Goal: Transaction & Acquisition: Purchase product/service

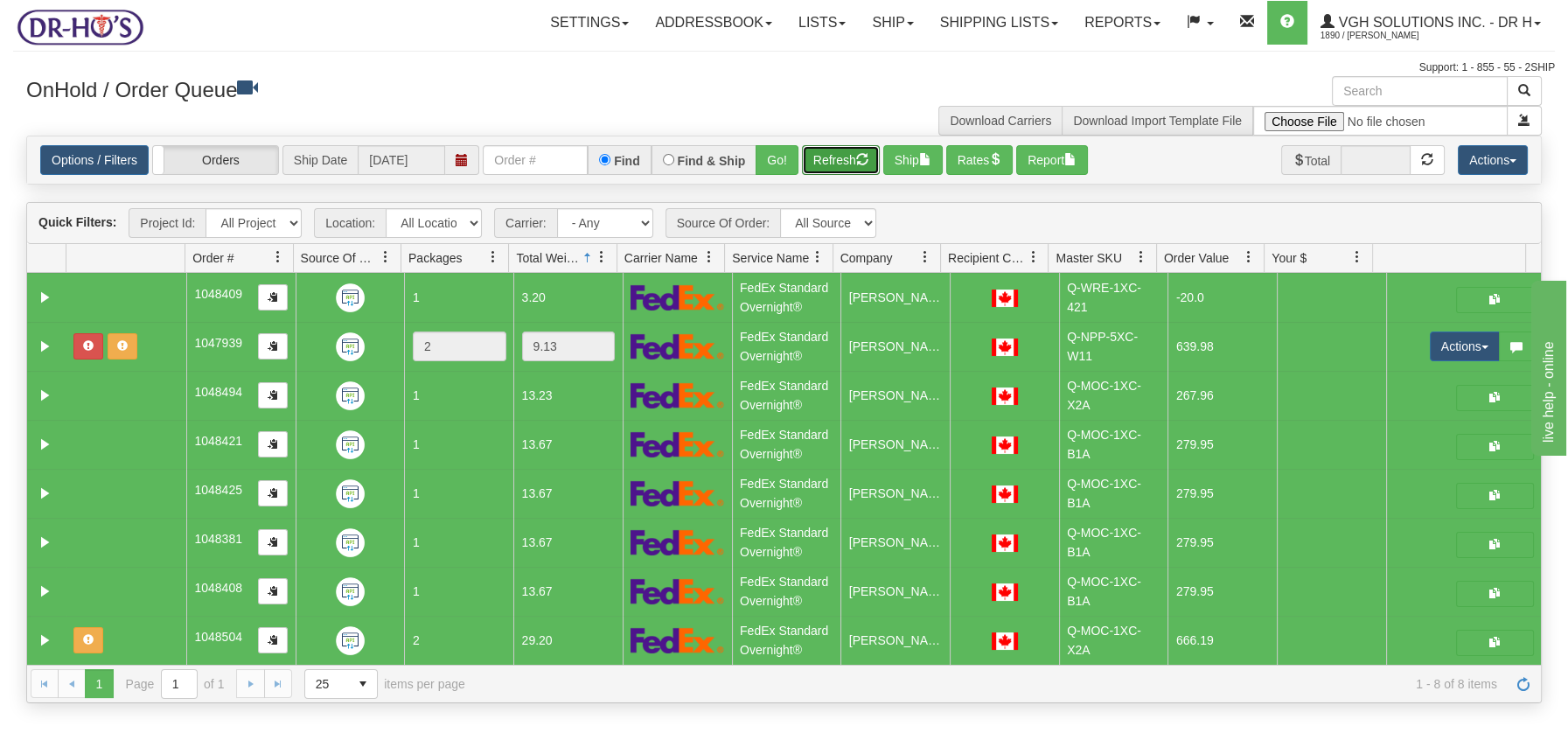
click at [845, 163] on button "Refresh" at bounding box center [841, 160] width 78 height 30
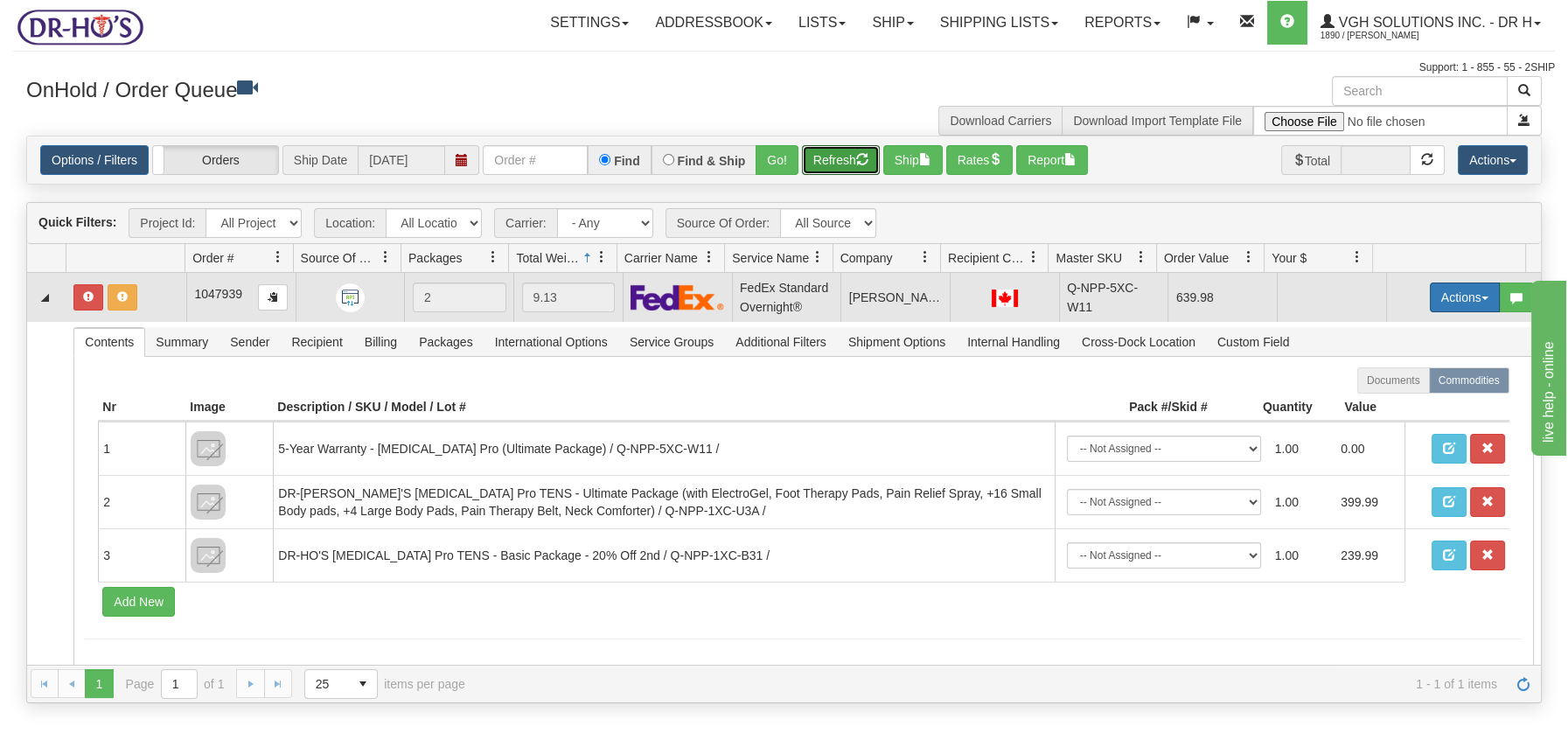
click at [1482, 298] on span "button" at bounding box center [1485, 299] width 7 height 4
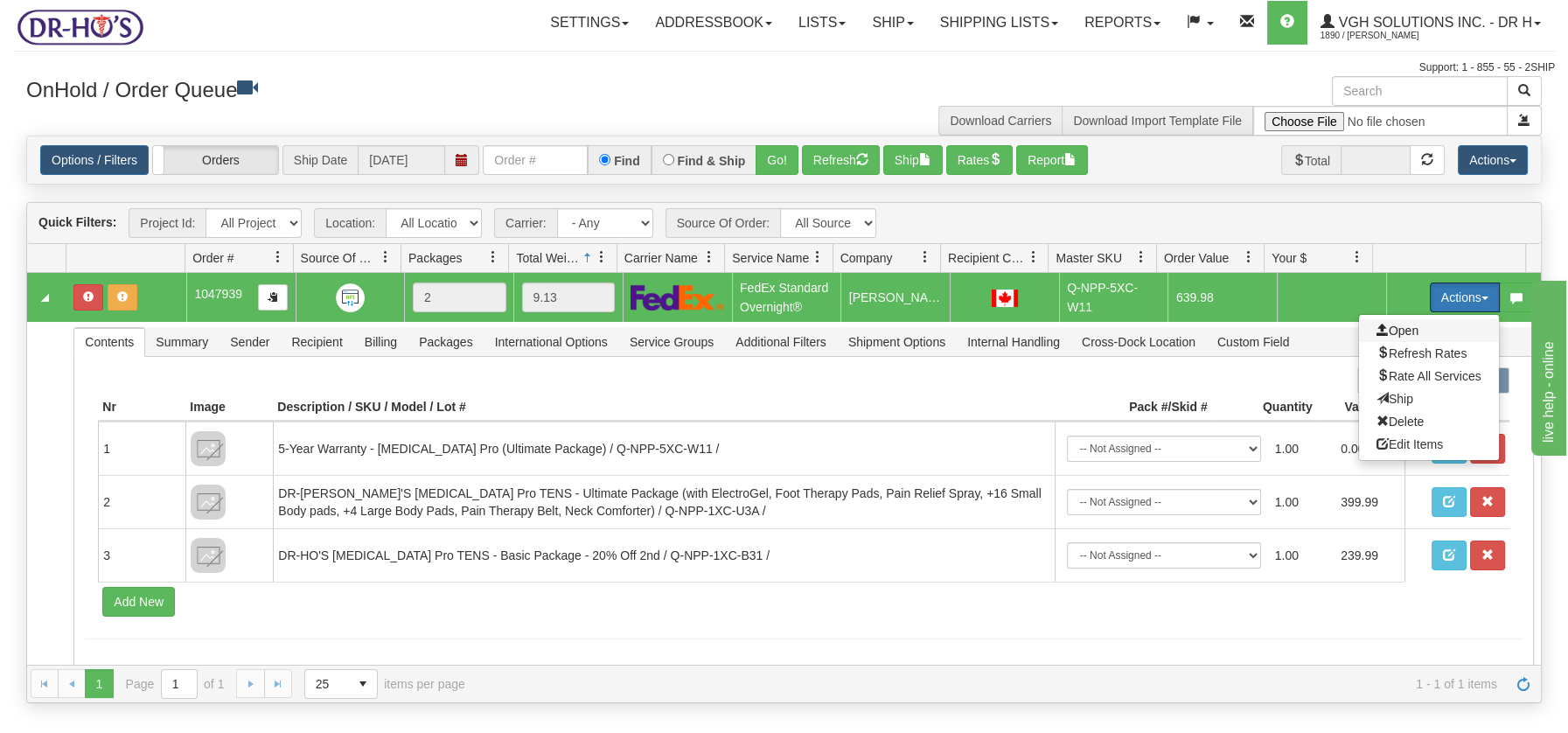
click at [1385, 327] on span "Open" at bounding box center [1397, 330] width 42 height 14
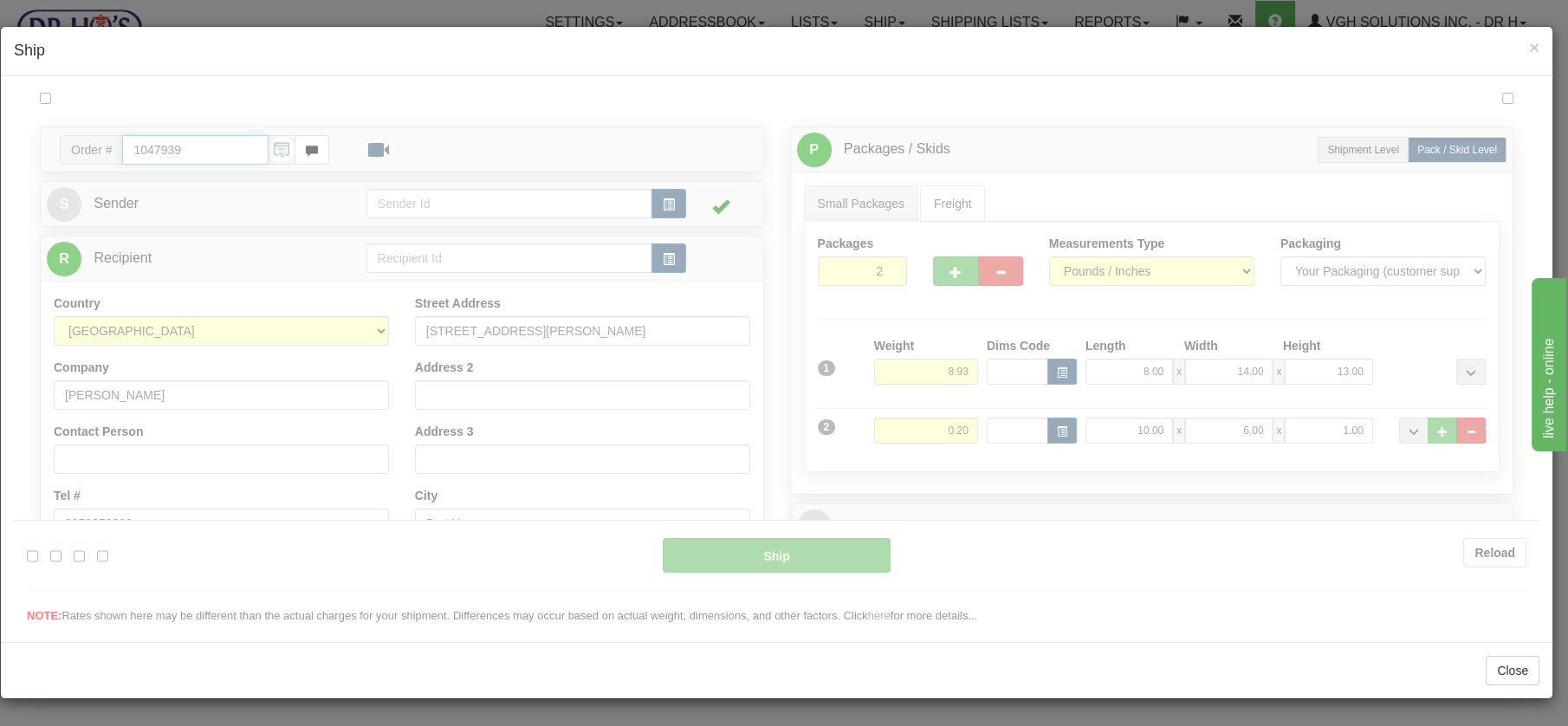
type input "05"
type input "09:00"
type input "16:00"
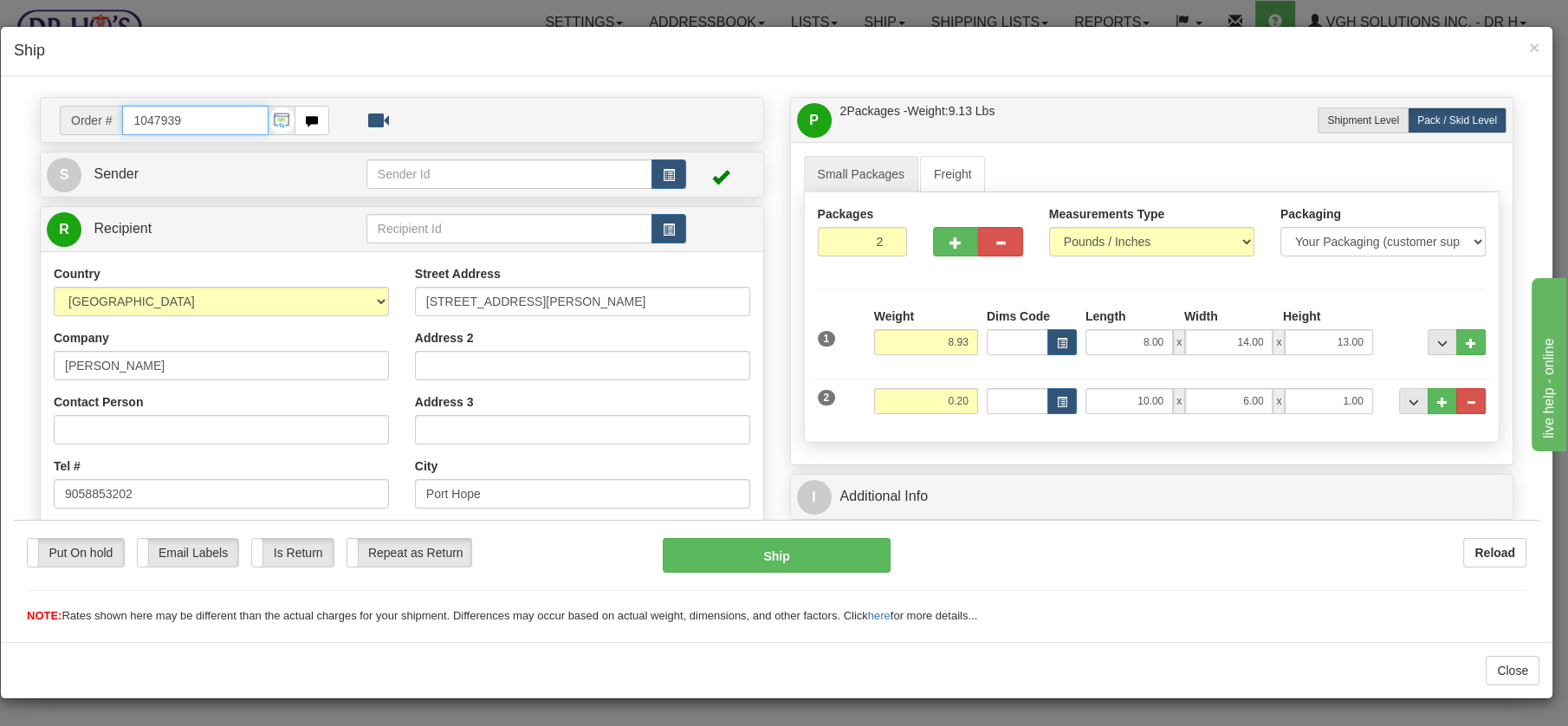
scroll to position [38, 0]
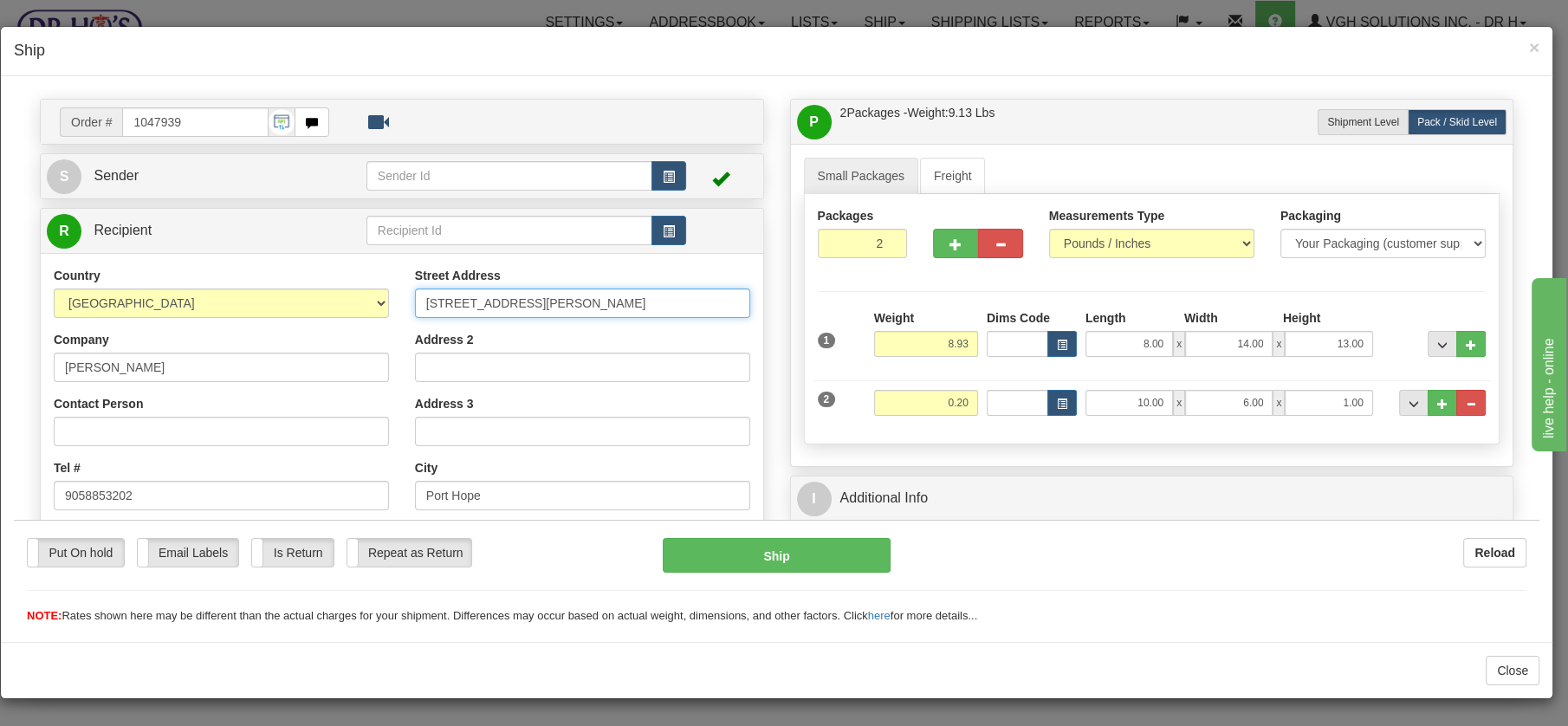
drag, startPoint x: 471, startPoint y: 293, endPoint x: 500, endPoint y: 293, distance: 29.0
click at [500, 293] on input "202-164 RUE PETER" at bounding box center [582, 302] width 336 height 30
click at [515, 300] on input "202-164 PETER" at bounding box center [582, 302] width 336 height 30
type input "202-164 PETER sTREET"
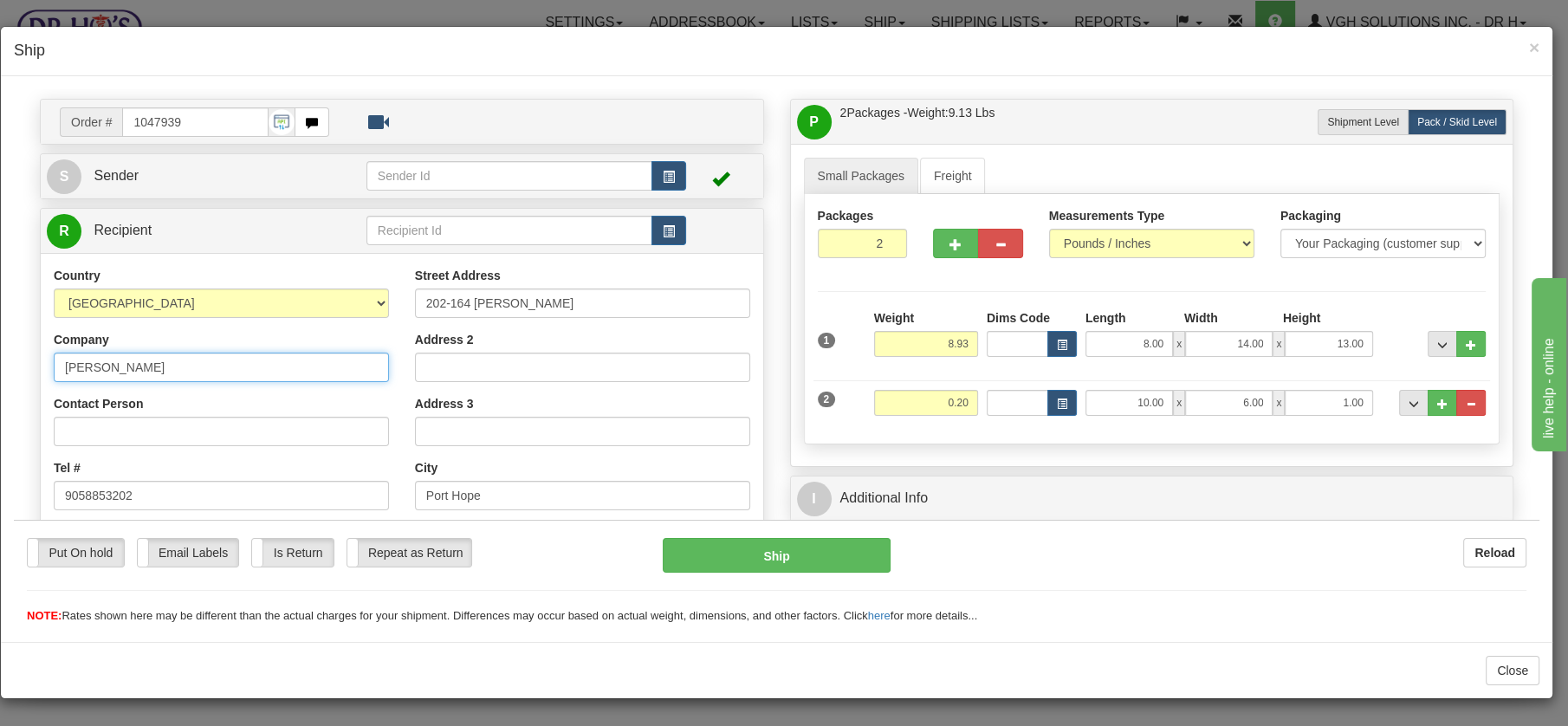
drag, startPoint x: 192, startPoint y: 364, endPoint x: 52, endPoint y: 360, distance: 140.1
click at [52, 360] on div "Country AFGHANISTAN ALAND ISLANDS ALBANIA ALGERIA AMERICAN SAMOA ANDORRA ANGOLA…" at bounding box center [221, 490] width 362 height 449
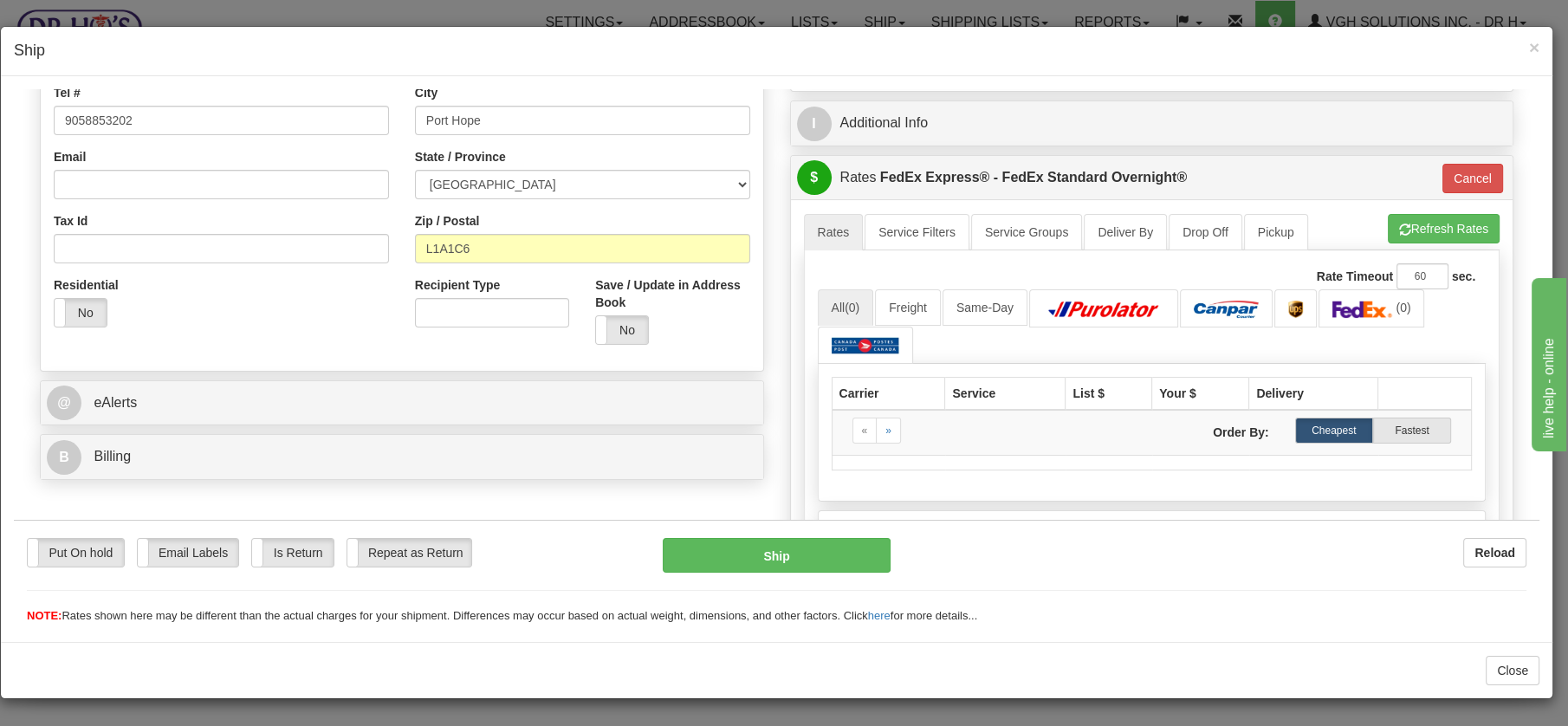
scroll to position [427, 0]
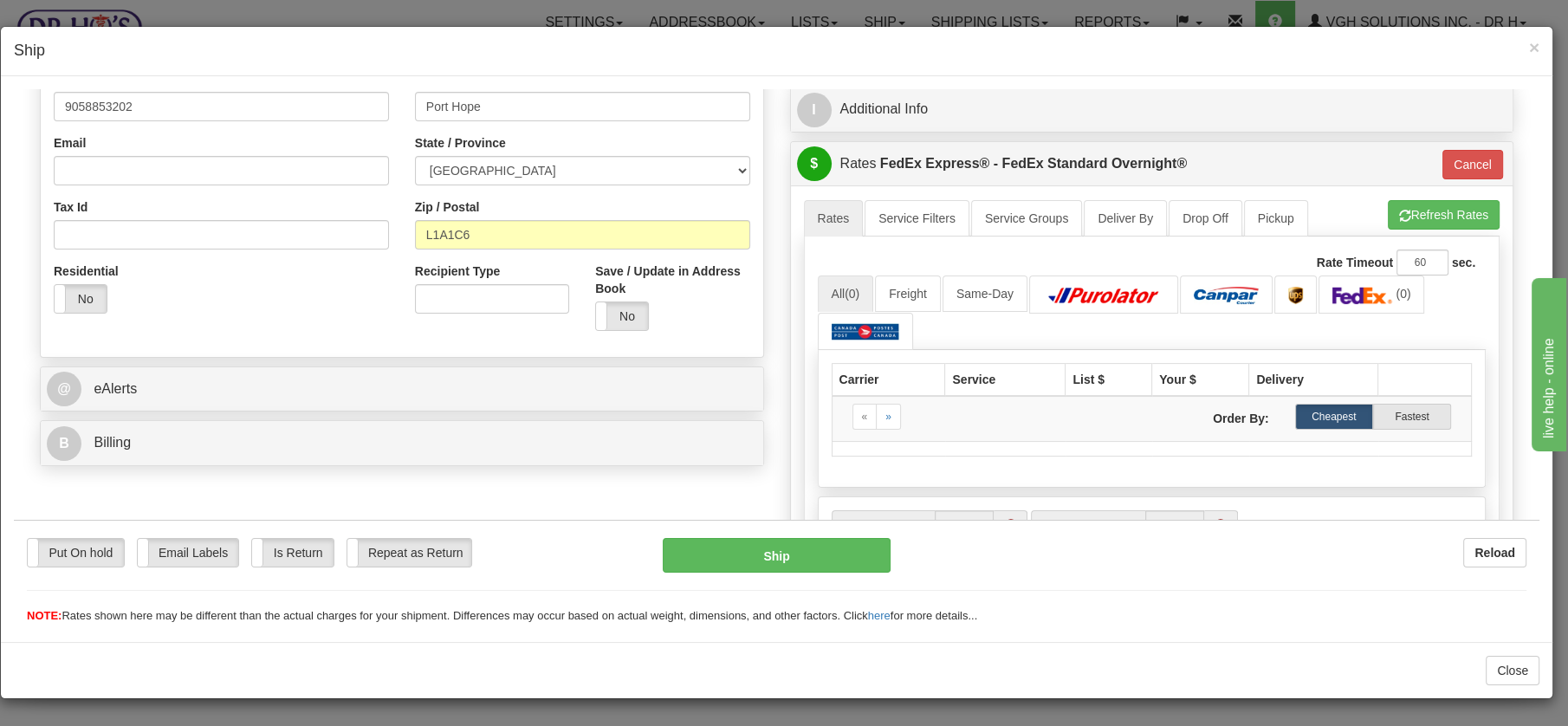
drag, startPoint x: 1533, startPoint y: 193, endPoint x: 114, endPoint y: 95, distance: 1422.4
click at [1446, 162] on button "Cancel" at bounding box center [1473, 164] width 60 height 30
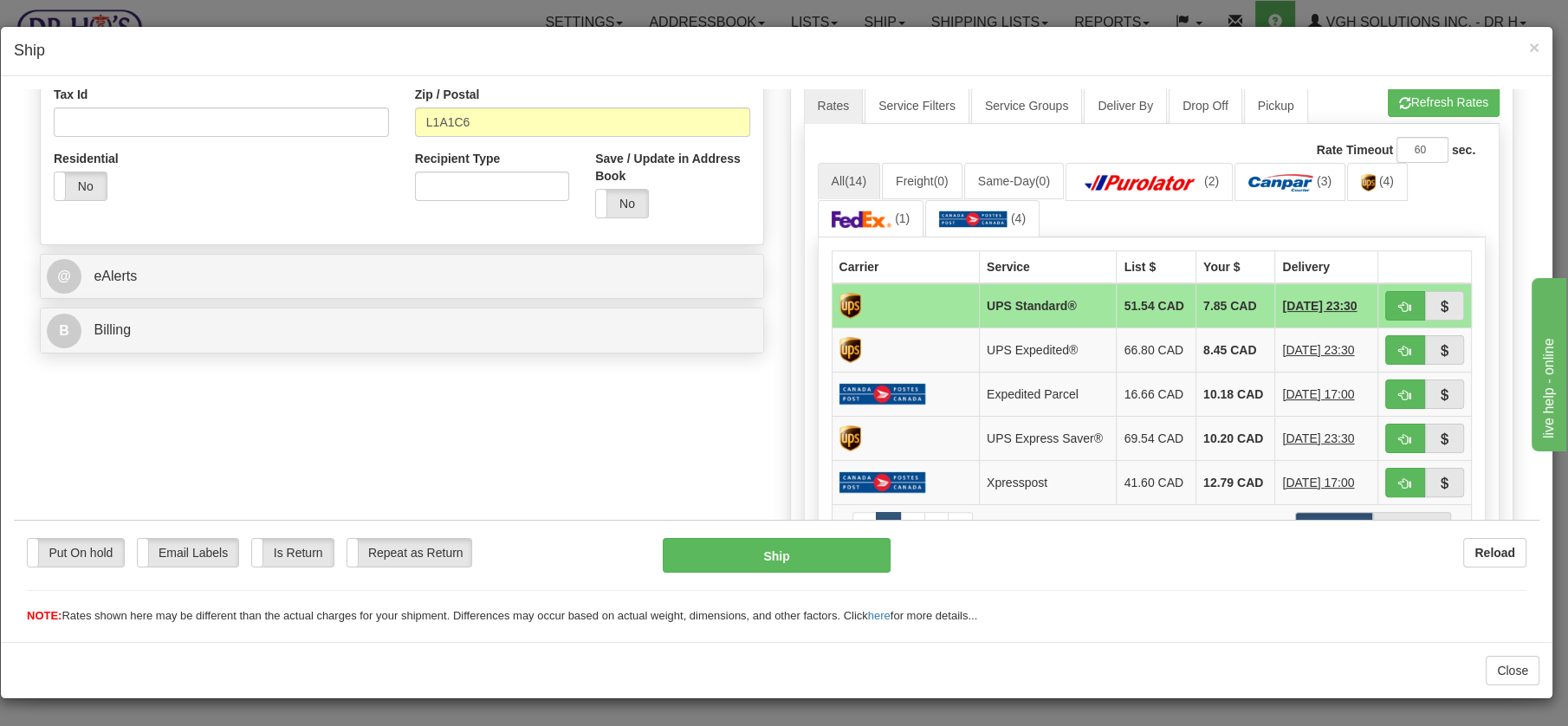
scroll to position [534, 0]
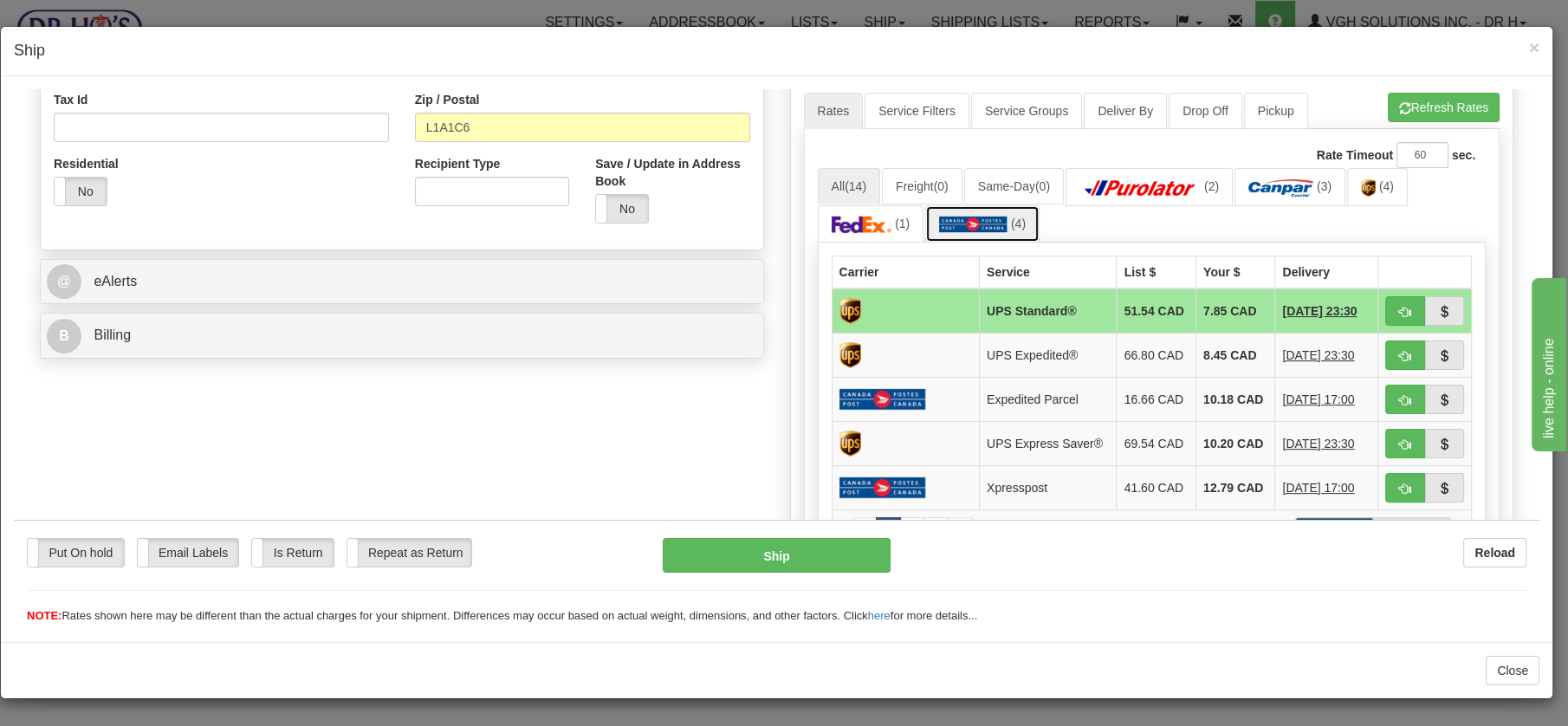
click at [990, 225] on img at bounding box center [973, 223] width 68 height 17
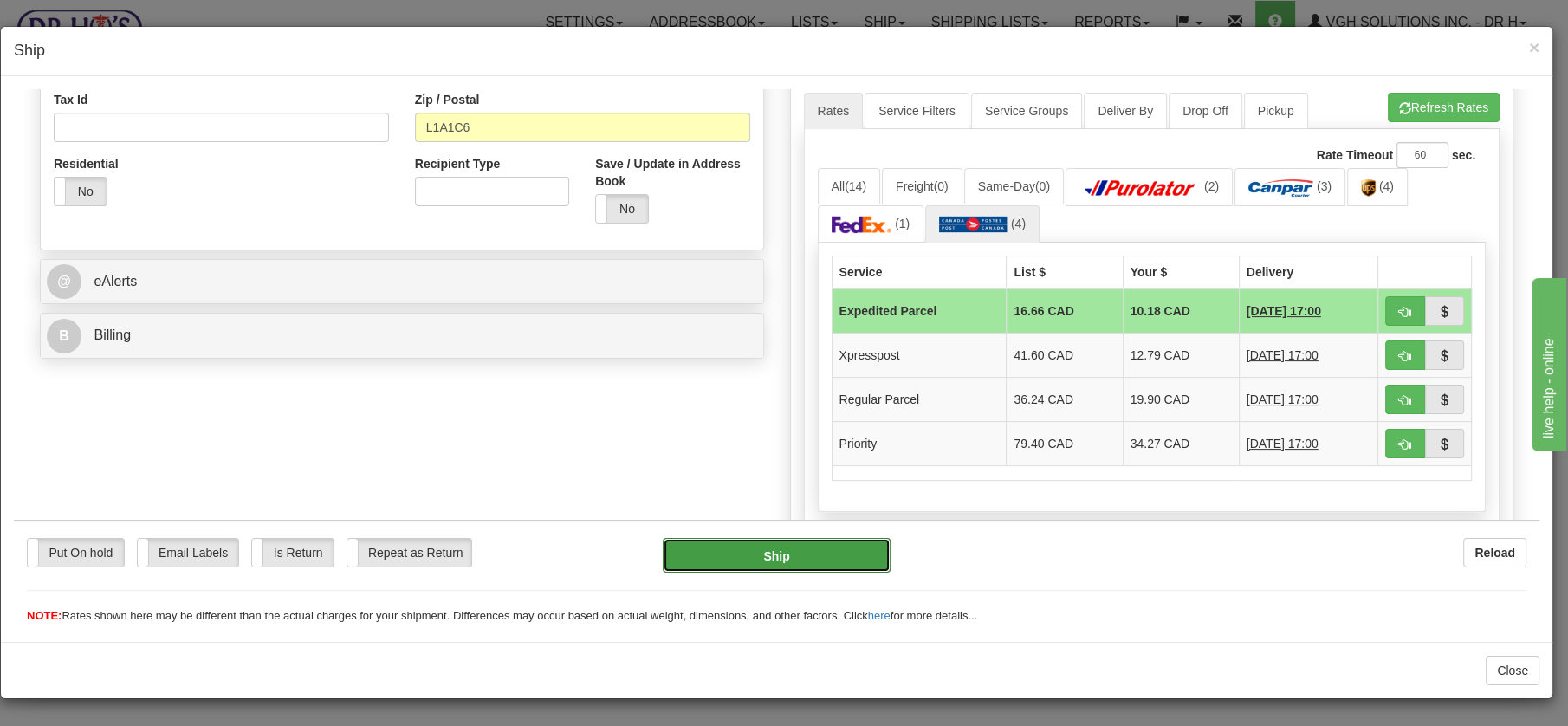
click at [793, 565] on button "Ship" at bounding box center [776, 554] width 228 height 35
type input "DOM.EP"
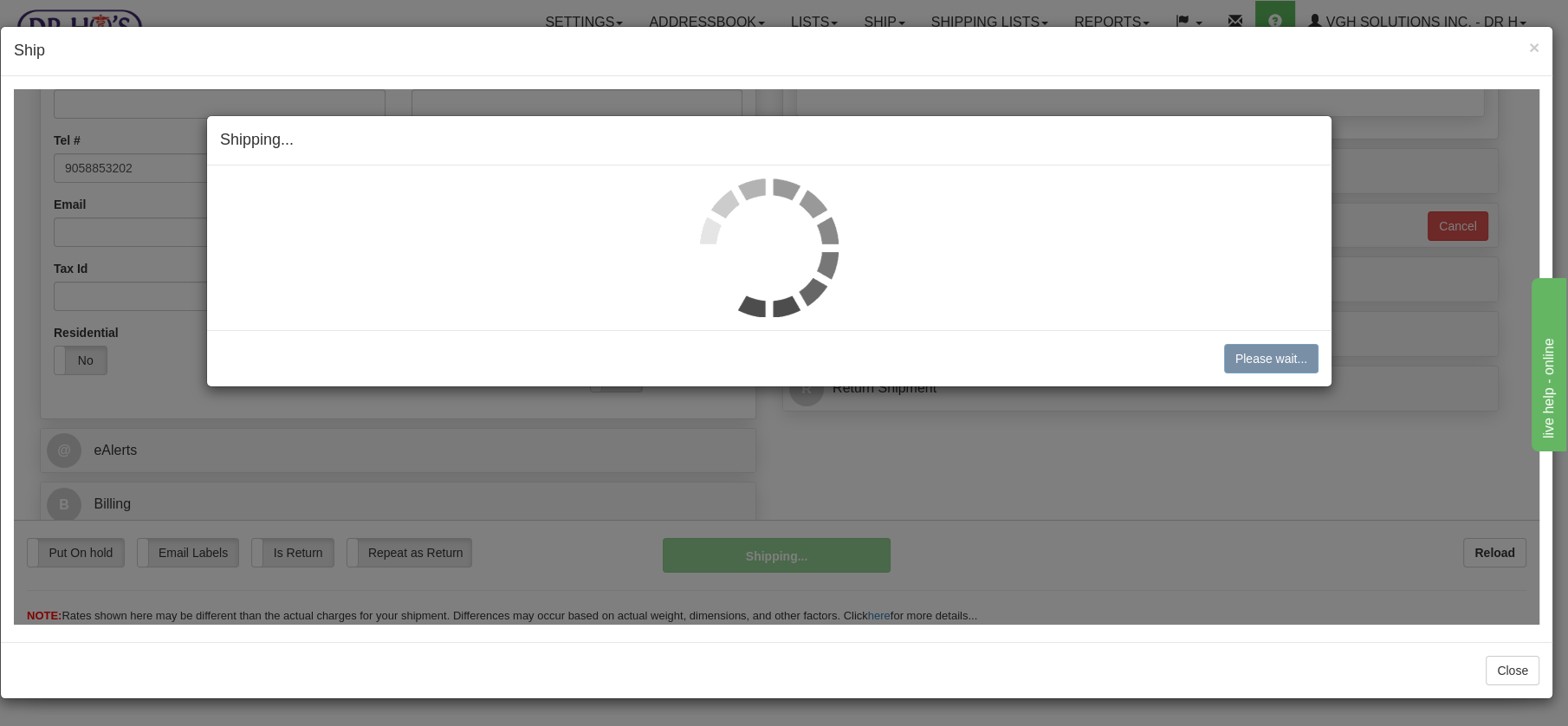
scroll to position [363, 0]
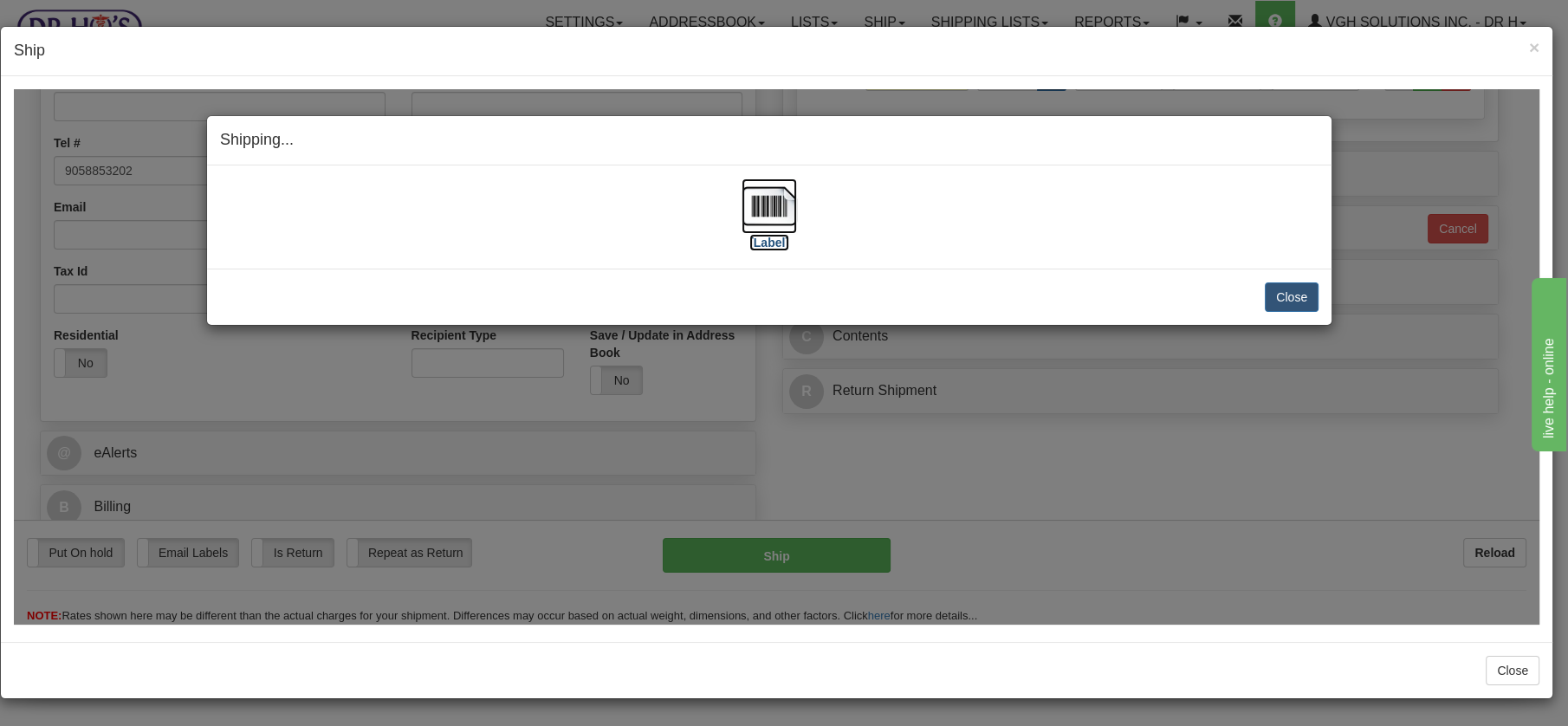
click at [783, 218] on img at bounding box center [769, 205] width 56 height 56
click at [1305, 291] on button "Close" at bounding box center [1292, 296] width 54 height 30
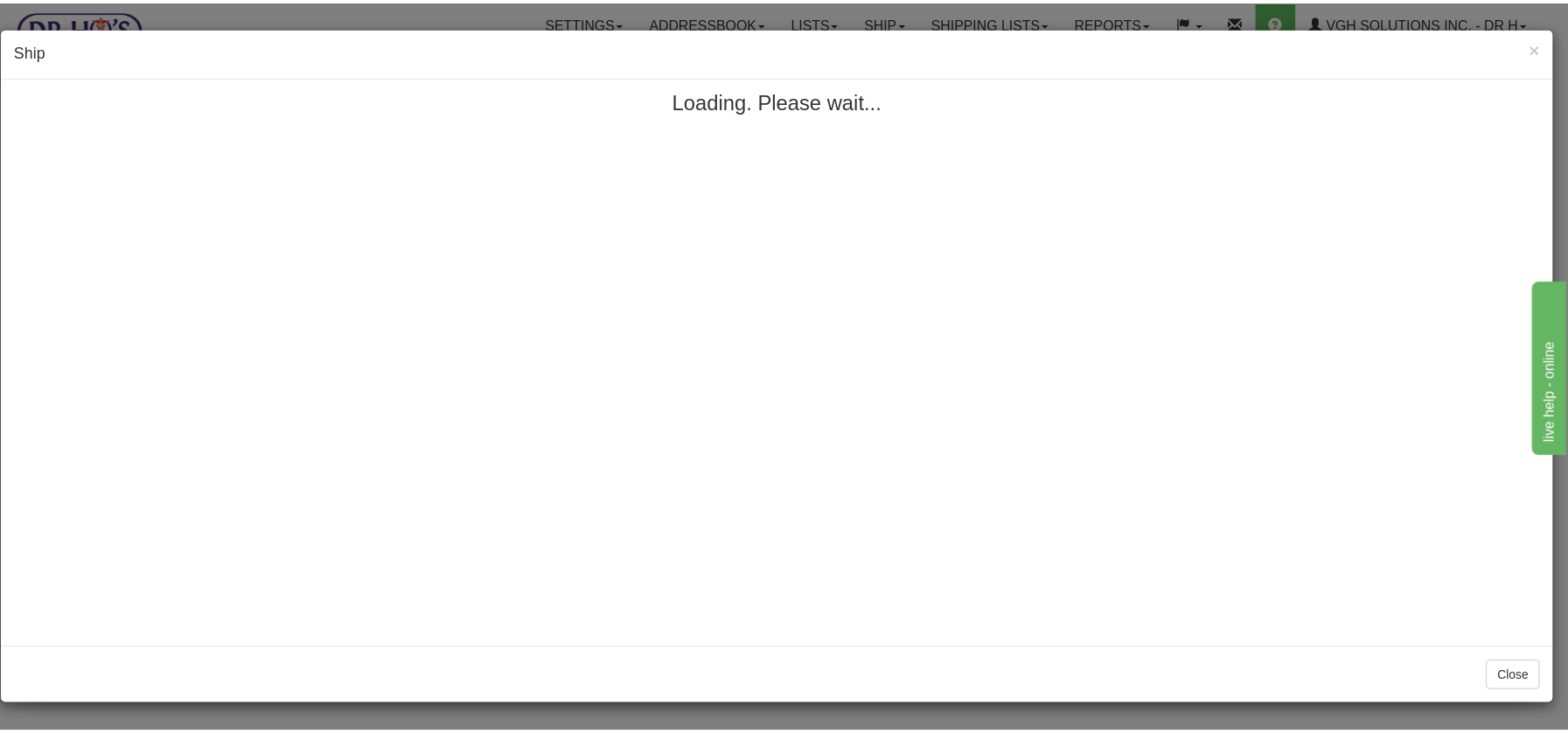
scroll to position [0, 0]
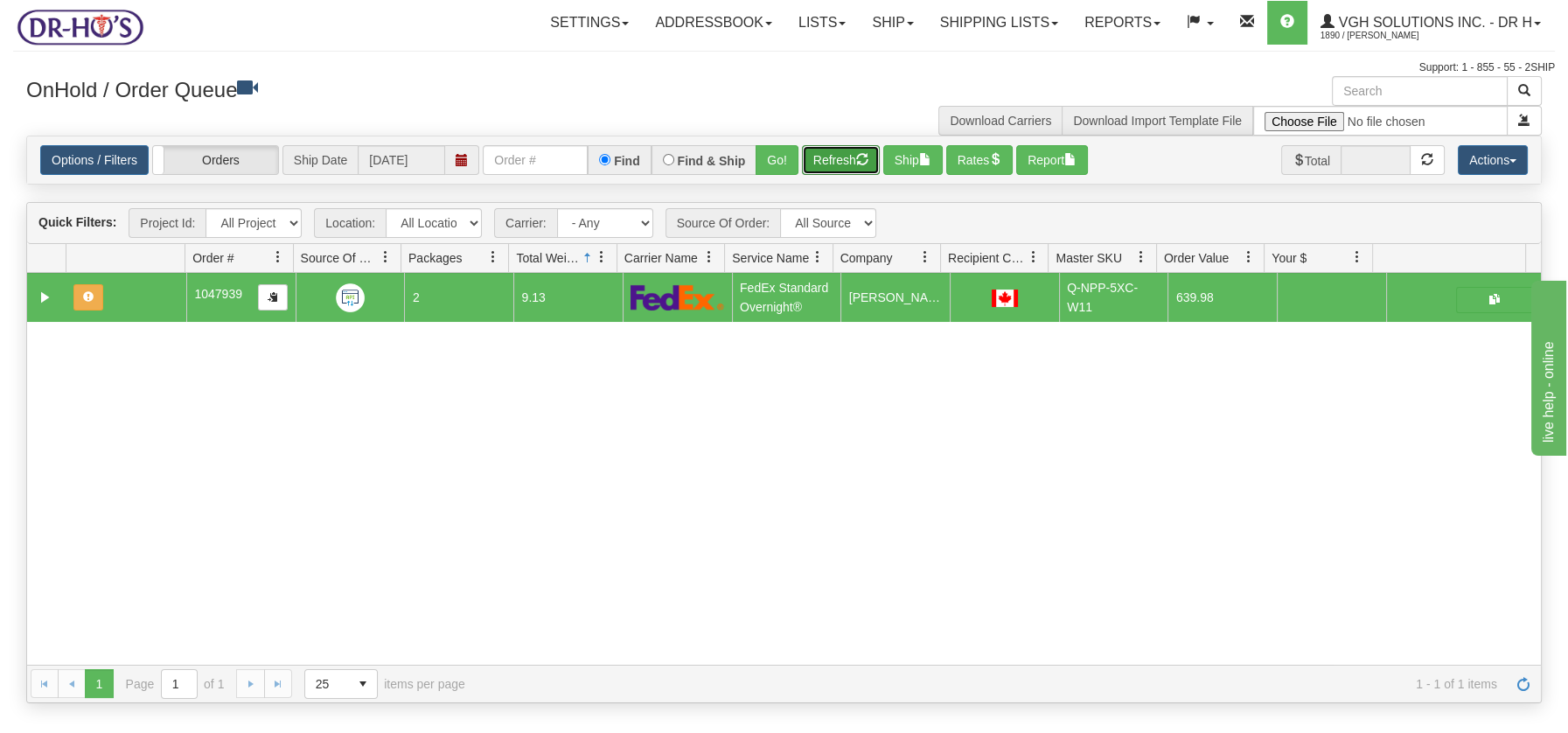
click at [846, 163] on button "Refresh" at bounding box center [841, 160] width 78 height 30
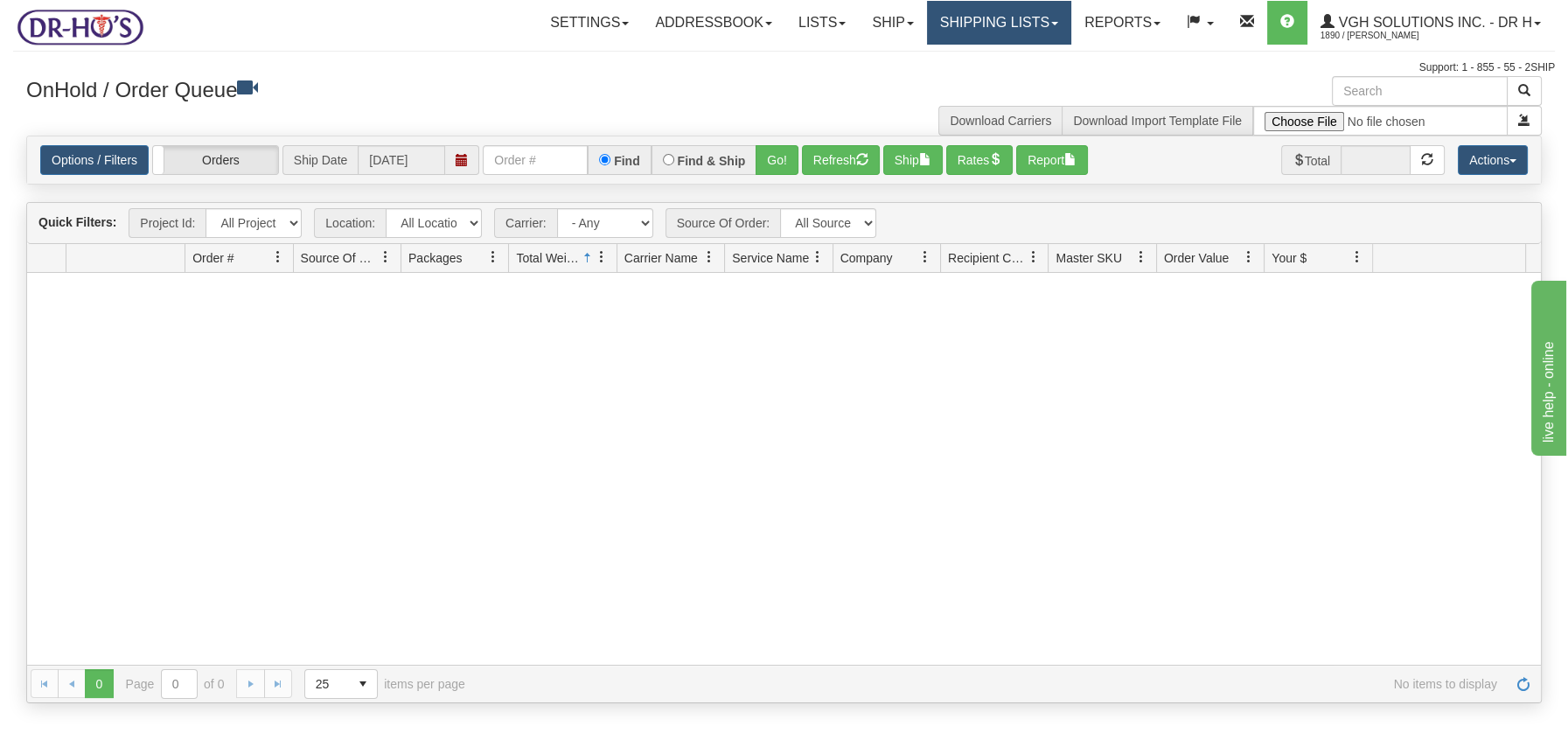
click at [1010, 24] on link "Shipping lists" at bounding box center [999, 23] width 144 height 44
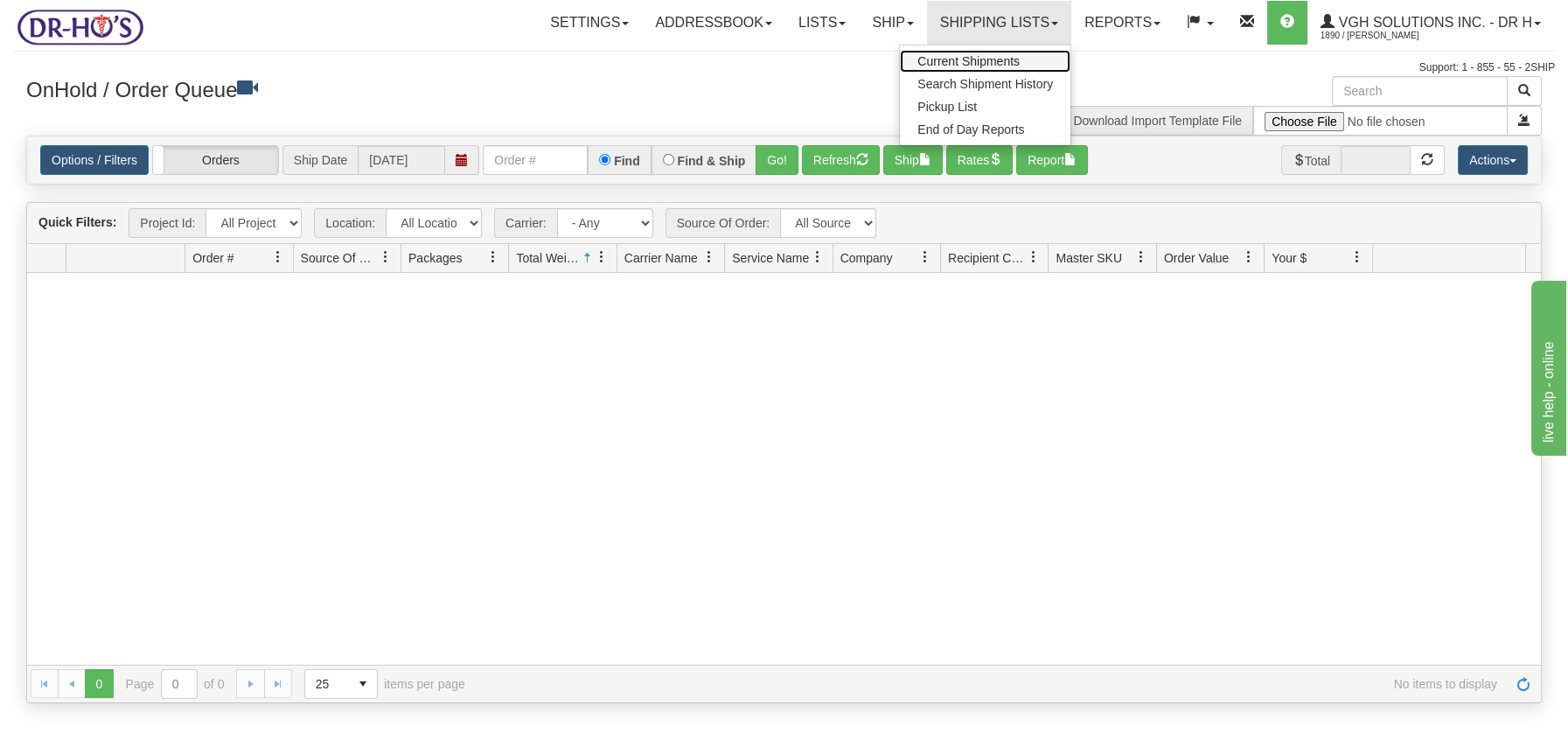
click at [1001, 59] on span "Current Shipments" at bounding box center [968, 61] width 103 height 14
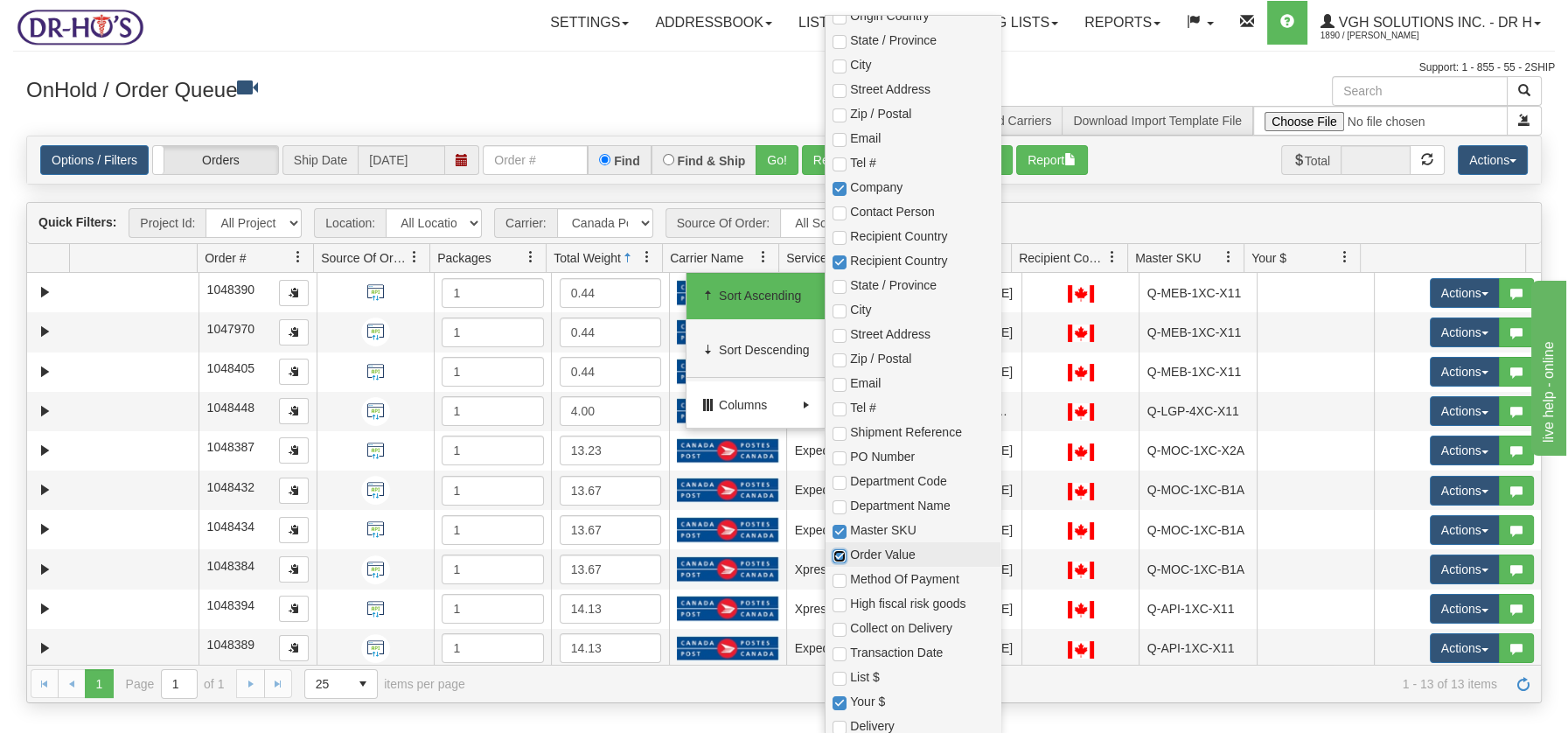
checkbox input "true"
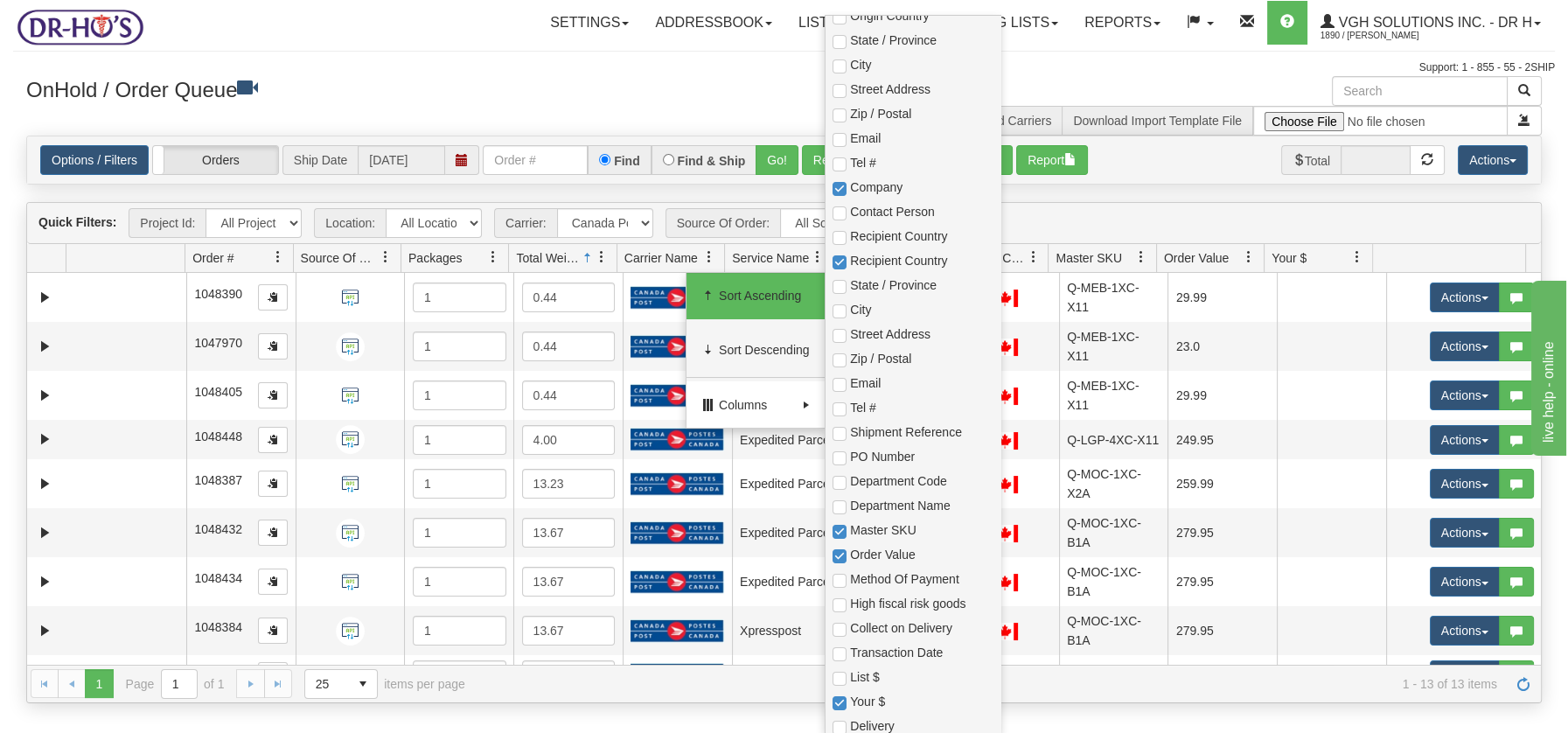
click at [516, 69] on div "Support: 1 - 855 - 55 - 2SHIP" at bounding box center [784, 67] width 1542 height 15
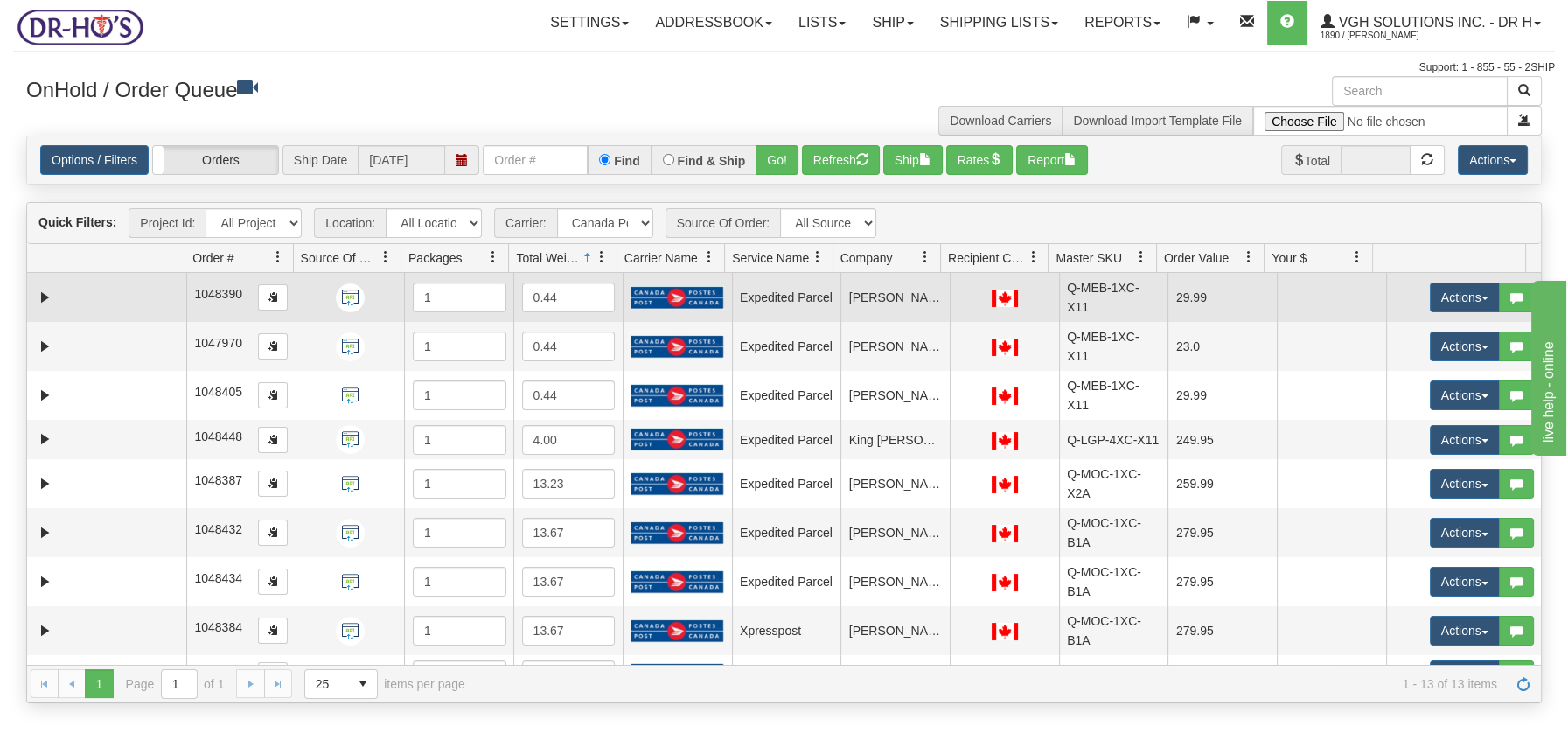
click at [173, 299] on td at bounding box center [126, 298] width 120 height 49
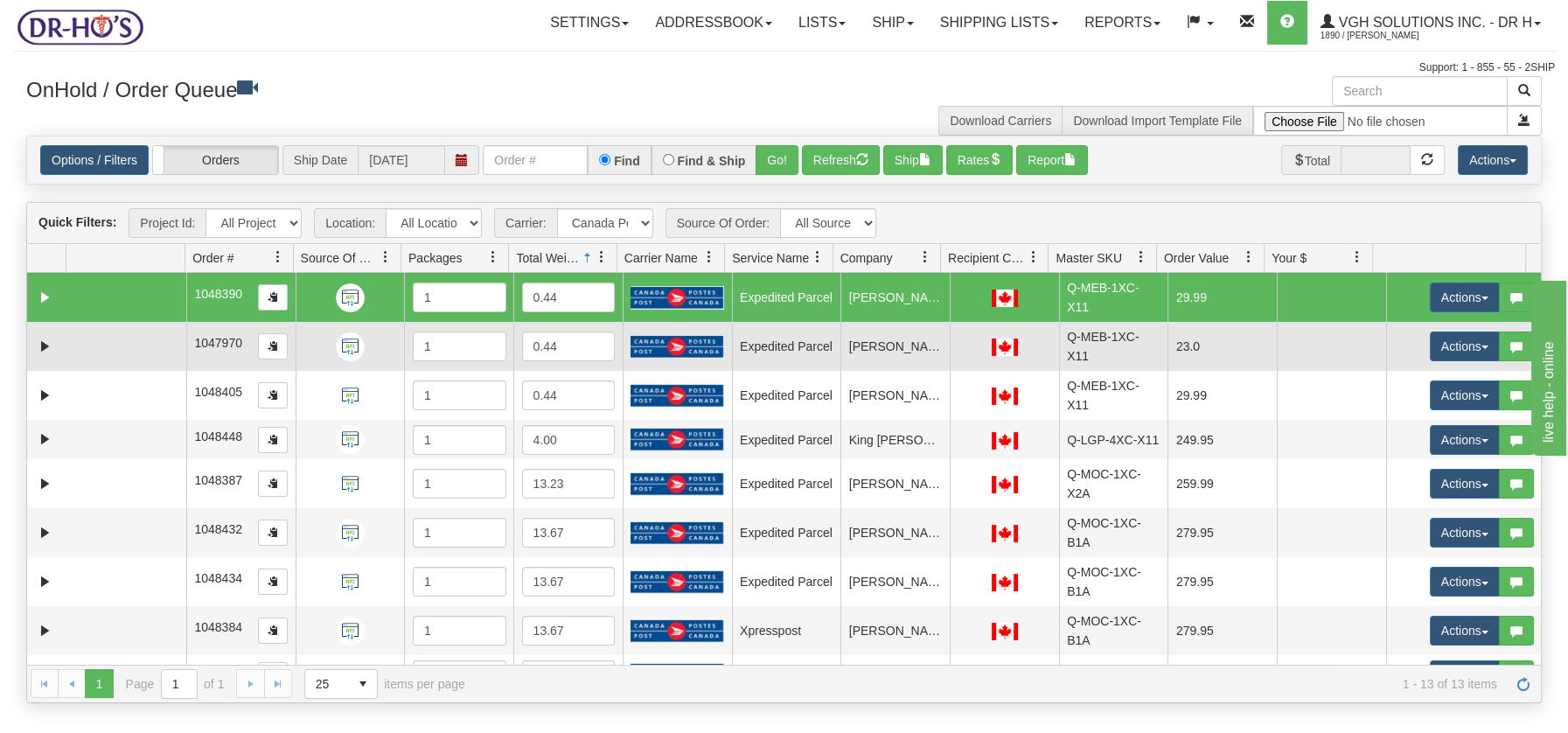
click at [155, 334] on td at bounding box center [126, 346] width 120 height 49
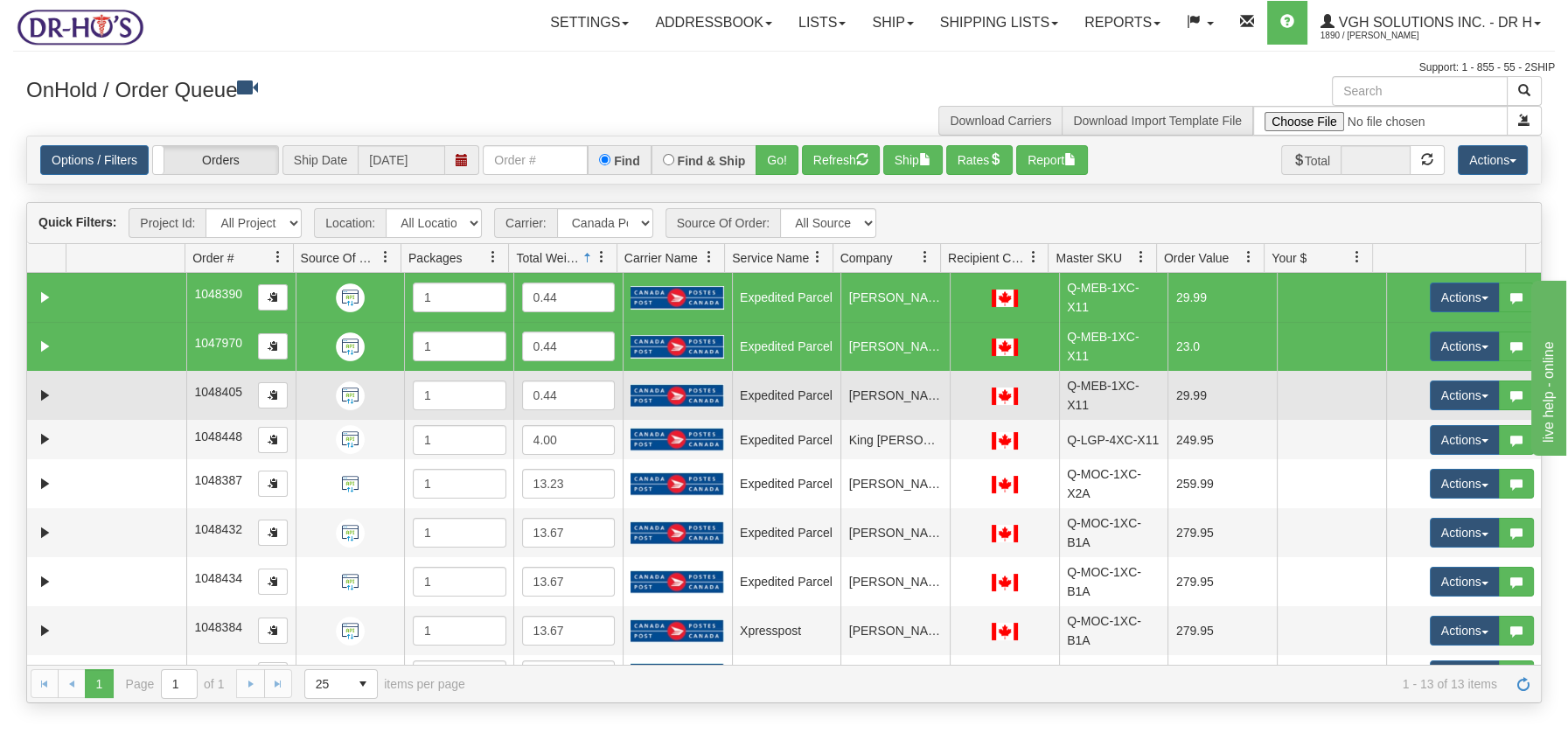
drag, startPoint x: 143, startPoint y: 378, endPoint x: 144, endPoint y: 389, distance: 11.0
click at [143, 379] on td at bounding box center [126, 395] width 120 height 49
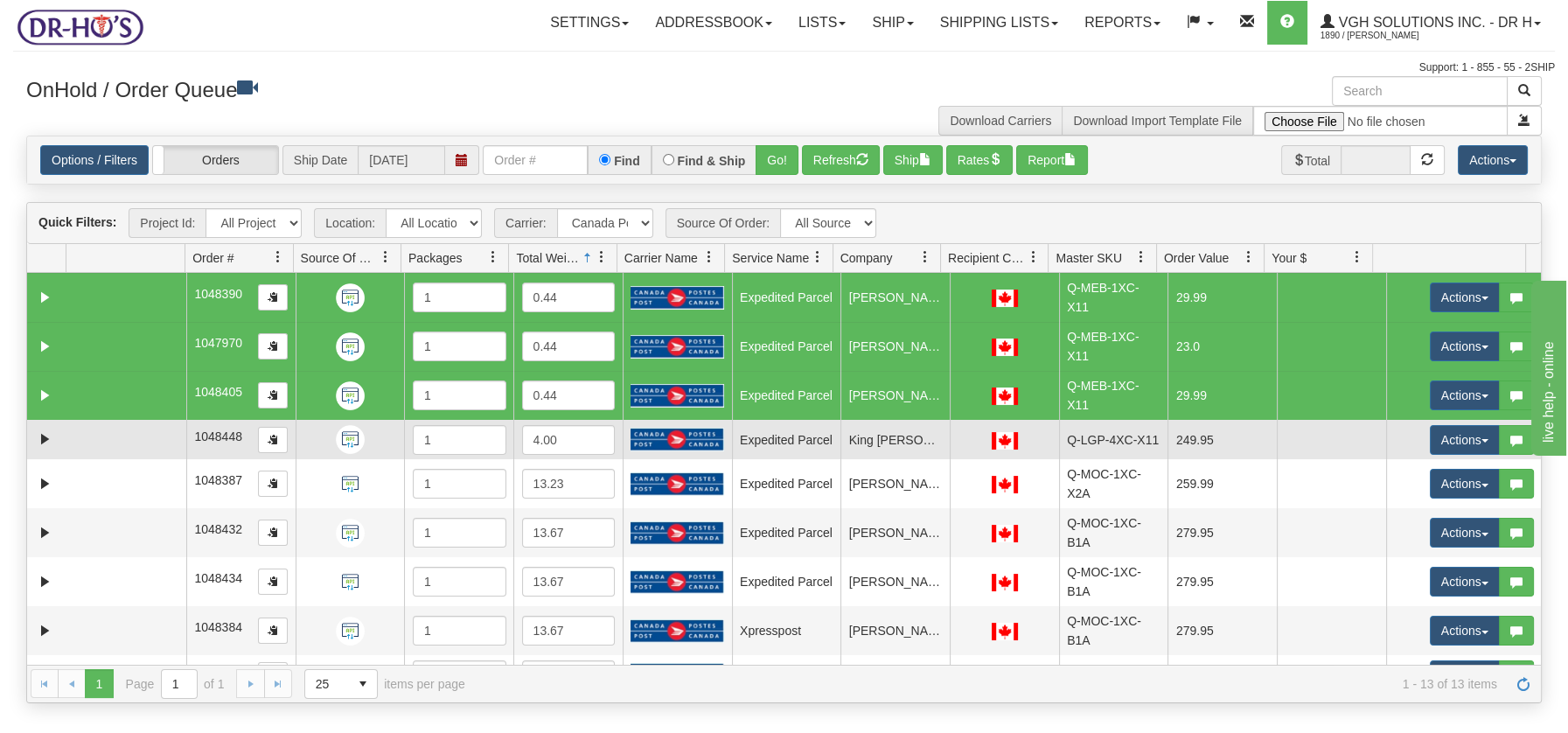
click at [143, 426] on td at bounding box center [126, 439] width 120 height 39
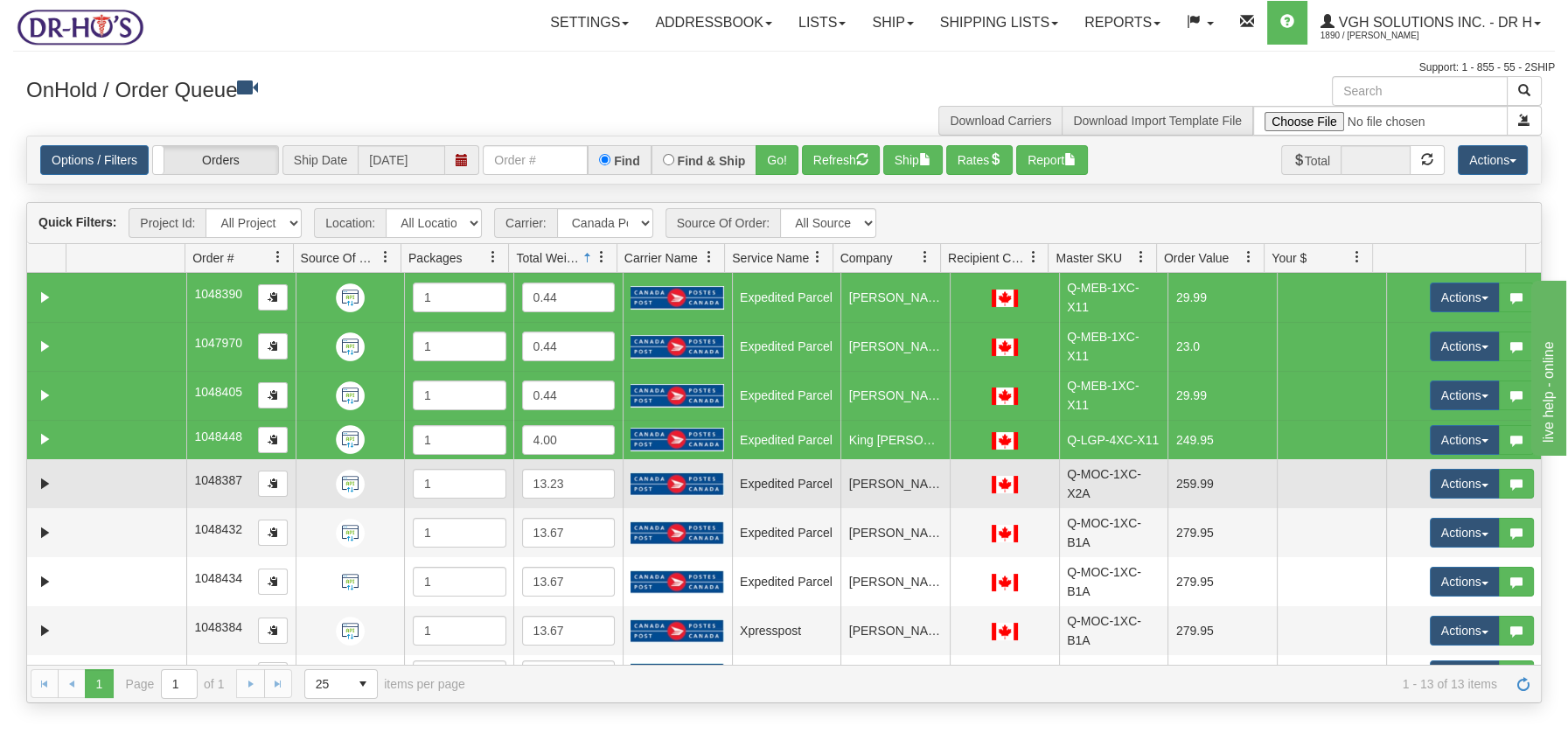
click at [136, 472] on td at bounding box center [126, 484] width 120 height 49
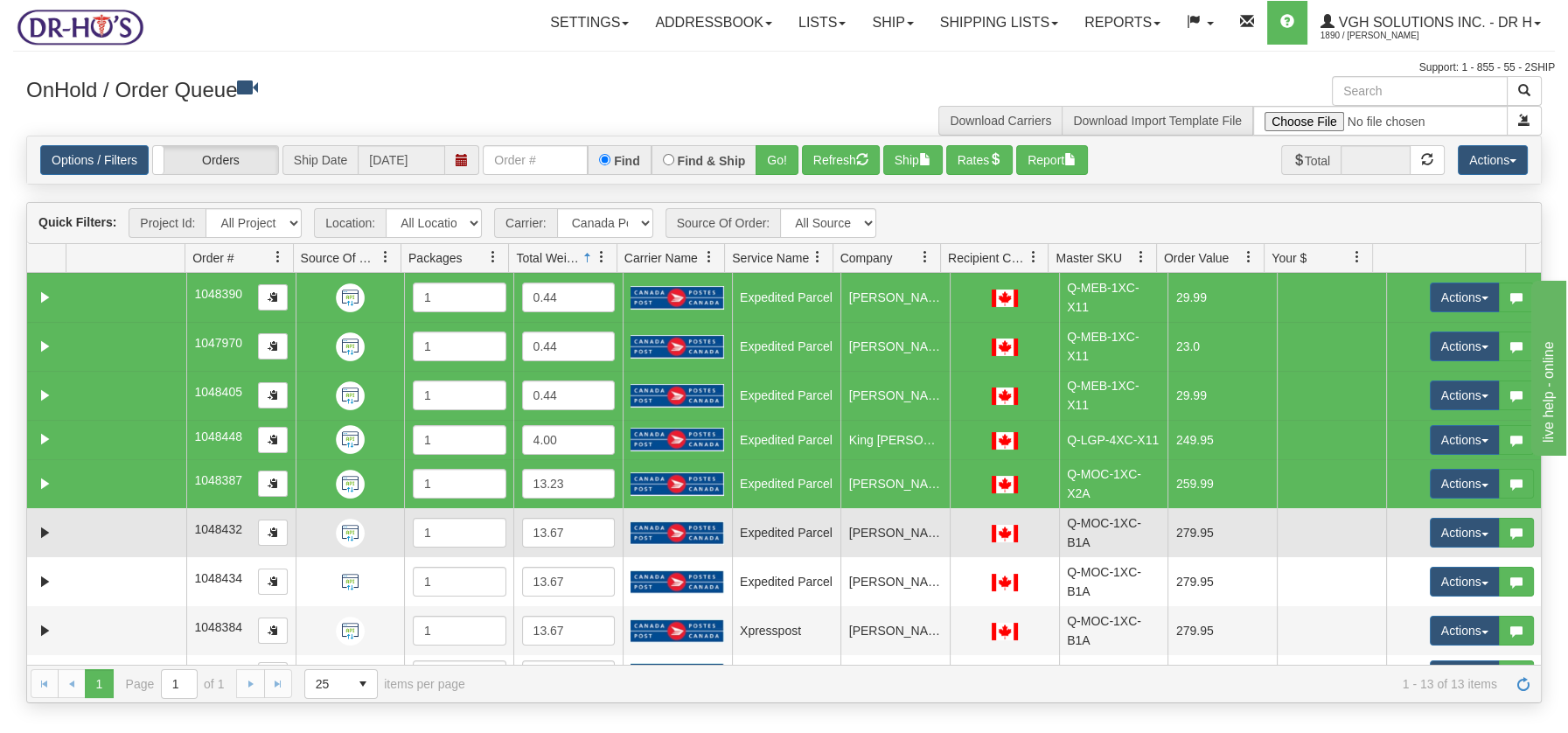
click at [151, 519] on td at bounding box center [126, 533] width 120 height 49
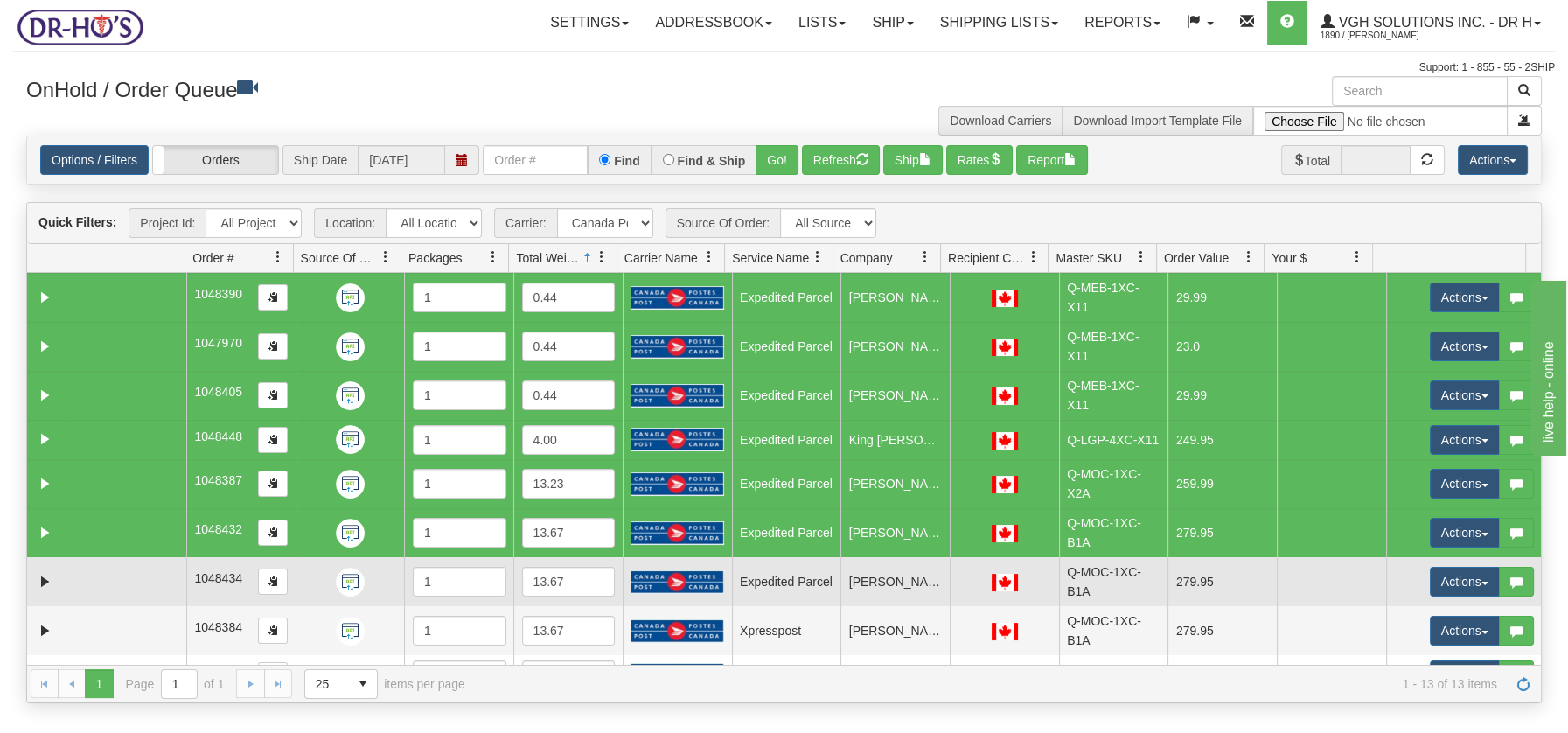
click at [154, 564] on td at bounding box center [126, 582] width 120 height 49
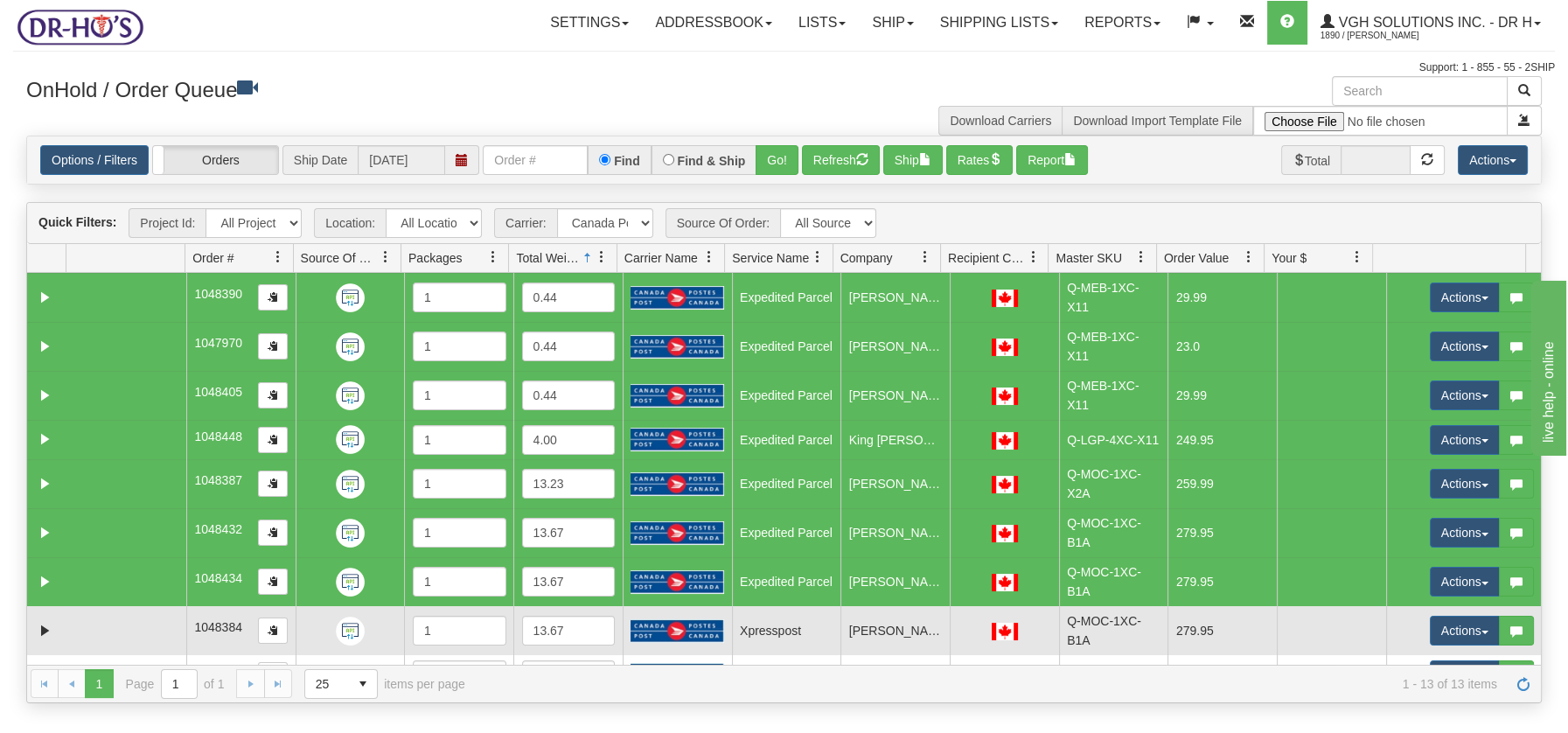
click at [147, 608] on td at bounding box center [126, 630] width 120 height 49
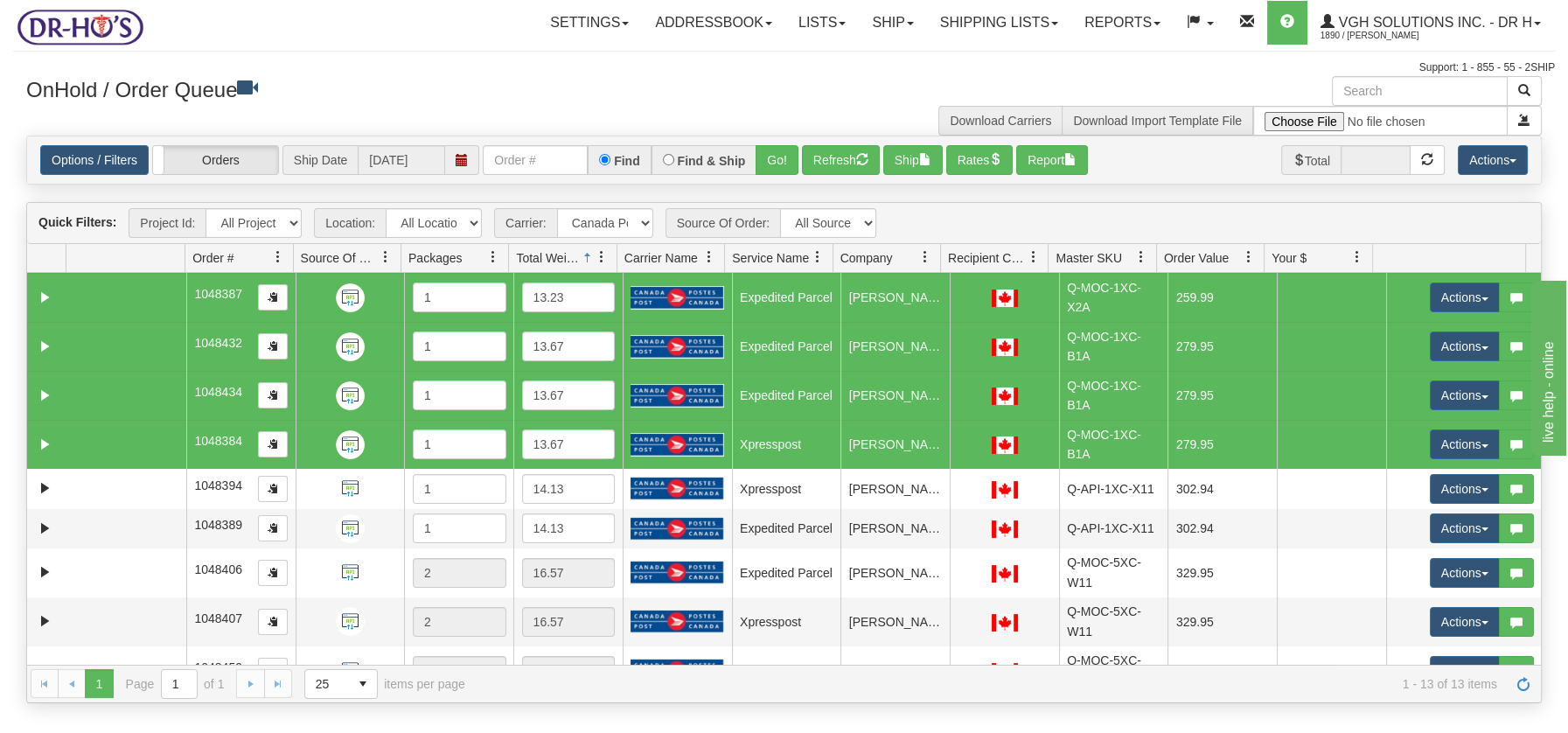
scroll to position [216, 0]
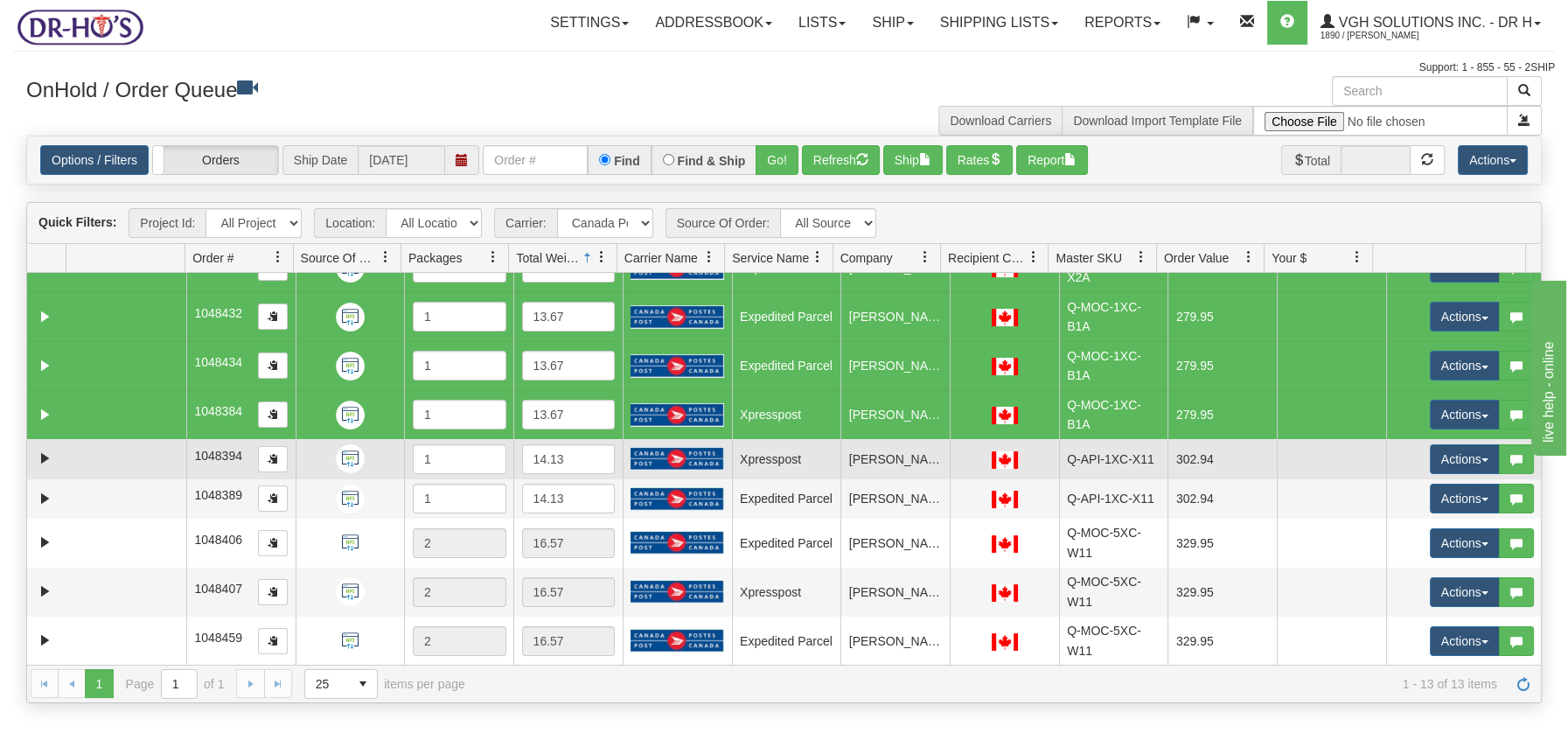
click at [150, 461] on td at bounding box center [126, 458] width 120 height 39
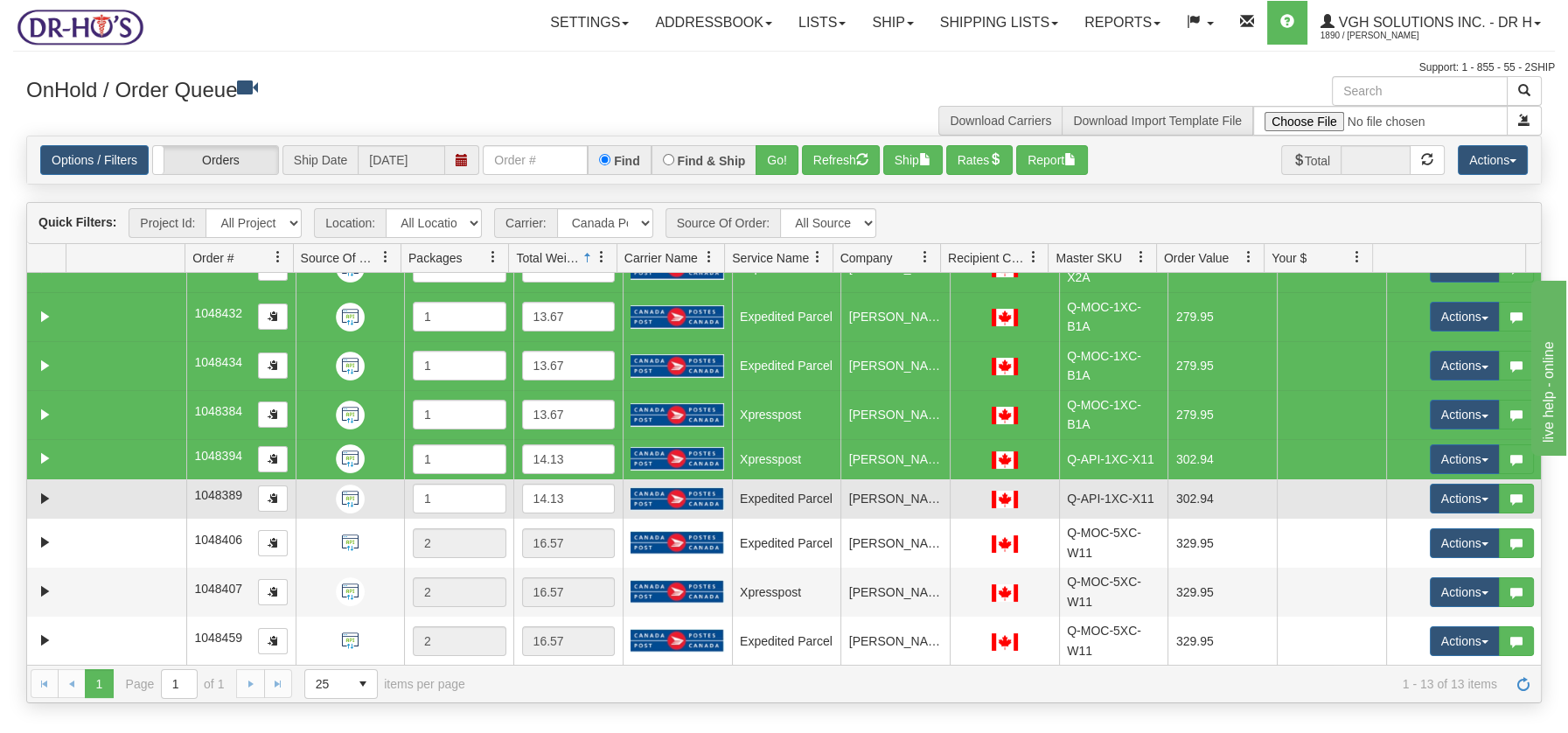
click at [135, 503] on td at bounding box center [126, 499] width 120 height 39
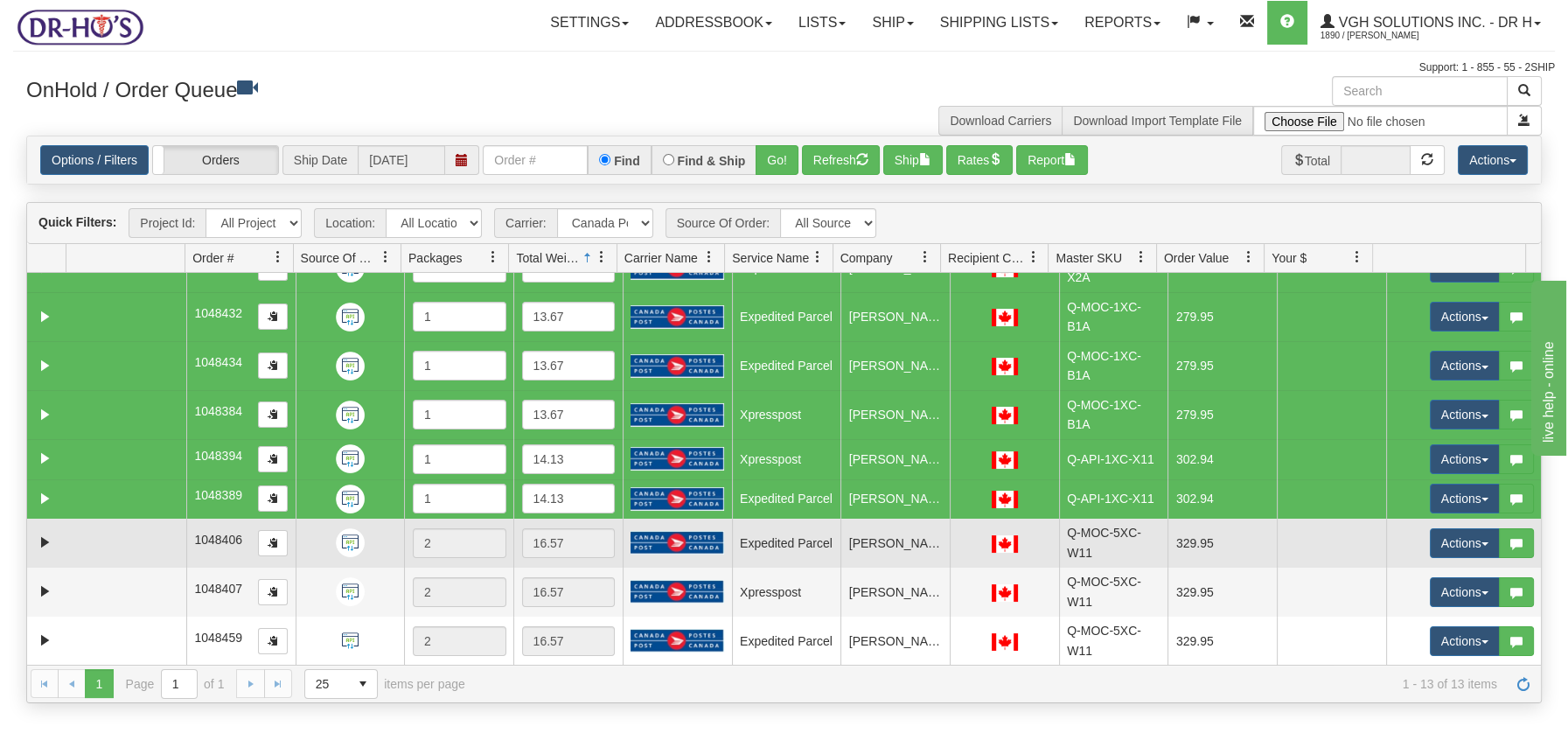
click at [127, 537] on td at bounding box center [126, 543] width 120 height 49
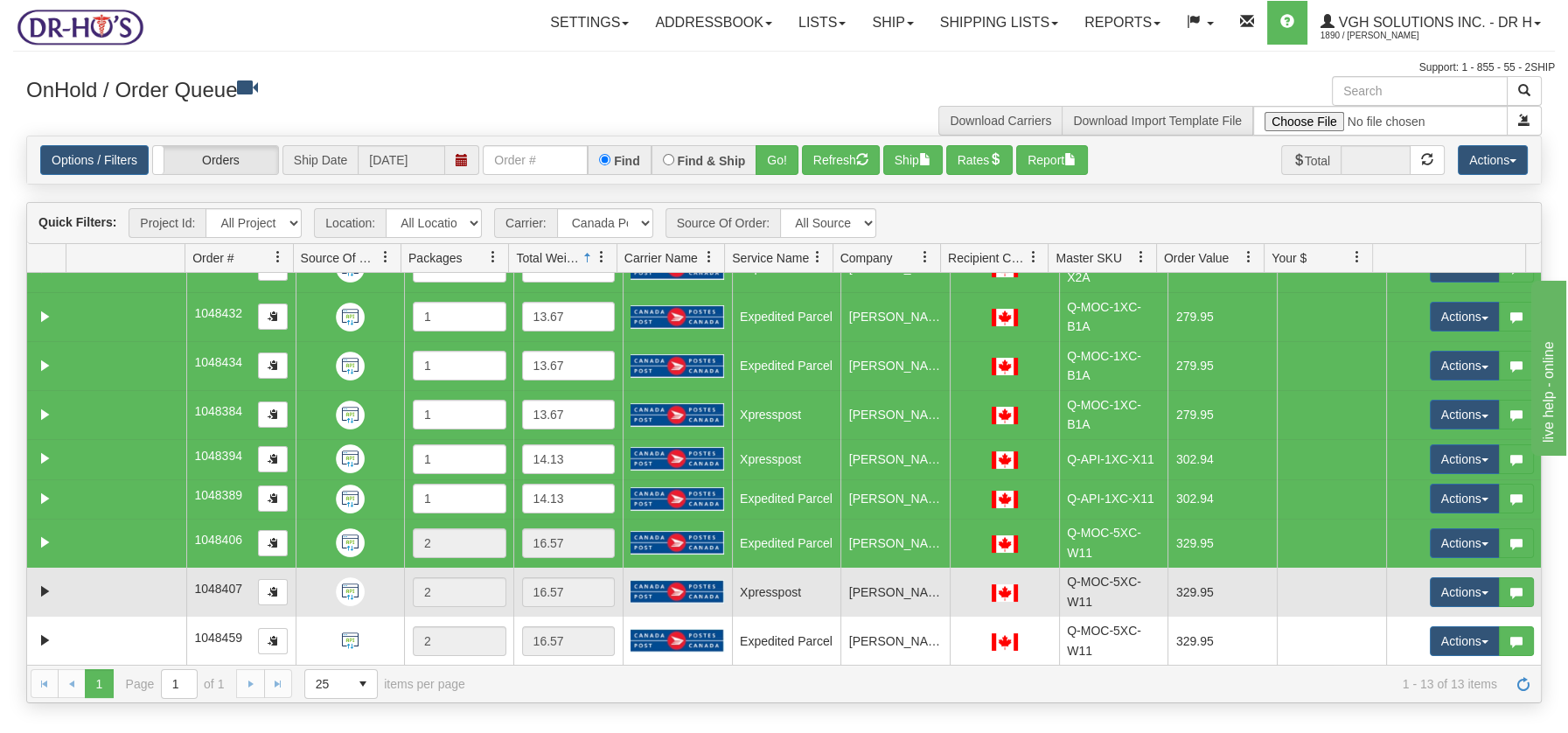
click at [122, 580] on td at bounding box center [126, 592] width 120 height 49
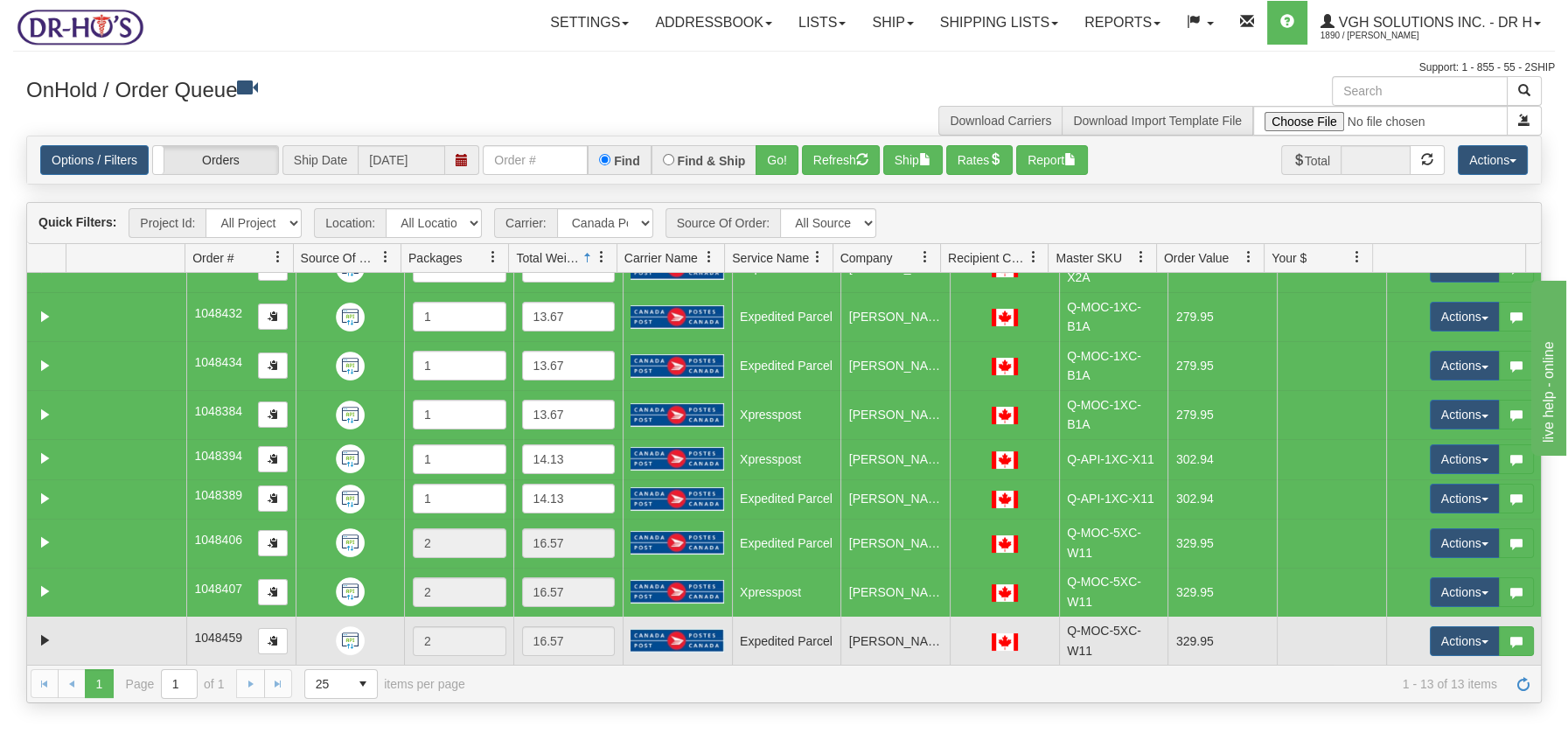
click at [122, 624] on td at bounding box center [126, 641] width 120 height 49
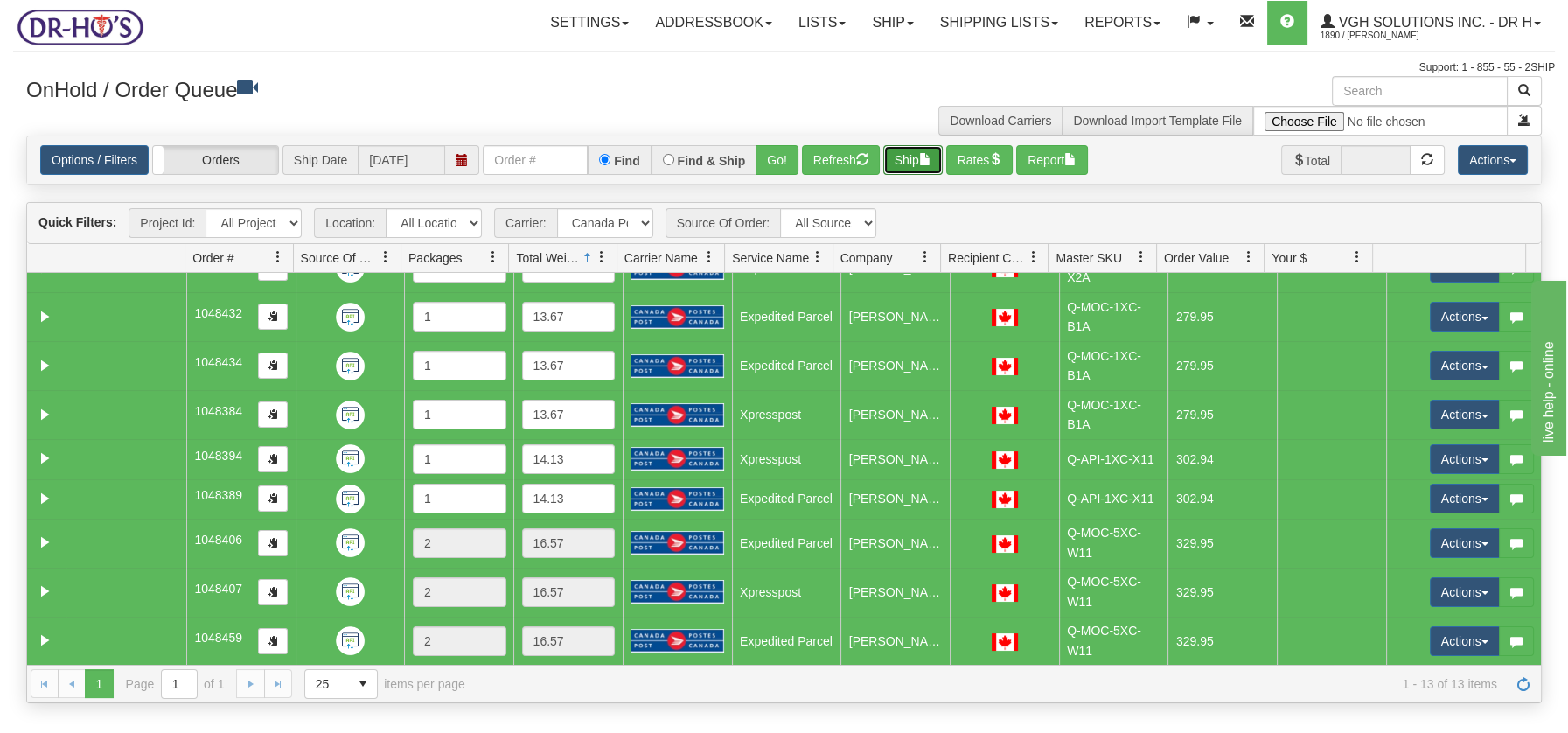
click at [926, 157] on span "button" at bounding box center [924, 159] width 12 height 12
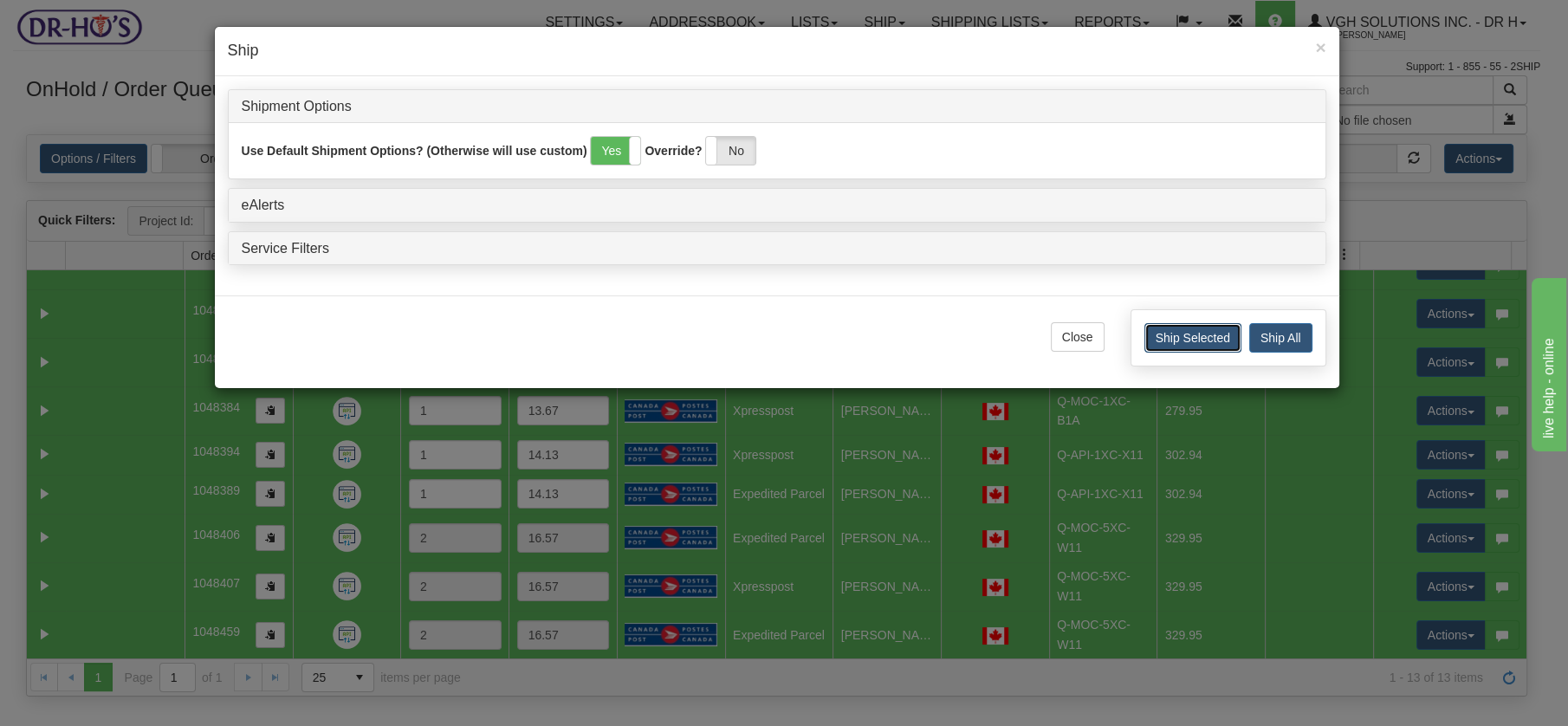
click at [1213, 337] on button "Ship Selected" at bounding box center [1193, 337] width 97 height 30
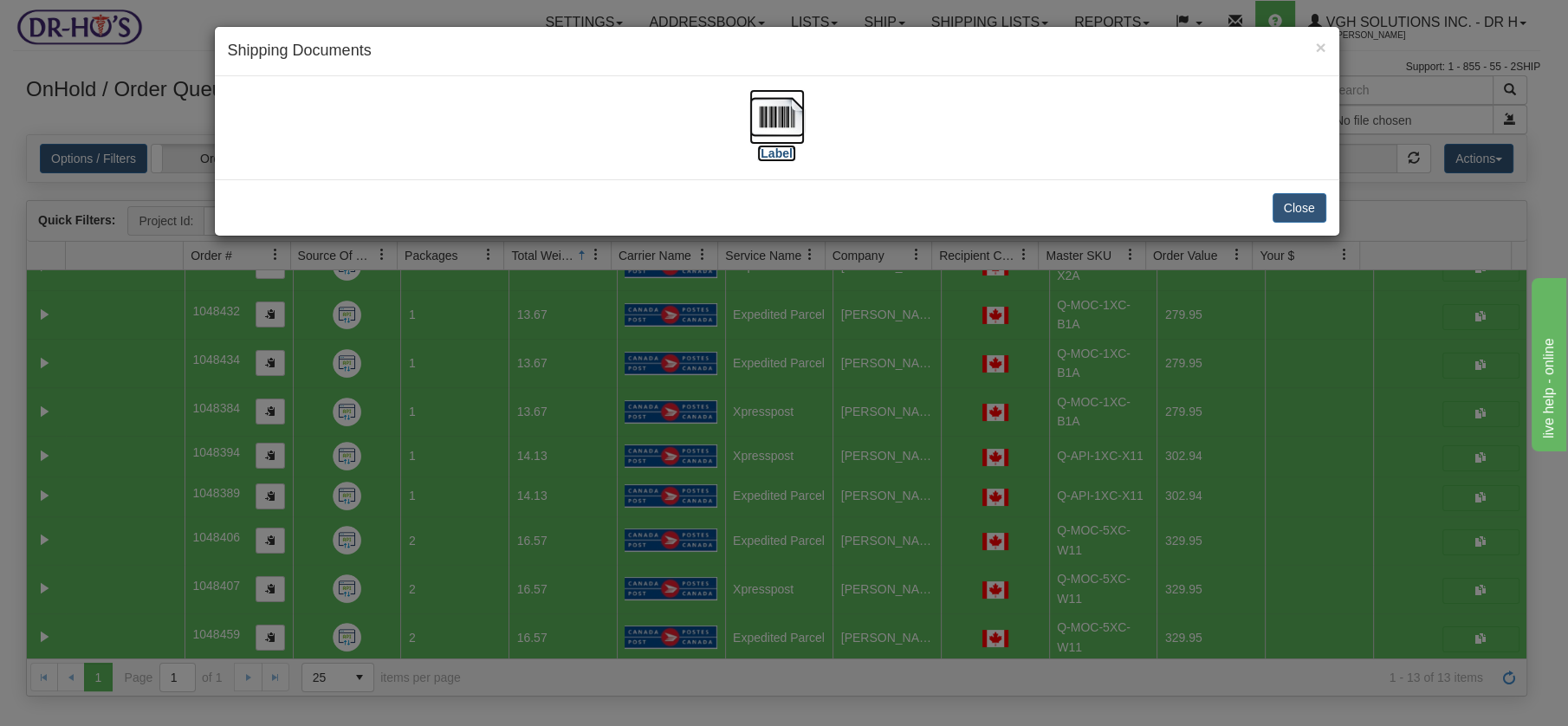
click at [784, 109] on img at bounding box center [777, 117] width 56 height 56
click at [1288, 211] on button "Close" at bounding box center [1300, 208] width 54 height 30
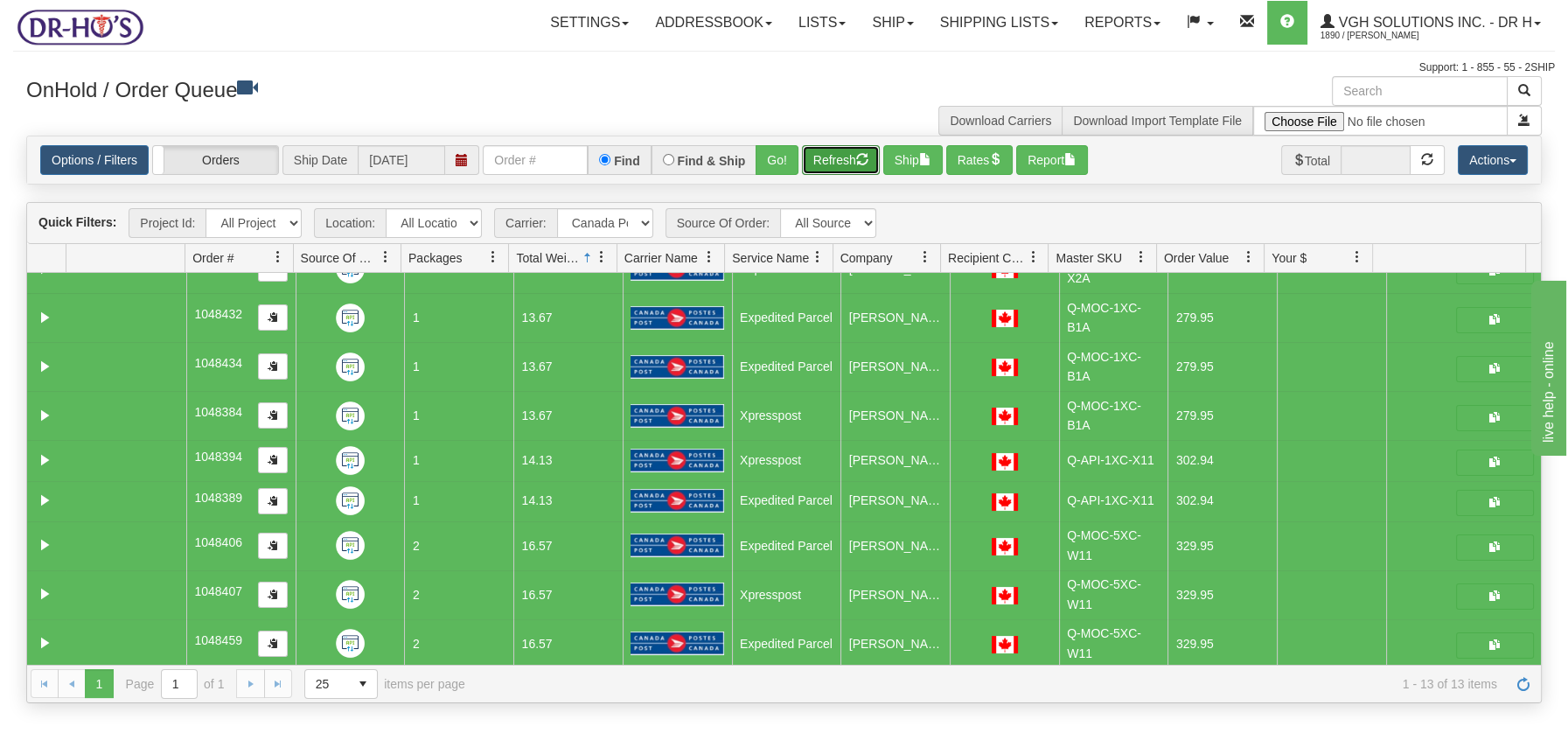
click at [835, 160] on button "Refresh" at bounding box center [841, 160] width 78 height 30
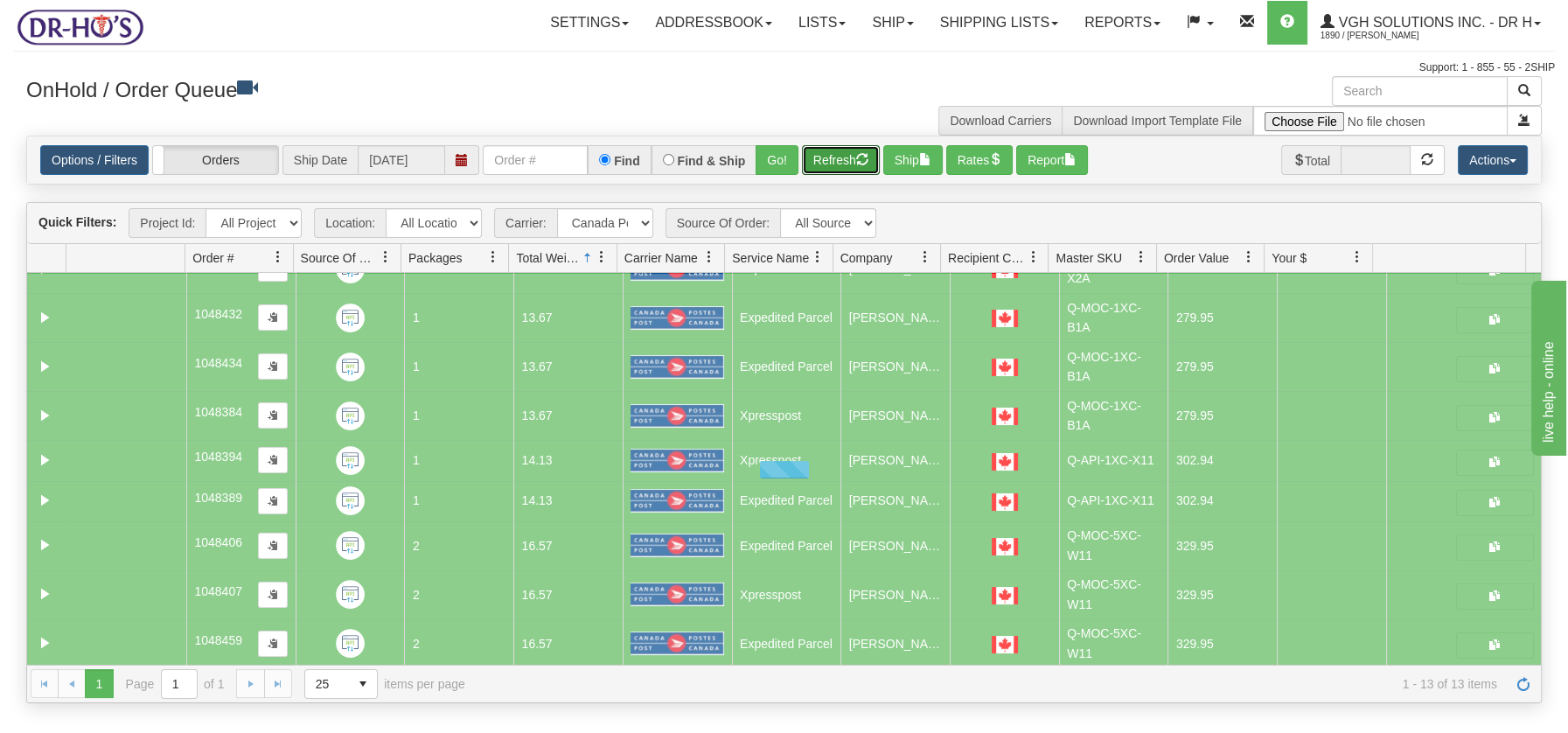
scroll to position [0, 0]
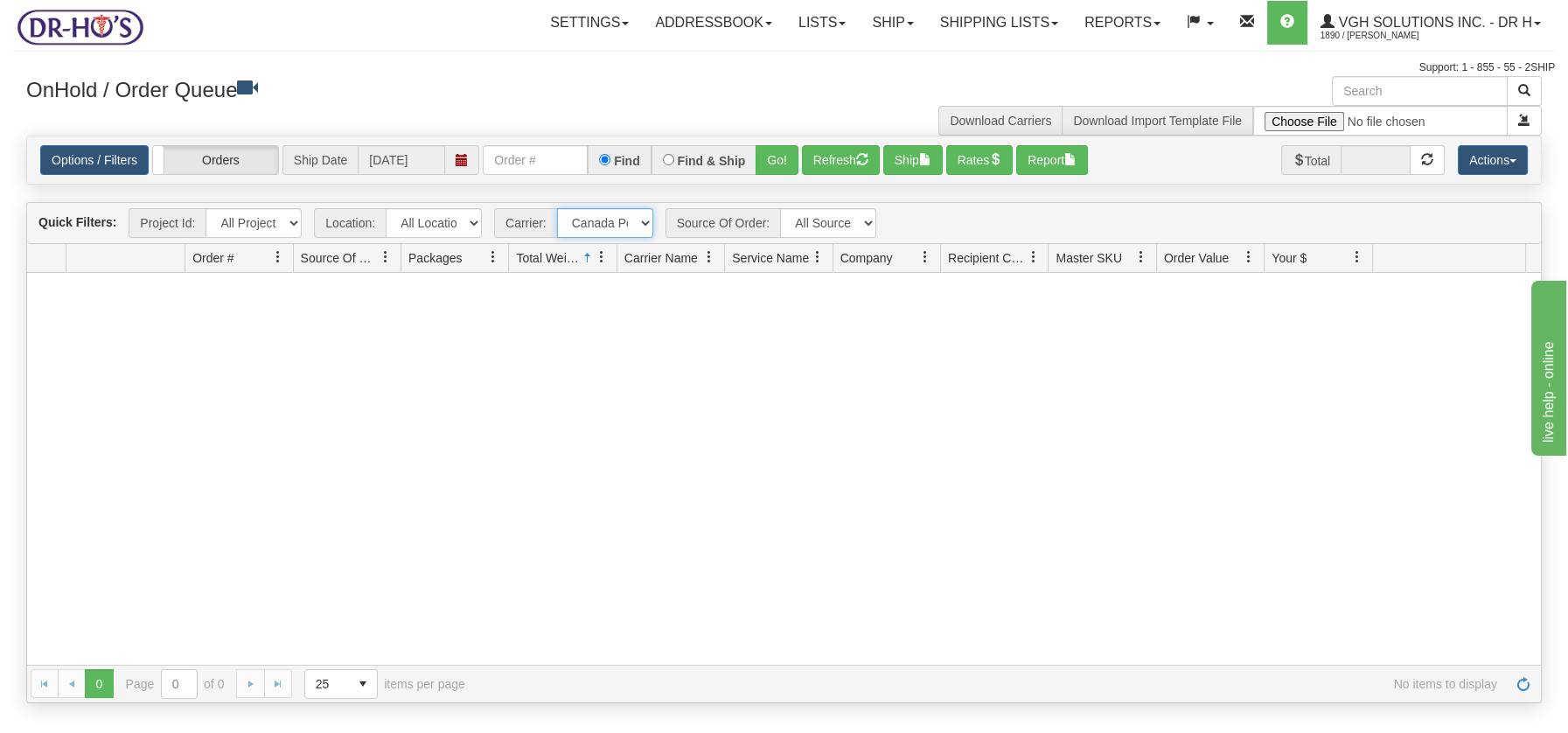
click at [644, 220] on select "- Any - Has NO carrier assigned - Has a carrier assigned FedEx Express® Canada …" at bounding box center [606, 223] width 96 height 30
select select "2"
click at [557, 208] on select "- Any - Has NO carrier assigned - Has a carrier assigned FedEx Express® Canada …" at bounding box center [606, 223] width 96 height 30
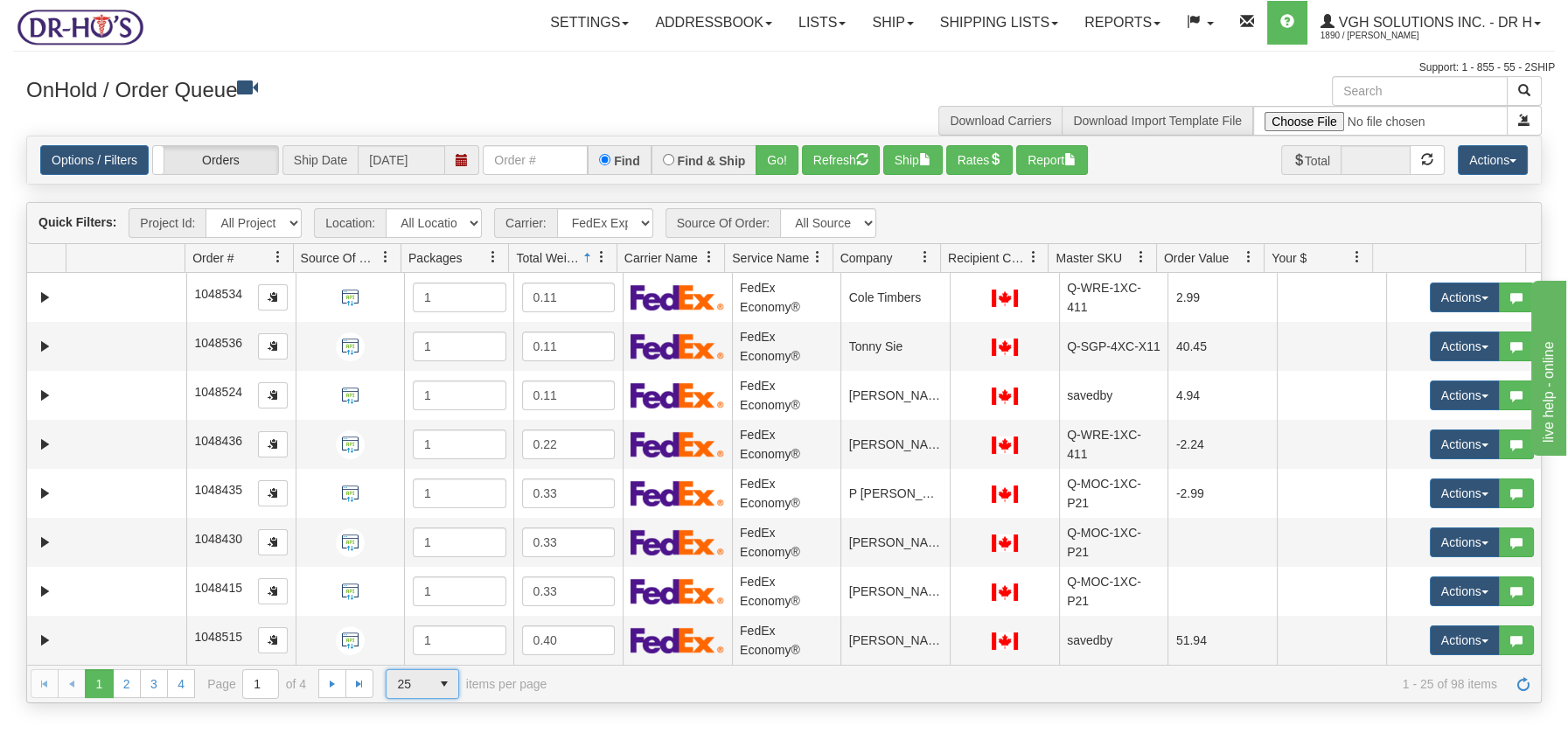
click at [439, 679] on span "select" at bounding box center [444, 684] width 28 height 28
click at [404, 652] on span "100" at bounding box center [403, 655] width 20 height 17
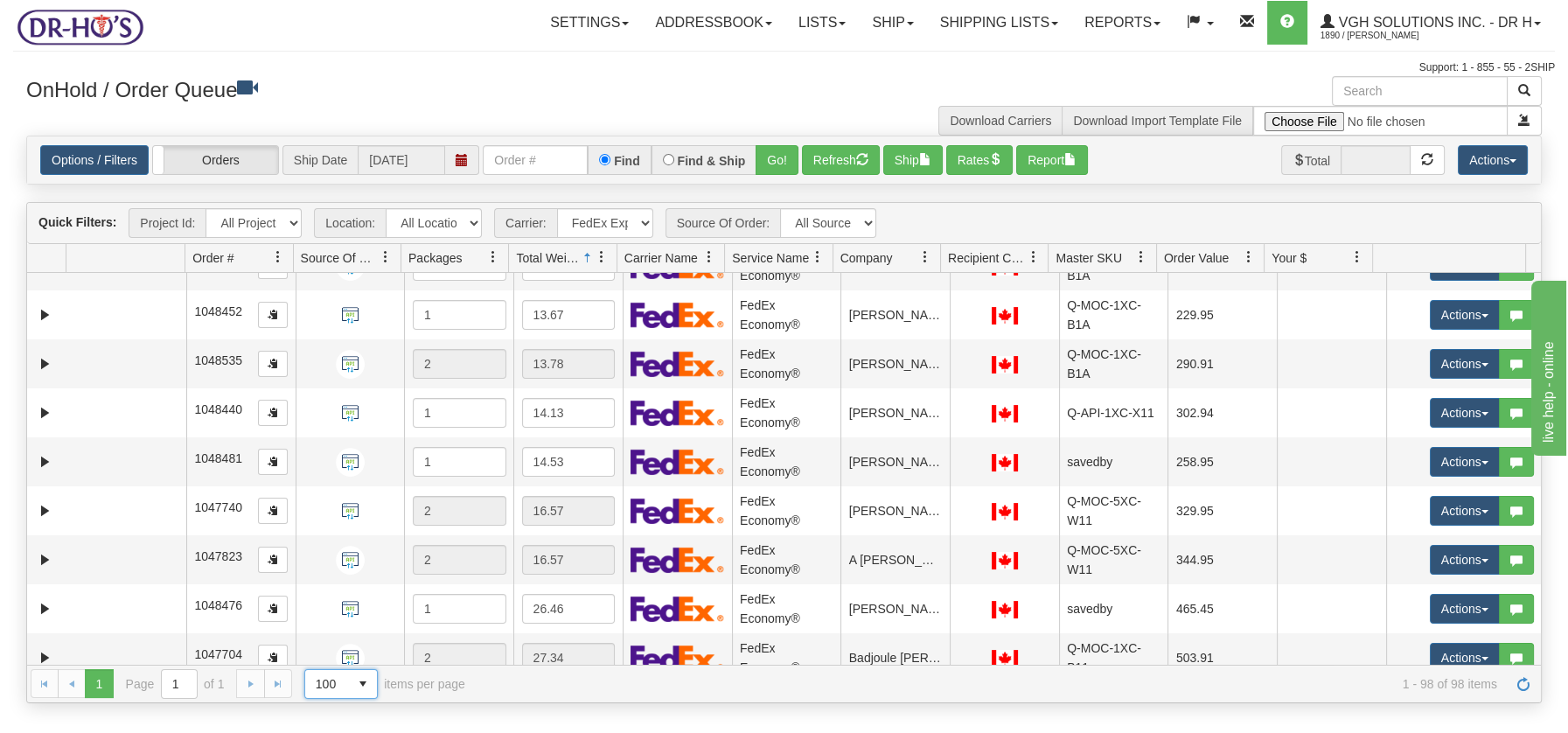
scroll to position [4406, 0]
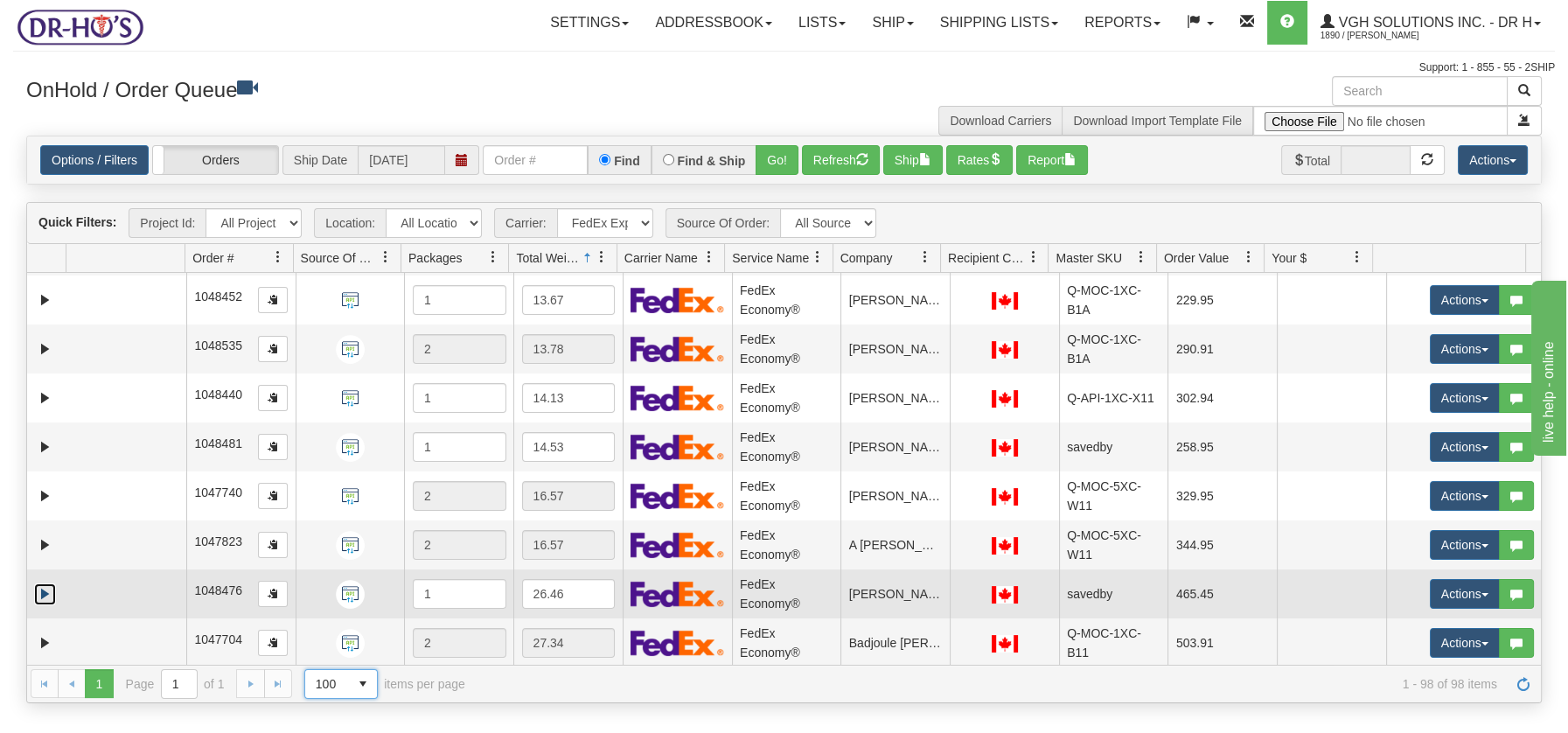
click at [46, 589] on link "Expand" at bounding box center [45, 594] width 22 height 22
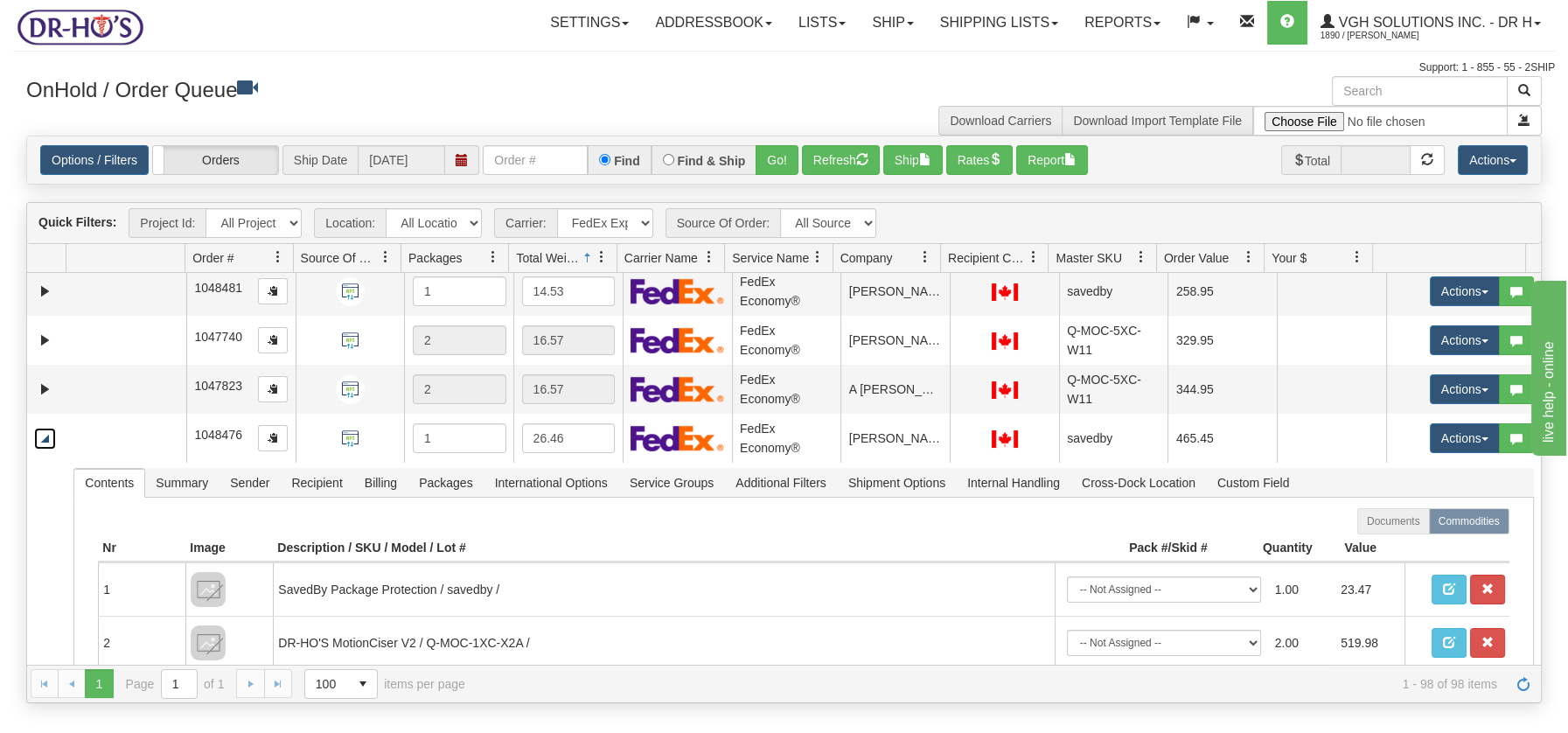
scroll to position [4614, 0]
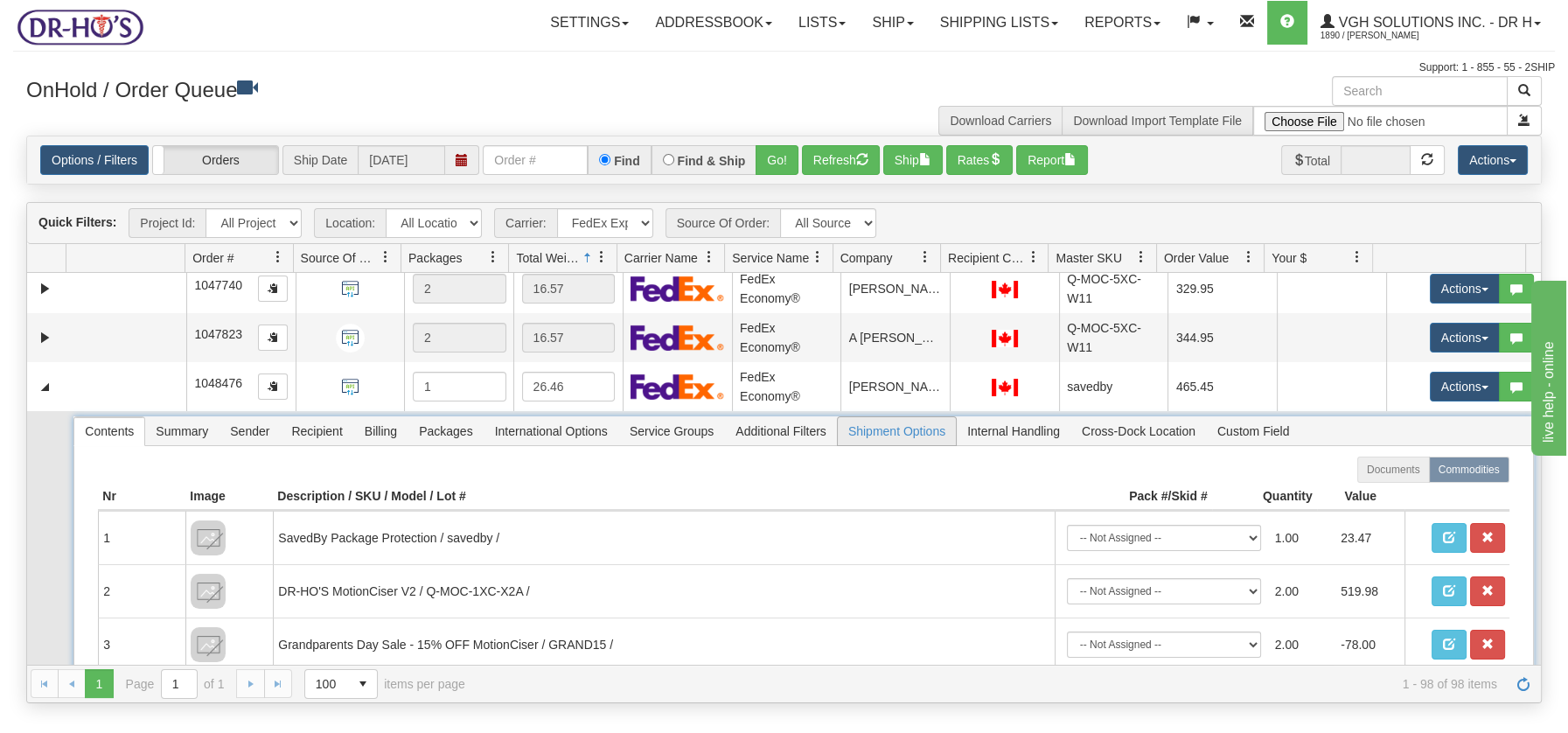
click at [882, 430] on span "Shipment Options" at bounding box center [897, 431] width 118 height 28
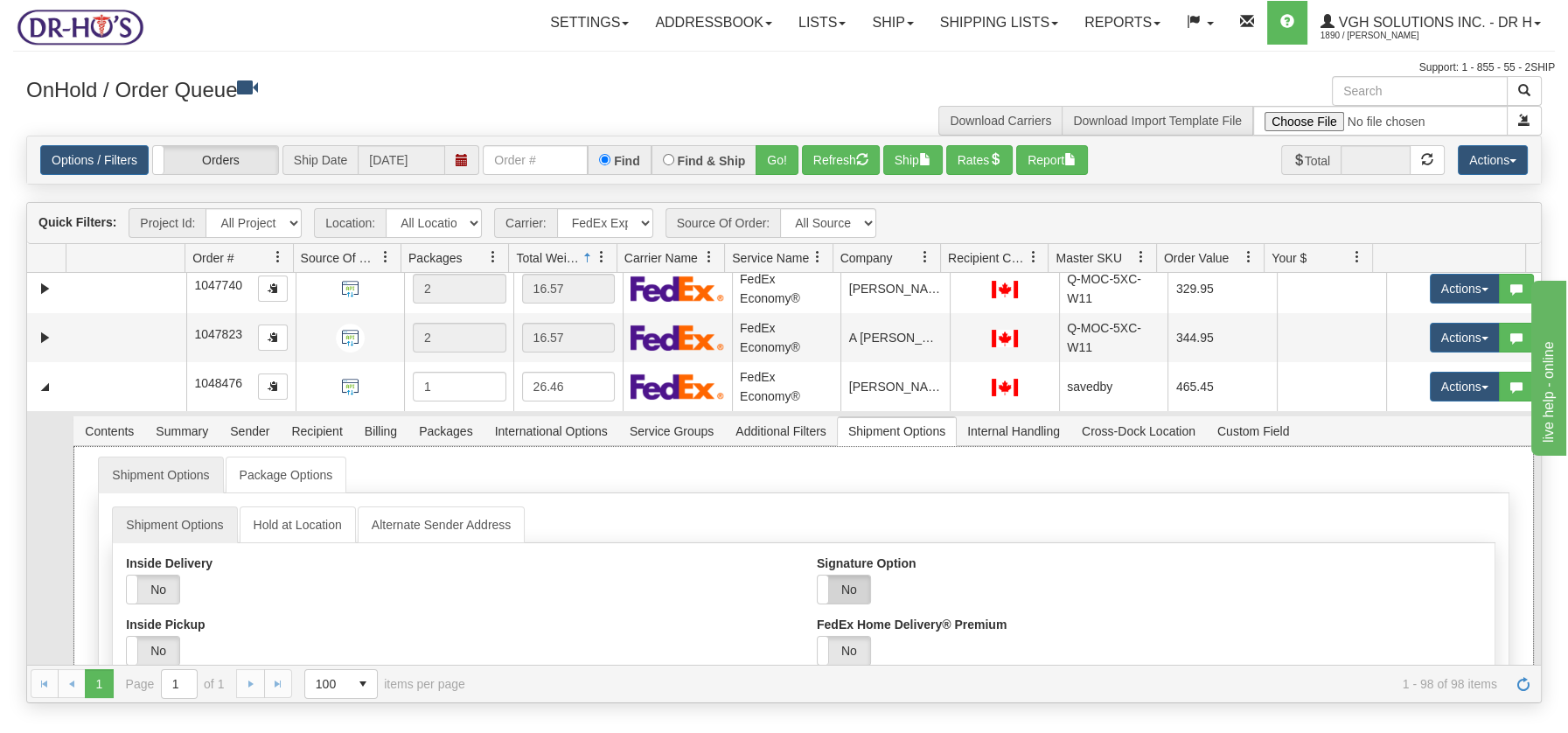
click at [847, 580] on label "No" at bounding box center [844, 589] width 53 height 28
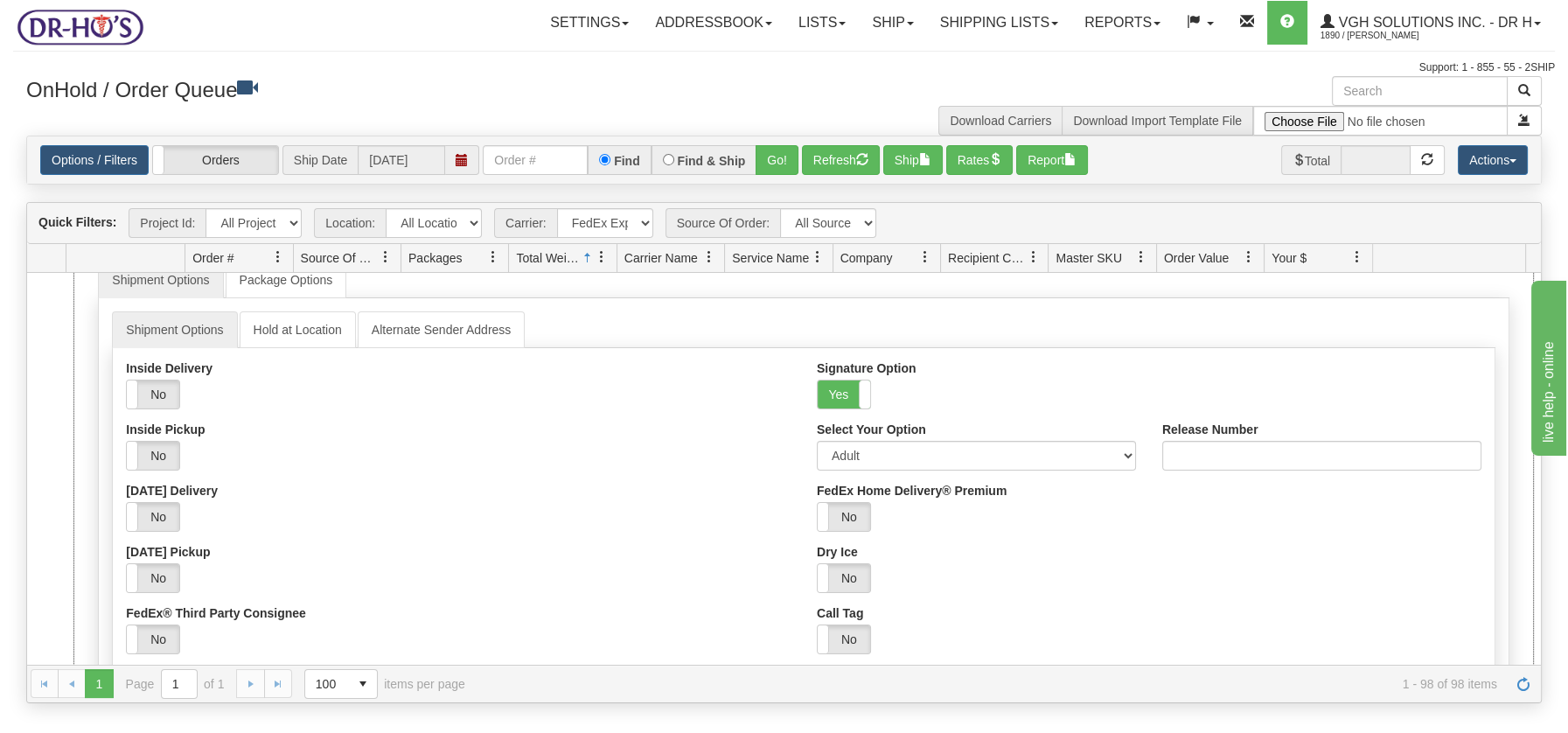
scroll to position [4821, 0]
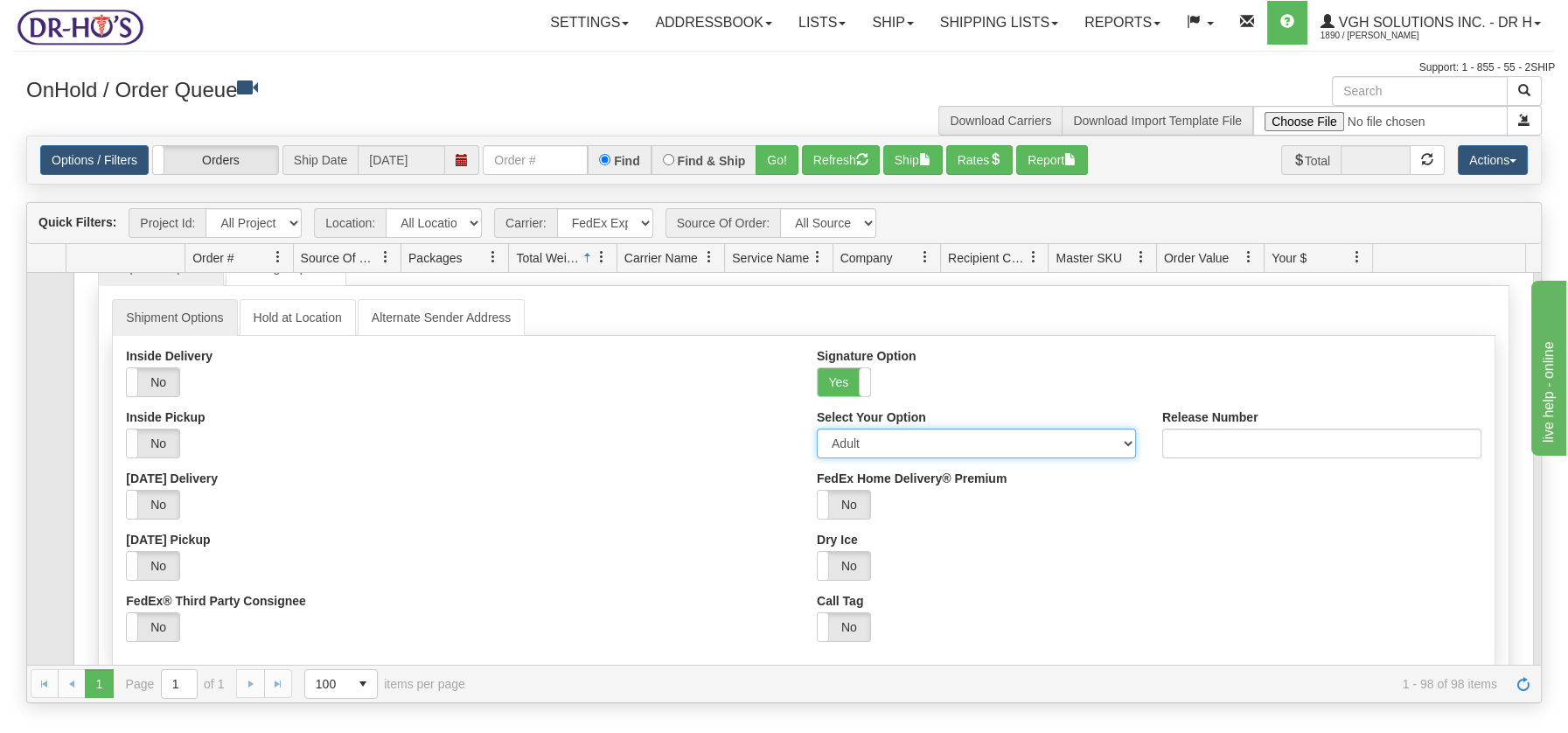
click at [1117, 438] on select "Adult Direct Indirect No Signature Required Service Default" at bounding box center [977, 443] width 320 height 30
select select "2"
click at [817, 429] on select "Adult Direct Indirect No Signature Required Service Default" at bounding box center [977, 443] width 320 height 30
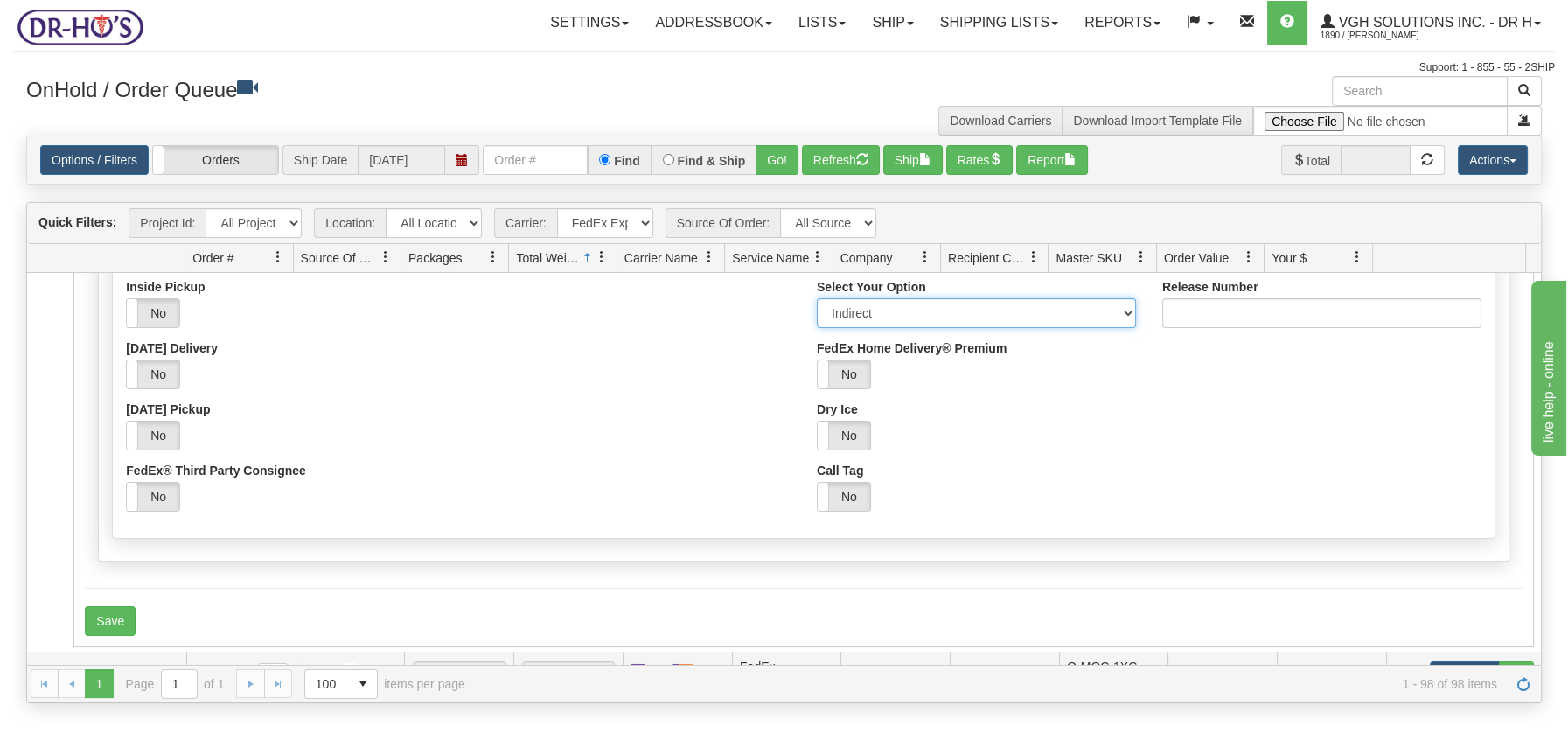
scroll to position [4979, 0]
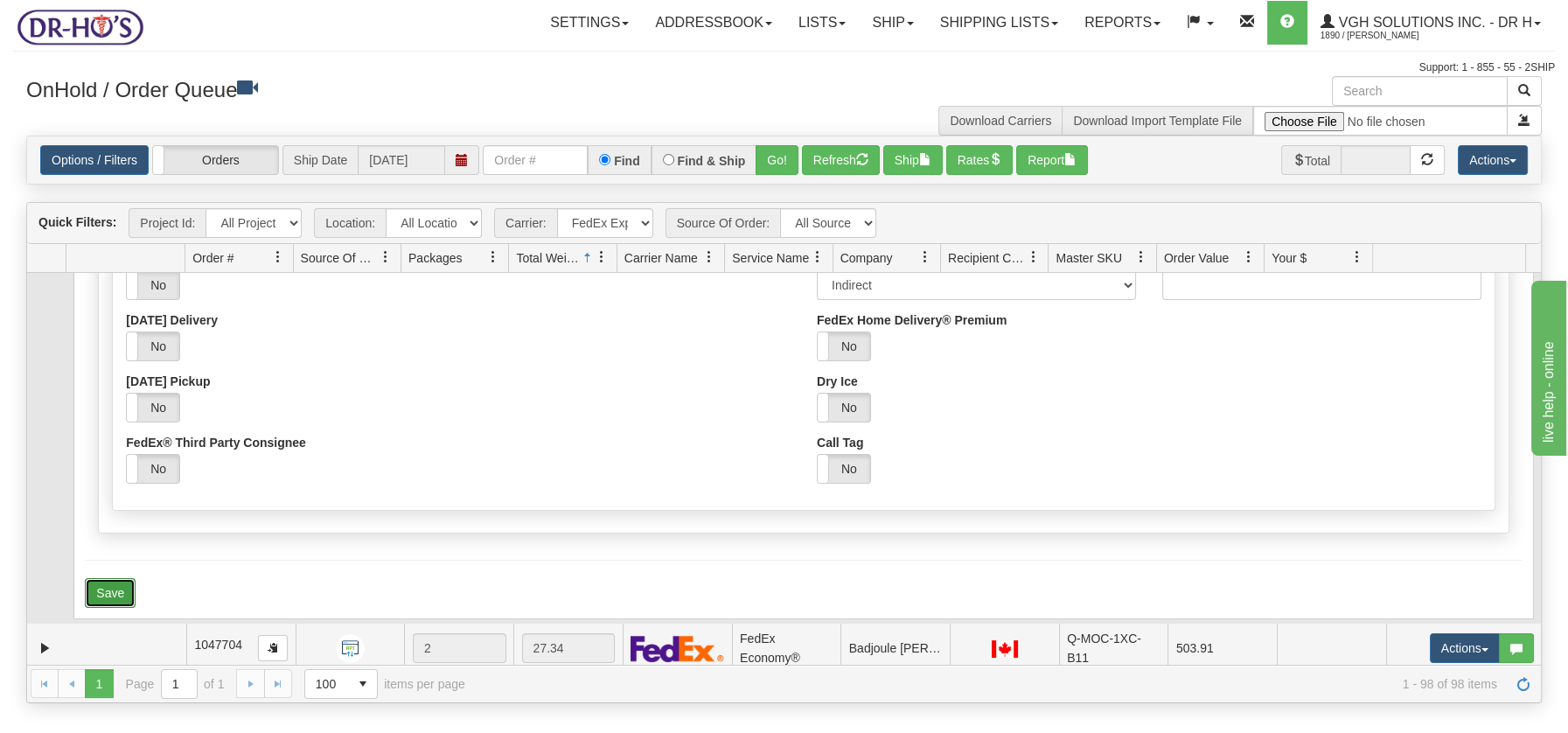
click at [129, 583] on button "Save" at bounding box center [110, 593] width 51 height 30
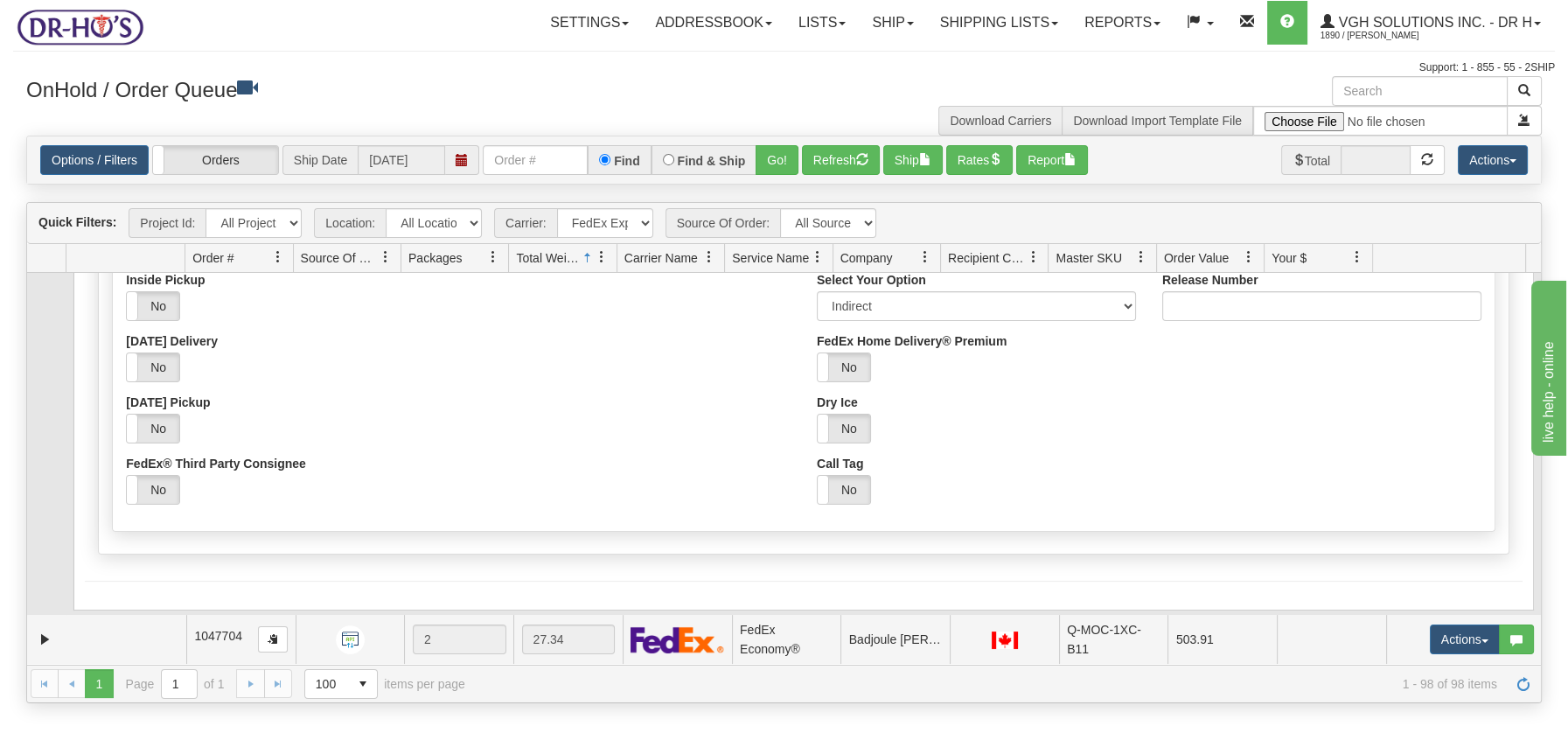
scroll to position [4949, 0]
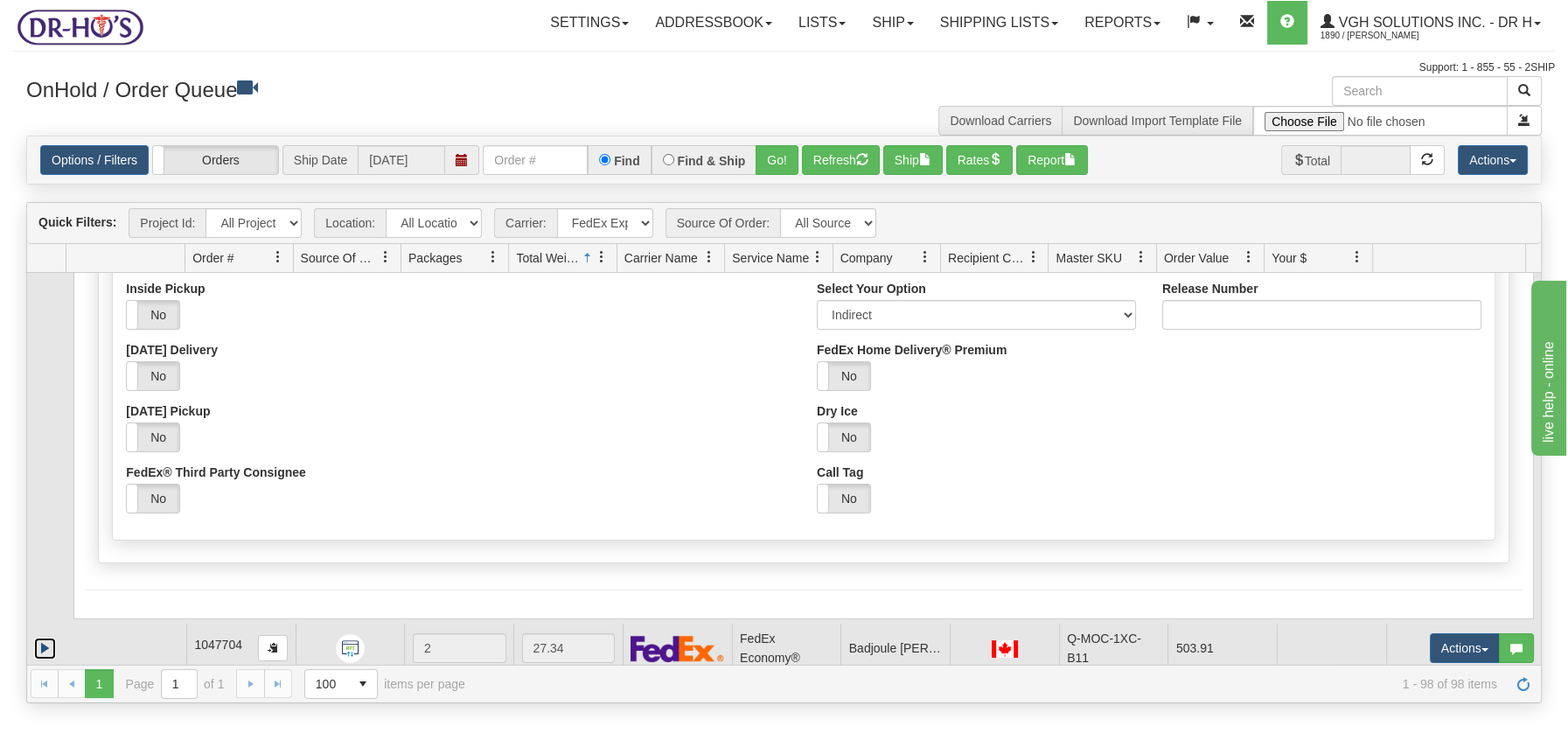
click at [45, 640] on link "Expand" at bounding box center [45, 649] width 22 height 22
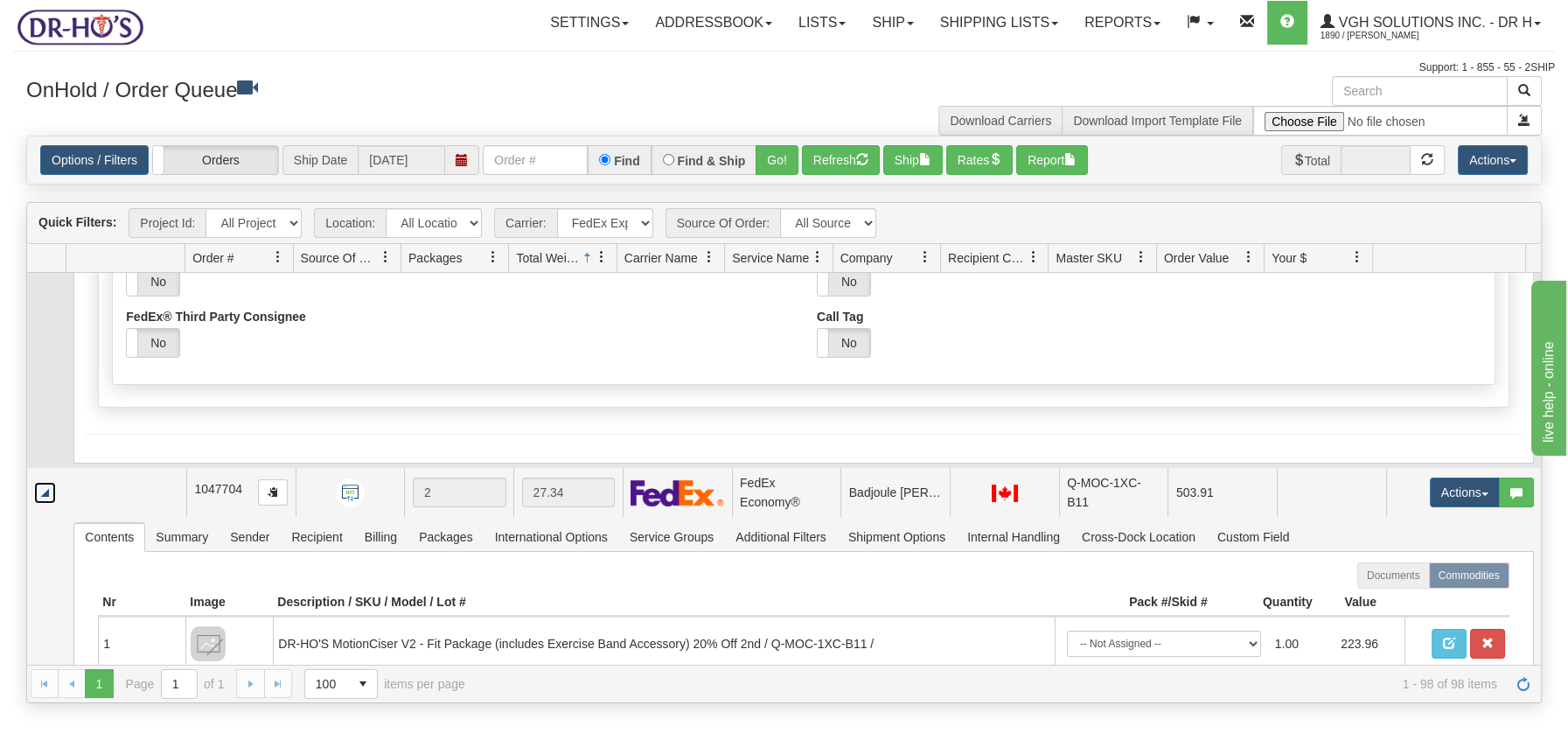
scroll to position [5245, 0]
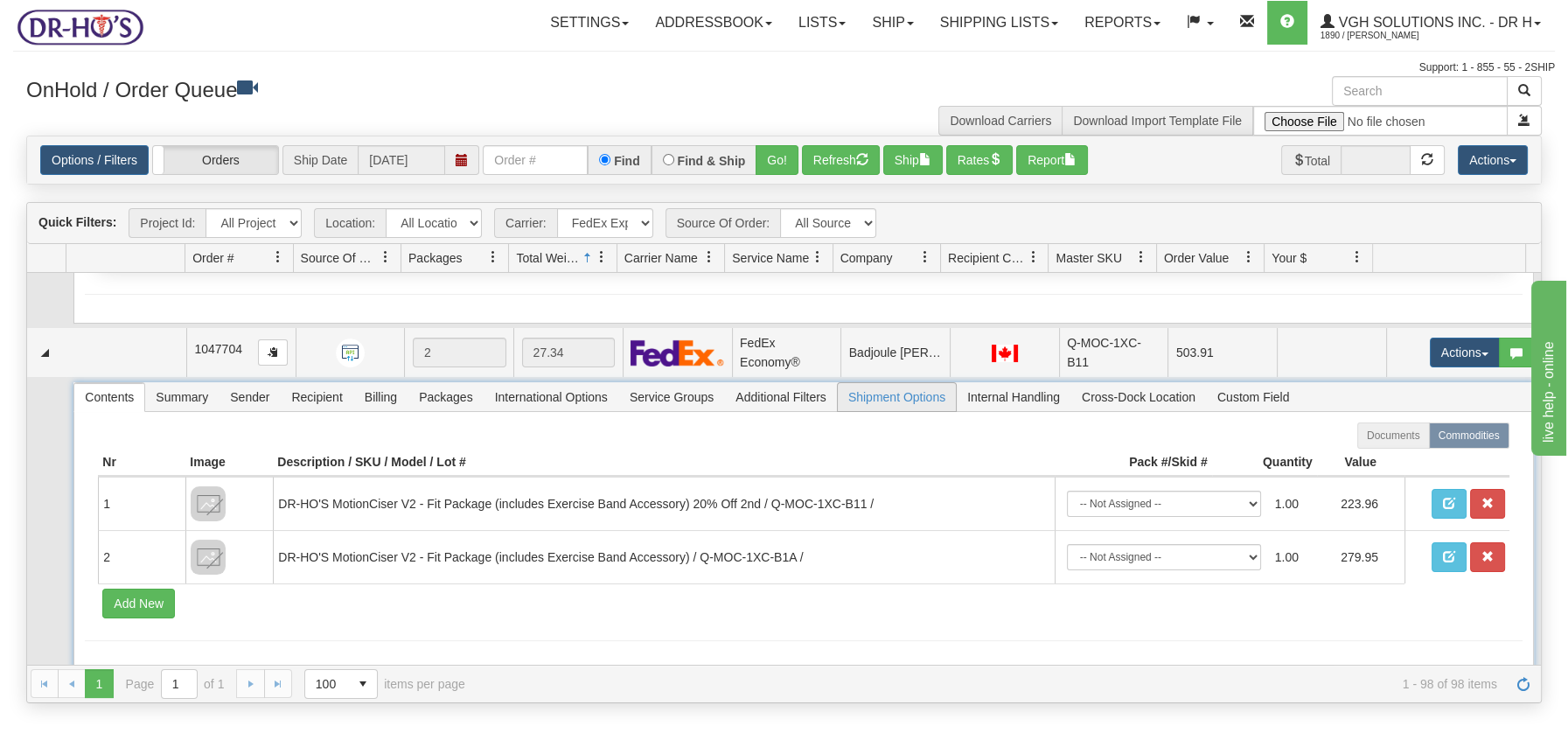
click at [894, 391] on span "Shipment Options" at bounding box center [897, 397] width 118 height 28
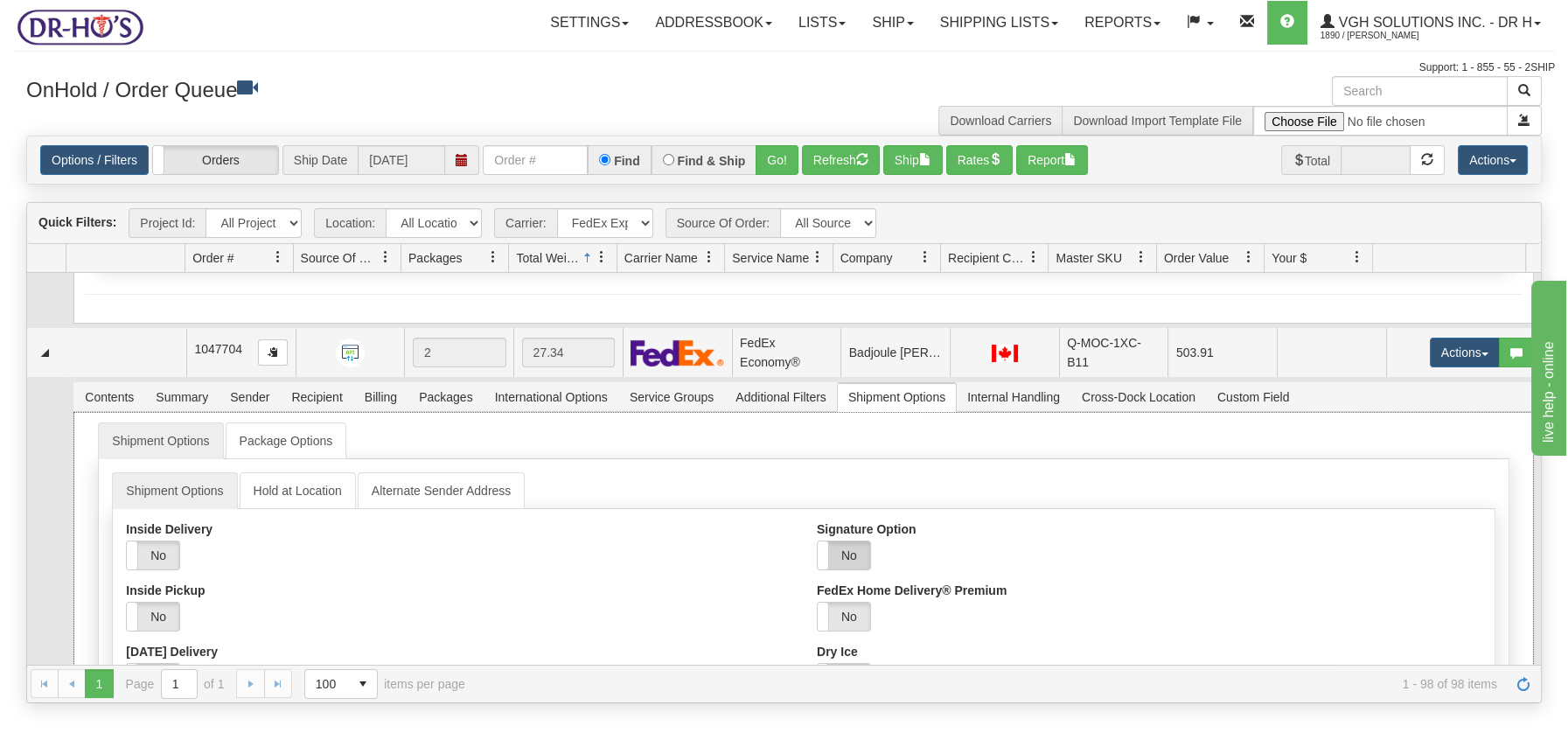
click at [845, 542] on label "No" at bounding box center [844, 555] width 53 height 28
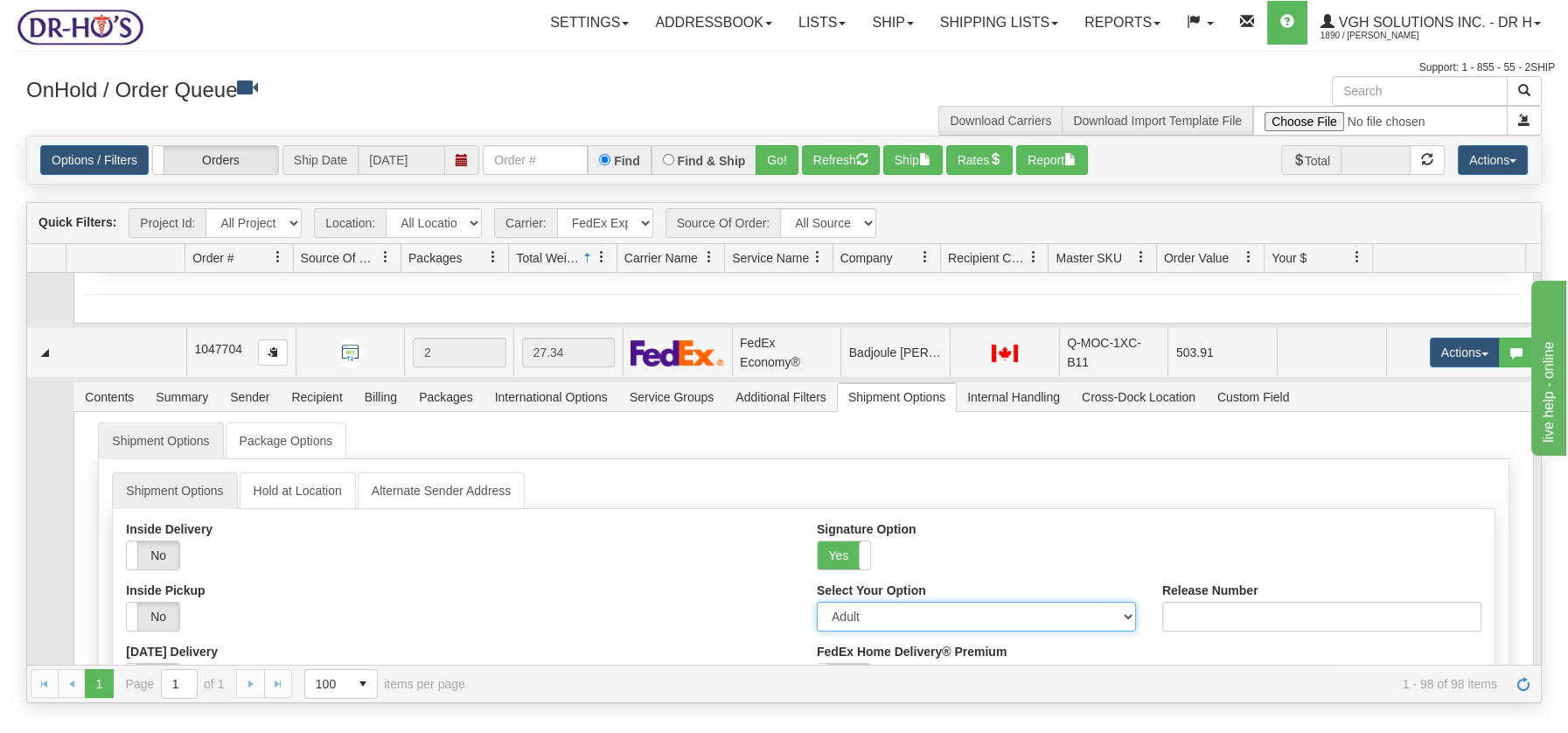
click at [1116, 609] on select "Adult Direct Indirect No Signature Required Service Default" at bounding box center [977, 617] width 320 height 30
select select "2"
click at [817, 602] on select "Adult Direct Indirect No Signature Required Service Default" at bounding box center [977, 617] width 320 height 30
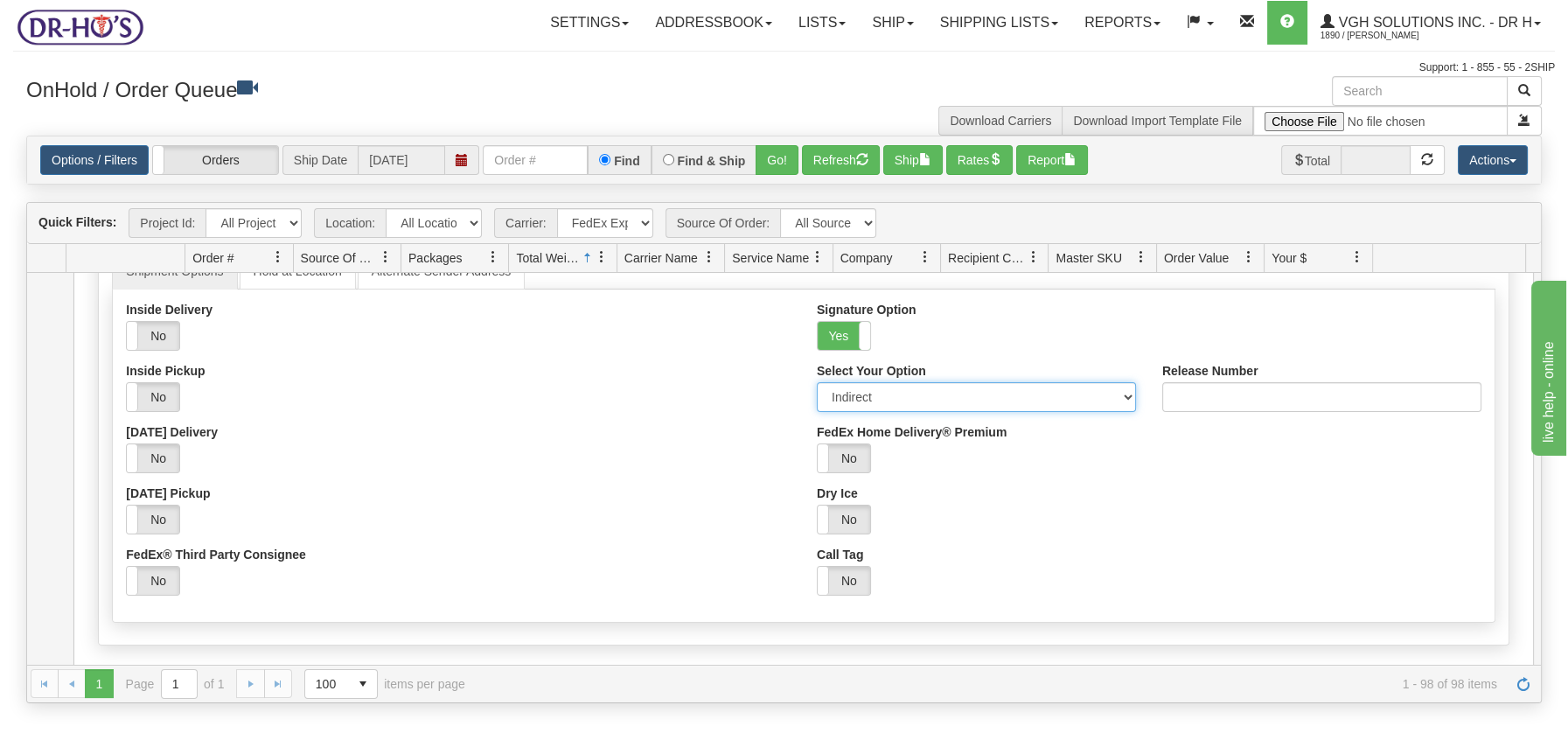
scroll to position [5522, 0]
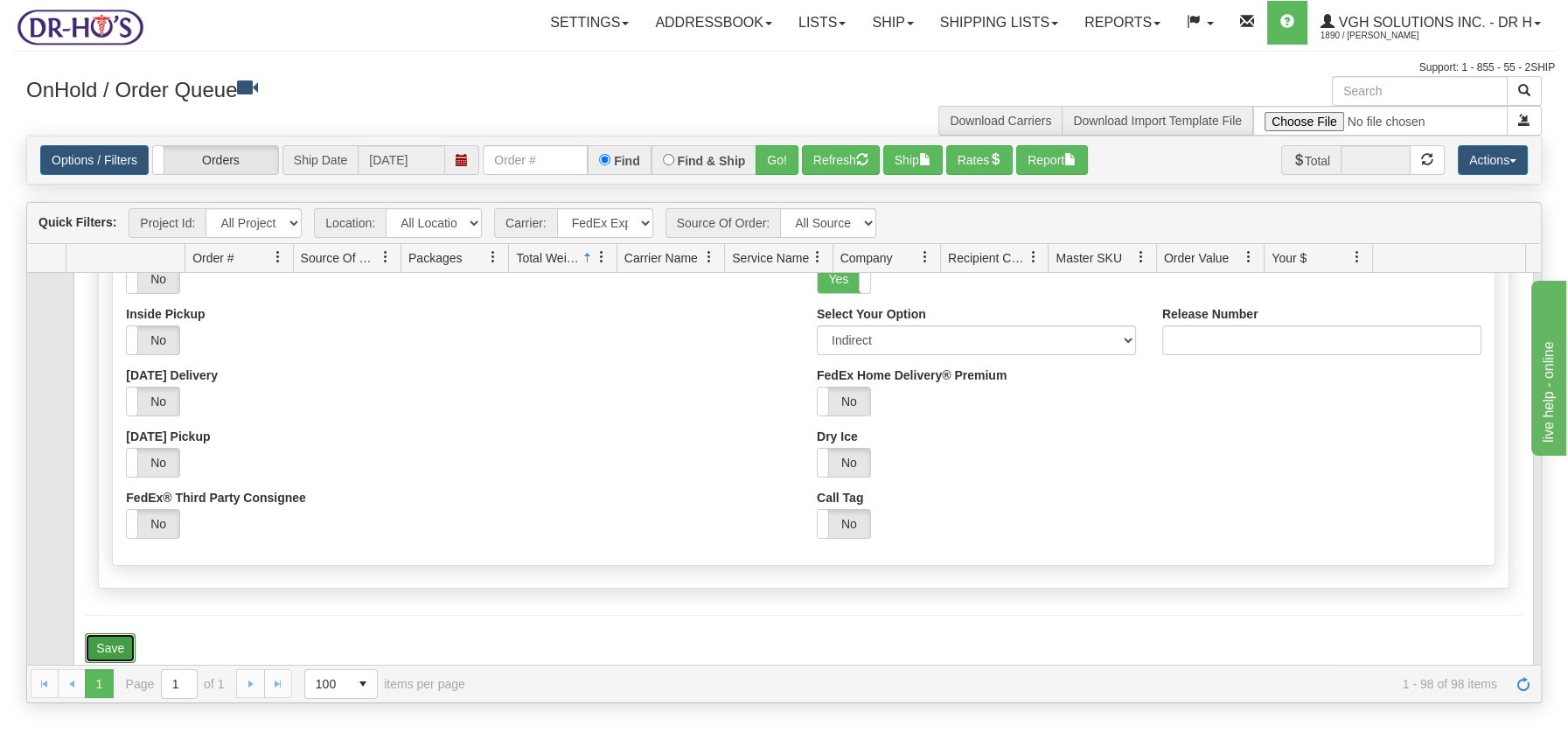
click at [116, 633] on button "Save" at bounding box center [110, 648] width 51 height 30
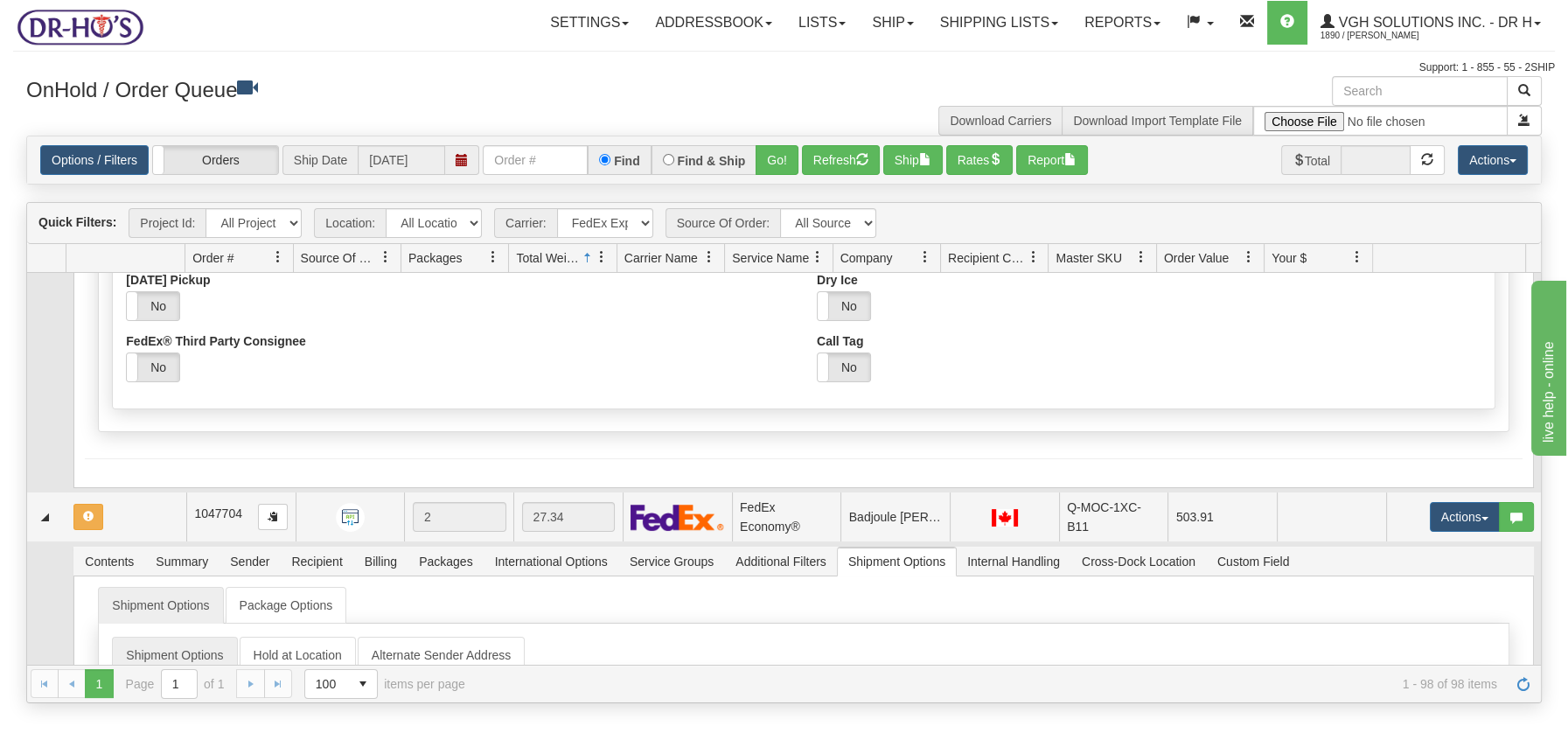
scroll to position [5014, 0]
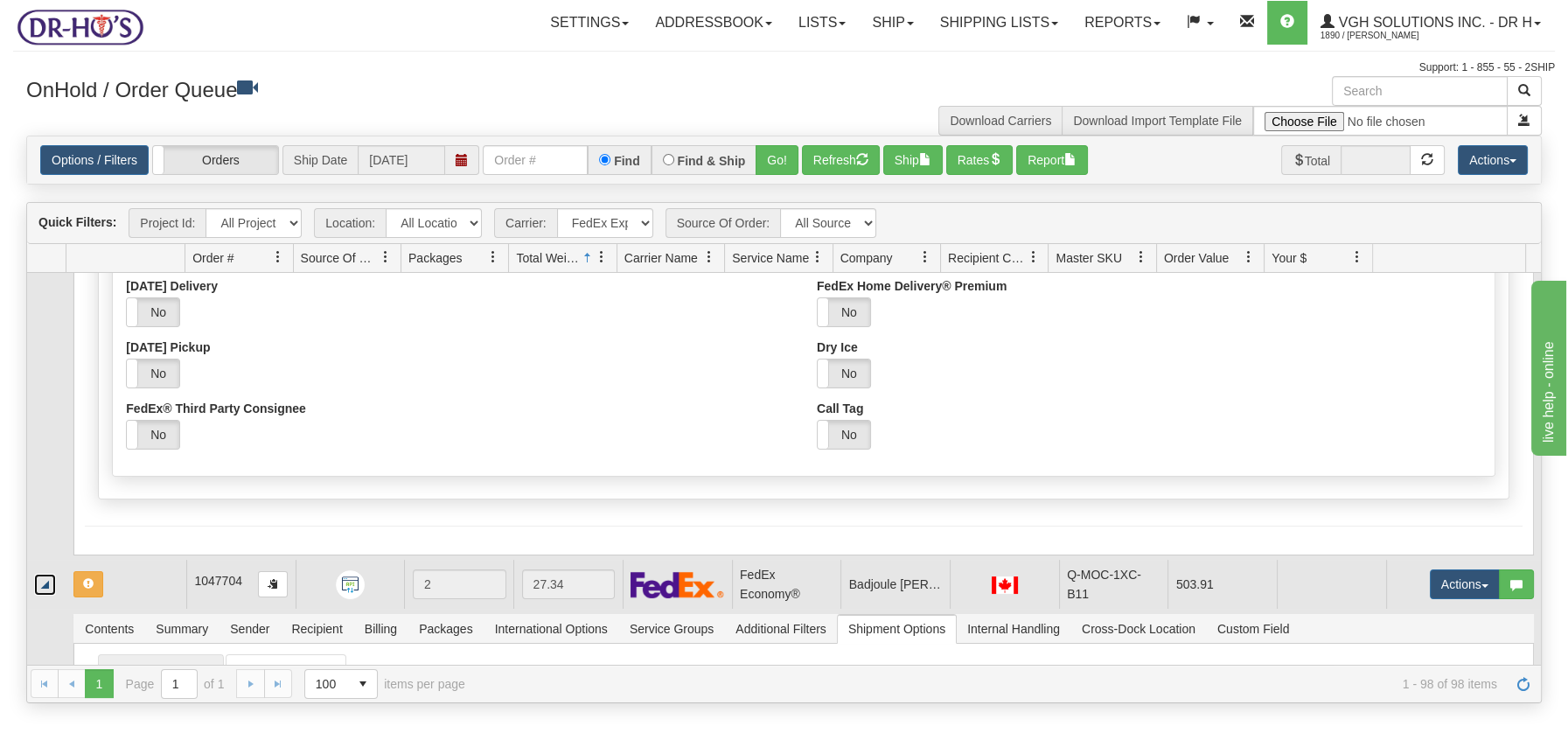
click at [53, 577] on link "Collapse" at bounding box center [45, 585] width 22 height 22
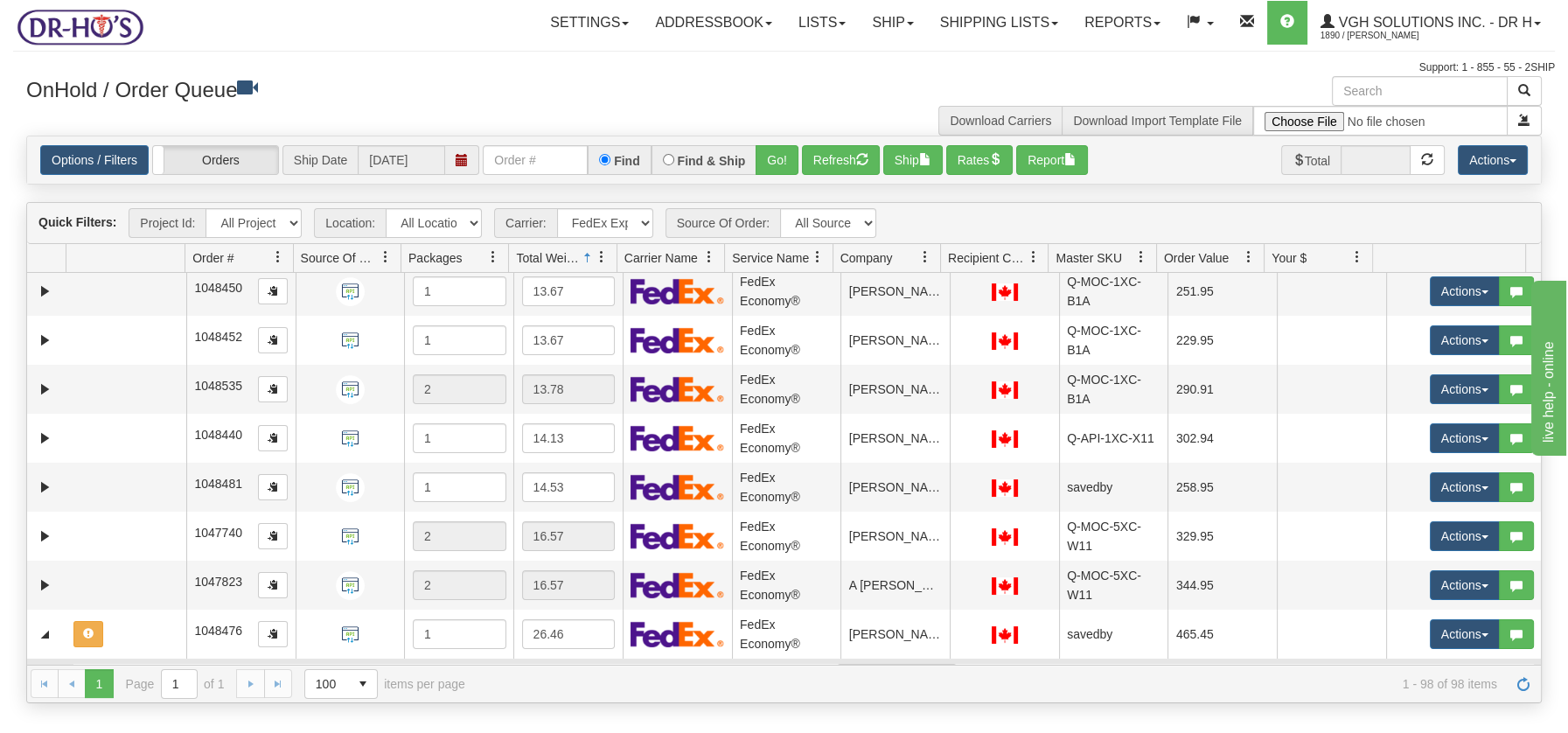
scroll to position [4403, 0]
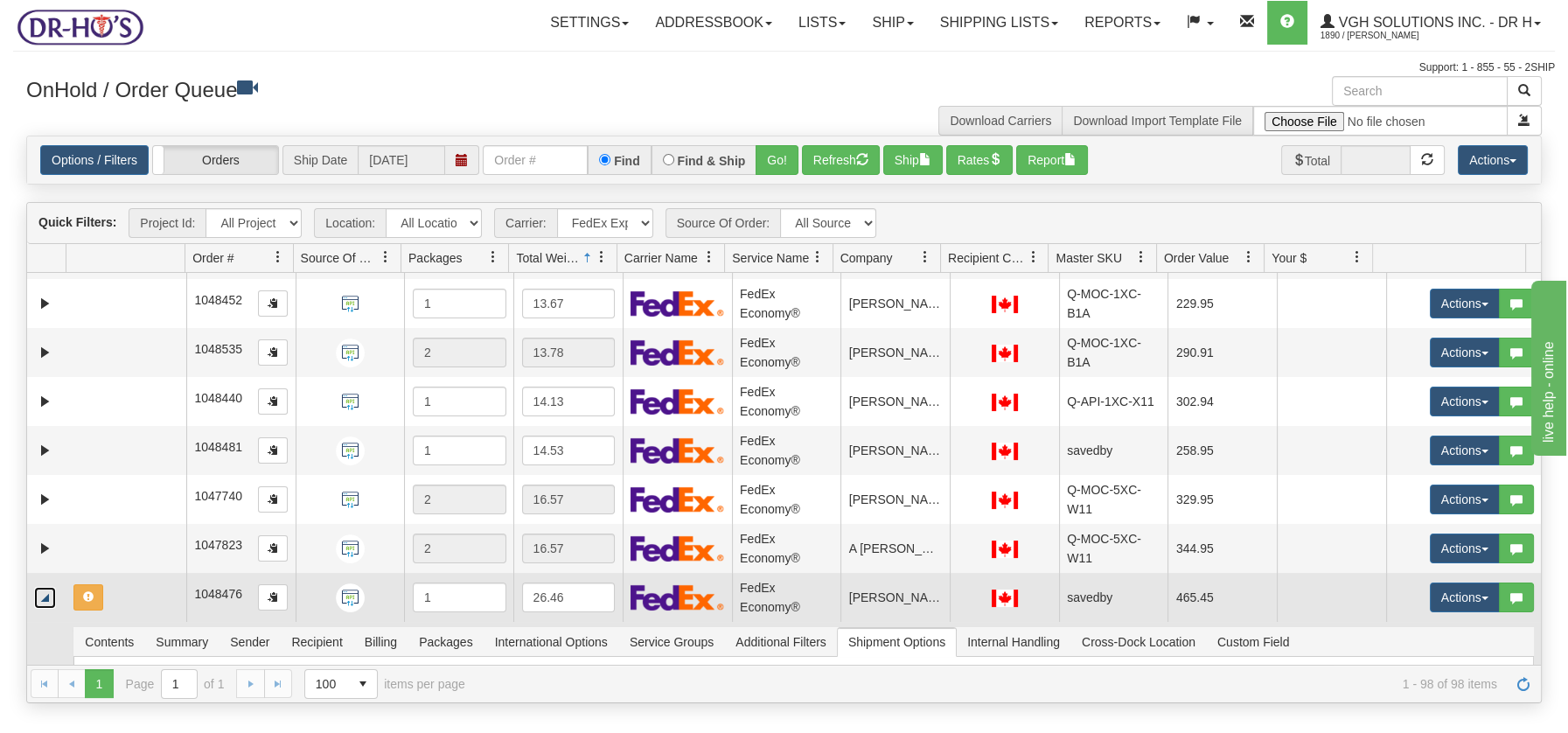
click at [50, 598] on link "Collapse" at bounding box center [45, 598] width 22 height 22
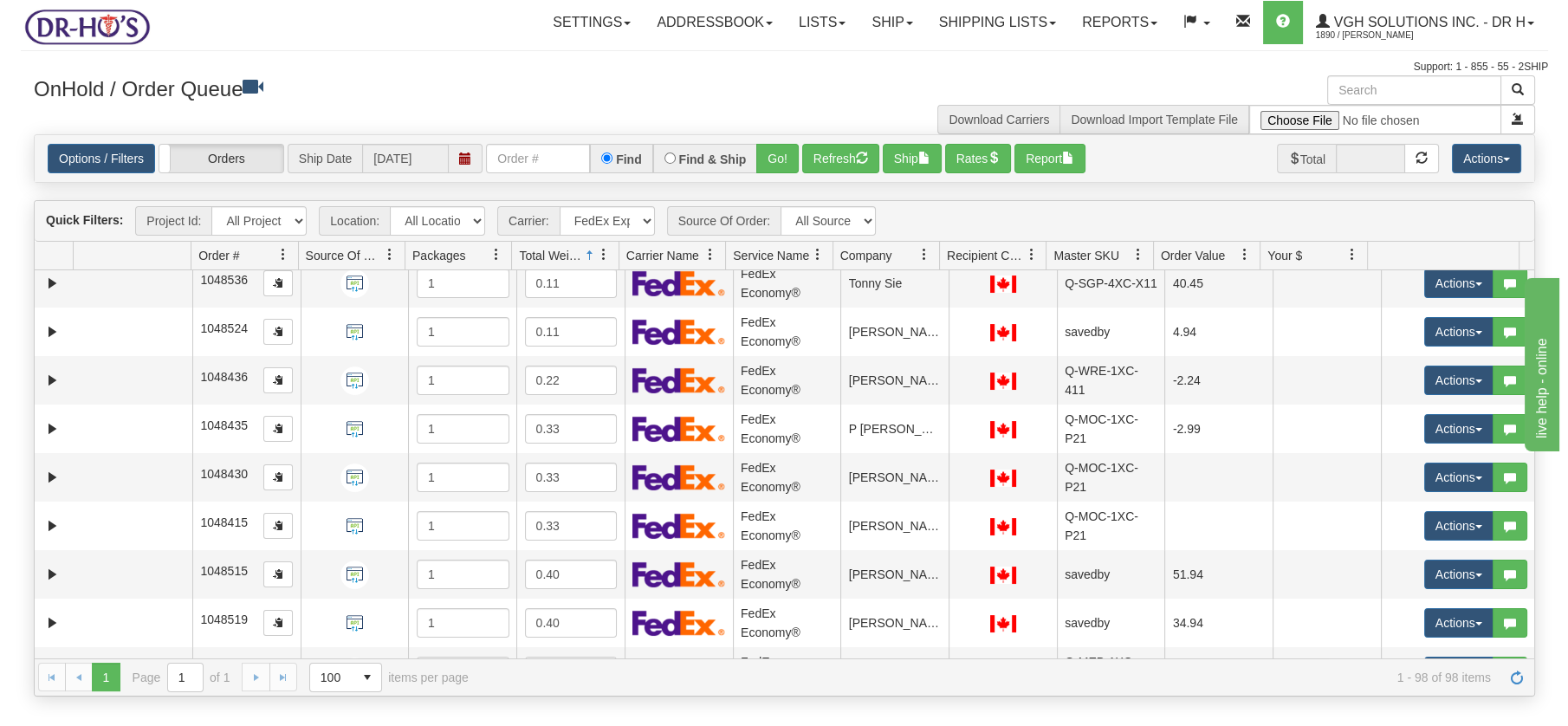
scroll to position [0, 0]
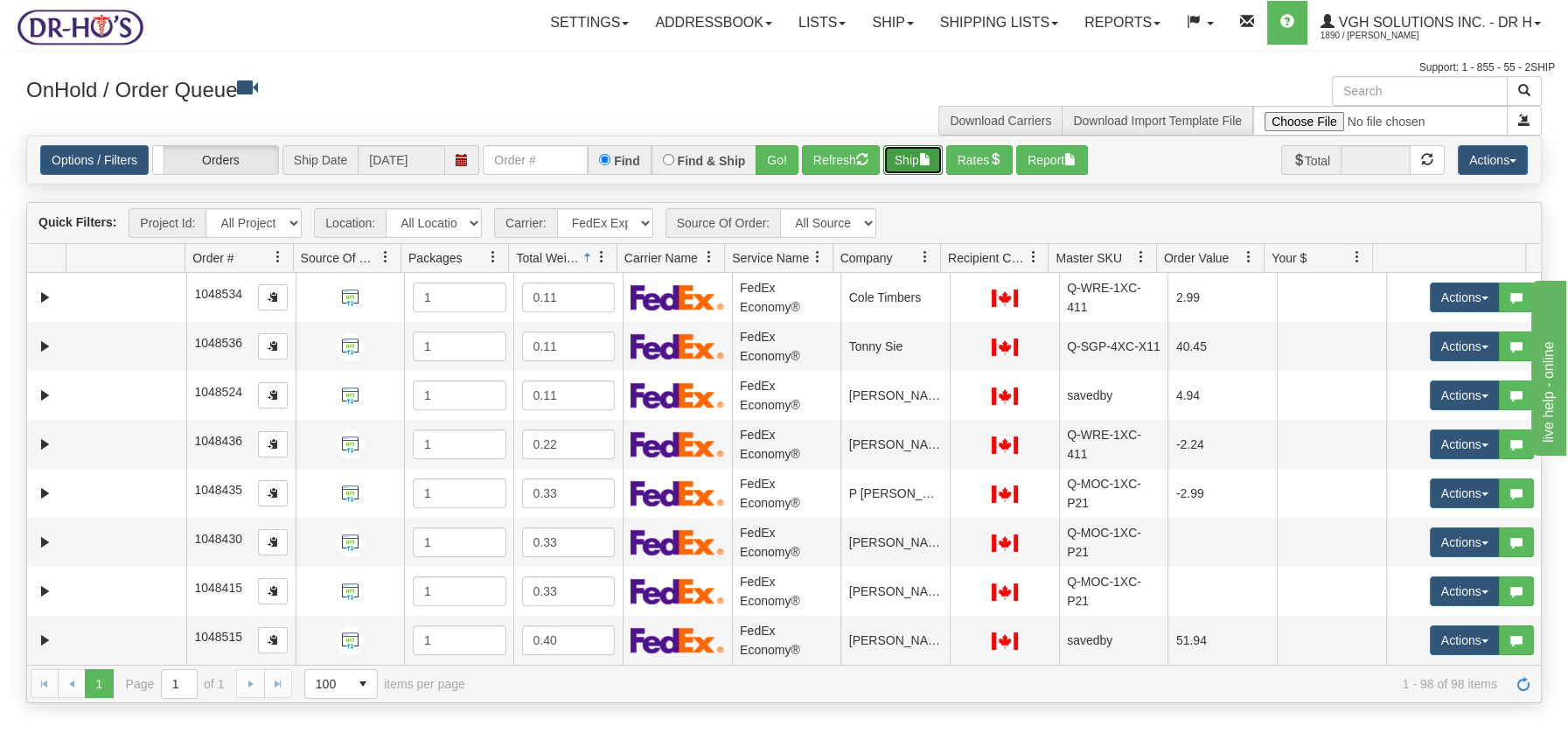
click at [915, 154] on button "Ship" at bounding box center [912, 160] width 59 height 30
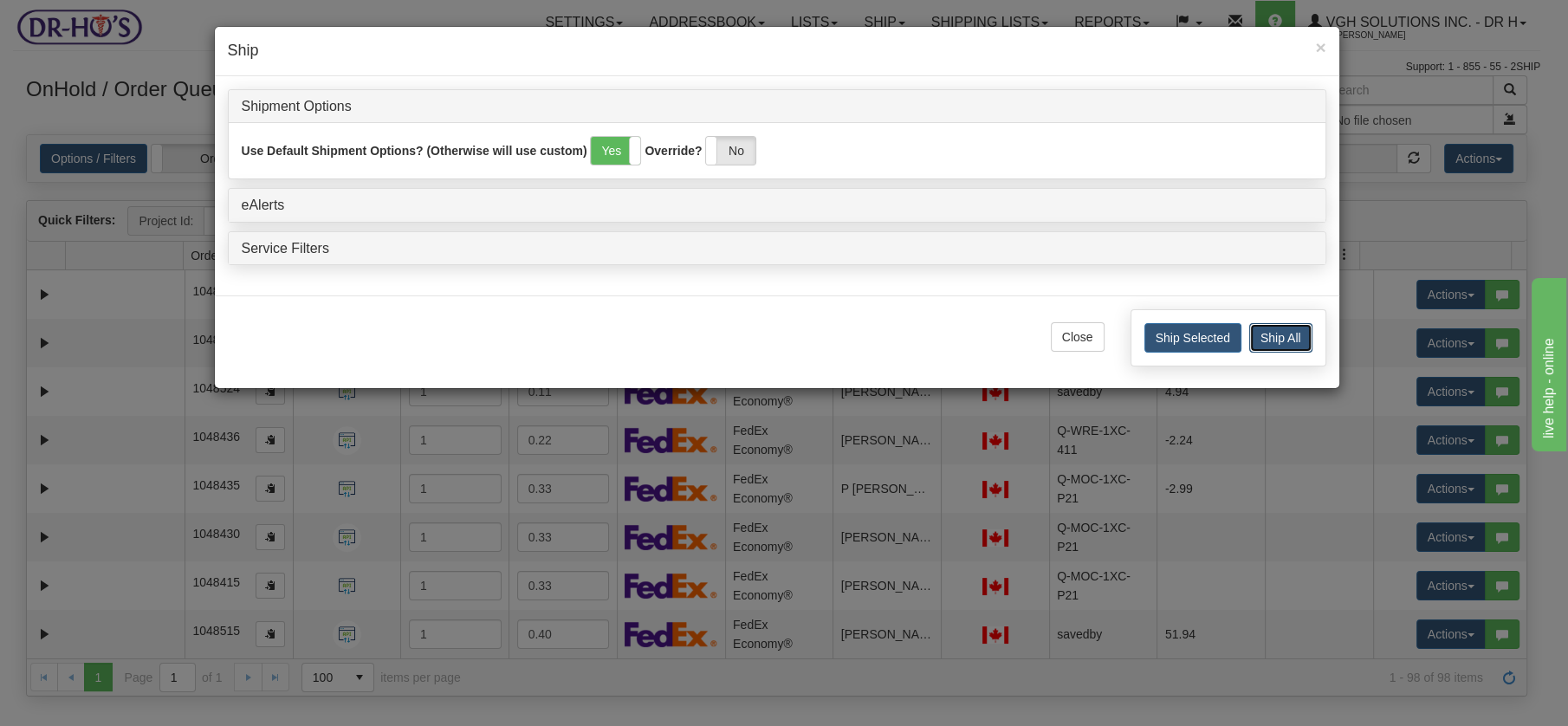
click at [1274, 327] on button "Ship All" at bounding box center [1281, 337] width 63 height 30
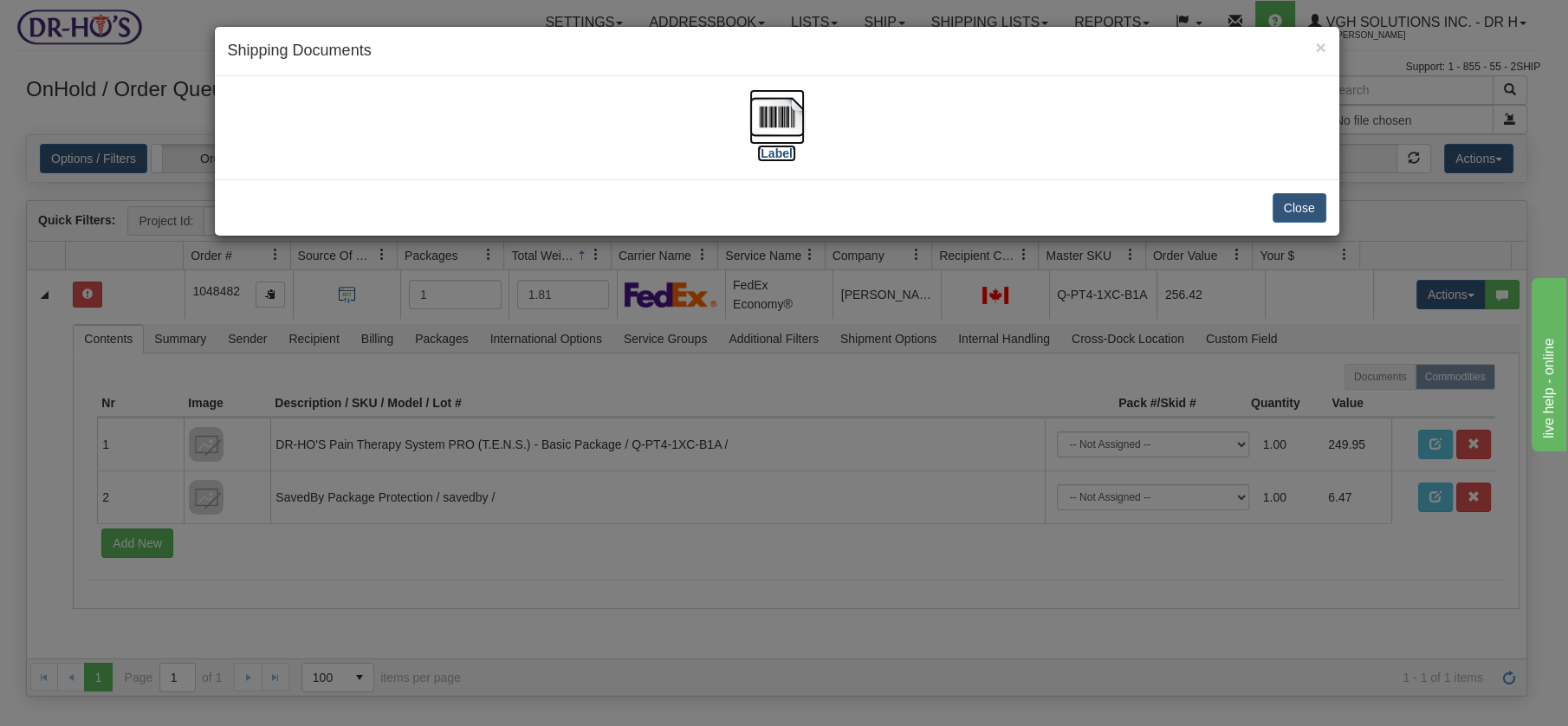
click at [781, 103] on img at bounding box center [777, 117] width 56 height 56
click at [1271, 207] on div "Close" at bounding box center [777, 207] width 1124 height 57
click at [1288, 206] on button "Close" at bounding box center [1300, 208] width 54 height 30
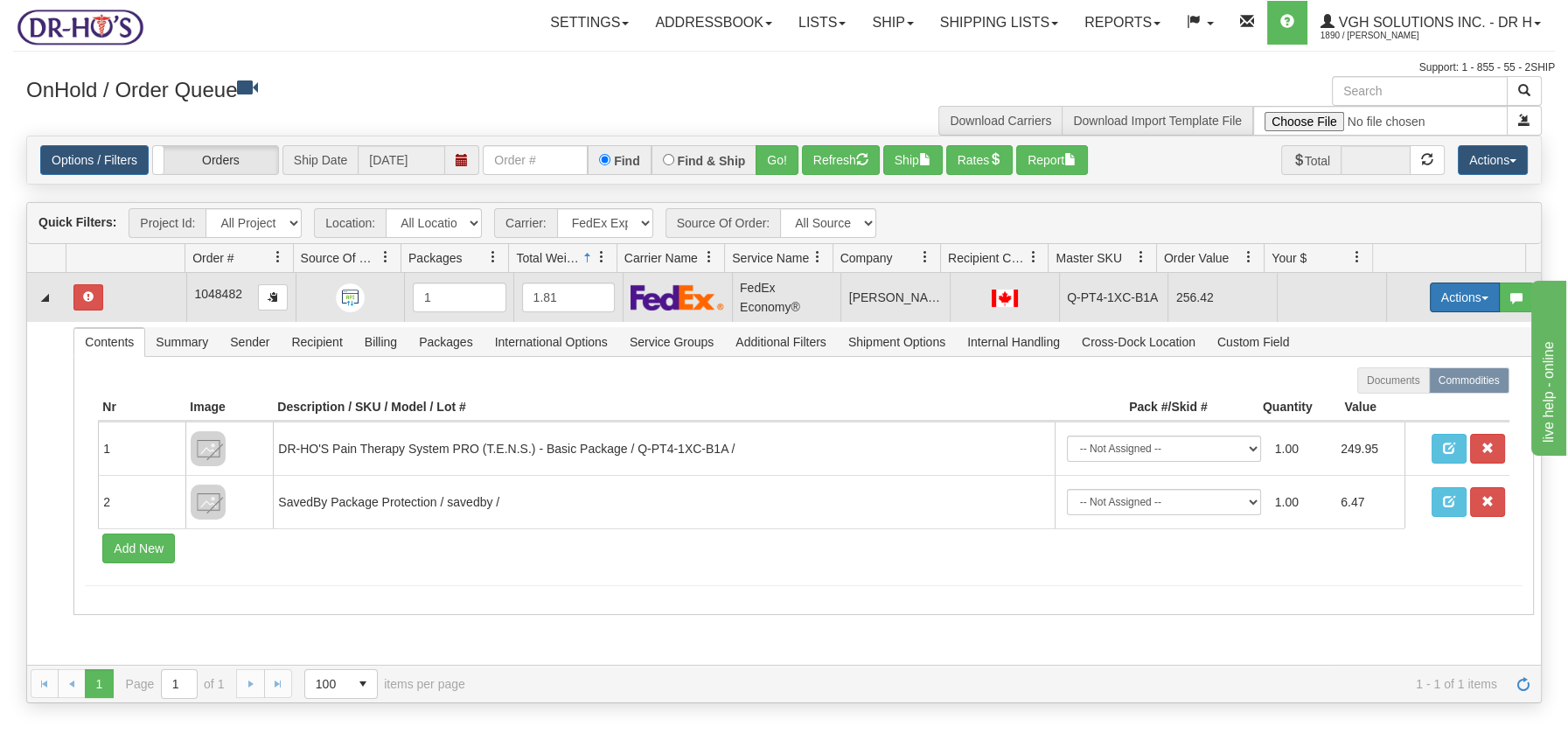
click at [1482, 297] on span "button" at bounding box center [1485, 299] width 7 height 4
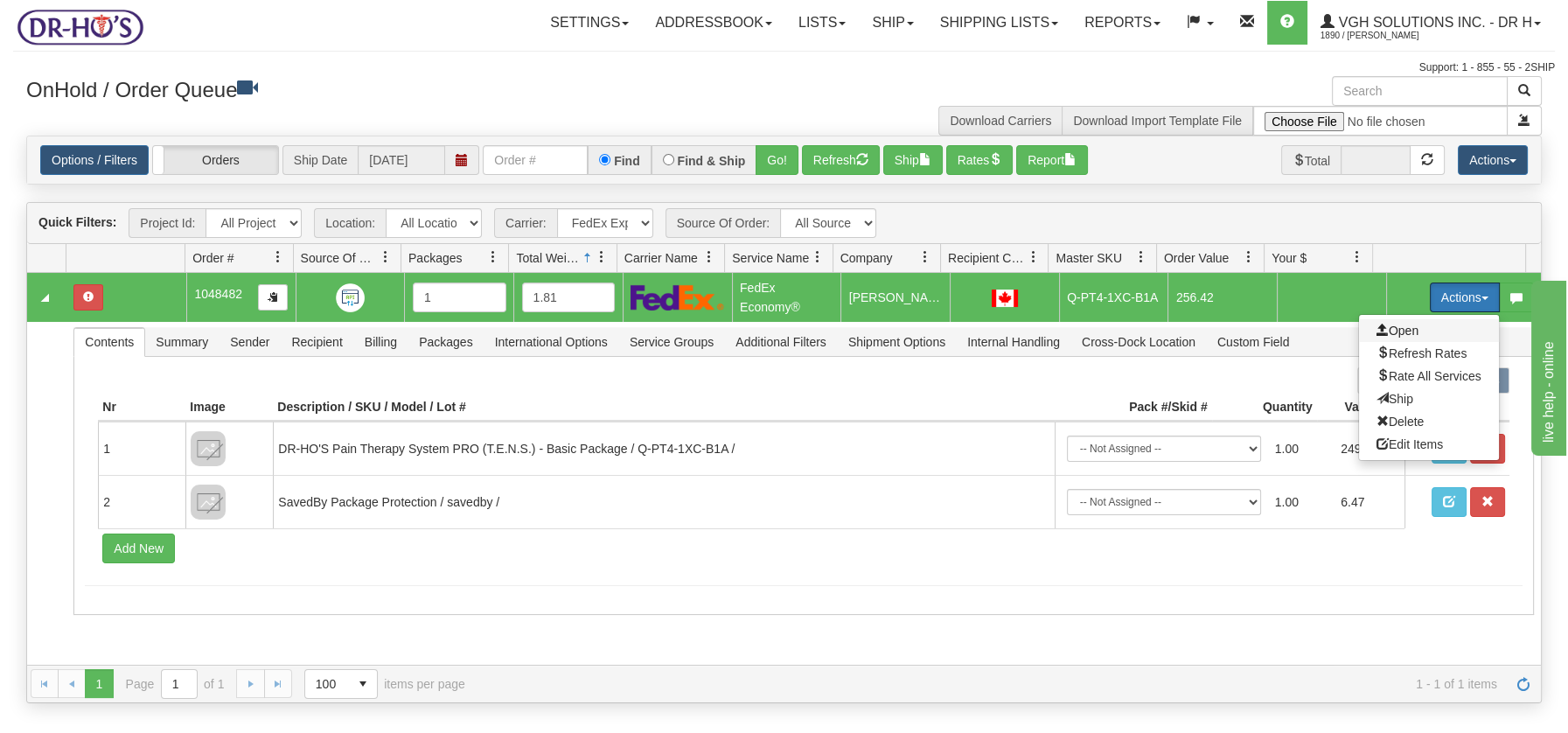
click at [1395, 329] on span "Open" at bounding box center [1397, 330] width 42 height 14
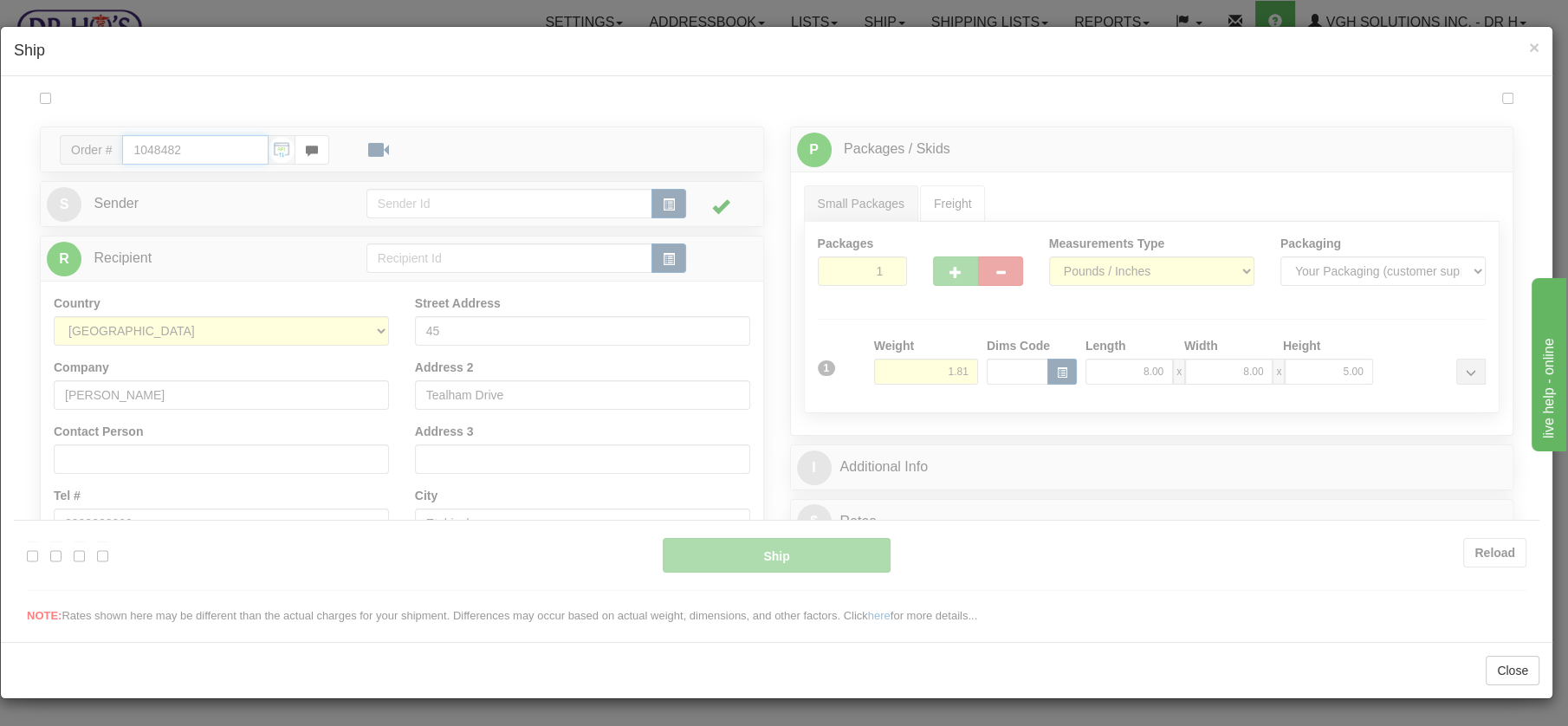
type input "20"
type input "09:00"
type input "16:00"
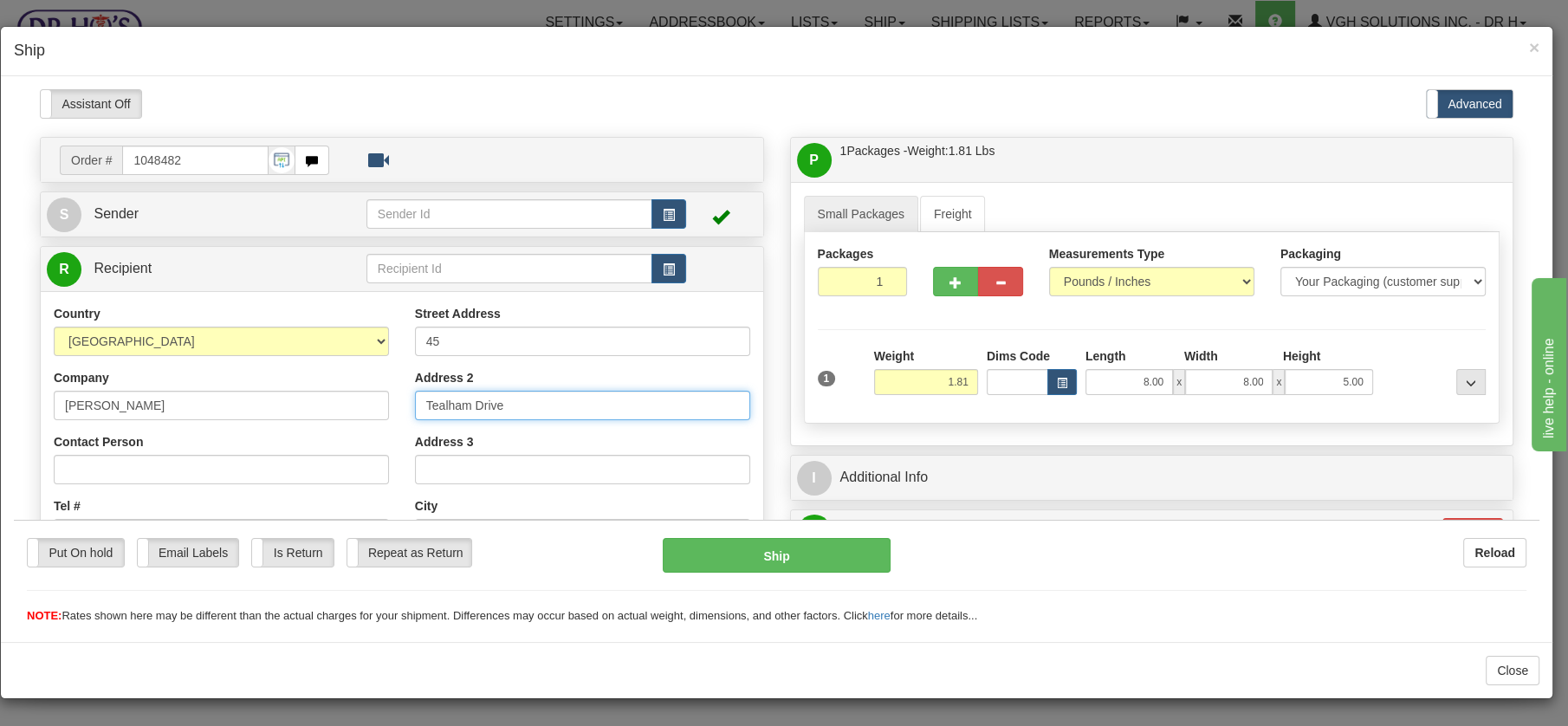
drag, startPoint x: 507, startPoint y: 395, endPoint x: 408, endPoint y: 390, distance: 99.1
click at [408, 390] on div "Street Address 45 Address 2 Tealham Drive Address 3 City Etobicoke State / Prov…" at bounding box center [583, 537] width 362 height 466
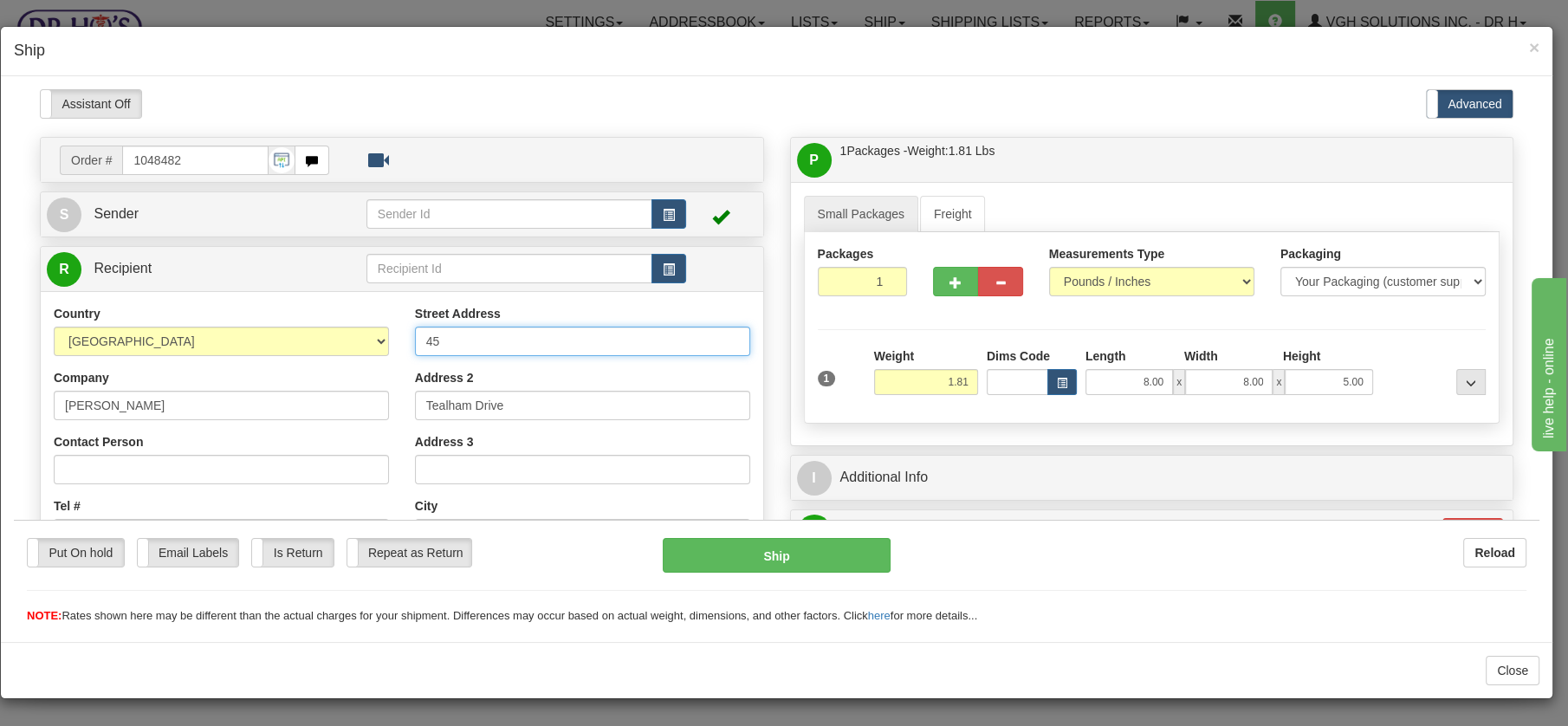
click at [462, 341] on input "45" at bounding box center [582, 340] width 336 height 30
paste input "Tealham Drive"
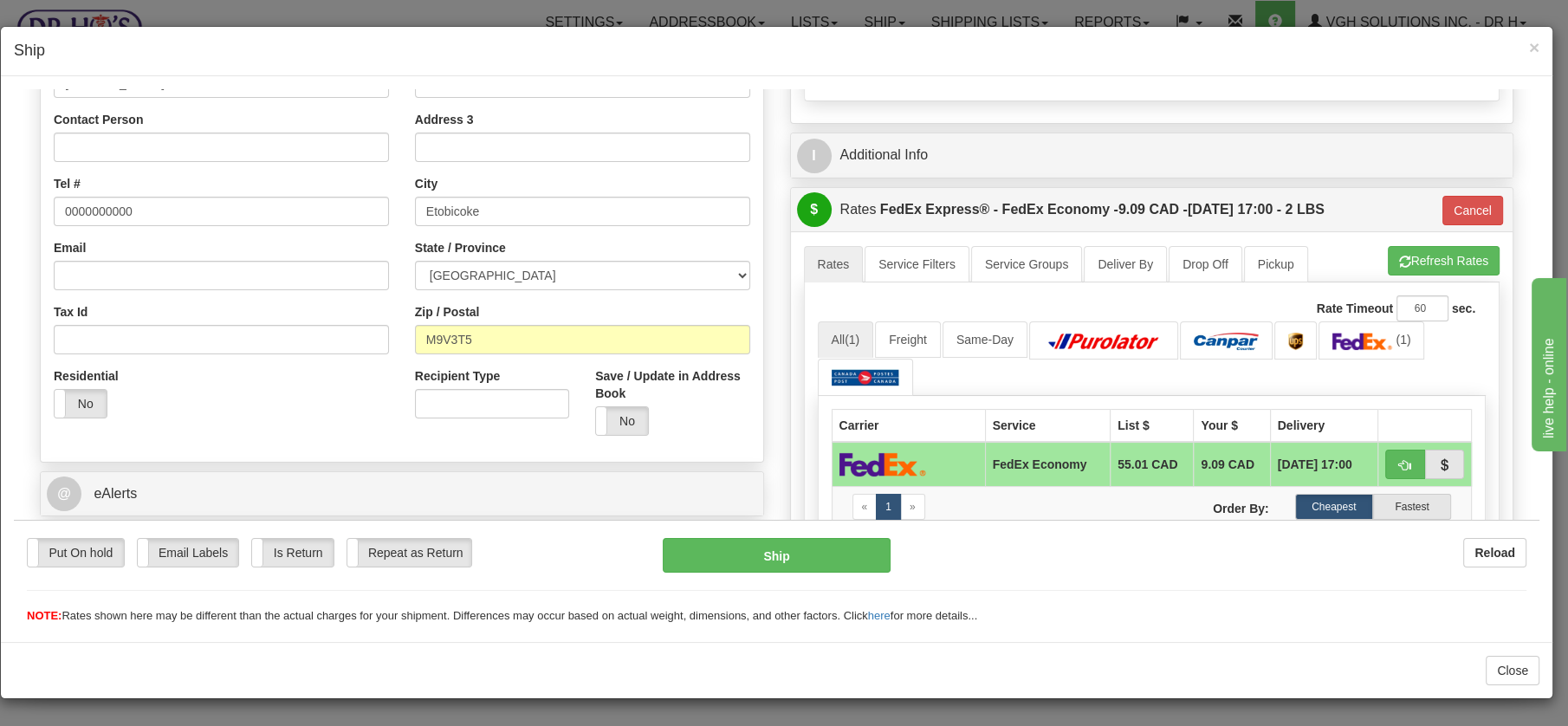
scroll to position [340, 0]
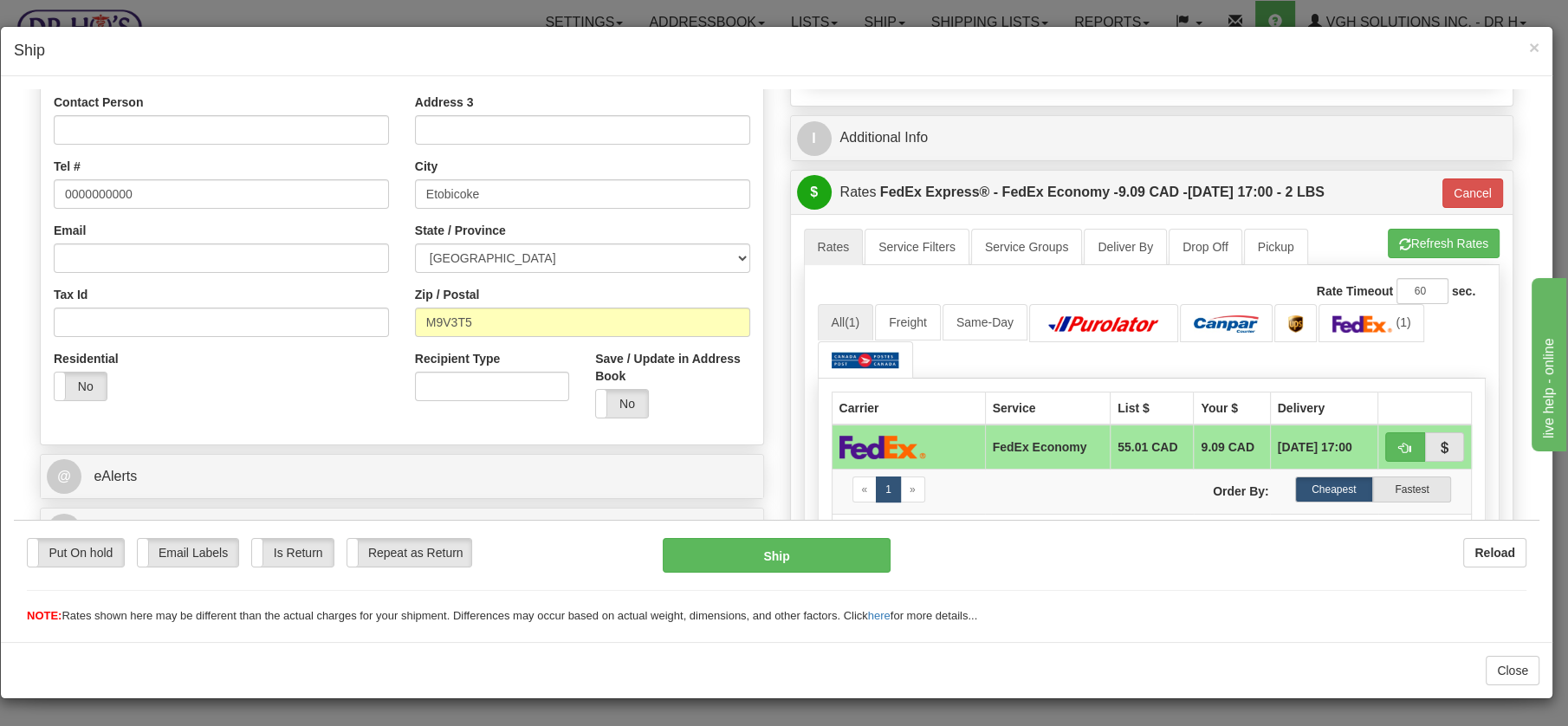
drag, startPoint x: 1534, startPoint y: 157, endPoint x: 158, endPoint y: 116, distance: 1376.6
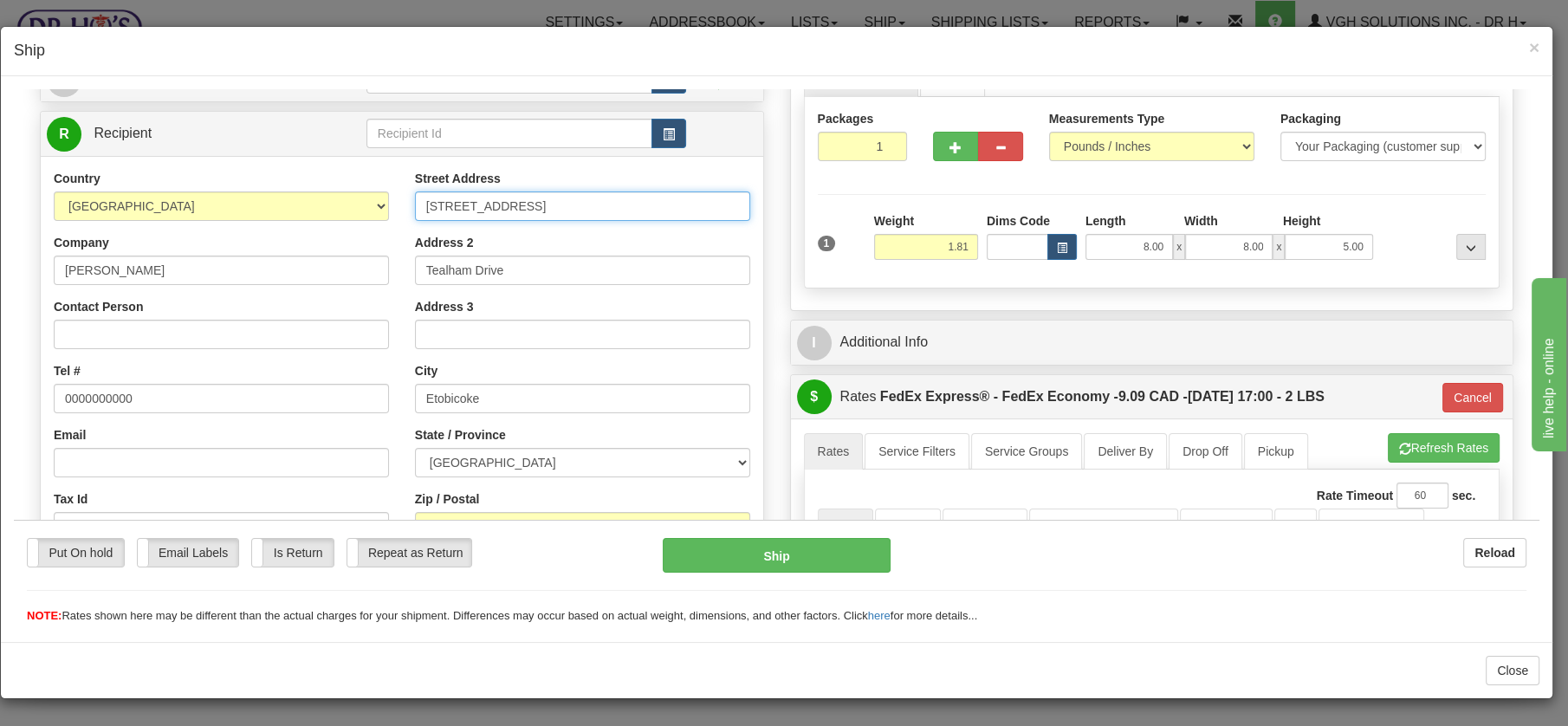
scroll to position [130, 0]
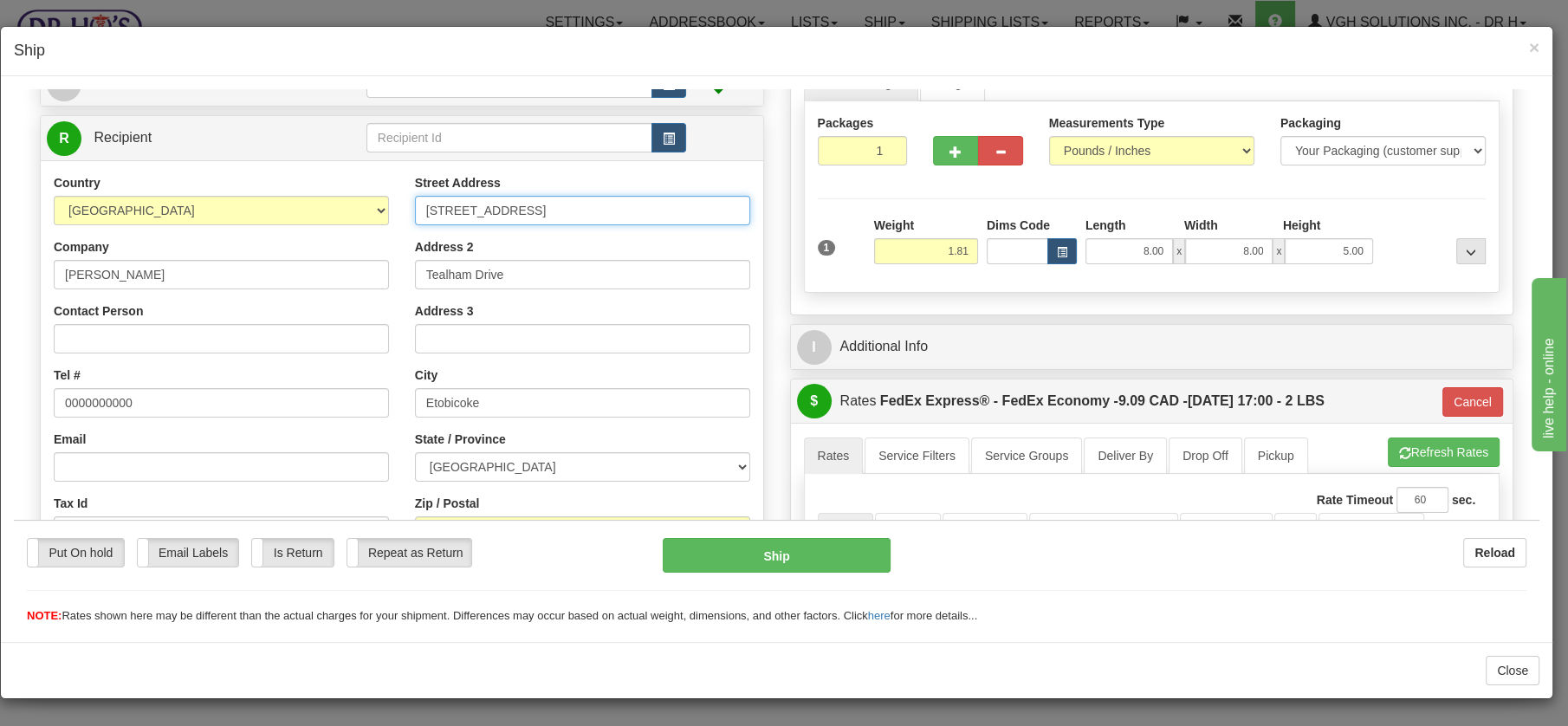
type input "45 Tealham Drive"
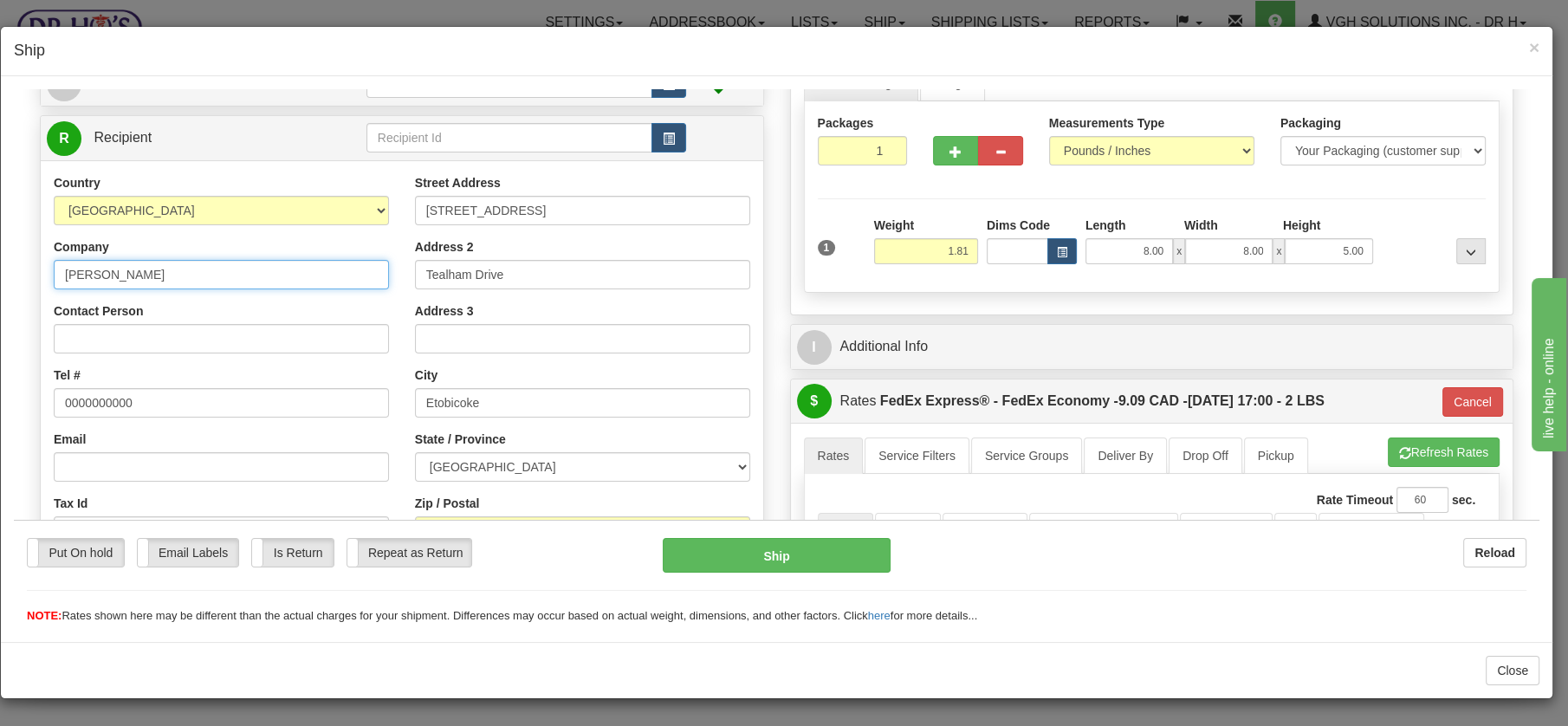
drag, startPoint x: 164, startPoint y: 273, endPoint x: 50, endPoint y: 262, distance: 114.5
click at [50, 262] on div "Country AFGHANISTAN ALAND ISLANDS ALBANIA ALGERIA AMERICAN SAMOA ANDORRA ANGOLA…" at bounding box center [221, 398] width 362 height 449
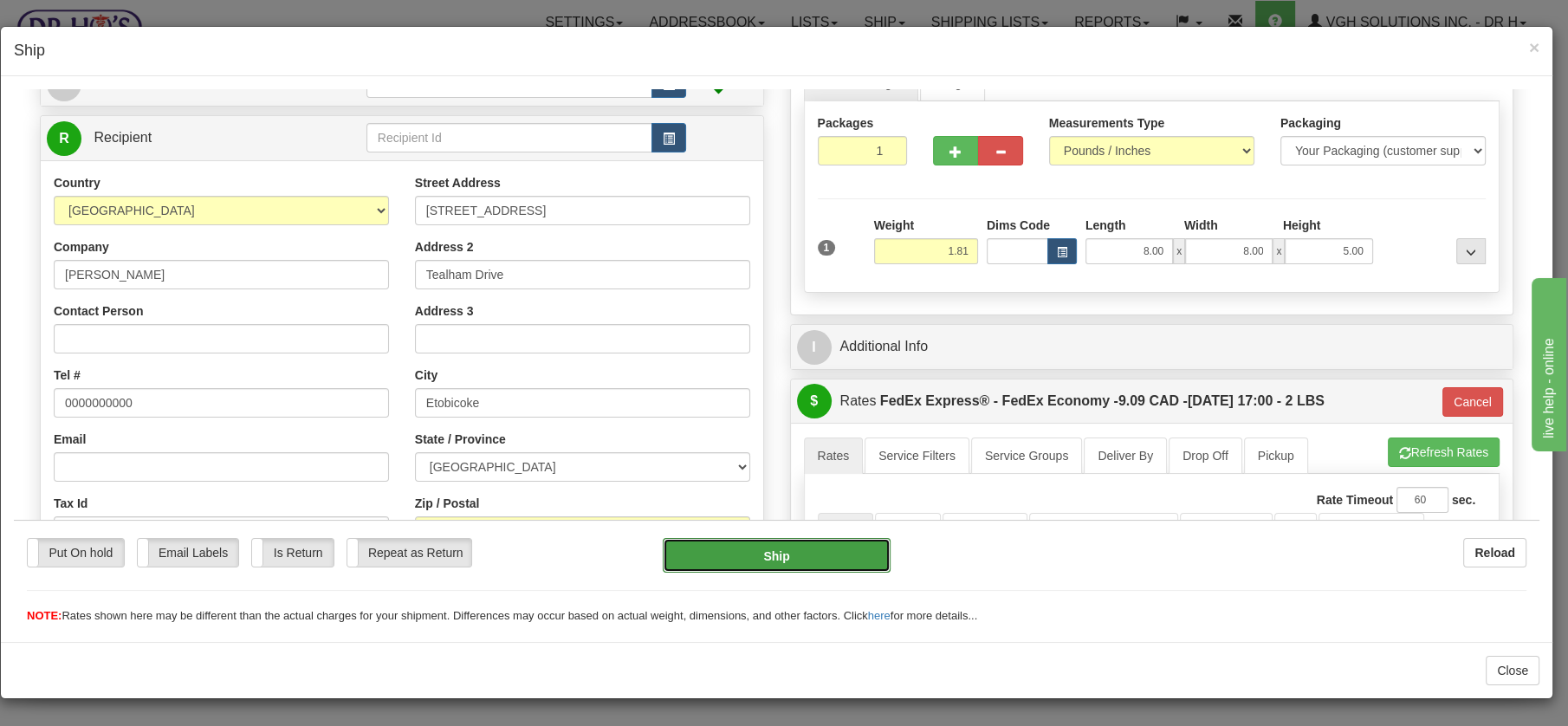
click at [765, 550] on button "Ship" at bounding box center [776, 554] width 228 height 35
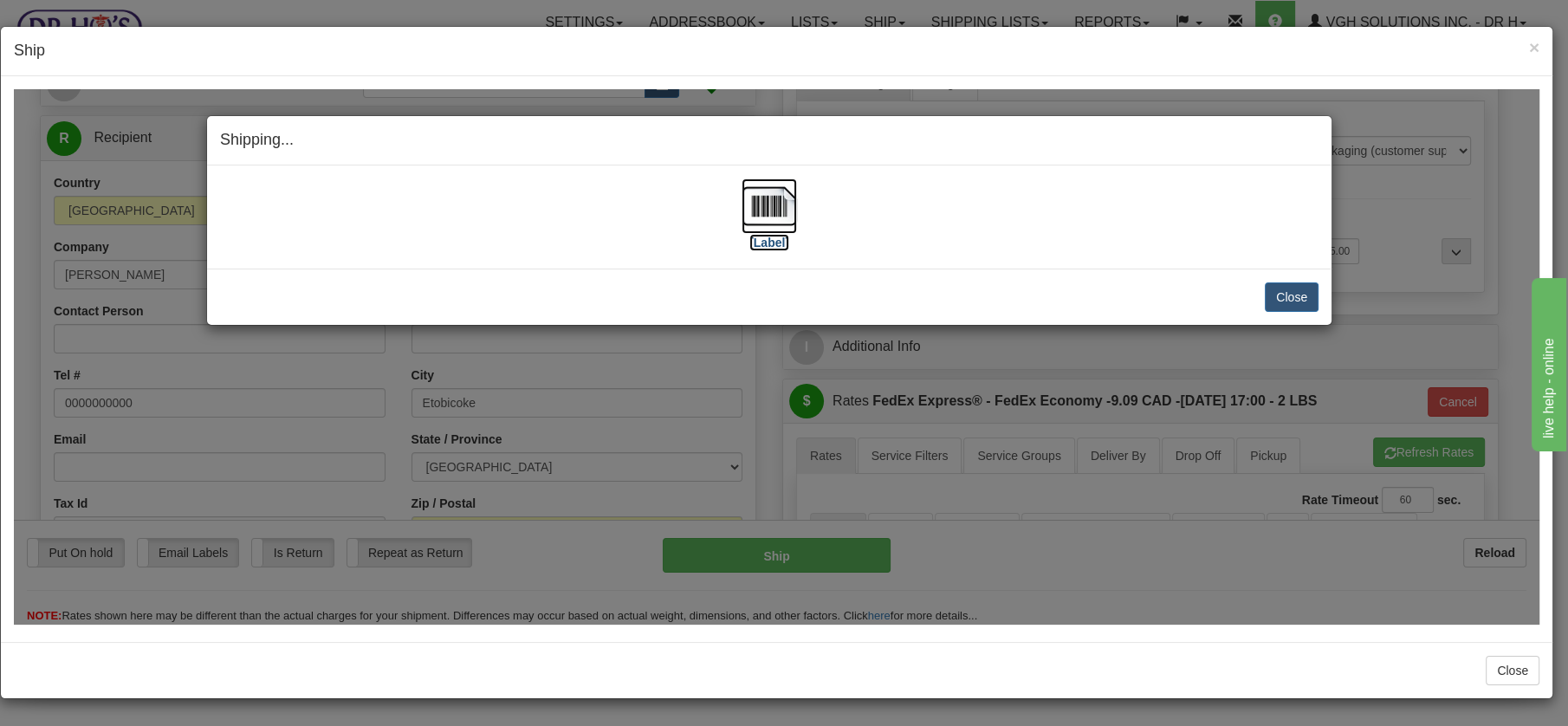
click at [762, 202] on img at bounding box center [769, 205] width 56 height 56
click at [1292, 291] on button "Close" at bounding box center [1292, 296] width 54 height 30
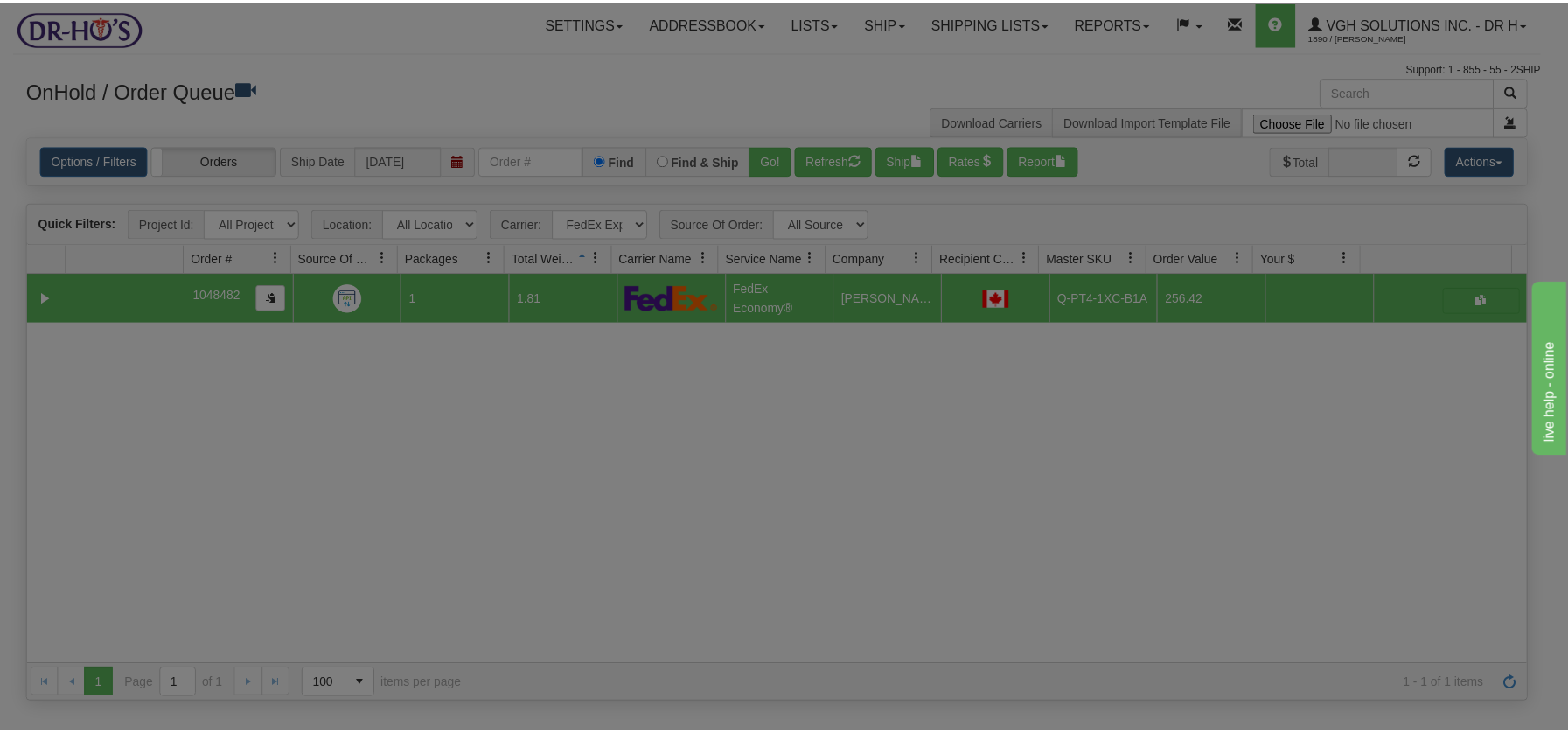
scroll to position [0, 0]
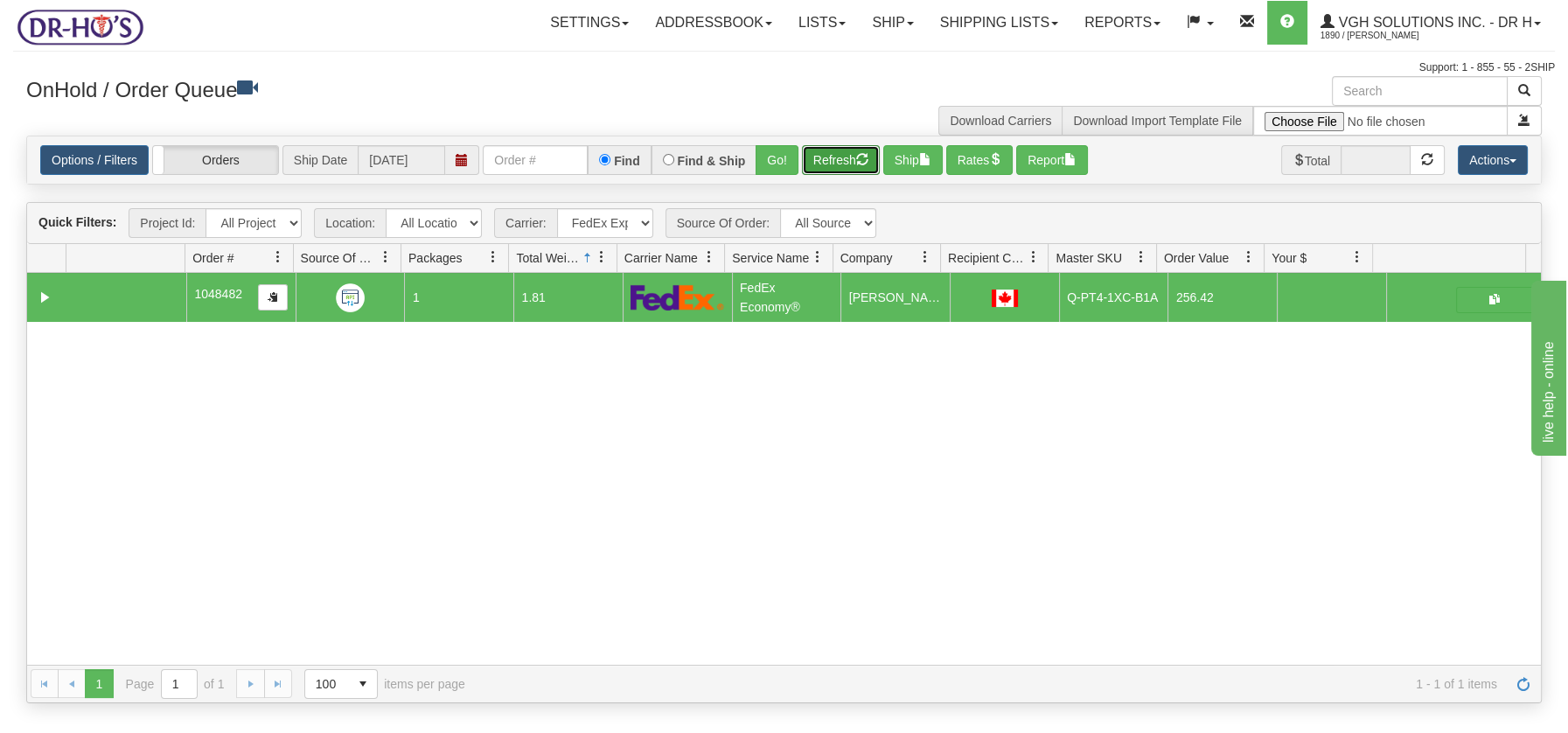
click at [836, 159] on button "Refresh" at bounding box center [841, 160] width 78 height 30
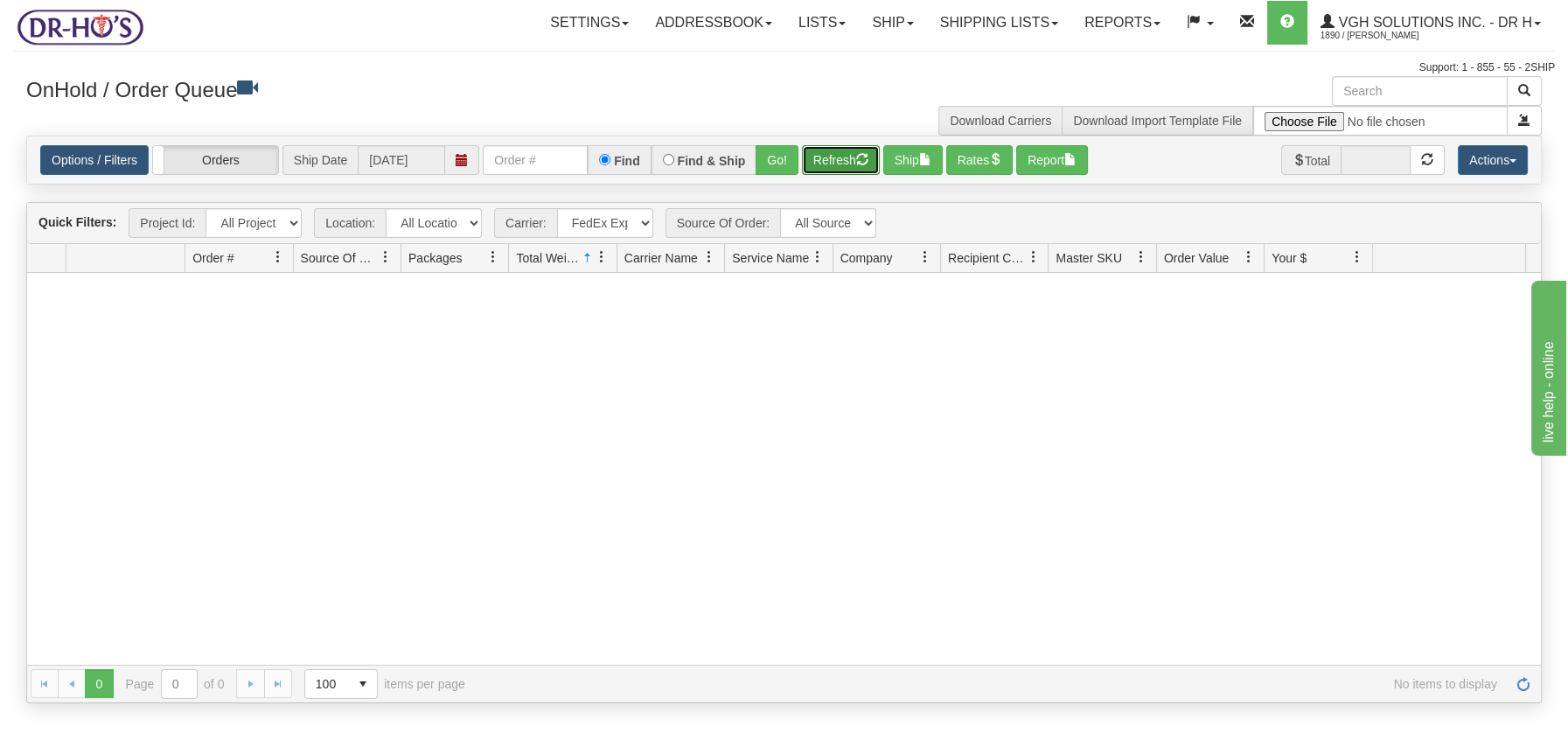
click at [825, 154] on button "Refresh" at bounding box center [841, 160] width 78 height 30
click at [867, 21] on link "Ship" at bounding box center [892, 23] width 67 height 44
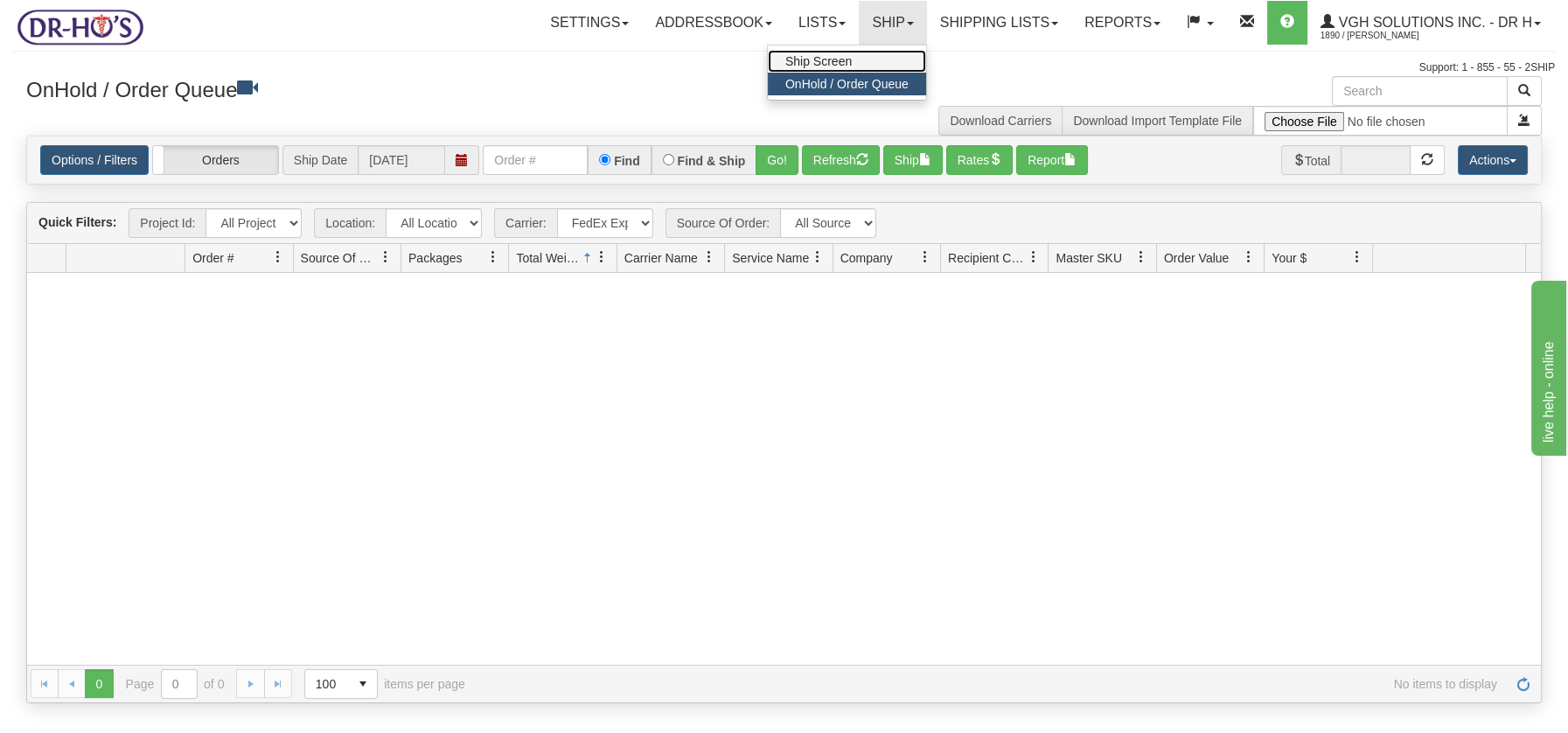
click at [841, 59] on span "Ship Screen" at bounding box center [818, 61] width 66 height 14
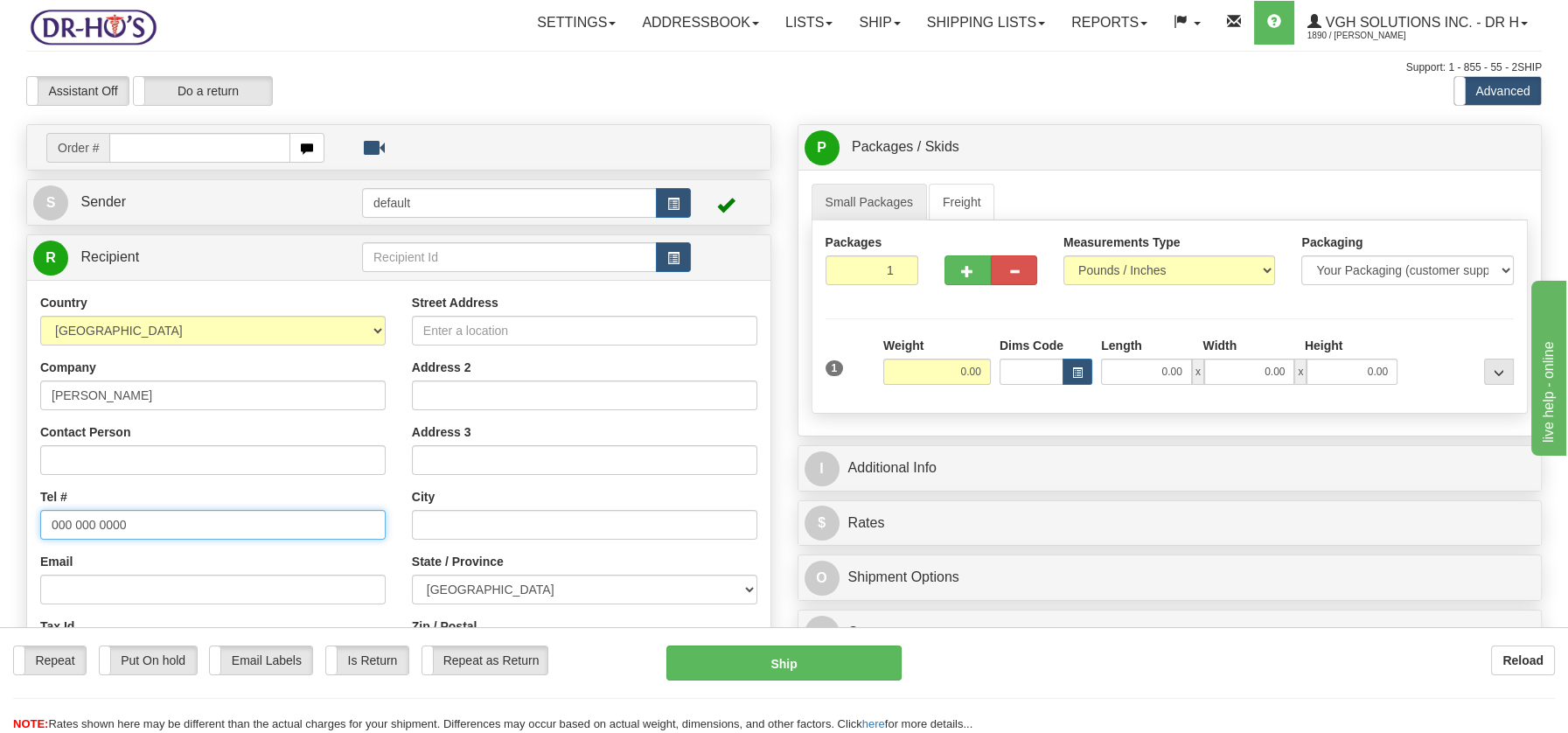
drag, startPoint x: 51, startPoint y: 524, endPoint x: 136, endPoint y: 529, distance: 85.1
click at [136, 529] on input "000 000 0000" at bounding box center [212, 525] width 345 height 30
paste input "6138509875"
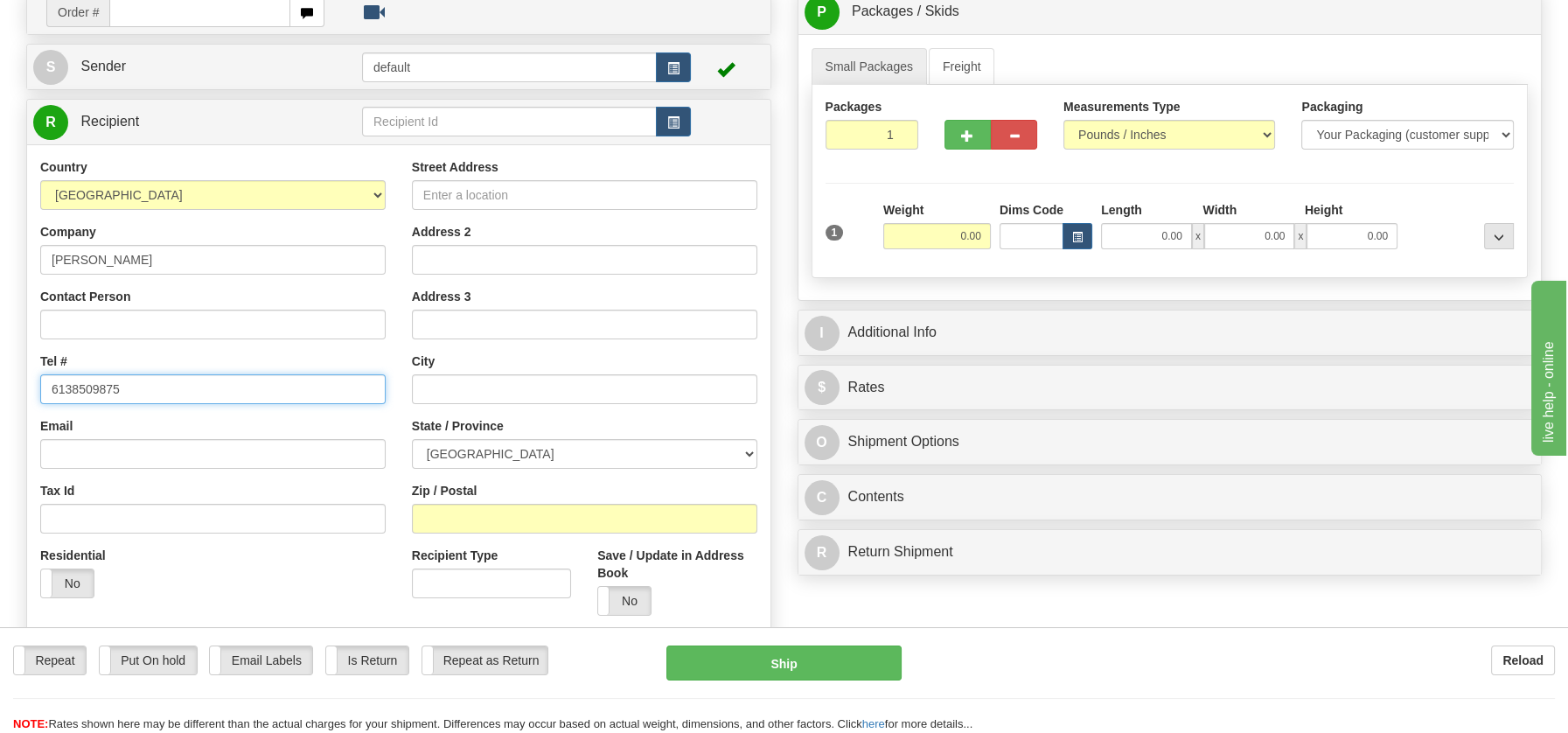
scroll to position [137, 0]
type input "6138509875"
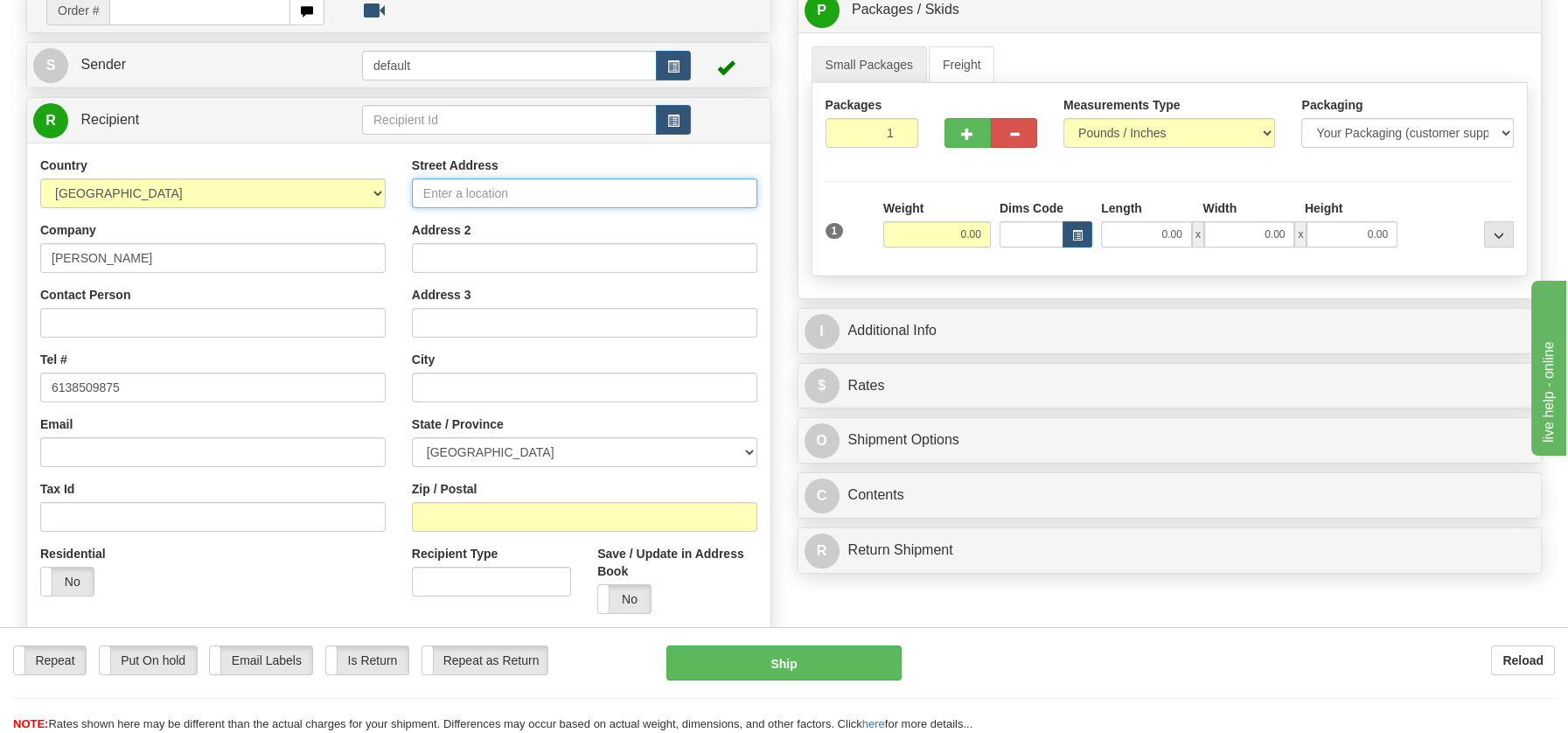
click at [419, 188] on input "Street Address" at bounding box center [585, 193] width 345 height 30
paste input "33 Washington Avenue Ottawa Ontario, K1L6S7"
drag, startPoint x: 552, startPoint y: 193, endPoint x: 733, endPoint y: 183, distance: 181.3
click at [742, 182] on input "33 Washington Avenue Ottawa Ontario, K1L6S7" at bounding box center [585, 193] width 345 height 30
type input "33 Washington Avenue Ottawa Ontario, K1L6S7"
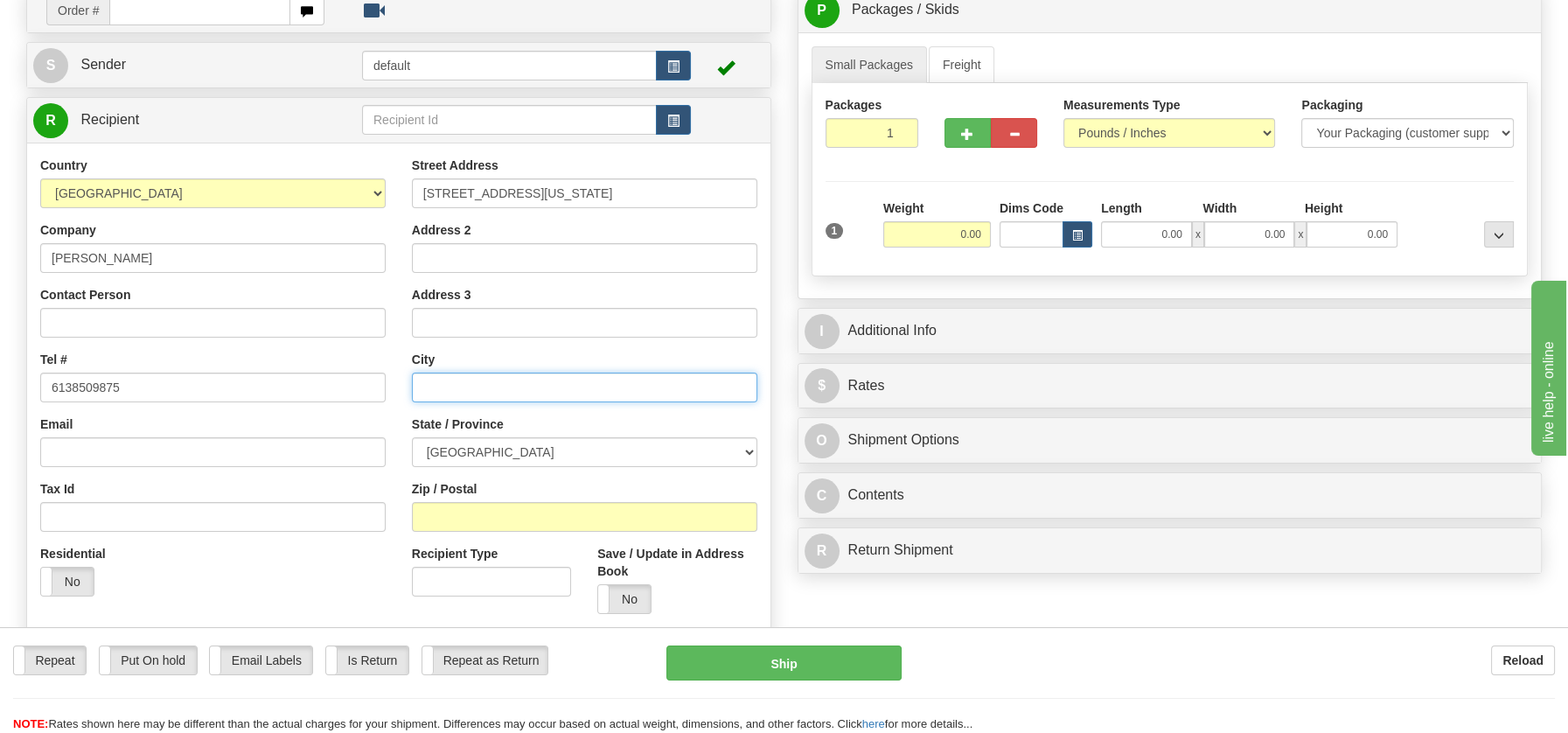
click at [435, 382] on input "text" at bounding box center [585, 387] width 345 height 30
paste input "Ottawa Ontario, K1L6S7"
drag, startPoint x: 512, startPoint y: 389, endPoint x: 564, endPoint y: 382, distance: 52.5
click at [564, 382] on input "Ottawa Ontario, K1L6S7" at bounding box center [585, 387] width 345 height 30
type input "Ottawa Ontario, K1L6S7"
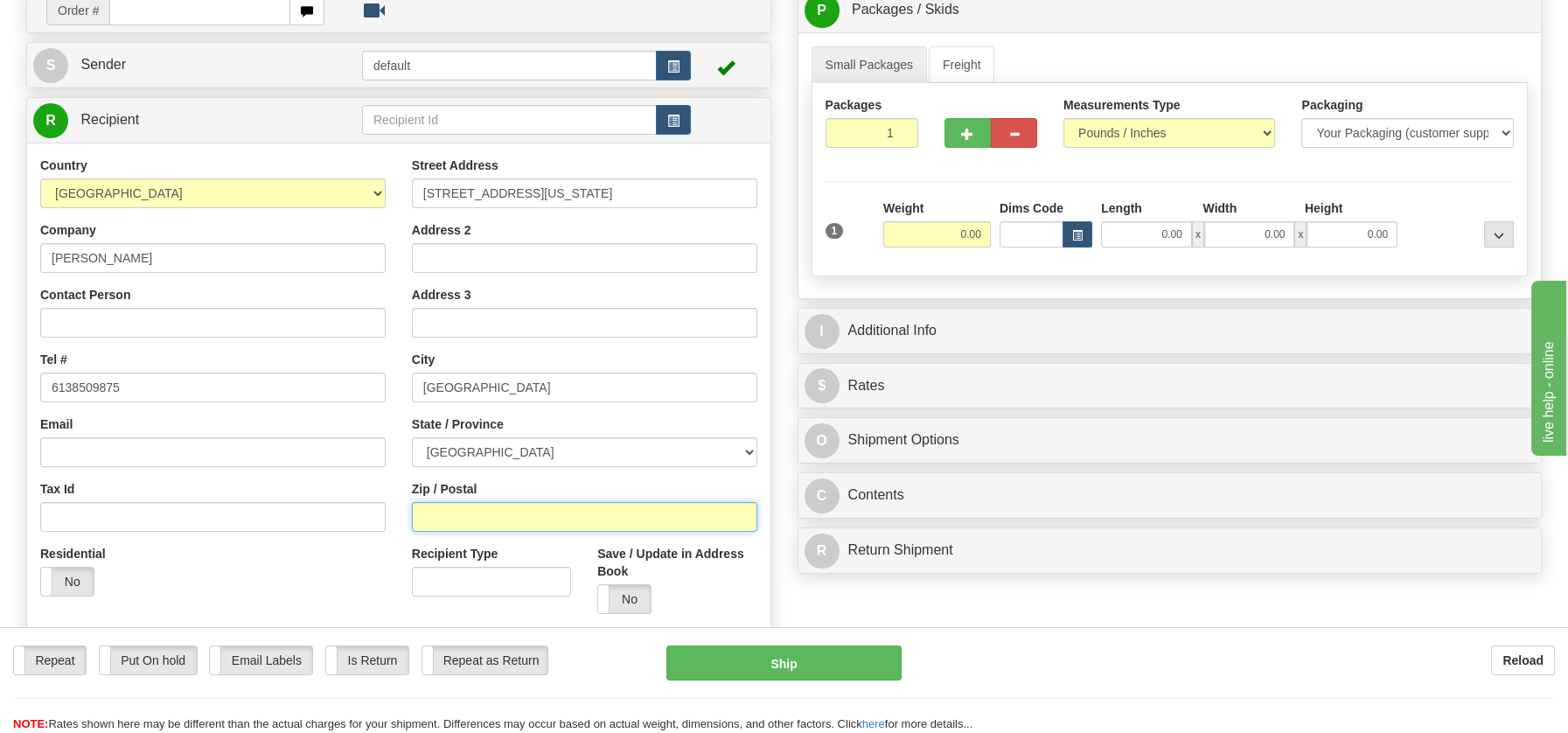
click at [455, 525] on input "Zip / Postal" at bounding box center [585, 517] width 345 height 30
paste input "K1L6S7"
type input "K1L6S7"
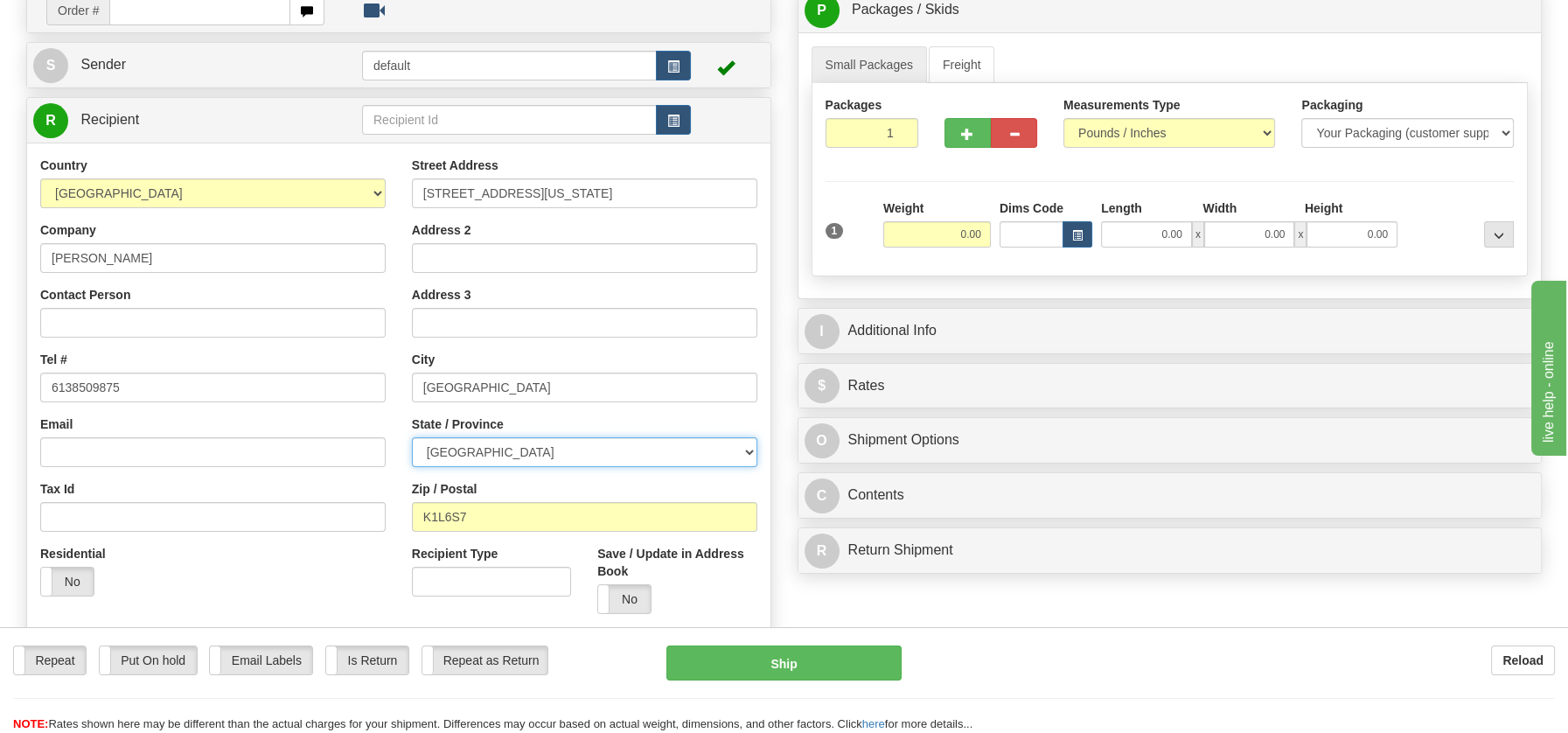
click at [745, 454] on select "[GEOGRAPHIC_DATA] [GEOGRAPHIC_DATA] [GEOGRAPHIC_DATA] [GEOGRAPHIC_DATA] [GEOGRA…" at bounding box center [585, 452] width 345 height 30
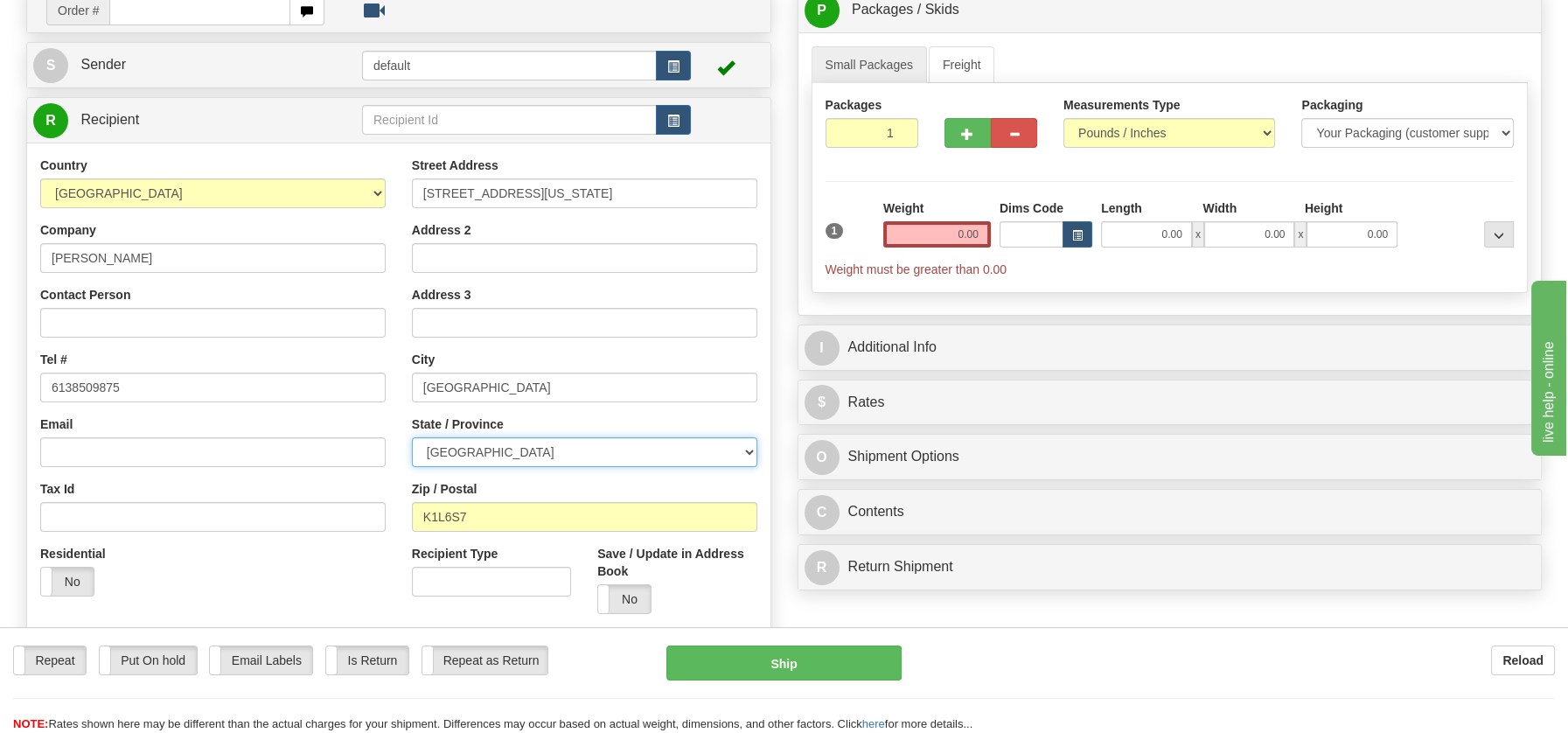
click at [412, 438] on select "[GEOGRAPHIC_DATA] [GEOGRAPHIC_DATA] [GEOGRAPHIC_DATA] [GEOGRAPHIC_DATA] [GEOGRA…" at bounding box center [585, 452] width 345 height 30
drag, startPoint x: 466, startPoint y: 388, endPoint x: 602, endPoint y: 385, distance: 136.0
click at [602, 385] on input "Ottawa Ontario, K1L6S7" at bounding box center [585, 387] width 345 height 30
click at [747, 452] on select "[GEOGRAPHIC_DATA] [GEOGRAPHIC_DATA] [GEOGRAPHIC_DATA] [GEOGRAPHIC_DATA] [GEOGRA…" at bounding box center [585, 452] width 345 height 30
select select "ON"
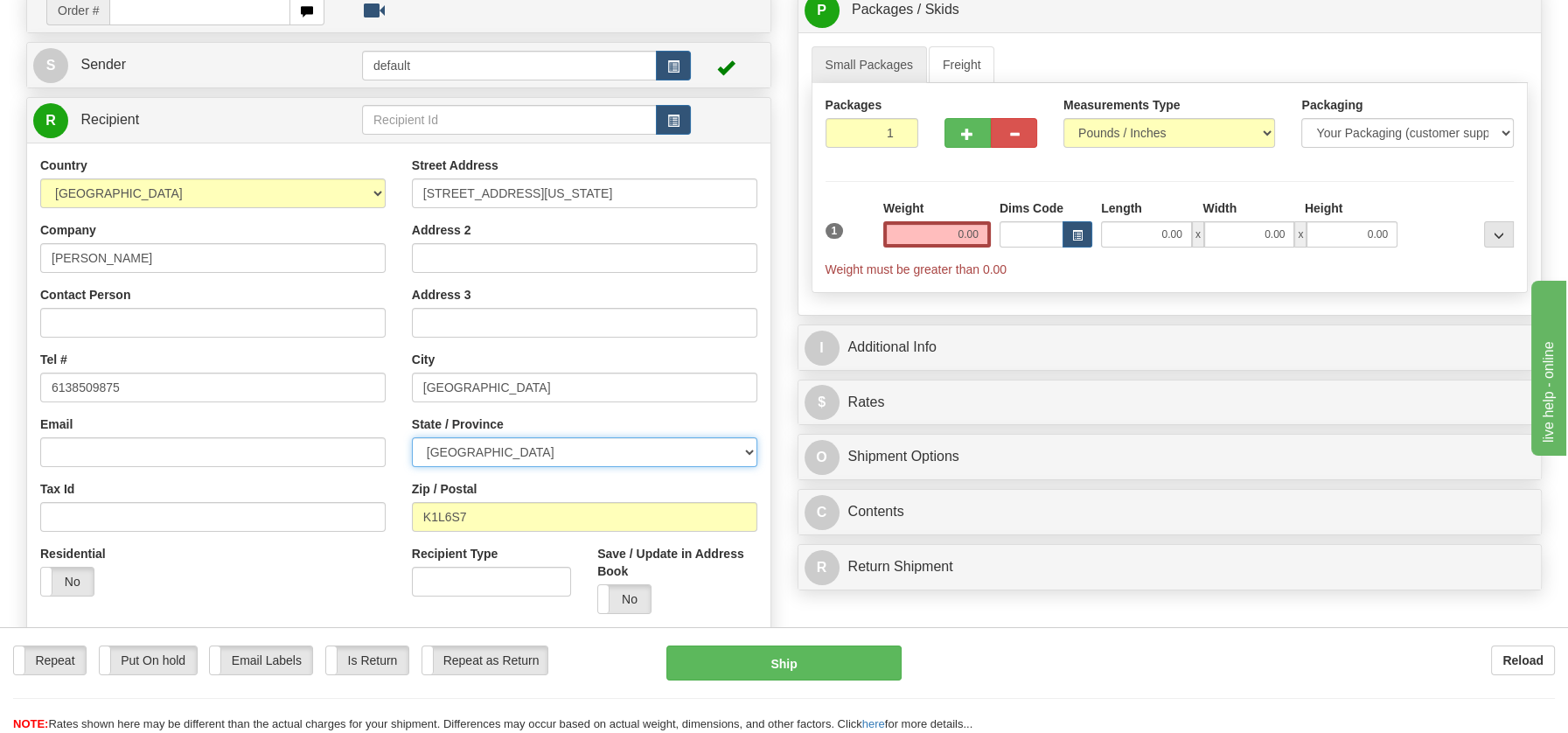
click at [412, 438] on select "[GEOGRAPHIC_DATA] [GEOGRAPHIC_DATA] [GEOGRAPHIC_DATA] [GEOGRAPHIC_DATA] [GEOGRA…" at bounding box center [585, 452] width 345 height 30
type input "Ottawa"
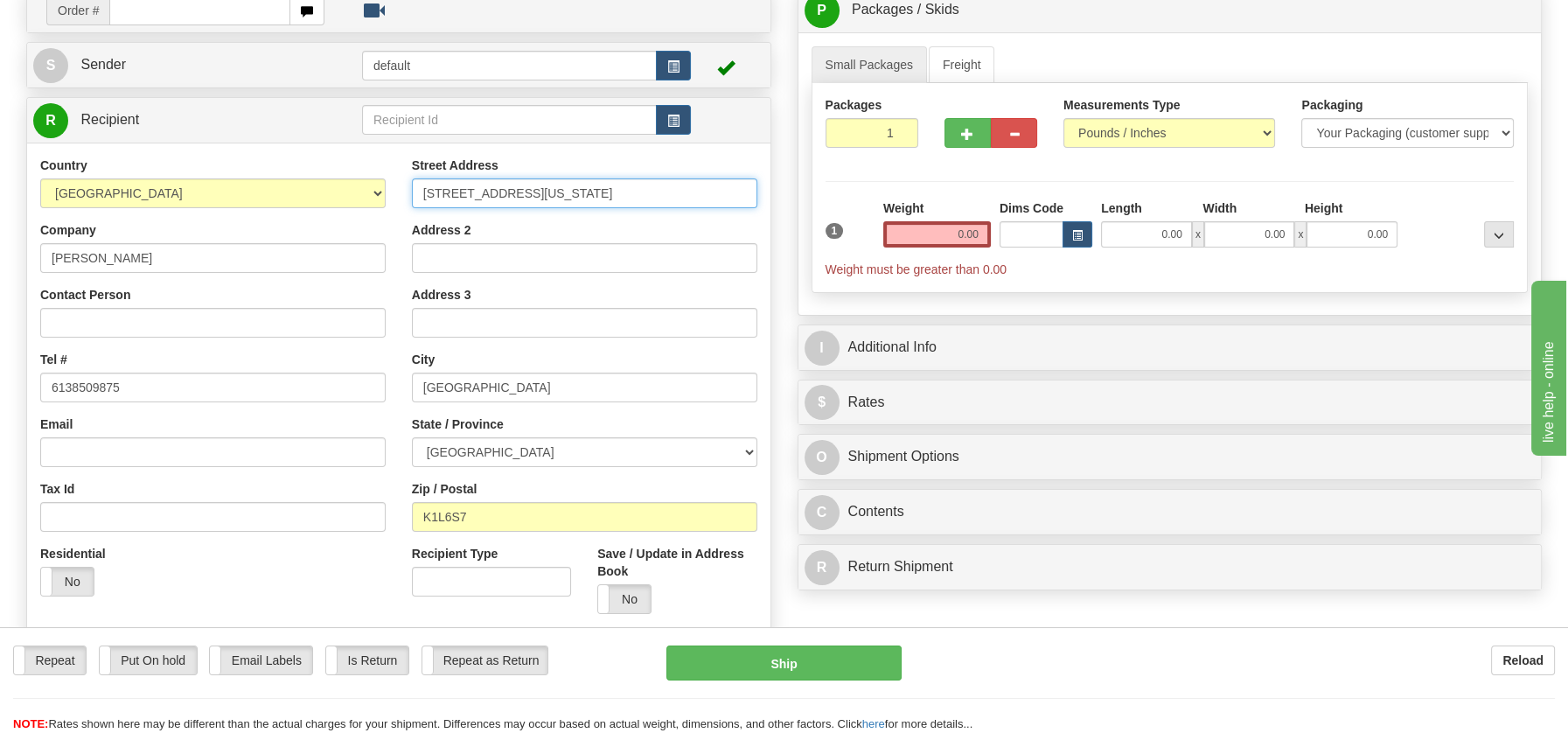
drag, startPoint x: 550, startPoint y: 193, endPoint x: 711, endPoint y: 192, distance: 161.0
click at [711, 192] on input "33 Washington Avenue Ottawa Ontario, K1L6S7" at bounding box center [585, 193] width 345 height 30
drag, startPoint x: 554, startPoint y: 191, endPoint x: 721, endPoint y: 206, distance: 167.7
click at [721, 206] on div "Street Address 33 Washington Avenue Ottawa Ontario, K1L6S7 Address 2 Address 3 …" at bounding box center [584, 391] width 371 height 471
type input "33 Washington Avenue"
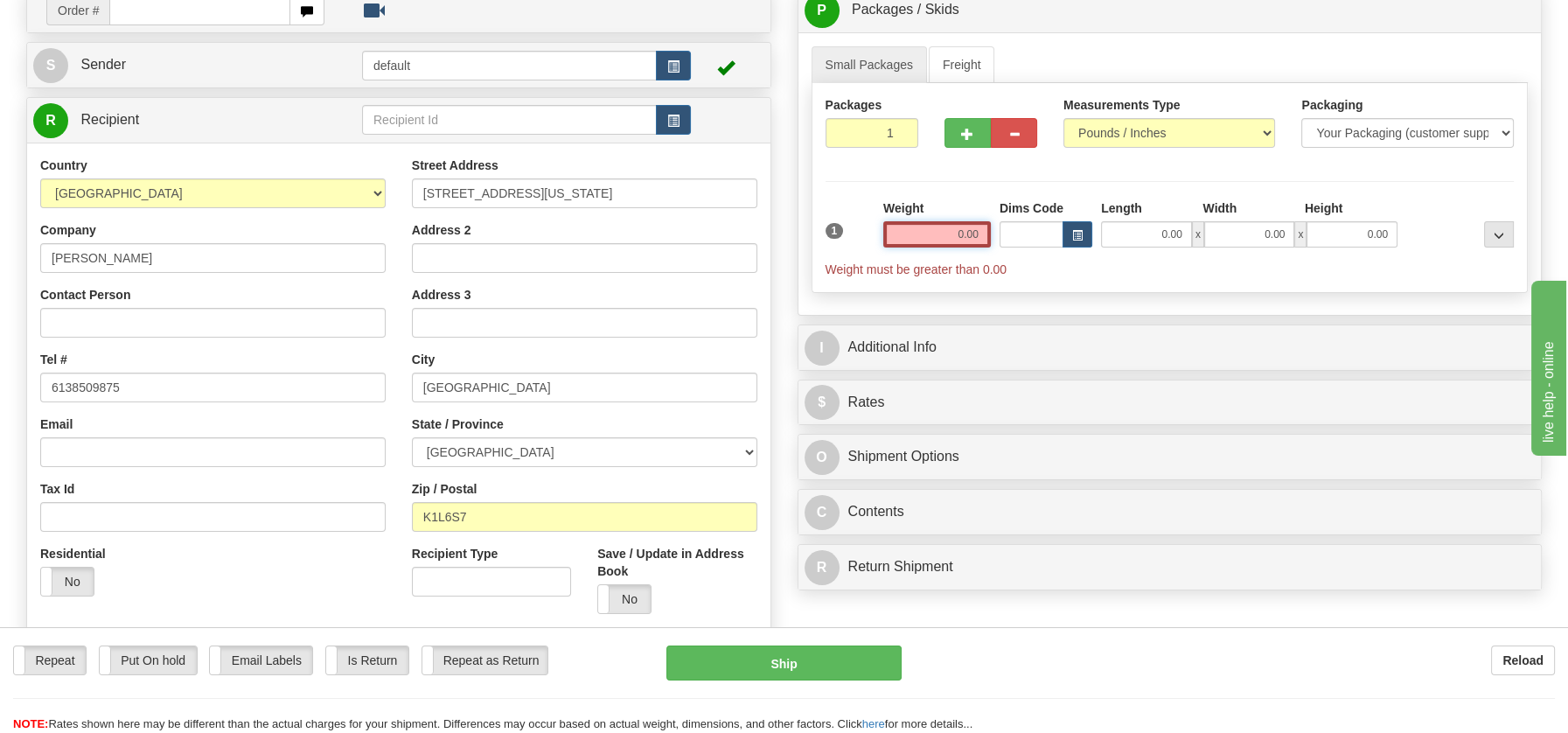
drag, startPoint x: 942, startPoint y: 239, endPoint x: 996, endPoint y: 237, distance: 54.0
click at [996, 237] on div "1 Weight 0.00 Dims Code 0.00" at bounding box center [1169, 239] width 698 height 79
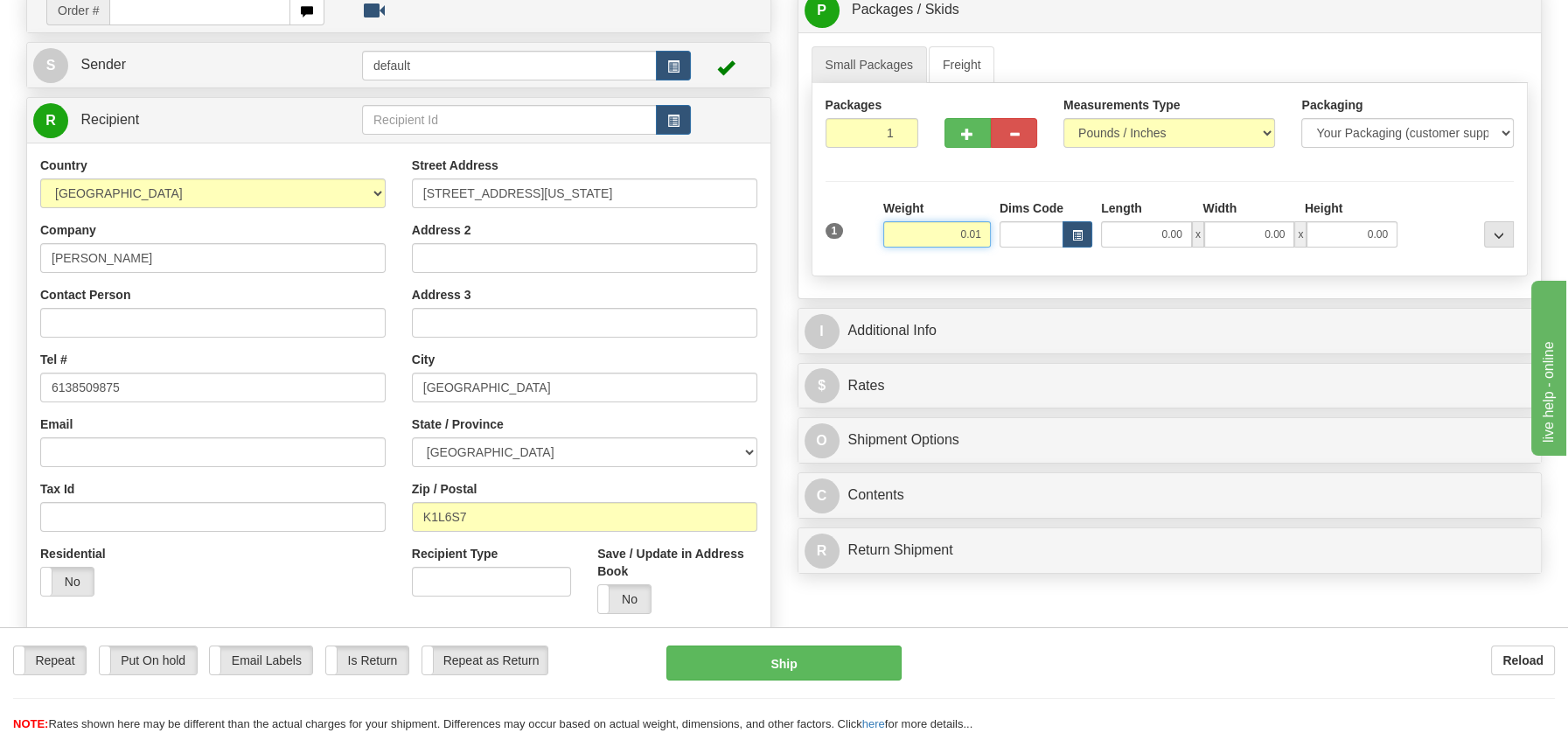
type input "0.01"
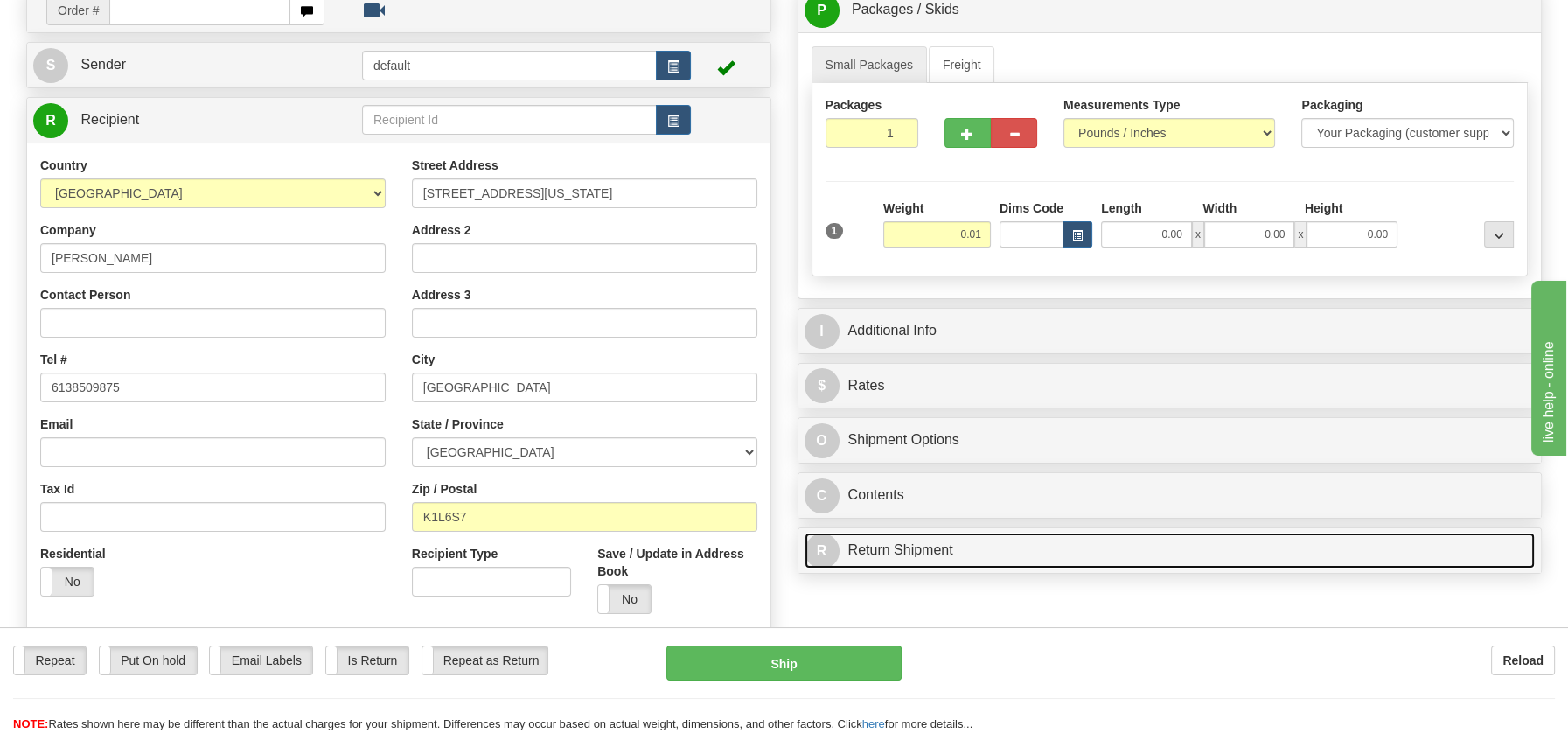
click at [936, 545] on div "P Packages / Skids 1 Packages - Weight: 0.00 Lbs 1 Skids - Weight: NaN Lbs Ship…" at bounding box center [1169, 285] width 771 height 596
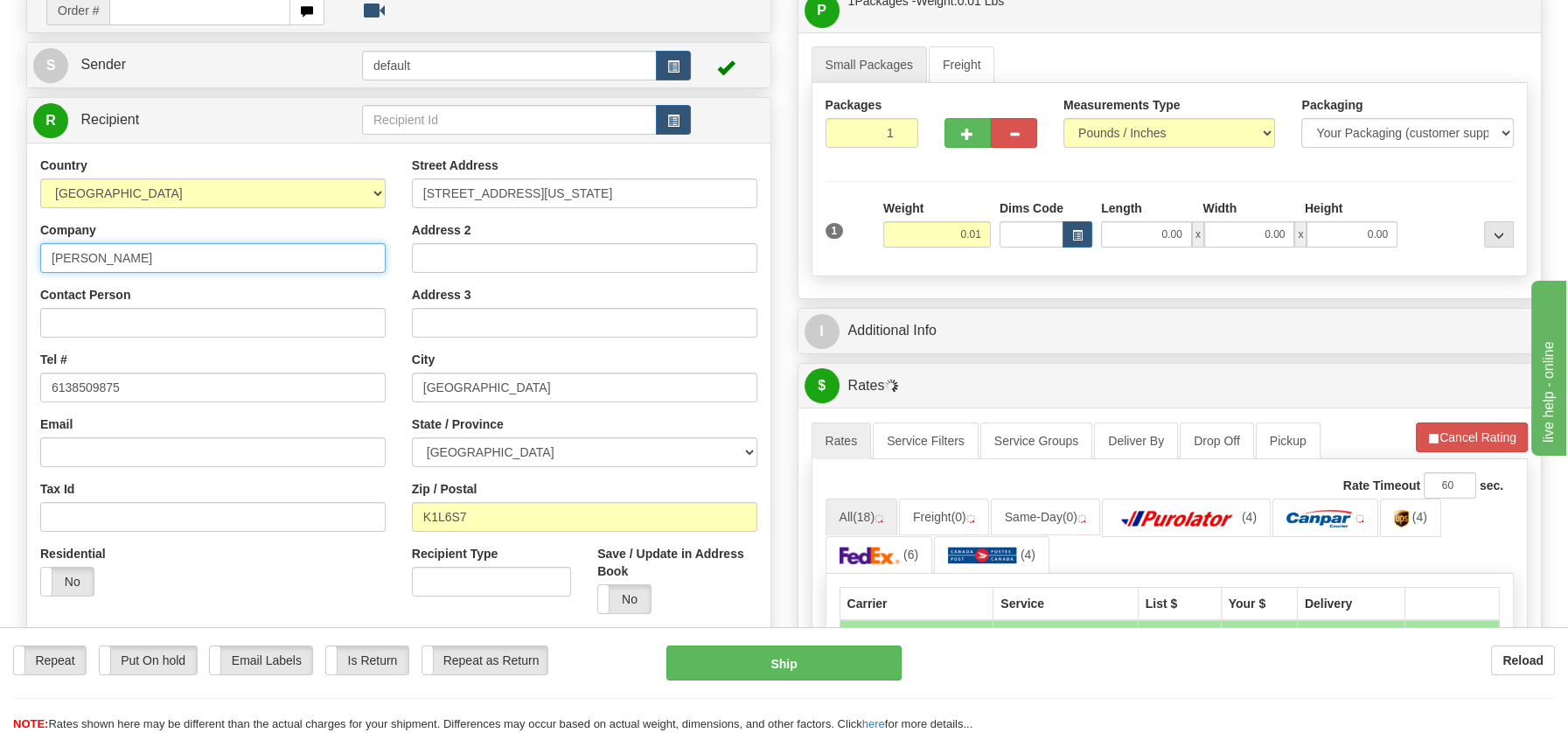
drag, startPoint x: 53, startPoint y: 256, endPoint x: 133, endPoint y: 253, distance: 80.1
click at [133, 253] on input "Marie Terrien" at bounding box center [212, 258] width 345 height 30
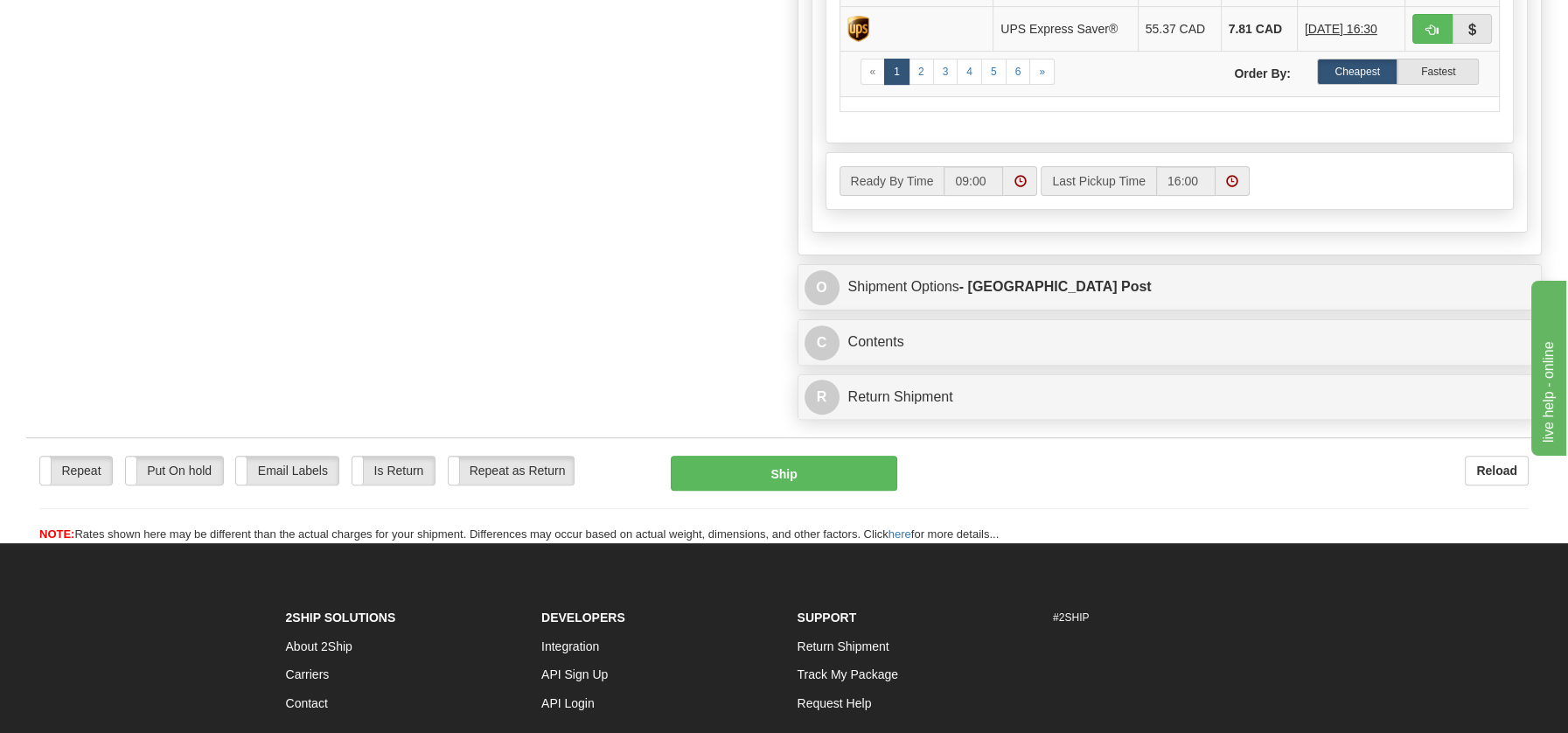
scroll to position [956, 0]
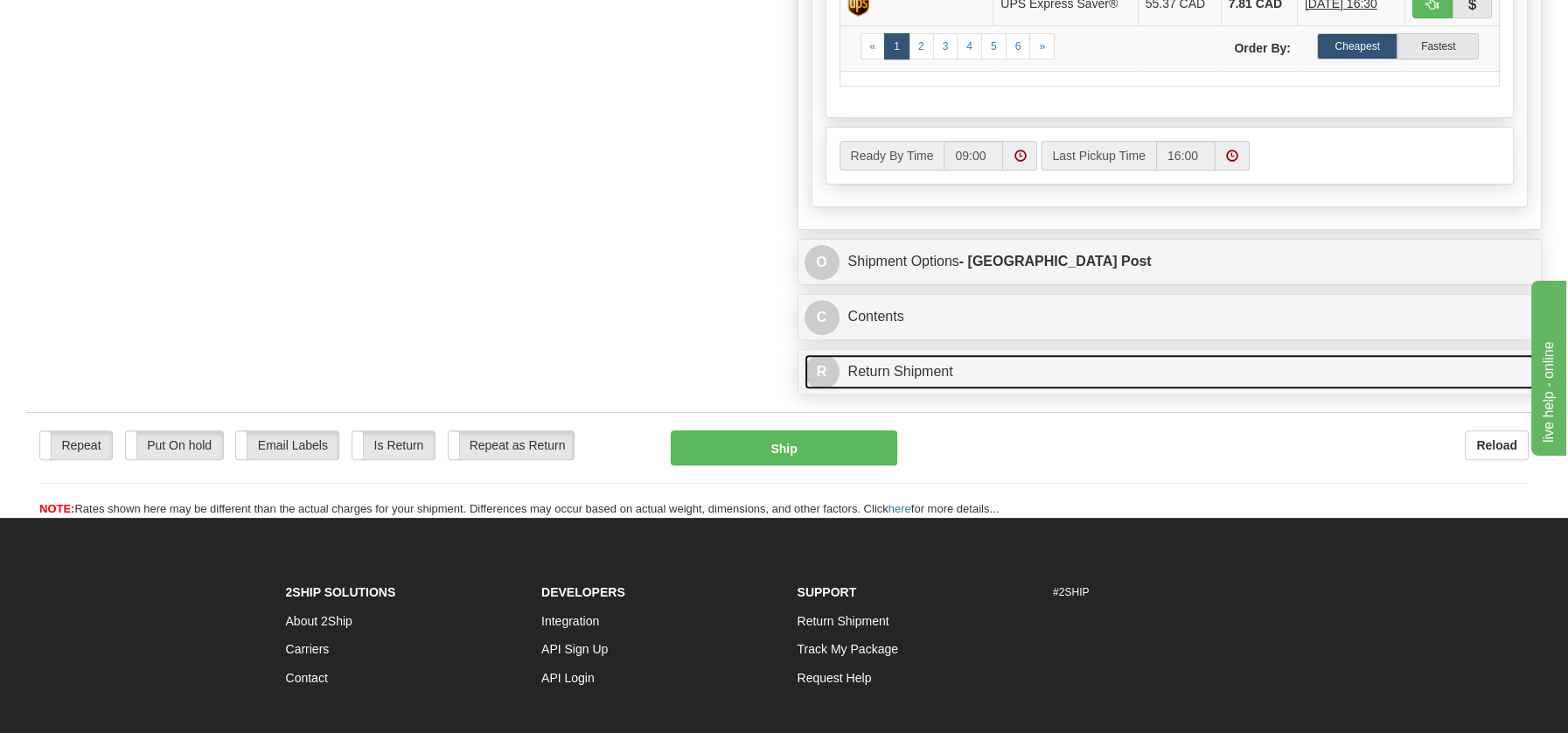
click at [912, 363] on link "R Return Shipment" at bounding box center [1169, 371] width 731 height 35
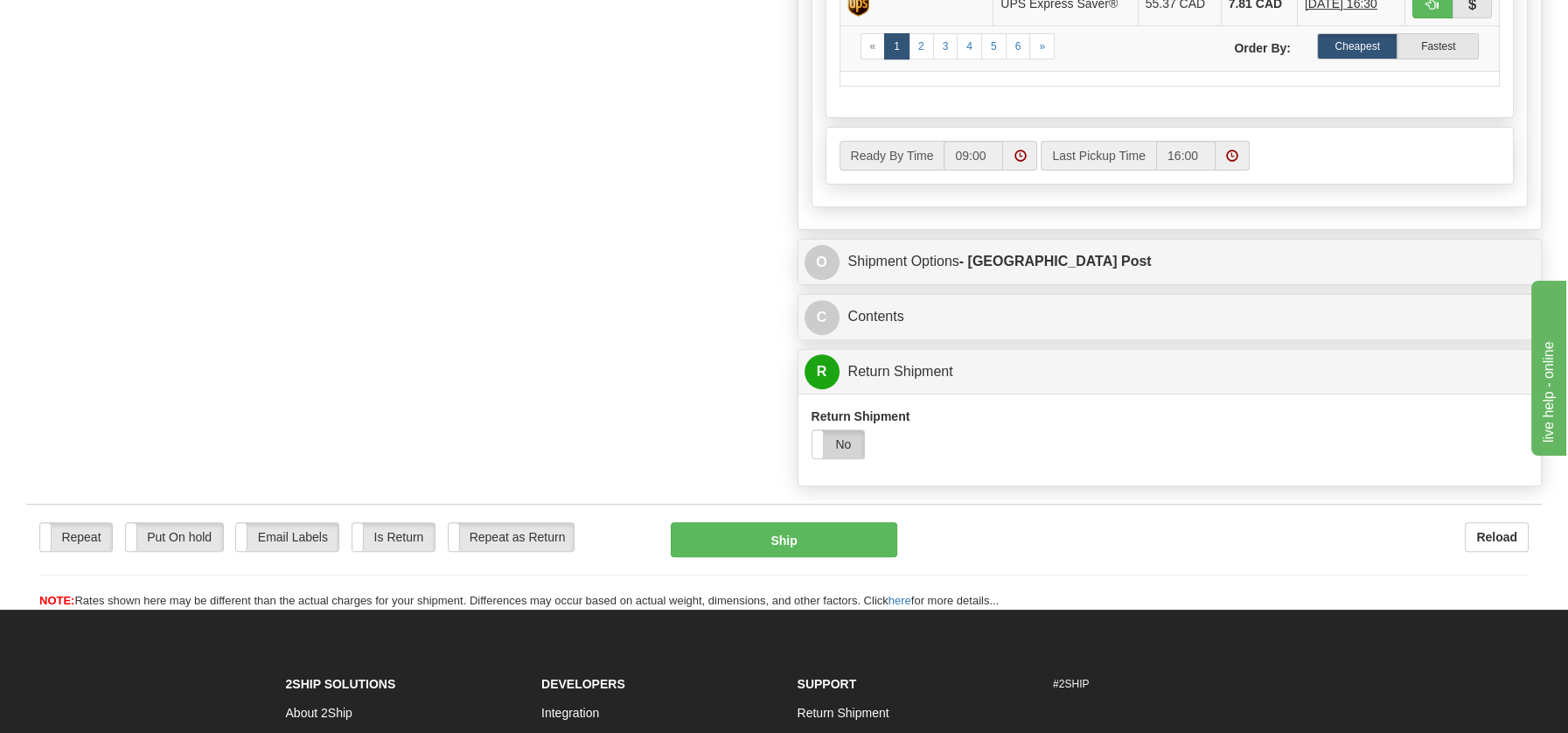
click at [832, 441] on label "No" at bounding box center [839, 444] width 53 height 28
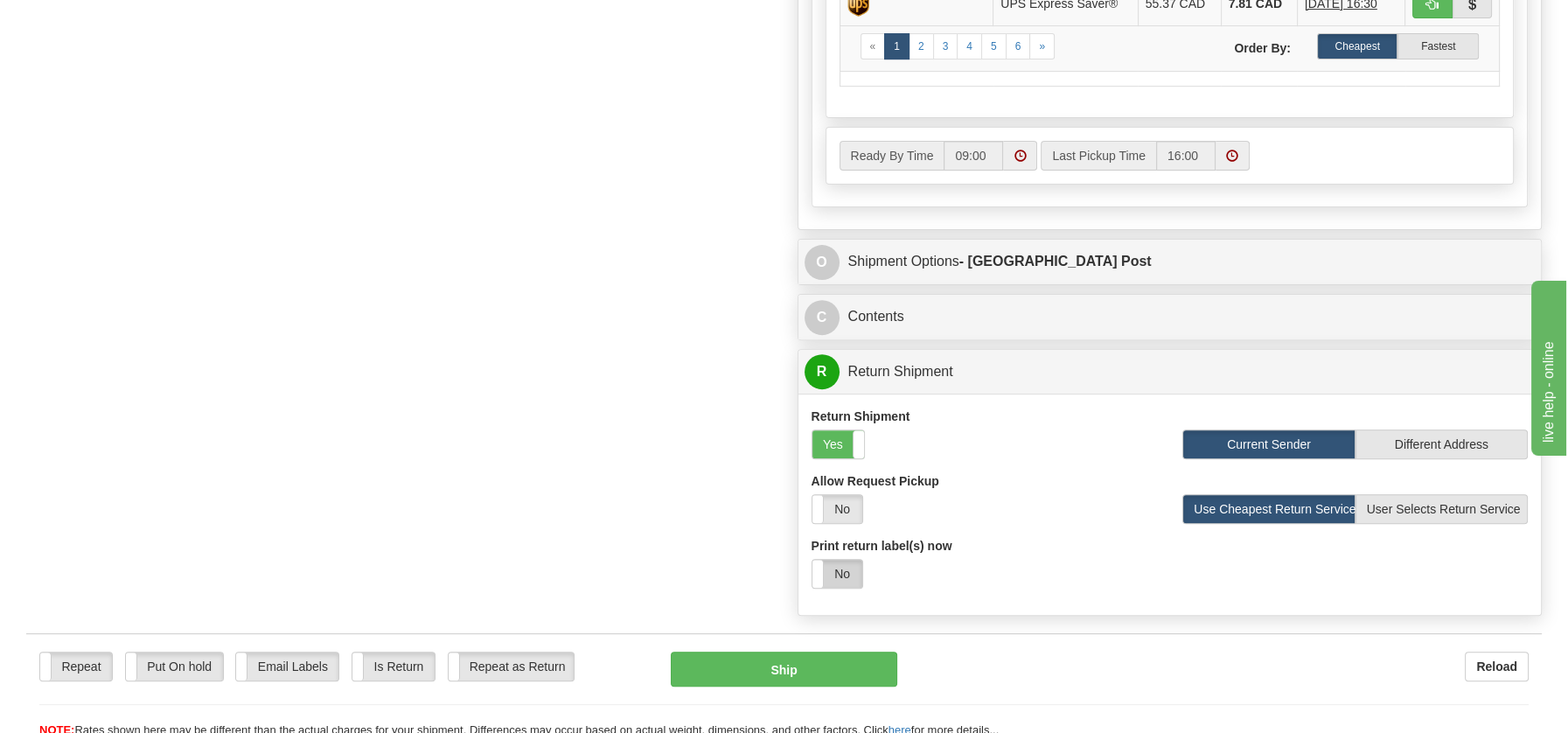
click at [855, 562] on label "No" at bounding box center [837, 573] width 50 height 28
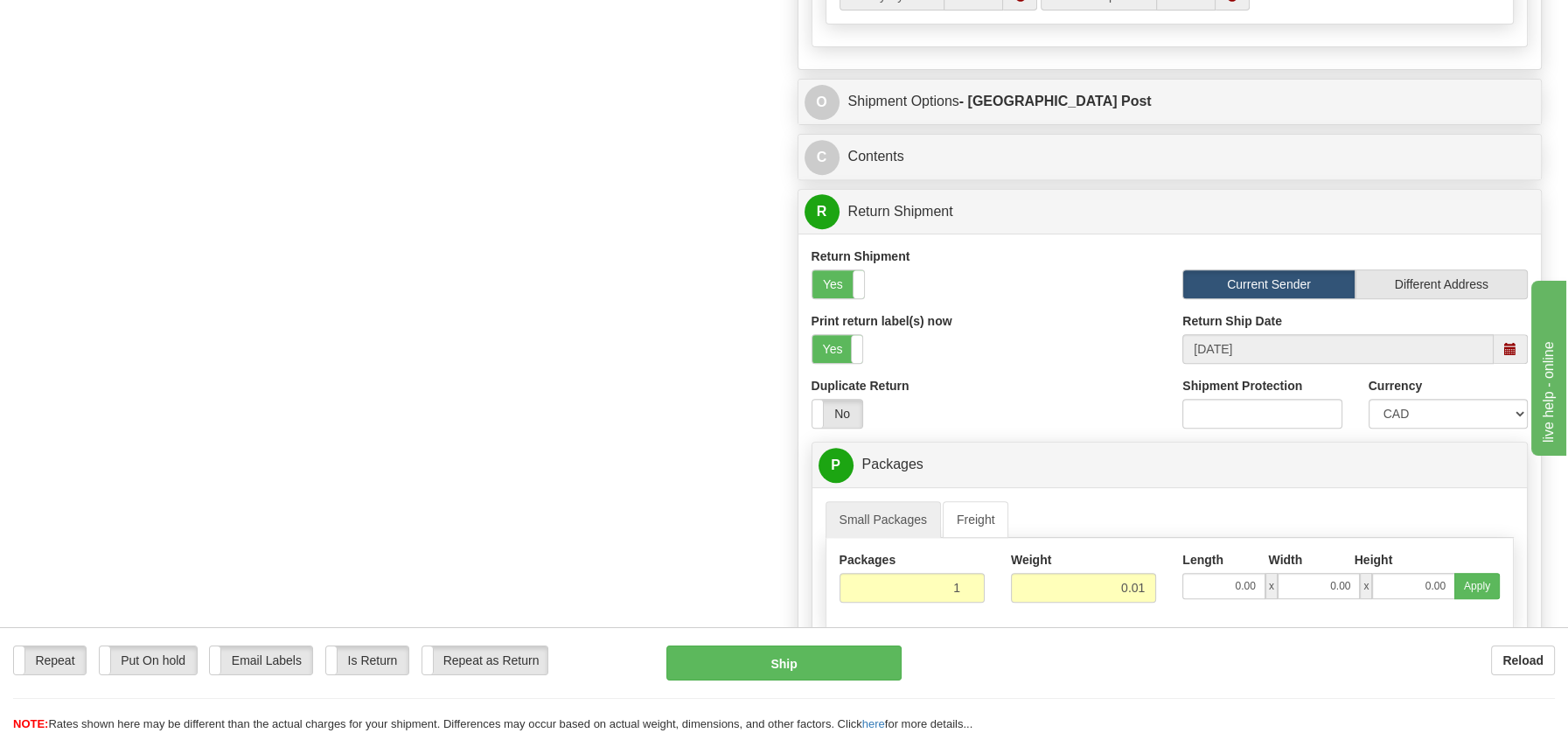
scroll to position [1425, 0]
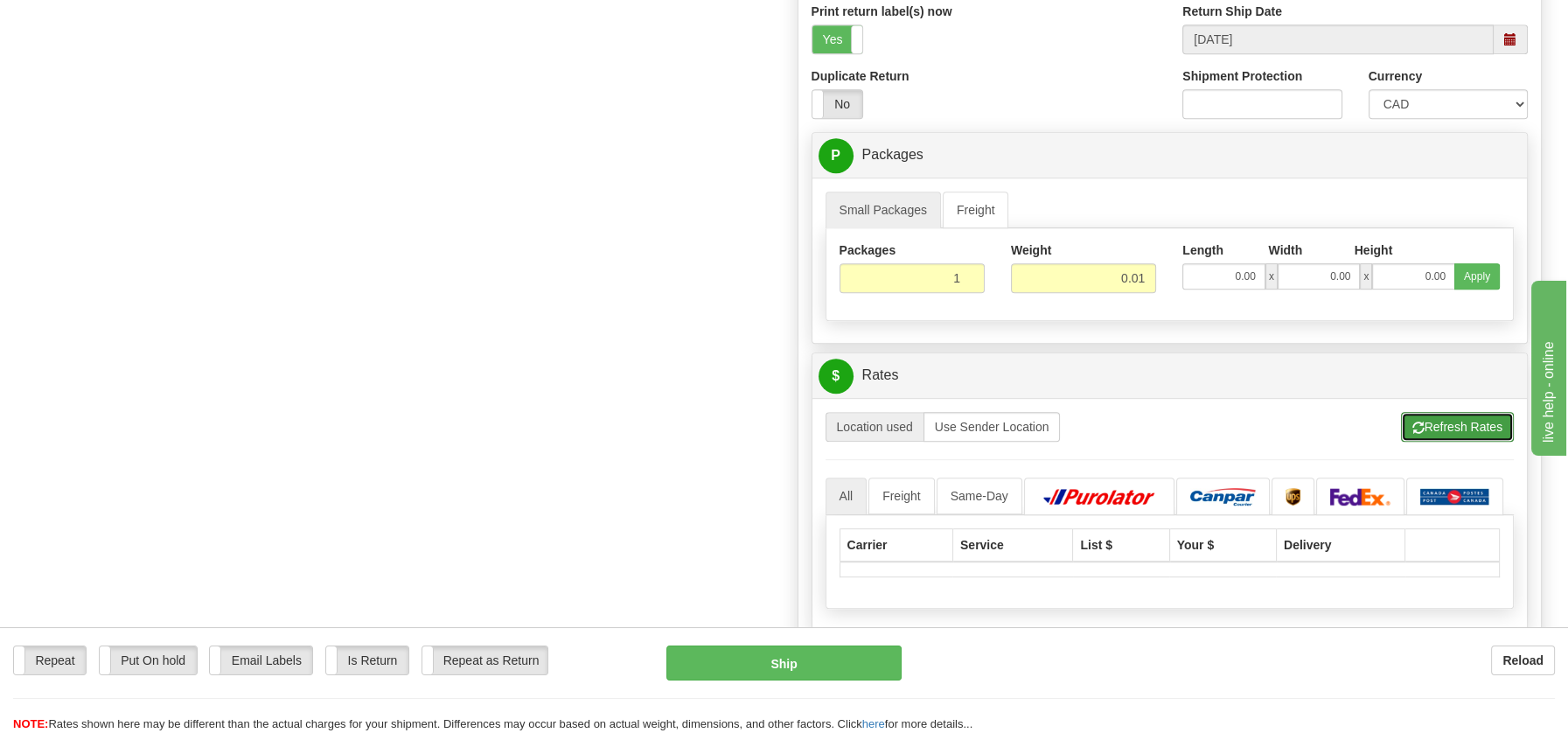
click at [1464, 412] on button "Refresh Rates" at bounding box center [1457, 427] width 113 height 30
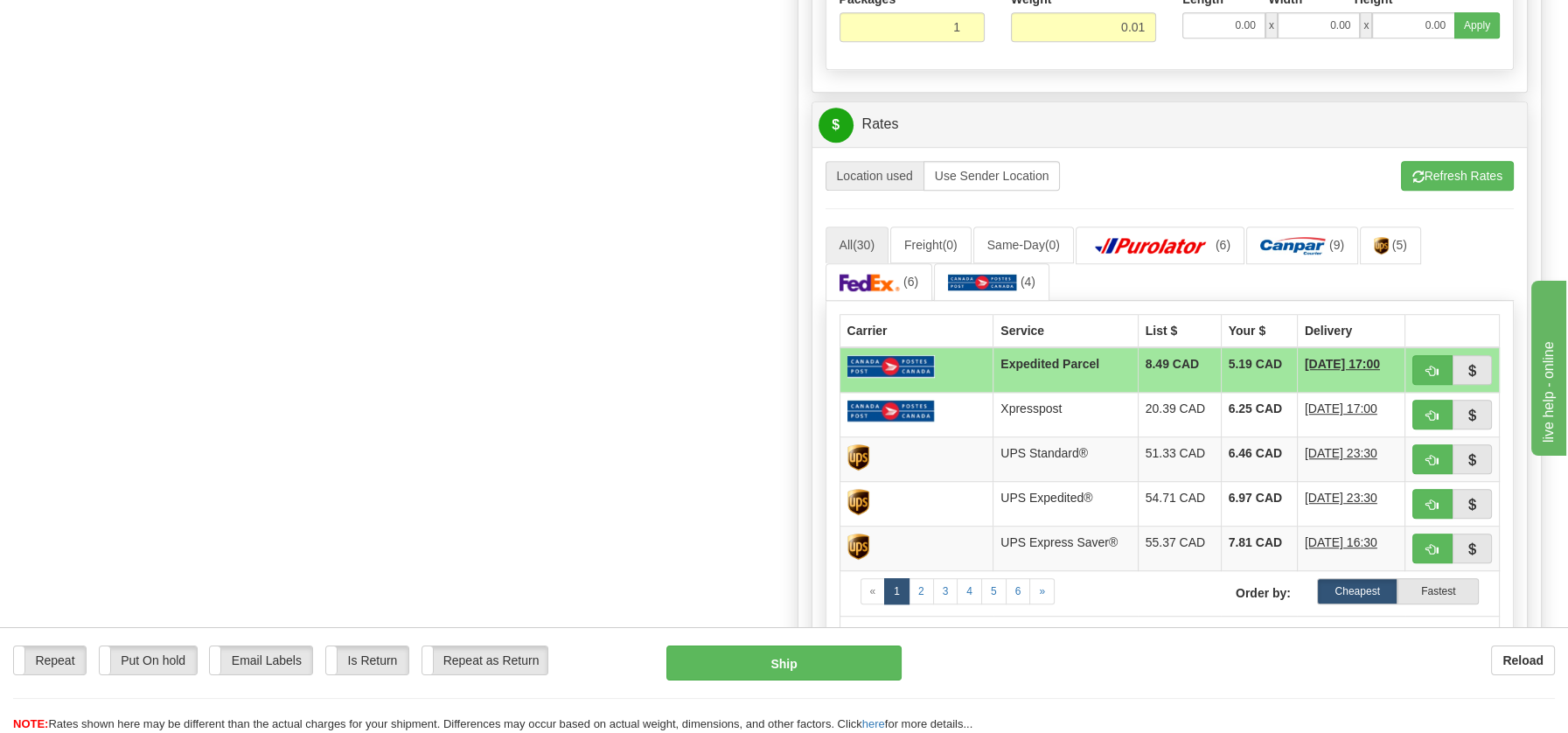
scroll to position [1737, 0]
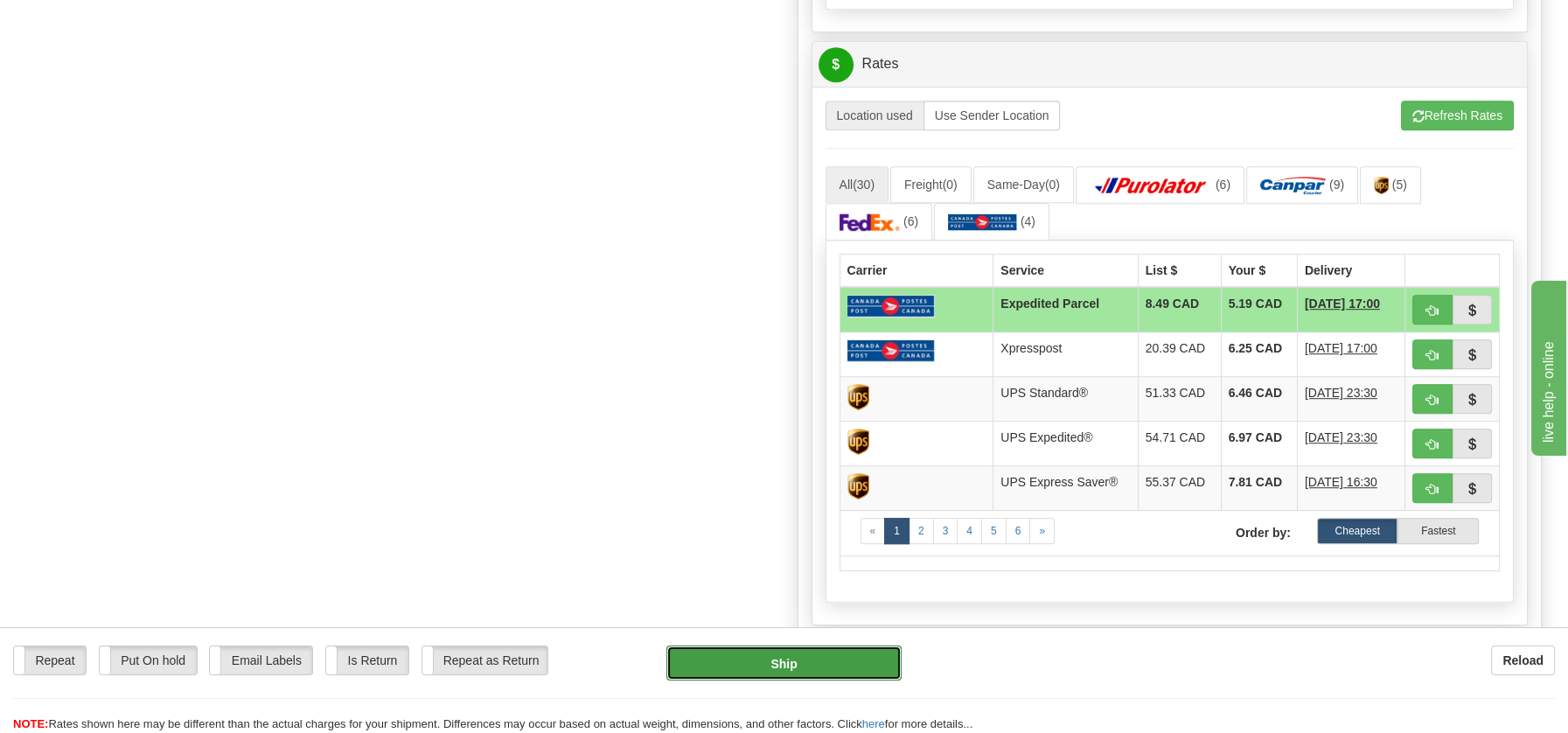
click at [799, 661] on button "Ship" at bounding box center [784, 663] width 235 height 35
type input "DOM.EP"
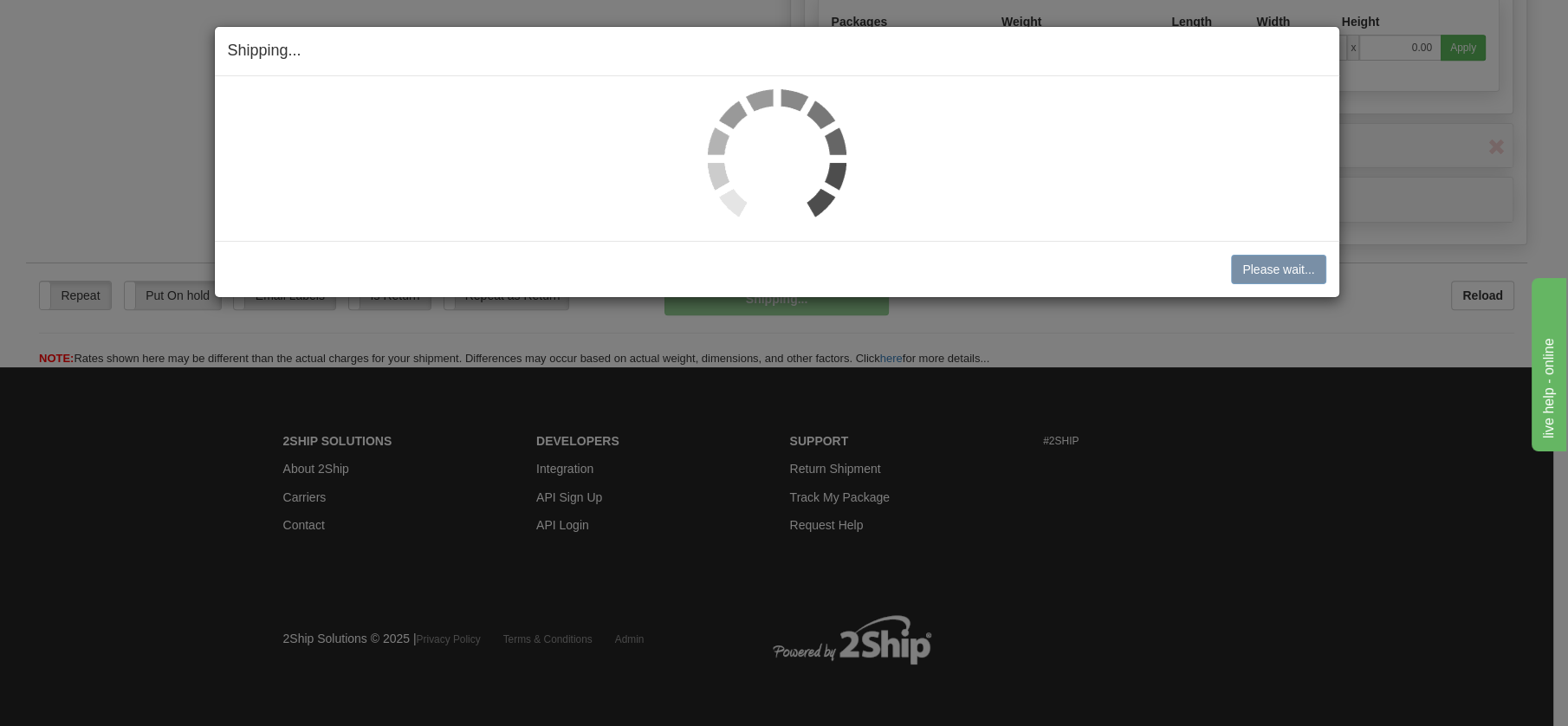
scroll to position [999, 0]
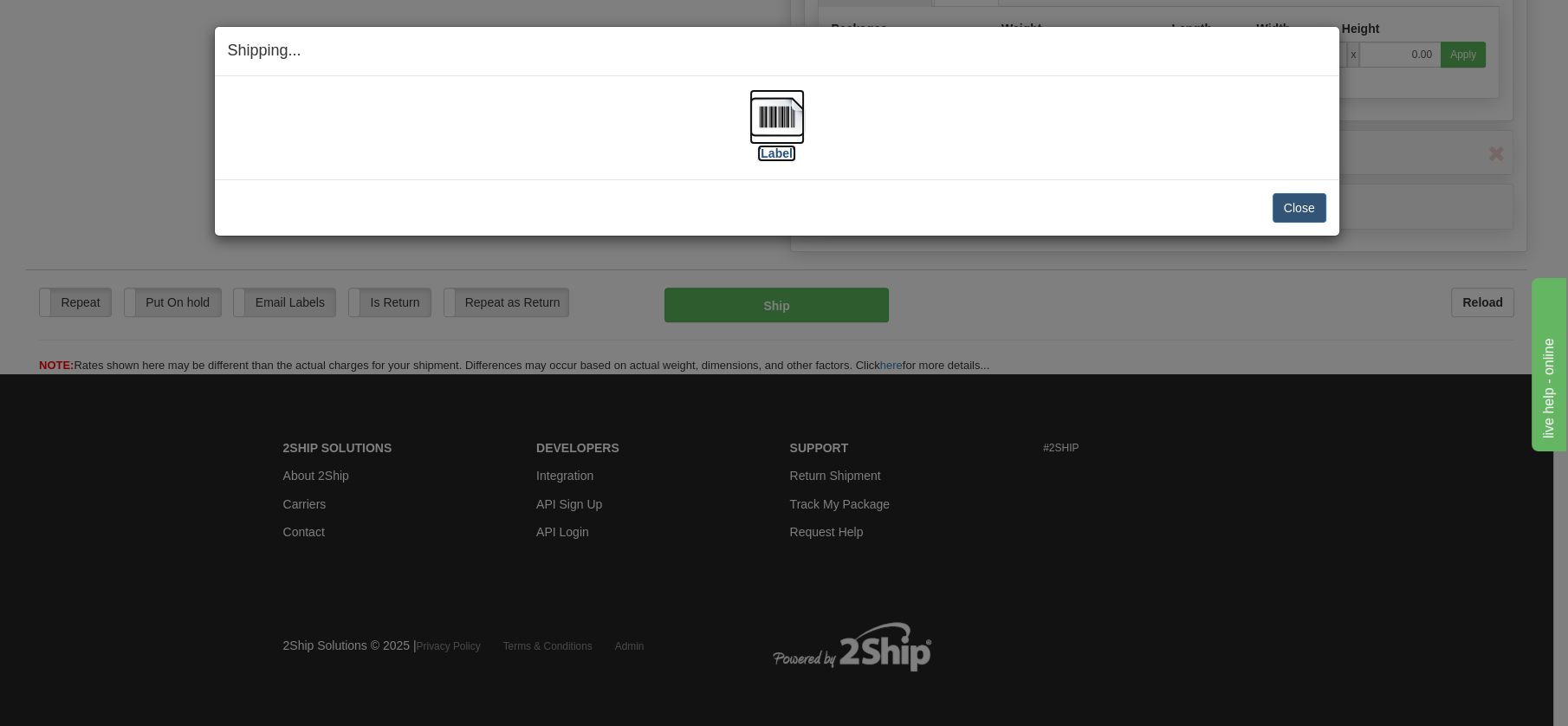
click at [786, 117] on img at bounding box center [777, 117] width 56 height 56
click at [1313, 208] on button "Close" at bounding box center [1300, 208] width 54 height 30
click at [1286, 209] on button "Close" at bounding box center [1300, 208] width 54 height 30
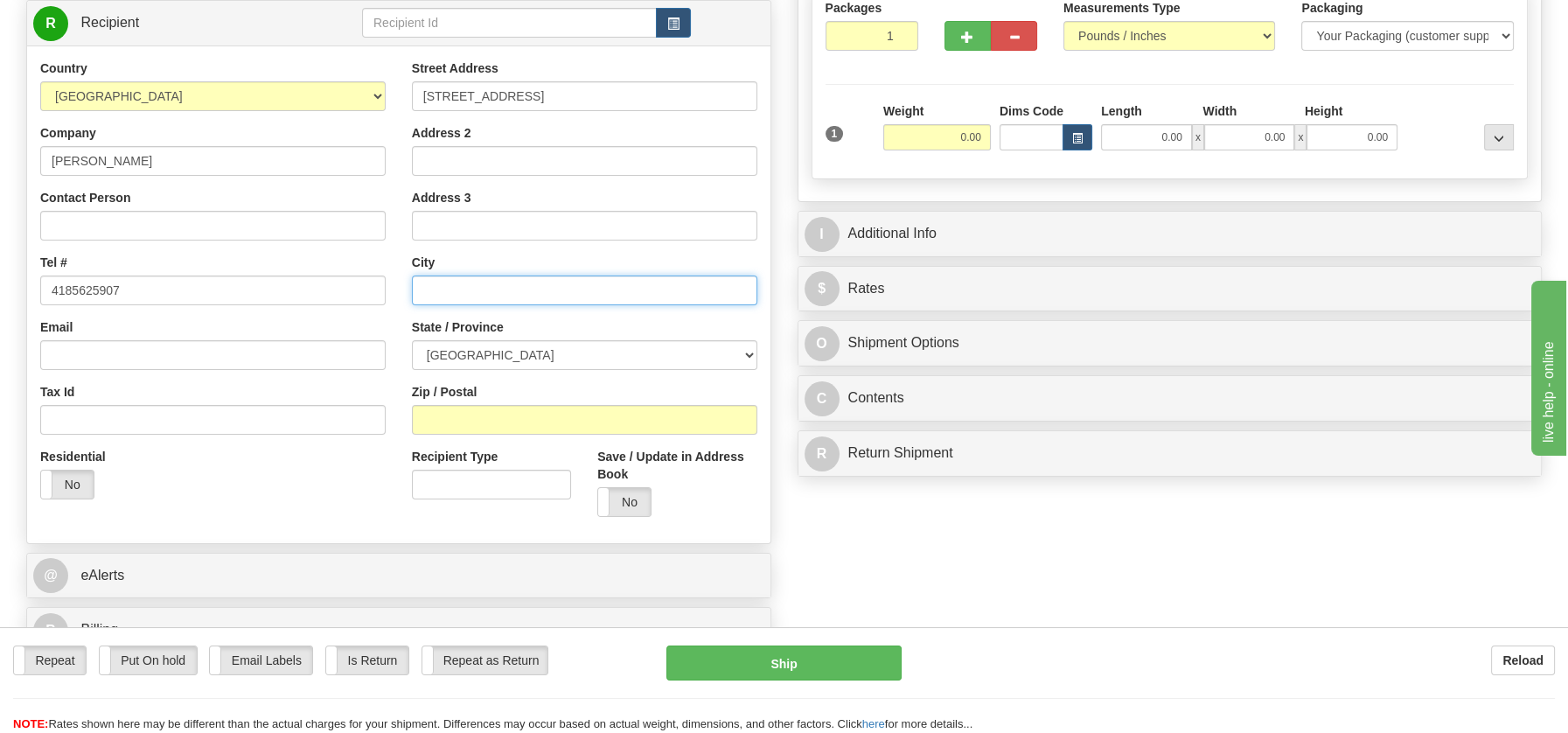
click at [438, 285] on input "text" at bounding box center [585, 290] width 345 height 30
paste input "Matane Quebec, G4W4P1"
drag, startPoint x: 516, startPoint y: 287, endPoint x: 581, endPoint y: 288, distance: 65.0
click at [581, 288] on input "Matane Quebec, G4W4P1" at bounding box center [585, 290] width 345 height 30
type input "Matane Quebec, G4W4P1"
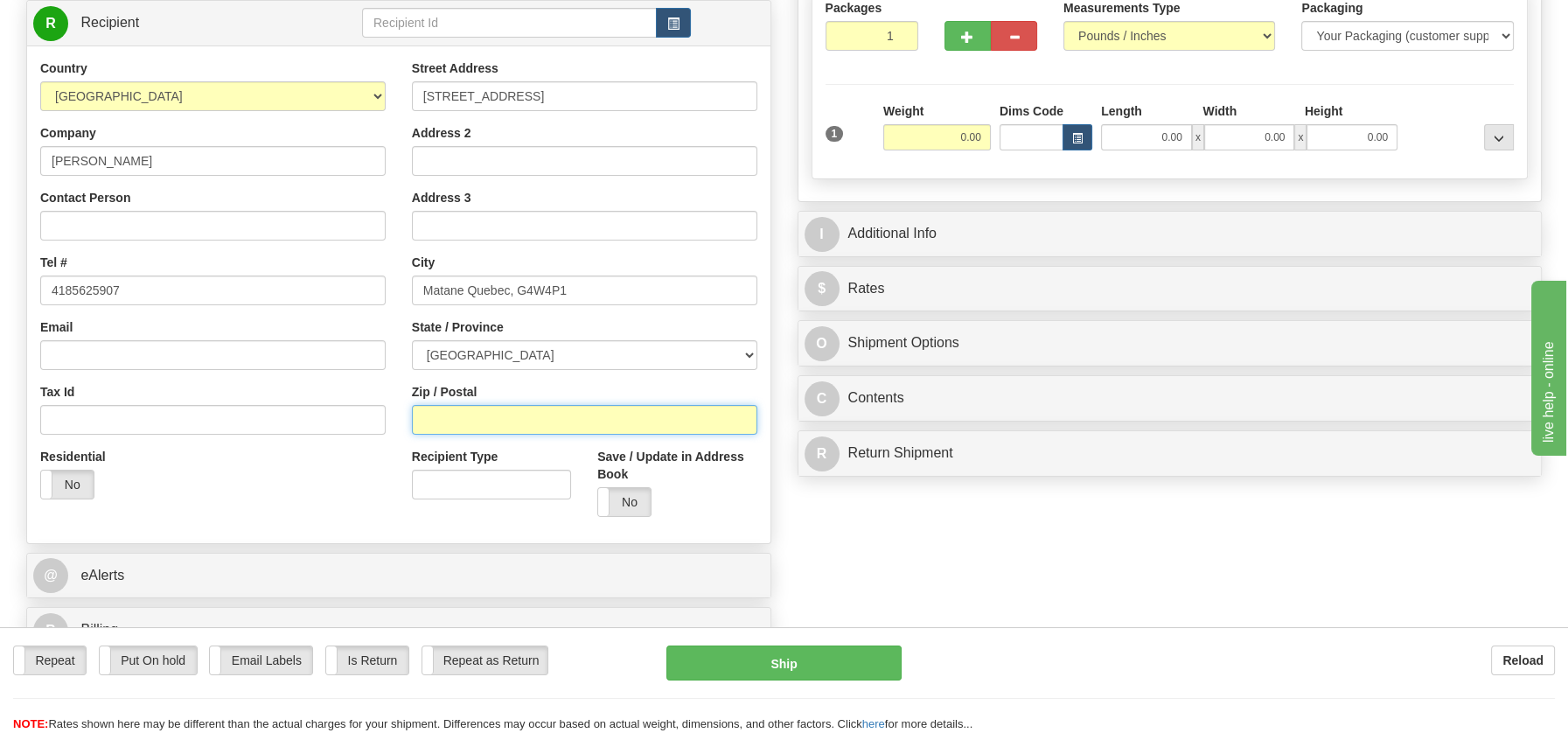
click at [459, 426] on input "Zip / Postal" at bounding box center [585, 420] width 345 height 30
paste input "G4W4P1"
type input "G4W4P1"
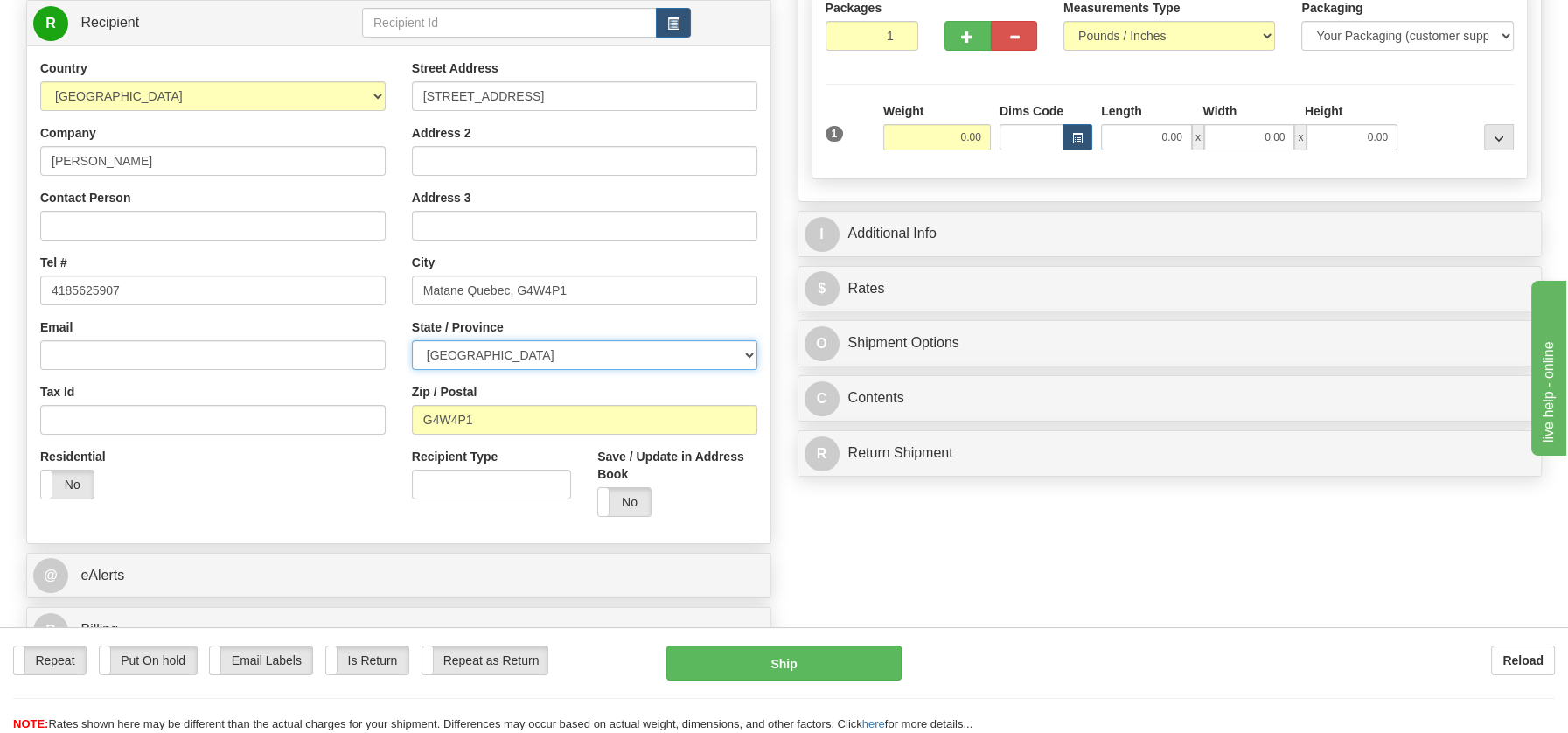
click at [743, 357] on select "[GEOGRAPHIC_DATA] [GEOGRAPHIC_DATA] [GEOGRAPHIC_DATA] [GEOGRAPHIC_DATA] [GEOGRA…" at bounding box center [585, 355] width 345 height 30
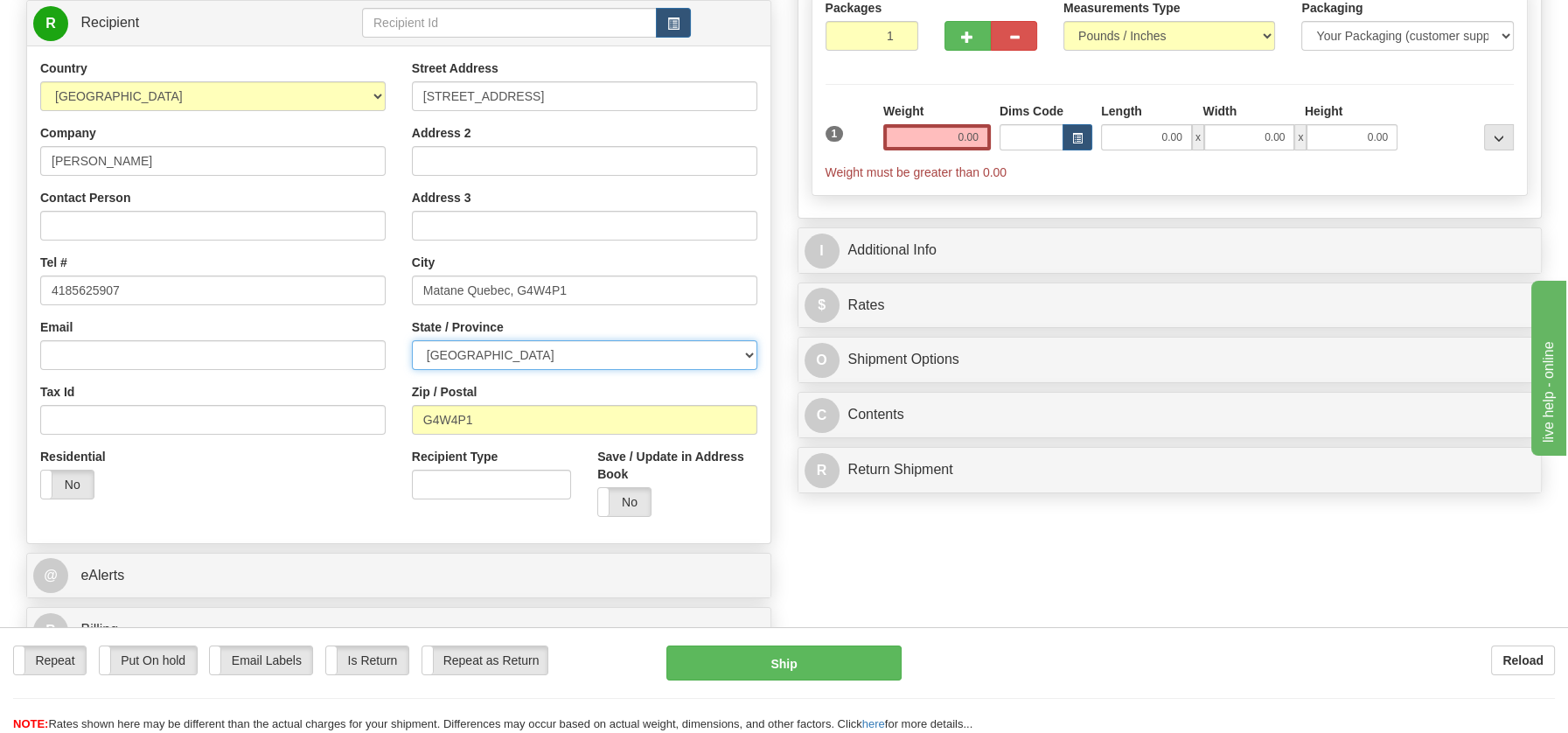
select select "QC"
click at [412, 341] on select "[GEOGRAPHIC_DATA] [GEOGRAPHIC_DATA] [GEOGRAPHIC_DATA] [GEOGRAPHIC_DATA] [GEOGRA…" at bounding box center [585, 355] width 345 height 30
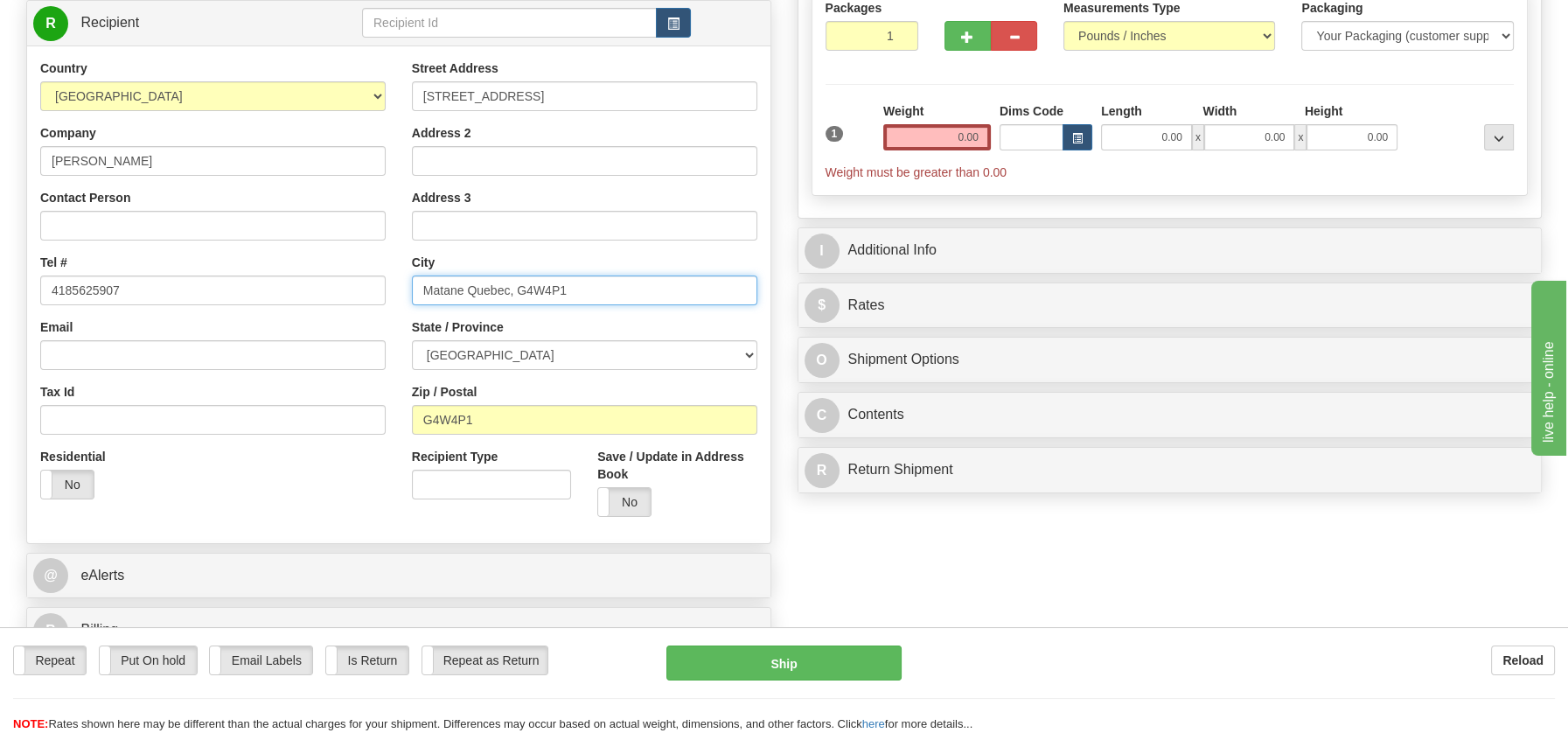
drag, startPoint x: 468, startPoint y: 289, endPoint x: 603, endPoint y: 292, distance: 135.0
click at [603, 292] on input "Matane Quebec, G4W4P1" at bounding box center [585, 290] width 345 height 30
type input "Matane"
drag, startPoint x: 547, startPoint y: 90, endPoint x: 733, endPoint y: 84, distance: 186.1
click at [733, 84] on input "[STREET_ADDRESS]" at bounding box center [585, 96] width 345 height 30
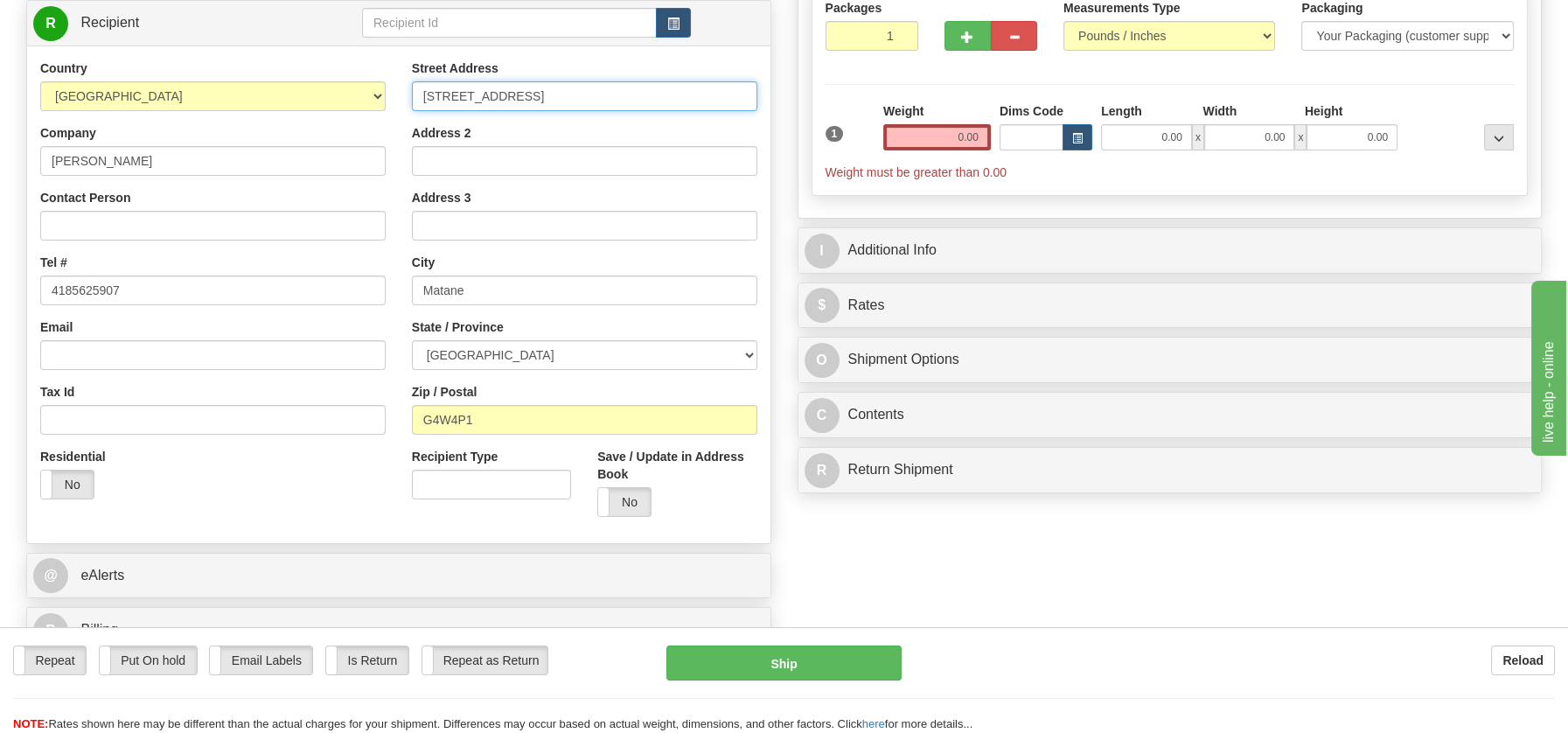
type input "[STREET_ADDRESS]"
drag, startPoint x: 940, startPoint y: 136, endPoint x: 1030, endPoint y: 149, distance: 90.9
click at [1030, 149] on div "1 Weight 0.00 Dims Code 0.00" at bounding box center [1169, 142] width 698 height 79
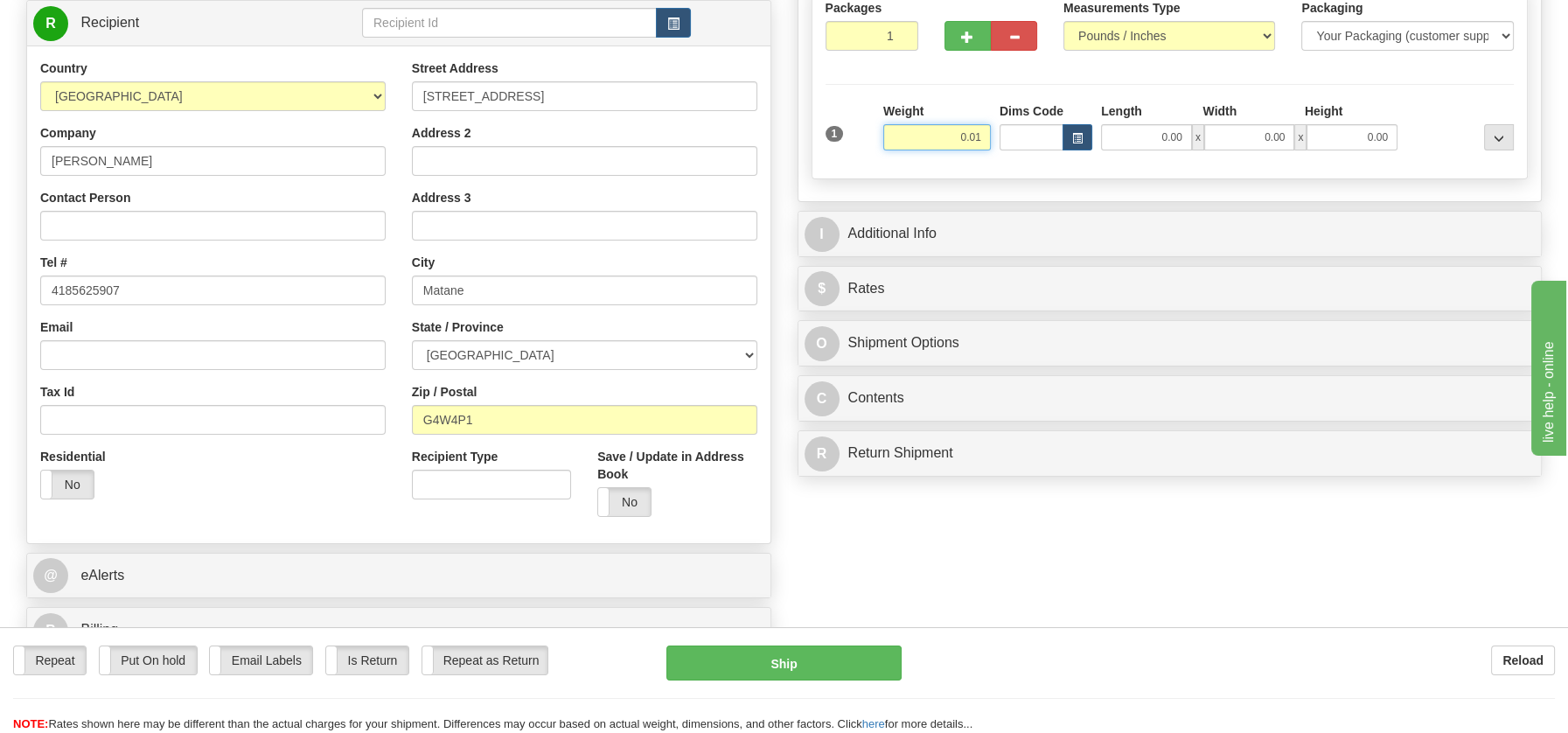
type input "0.01"
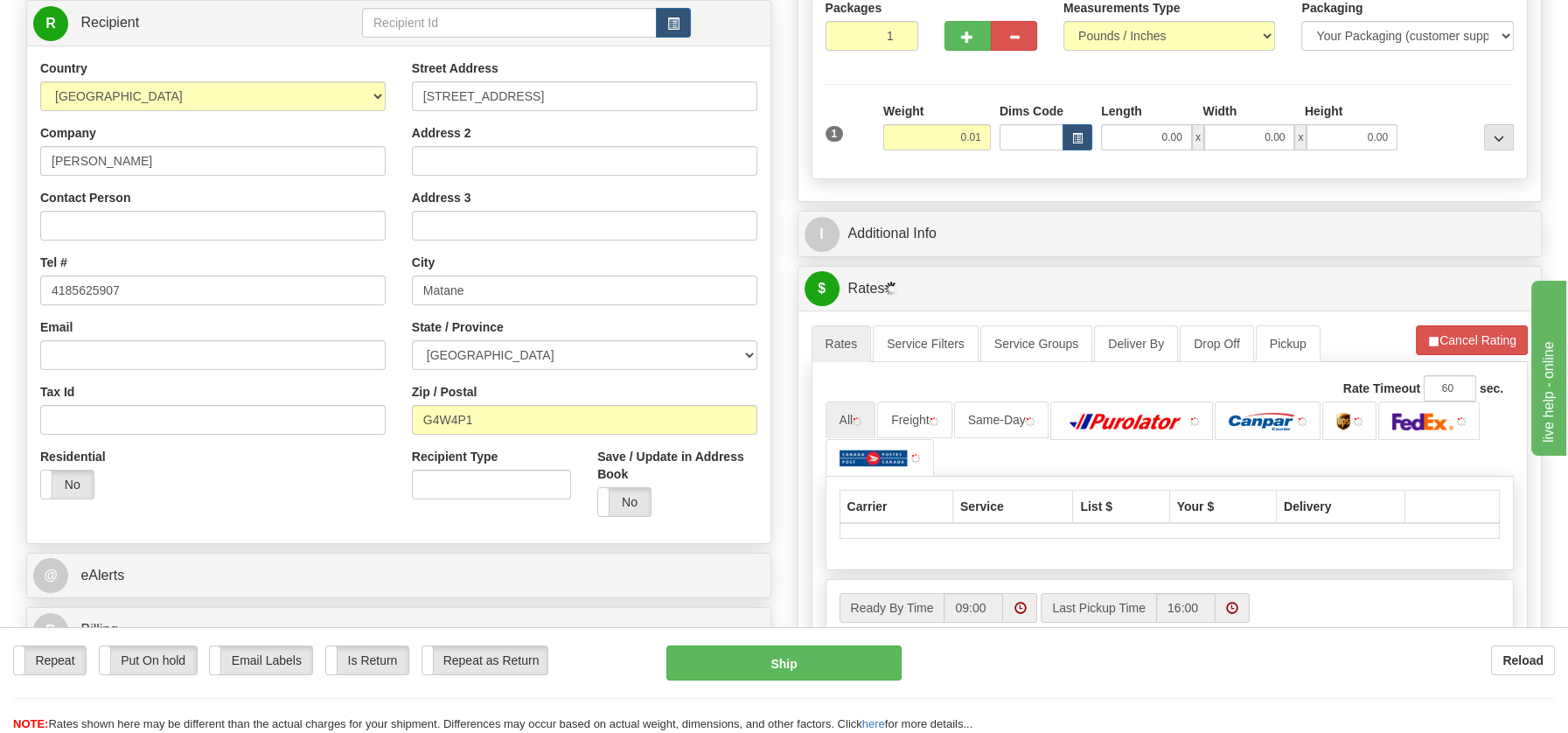
click at [894, 452] on div "P Packages / Skids 1 Packages - Weight: 0.01 Lbs 1 Skids - Weight: NaN Lbs Ship…" at bounding box center [1169, 371] width 771 height 964
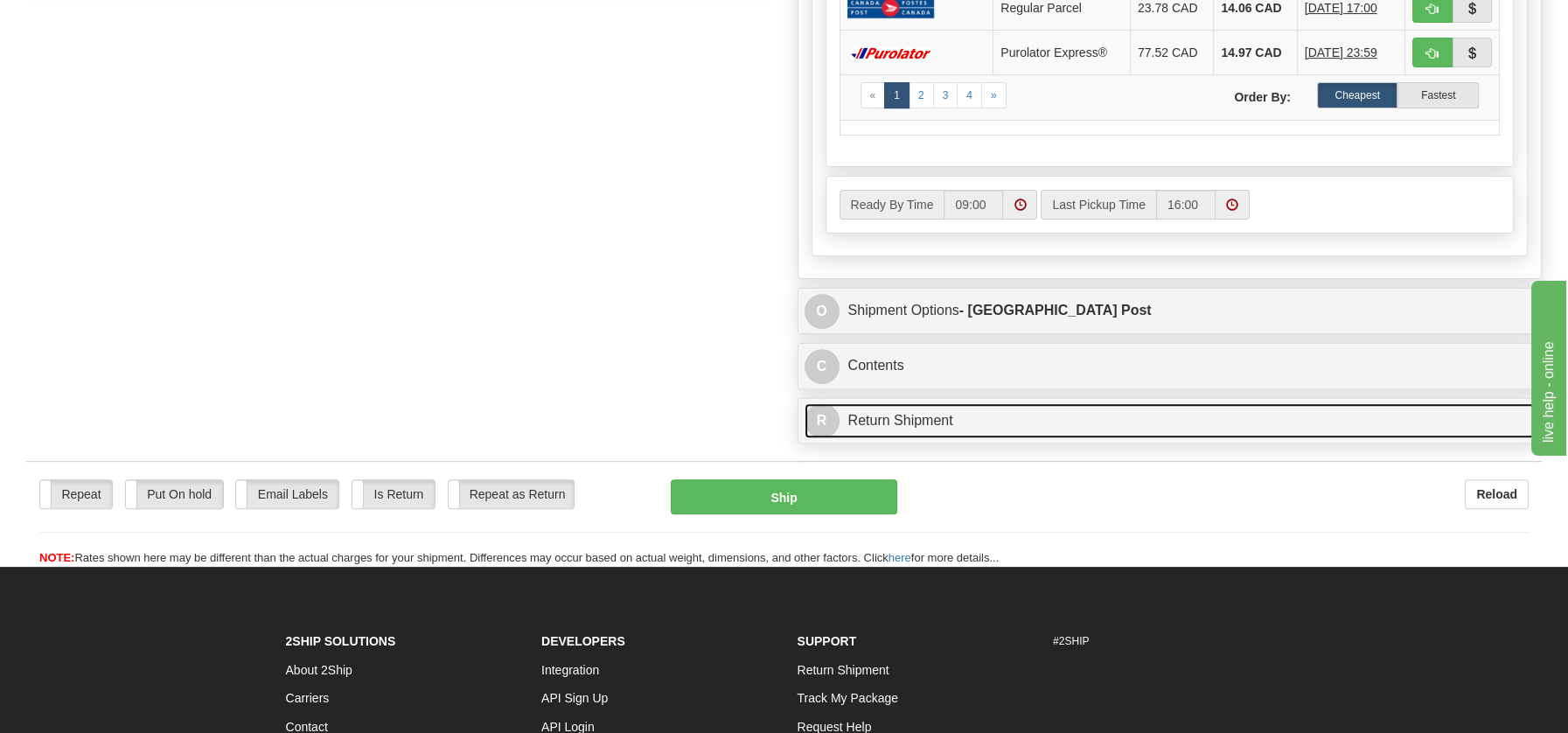
scroll to position [1054, 0]
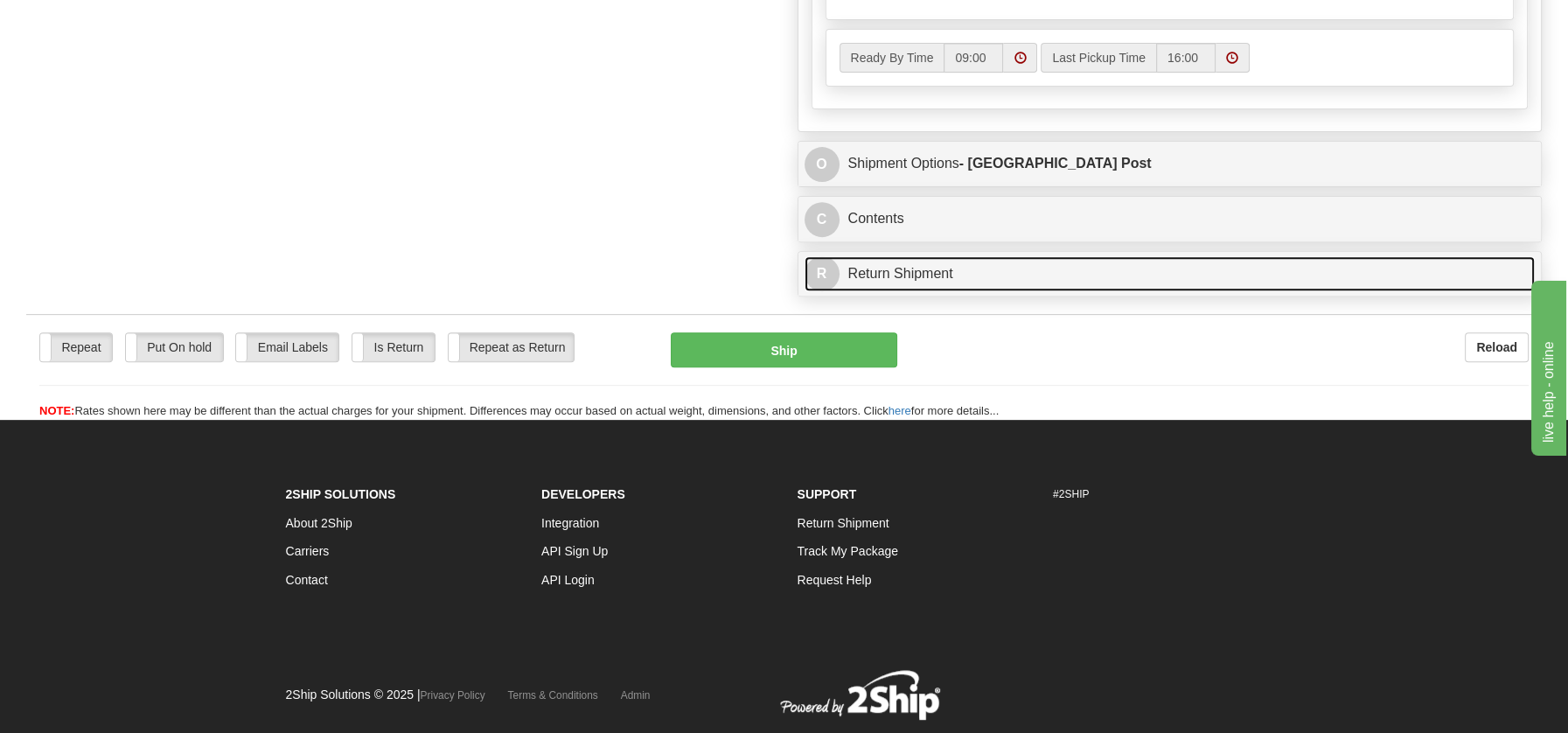
click at [898, 265] on link "R Return Shipment" at bounding box center [1169, 273] width 731 height 35
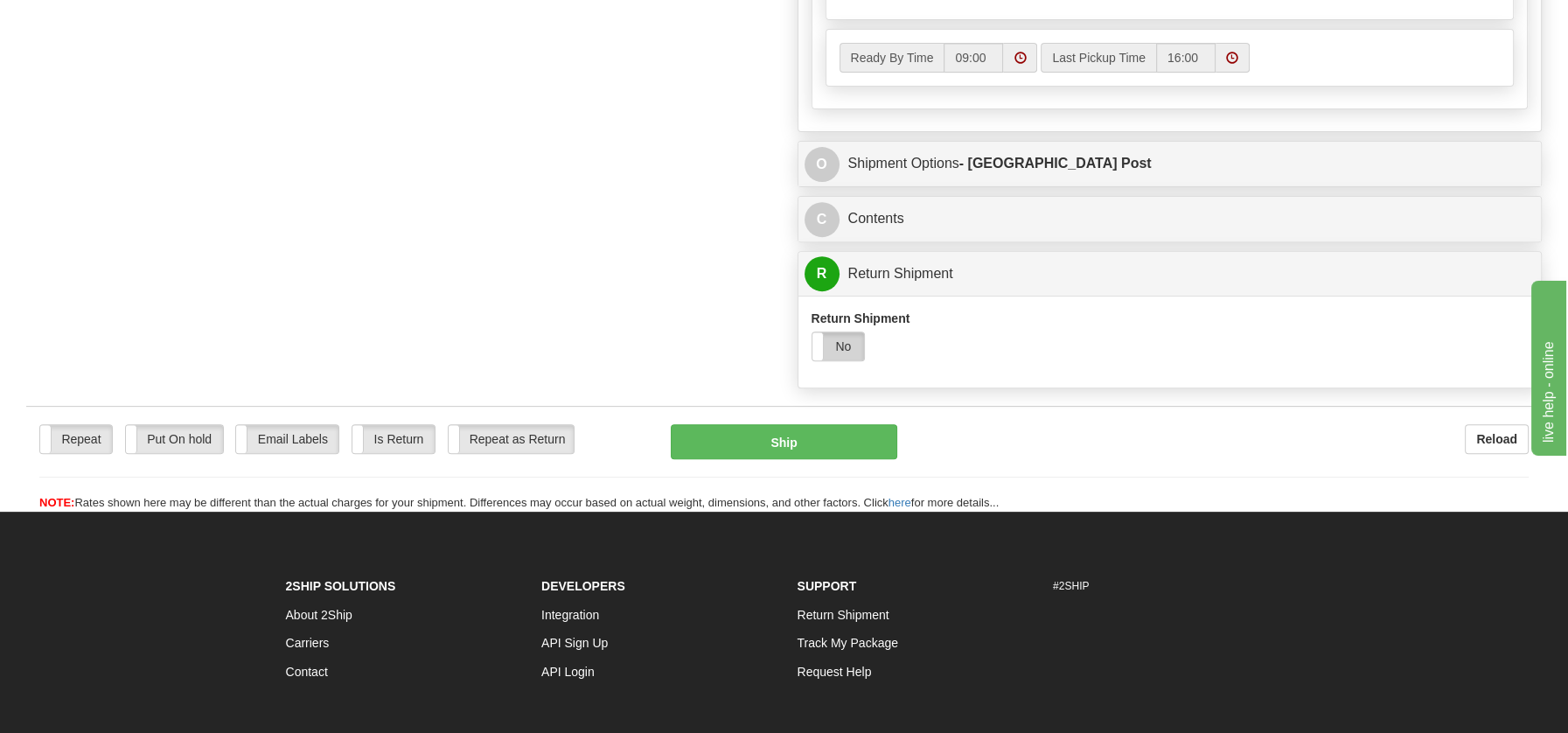
drag, startPoint x: 844, startPoint y: 336, endPoint x: 843, endPoint y: 345, distance: 9.1
click at [844, 336] on label "No" at bounding box center [839, 346] width 53 height 28
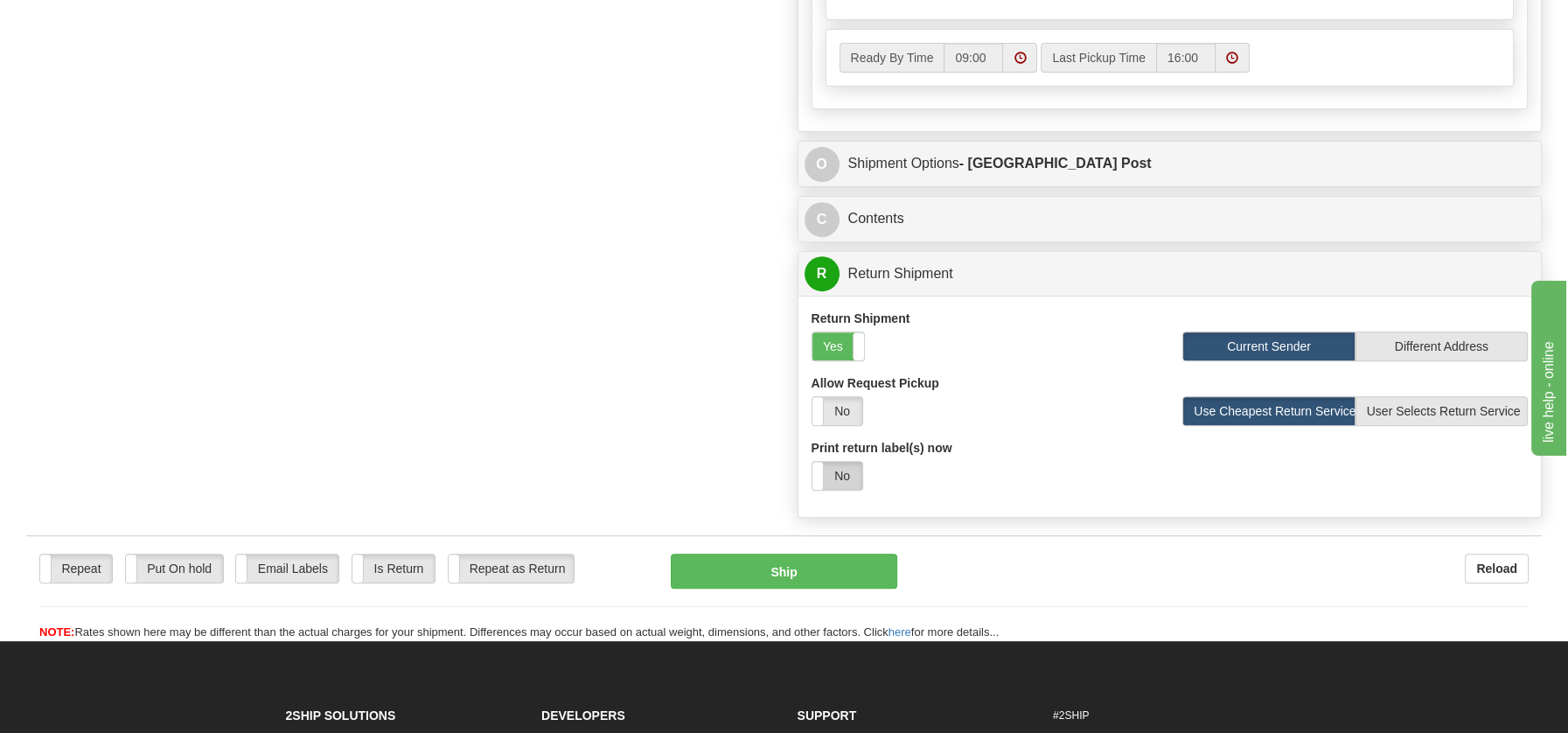
click at [843, 469] on label "No" at bounding box center [837, 476] width 50 height 28
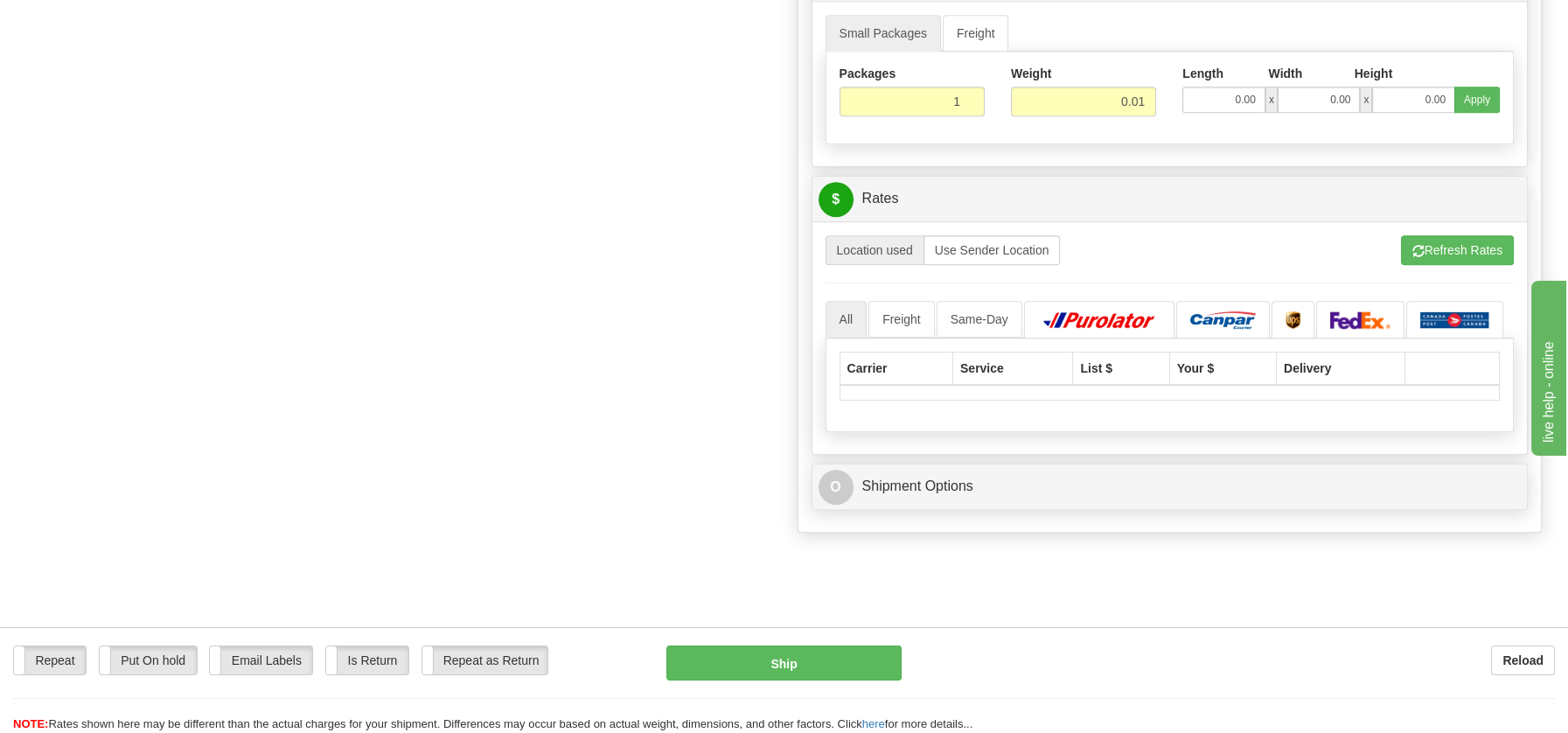
scroll to position [1700, 0]
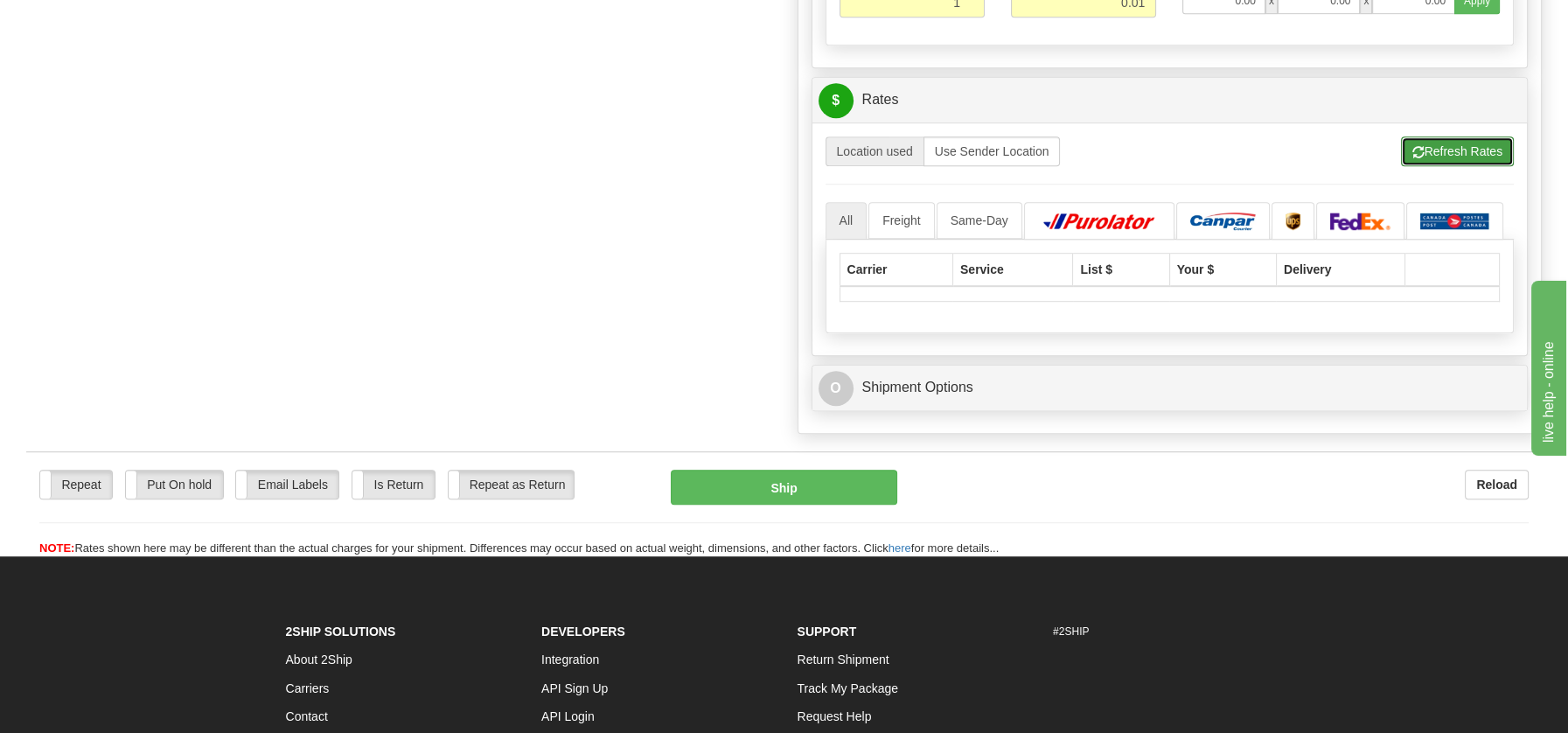
click at [1448, 145] on button "Refresh Rates" at bounding box center [1457, 151] width 113 height 30
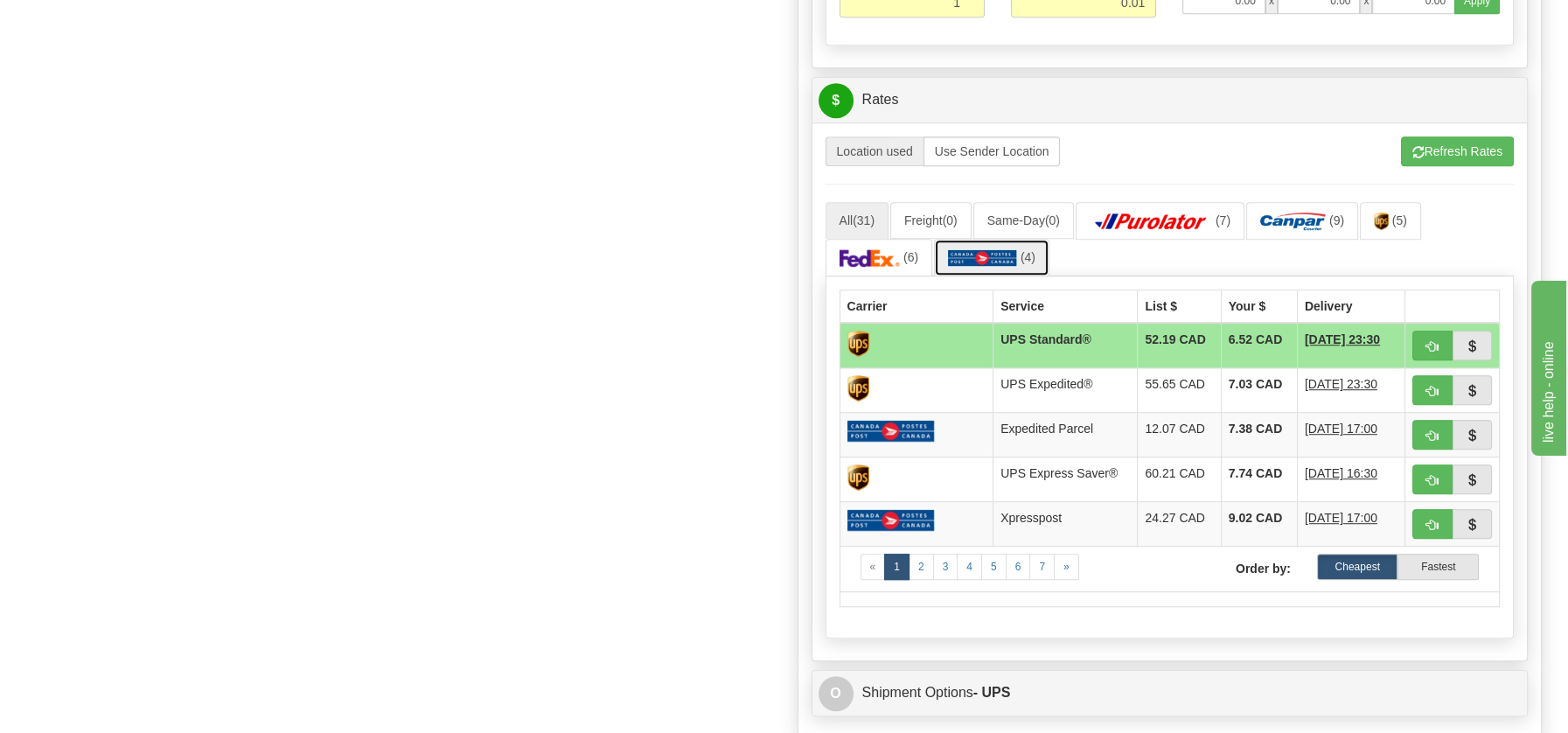
click at [1009, 249] on img at bounding box center [982, 257] width 69 height 17
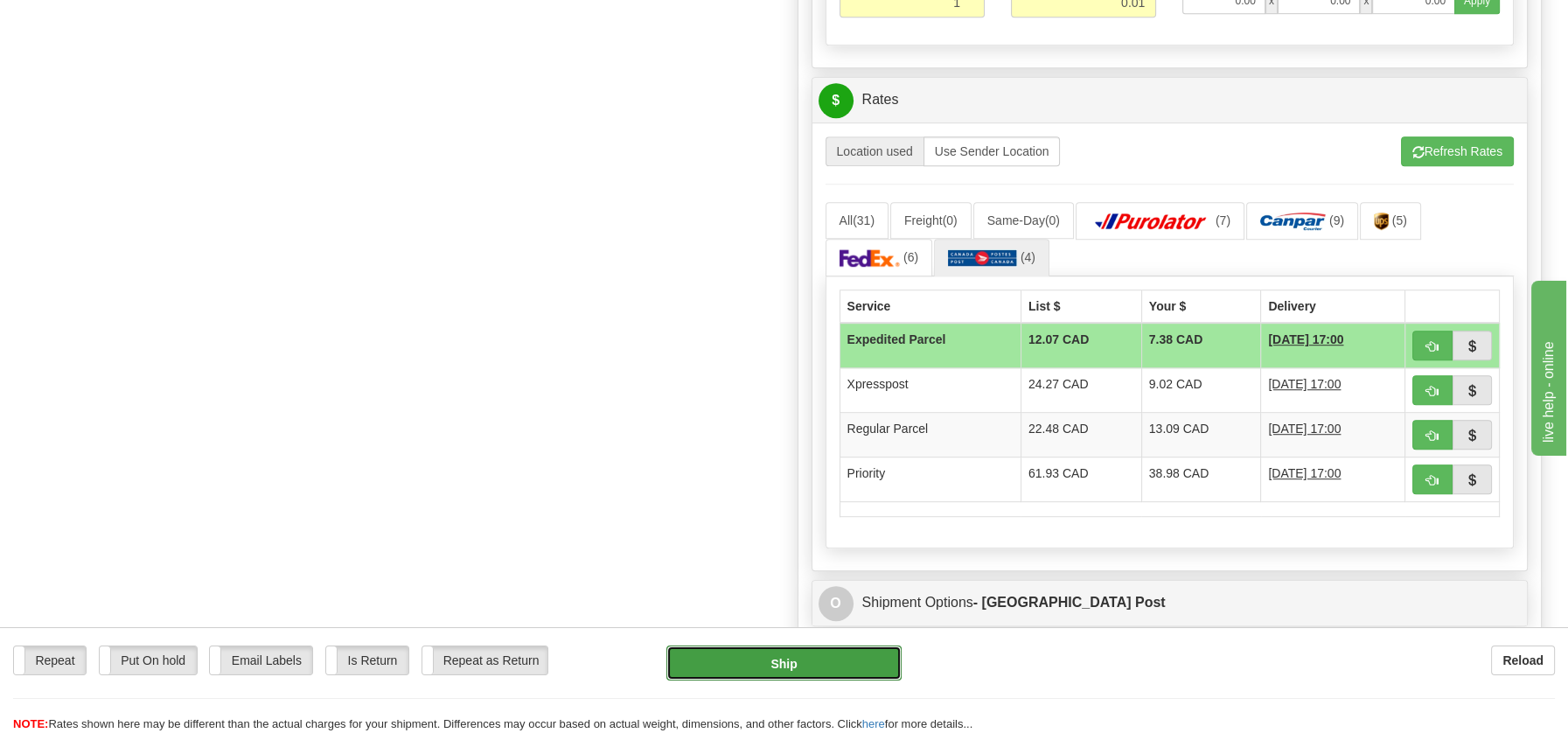
click at [794, 653] on button "Ship" at bounding box center [784, 663] width 235 height 35
type input "DOM.EP"
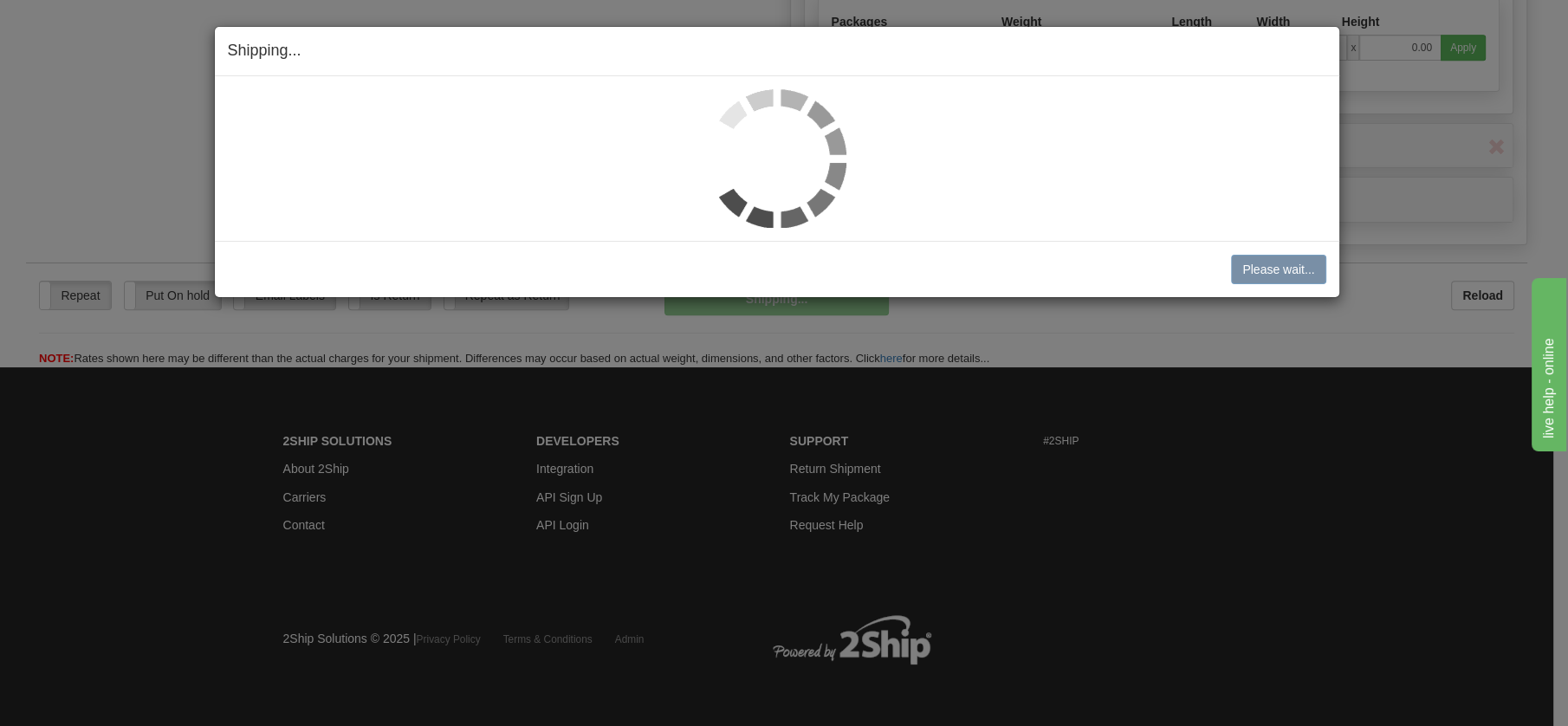
scroll to position [999, 0]
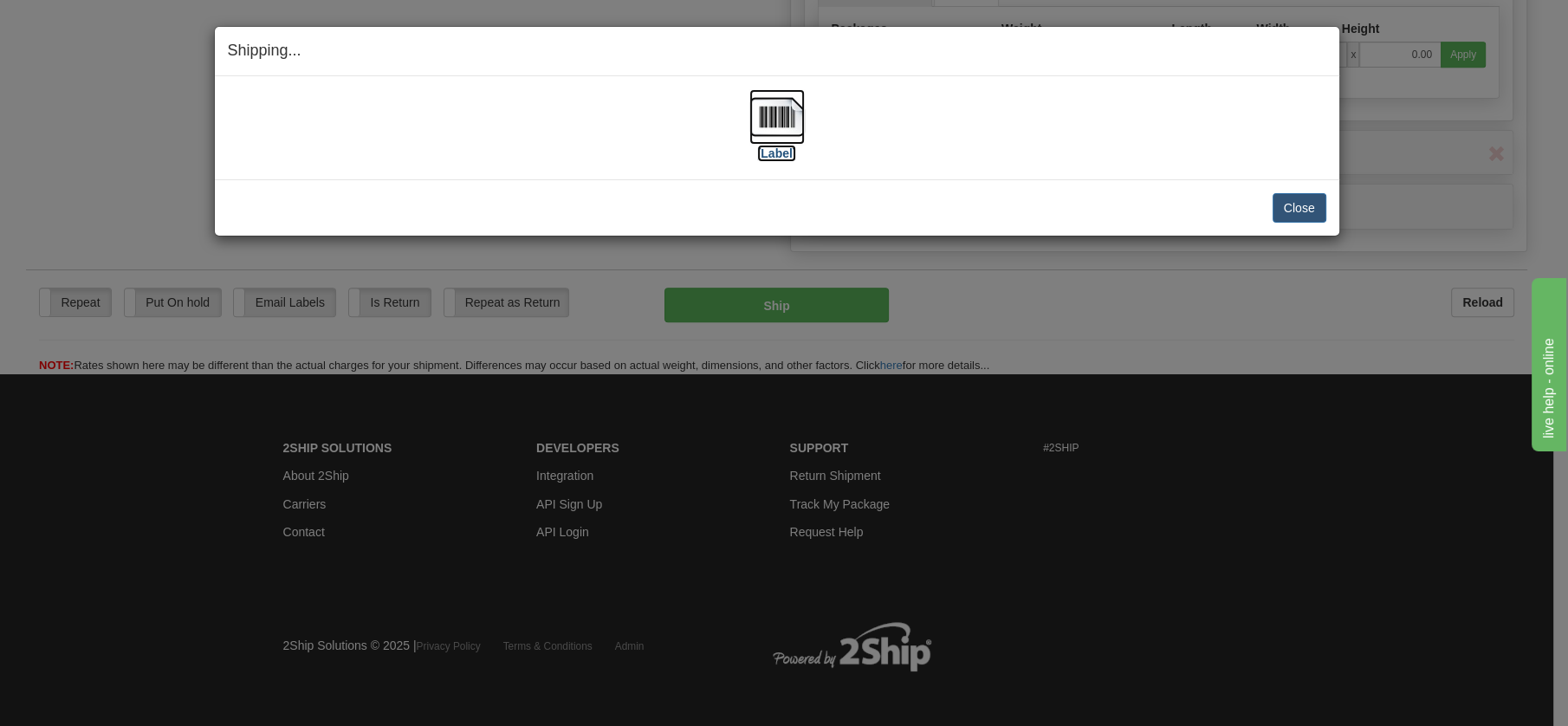
click at [790, 116] on img at bounding box center [777, 117] width 56 height 56
click at [1293, 200] on button "Close" at bounding box center [1300, 208] width 54 height 30
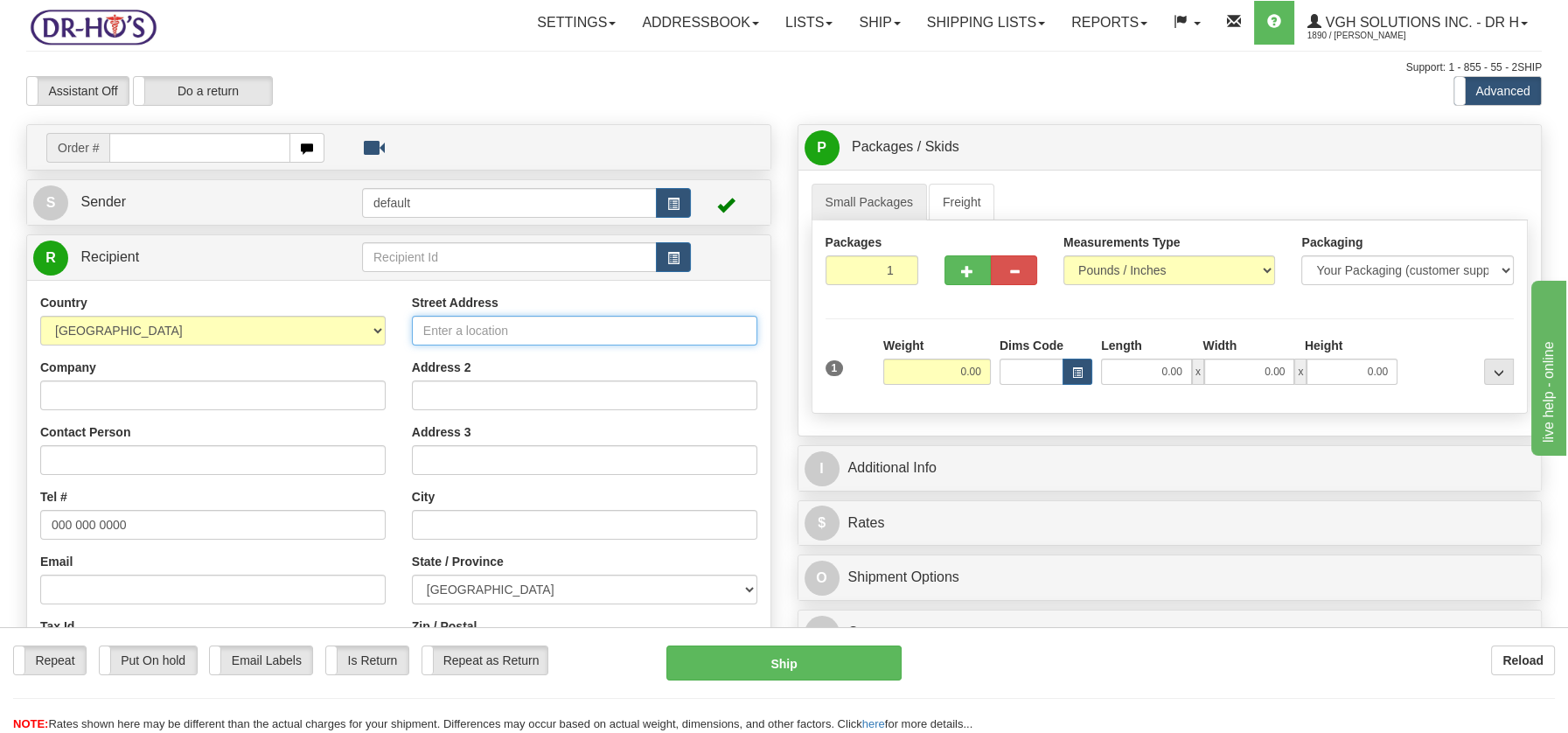
click at [547, 342] on input "Street Address" at bounding box center [585, 331] width 345 height 30
paste input "180 Rue Pajou Laval Quebec, H7K1J7"
type input "180 Rue Pajou Laval Quebec, H7K1J7"
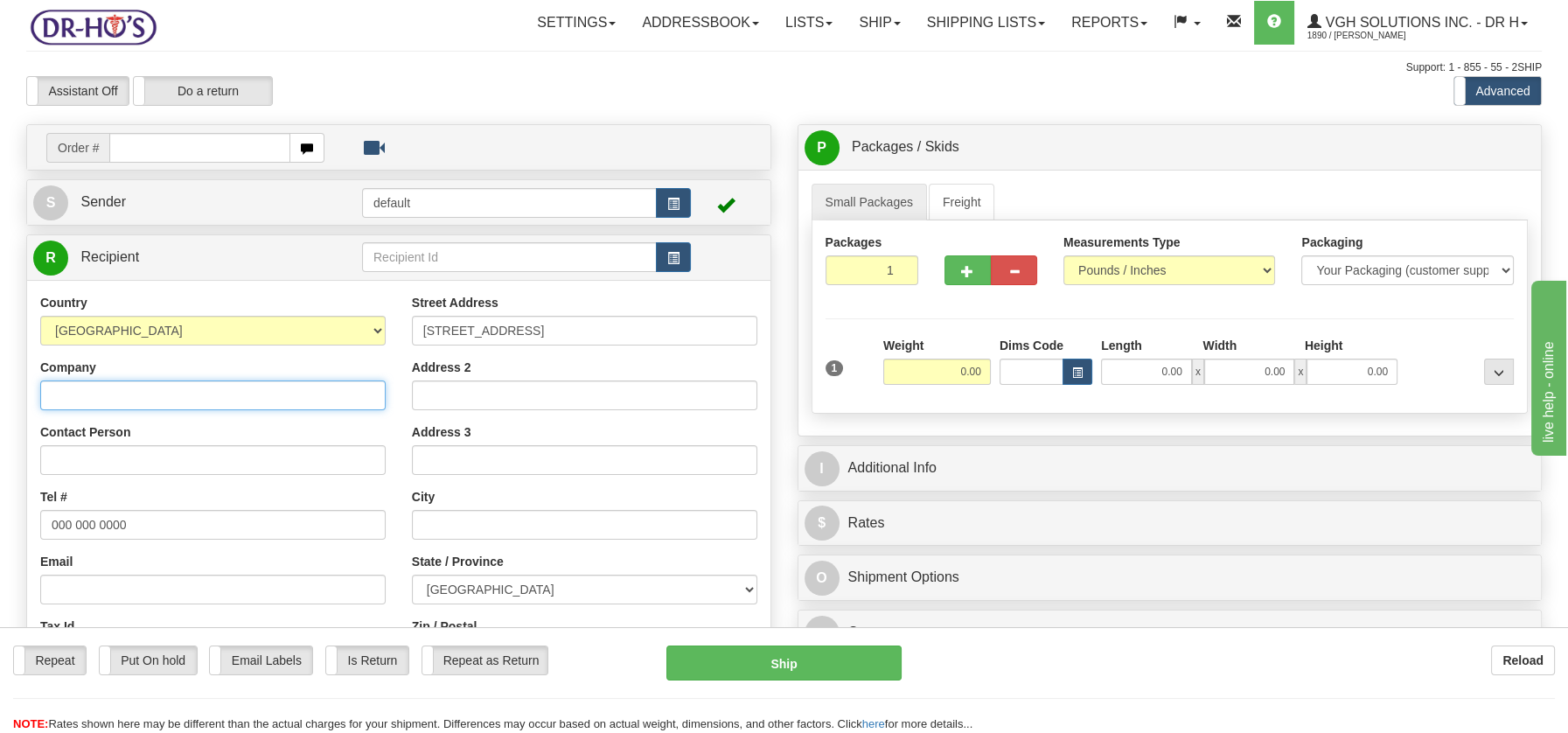
click at [80, 382] on input "Company" at bounding box center [212, 395] width 345 height 30
paste input "Shirley Currie"
type input "Shirley Currie"
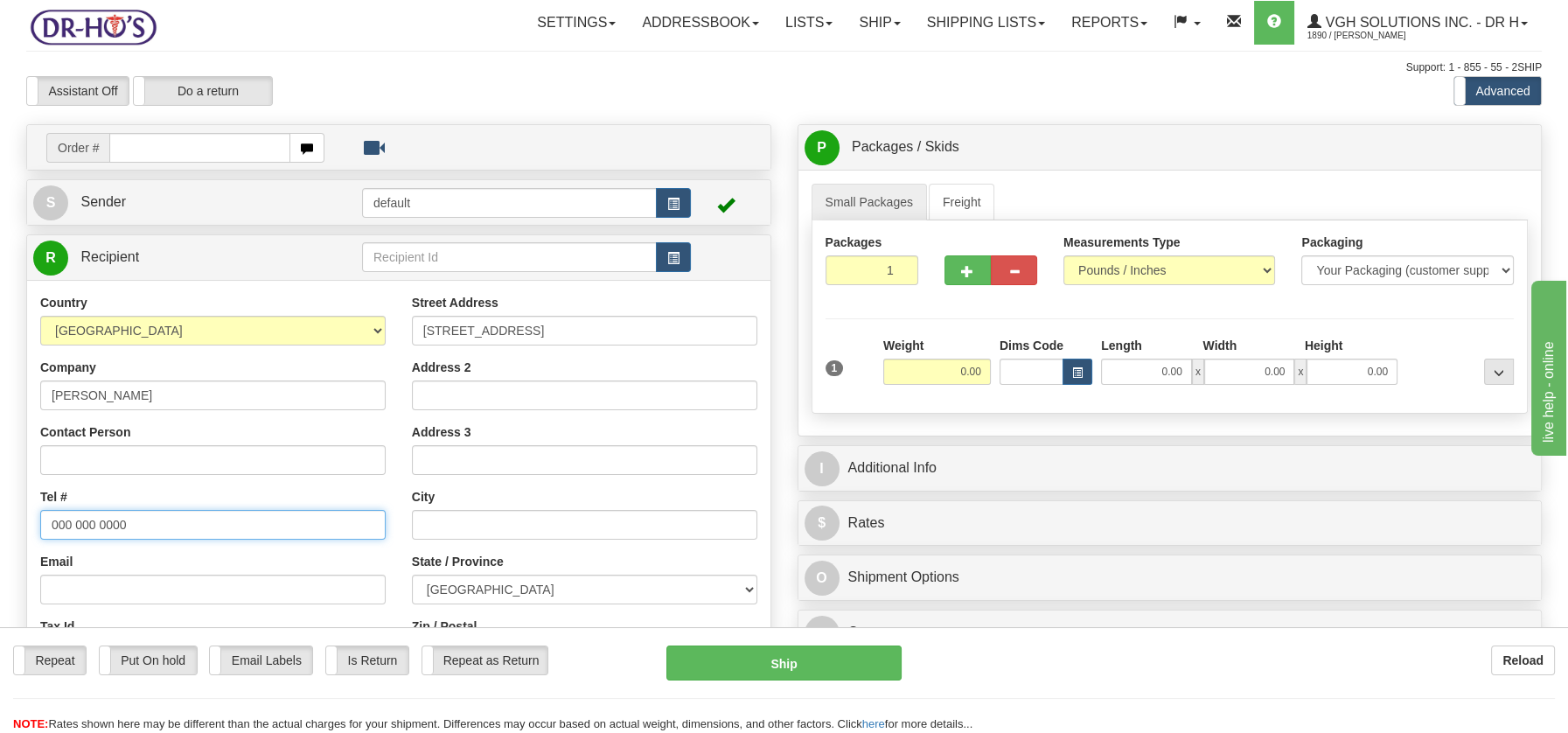
drag, startPoint x: 49, startPoint y: 520, endPoint x: 174, endPoint y: 520, distance: 125.0
click at [174, 520] on input "000 000 0000" at bounding box center [212, 525] width 345 height 30
paste input "5145922529"
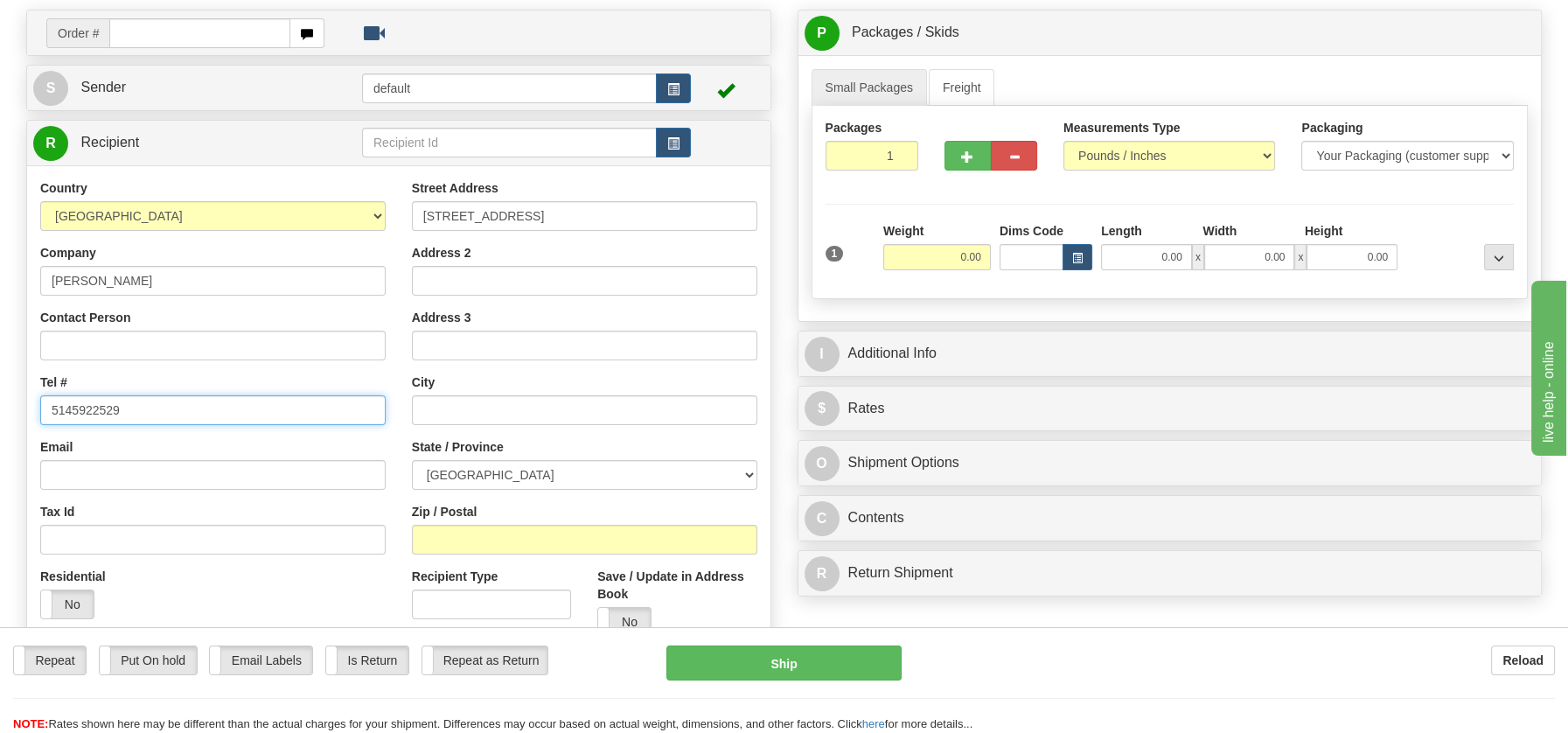
scroll to position [130, 0]
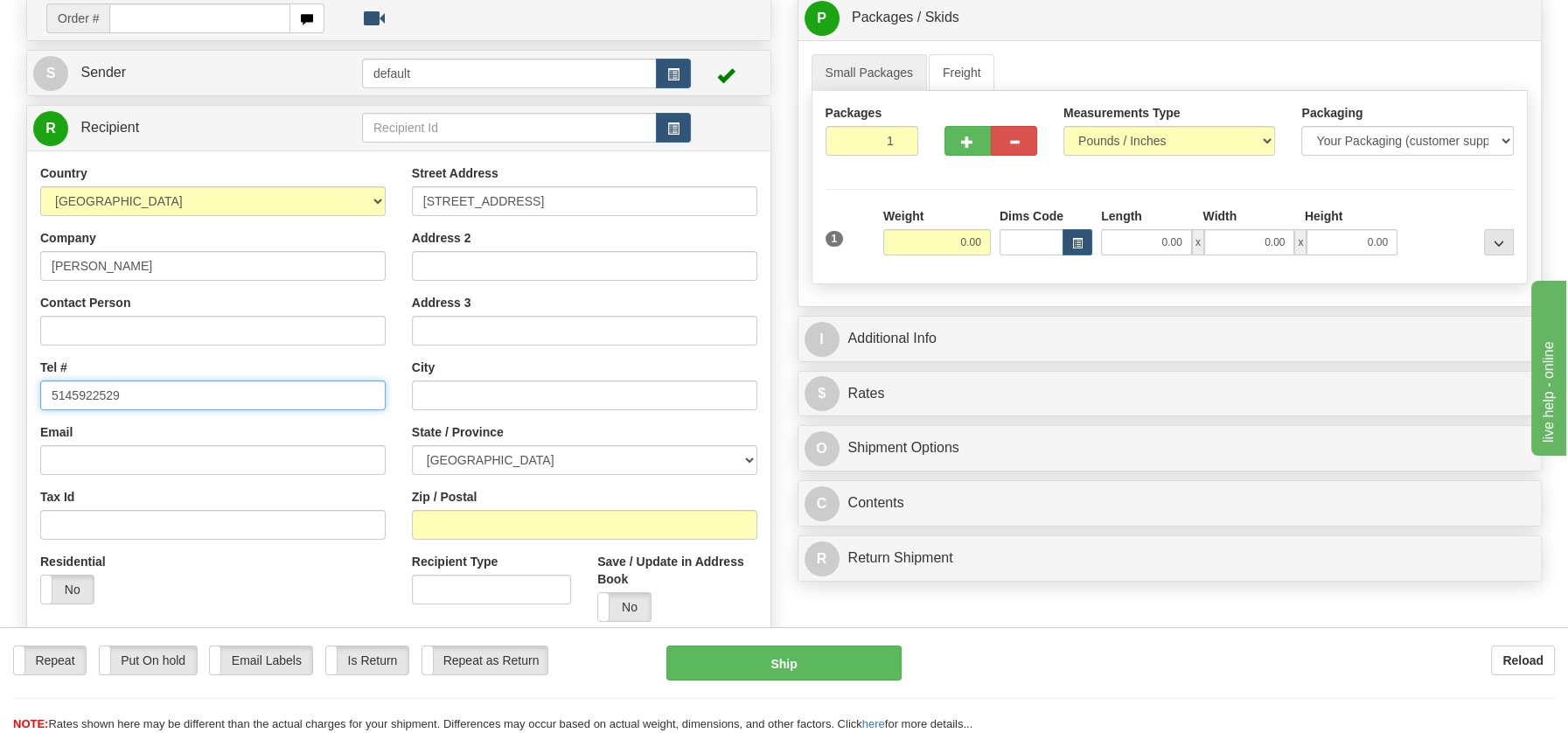
type input "5145922529"
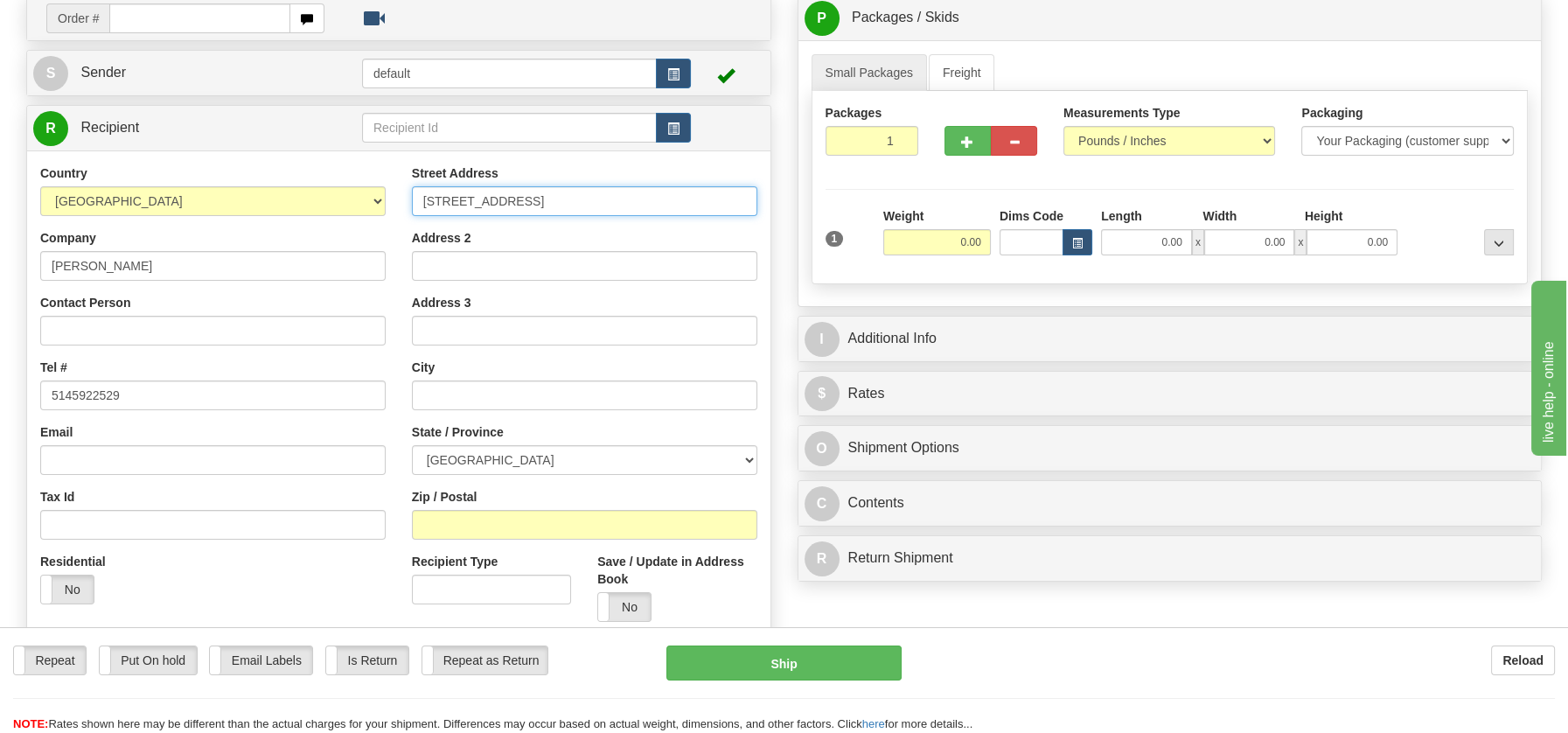
drag, startPoint x: 508, startPoint y: 201, endPoint x: 653, endPoint y: 201, distance: 145.0
click at [653, 201] on input "180 Rue Pajou Laval Quebec, H7K1J7" at bounding box center [585, 201] width 345 height 30
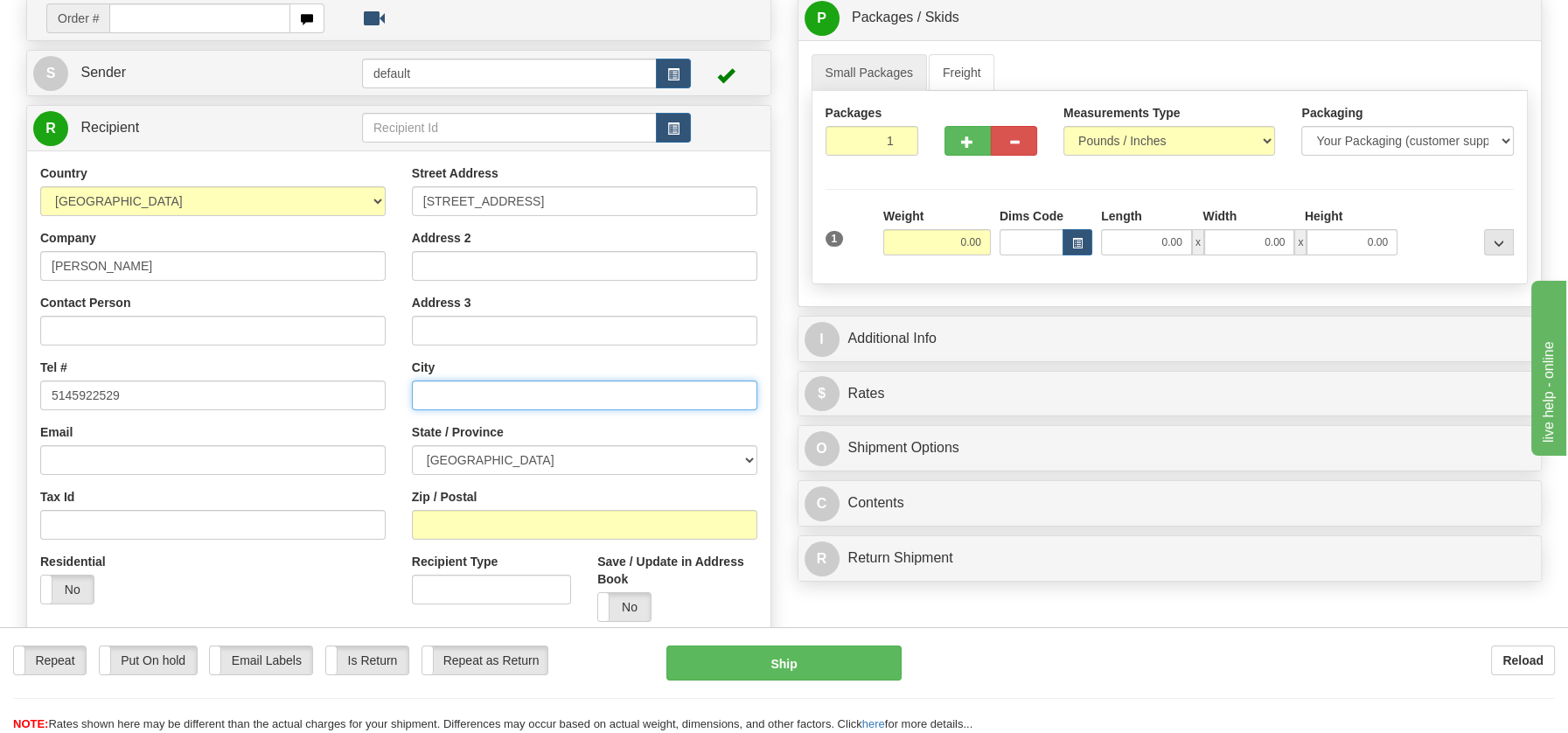
click at [468, 399] on input "text" at bounding box center [585, 395] width 345 height 30
paste input "Laval Quebec, H7K1J7"
drag, startPoint x: 506, startPoint y: 385, endPoint x: 575, endPoint y: 395, distance: 69.7
click at [575, 395] on input "Laval Quebec, H7K1J7" at bounding box center [585, 395] width 345 height 30
type input "Laval Quebec, H7K1J7"
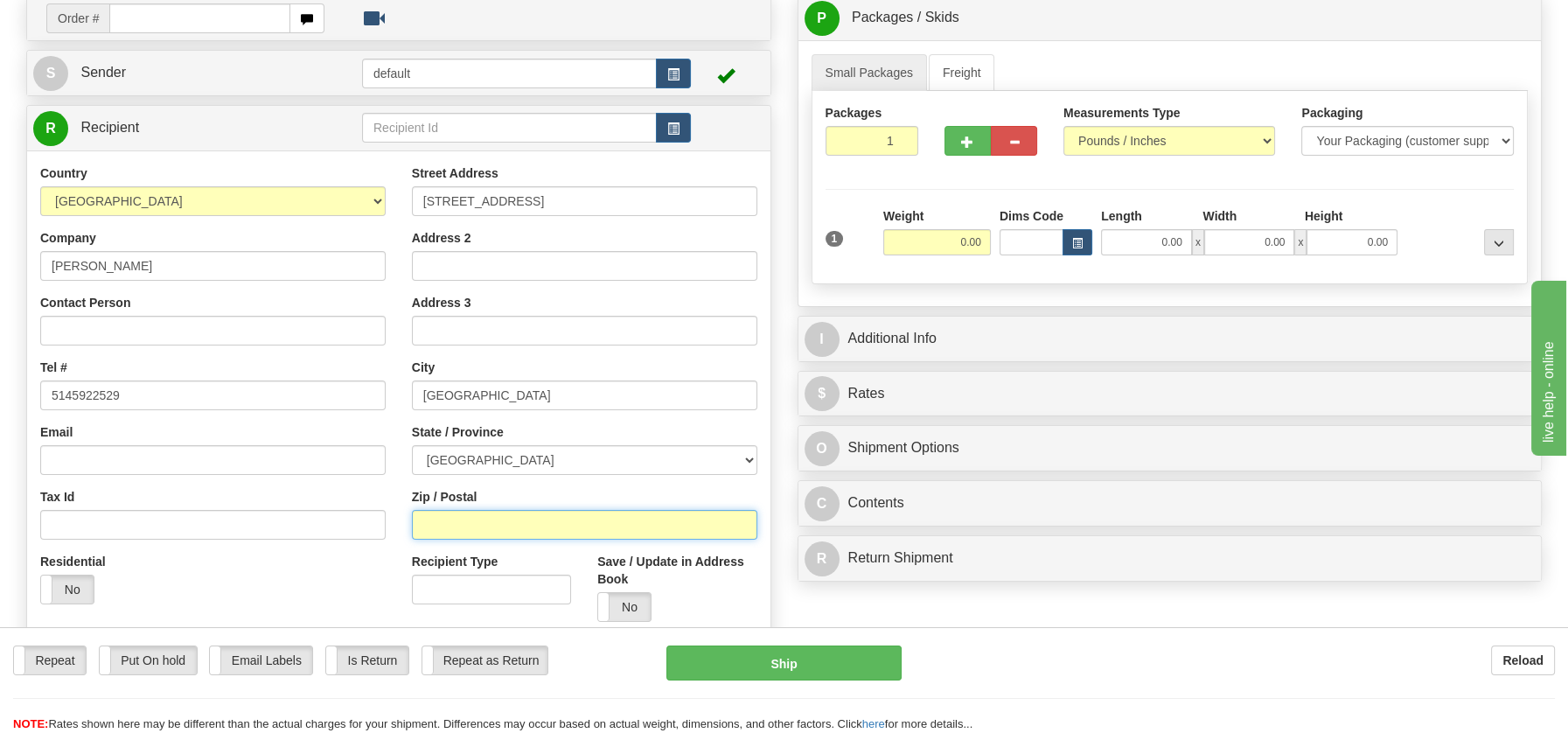
click at [465, 520] on input "Zip / Postal" at bounding box center [585, 525] width 345 height 30
paste input "H7K1J7"
type input "H7K1J7"
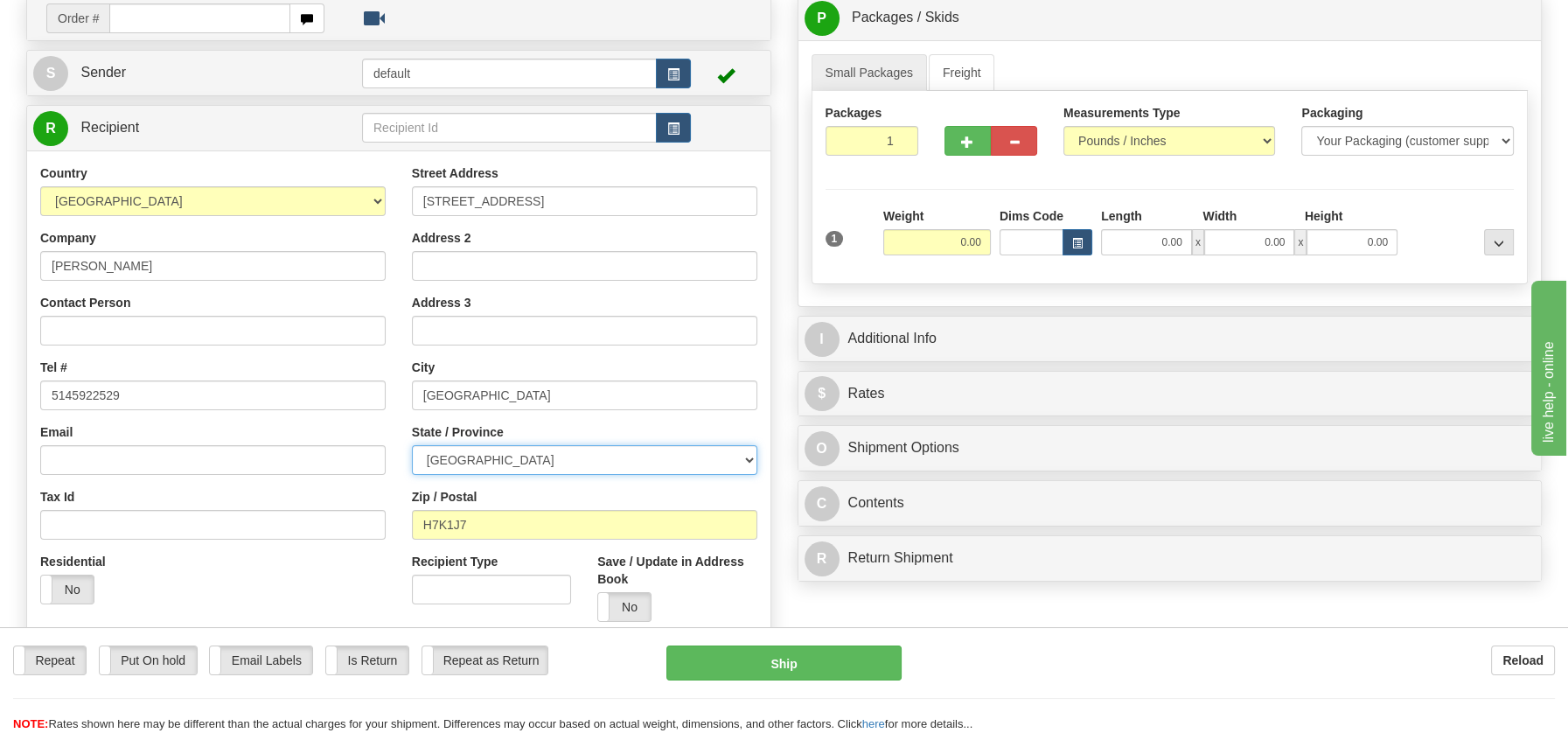
click at [747, 462] on select "[GEOGRAPHIC_DATA] [GEOGRAPHIC_DATA] [GEOGRAPHIC_DATA] [GEOGRAPHIC_DATA] [GEOGRA…" at bounding box center [585, 460] width 345 height 30
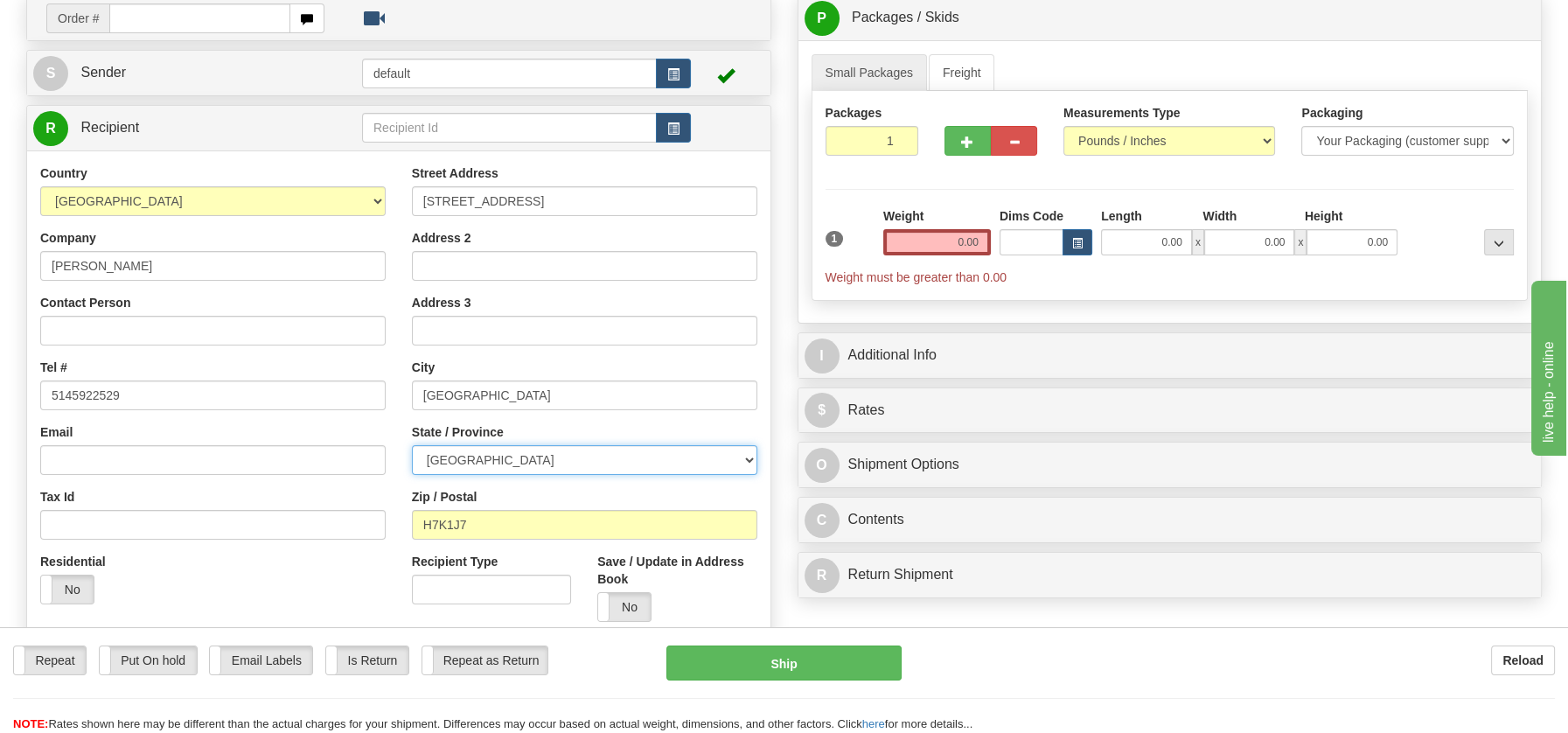
select select "QC"
click at [412, 445] on select "[GEOGRAPHIC_DATA] [GEOGRAPHIC_DATA] [GEOGRAPHIC_DATA] [GEOGRAPHIC_DATA] [GEOGRA…" at bounding box center [585, 460] width 345 height 30
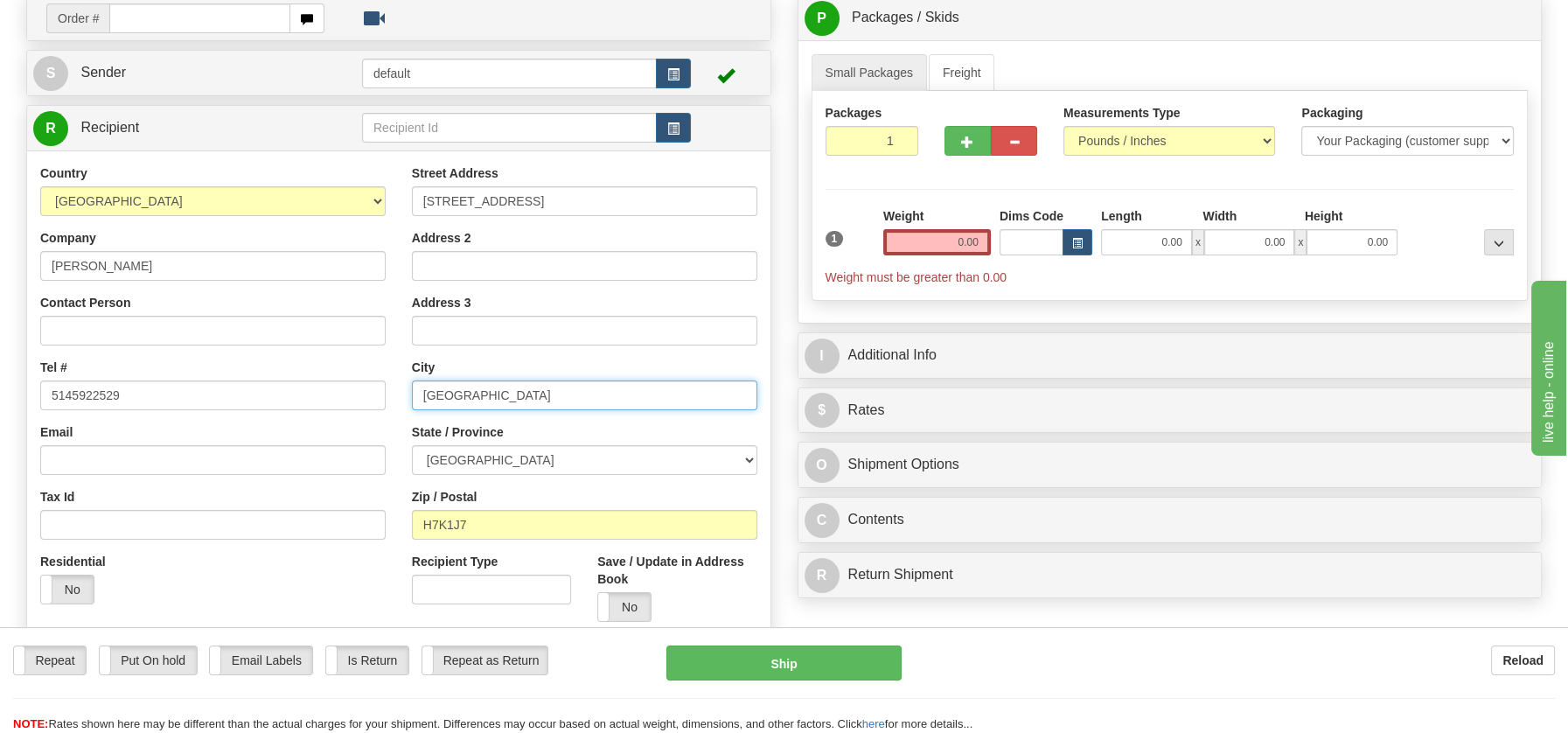
drag, startPoint x: 457, startPoint y: 395, endPoint x: 587, endPoint y: 395, distance: 130.0
click at [587, 395] on input "Laval Quebec, H7K1J7" at bounding box center [585, 395] width 345 height 30
type input "Laval"
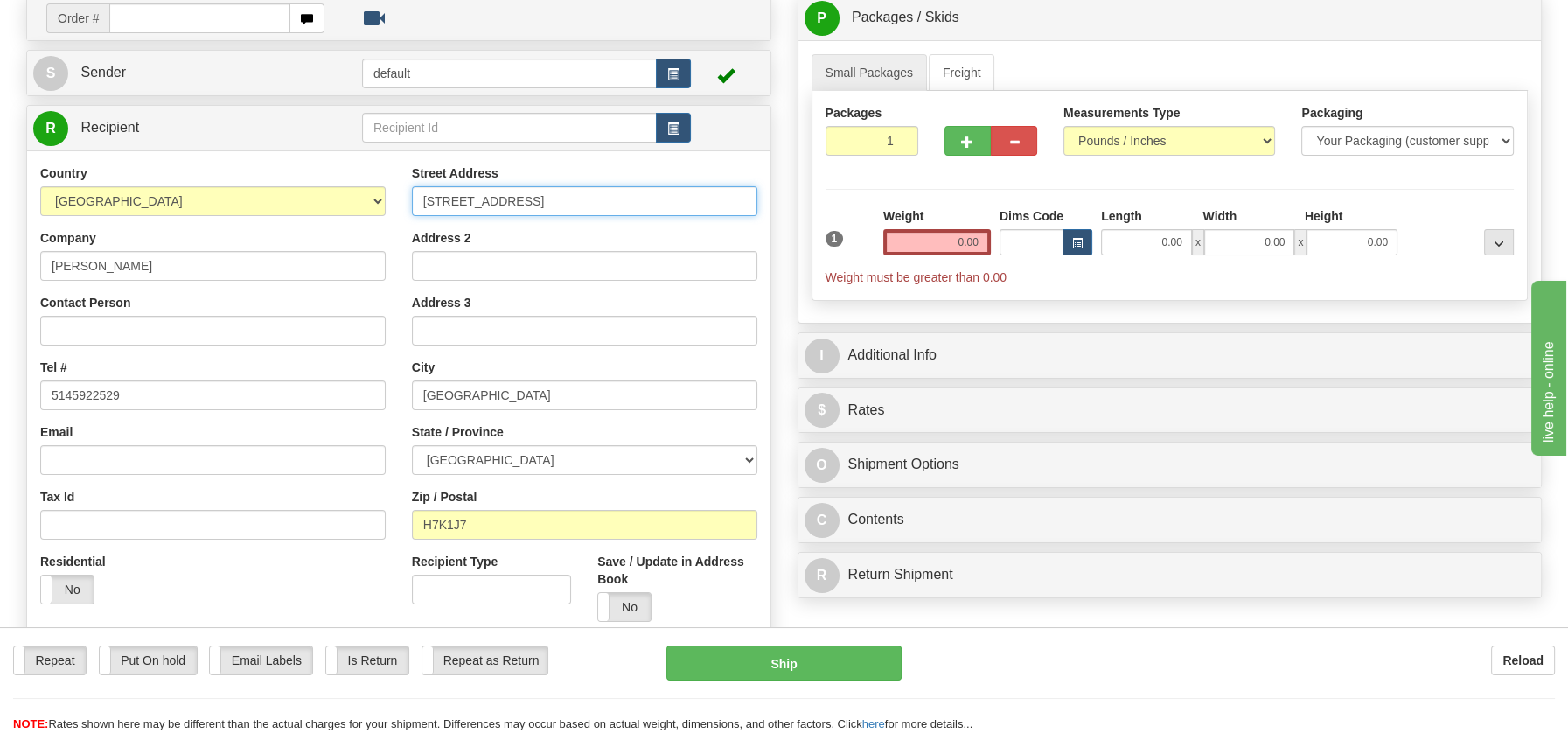
drag, startPoint x: 508, startPoint y: 202, endPoint x: 671, endPoint y: 202, distance: 163.0
click at [671, 202] on input "180 Rue Pajou Laval Quebec, H7K1J7" at bounding box center [585, 201] width 345 height 30
type input "180 Rue Pajou"
drag, startPoint x: 904, startPoint y: 233, endPoint x: 983, endPoint y: 233, distance: 79.0
click at [983, 233] on input "0.00" at bounding box center [937, 242] width 107 height 26
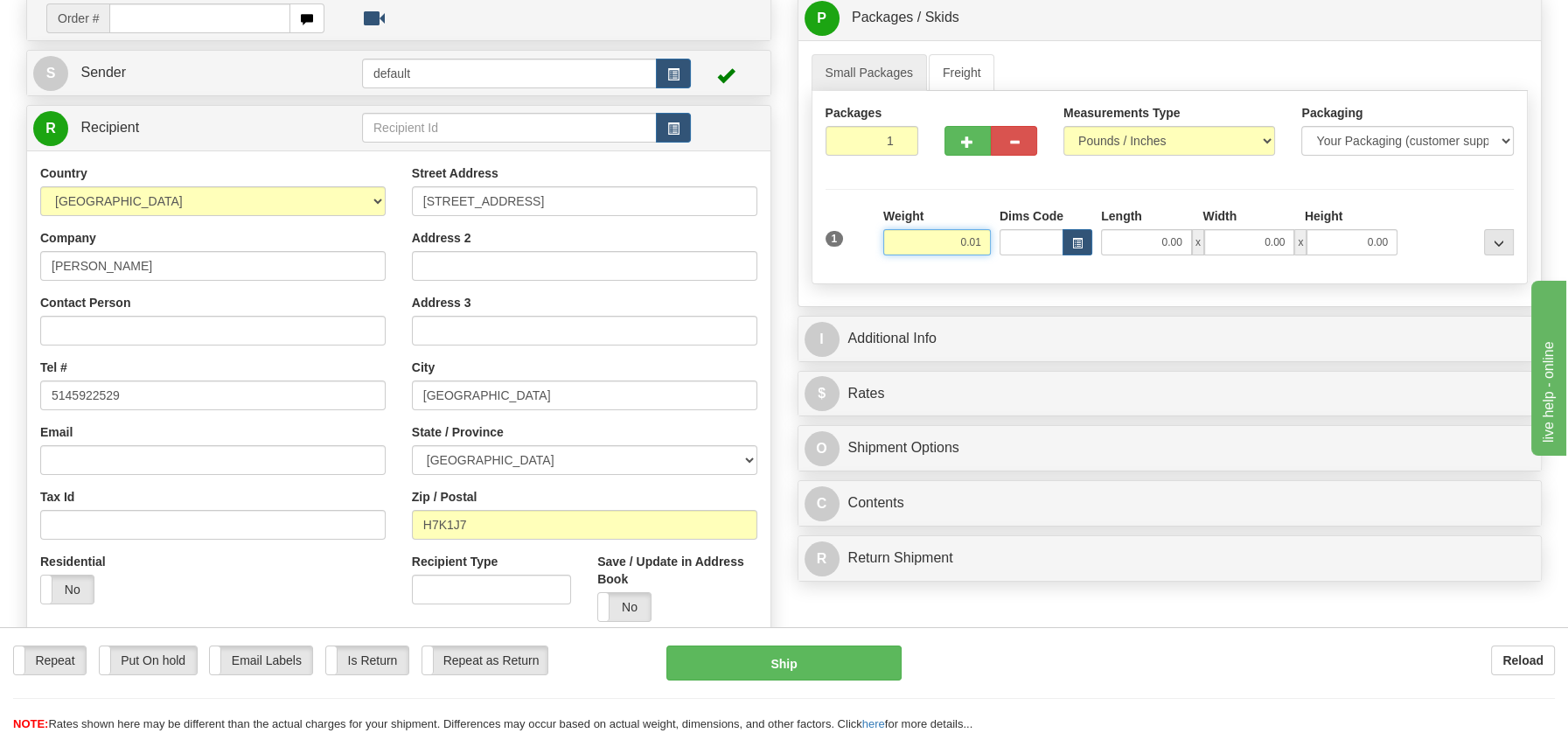
type input "0.01"
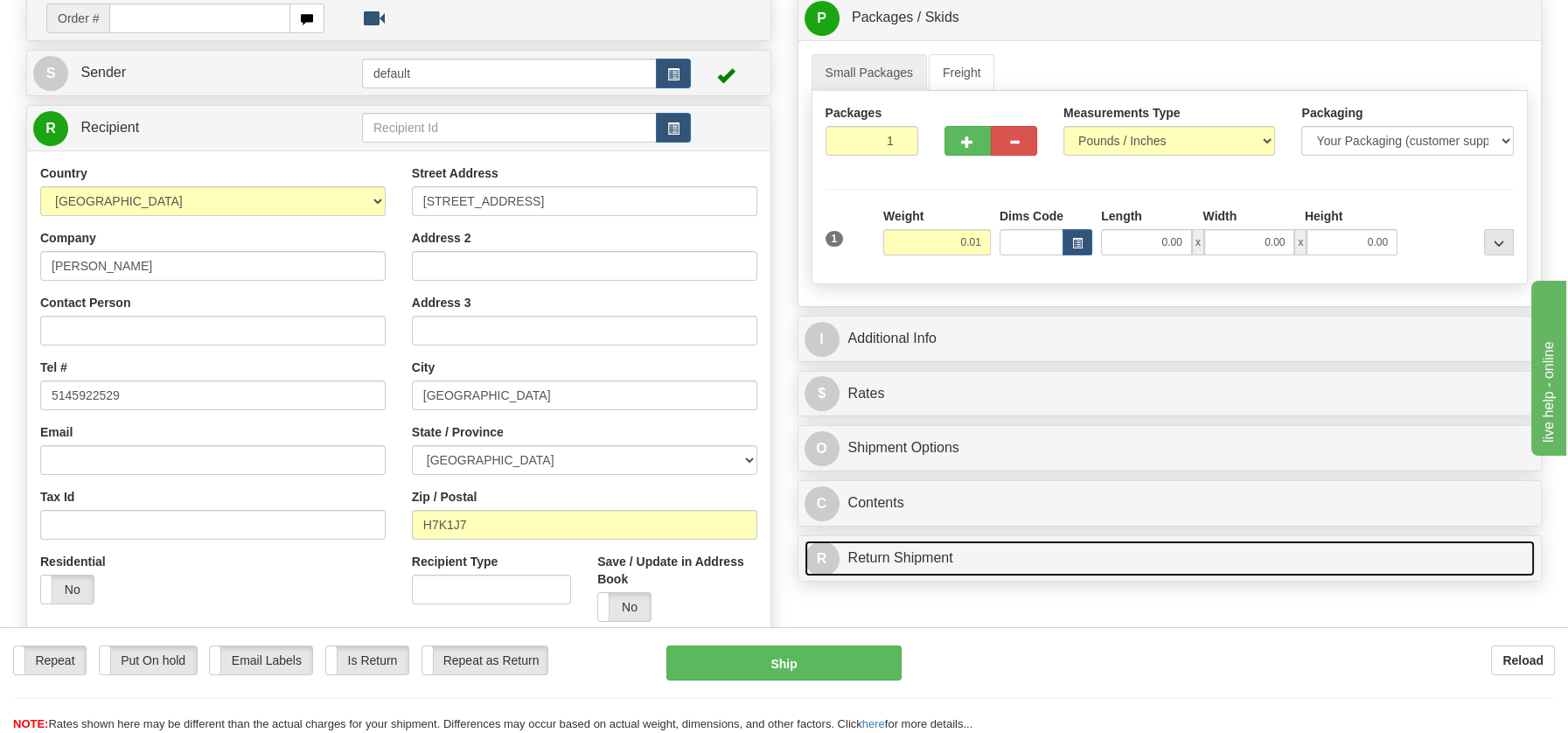
click at [868, 548] on div "P Packages / Skids 1 Packages - Weight: 0.00 Lbs 1 Skids - Weight: NaN Lbs Ship…" at bounding box center [1169, 292] width 771 height 596
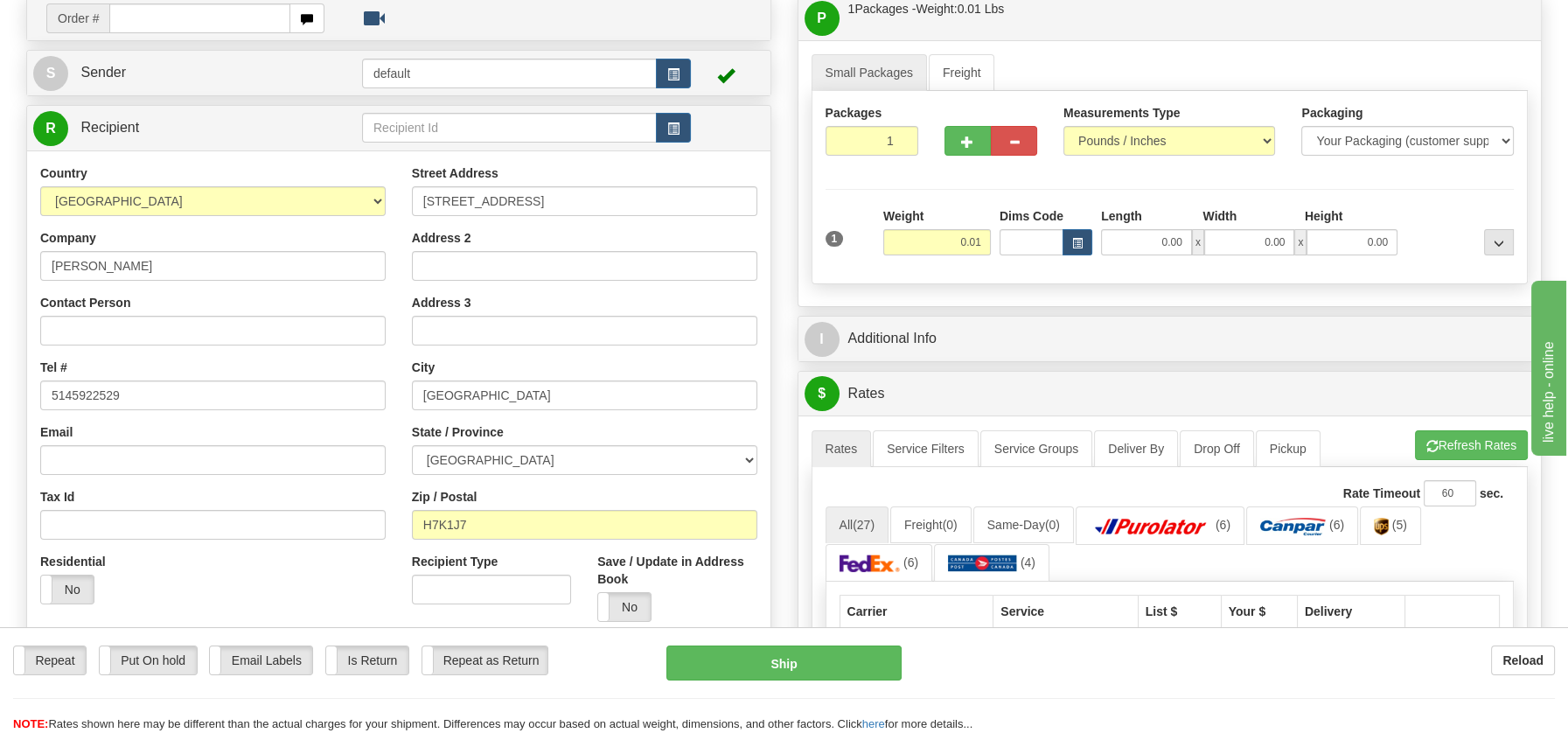
drag, startPoint x: 1566, startPoint y: 282, endPoint x: 1576, endPoint y: 310, distance: 29.7
click at [1567, 310] on html "Training Course Close Toggle navigation Settings Shipping Preferences New Sende…" at bounding box center [784, 236] width 1568 height 733
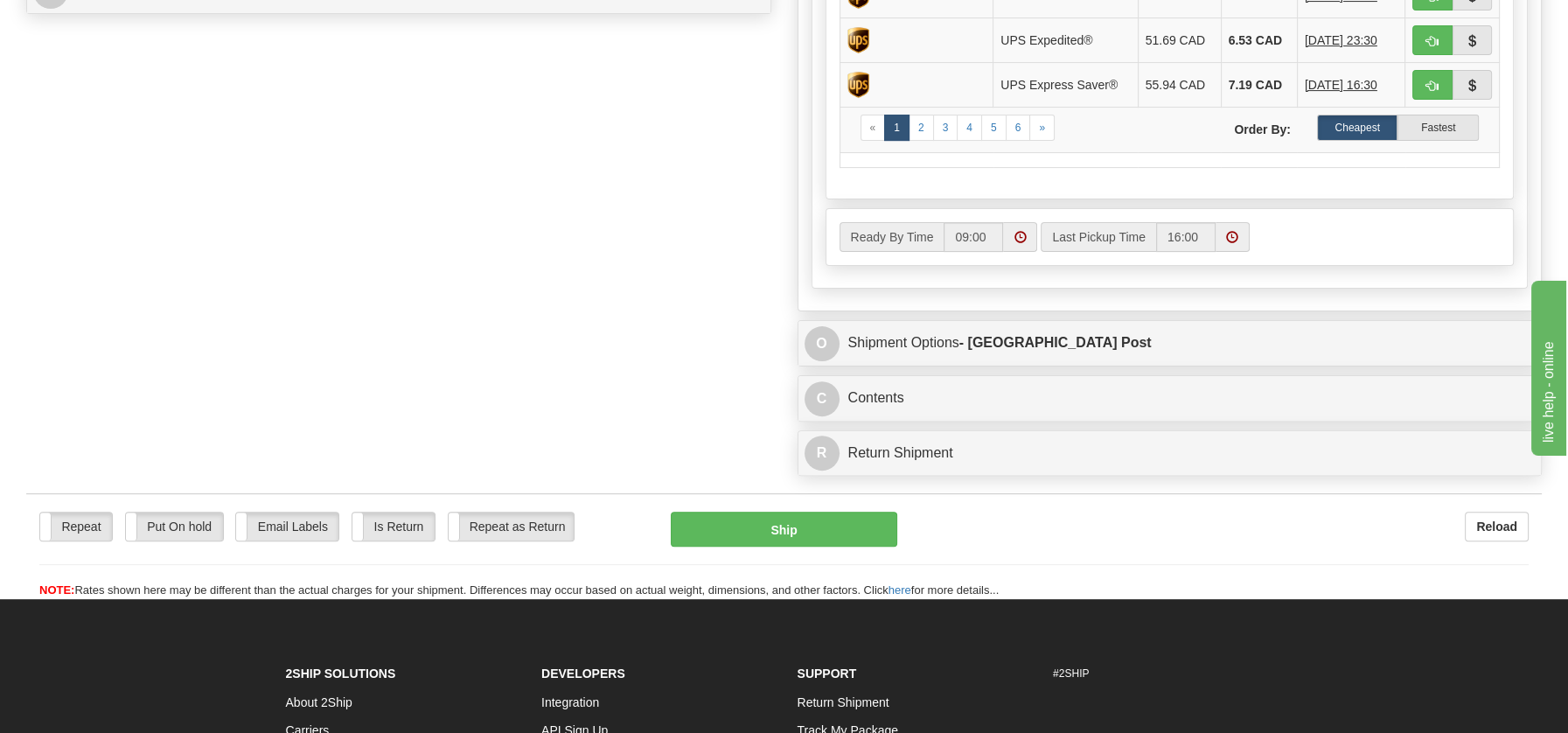
scroll to position [876, 0]
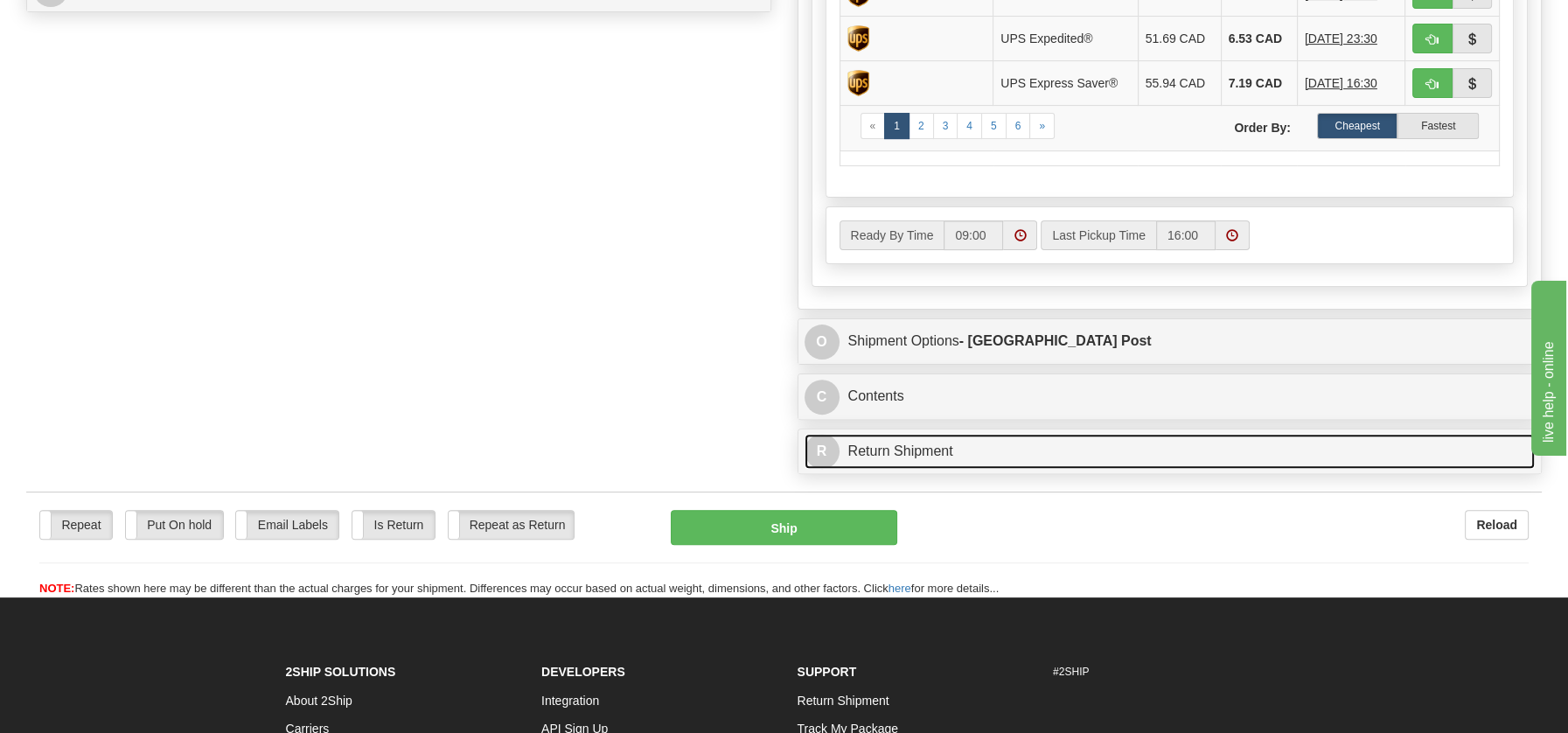
click at [883, 438] on link "R Return Shipment" at bounding box center [1169, 451] width 731 height 35
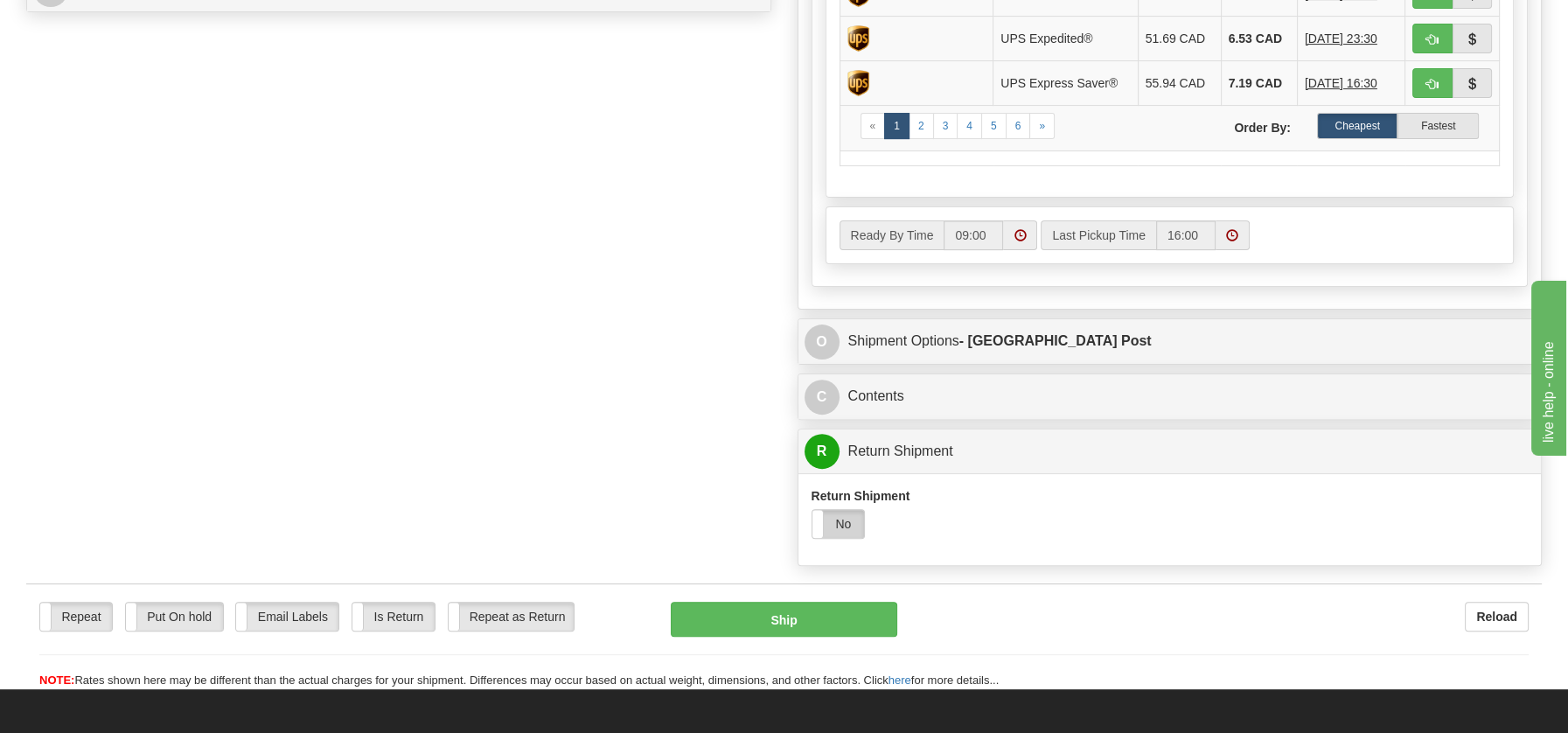
click at [835, 518] on label "No" at bounding box center [839, 524] width 53 height 28
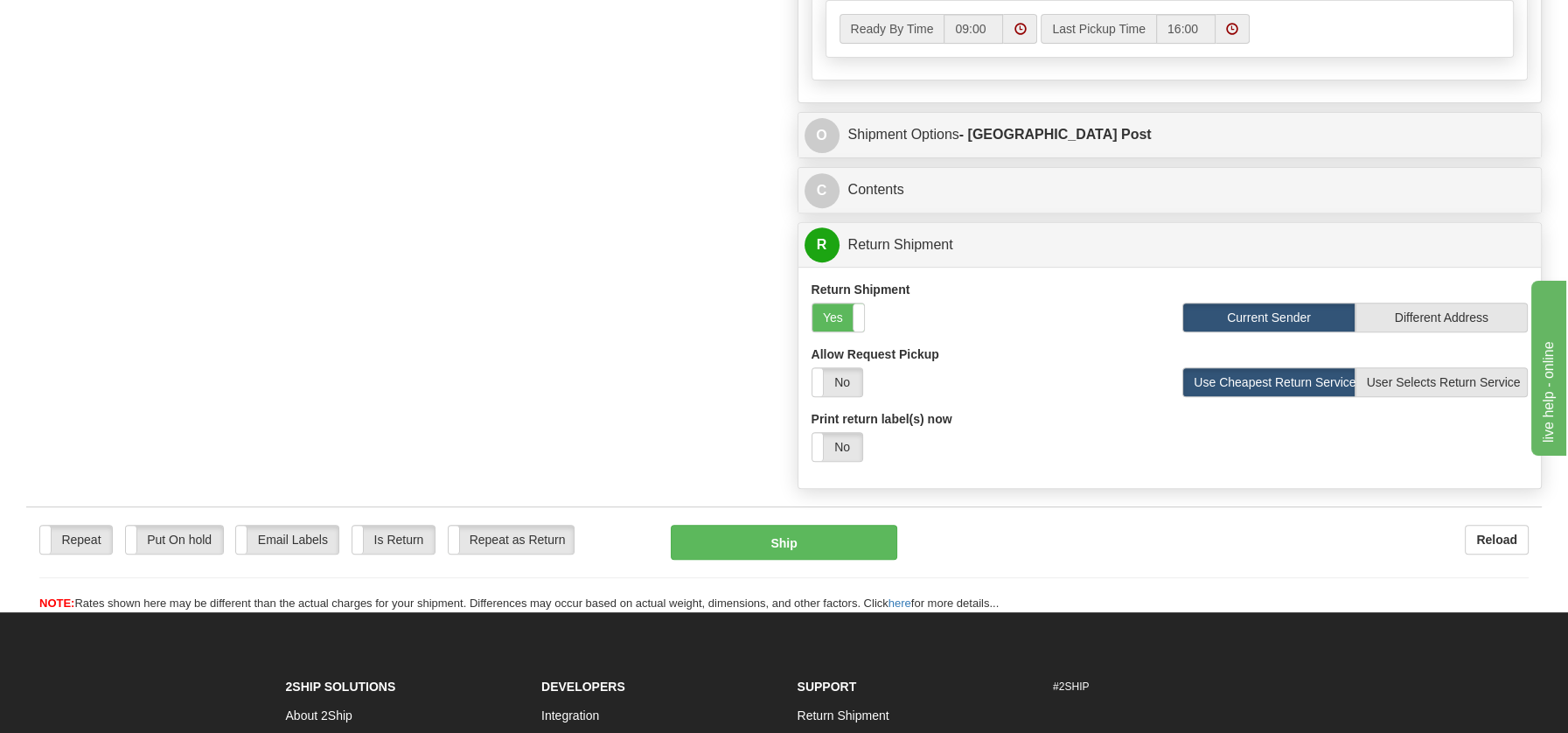
scroll to position [1126, 0]
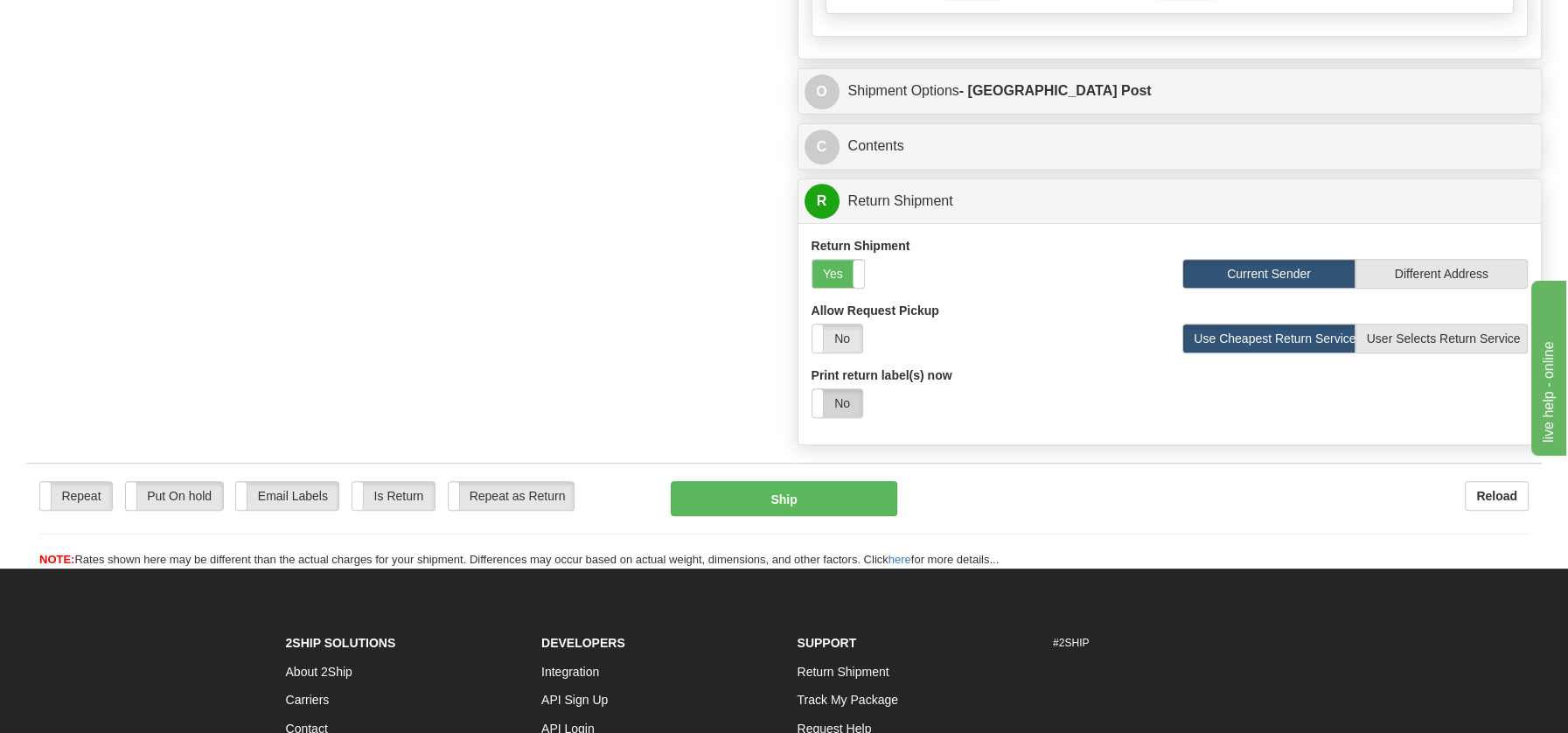
click at [841, 398] on label "No" at bounding box center [837, 403] width 50 height 28
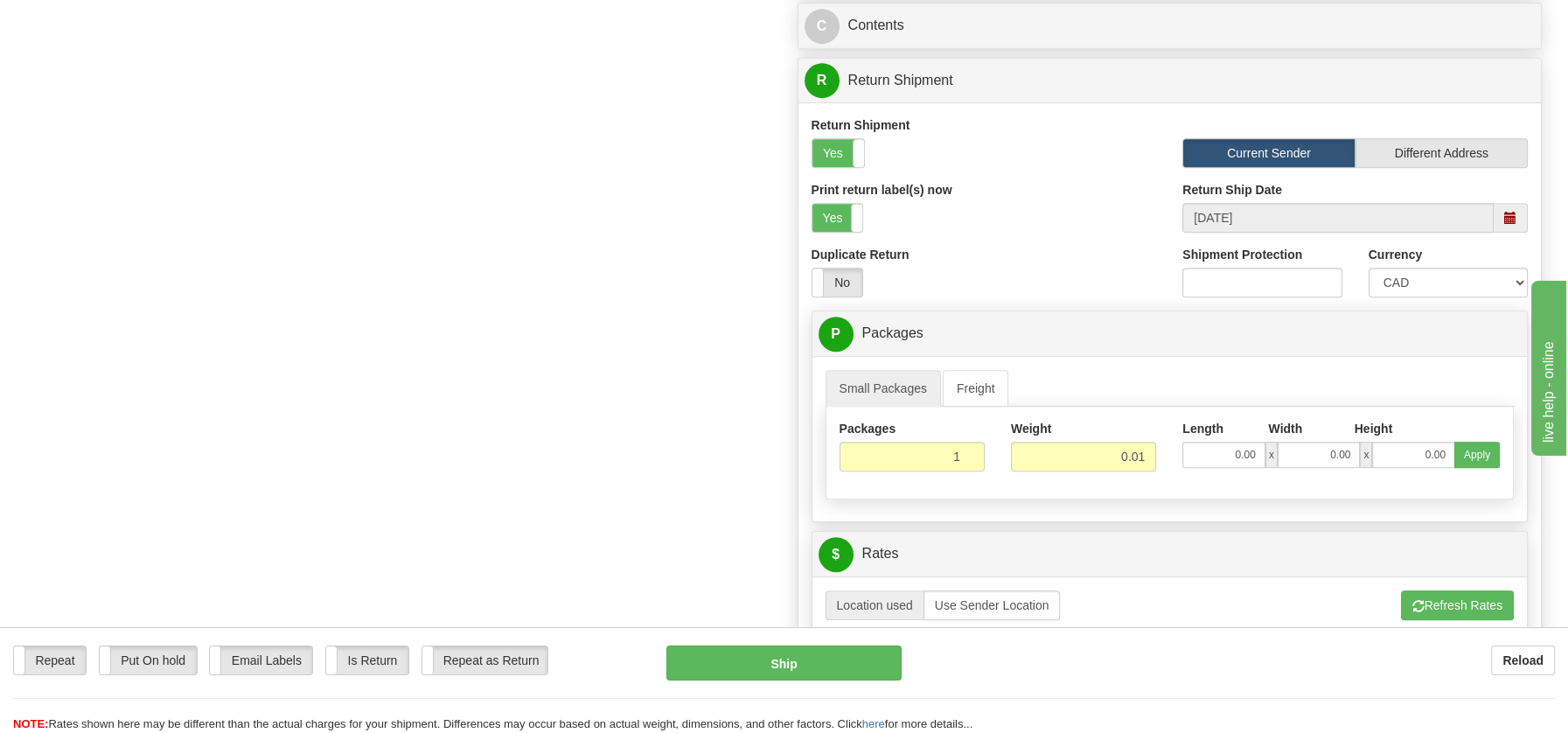
scroll to position [1550, 0]
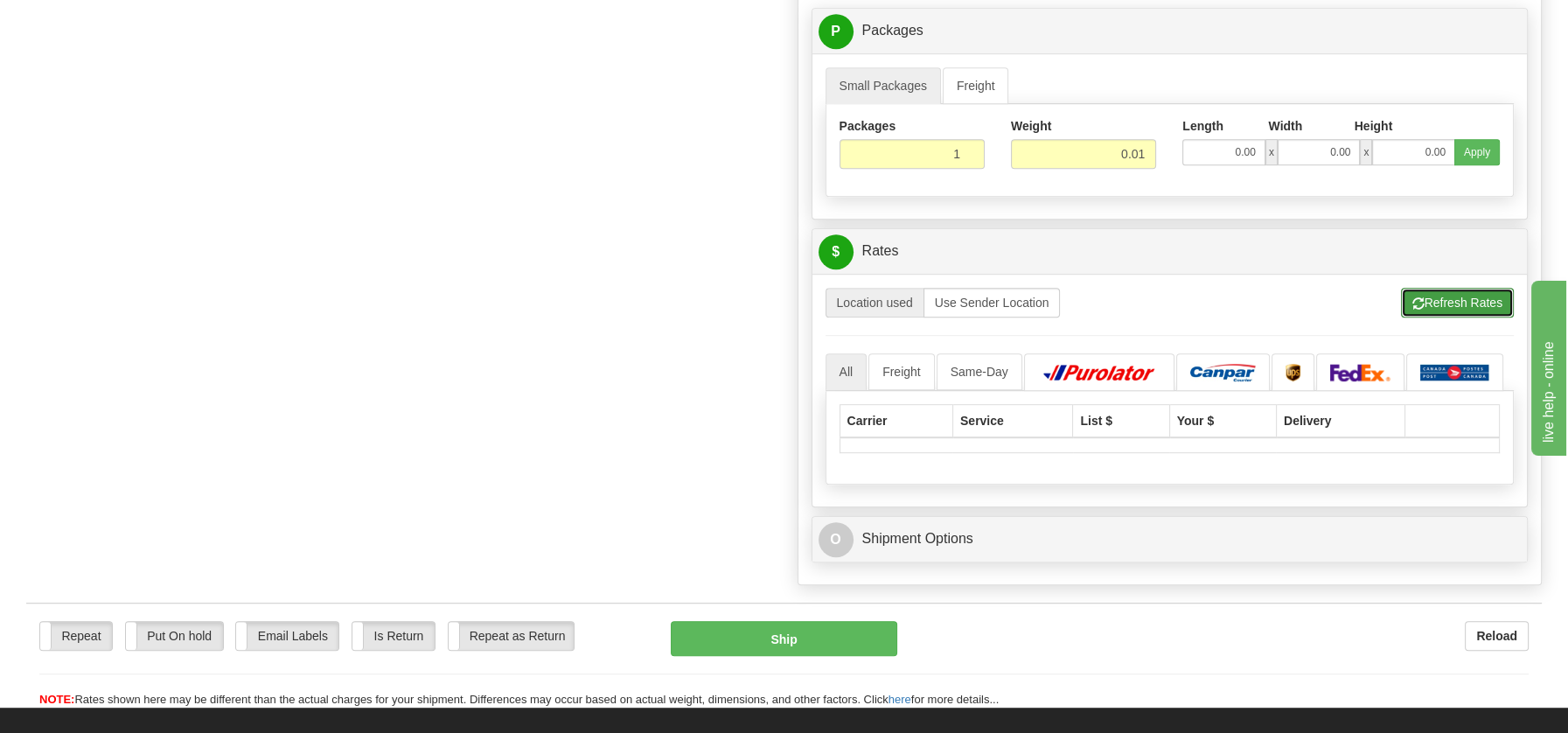
drag, startPoint x: 1432, startPoint y: 283, endPoint x: 1364, endPoint y: 286, distance: 68.1
click at [1431, 288] on button "Refresh Rates" at bounding box center [1457, 302] width 113 height 30
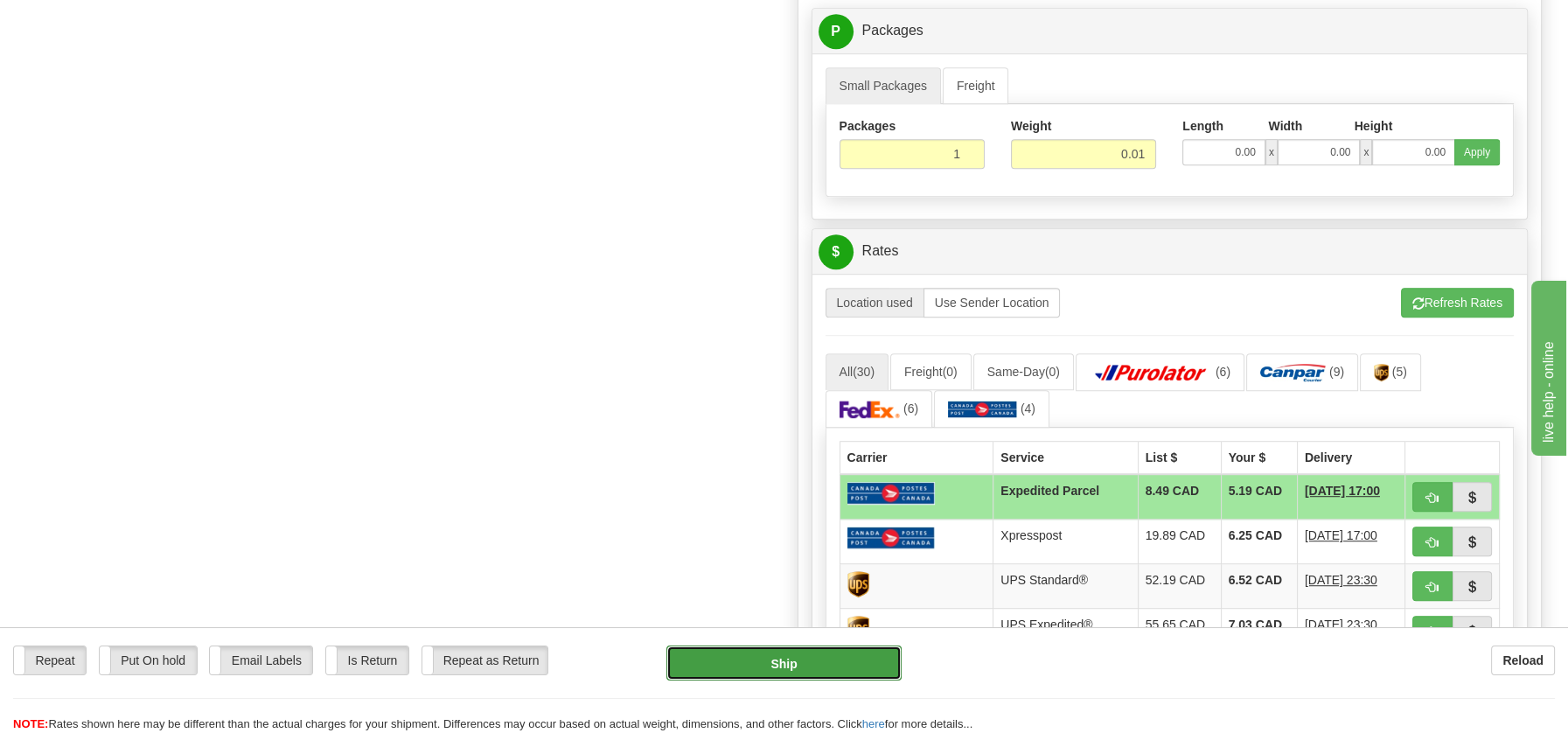
click at [774, 653] on button "Ship" at bounding box center [784, 663] width 235 height 35
type input "DOM.EP"
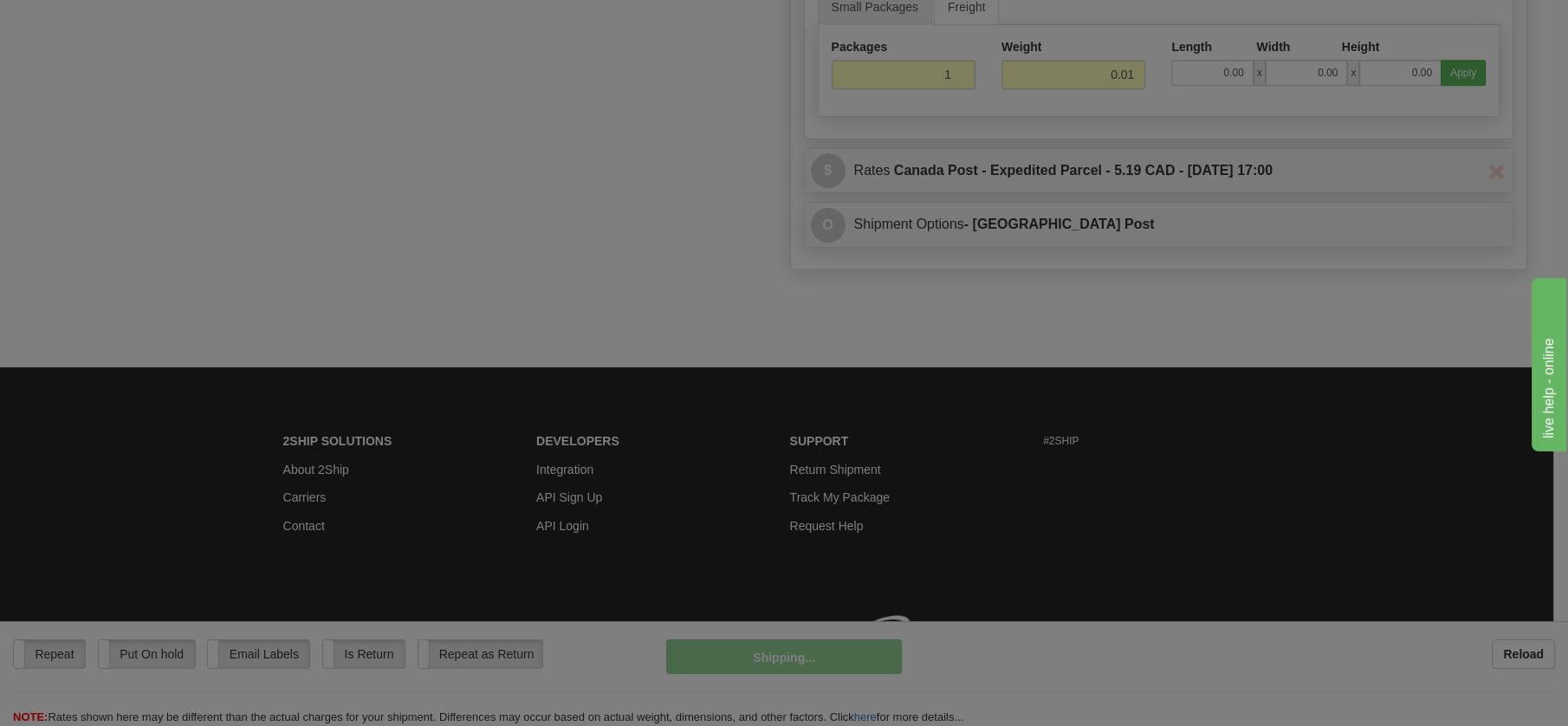
scroll to position [905, 0]
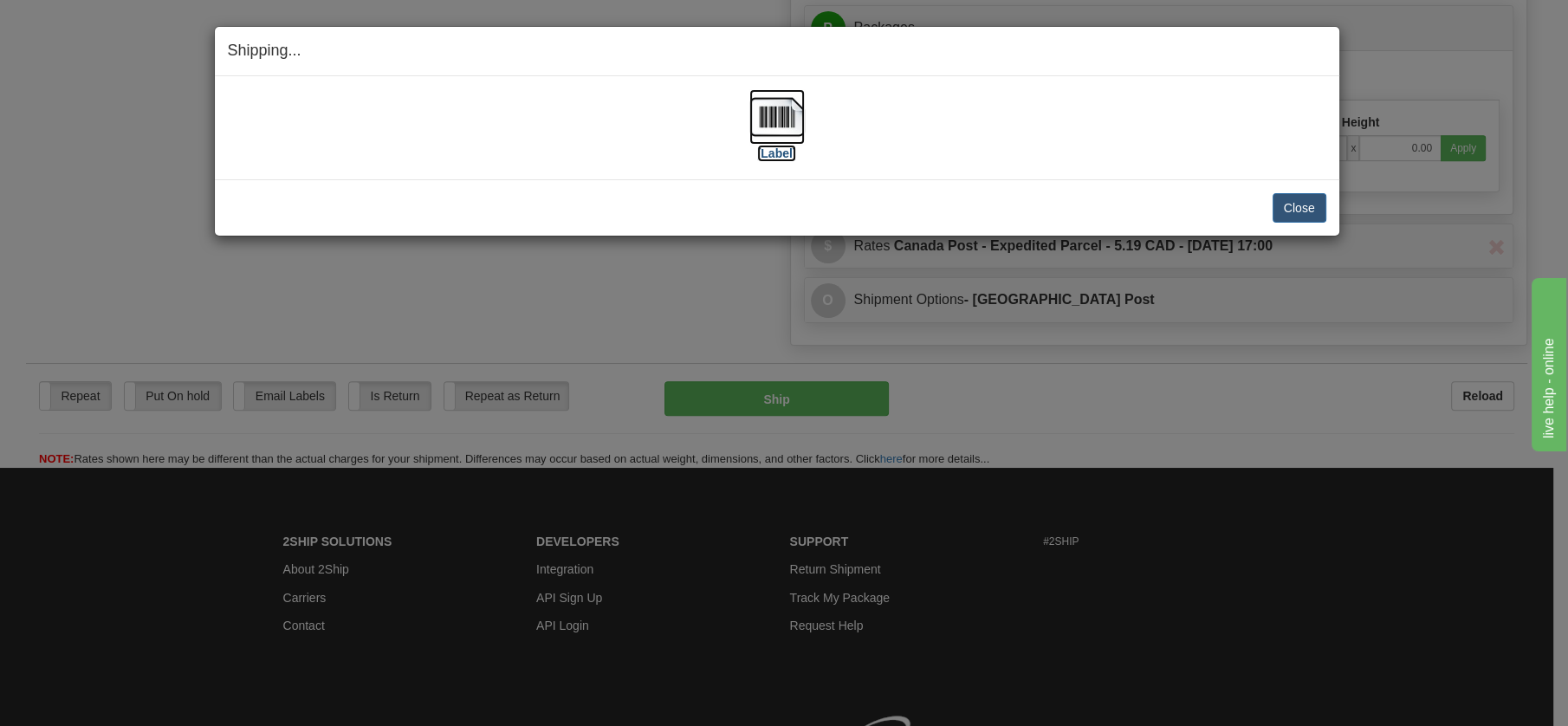
click at [791, 121] on img at bounding box center [777, 117] width 56 height 56
click at [1294, 204] on button "Close" at bounding box center [1300, 208] width 54 height 30
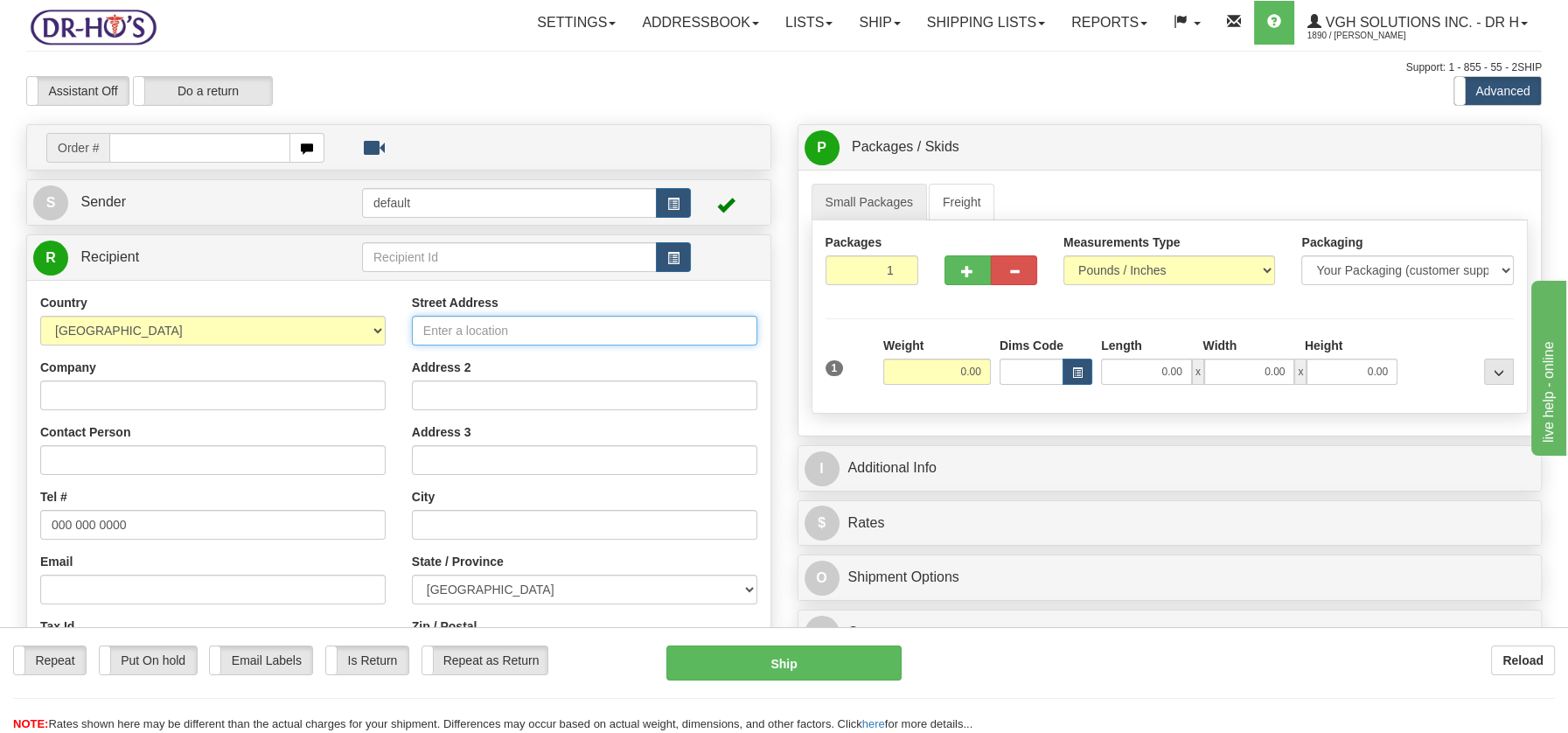
click at [439, 329] on input "Street Address" at bounding box center [585, 331] width 345 height 30
paste input "8140 Boul. [PERSON_NAME][STREET_ADDRESS]"
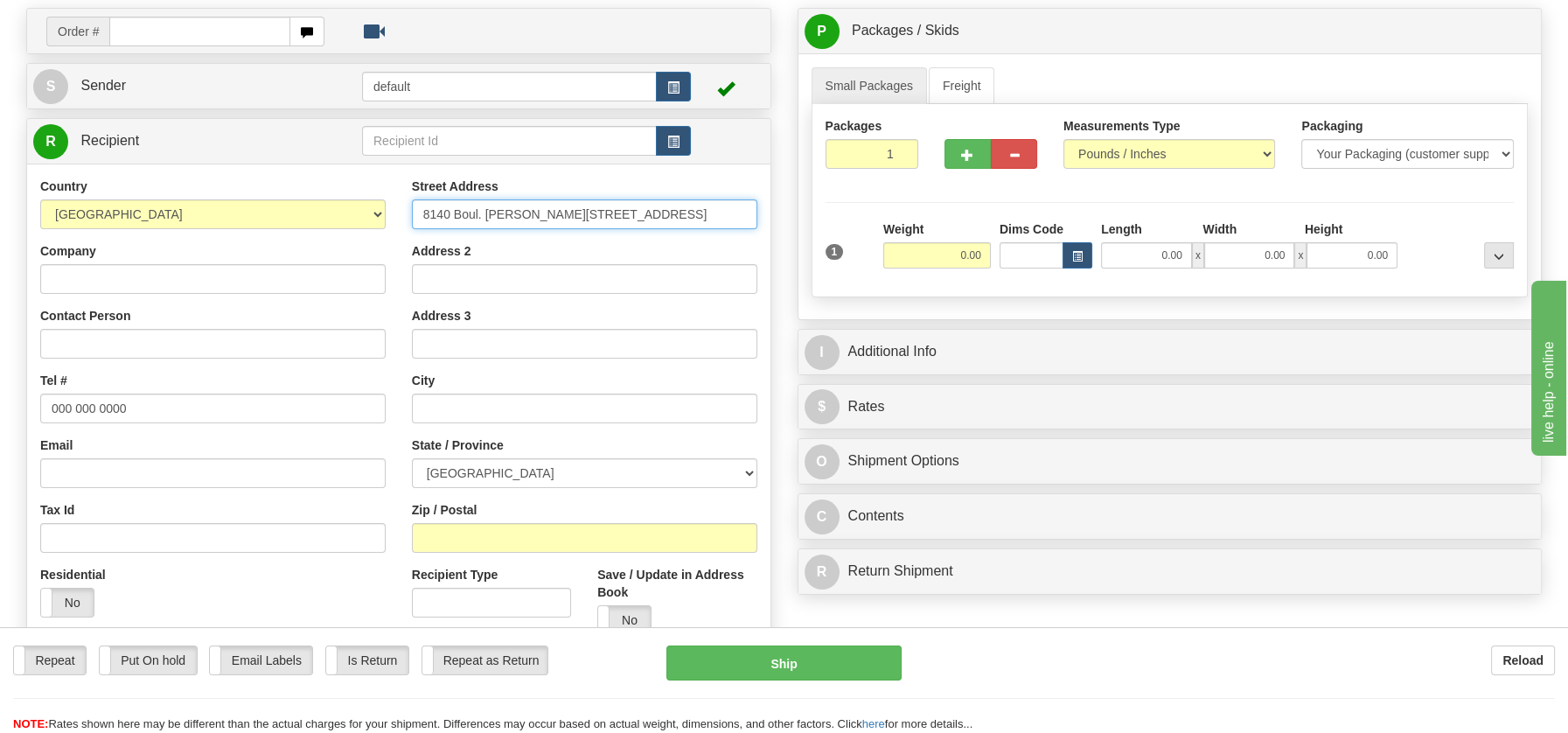
scroll to position [120, 0]
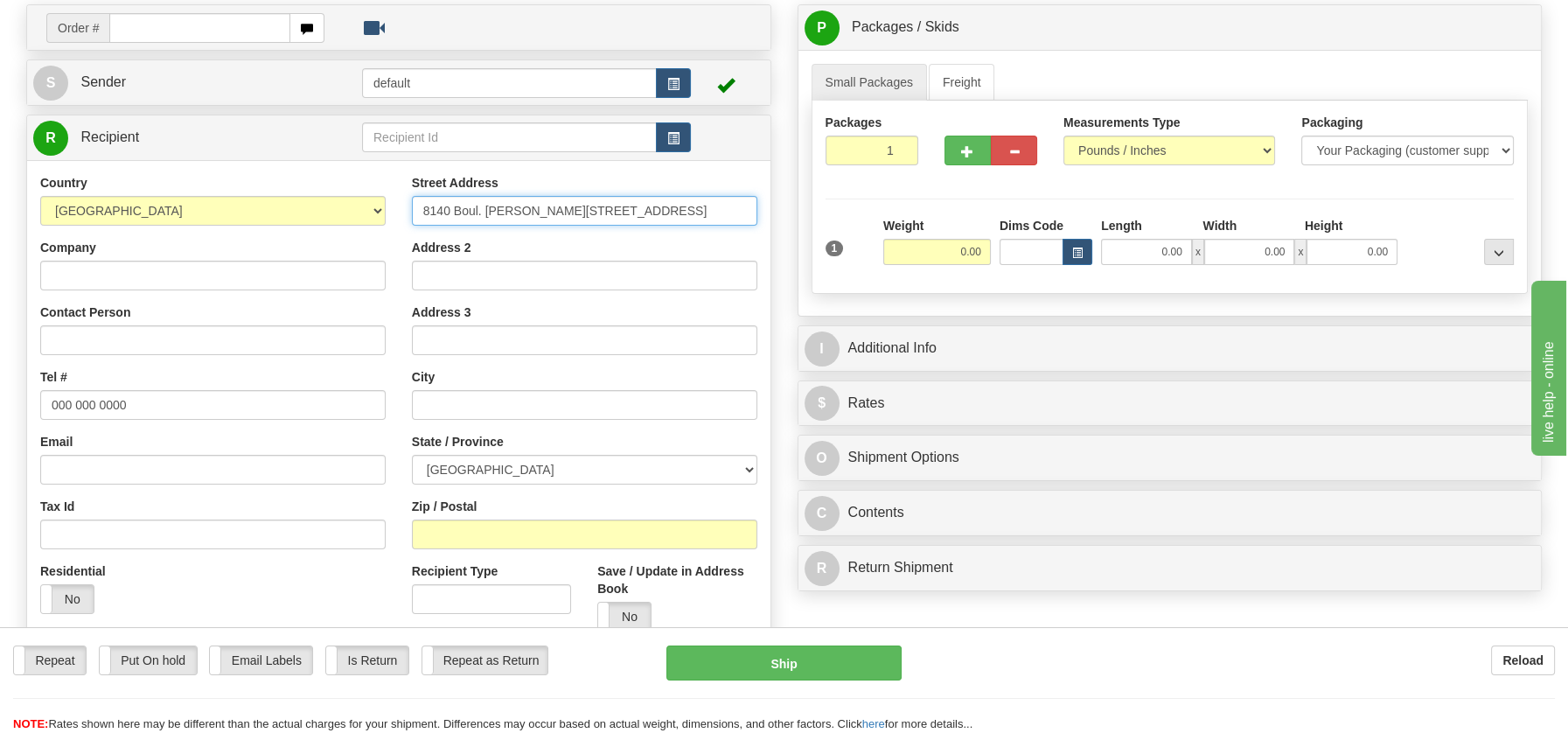
type input "8140 Boul. [PERSON_NAME][STREET_ADDRESS]"
click at [84, 277] on input "Company" at bounding box center [212, 275] width 345 height 30
paste input "[PERSON_NAME]"
type input "[PERSON_NAME]"
drag, startPoint x: 44, startPoint y: 409, endPoint x: 158, endPoint y: 407, distance: 114.0
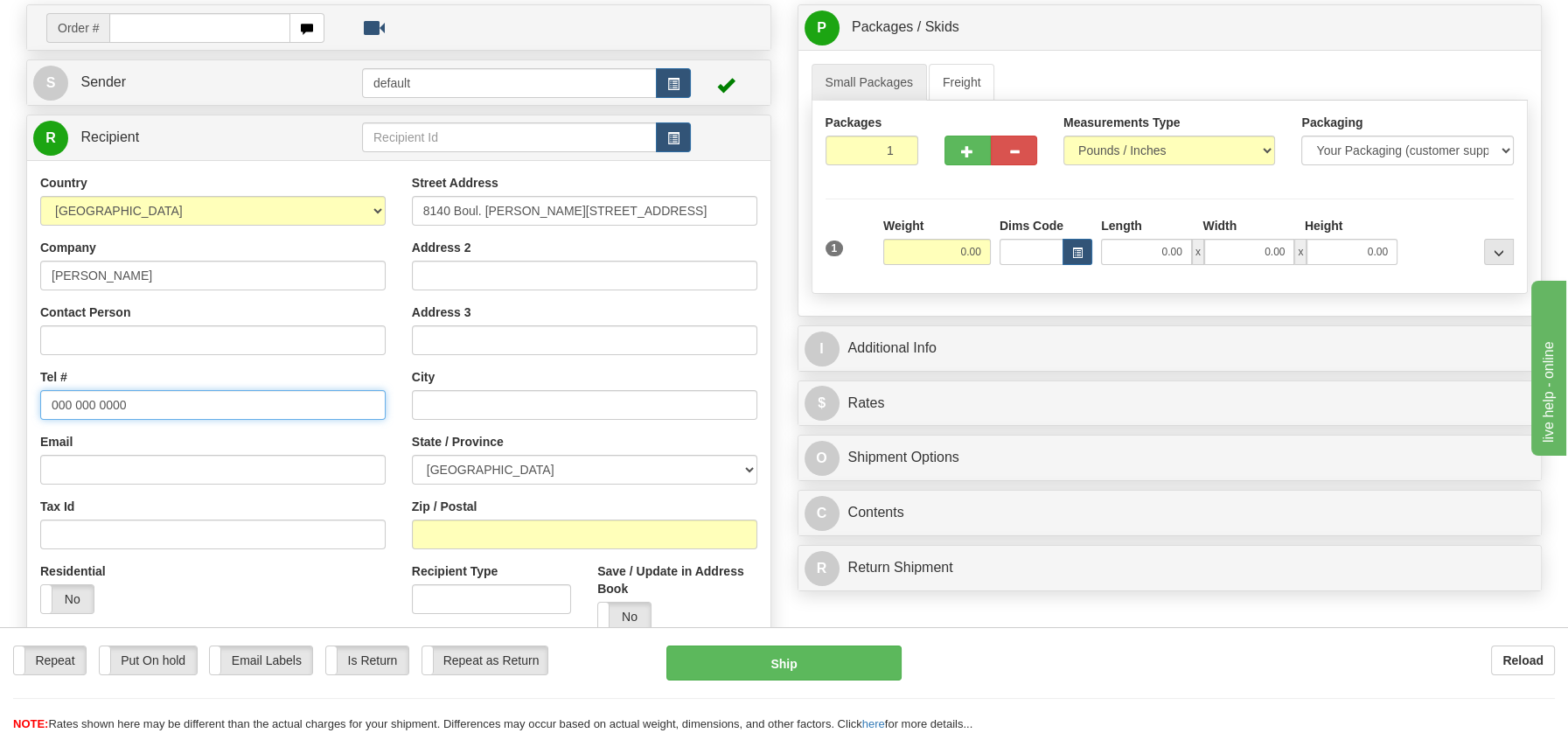
click at [158, 407] on input "000 000 0000" at bounding box center [212, 405] width 345 height 30
paste input "5145491289"
type input "5145491289"
drag, startPoint x: 581, startPoint y: 205, endPoint x: 763, endPoint y: 213, distance: 182.2
click at [763, 213] on div "Street Address 8140 Boul. [PERSON_NAME][STREET_ADDRESS] Address 2 Address 3 Cit…" at bounding box center [584, 410] width 371 height 471
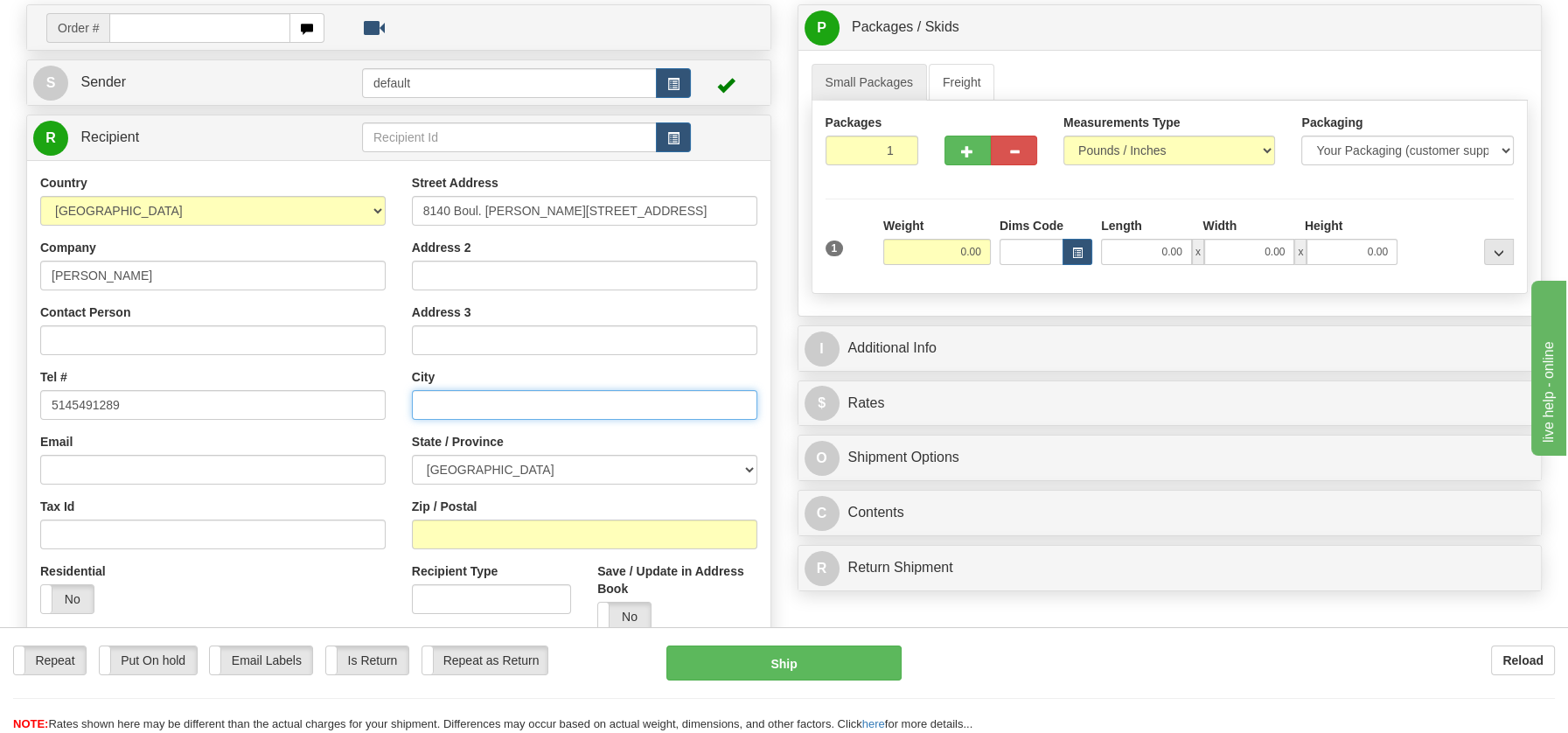
click at [492, 406] on input "text" at bounding box center [585, 405] width 345 height 30
paste input "Montréal [GEOGRAPHIC_DATA], H1E1B7"
drag, startPoint x: 523, startPoint y: 400, endPoint x: 596, endPoint y: 399, distance: 73.0
click at [596, 399] on input "Montréal [GEOGRAPHIC_DATA], H1E1B7" at bounding box center [585, 405] width 345 height 30
type input "Montréal [GEOGRAPHIC_DATA], H1E1B7"
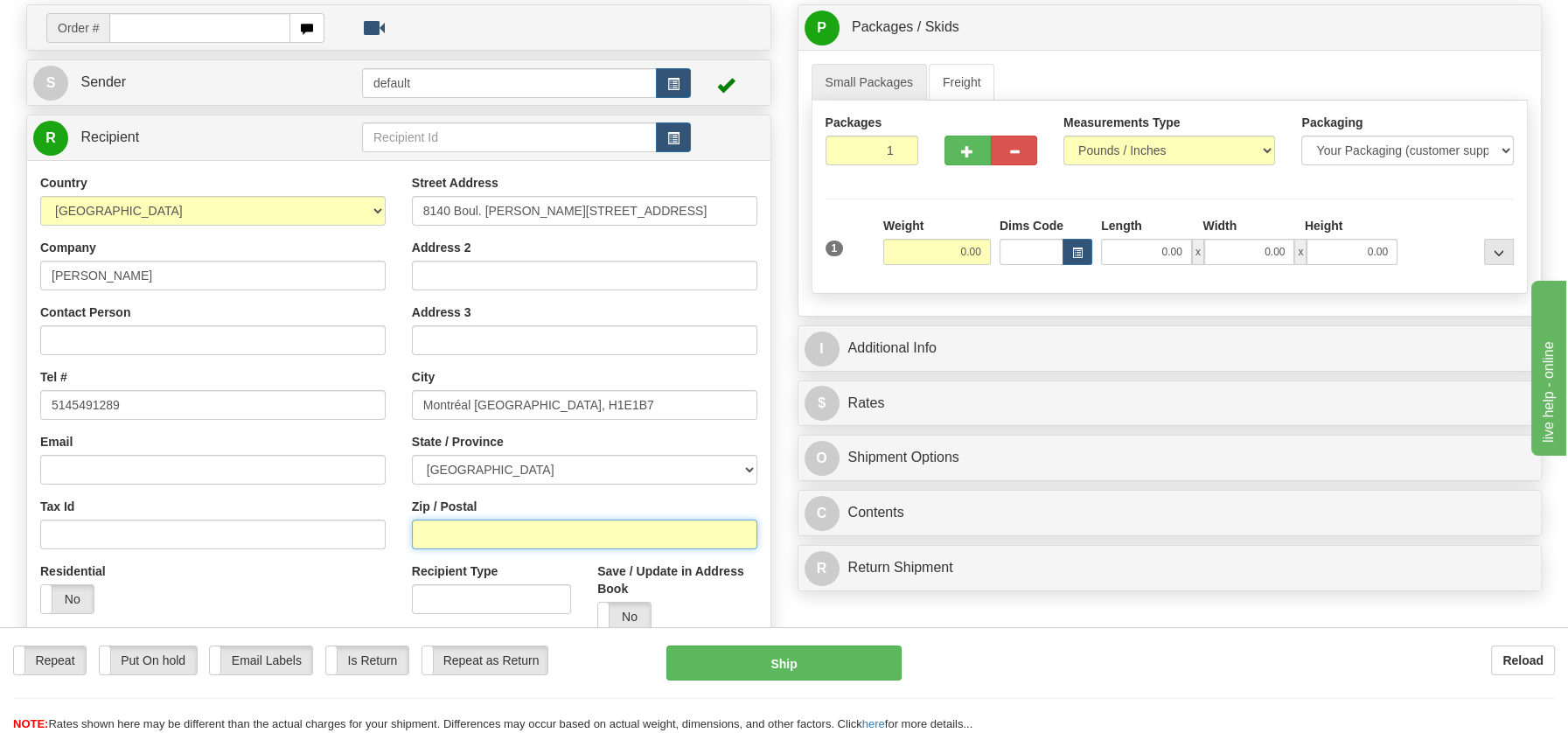
click at [467, 526] on input "Zip / Postal" at bounding box center [585, 534] width 345 height 30
paste input "H1E1B7"
type input "H1E1B7"
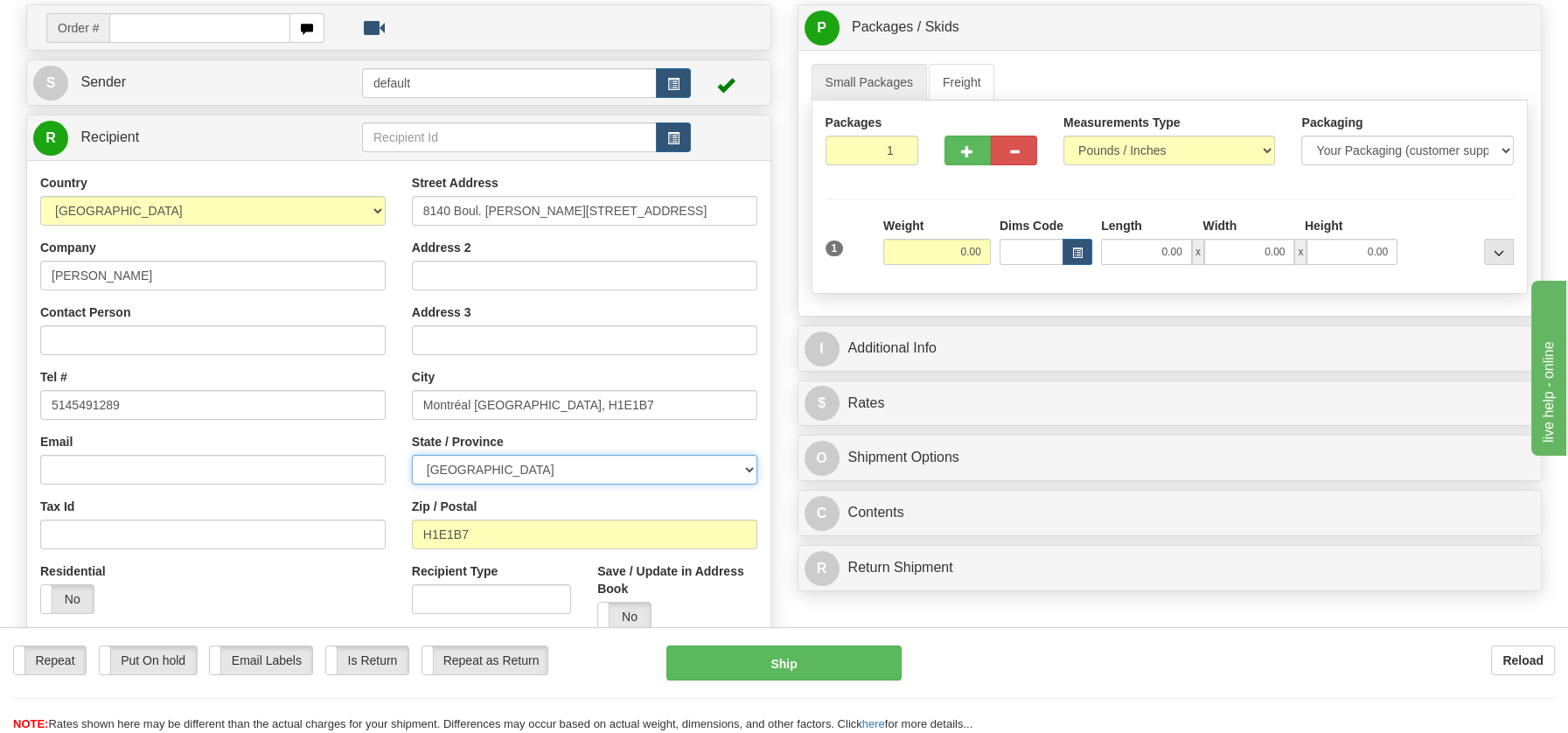
drag, startPoint x: 746, startPoint y: 471, endPoint x: 710, endPoint y: 482, distance: 37.6
click at [745, 471] on select "[GEOGRAPHIC_DATA] [GEOGRAPHIC_DATA] [GEOGRAPHIC_DATA] [GEOGRAPHIC_DATA] [GEOGRA…" at bounding box center [585, 470] width 345 height 30
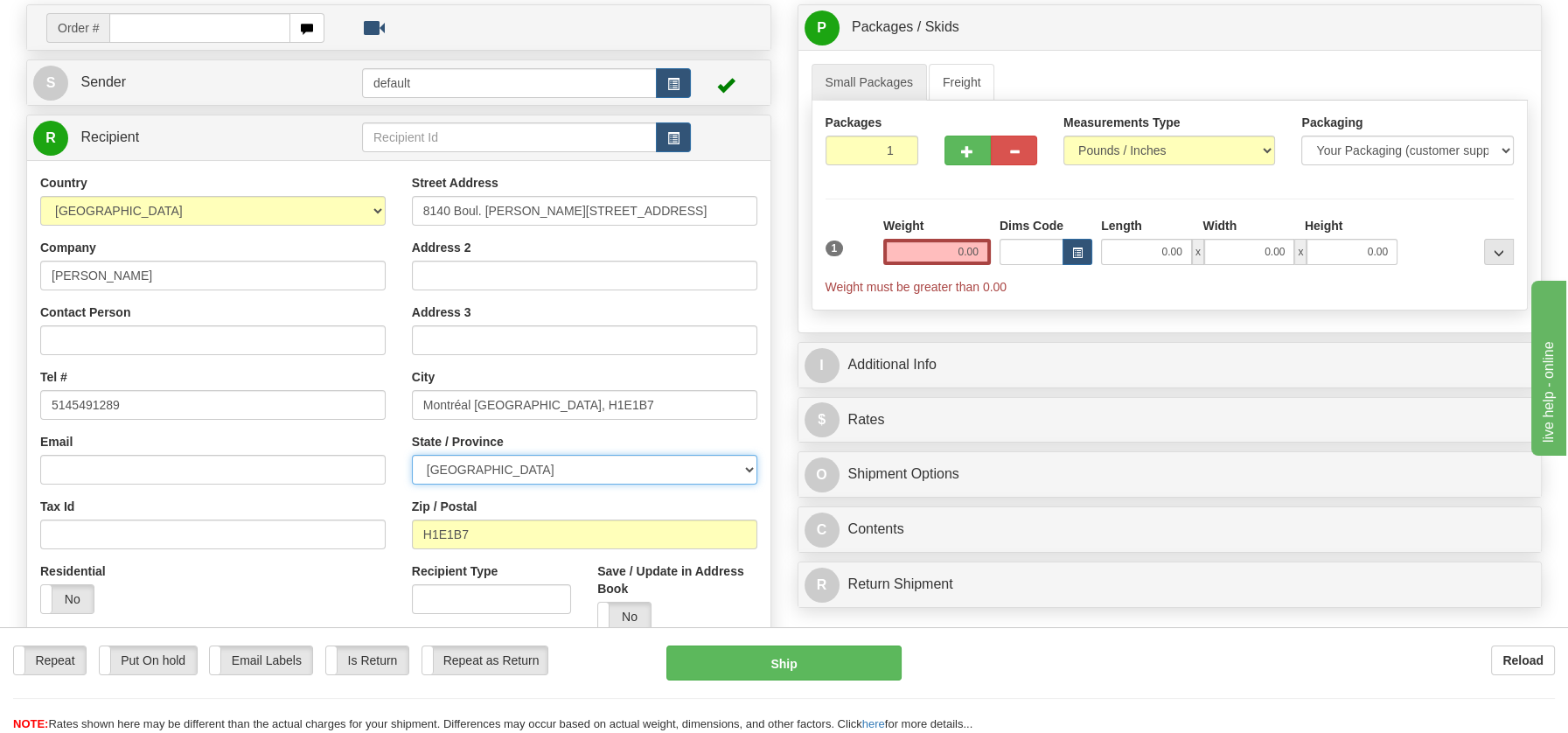
select select "QC"
click at [412, 455] on select "[GEOGRAPHIC_DATA] [GEOGRAPHIC_DATA] [GEOGRAPHIC_DATA] [GEOGRAPHIC_DATA] [GEOGRA…" at bounding box center [585, 470] width 345 height 30
drag, startPoint x: 477, startPoint y: 402, endPoint x: 587, endPoint y: 410, distance: 110.3
click at [587, 410] on input "Montréal [GEOGRAPHIC_DATA], H1E1B7" at bounding box center [585, 405] width 345 height 30
type input "[GEOGRAPHIC_DATA]"
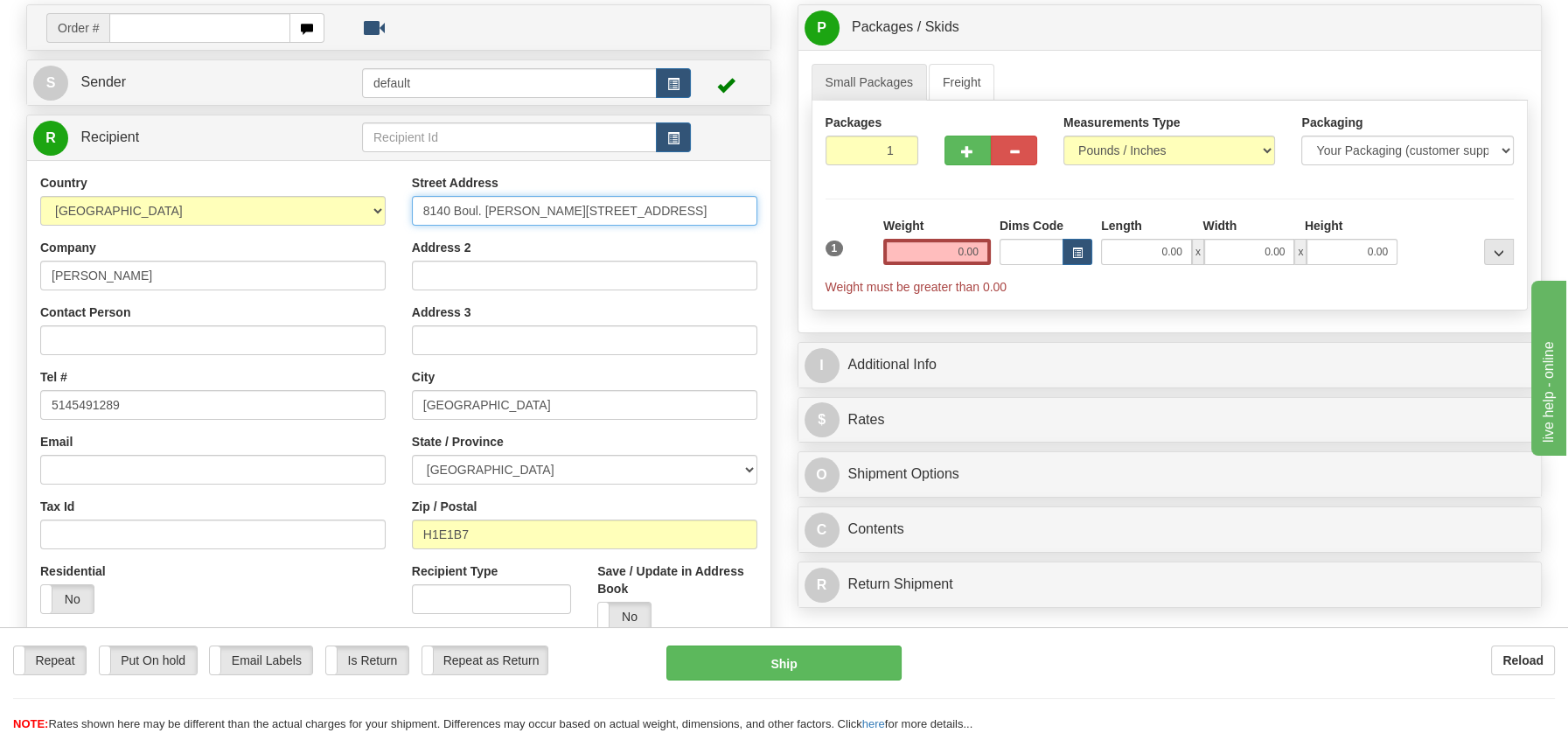
drag, startPoint x: 581, startPoint y: 213, endPoint x: 774, endPoint y: 222, distance: 193.2
click at [774, 222] on div "Create a label for the return Create Pickup Without Label Order # S Sender defa…" at bounding box center [398, 391] width 771 height 772
type input "8140 Boul. [PERSON_NAME] E, Apt 201"
drag, startPoint x: 937, startPoint y: 248, endPoint x: 1030, endPoint y: 258, distance: 93.5
click at [1030, 258] on div "1 Weight 0.00 Dims Code 0.00" at bounding box center [1169, 256] width 698 height 79
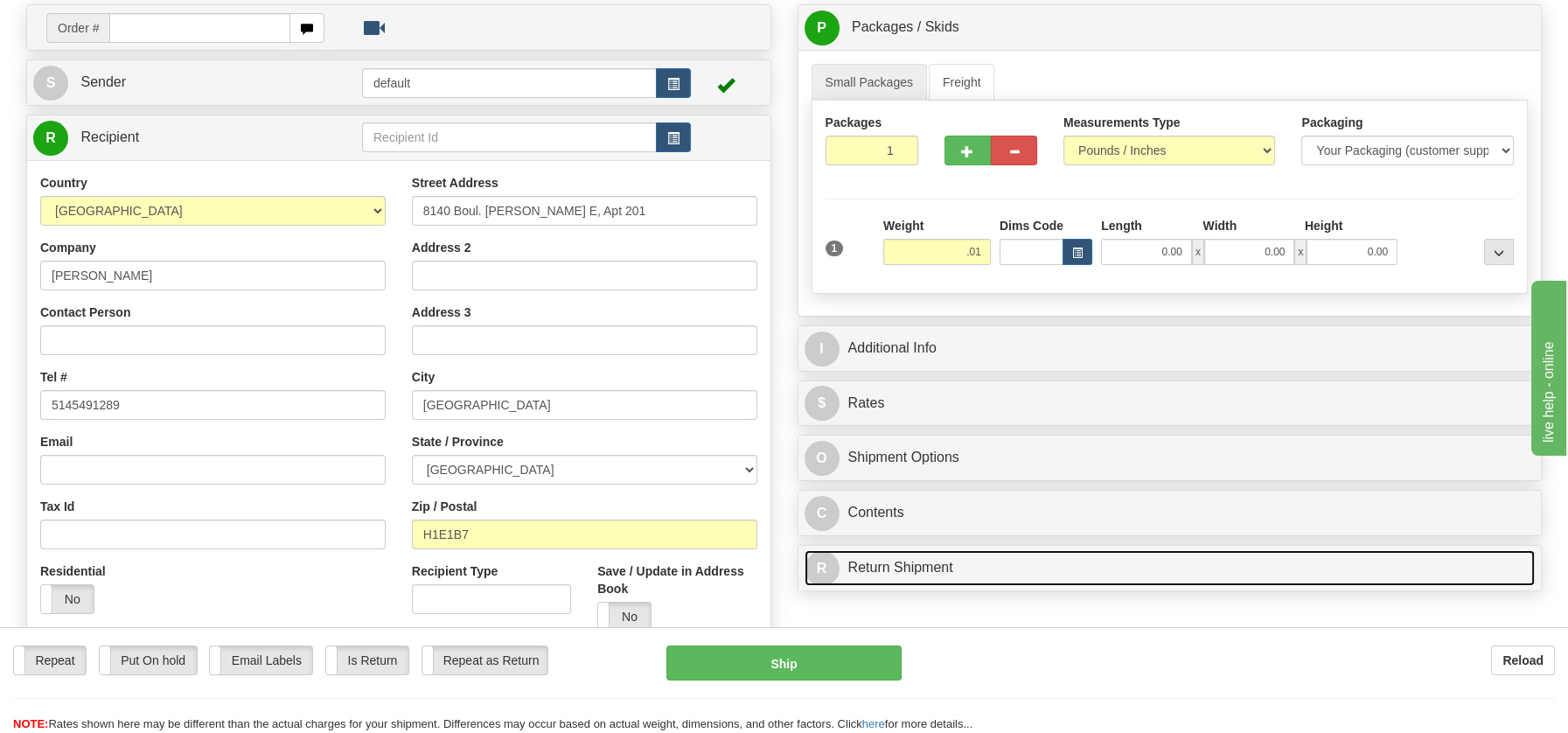
type input "0.01"
click at [927, 567] on div "P Packages / Skids 1 Packages - Weight: 0.00 Lbs 1 Skids - Weight: NaN Lbs Ship…" at bounding box center [1169, 302] width 771 height 596
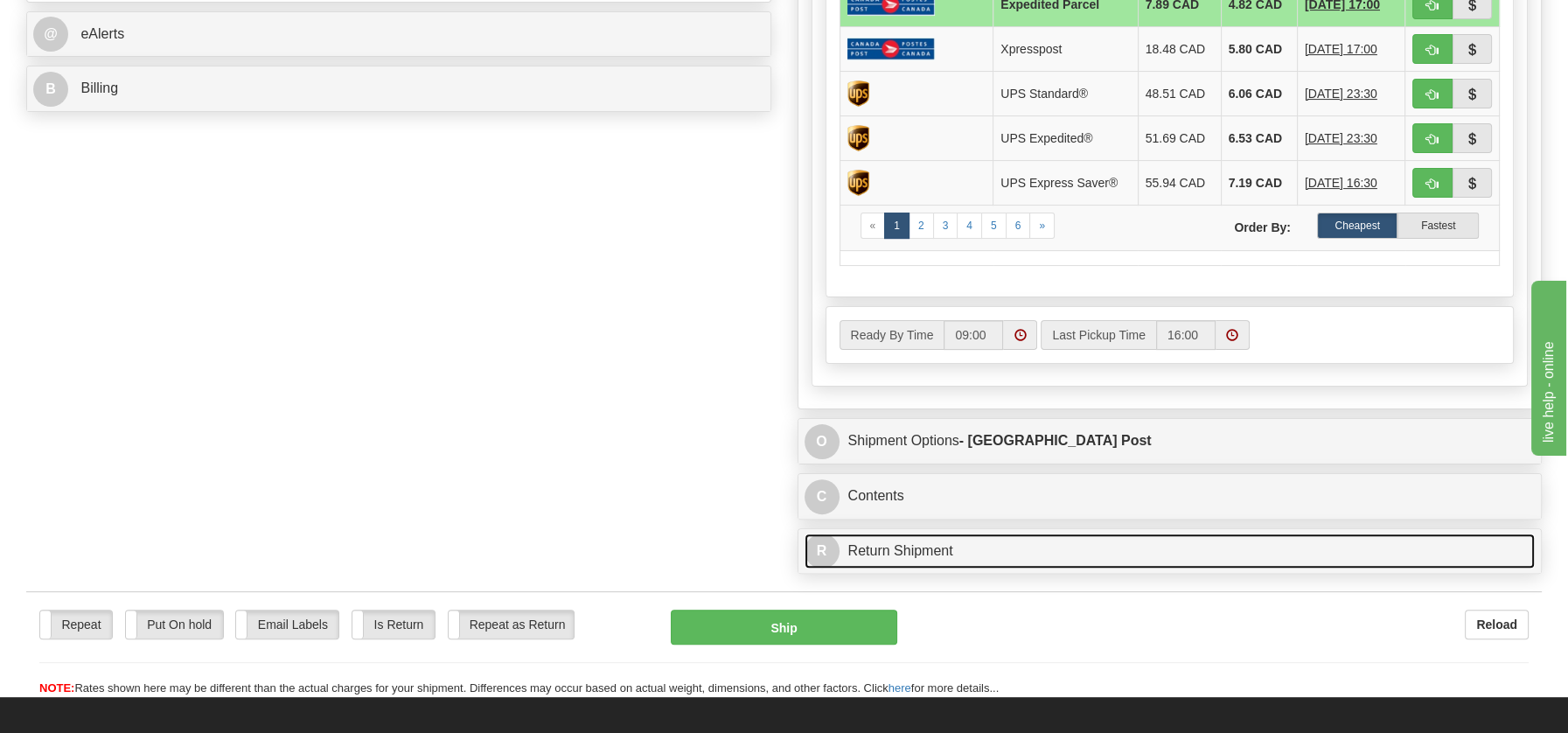
scroll to position [818, 0]
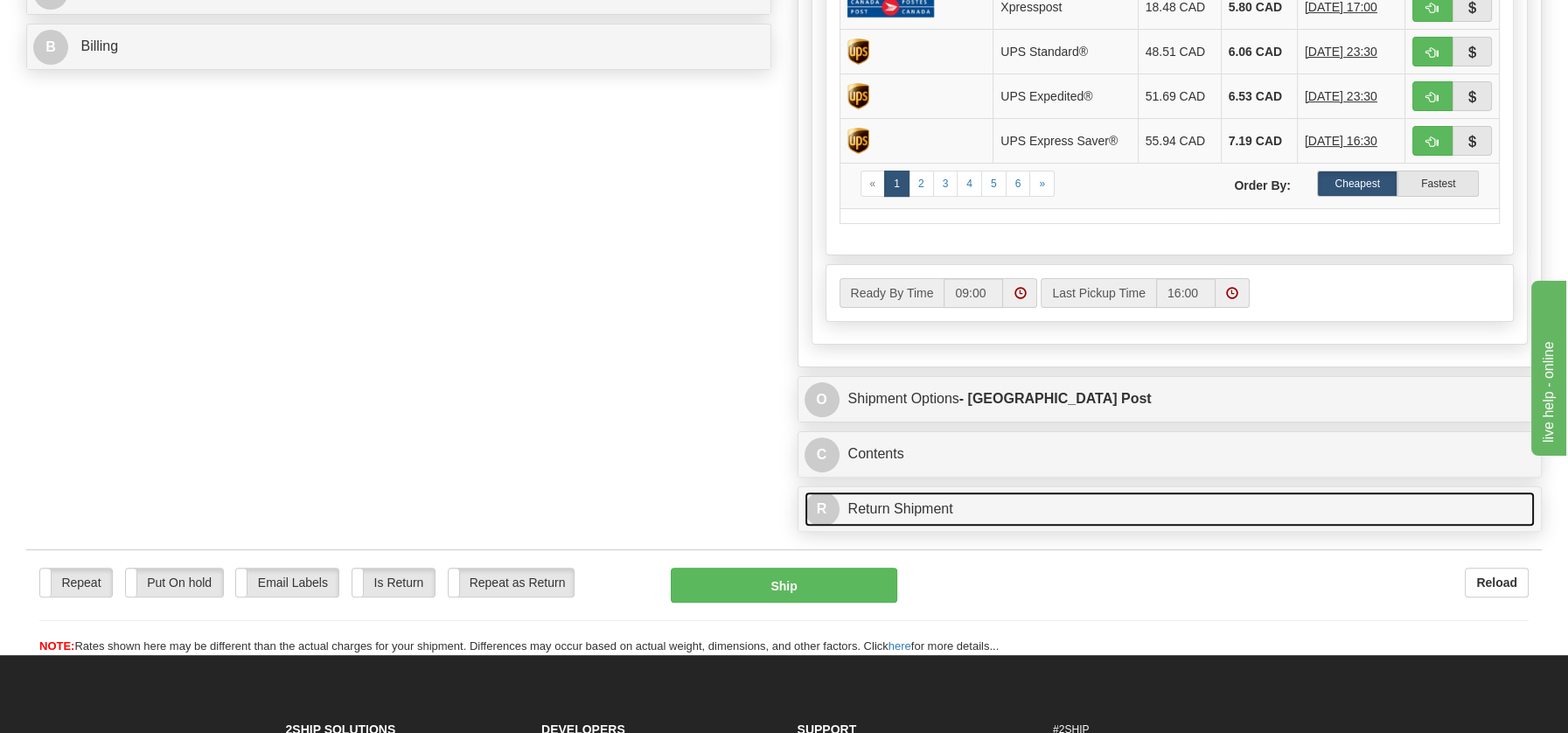
click at [888, 509] on link "R Return Shipment" at bounding box center [1169, 509] width 731 height 35
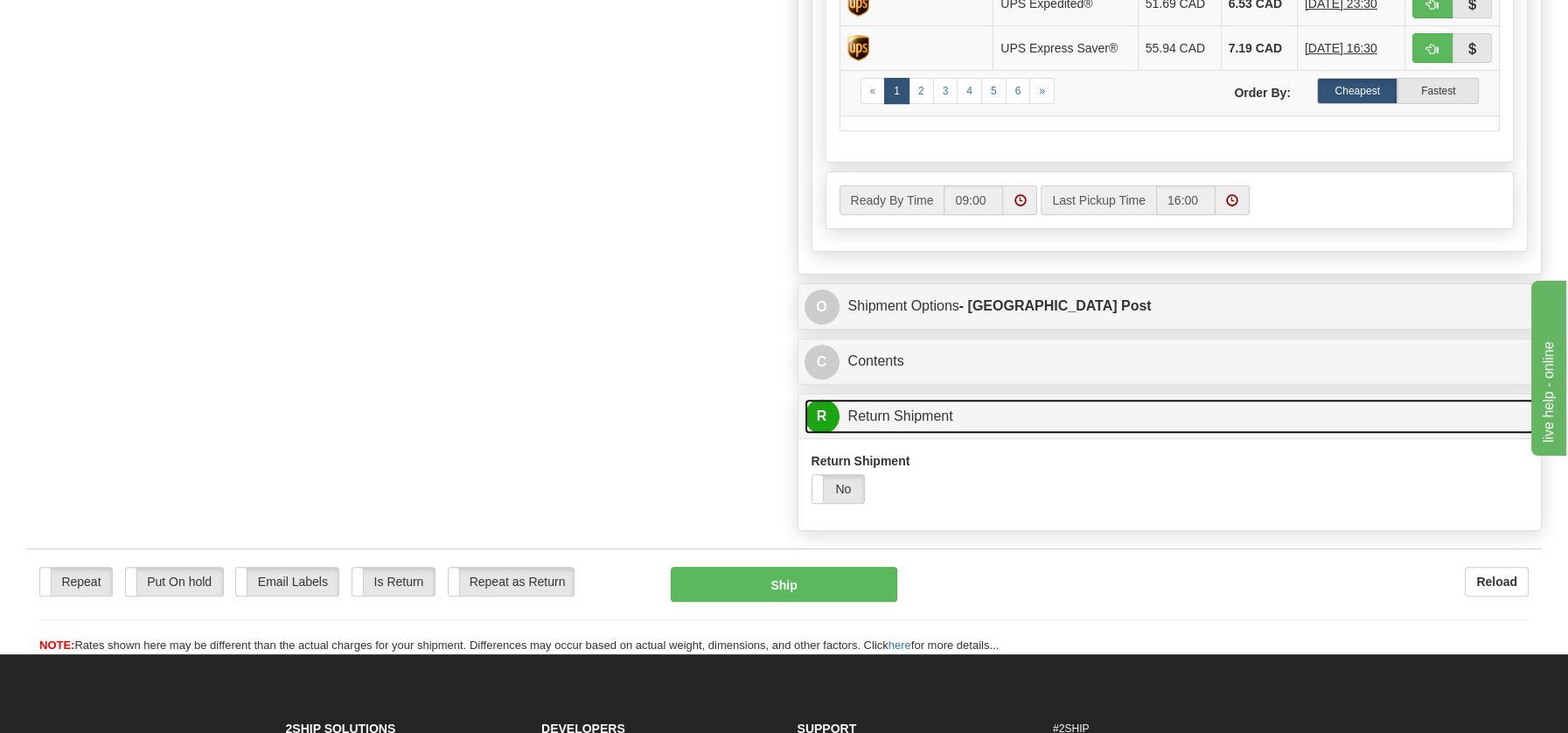
scroll to position [1183, 0]
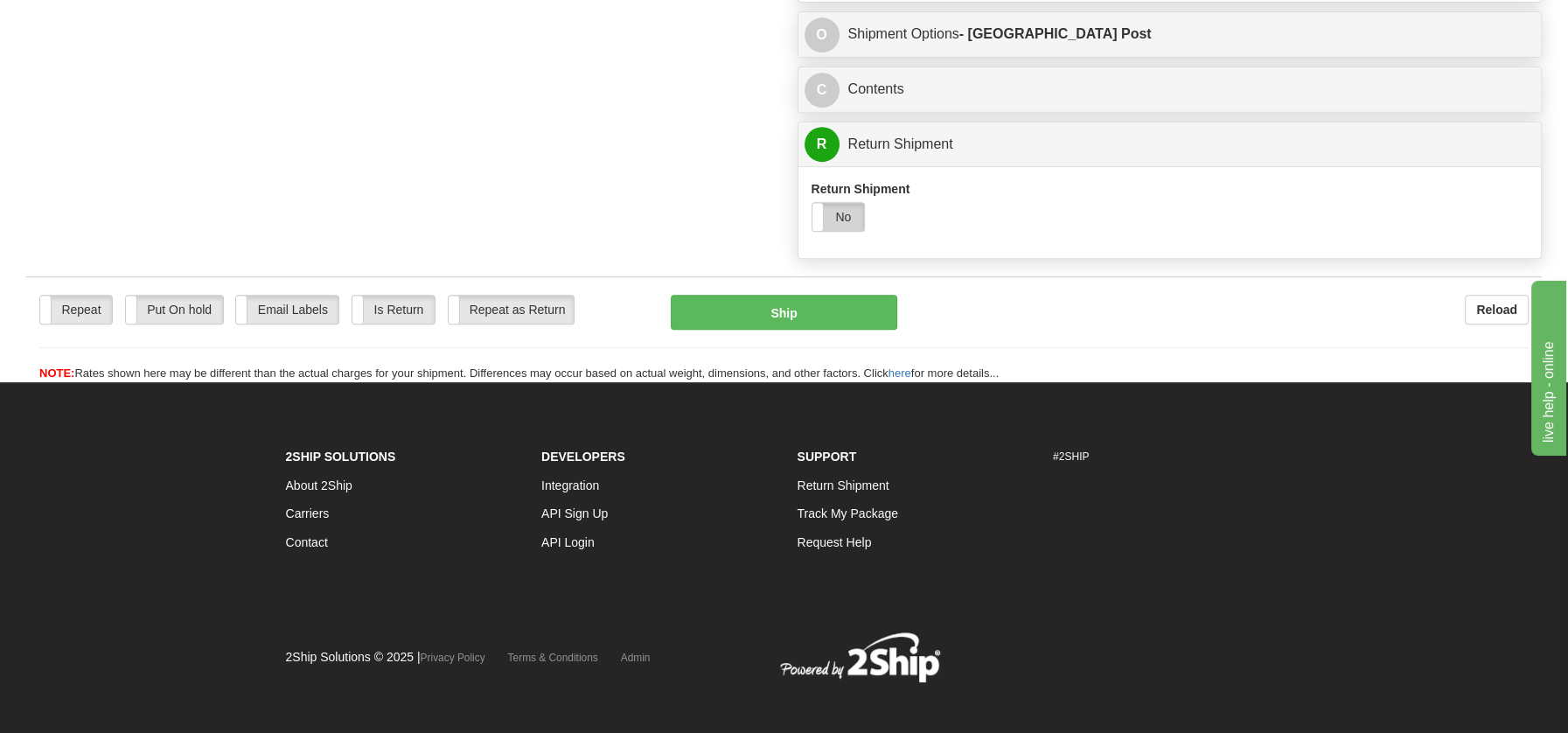
click at [856, 208] on label "No" at bounding box center [839, 216] width 53 height 28
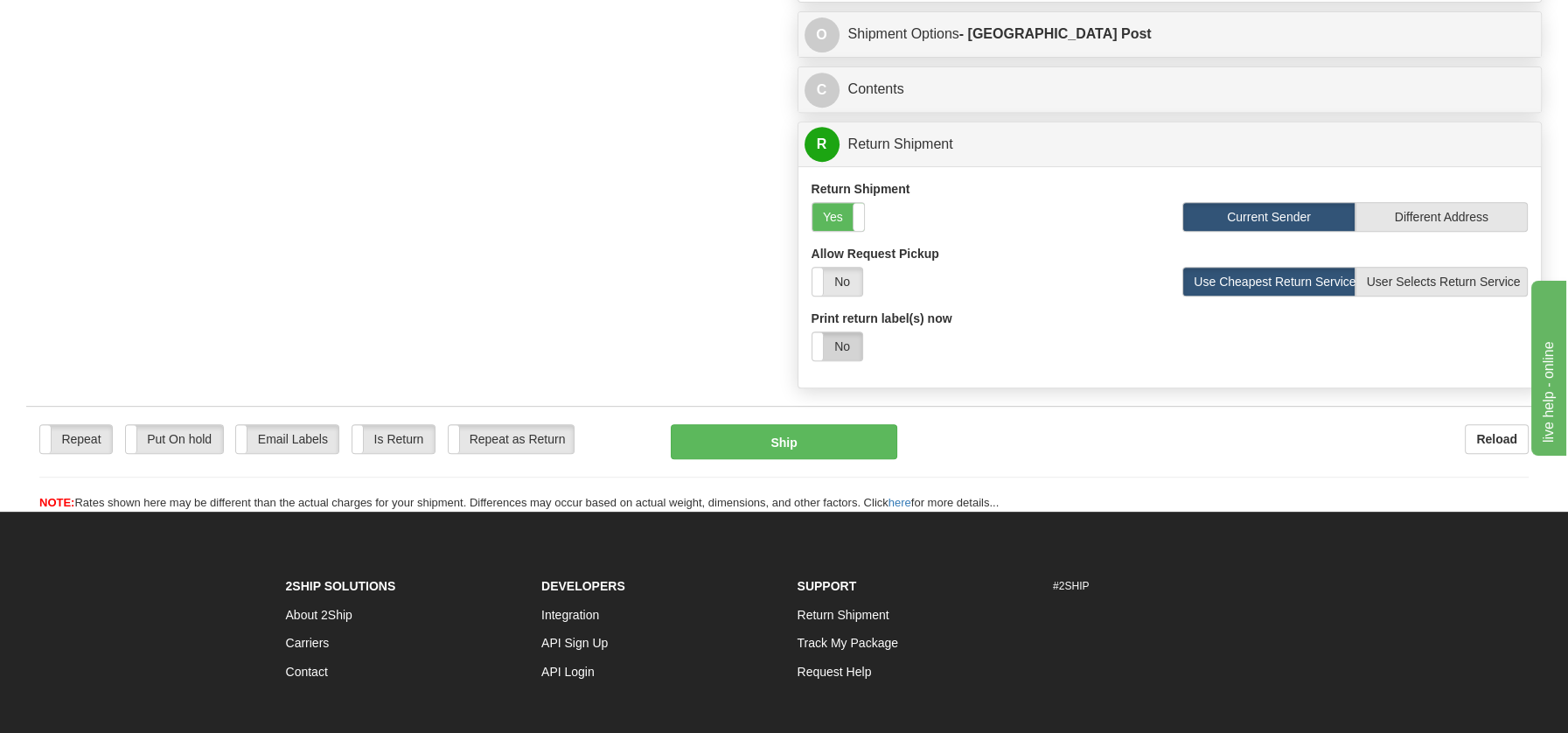
click at [835, 342] on label "No" at bounding box center [837, 346] width 50 height 28
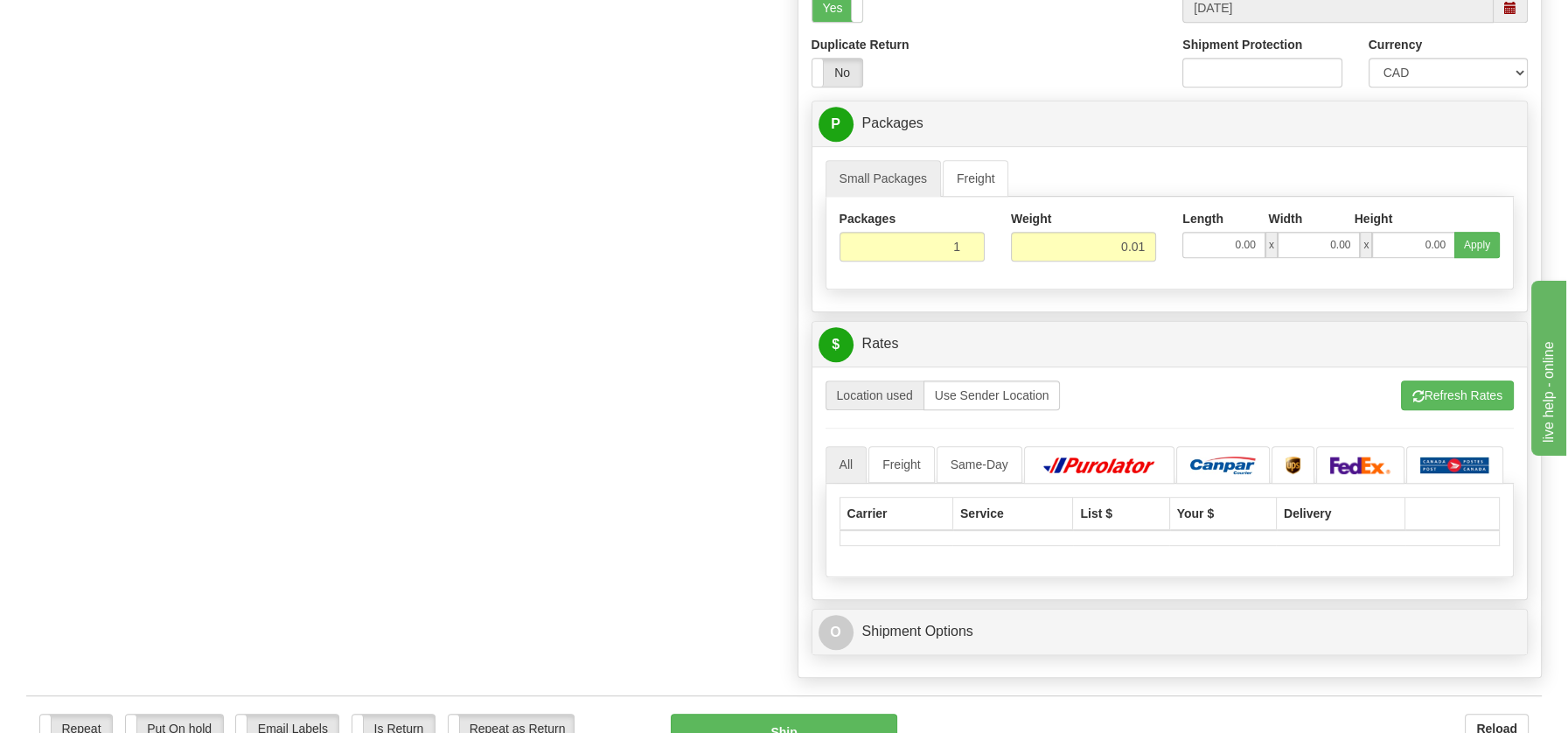
scroll to position [1523, 0]
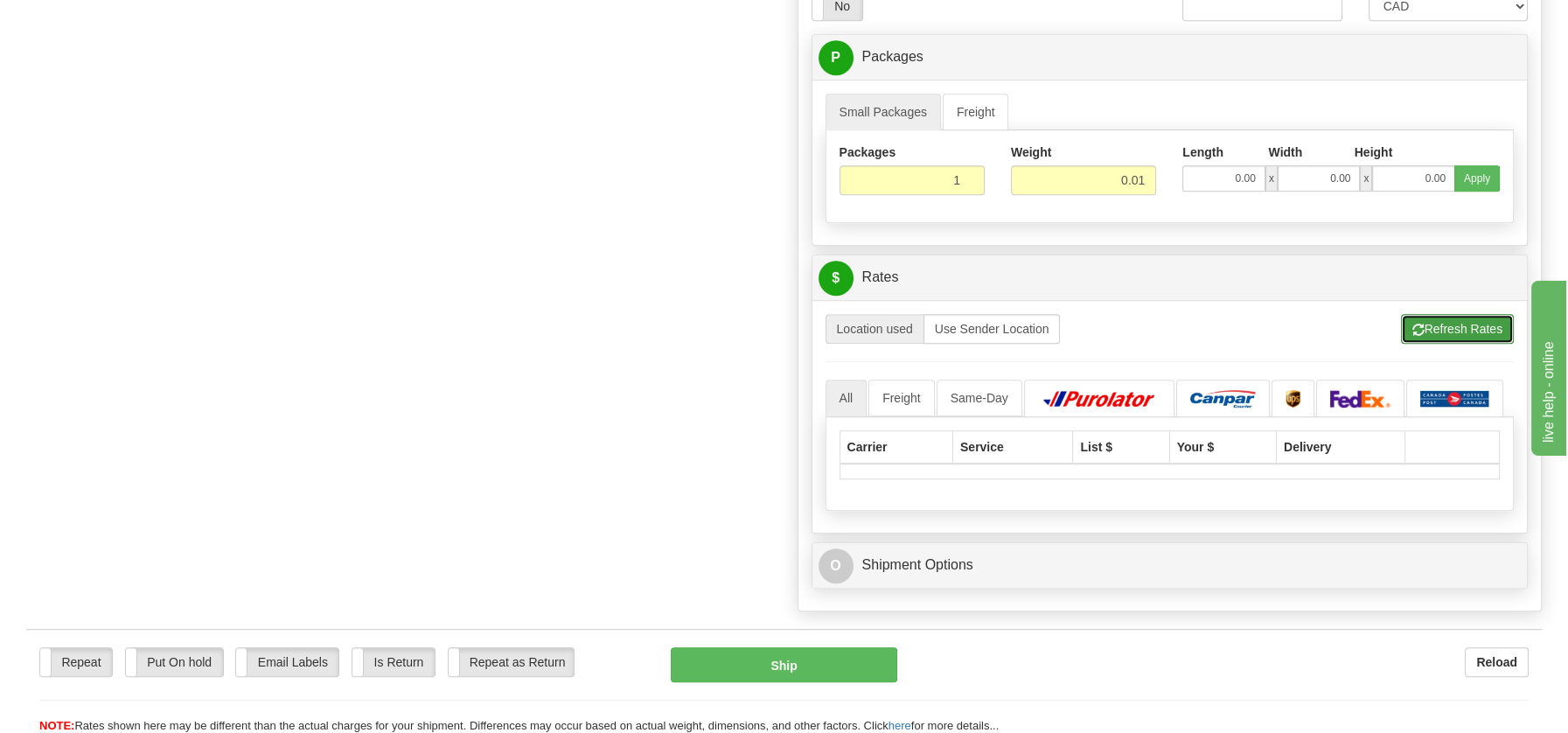
click at [1451, 322] on button "Refresh Rates" at bounding box center [1457, 329] width 113 height 30
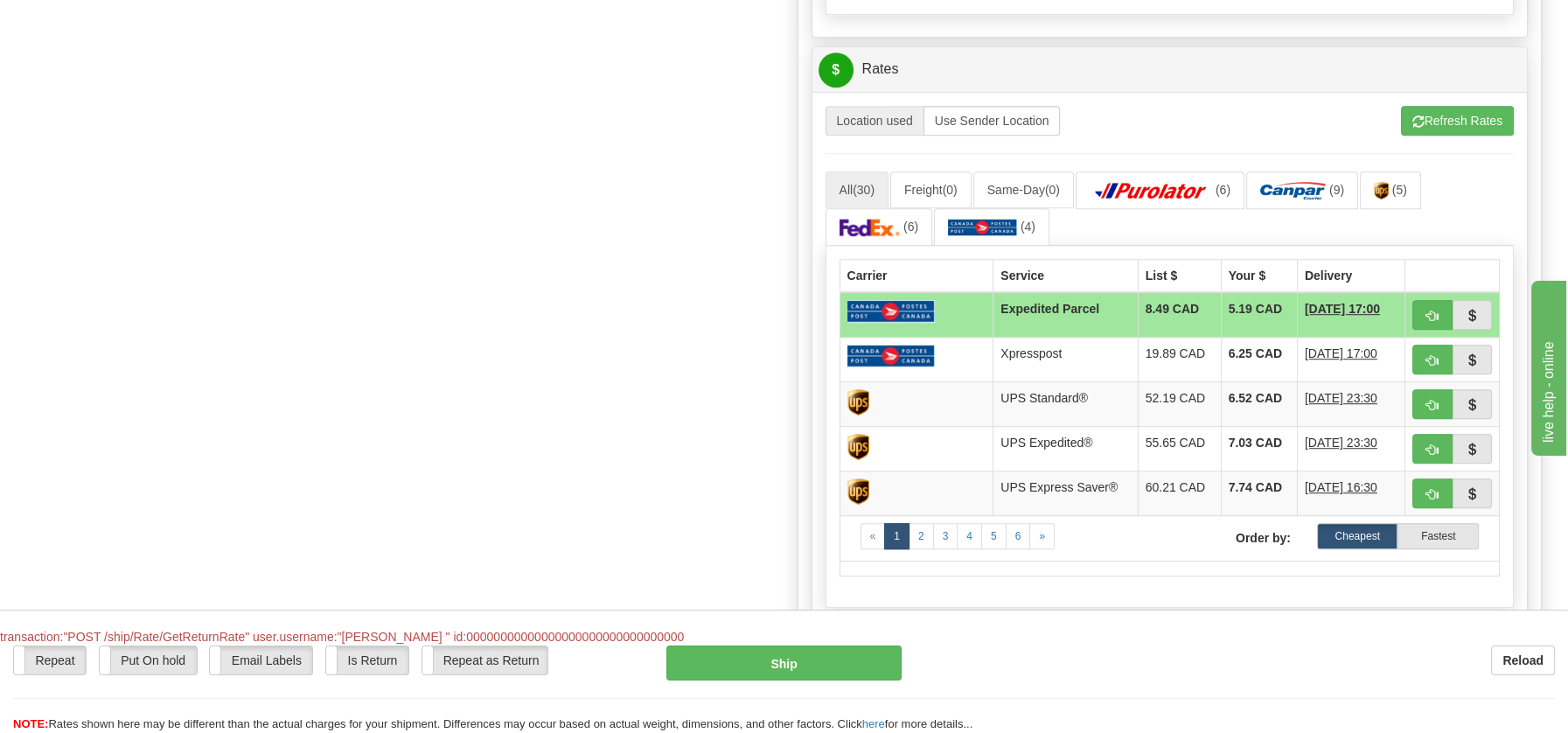
scroll to position [1775, 0]
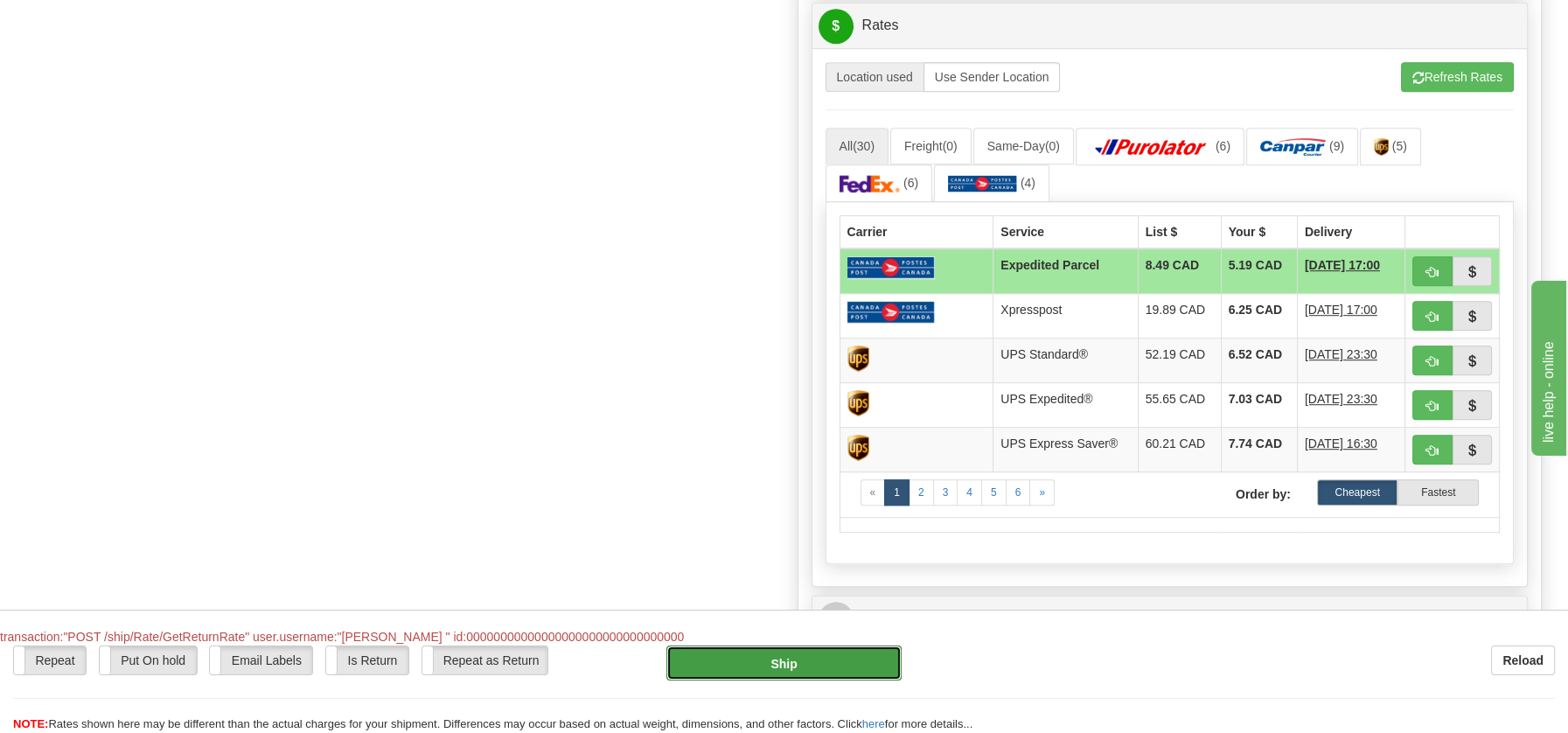
click at [771, 666] on button "Ship" at bounding box center [784, 663] width 235 height 35
type input "DOM.EP"
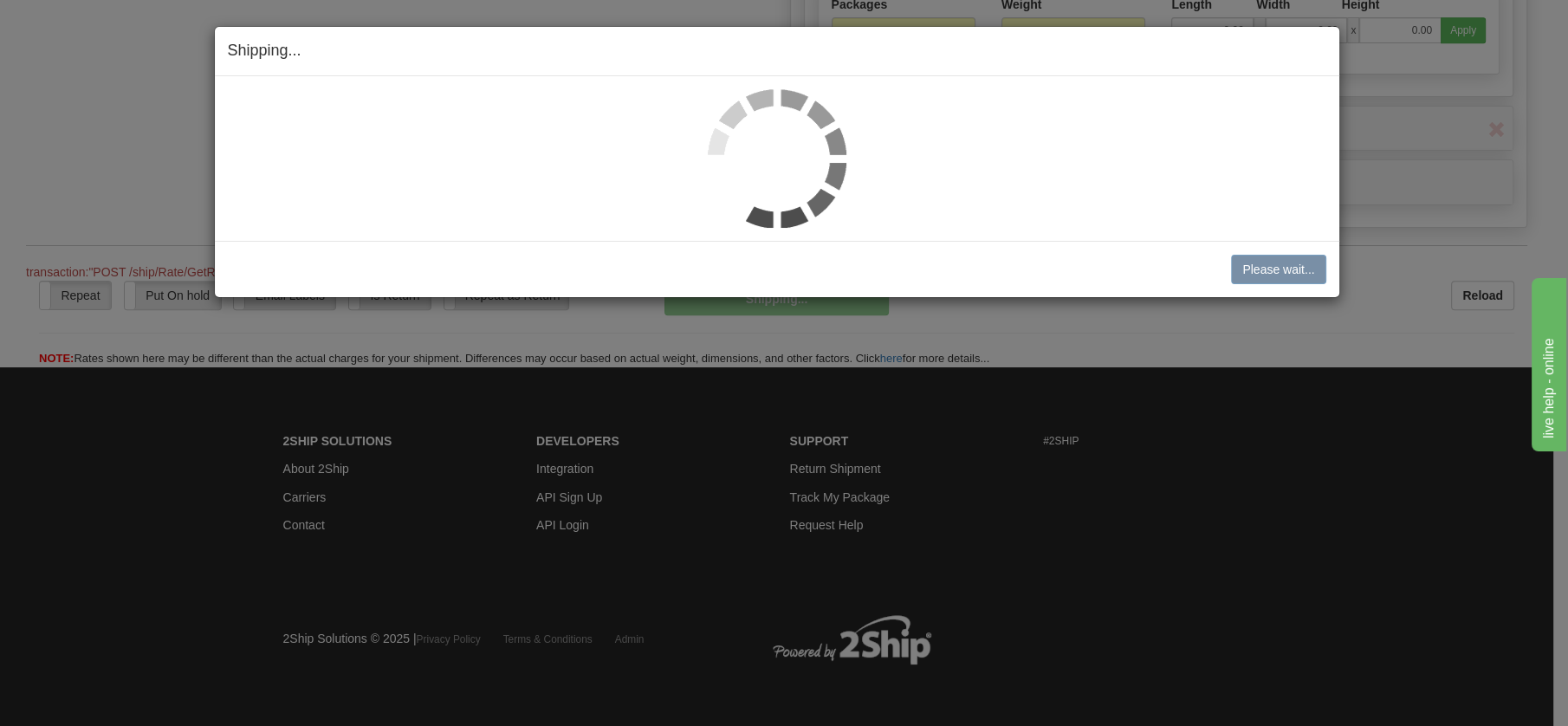
scroll to position [1017, 0]
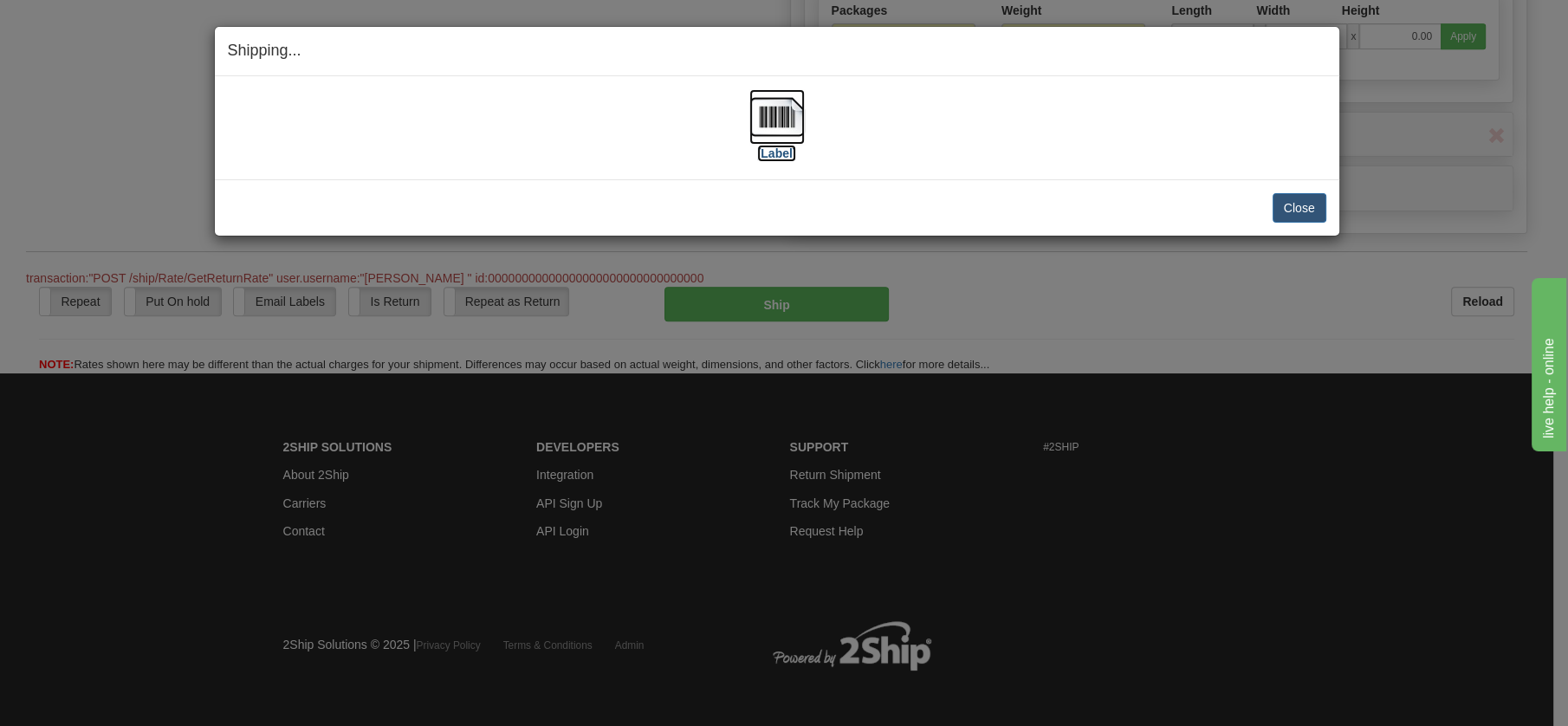
click at [775, 117] on img at bounding box center [777, 117] width 56 height 56
click at [1304, 208] on button "Close" at bounding box center [1300, 208] width 54 height 30
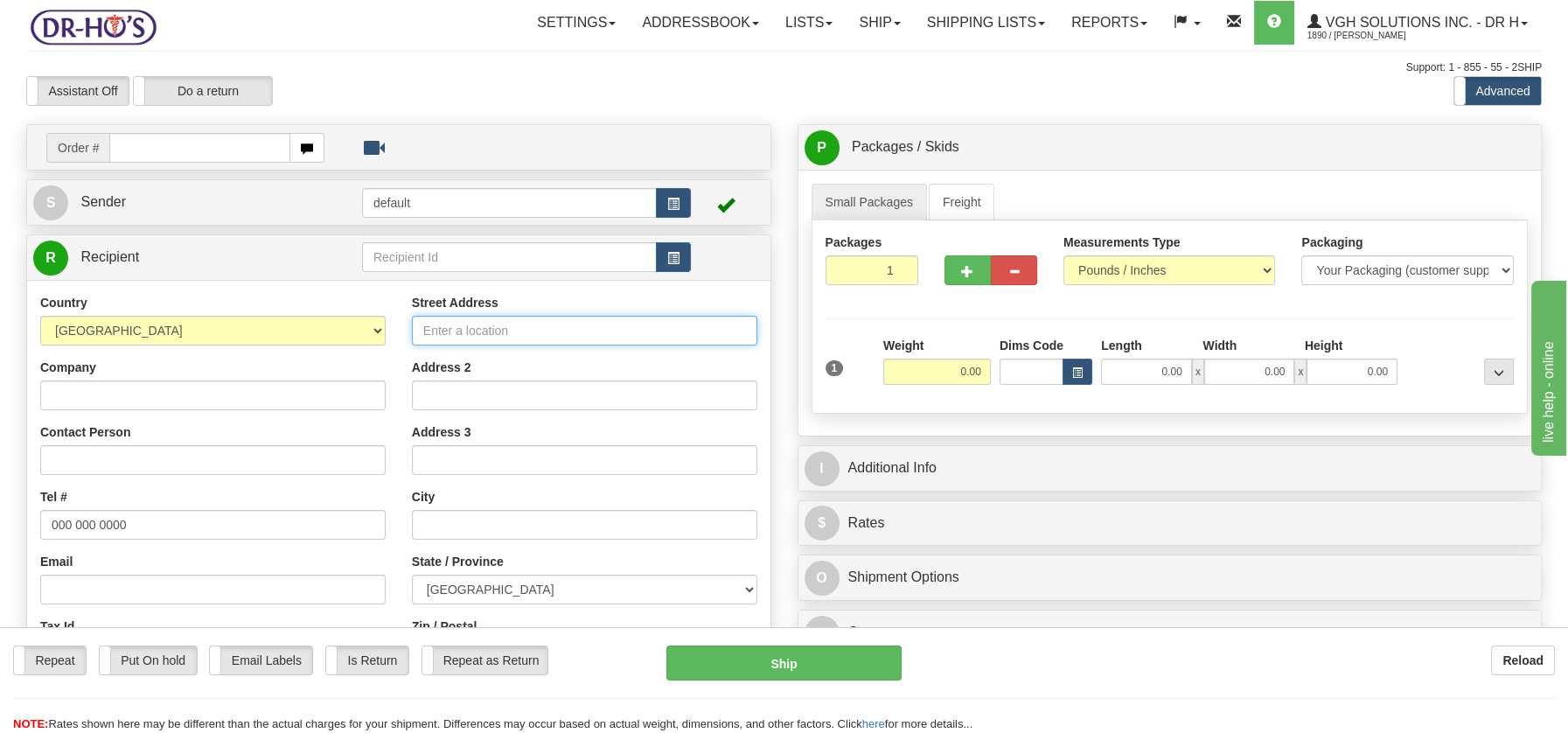
click at [433, 325] on input "Street Address" at bounding box center [585, 331] width 345 height 30
paste input "[STREET_ADDRESS]"
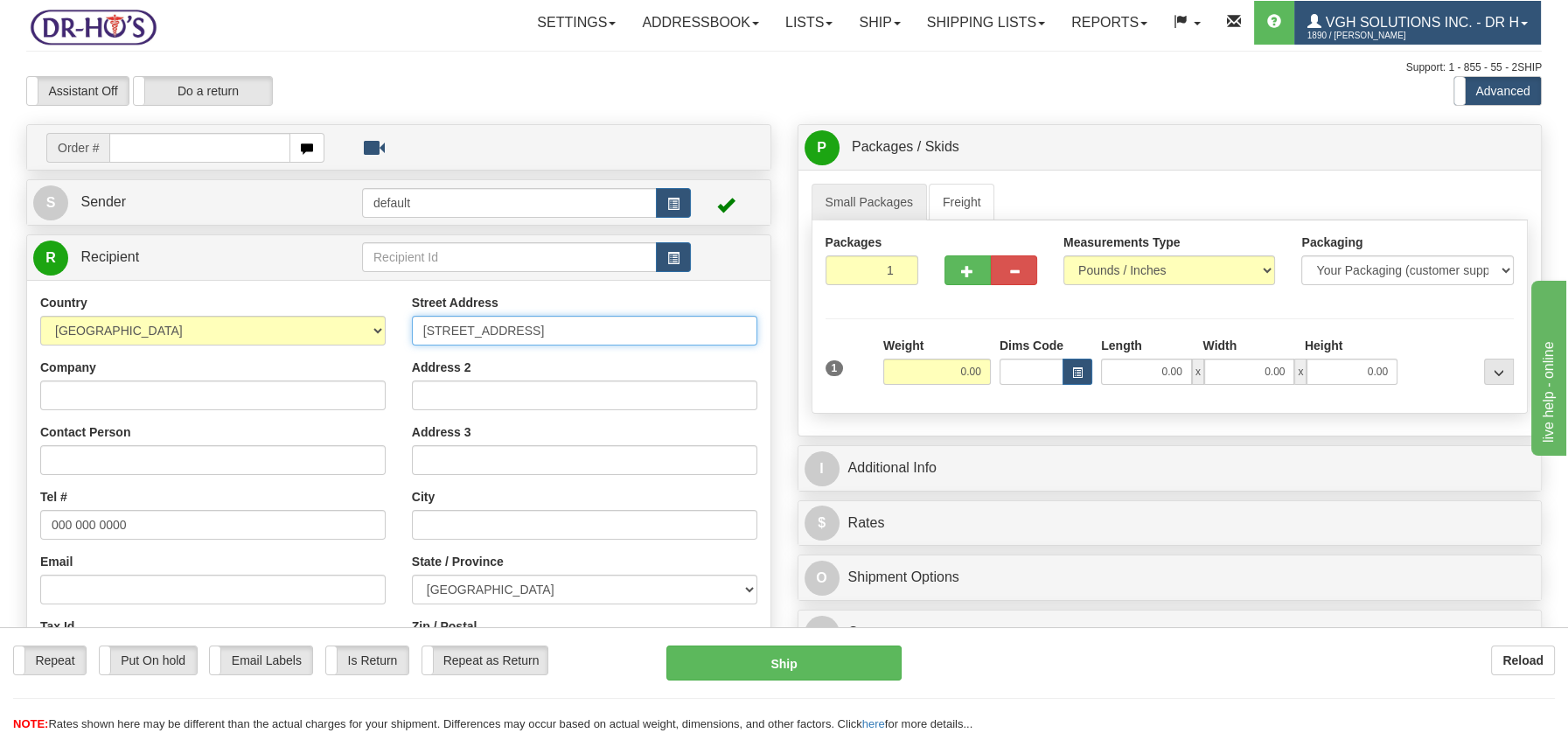
type input "[STREET_ADDRESS]"
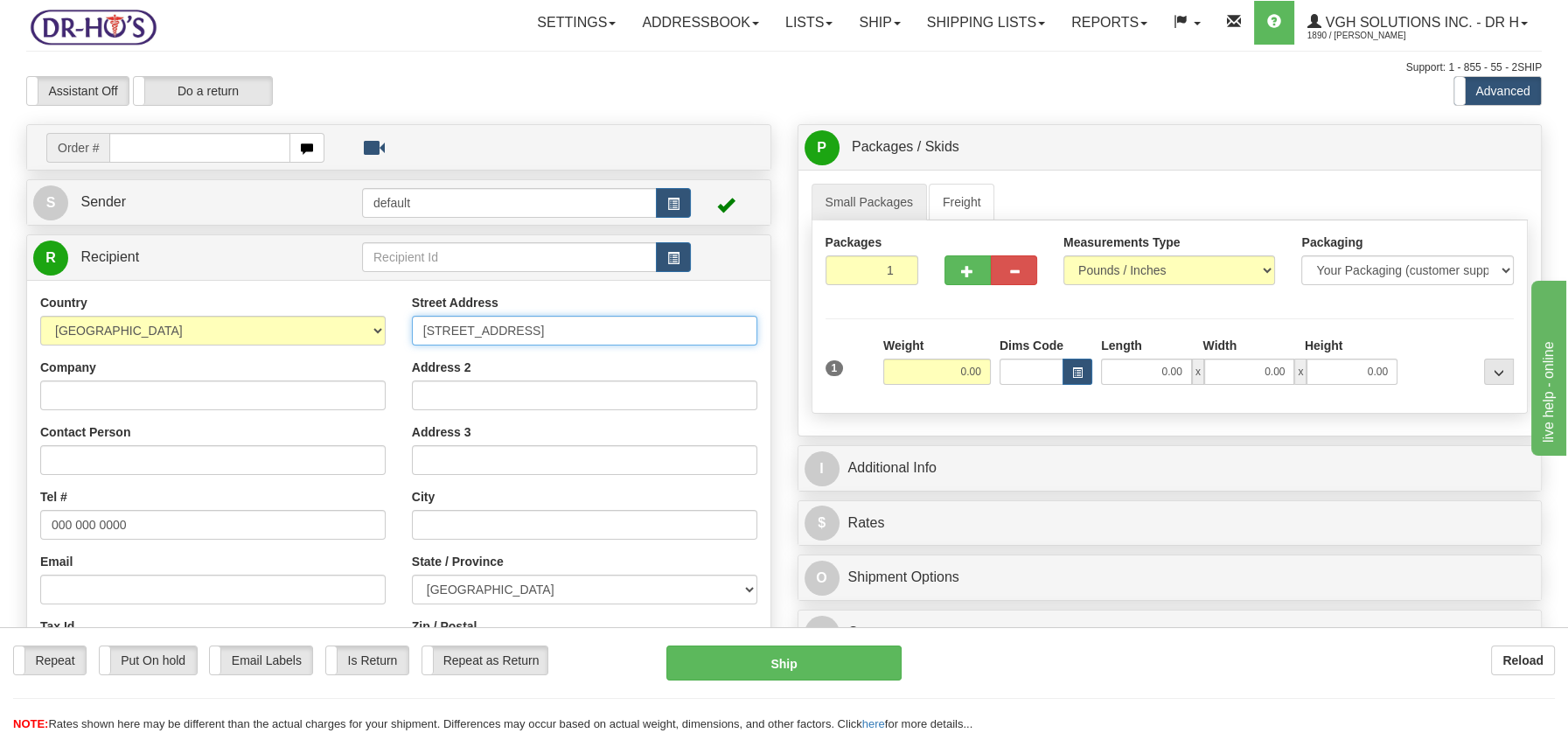
drag, startPoint x: 423, startPoint y: 333, endPoint x: 749, endPoint y: 328, distance: 326.0
click at [749, 328] on input "[STREET_ADDRESS]" at bounding box center [585, 331] width 345 height 30
drag, startPoint x: 417, startPoint y: 327, endPoint x: 899, endPoint y: 338, distance: 482.1
click at [899, 124] on div "Create a label for the return Create Pickup Without Label Order # S" at bounding box center [784, 124] width 1542 height 0
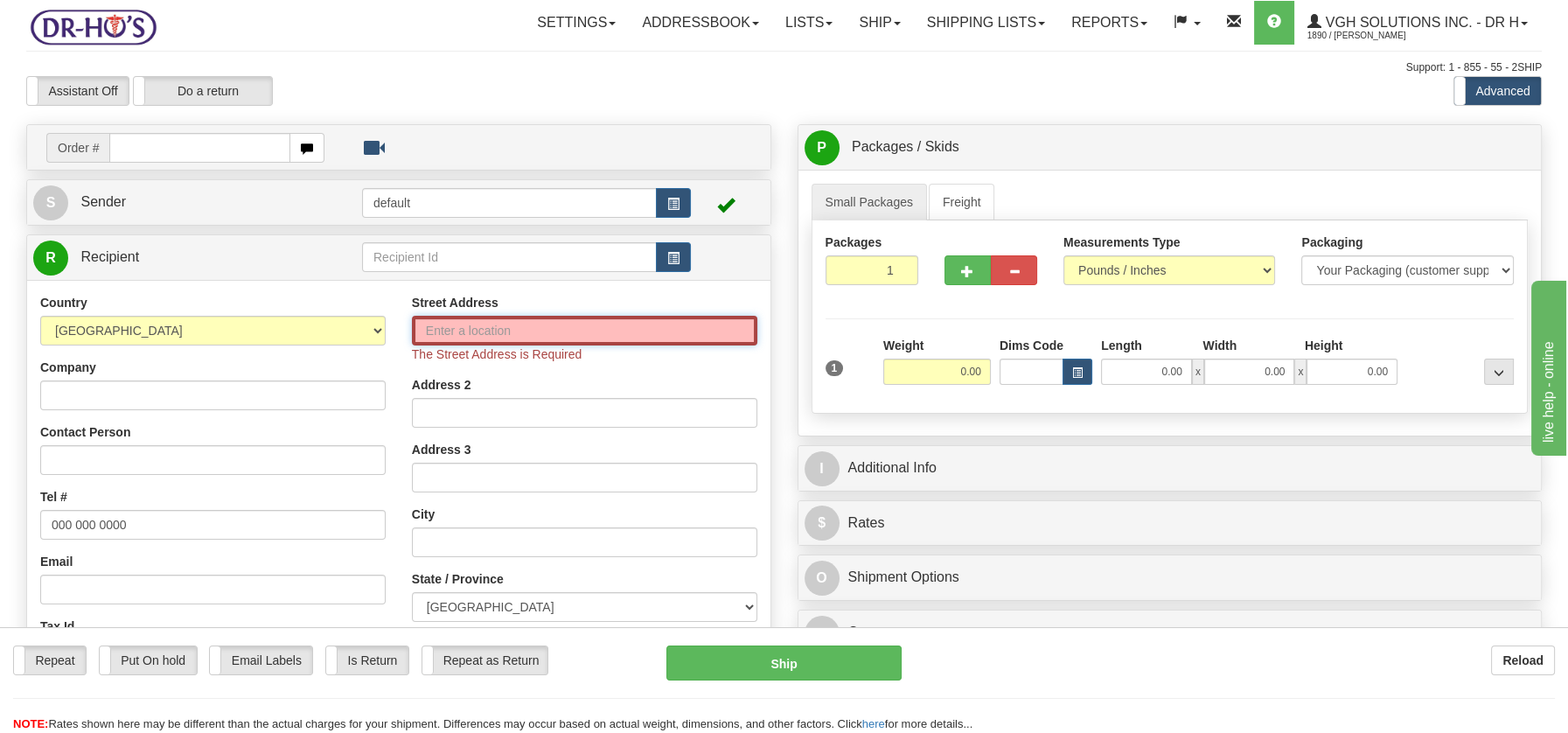
paste input "[STREET_ADDRESS]"
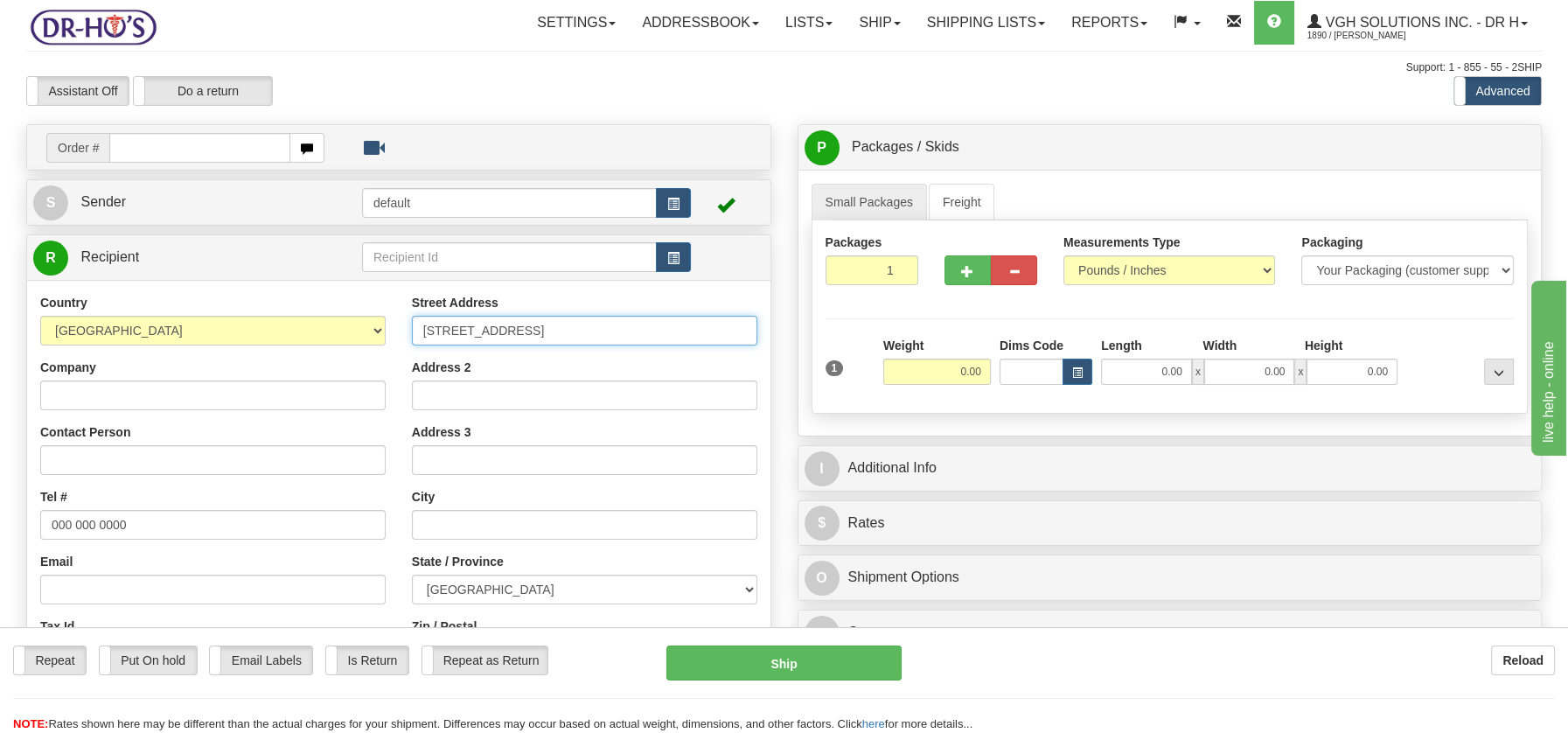
type input "[STREET_ADDRESS]"
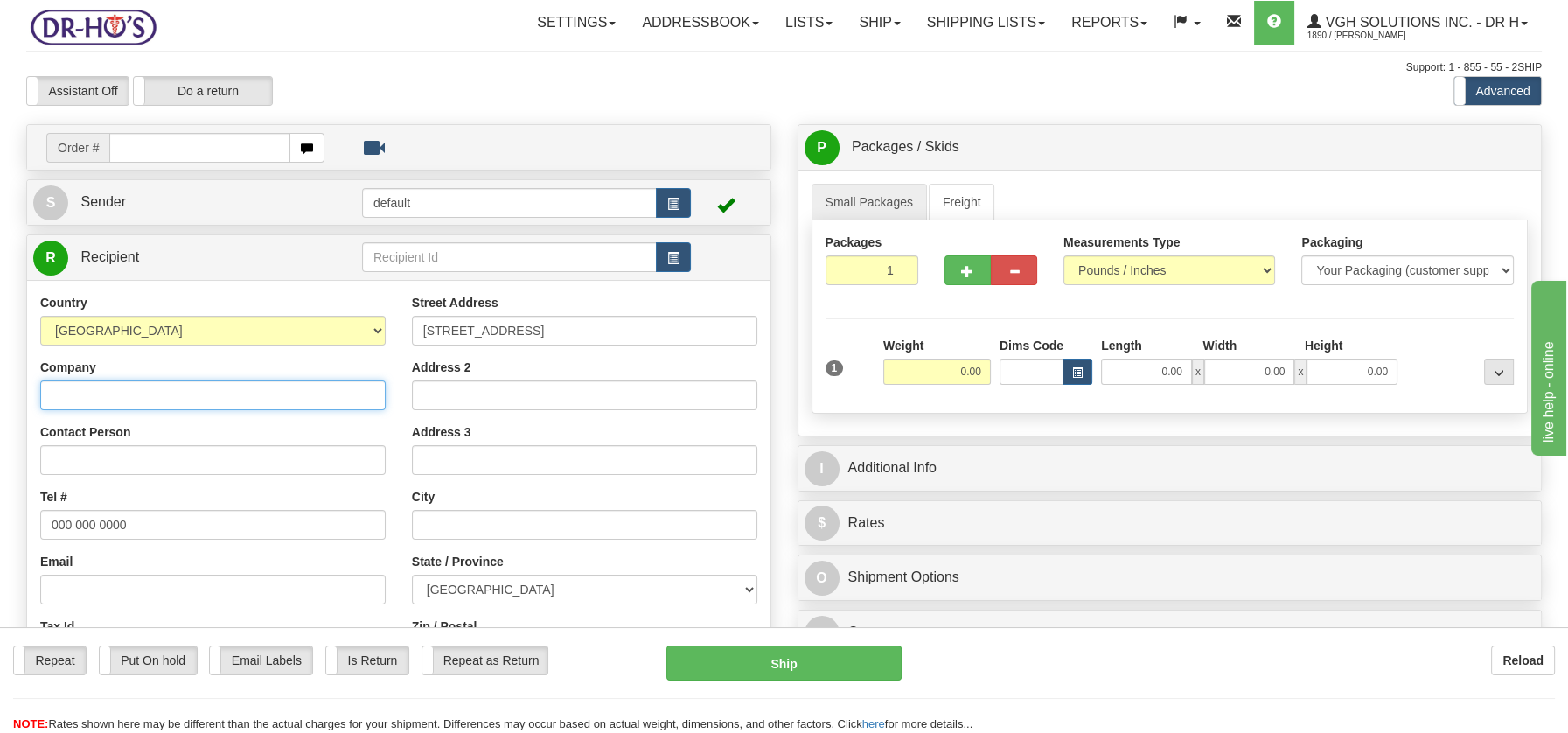
click at [66, 388] on input "Company" at bounding box center [212, 395] width 345 height 30
paste input "[PERSON_NAME]"
type input "[PERSON_NAME]"
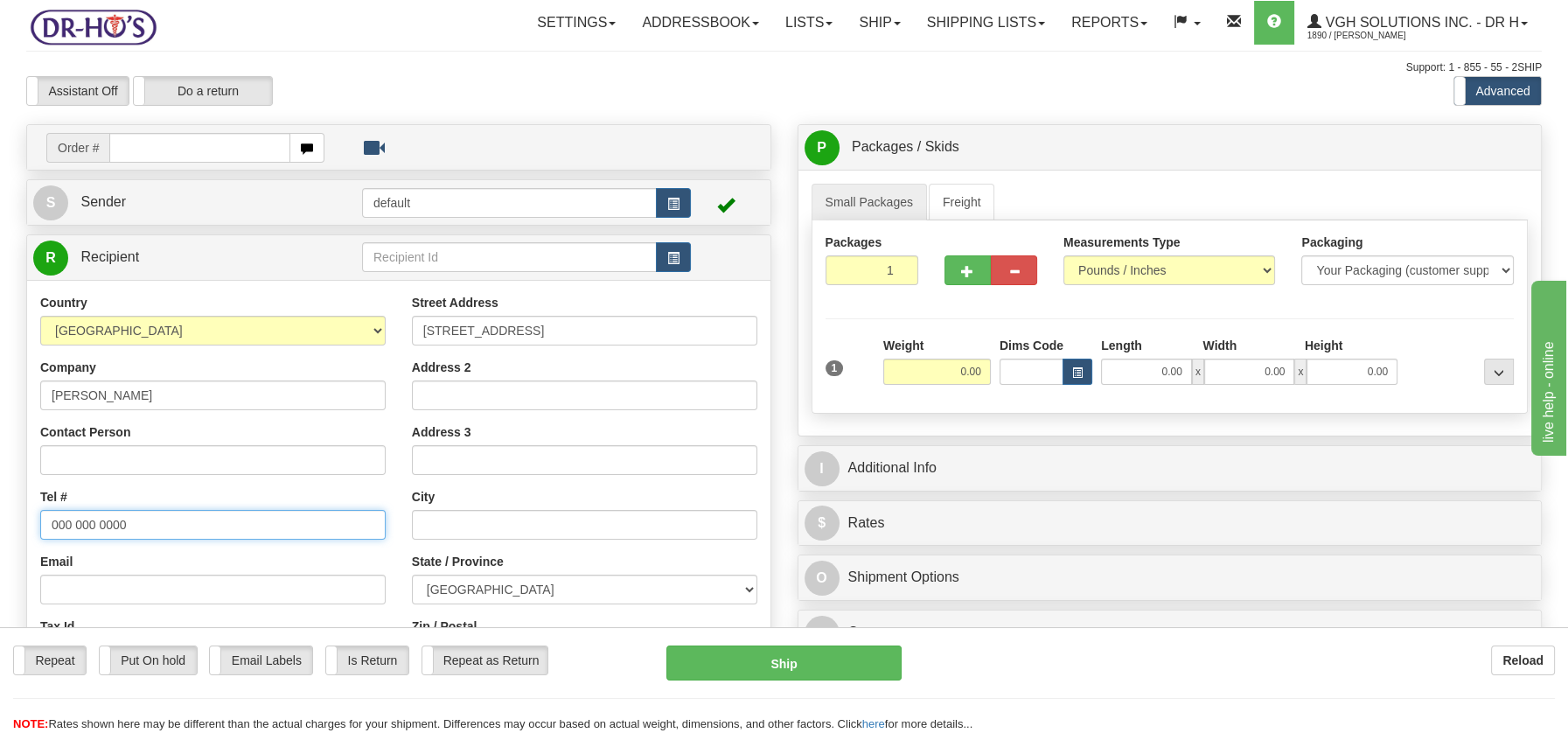
drag, startPoint x: 51, startPoint y: 521, endPoint x: 163, endPoint y: 524, distance: 112.0
click at [163, 524] on input "000 000 0000" at bounding box center [212, 525] width 345 height 30
paste input "4507747616"
type input "4507747616"
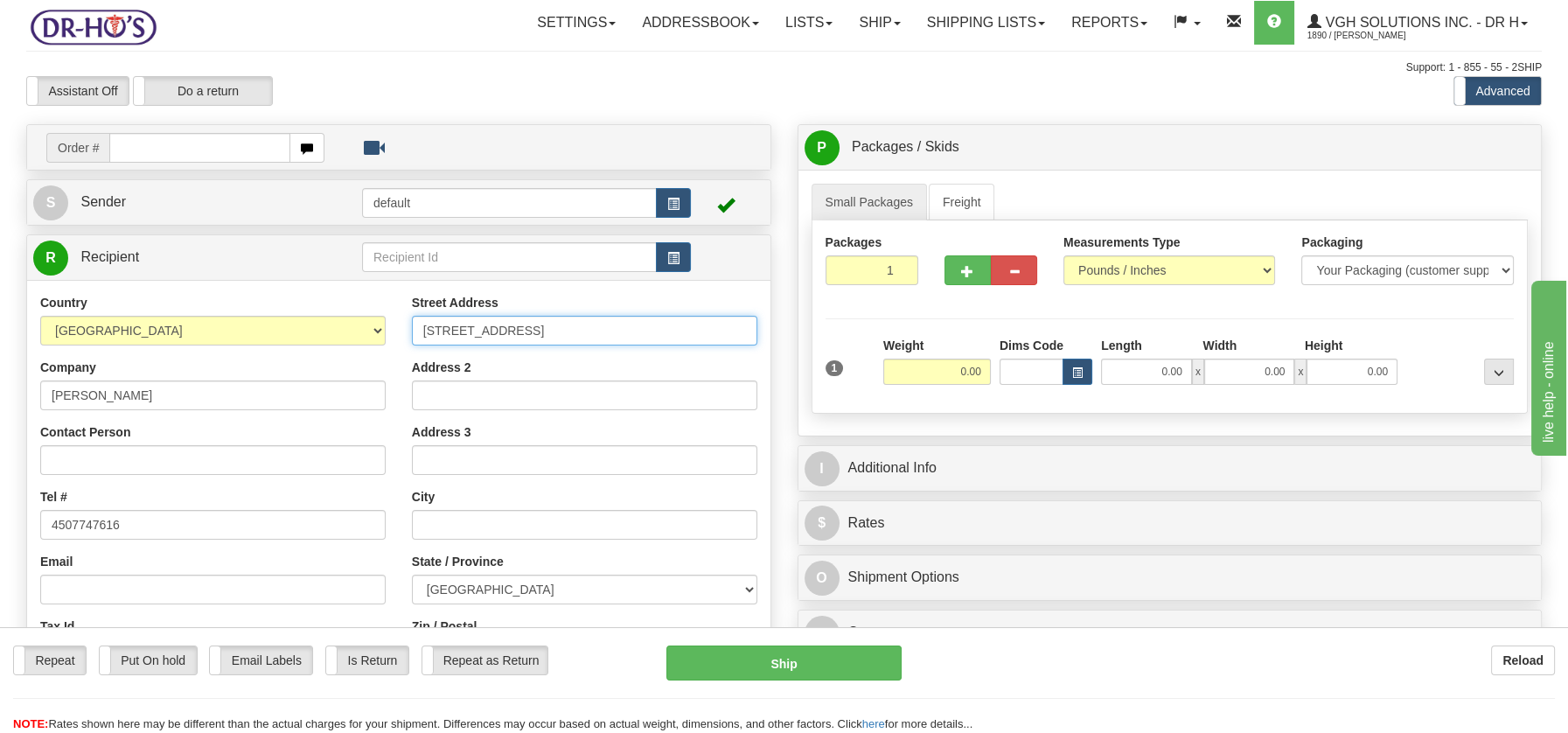
drag, startPoint x: 543, startPoint y: 326, endPoint x: 728, endPoint y: 339, distance: 185.5
click at [728, 339] on input "[STREET_ADDRESS]" at bounding box center [585, 331] width 345 height 30
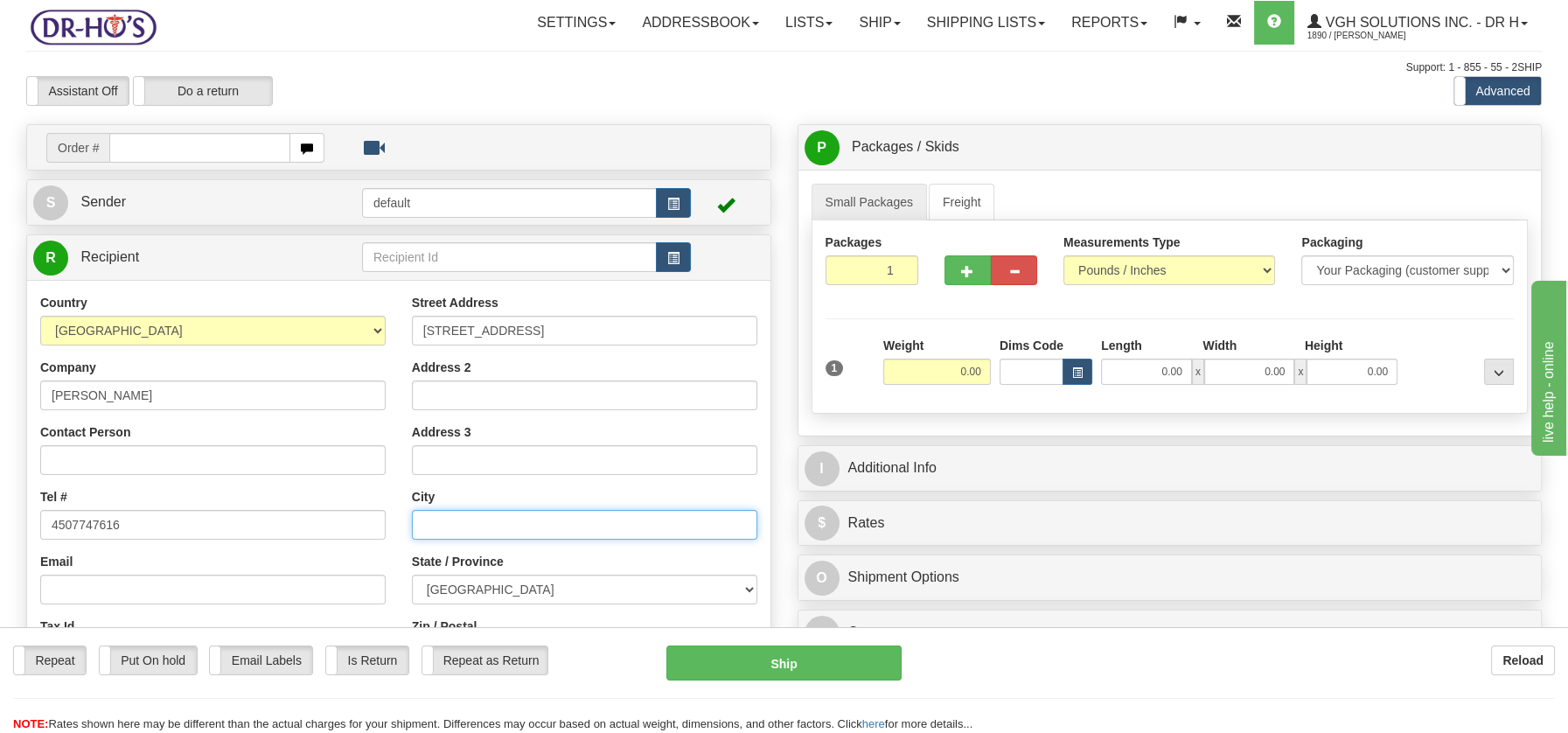
click at [487, 534] on input "text" at bounding box center [585, 525] width 345 height 30
paste input "Saint-Hyacinthe, QC J2S 3N1"
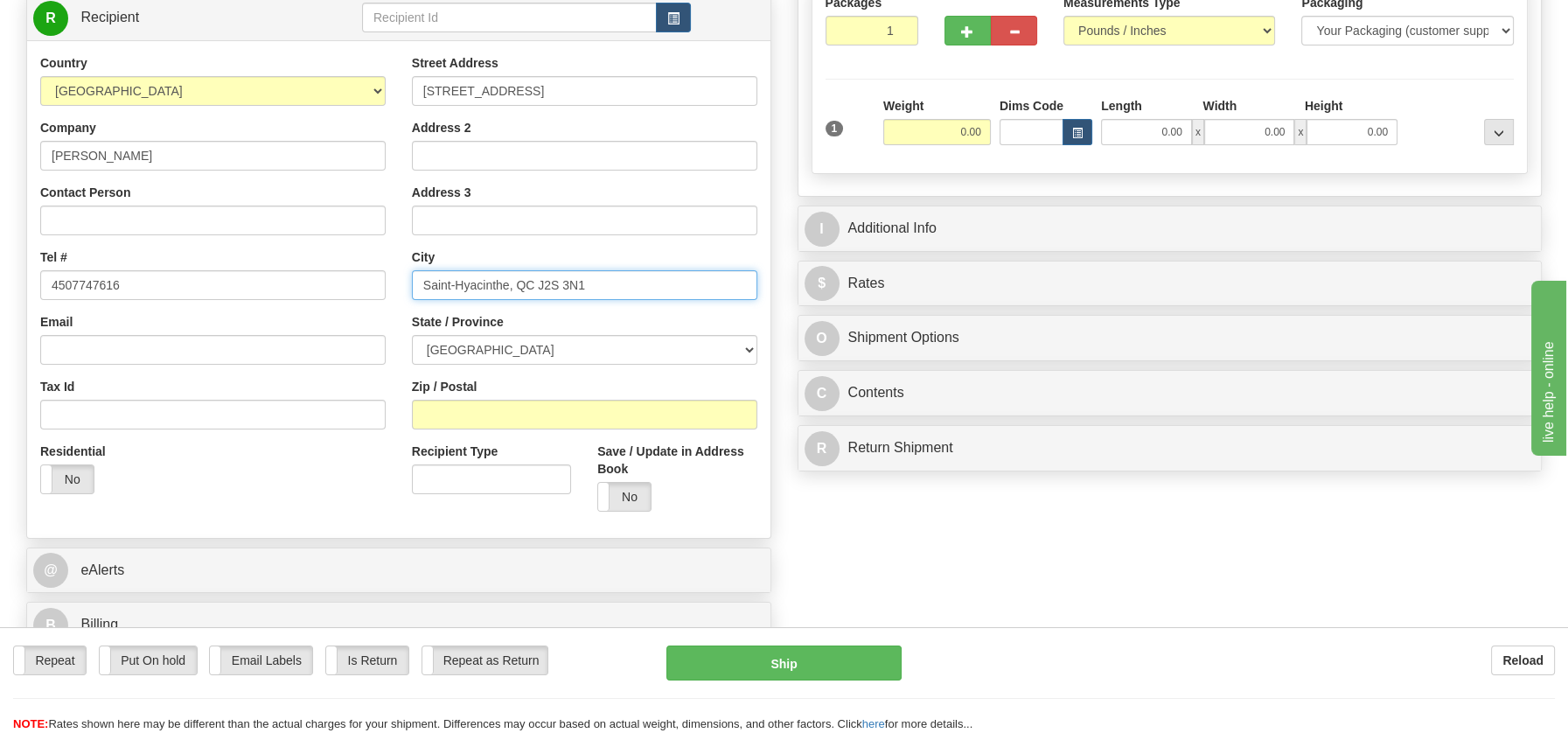
scroll to position [256, 0]
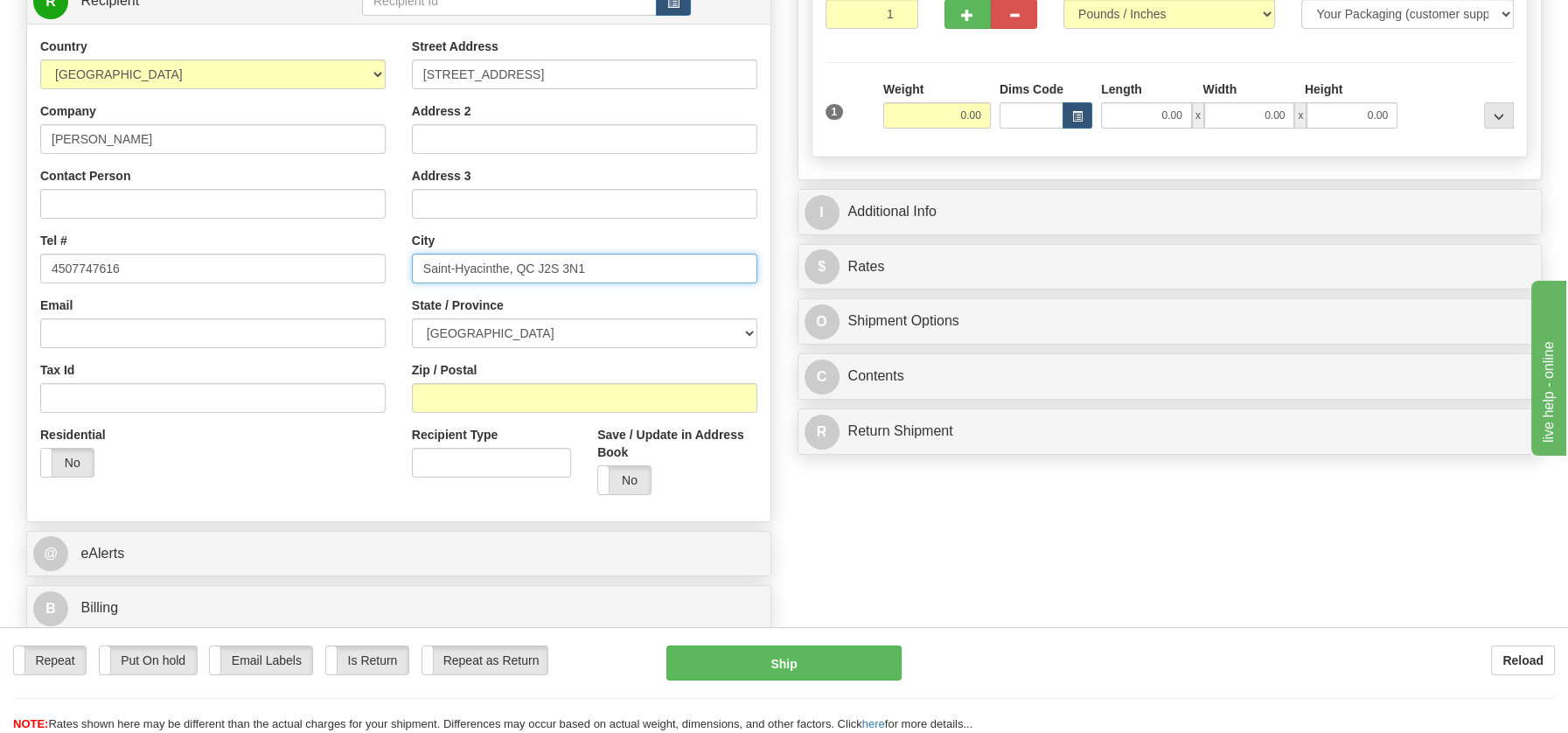
drag, startPoint x: 536, startPoint y: 272, endPoint x: 599, endPoint y: 267, distance: 63.2
click at [599, 267] on input "Saint-Hyacinthe, QC J2S 3N1" at bounding box center [585, 268] width 345 height 30
drag, startPoint x: 537, startPoint y: 265, endPoint x: 608, endPoint y: 264, distance: 71.0
click at [608, 264] on input "Saint-Hyacinthe, QC J2S 3N1" at bounding box center [585, 268] width 345 height 30
type input "Saint-Hyacinthe, QC J2S 3N1"
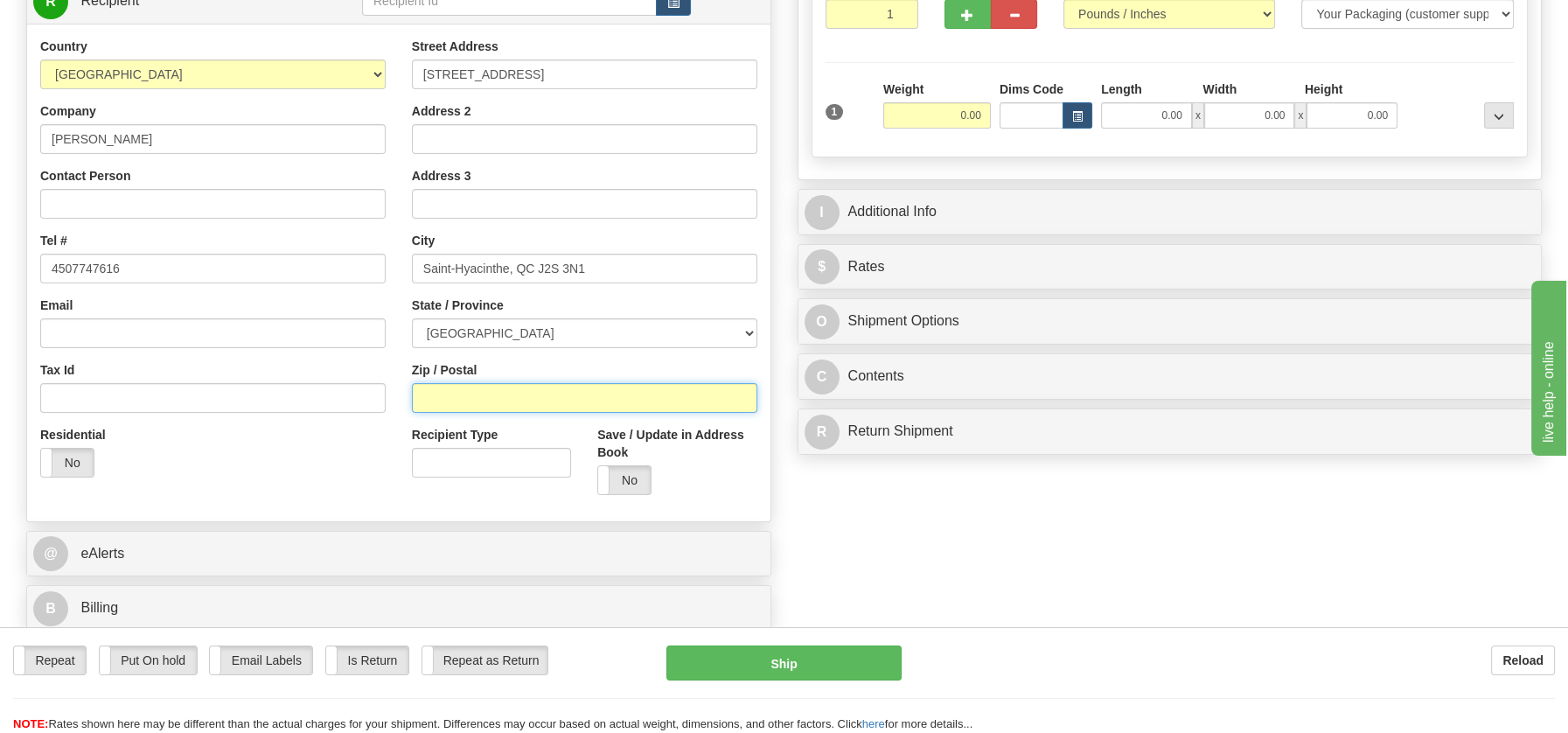
click at [508, 398] on input "Zip / Postal" at bounding box center [585, 398] width 345 height 30
paste input "J2S 3N1"
type input "J2S 3N1"
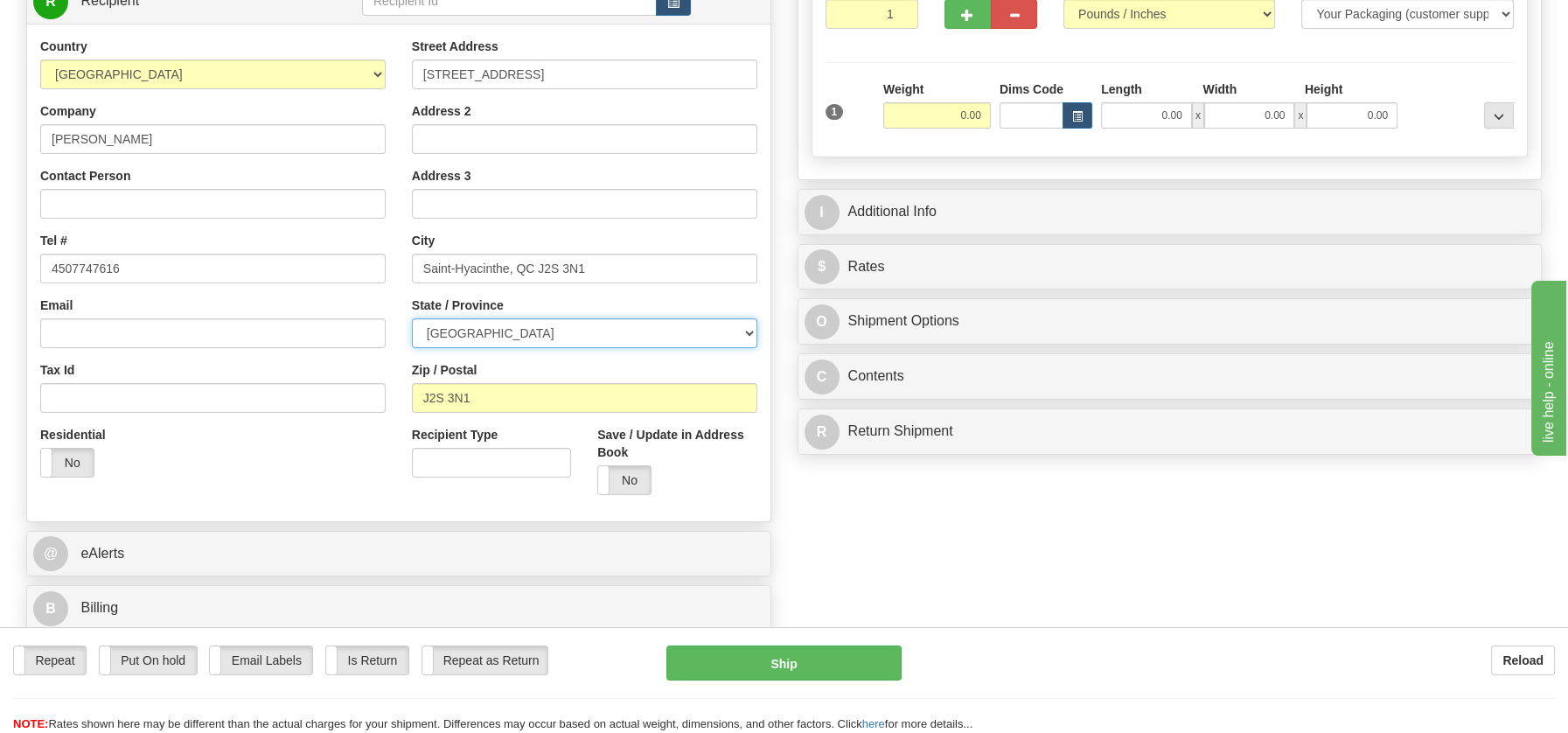
drag, startPoint x: 747, startPoint y: 332, endPoint x: 672, endPoint y: 336, distance: 75.1
click at [744, 332] on select "[GEOGRAPHIC_DATA] [GEOGRAPHIC_DATA] [GEOGRAPHIC_DATA] [GEOGRAPHIC_DATA] [GEOGRA…" at bounding box center [585, 333] width 345 height 30
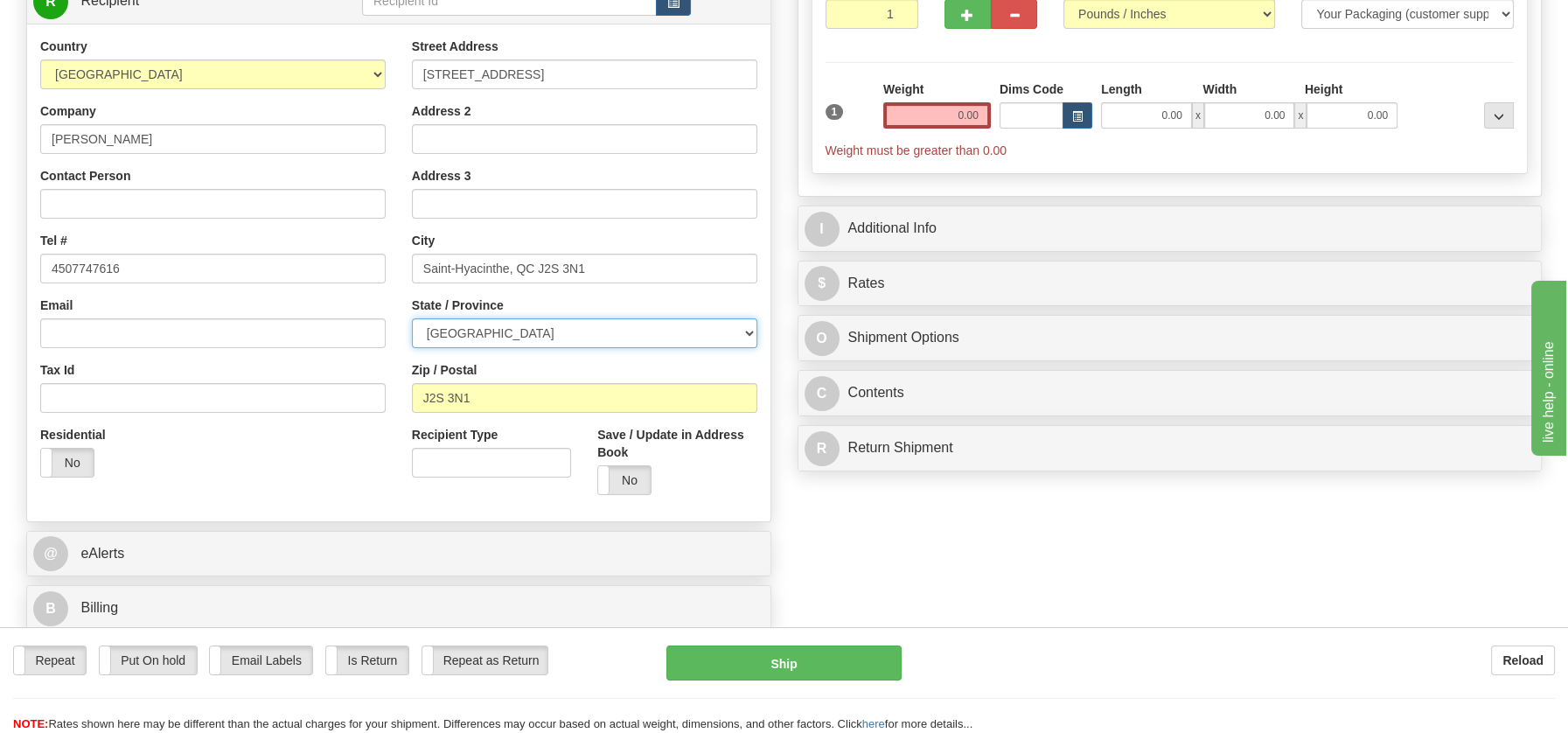
select select "QC"
click at [412, 319] on select "[GEOGRAPHIC_DATA] [GEOGRAPHIC_DATA] [GEOGRAPHIC_DATA] [GEOGRAPHIC_DATA] [GEOGRA…" at bounding box center [585, 333] width 345 height 30
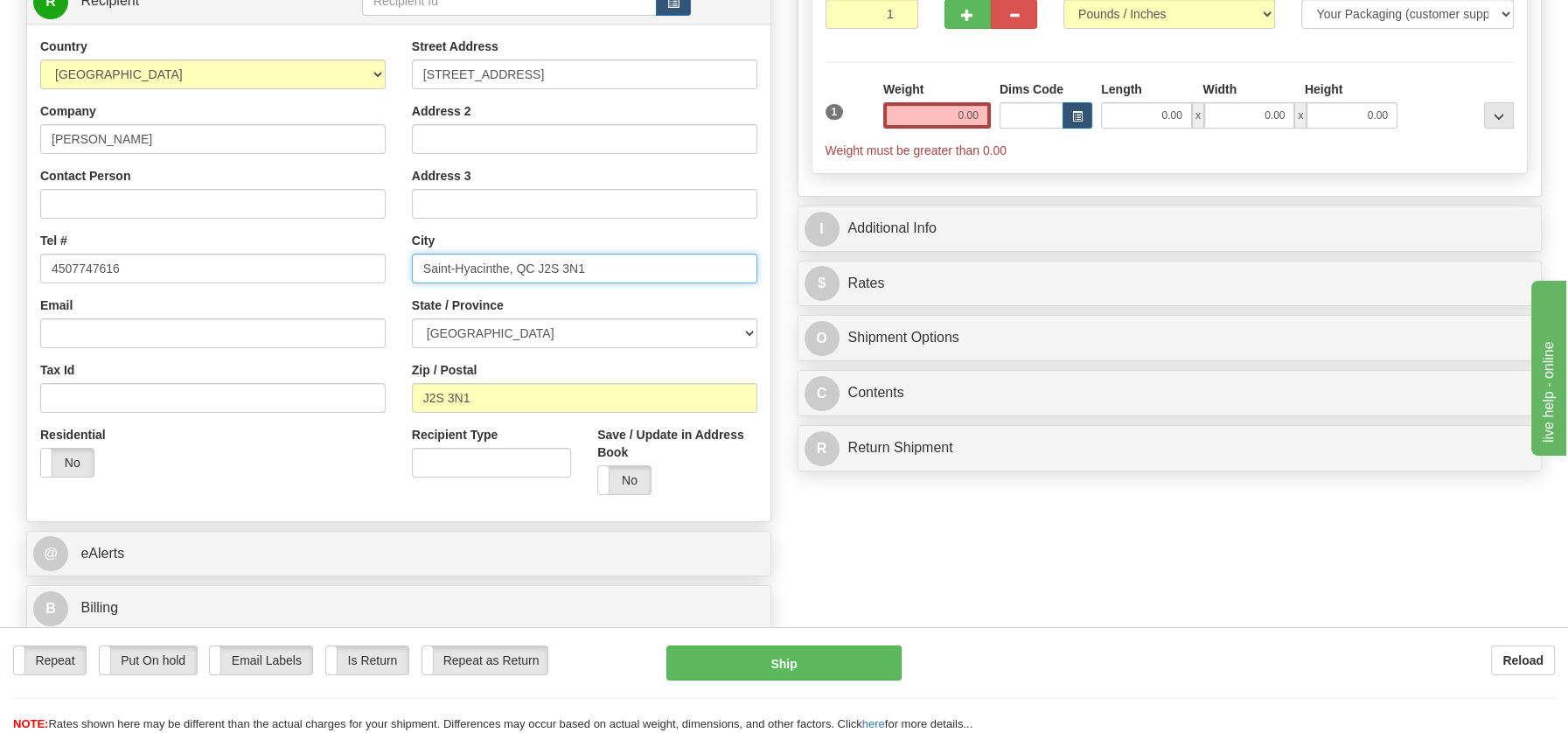
drag, startPoint x: 509, startPoint y: 270, endPoint x: 635, endPoint y: 265, distance: 126.1
click at [635, 265] on input "Saint-Hyacinthe, QC J2S 3N1" at bounding box center [585, 268] width 345 height 30
type input "Saint-Hyacinthe"
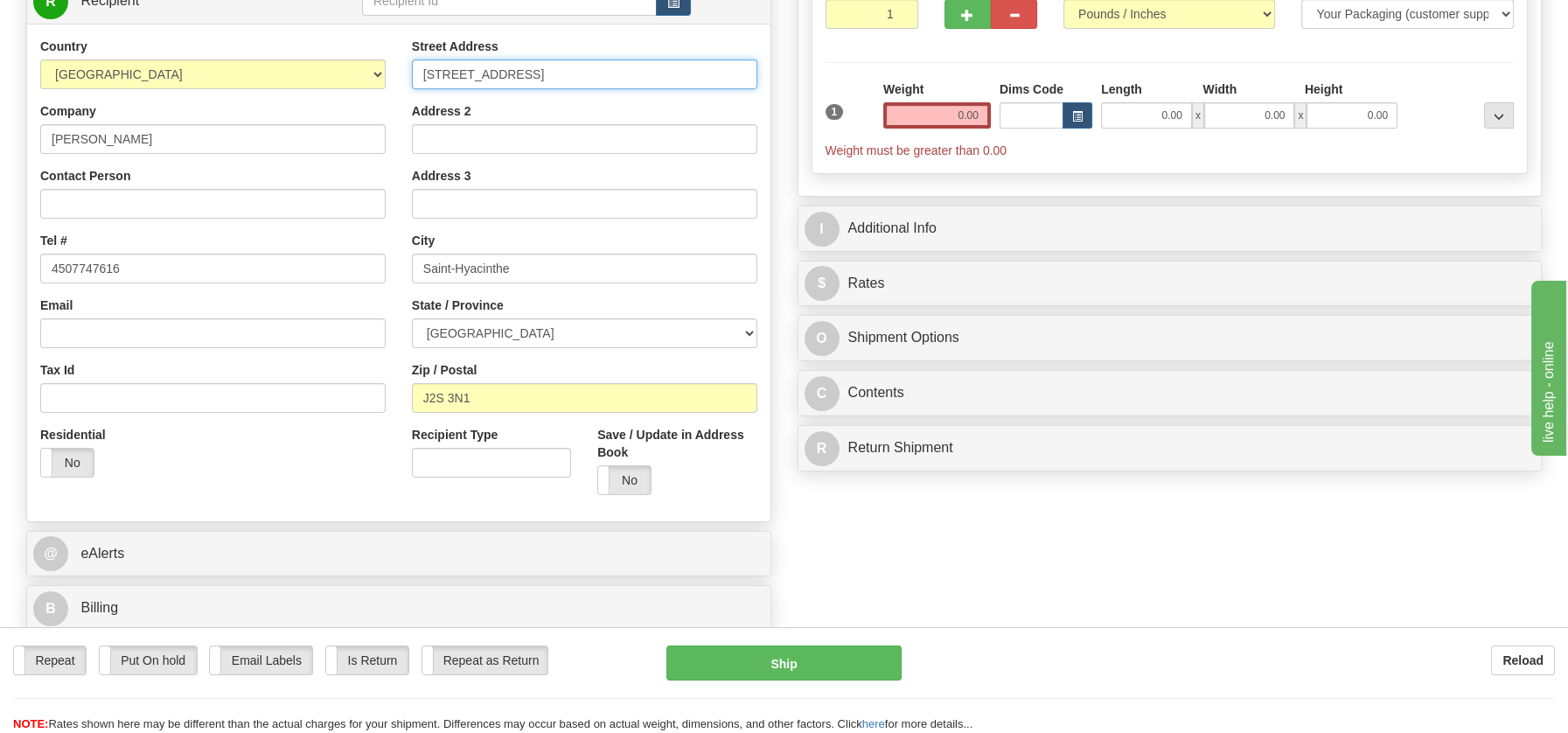
drag, startPoint x: 547, startPoint y: 74, endPoint x: 716, endPoint y: 74, distance: 169.0
click at [716, 74] on input "[STREET_ADDRESS]" at bounding box center [585, 74] width 345 height 30
type input "[STREET_ADDRESS]"
drag, startPoint x: 931, startPoint y: 118, endPoint x: 990, endPoint y: 129, distance: 60.0
click at [990, 129] on div "Weight 0.00" at bounding box center [937, 111] width 116 height 61
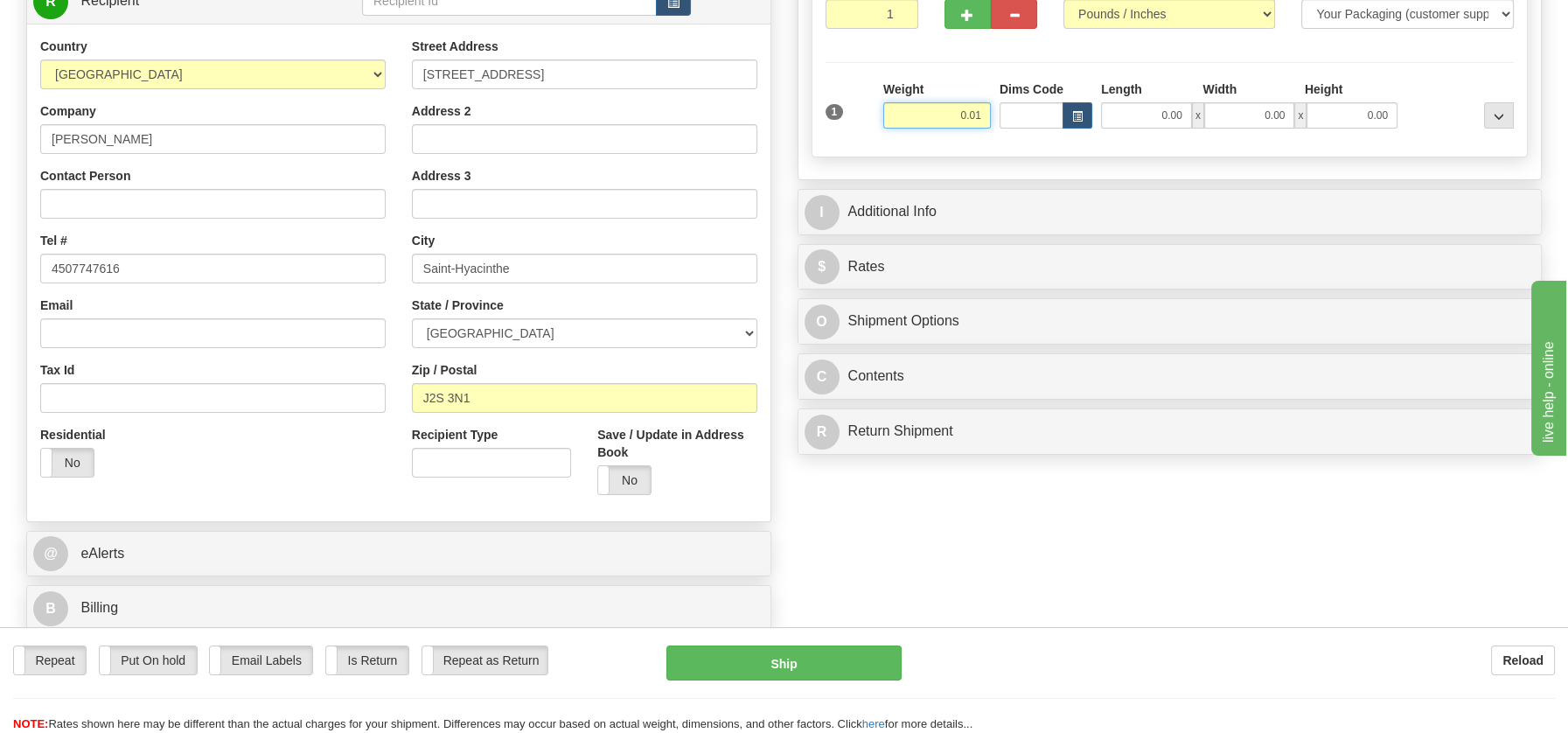
type input "0.01"
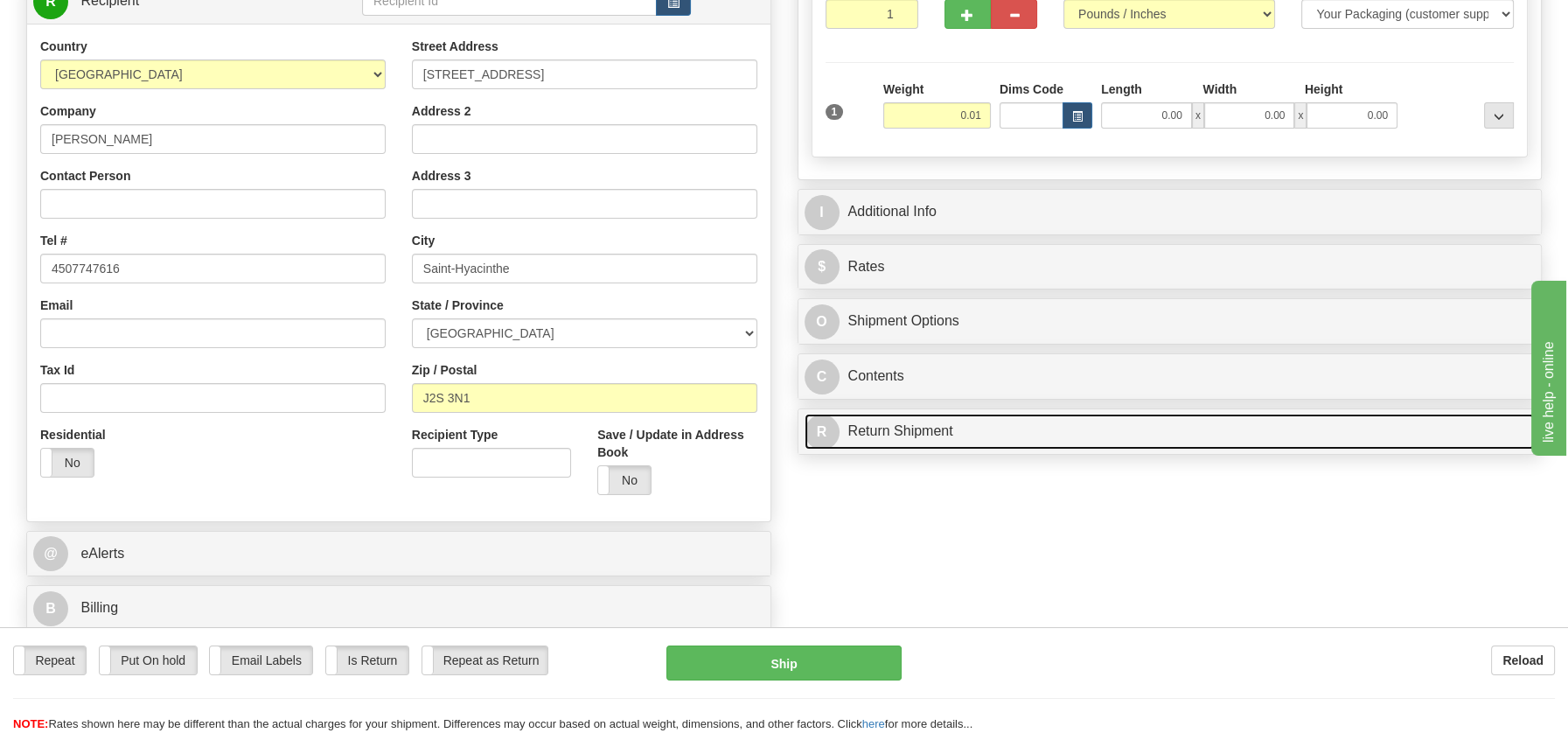
click at [902, 430] on link "R Return Shipment" at bounding box center [1169, 431] width 731 height 35
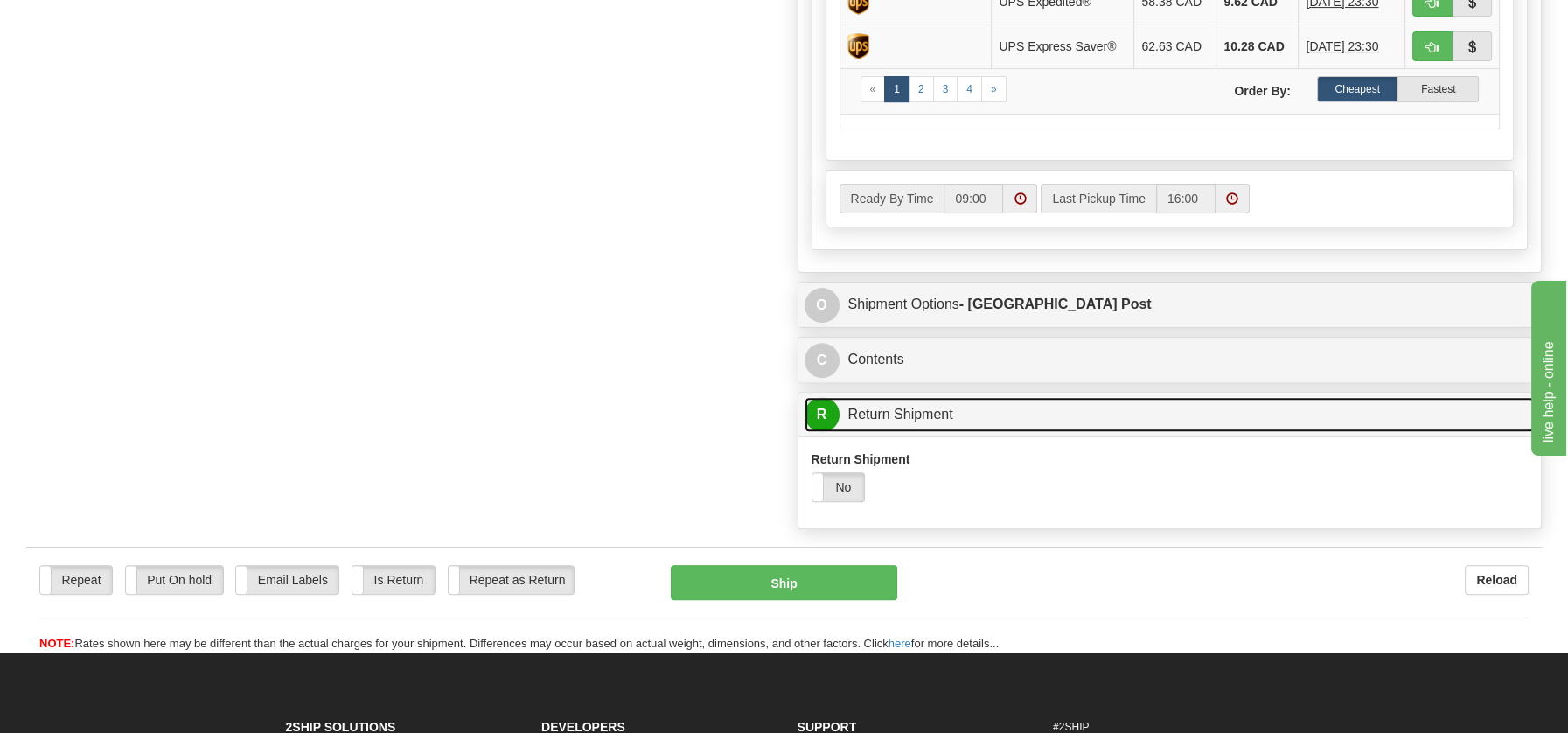
scroll to position [932, 0]
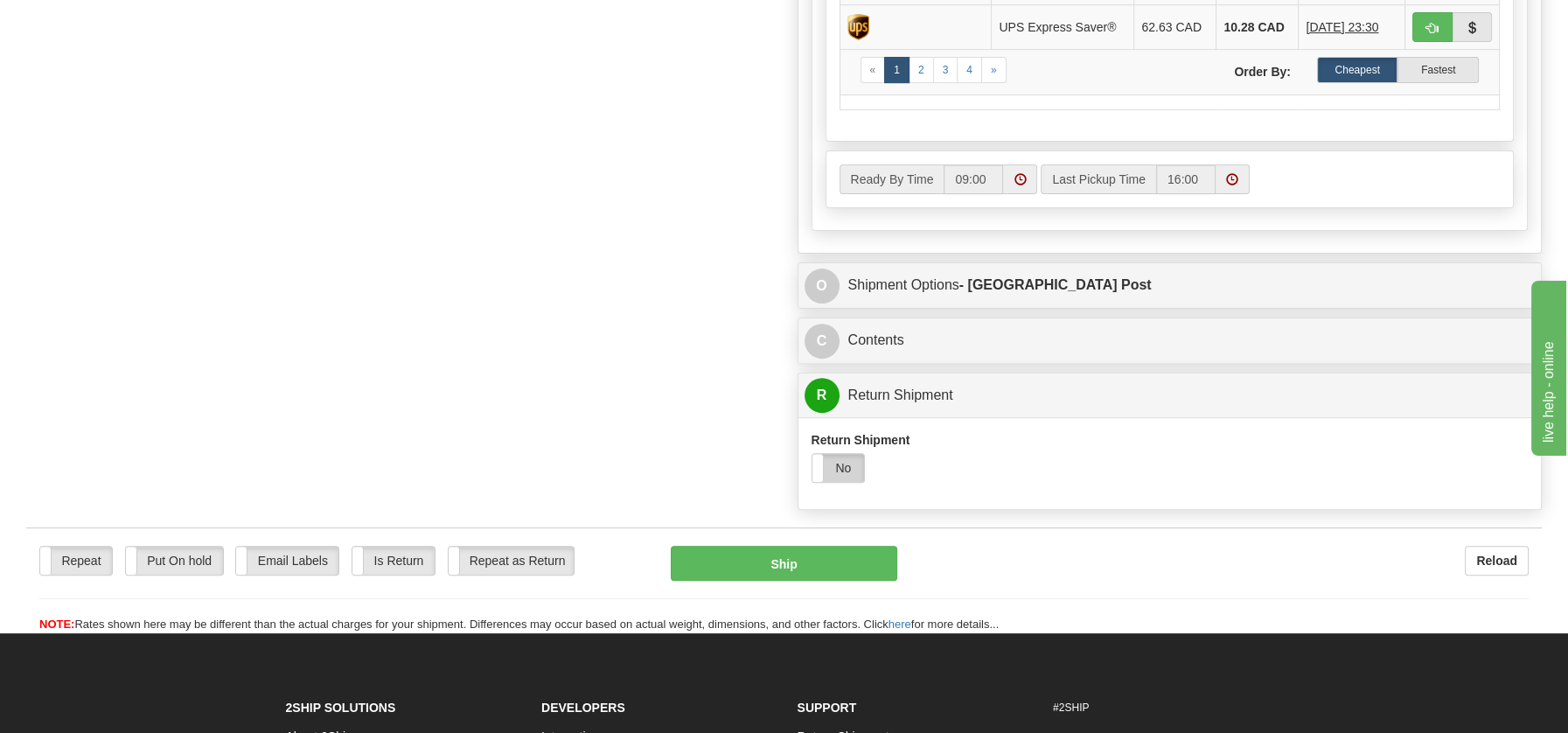
click at [843, 461] on label "No" at bounding box center [839, 468] width 53 height 28
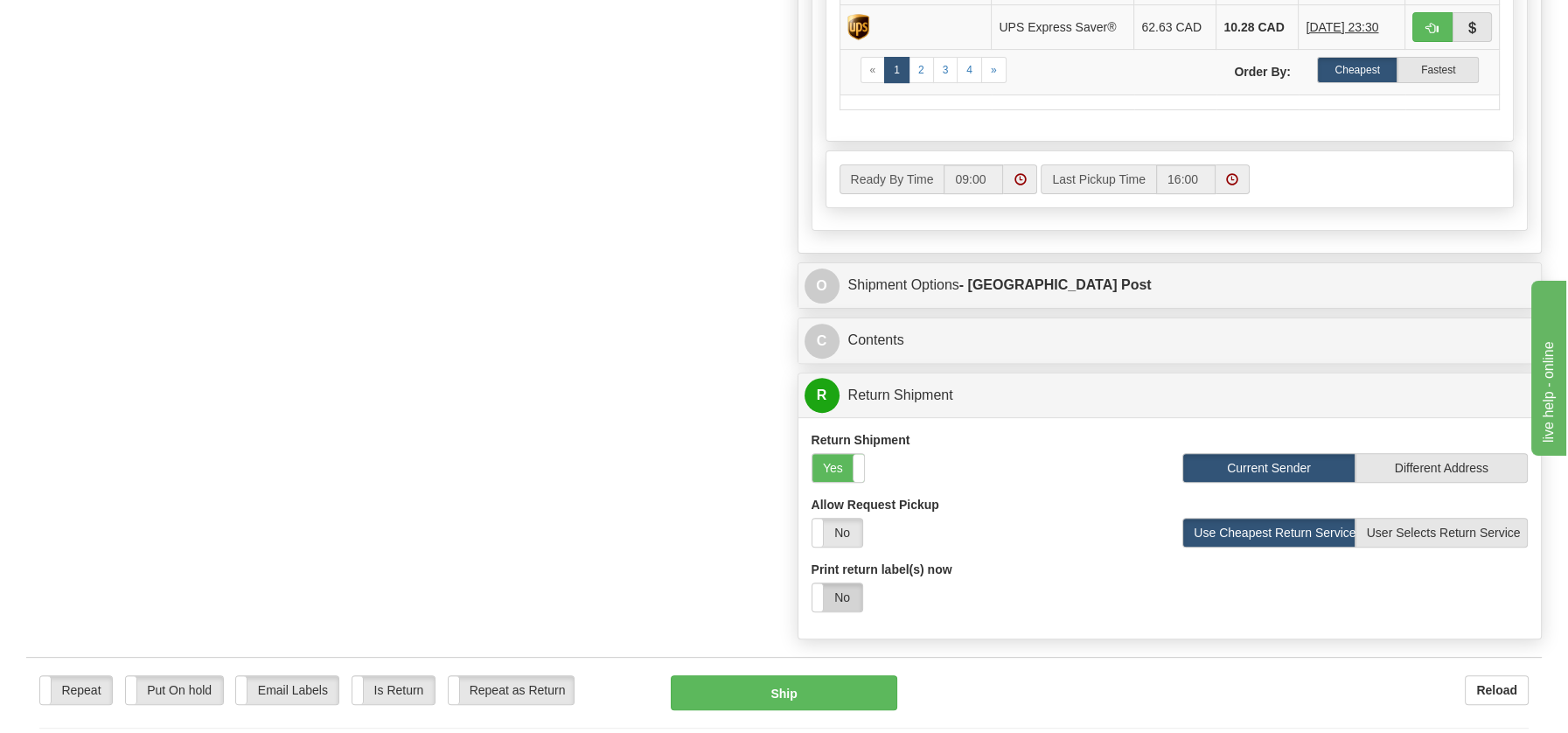
click at [852, 599] on label "No" at bounding box center [837, 597] width 50 height 28
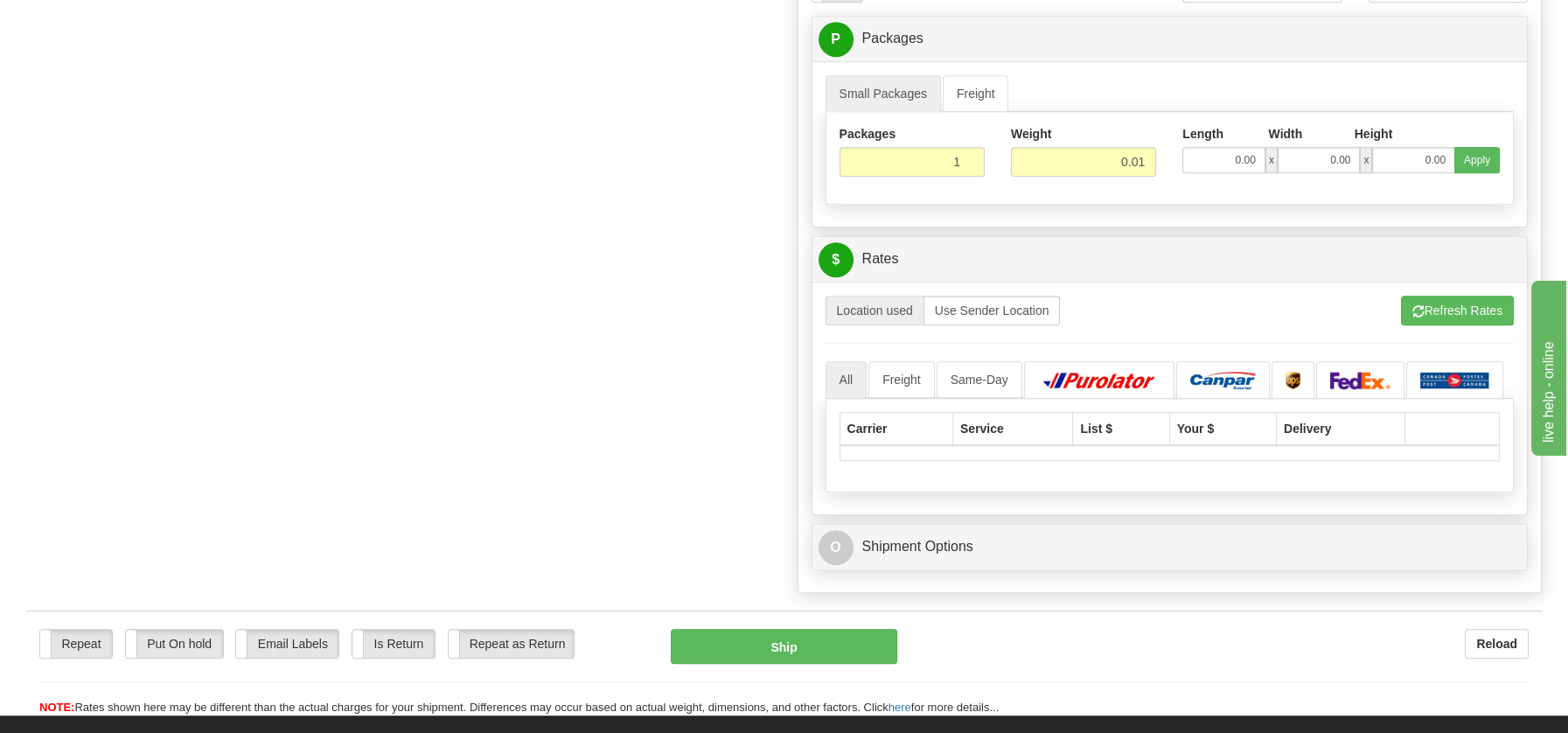
scroll to position [1545, 0]
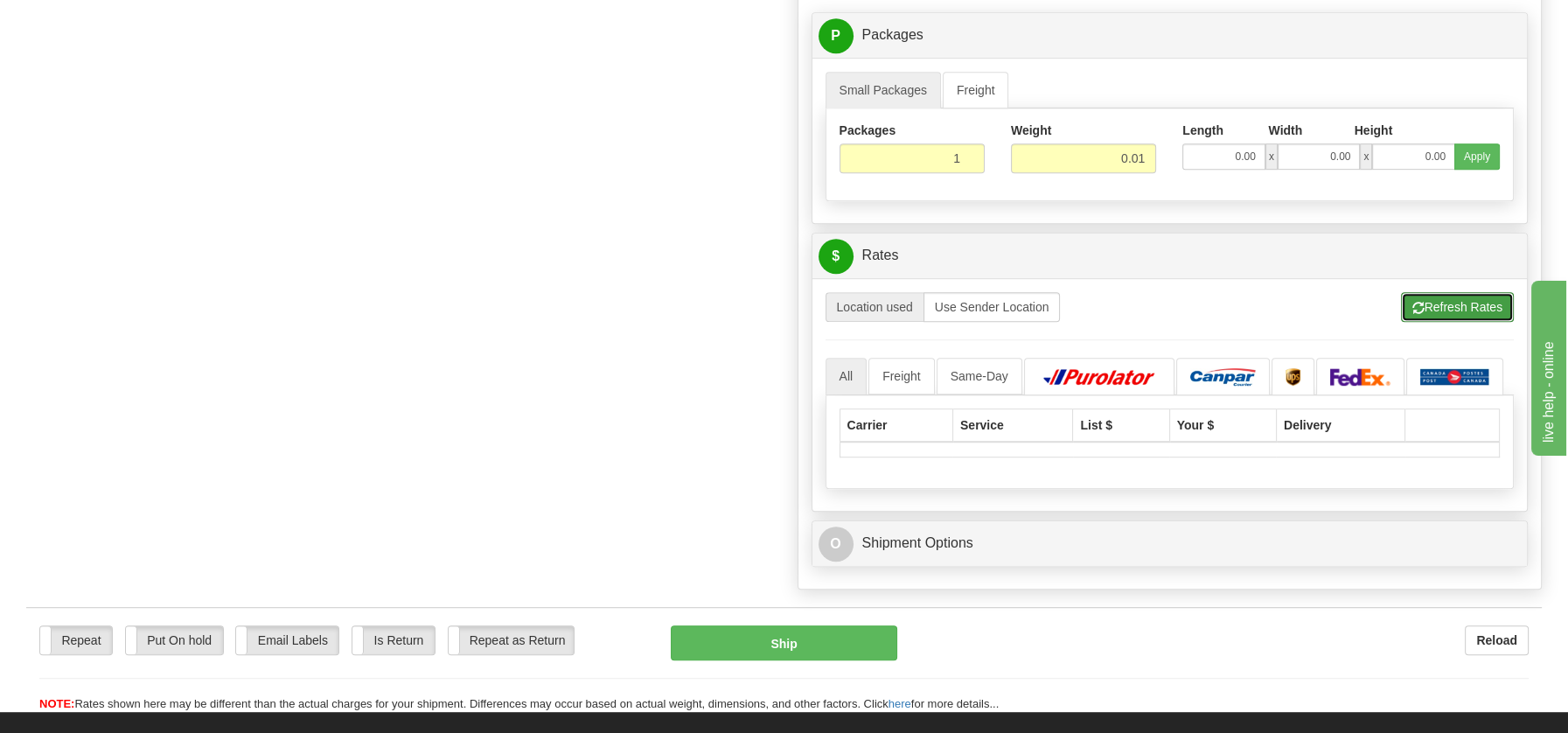
drag, startPoint x: 1465, startPoint y: 297, endPoint x: 1350, endPoint y: 340, distance: 122.8
click at [1464, 297] on button "Refresh Rates" at bounding box center [1457, 307] width 113 height 30
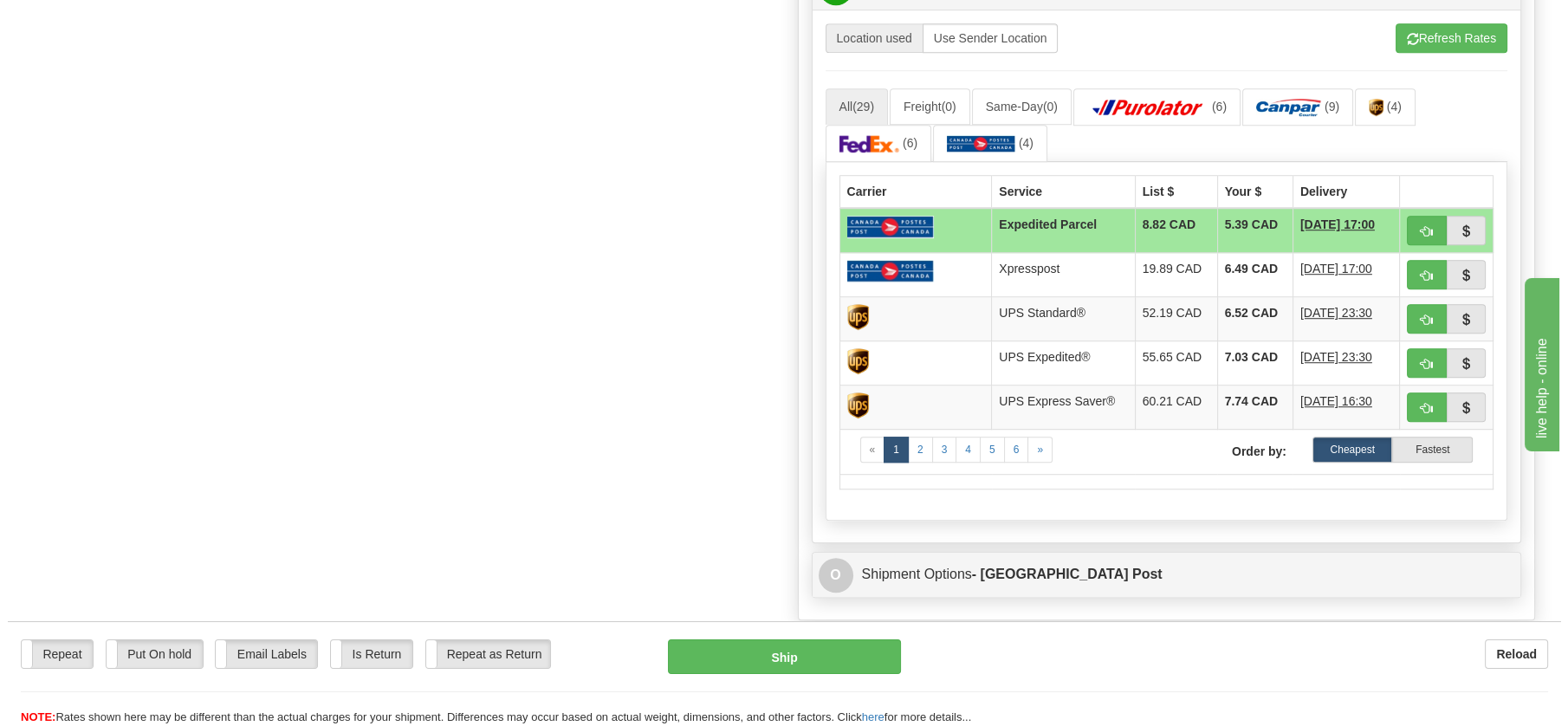
scroll to position [1799, 0]
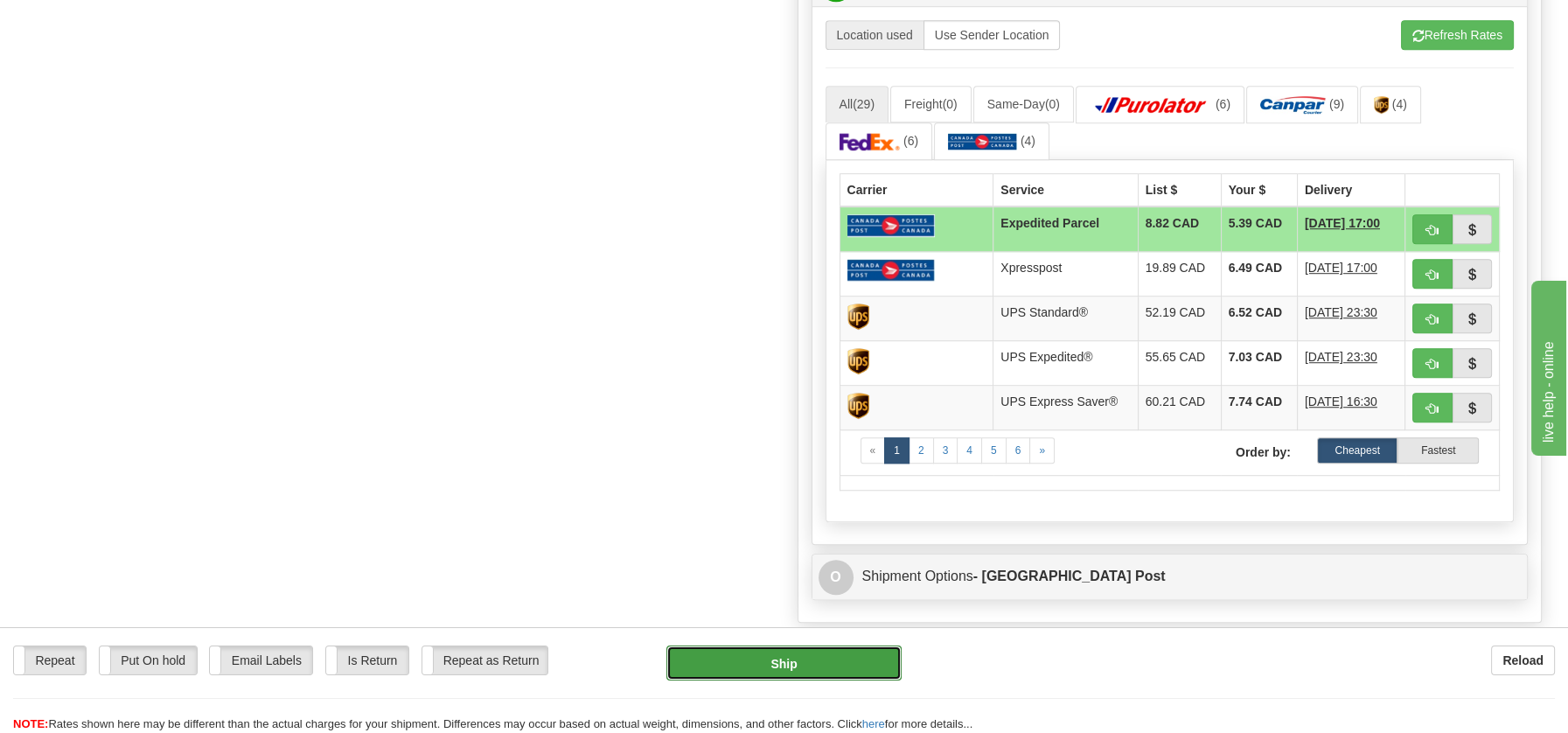
click at [771, 659] on button "Ship" at bounding box center [784, 663] width 235 height 35
type input "DOM.EP"
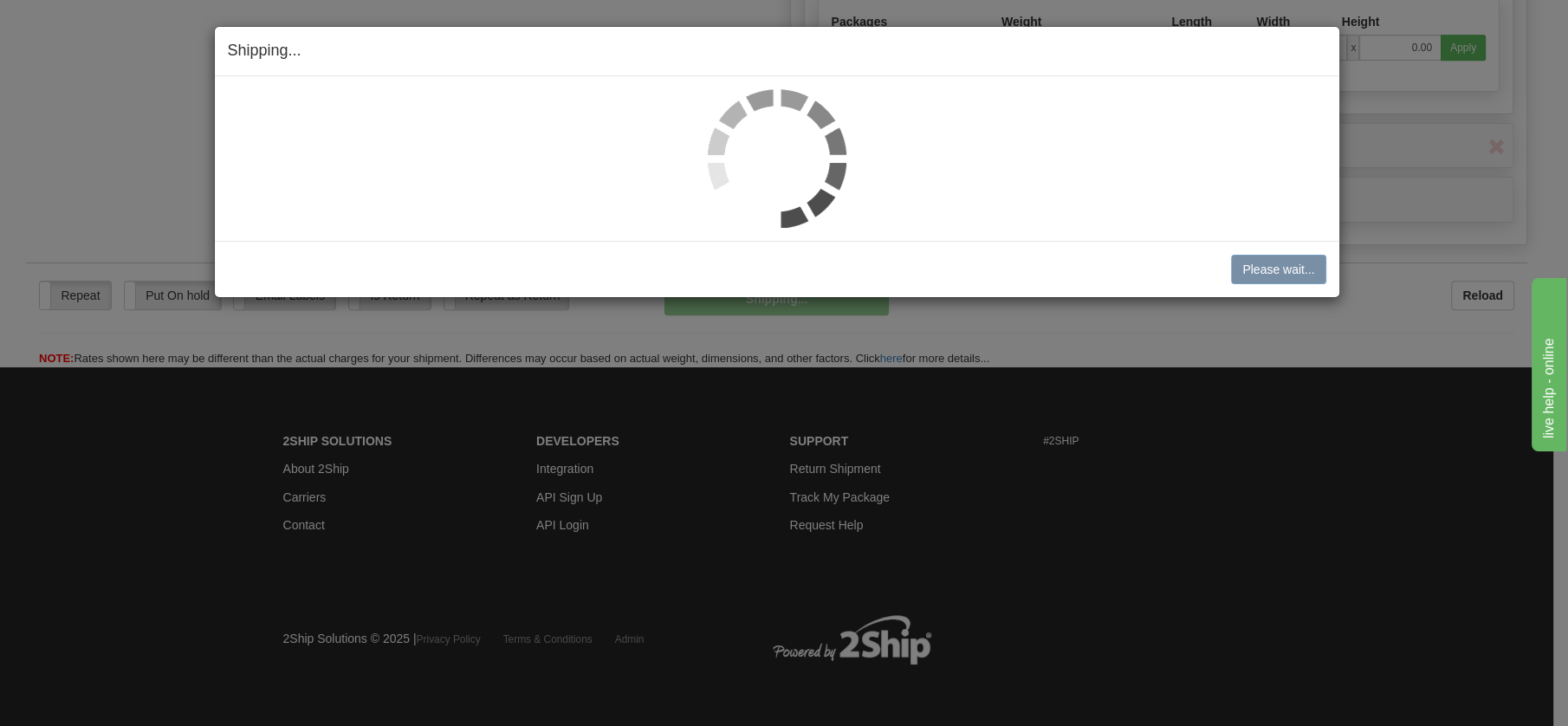
scroll to position [999, 0]
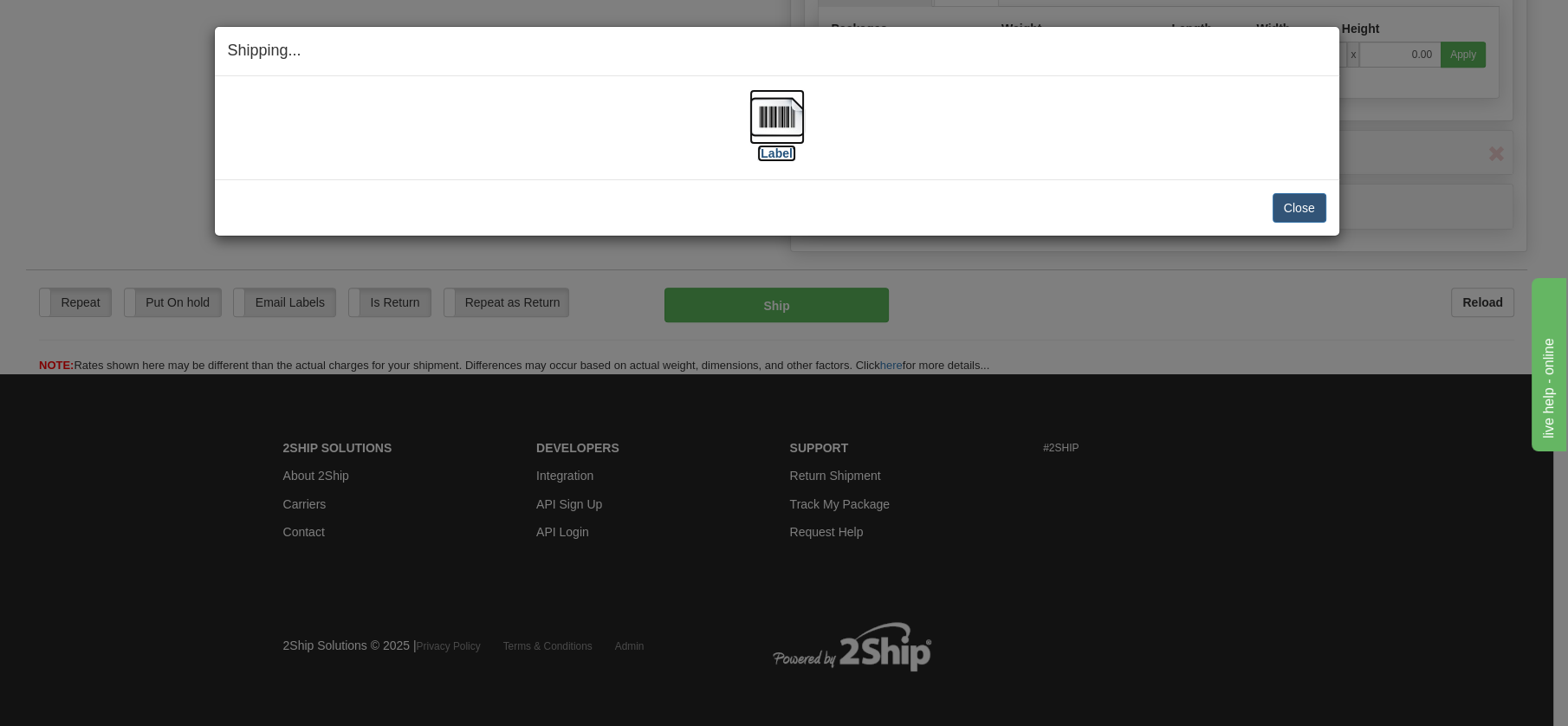
click at [775, 107] on img at bounding box center [777, 117] width 56 height 56
click at [1312, 204] on button "Close" at bounding box center [1300, 208] width 54 height 30
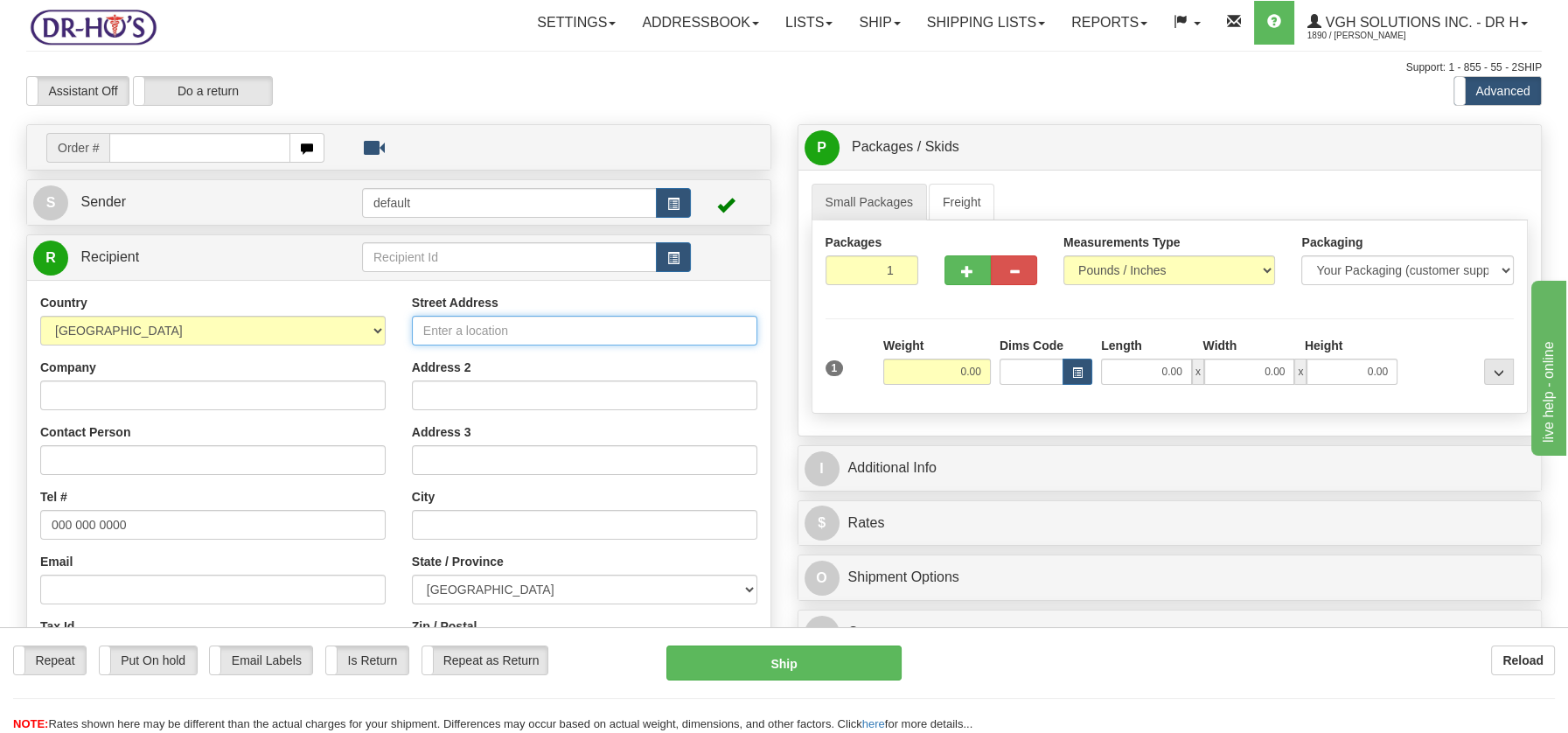
click at [430, 334] on input "Street Address" at bounding box center [585, 331] width 345 height 30
paste input "771 CH DU BORD-DE-L'EAU [GEOGRAPHIC_DATA], J5W4K8"
type input "771 CH DU BORD-DE-L'EAU [GEOGRAPHIC_DATA], J5W4K8"
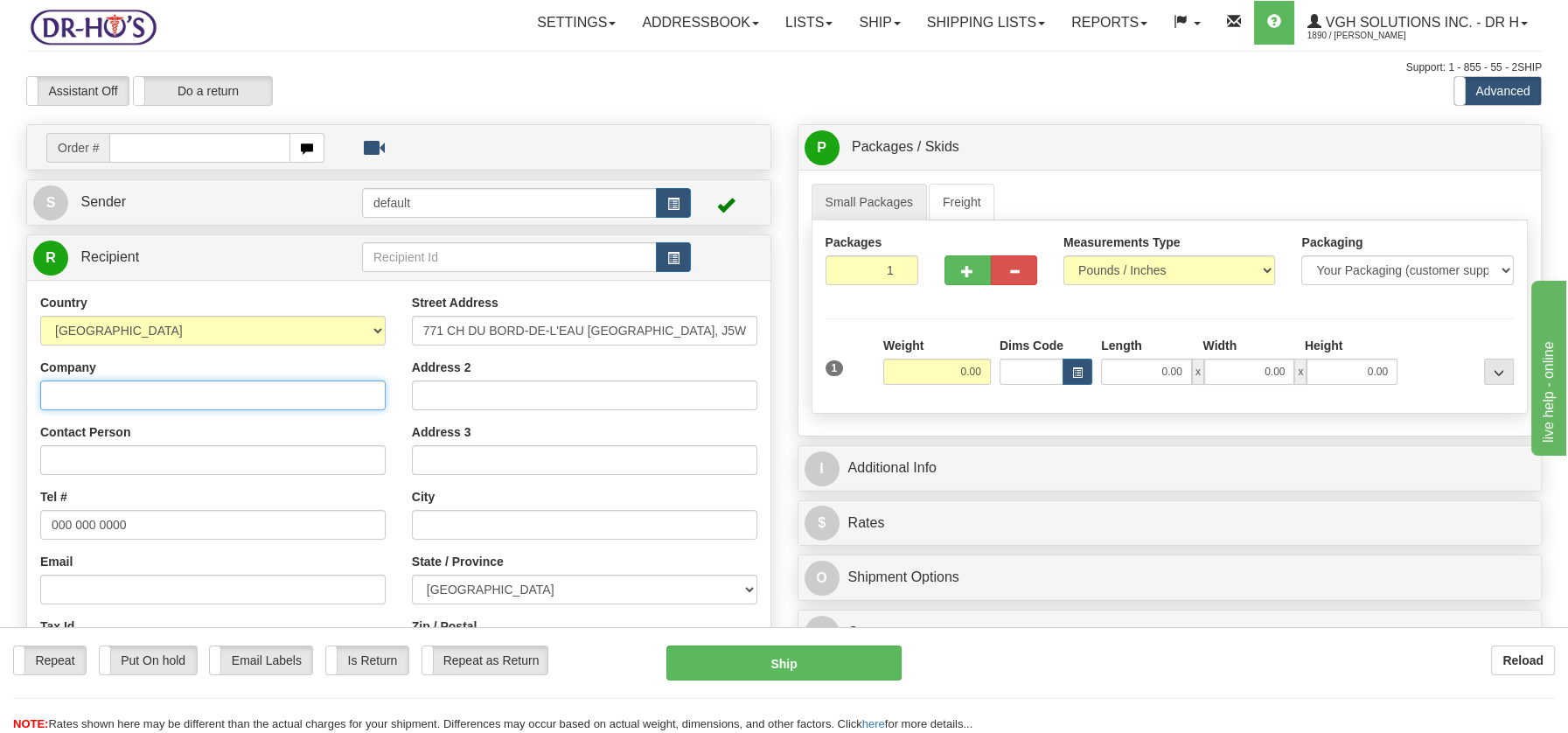
click at [71, 394] on input "Company" at bounding box center [212, 395] width 345 height 30
paste input "[PERSON_NAME]"
type input "[PERSON_NAME]"
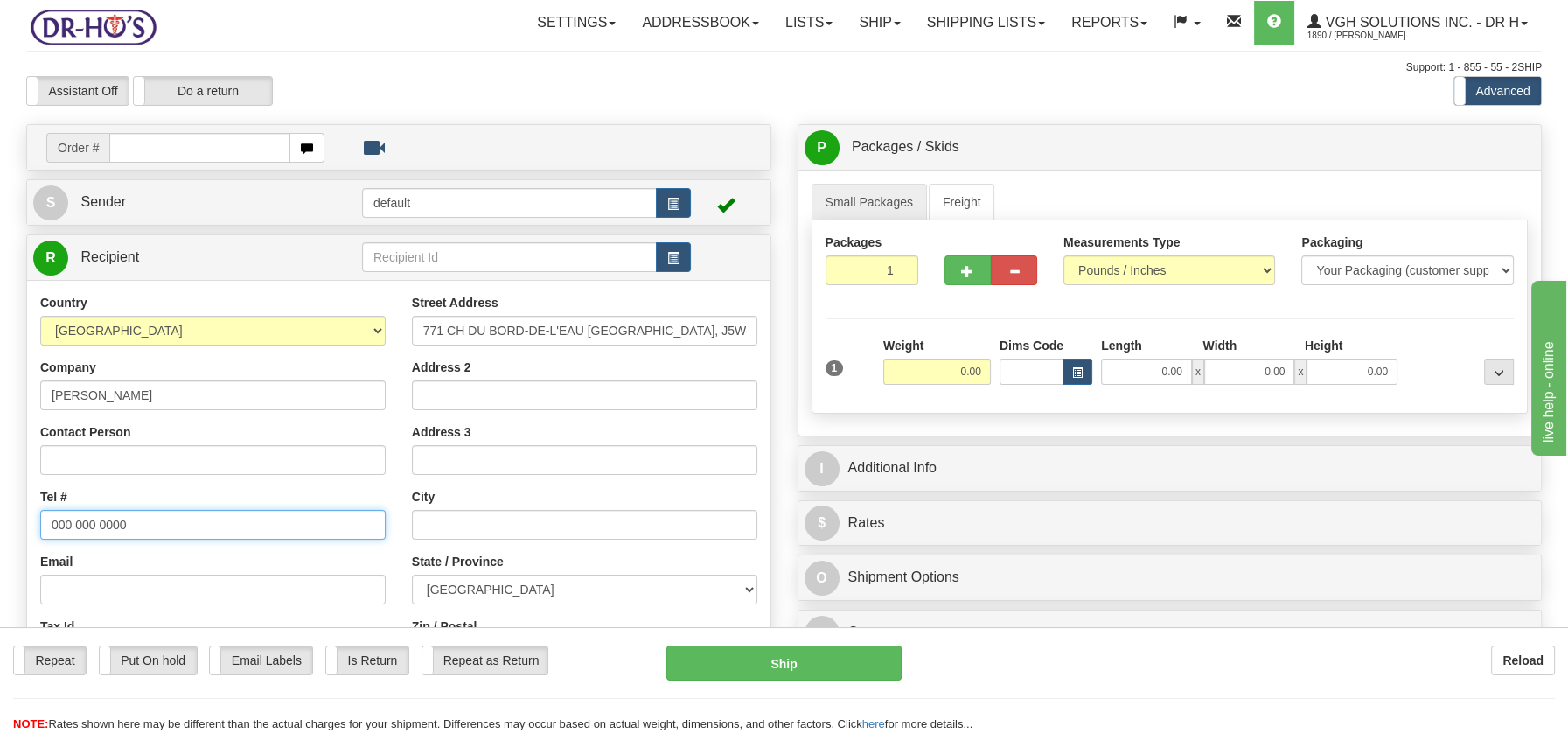
drag, startPoint x: 45, startPoint y: 523, endPoint x: 136, endPoint y: 506, distance: 92.6
click at [136, 506] on div "Tel # 000 000 0000" at bounding box center [212, 513] width 345 height 52
paste input "450591072"
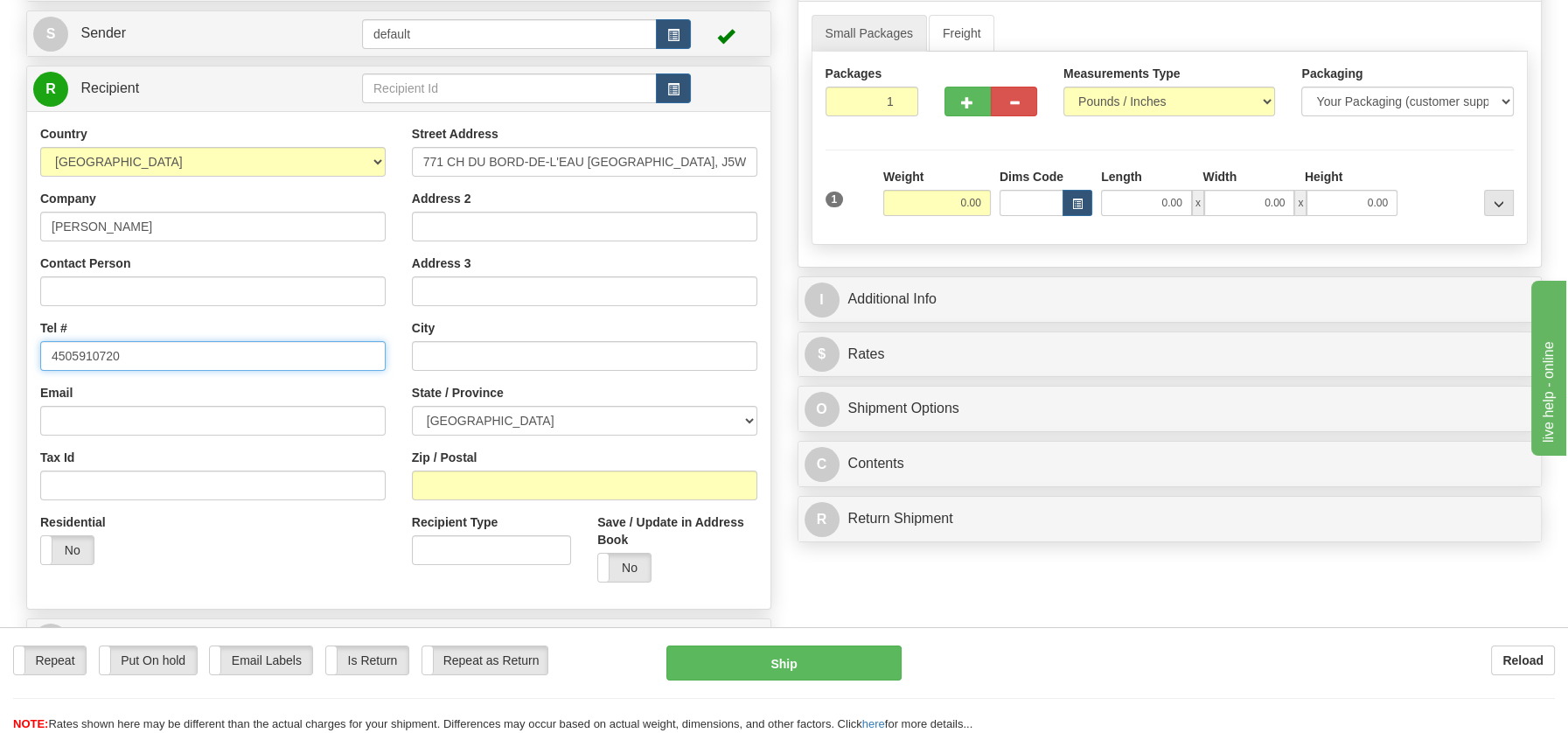
scroll to position [177, 0]
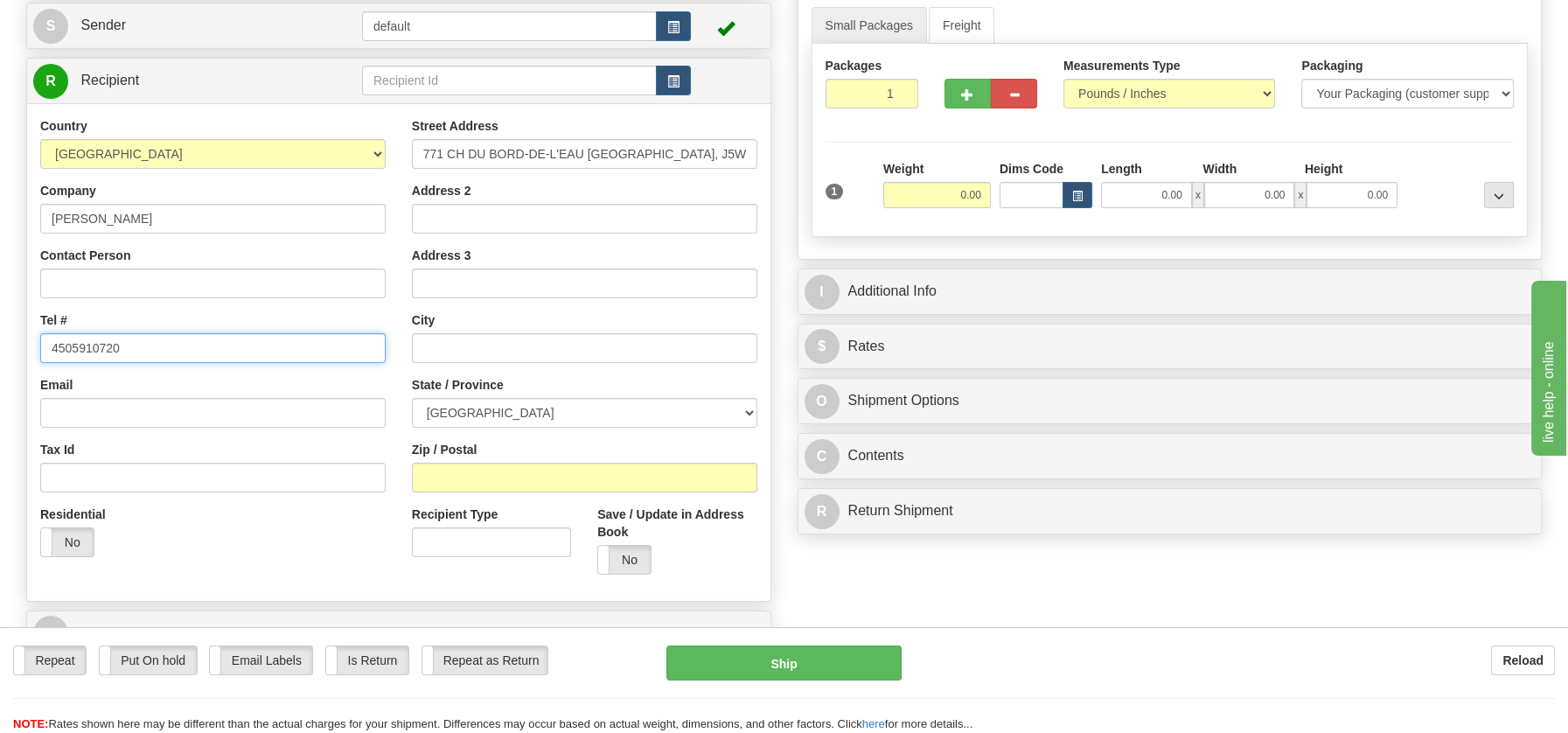
type input "4505910720"
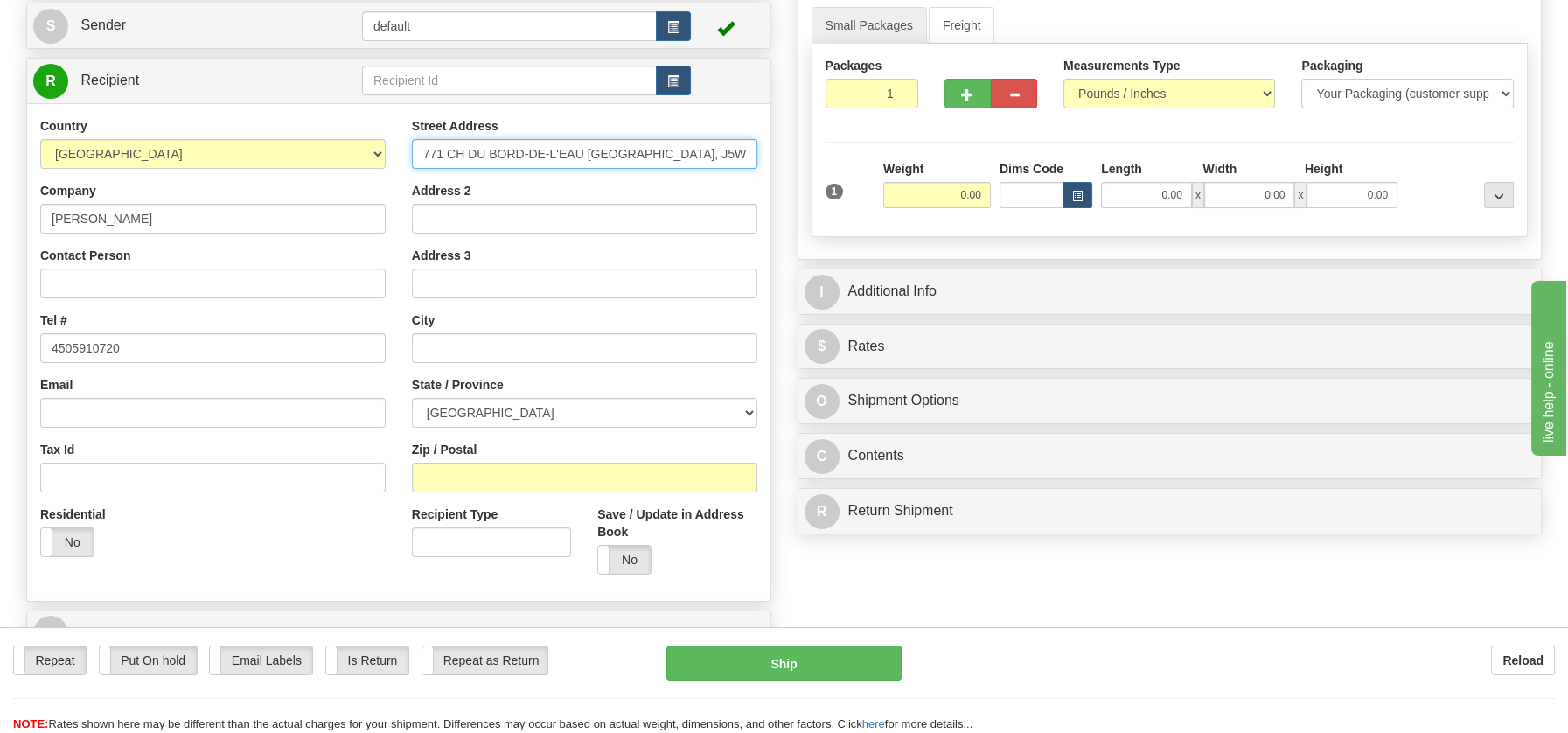
drag, startPoint x: 585, startPoint y: 153, endPoint x: 668, endPoint y: 143, distance: 83.6
click at [730, 140] on input "771 CH DU BORD-DE-L'EAU [GEOGRAPHIC_DATA], J5W4K8" at bounding box center [585, 154] width 345 height 30
drag, startPoint x: 586, startPoint y: 152, endPoint x: 756, endPoint y: 150, distance: 170.0
click at [756, 150] on input "771 CH DU BORD-DE-L'EAU [GEOGRAPHIC_DATA], J5W4K8" at bounding box center [585, 154] width 345 height 30
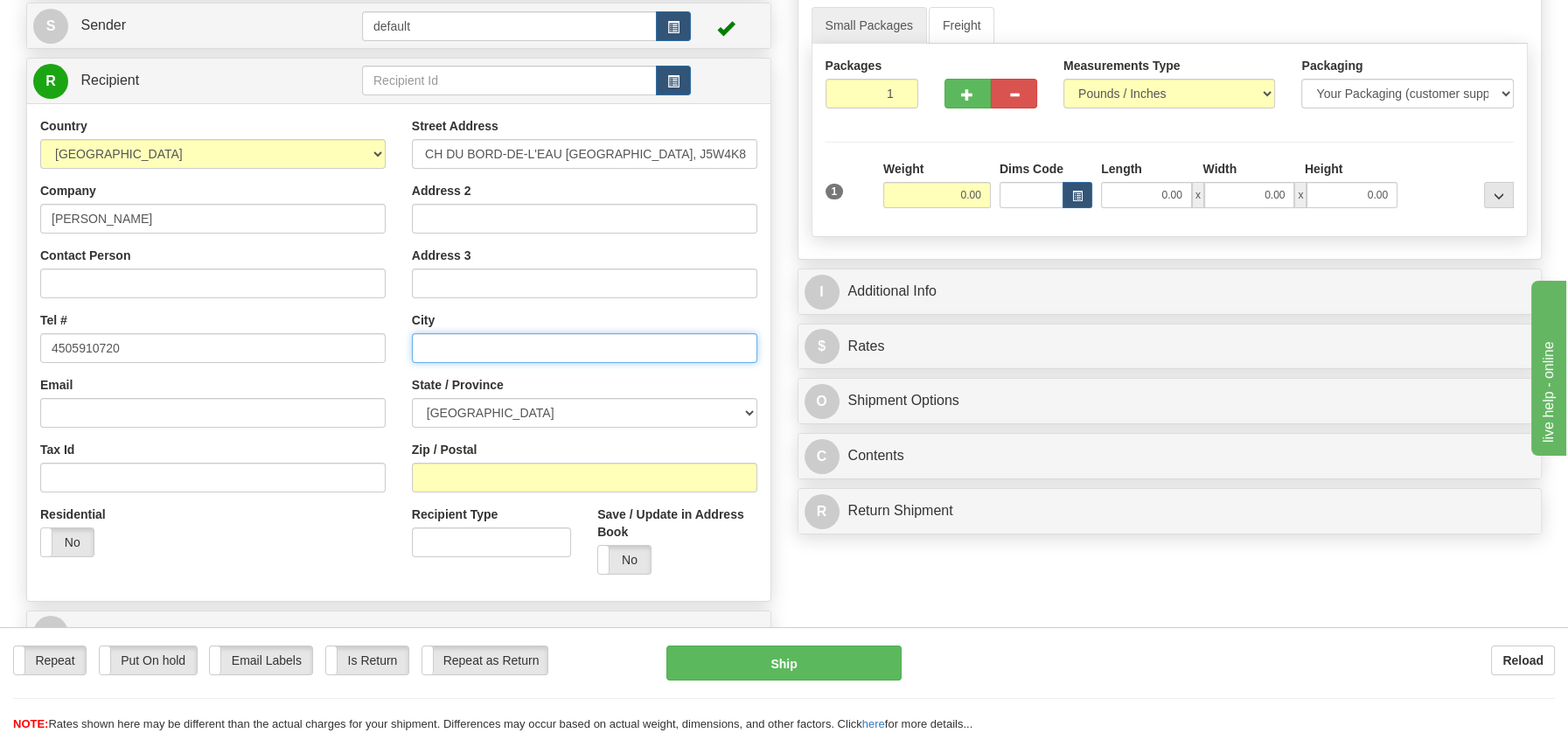
scroll to position [0, 0]
click at [483, 355] on input "text" at bounding box center [585, 348] width 345 height 30
paste input "[GEOGRAPHIC_DATA]"
drag, startPoint x: 568, startPoint y: 345, endPoint x: 659, endPoint y: 351, distance: 91.2
click at [659, 351] on input "[GEOGRAPHIC_DATA]" at bounding box center [585, 348] width 345 height 30
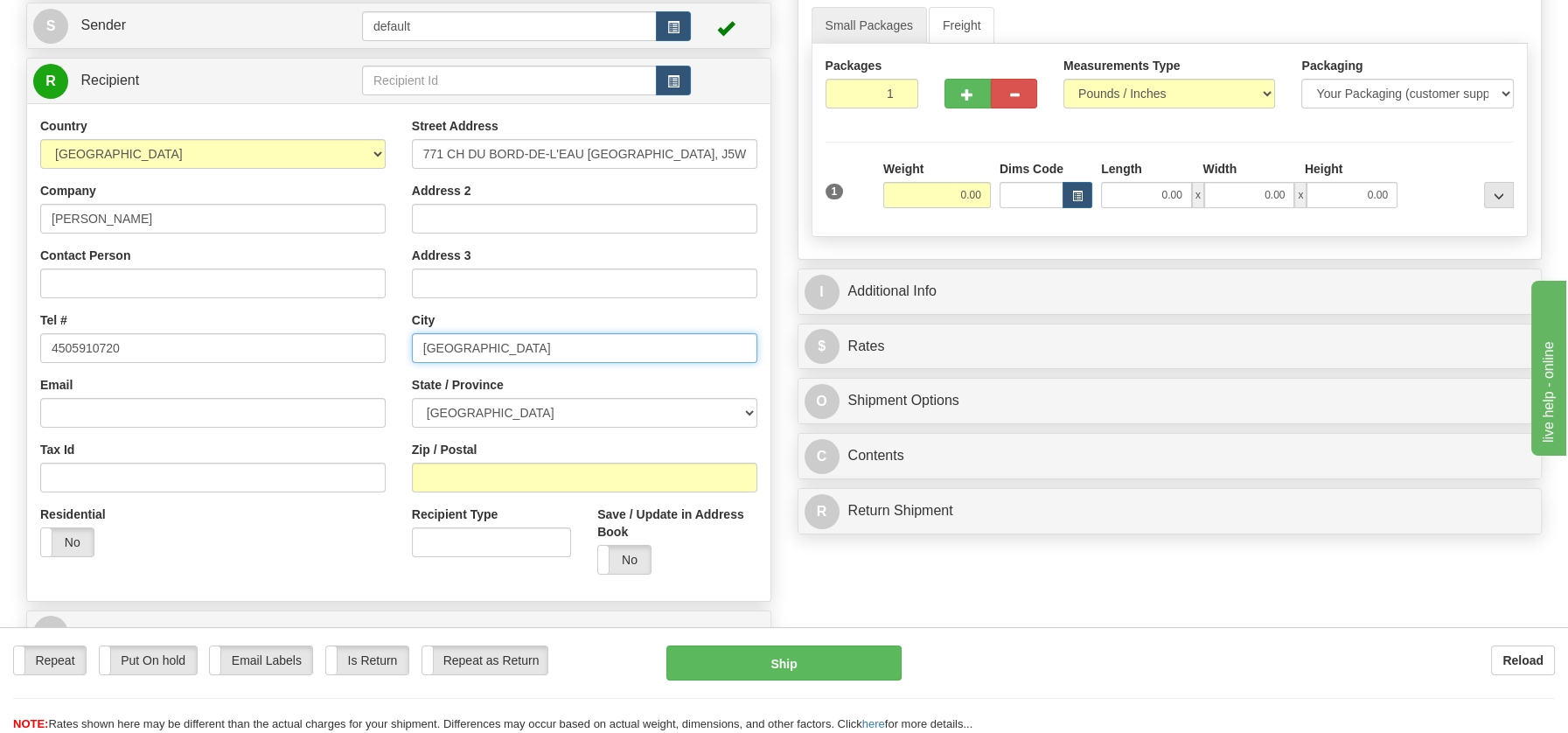
type input "[GEOGRAPHIC_DATA]"
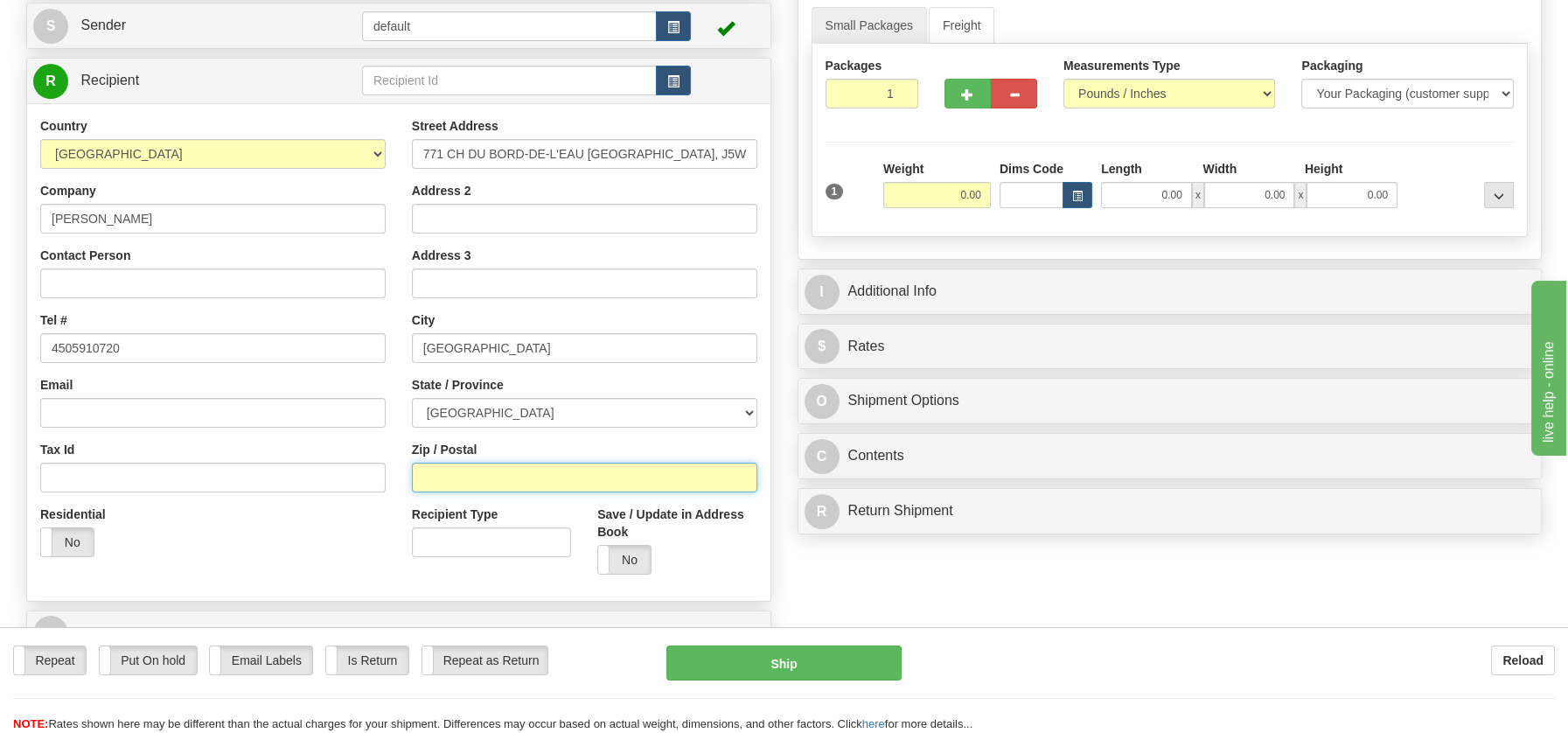
click at [466, 475] on input "Zip / Postal" at bounding box center [585, 478] width 345 height 30
paste input "J5W4K8"
type input "J5W4K8"
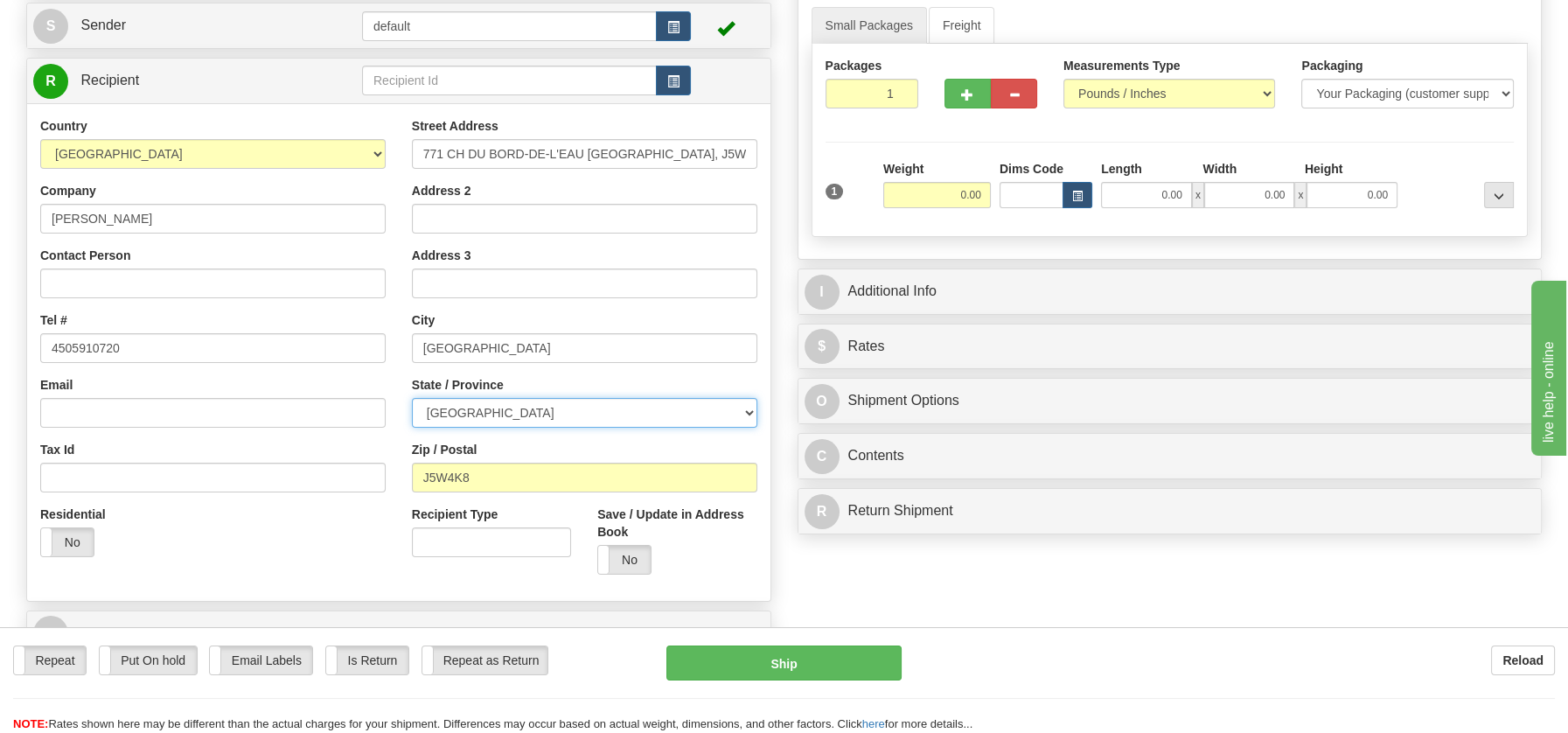
click at [745, 411] on select "[GEOGRAPHIC_DATA] [GEOGRAPHIC_DATA] [GEOGRAPHIC_DATA] [GEOGRAPHIC_DATA] [GEOGRA…" at bounding box center [585, 412] width 345 height 30
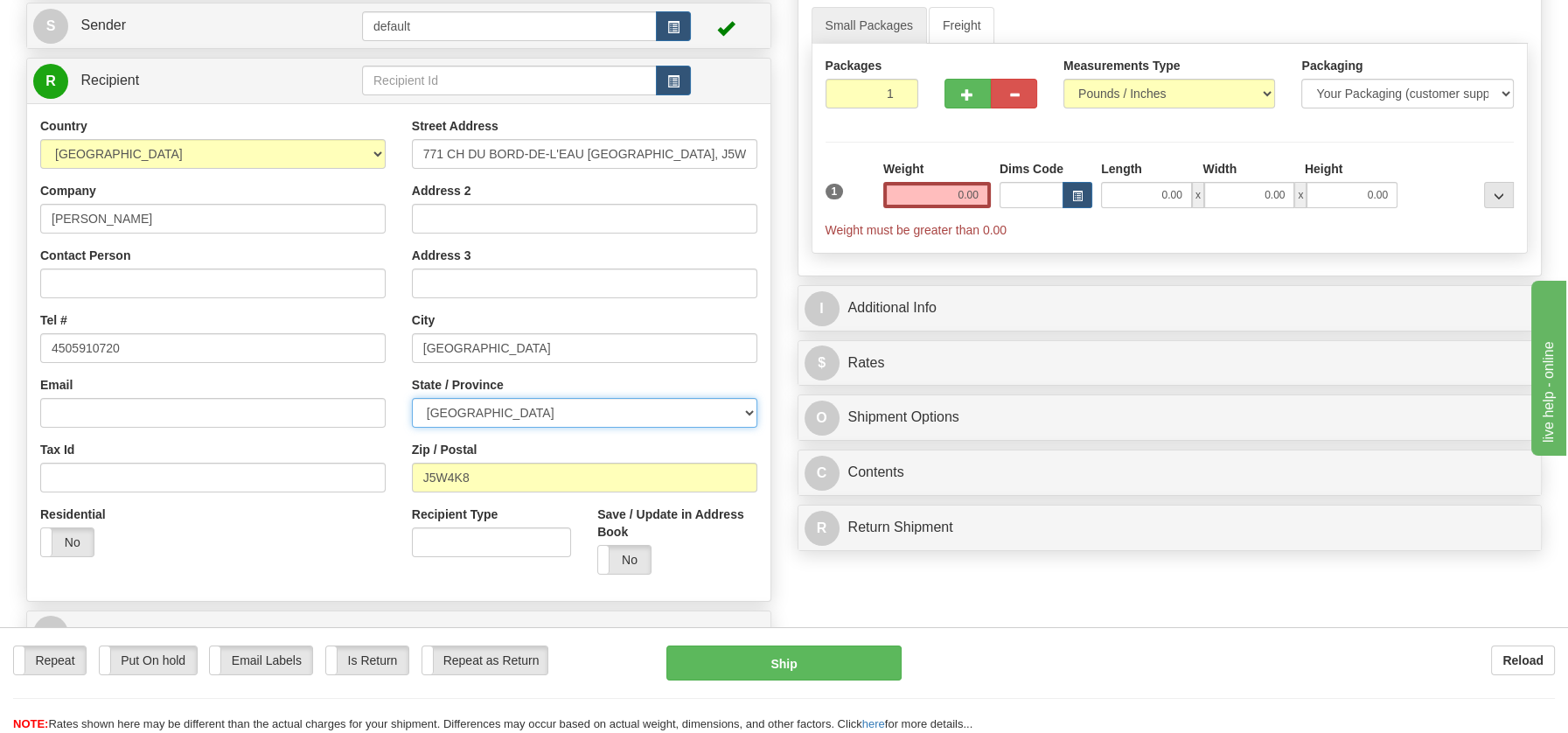
select select "QC"
click at [412, 398] on select "[GEOGRAPHIC_DATA] [GEOGRAPHIC_DATA] [GEOGRAPHIC_DATA] [GEOGRAPHIC_DATA] [GEOGRA…" at bounding box center [585, 412] width 345 height 30
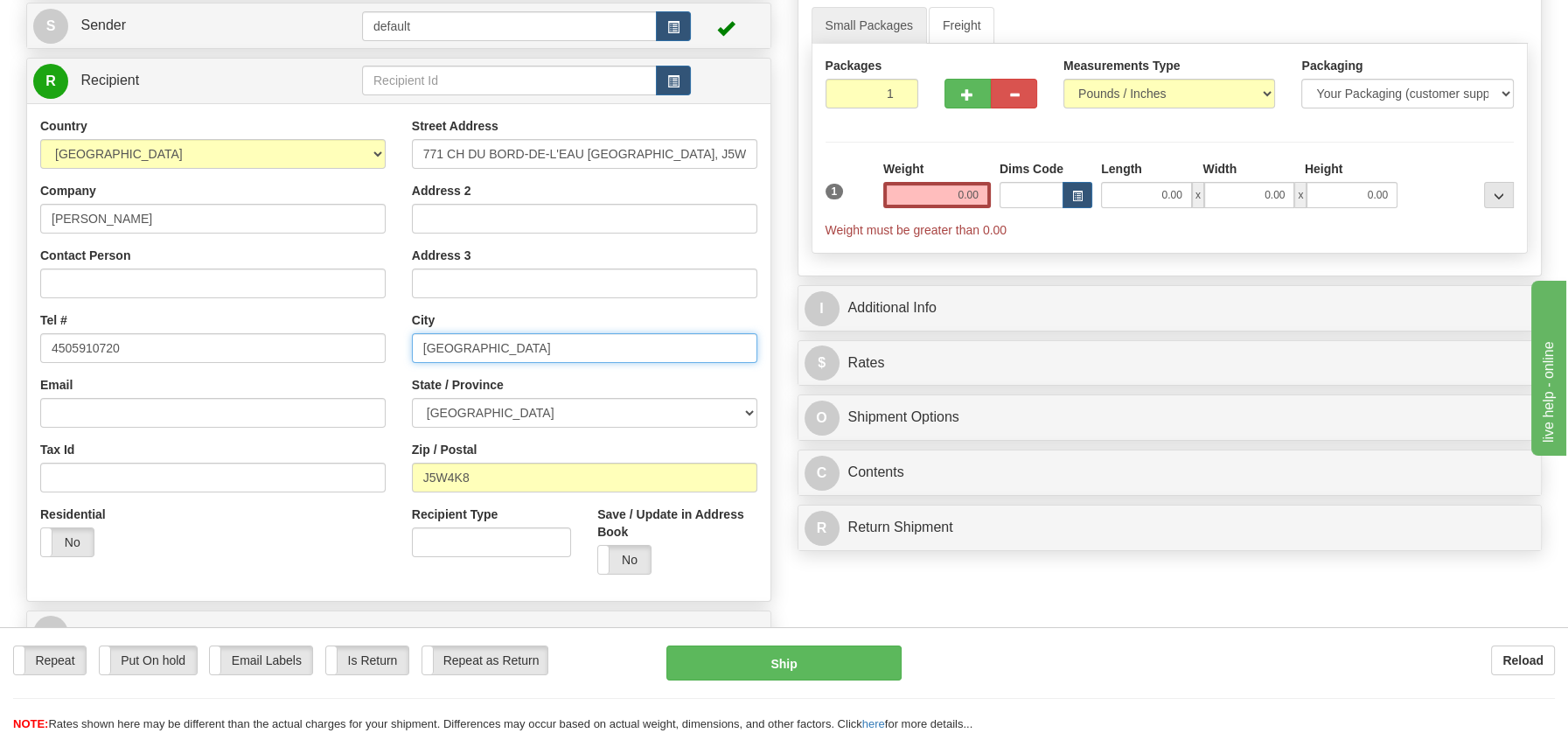
drag, startPoint x: 515, startPoint y: 342, endPoint x: 677, endPoint y: 342, distance: 162.0
click at [677, 342] on input "[GEOGRAPHIC_DATA]" at bounding box center [585, 348] width 345 height 30
type input "[GEOGRAPHIC_DATA]"
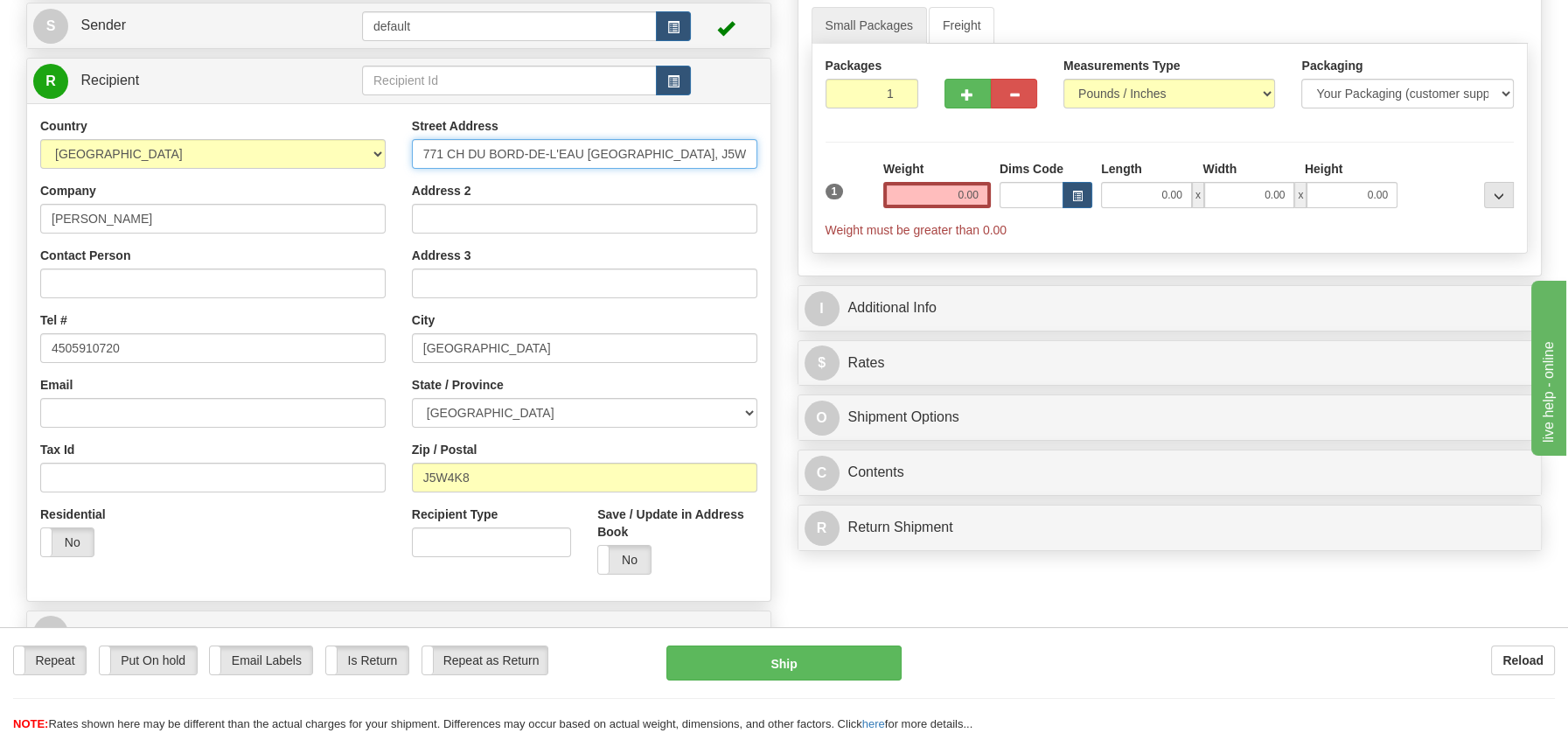
drag, startPoint x: 585, startPoint y: 151, endPoint x: 799, endPoint y: 144, distance: 214.1
drag, startPoint x: 591, startPoint y: 155, endPoint x: 781, endPoint y: 156, distance: 190.0
click at [781, 156] on div "Create a label for the return Create Pickup Without Label Order # S Sender defa…" at bounding box center [398, 333] width 771 height 772
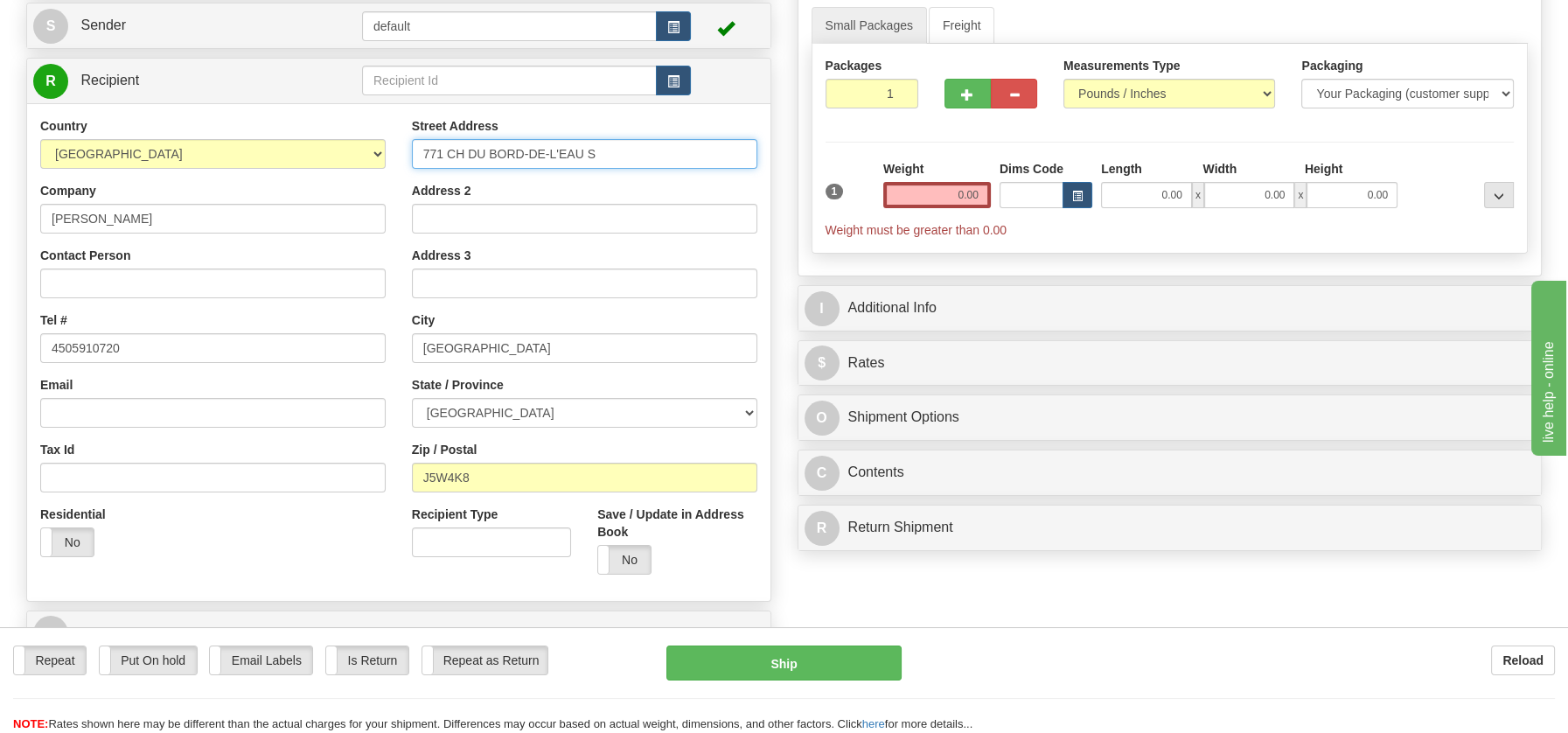
scroll to position [0, 0]
type input "771 CH DU BORD-DE-L'EAU"
drag, startPoint x: 945, startPoint y: 198, endPoint x: 1081, endPoint y: 214, distance: 136.9
click at [1081, 214] on div "1 Weight 0.00 Dims Code 0.00" at bounding box center [1169, 199] width 698 height 79
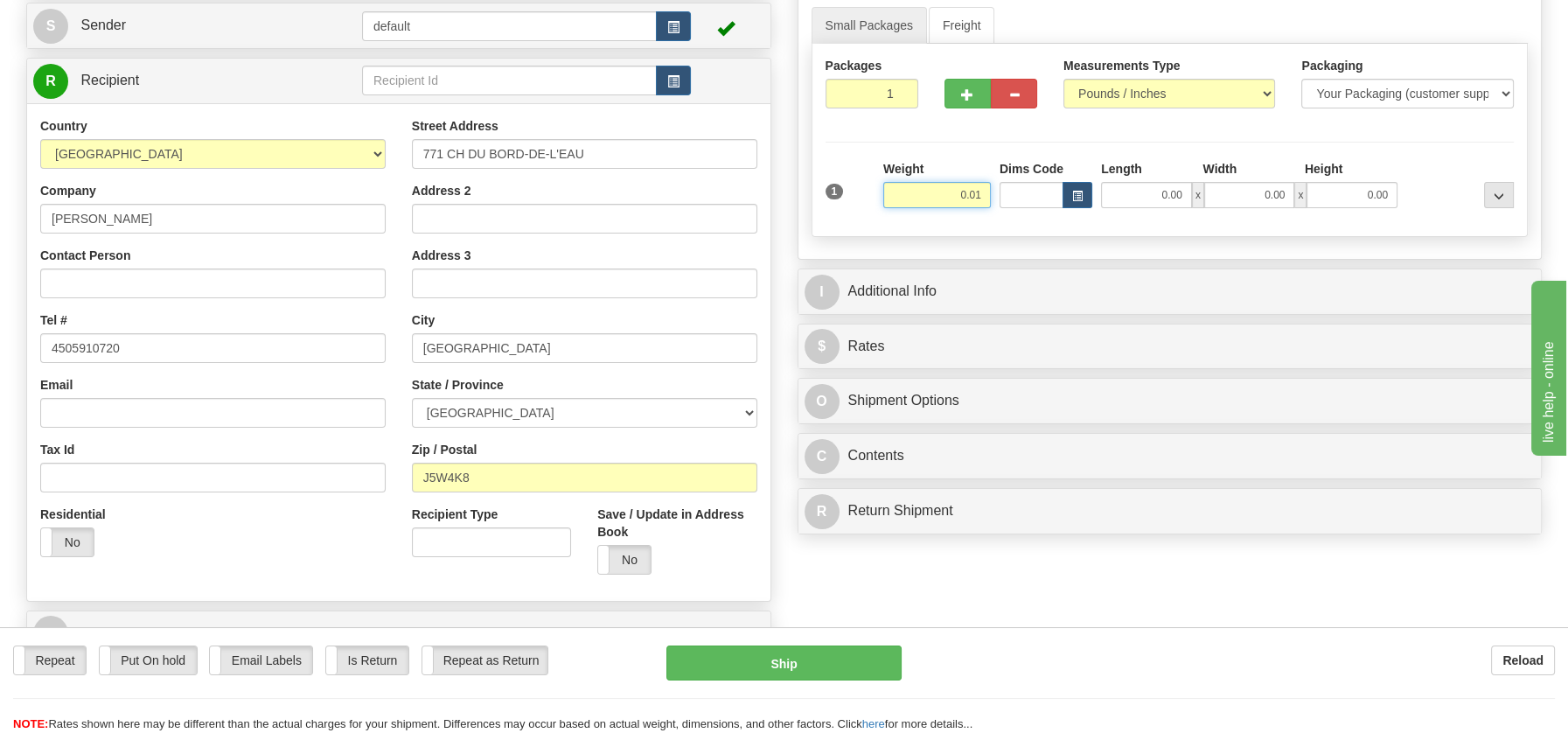
type input "0.01"
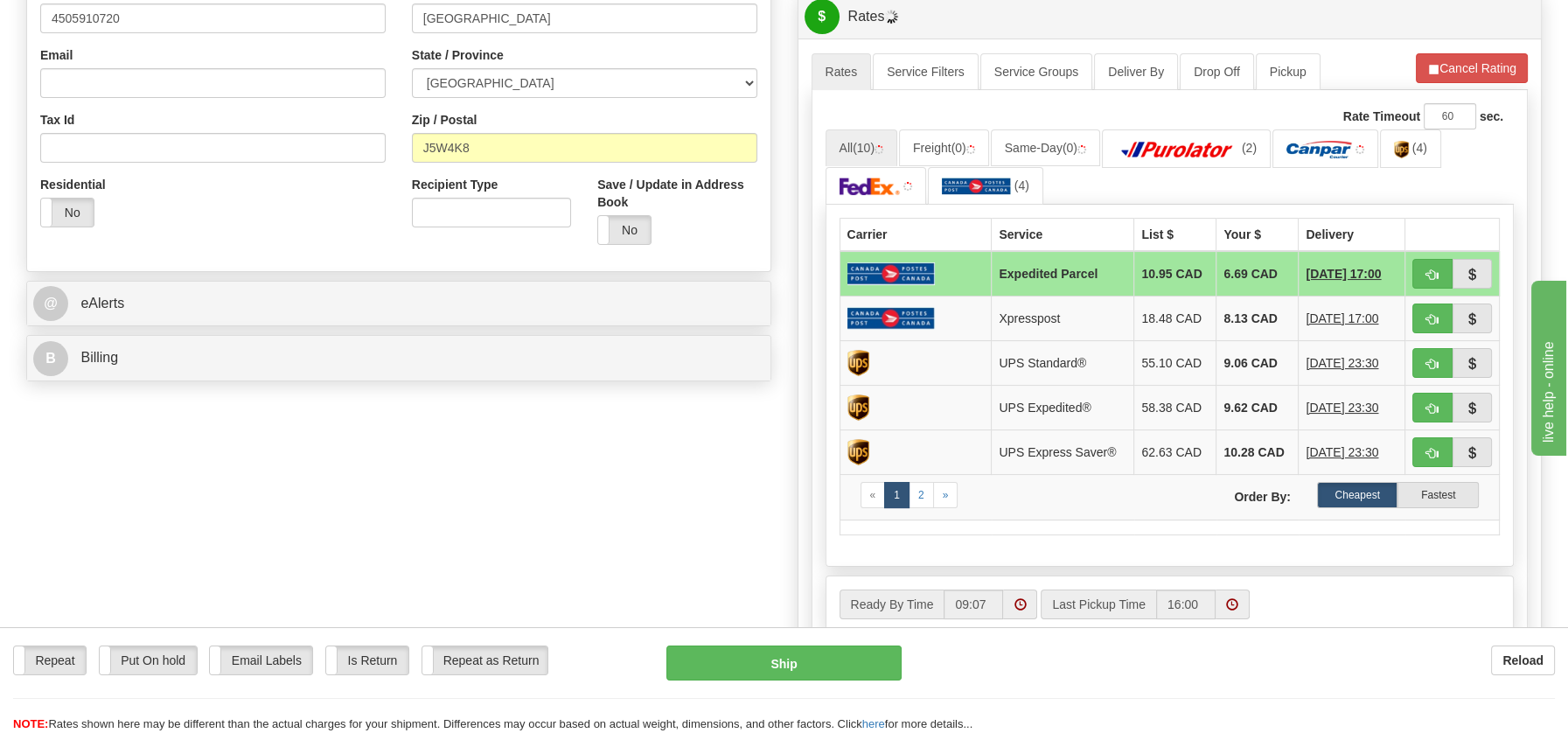
scroll to position [510, 0]
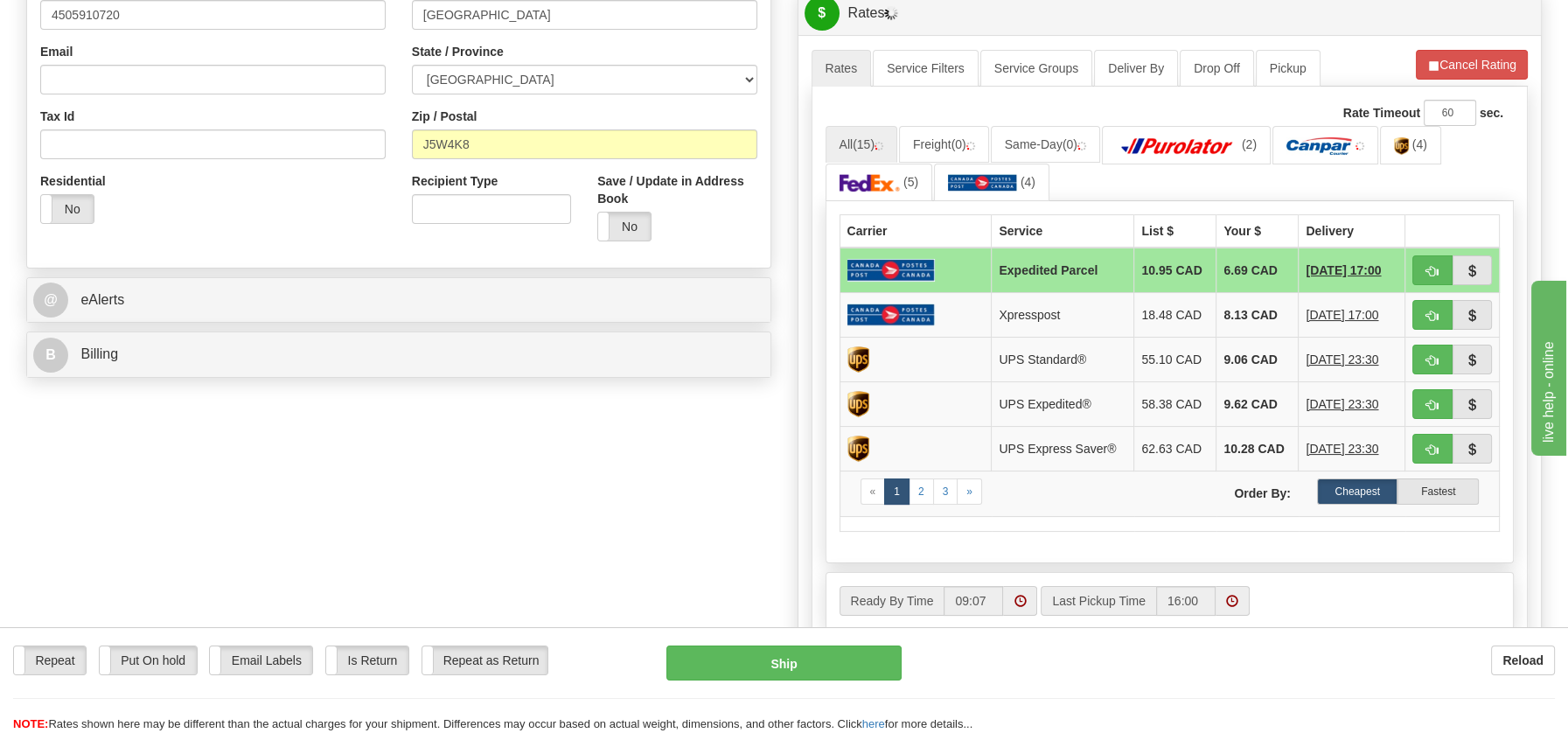
drag, startPoint x: 1575, startPoint y: 220, endPoint x: 104, endPoint y: 35, distance: 1482.6
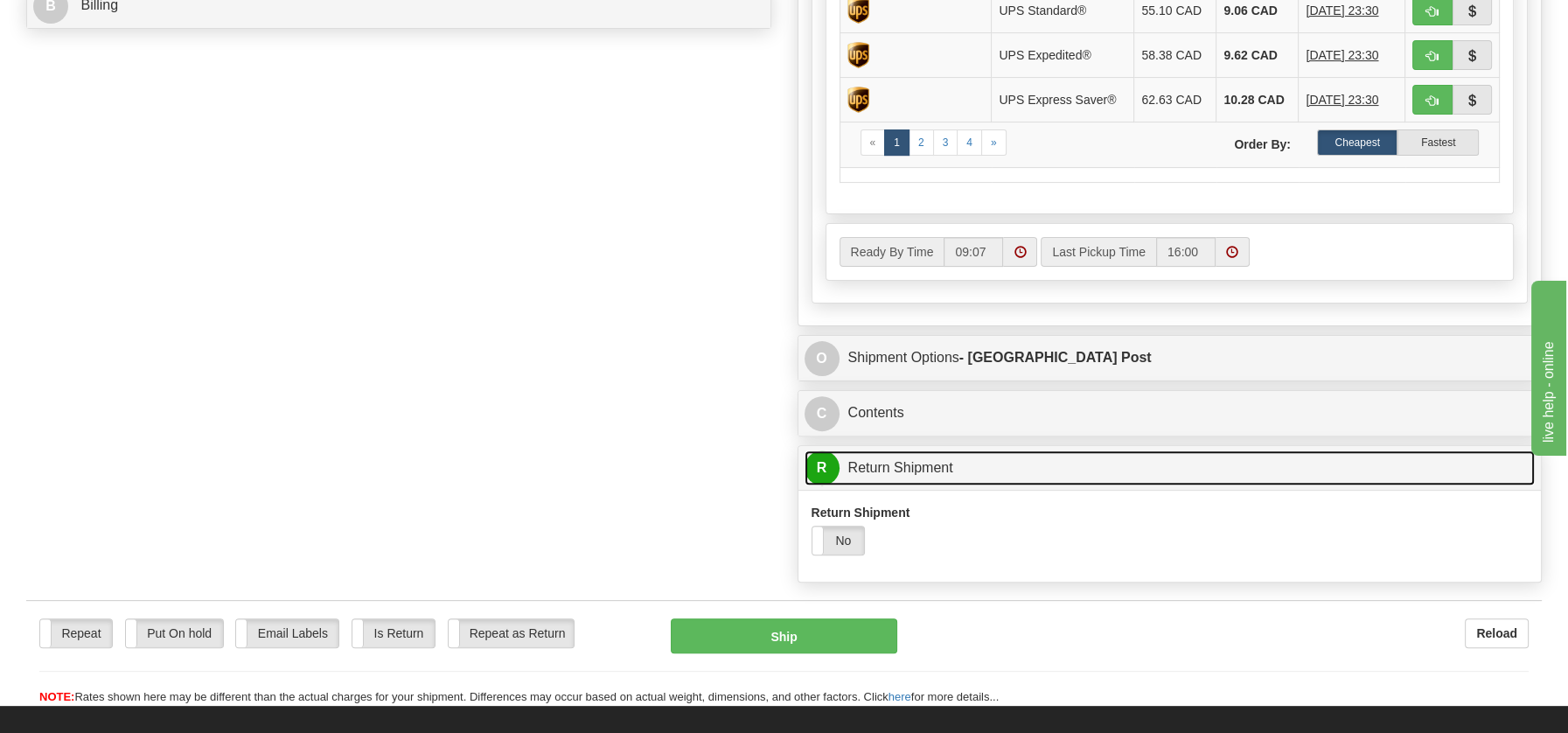
scroll to position [952, 0]
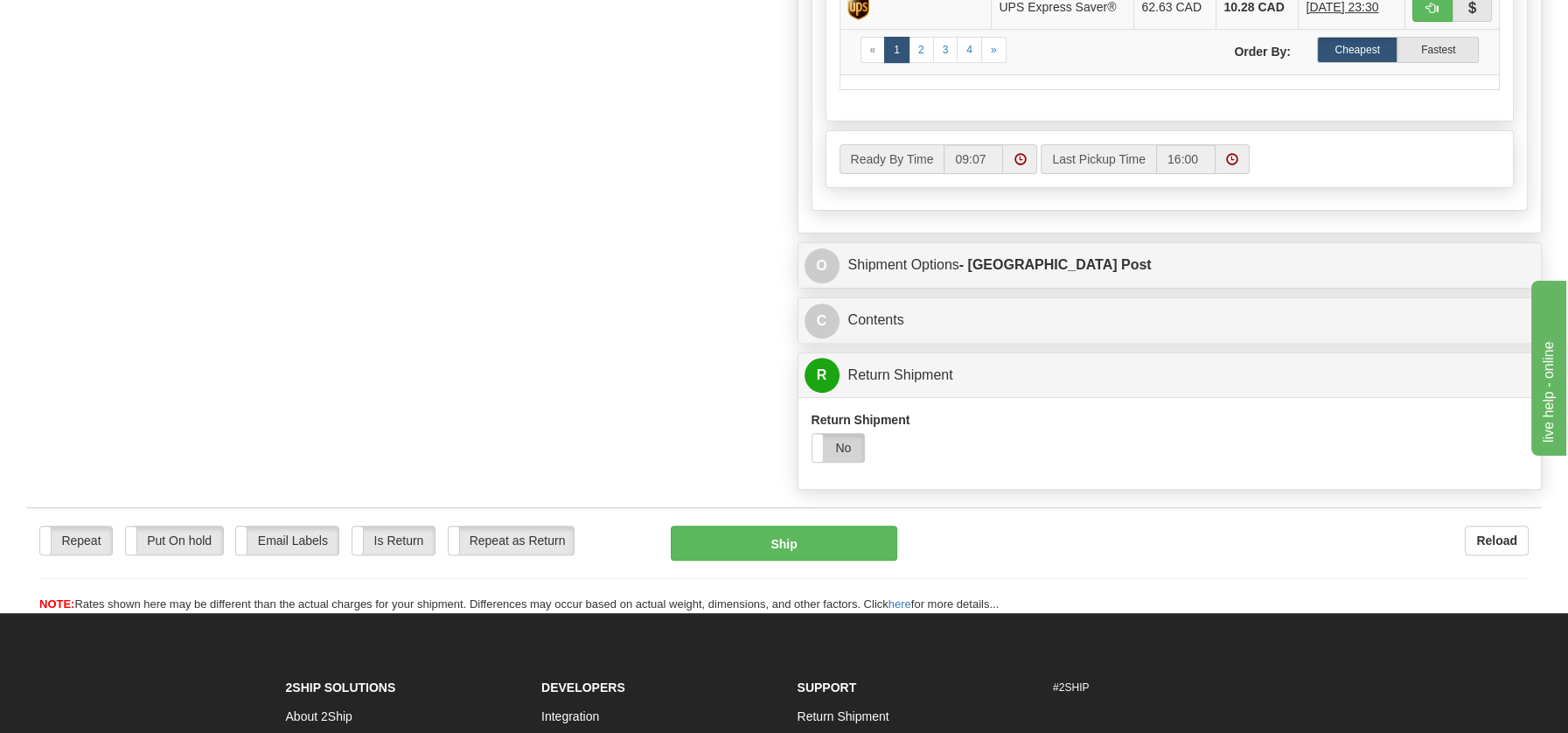
click at [846, 447] on label "No" at bounding box center [839, 448] width 53 height 28
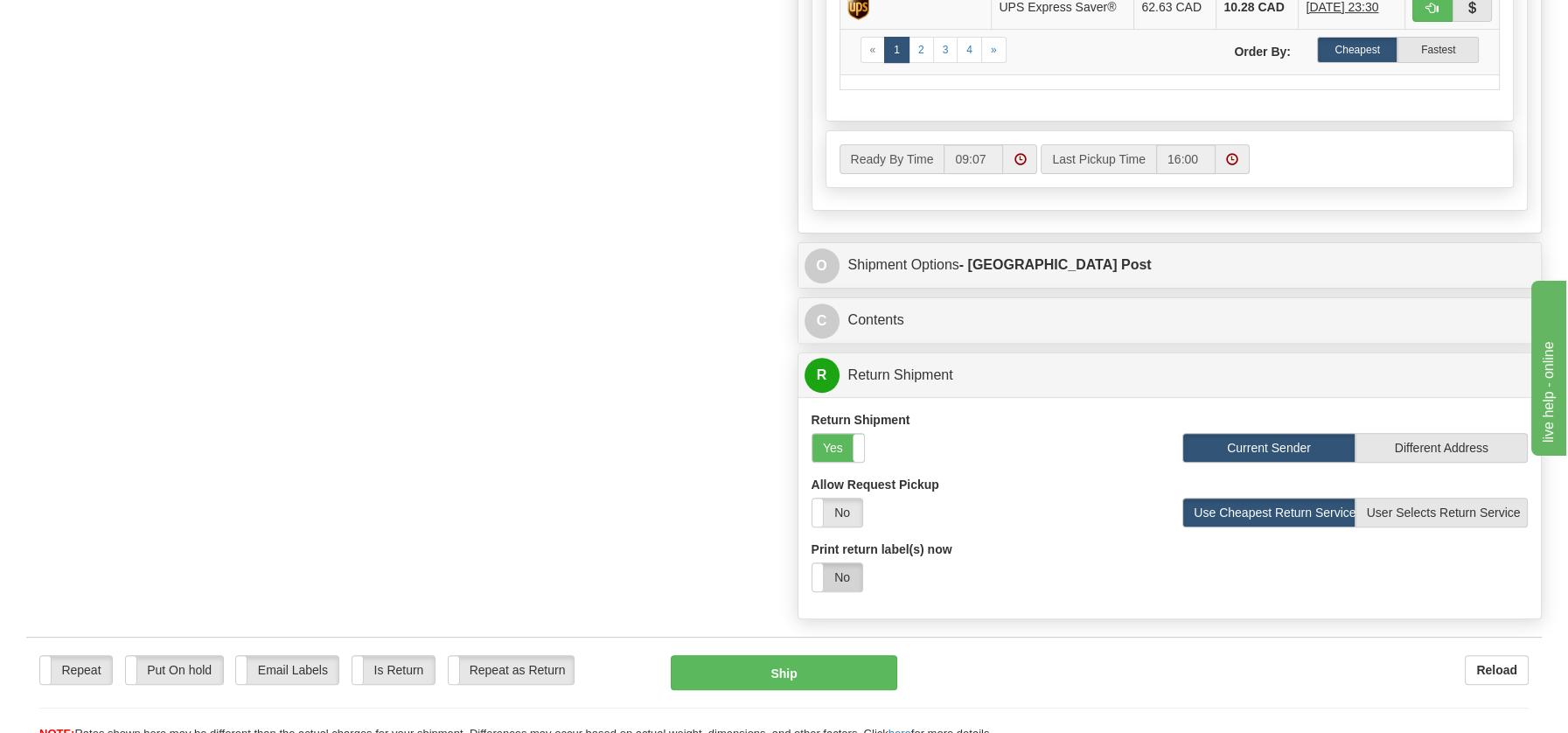
click at [847, 572] on label "No" at bounding box center [837, 577] width 50 height 28
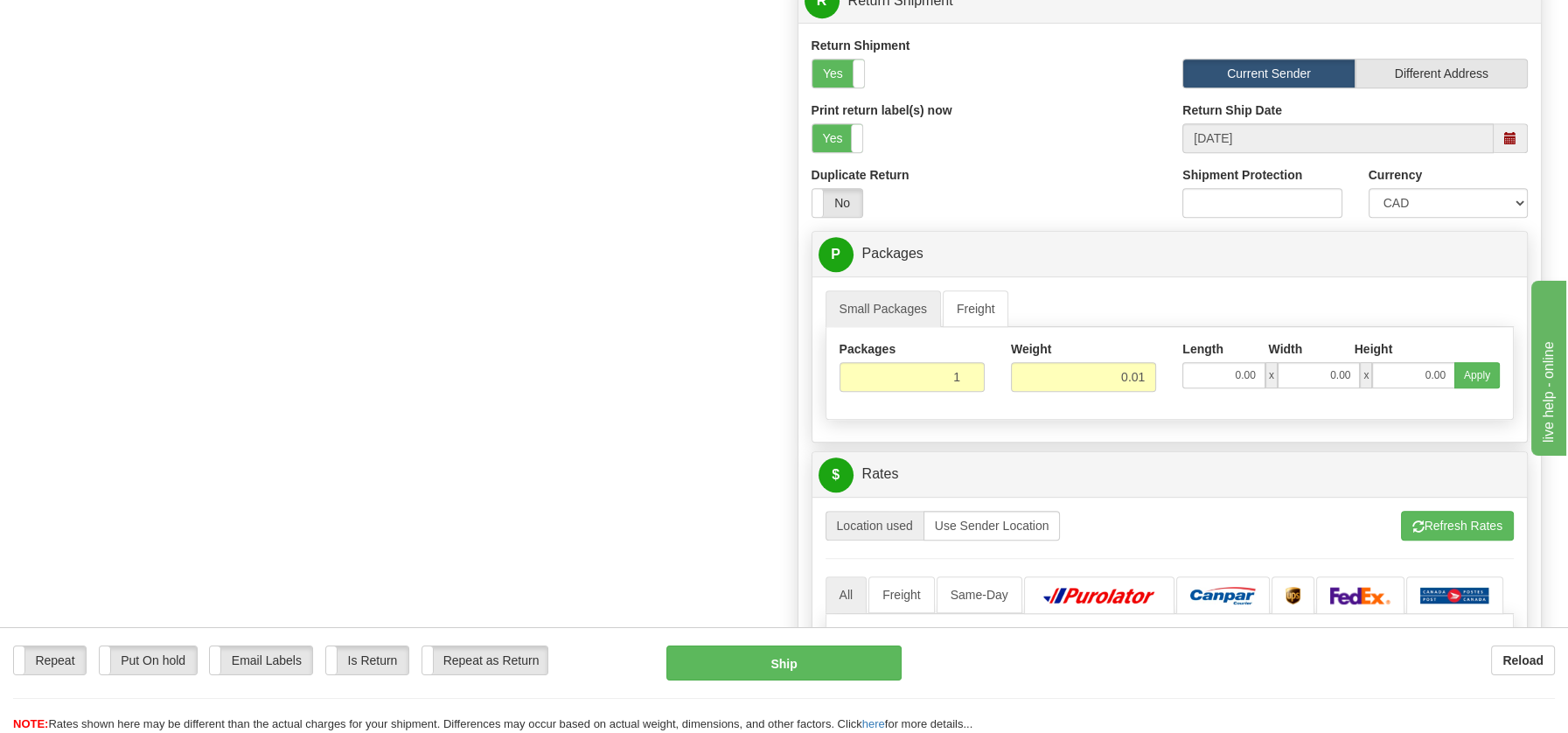
scroll to position [1336, 0]
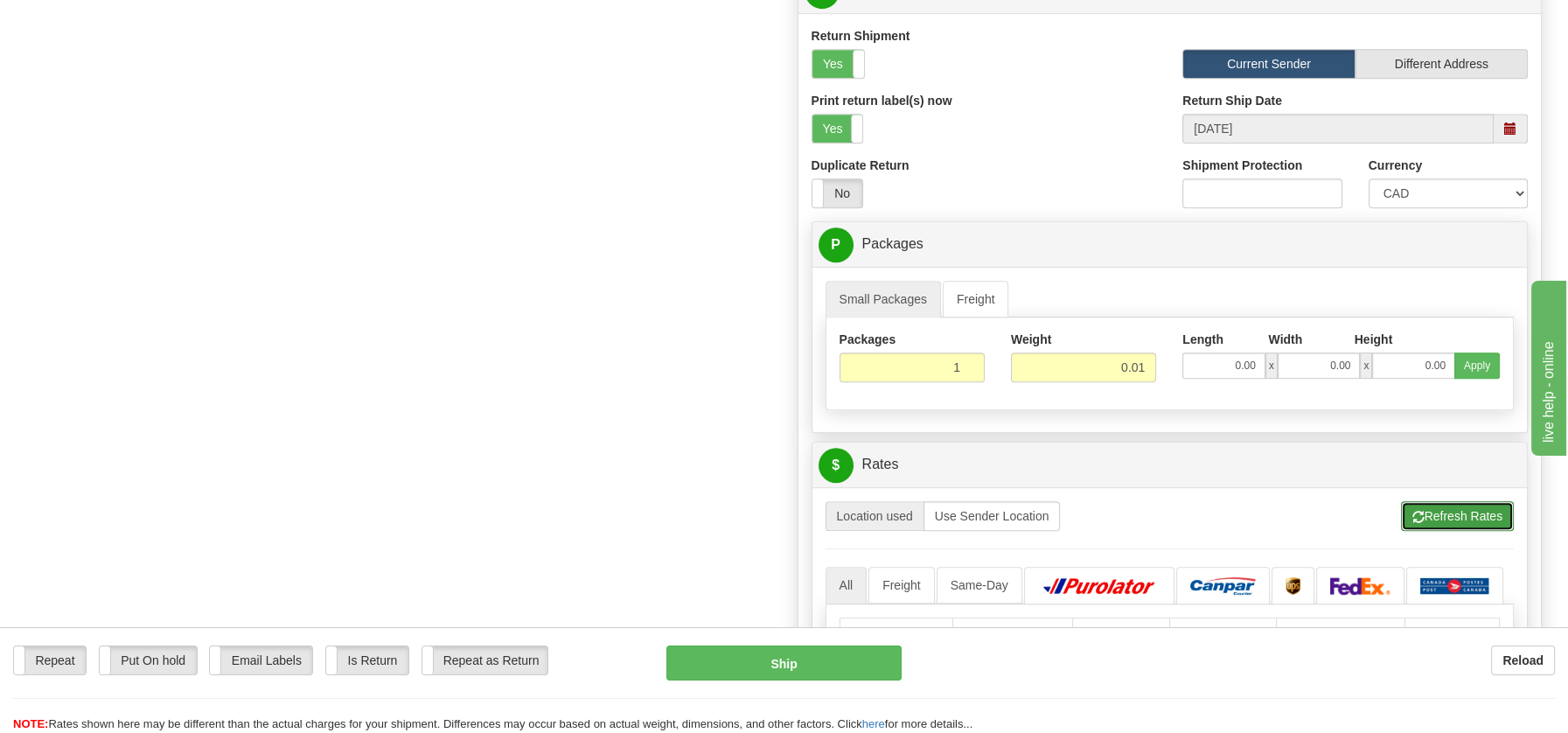
click at [1418, 511] on span "button" at bounding box center [1417, 517] width 12 height 12
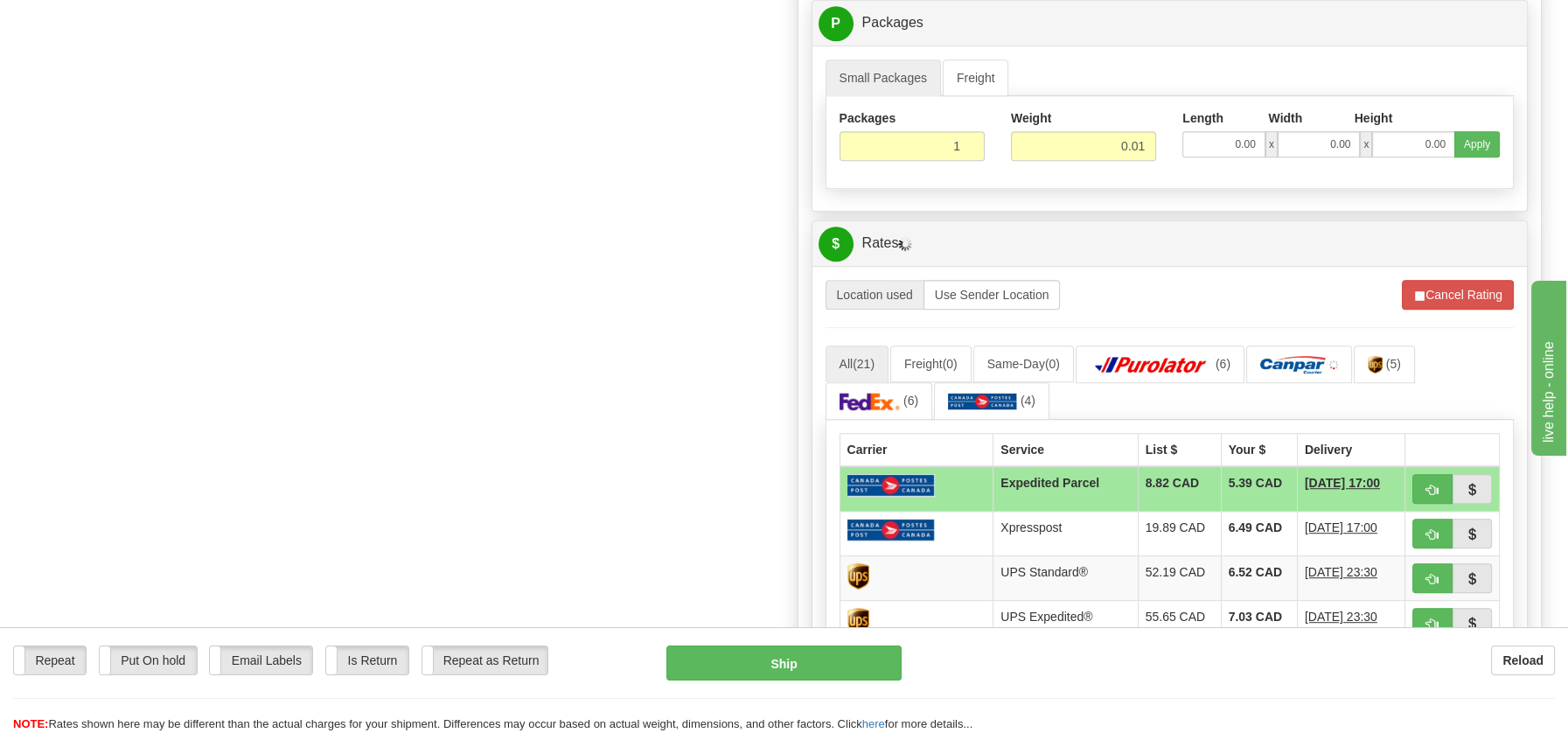
scroll to position [1666, 0]
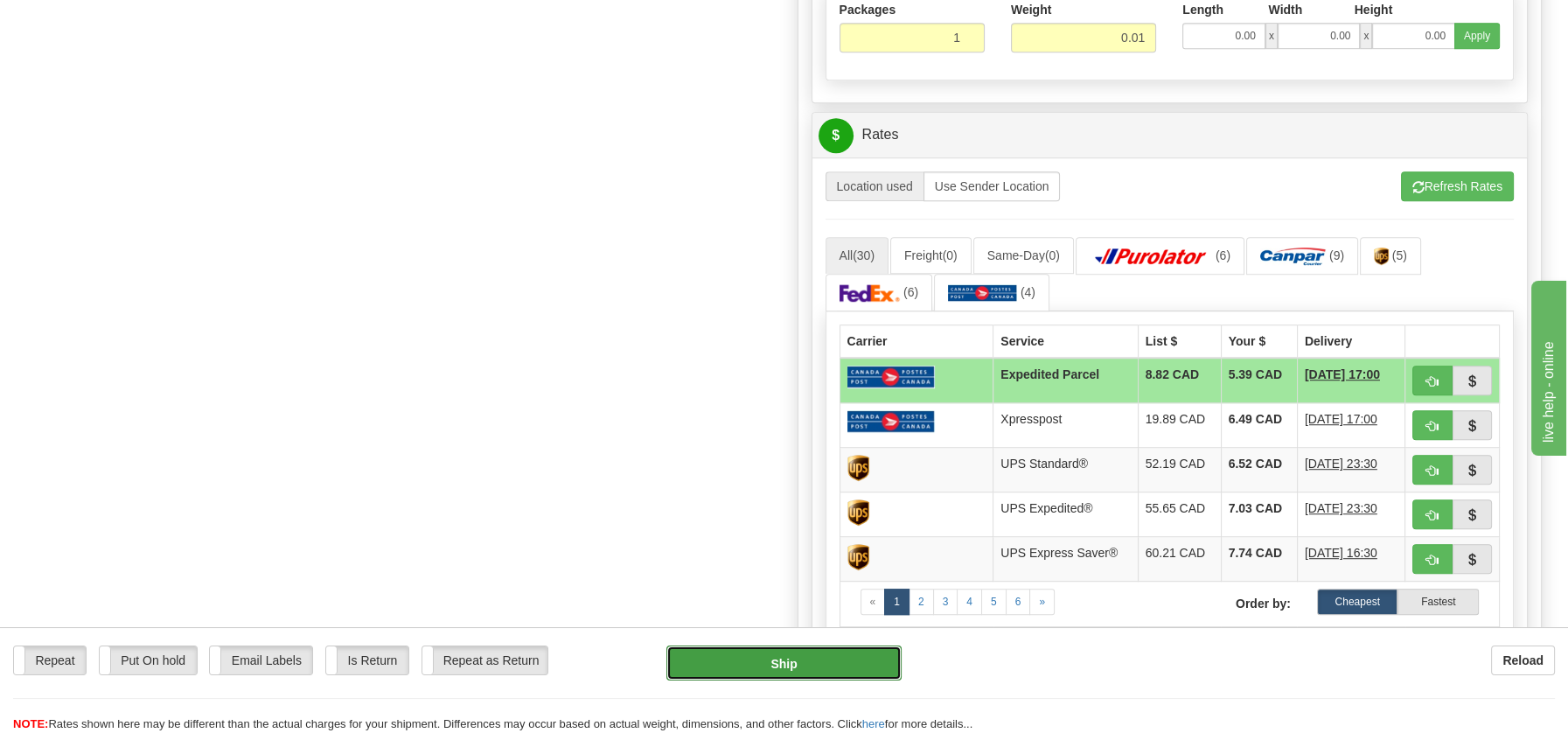
click at [792, 669] on button "Ship" at bounding box center [784, 663] width 235 height 35
type input "DOM.EP"
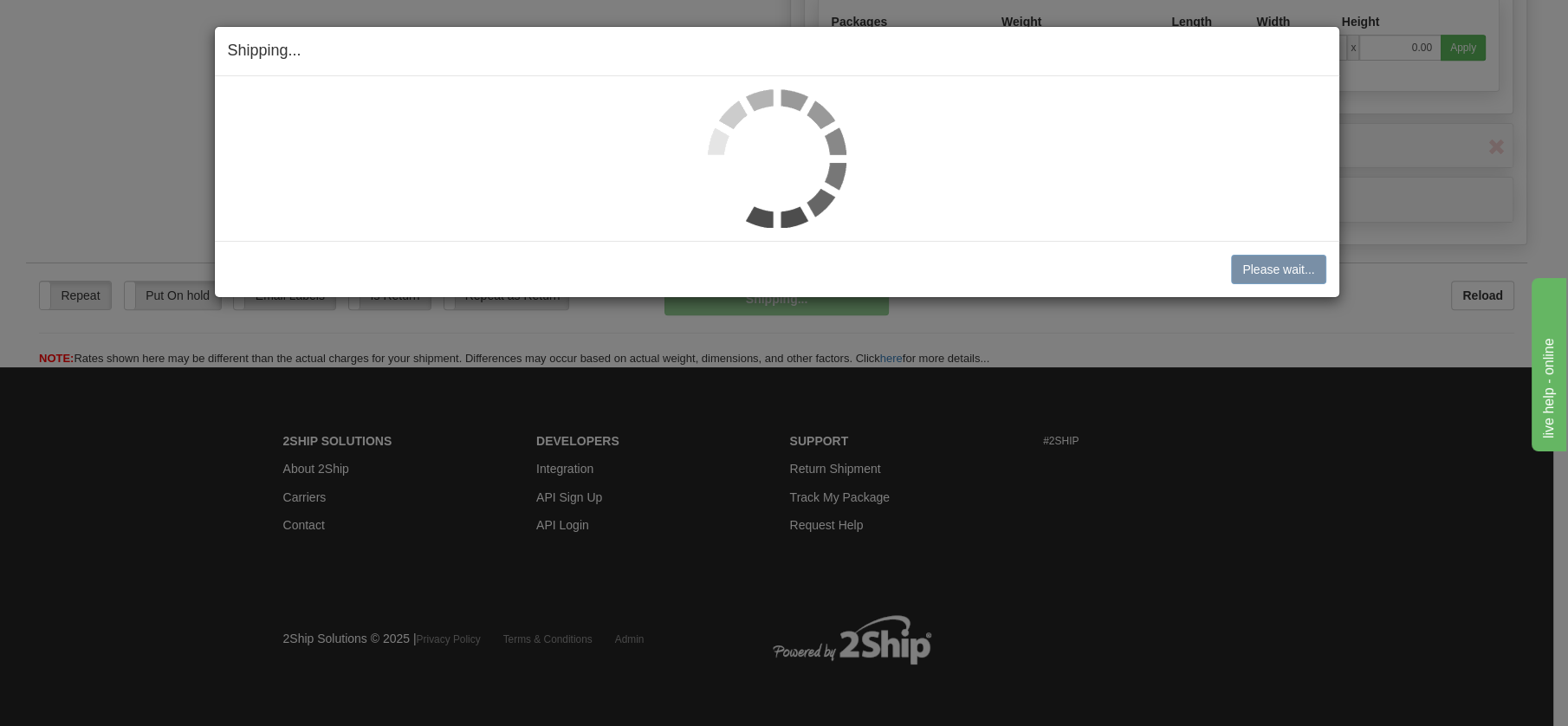
scroll to position [999, 0]
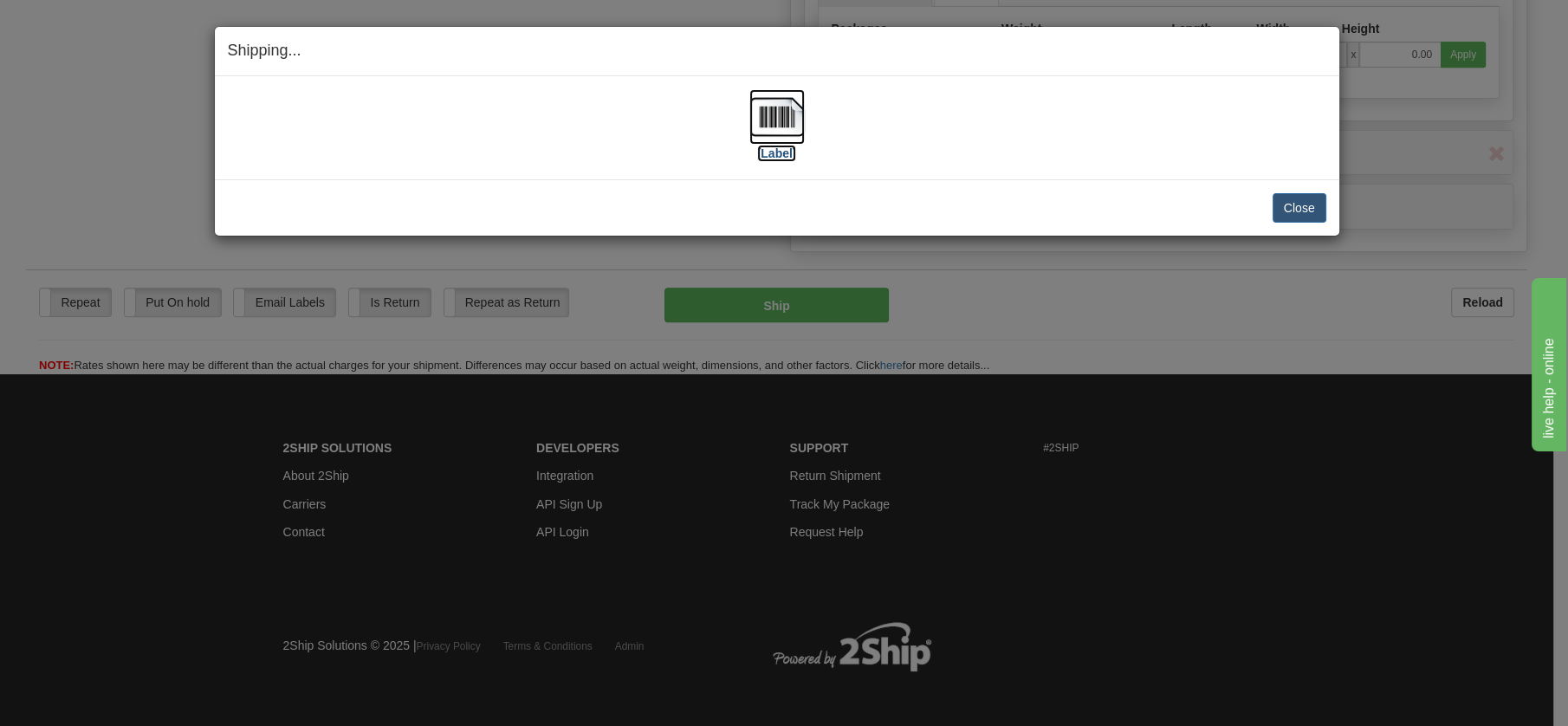
click at [784, 115] on img at bounding box center [777, 117] width 56 height 56
click at [1312, 209] on button "Close" at bounding box center [1300, 208] width 54 height 30
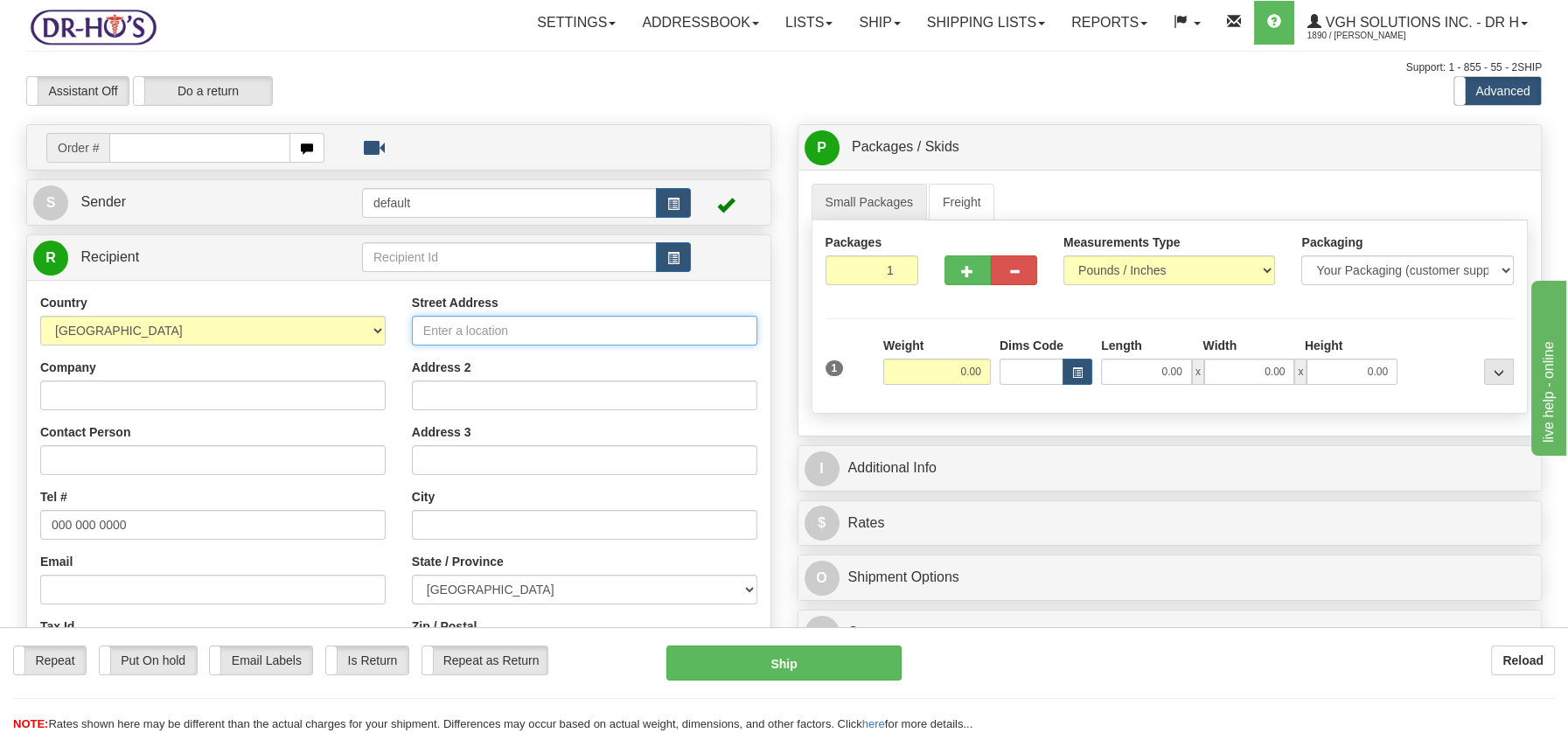
click at [438, 328] on input "Street Address" at bounding box center [585, 331] width 345 height 30
paste input "200 Rue Roméo Gaudreault #215Saint-Charles-Borromée, QC J6E 0X2"
type input "200 Rue Roméo Gaudreault #215Saint-Charles-Borromée, QC J6E 0X2"
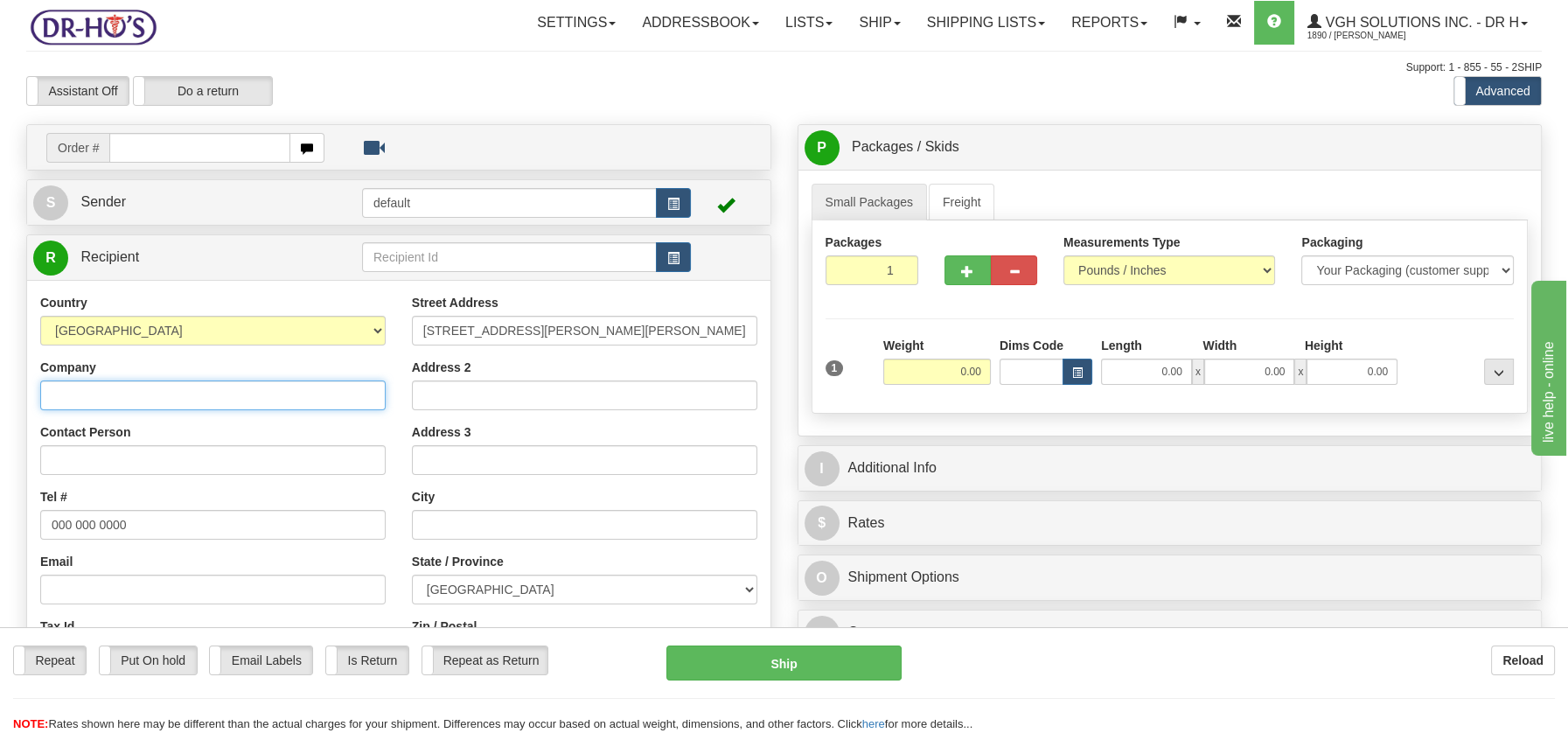
click at [80, 391] on input "Company" at bounding box center [212, 395] width 345 height 30
paste input "Jean Harvey"
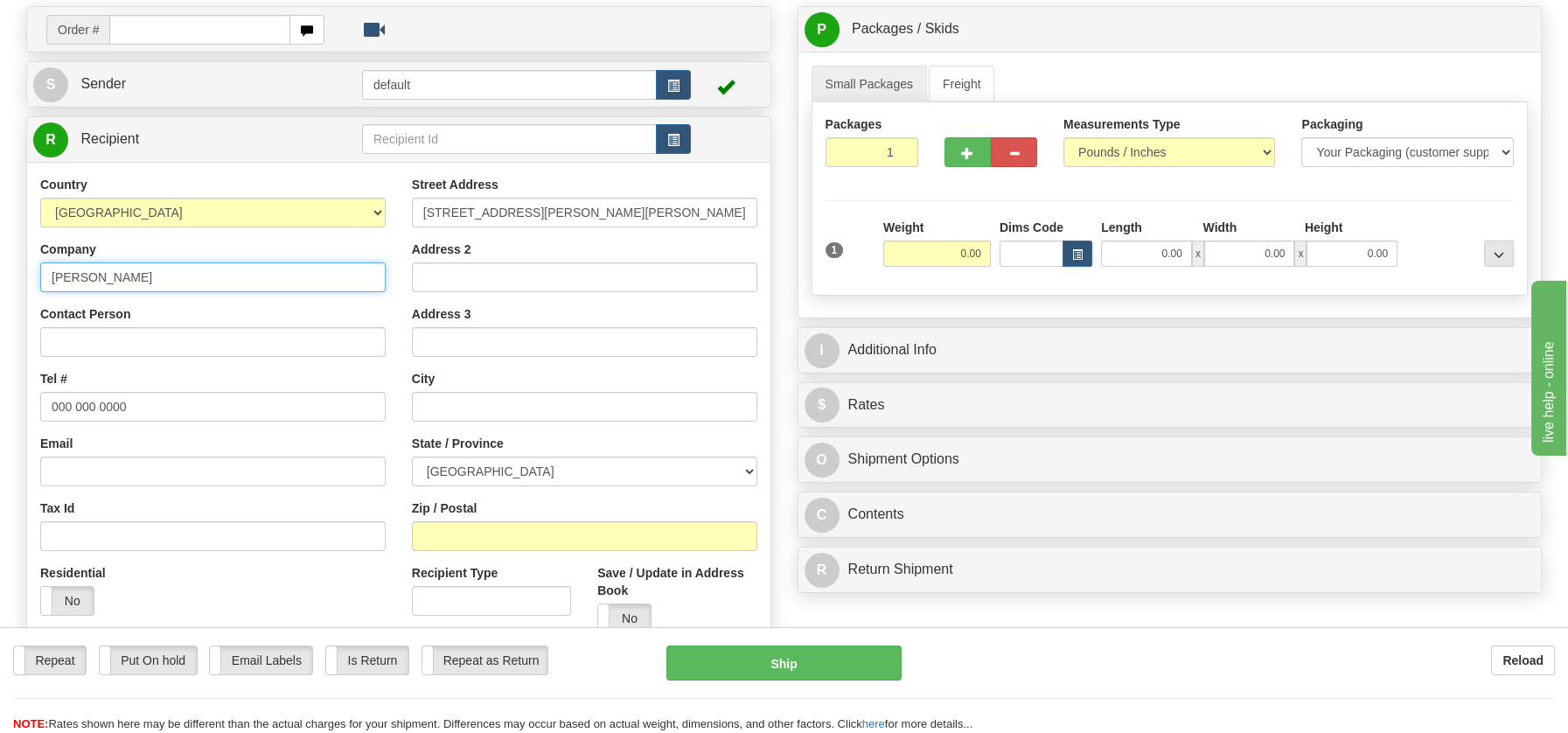
scroll to position [122, 0]
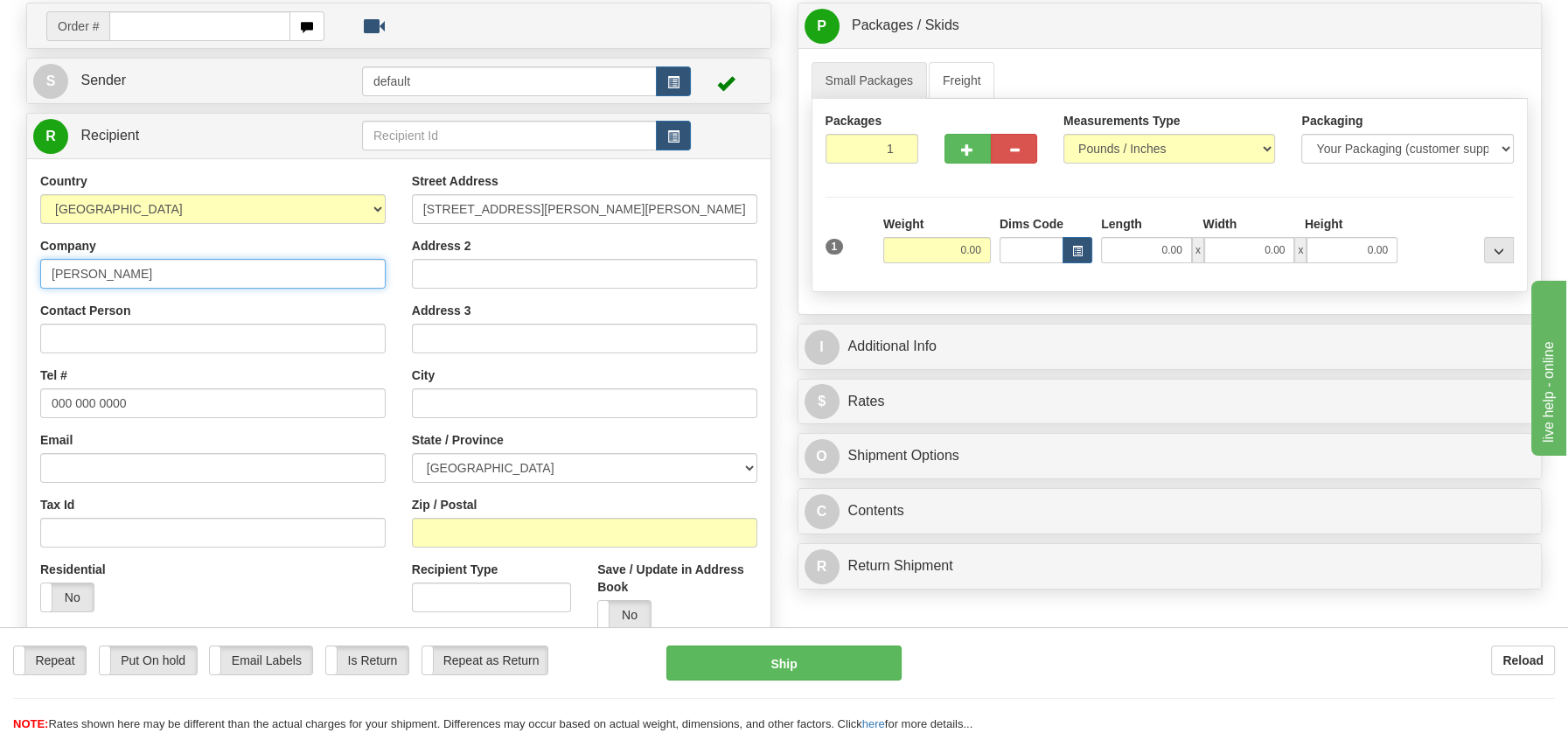
type input "Jean Harvey"
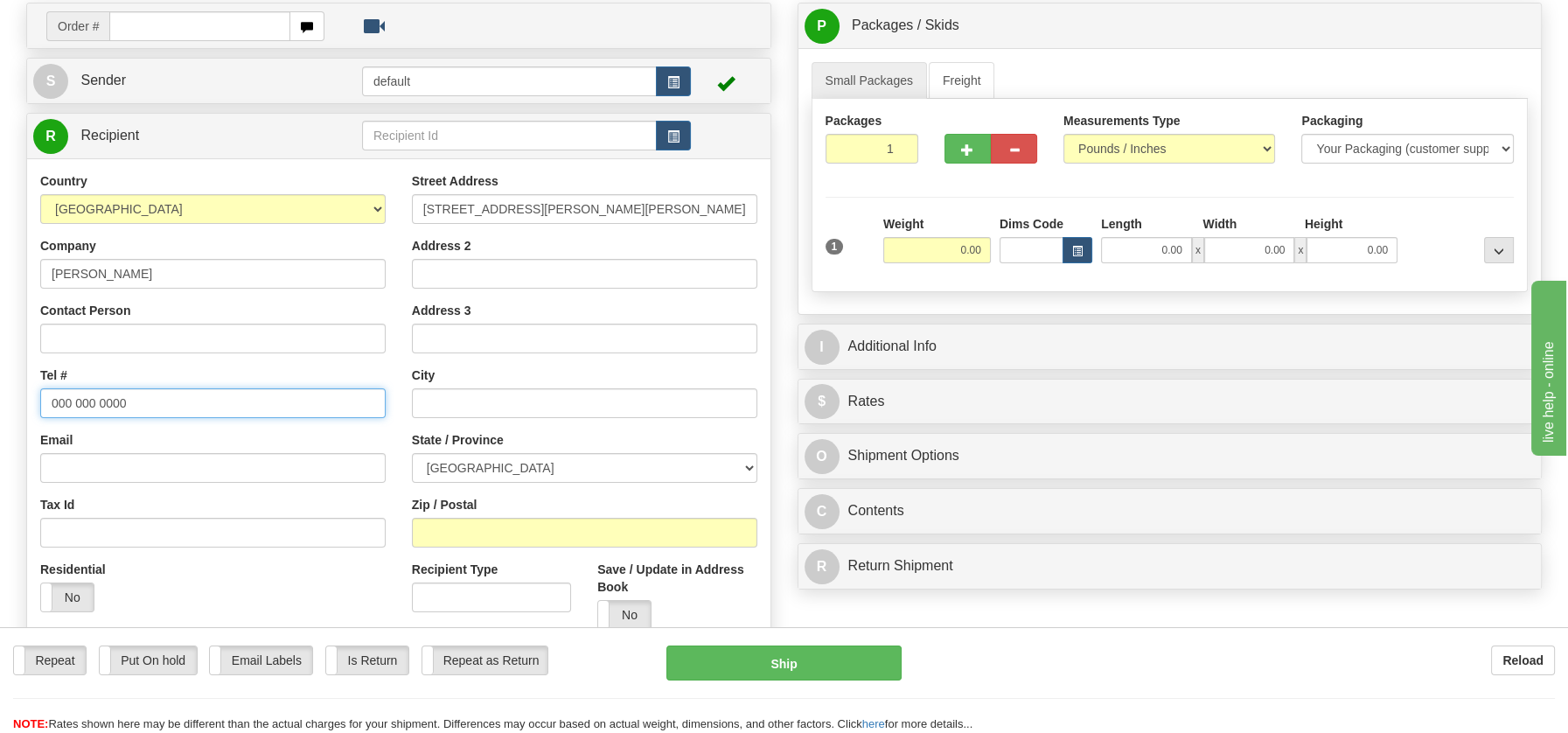
drag, startPoint x: 50, startPoint y: 401, endPoint x: 163, endPoint y: 401, distance: 113.0
click at [163, 401] on input "000 000 0000" at bounding box center [212, 403] width 345 height 30
paste input "4503988385"
type input "4503988385"
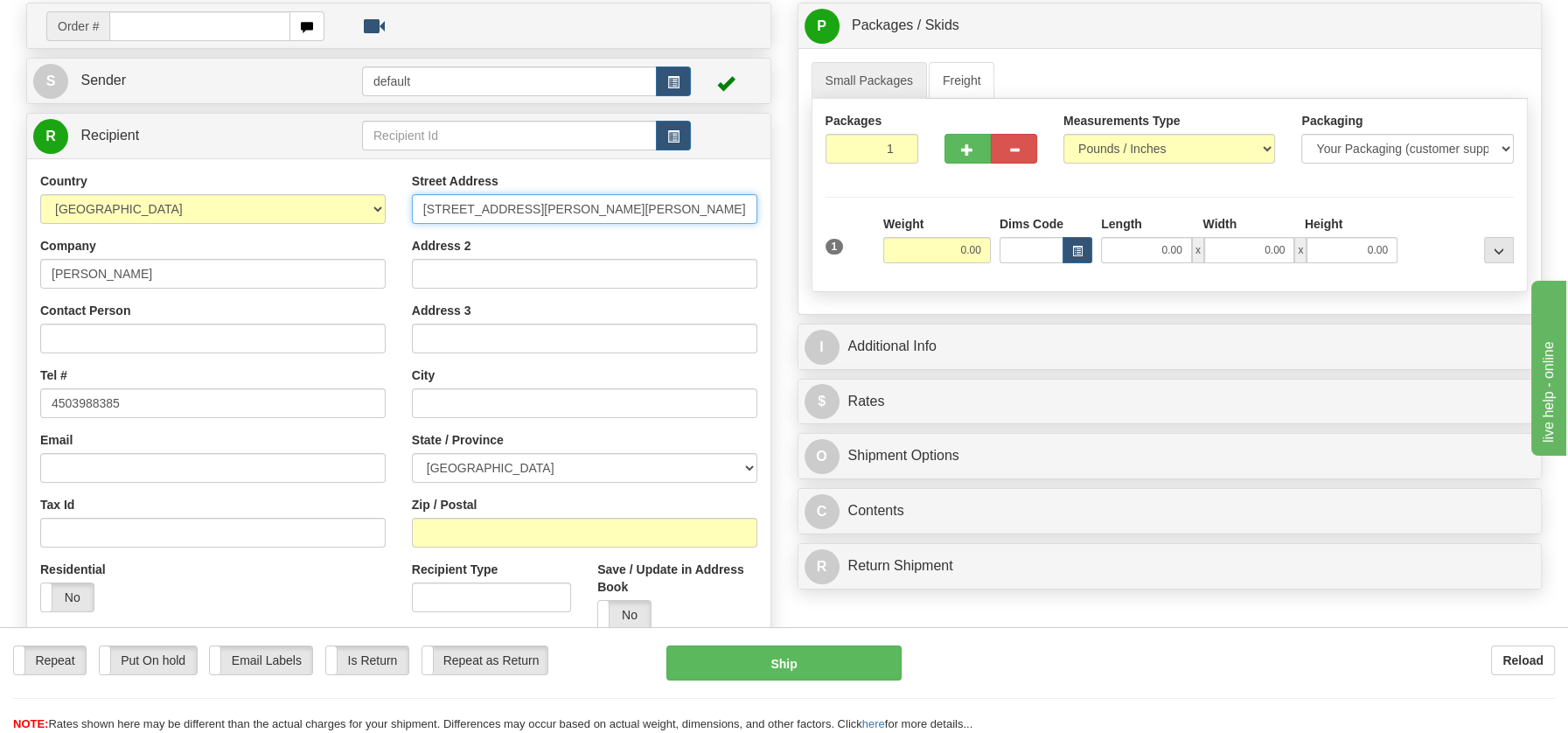
scroll to position [0, 67]
drag, startPoint x: 607, startPoint y: 211, endPoint x: 790, endPoint y: 213, distance: 183.0
click at [790, 3] on div "Create a label for the return Create Pickup Without Label Order # S" at bounding box center [784, 3] width 1542 height 0
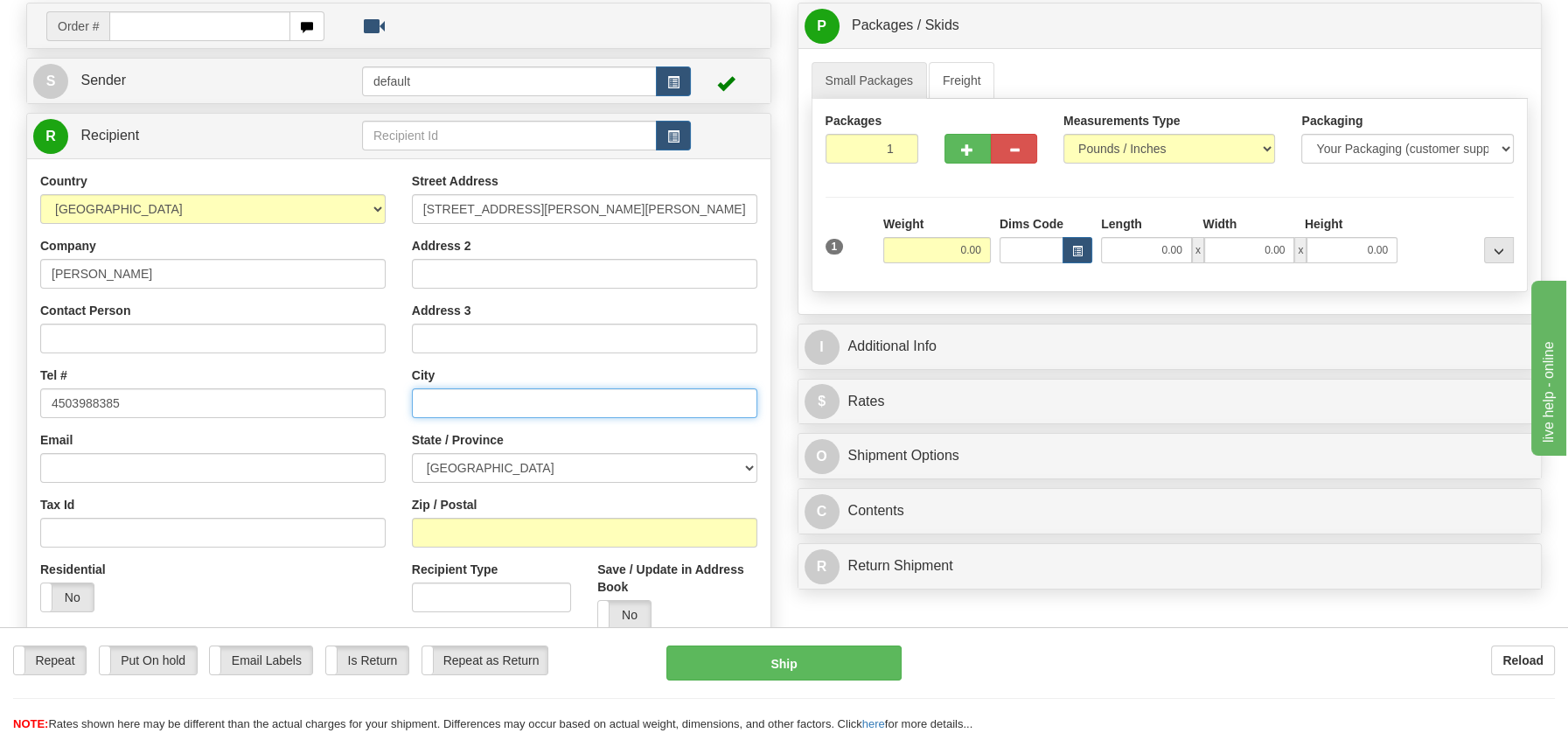
click at [421, 404] on input "text" at bounding box center [585, 403] width 345 height 30
paste input "Saint-Charles-Borromée, QC J6E 0X2"
drag, startPoint x: 586, startPoint y: 399, endPoint x: 649, endPoint y: 398, distance: 63.0
click at [649, 398] on input "Saint-Charles-Borromée, QC J6E 0X2" at bounding box center [585, 403] width 345 height 30
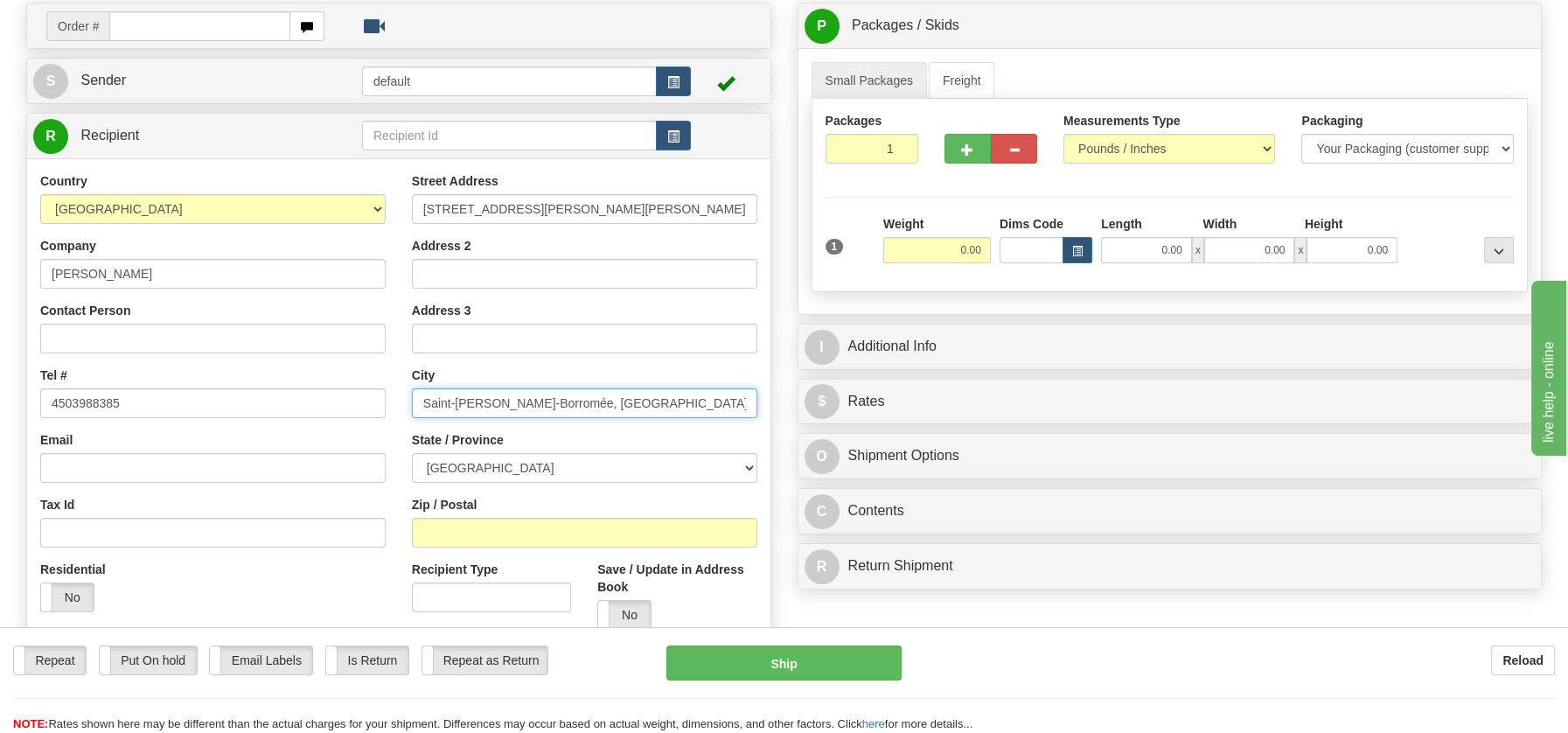
type input "Saint-Charles-Borromée, QC J6E 0X2"
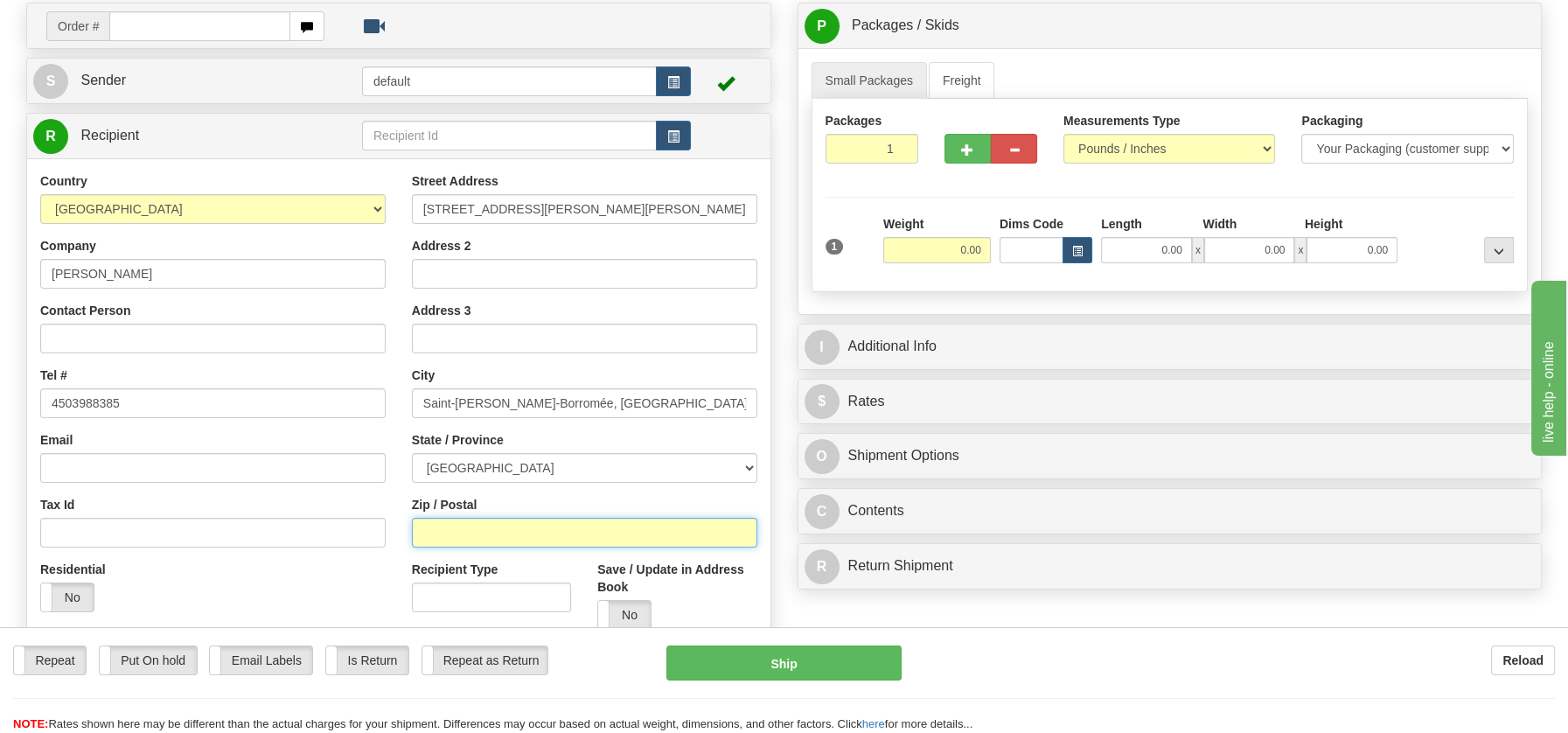
click at [446, 530] on input "Zip / Postal" at bounding box center [585, 532] width 345 height 30
paste input "J6E 0X2"
type input "J6E 0X2"
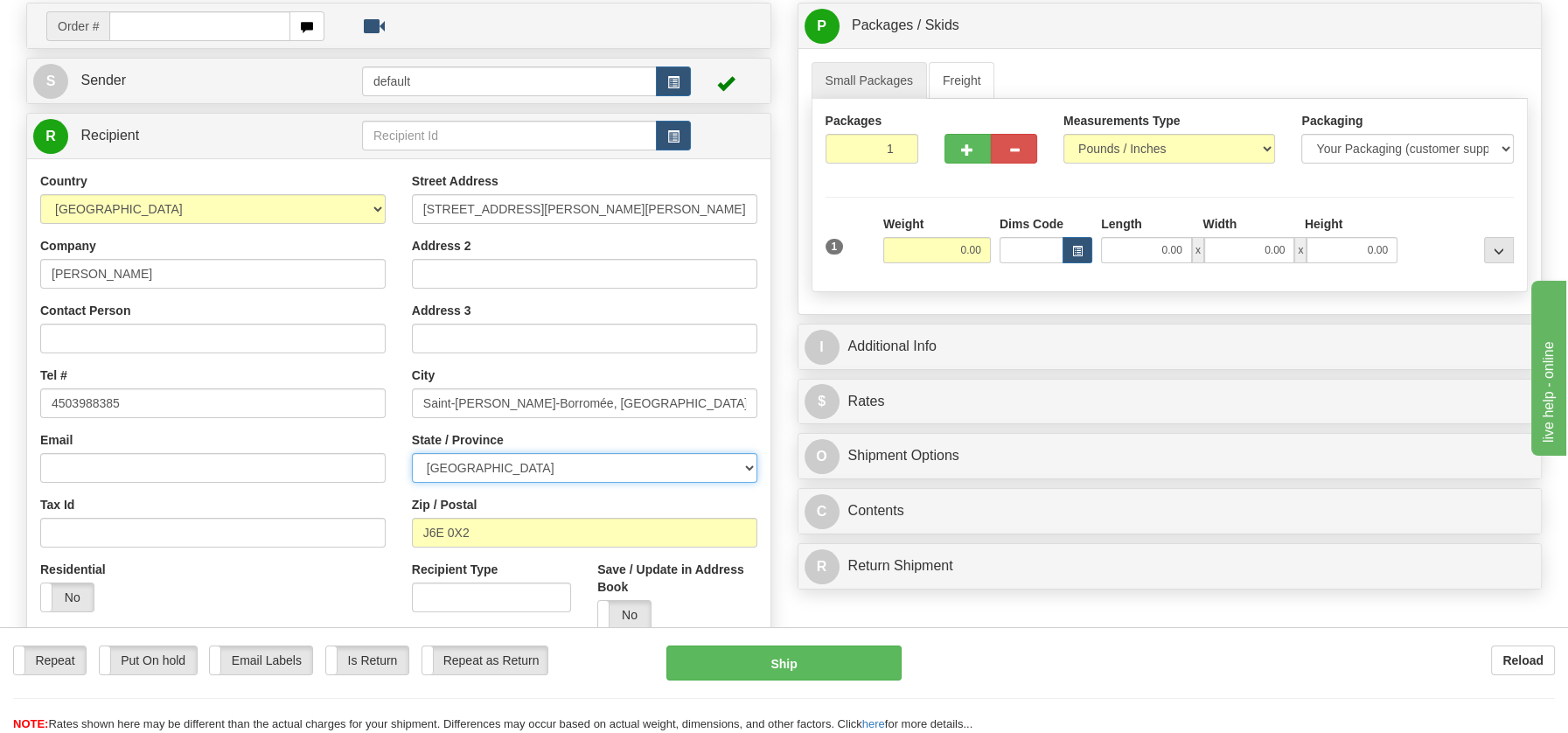
click at [751, 467] on select "ALBERTA BRITISH COLUMBIA MANITOBA NEW BRUNSWICK NEWFOUNDLAND NOVA SCOTIA NUNAVU…" at bounding box center [585, 468] width 345 height 30
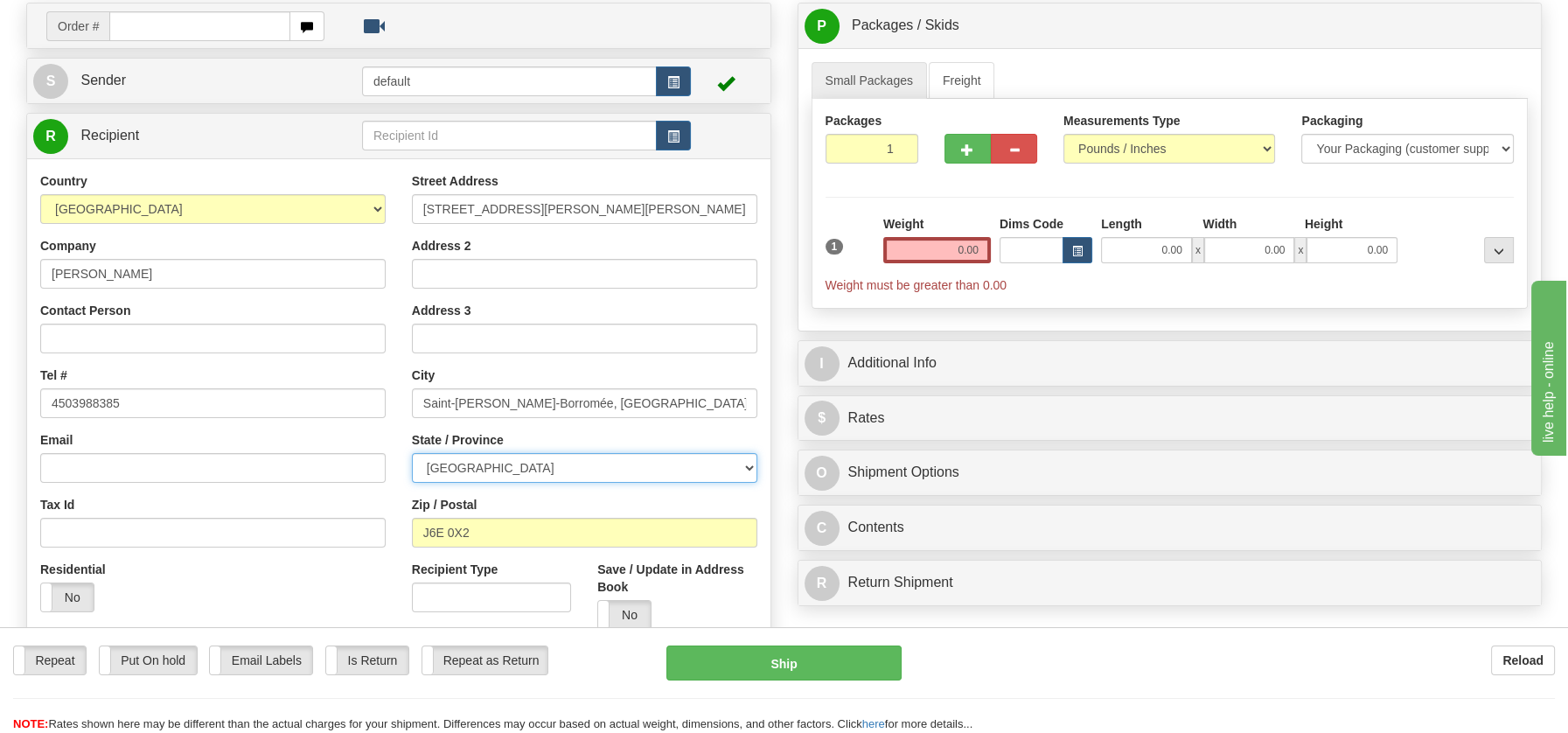
select select "QC"
click at [412, 453] on select "ALBERTA BRITISH COLUMBIA MANITOBA NEW BRUNSWICK NEWFOUNDLAND NOVA SCOTIA NUNAVU…" at bounding box center [585, 468] width 345 height 30
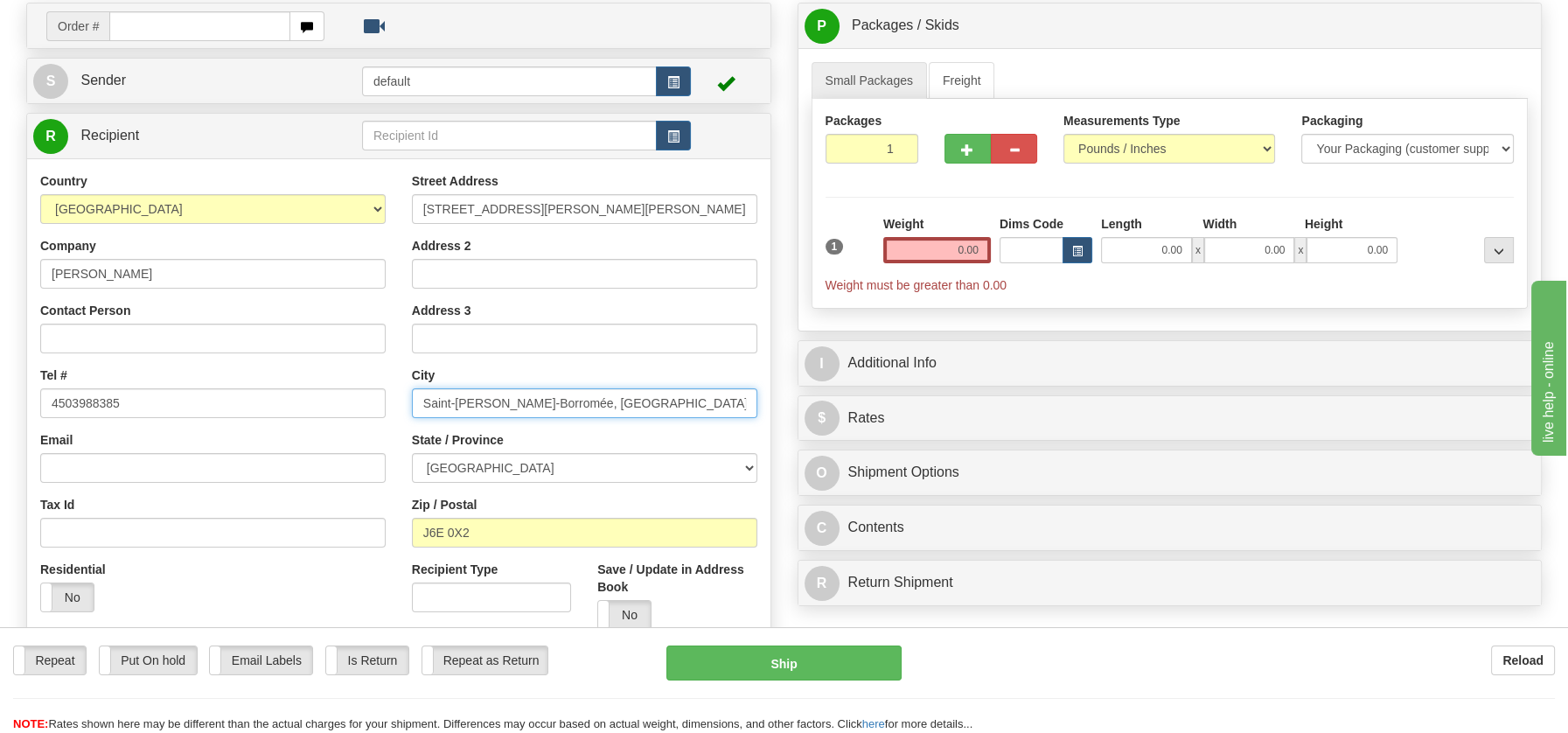
drag, startPoint x: 554, startPoint y: 405, endPoint x: 676, endPoint y: 398, distance: 122.2
click at [676, 398] on input "Saint-Charles-Borromée, QC J6E 0X2" at bounding box center [585, 403] width 345 height 30
type input "Saint-Charles-Borromée"
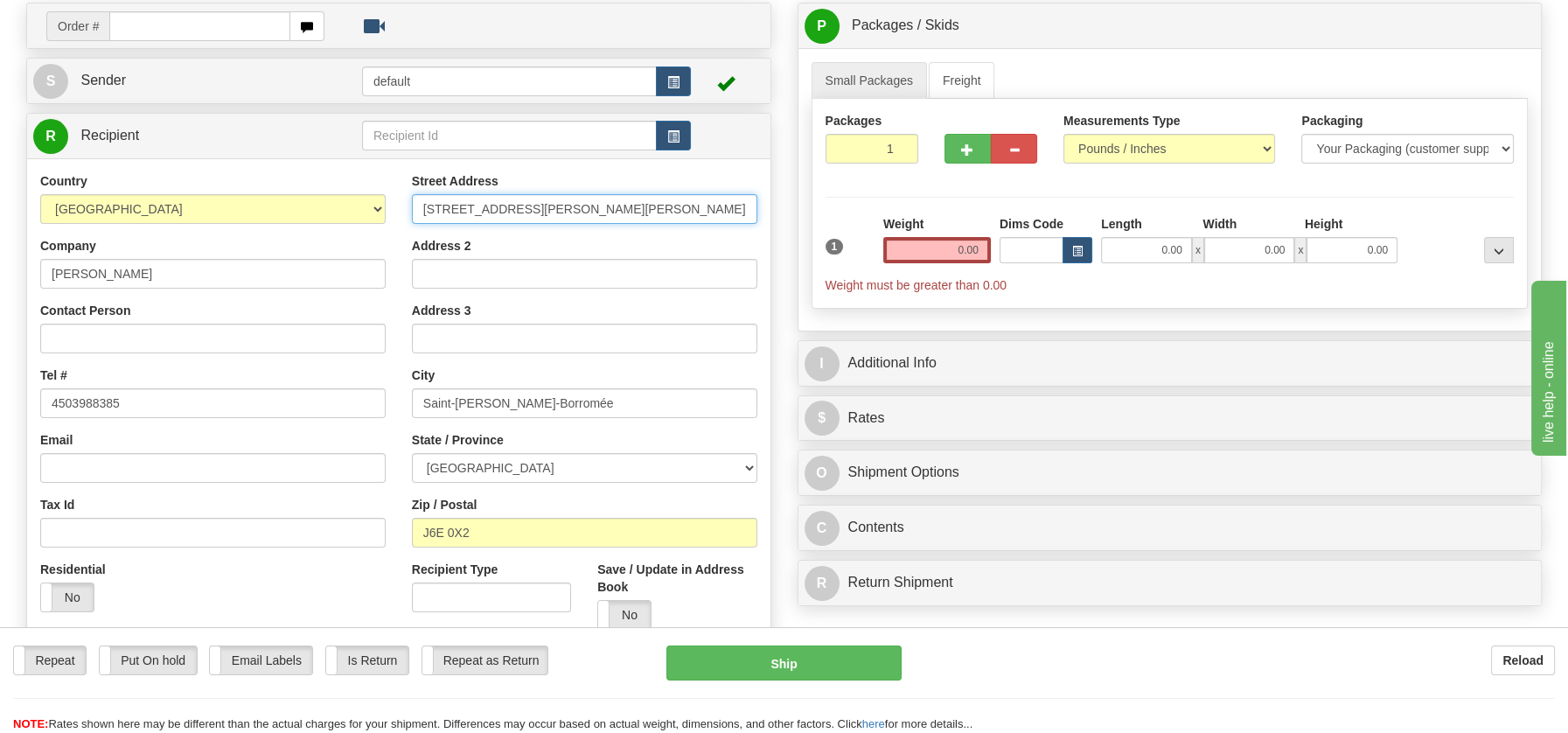
scroll to position [0, 67]
drag, startPoint x: 605, startPoint y: 206, endPoint x: 784, endPoint y: 201, distance: 179.1
click at [784, 3] on div "Create a label for the return Create Pickup Without Label Order # S" at bounding box center [784, 3] width 1542 height 0
type input "200 Rue Roméo Gaudreault #215"
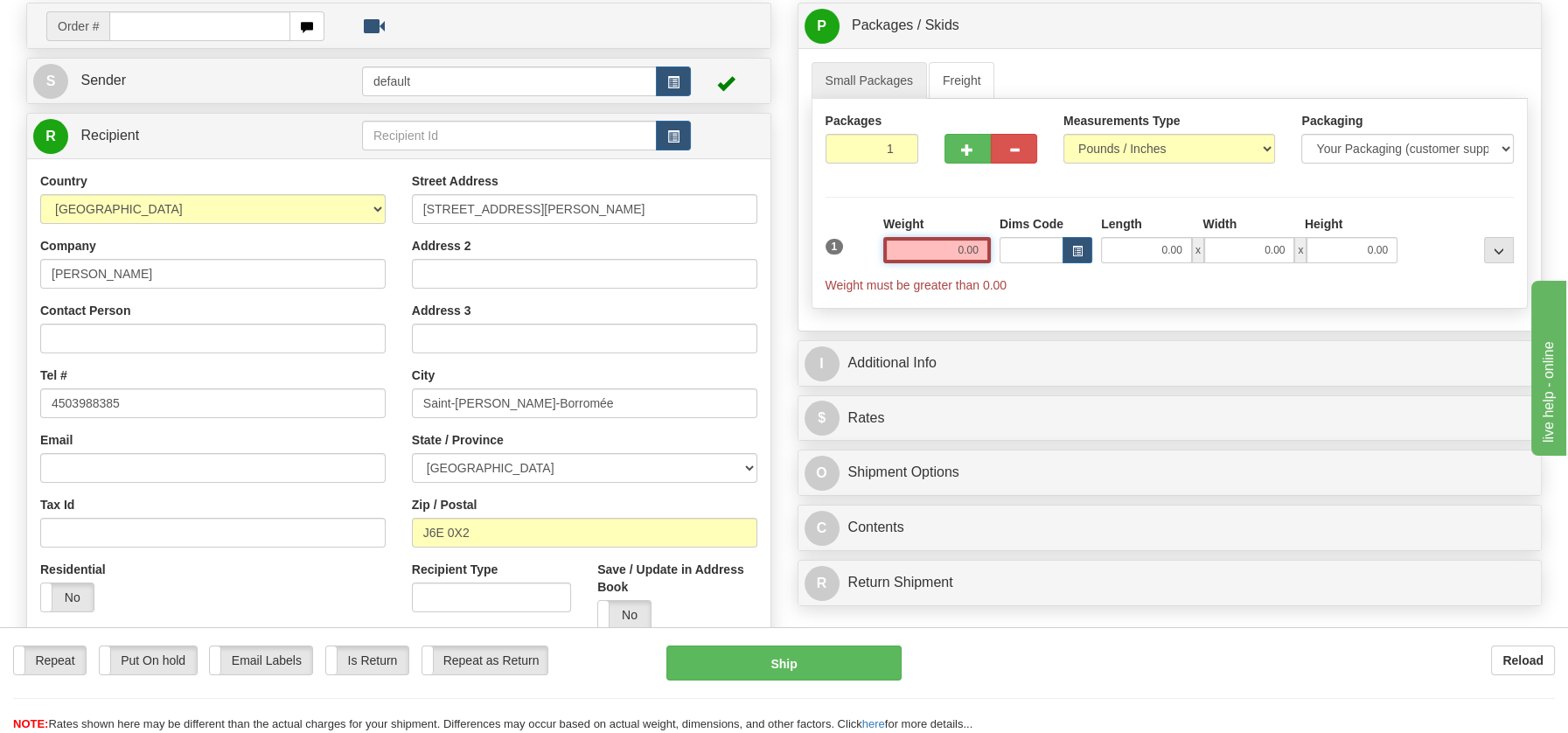
drag, startPoint x: 916, startPoint y: 245, endPoint x: 1011, endPoint y: 243, distance: 95.0
click at [1011, 243] on div "1 Weight 0.00 Dims Code 0.00" at bounding box center [1169, 254] width 698 height 79
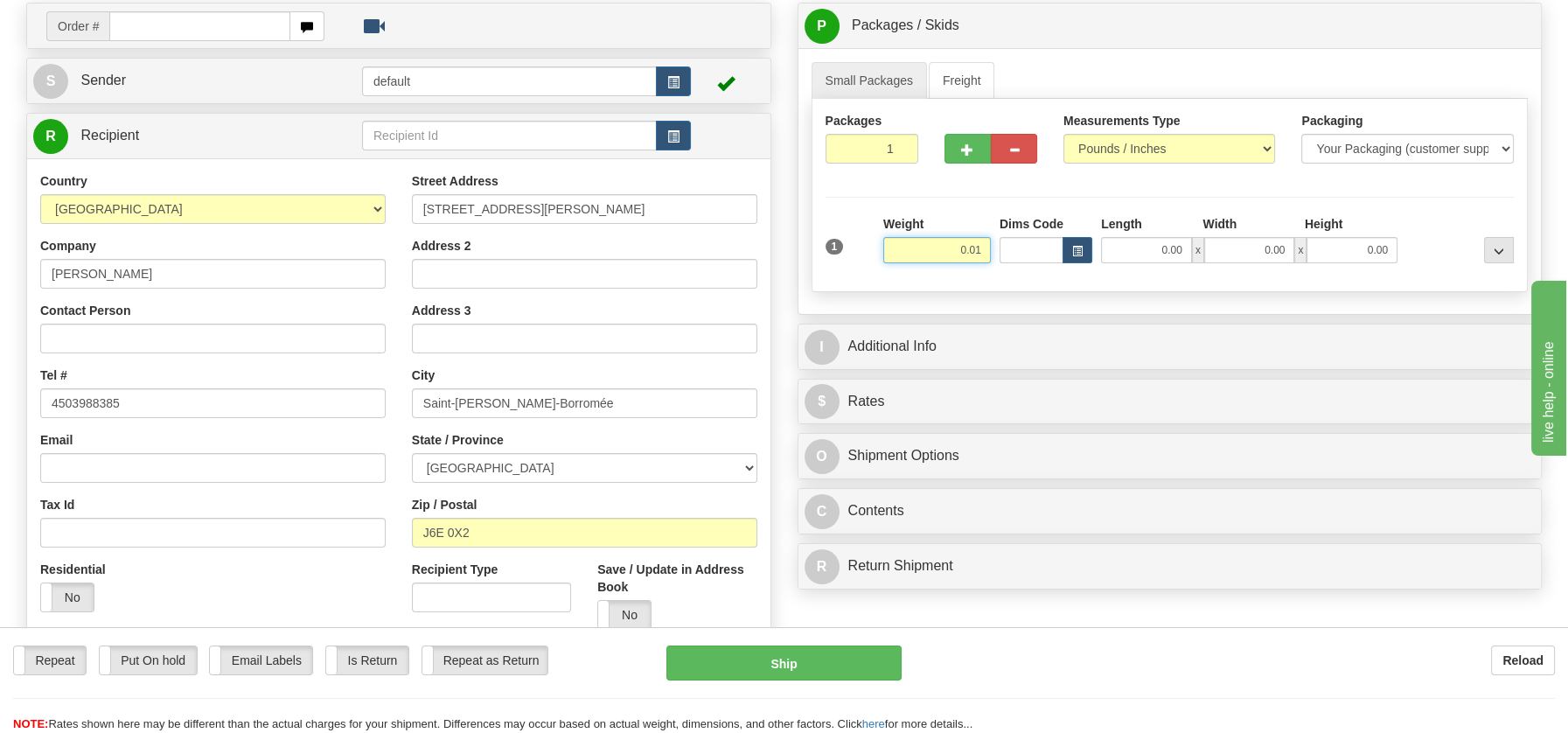
type input "0.01"
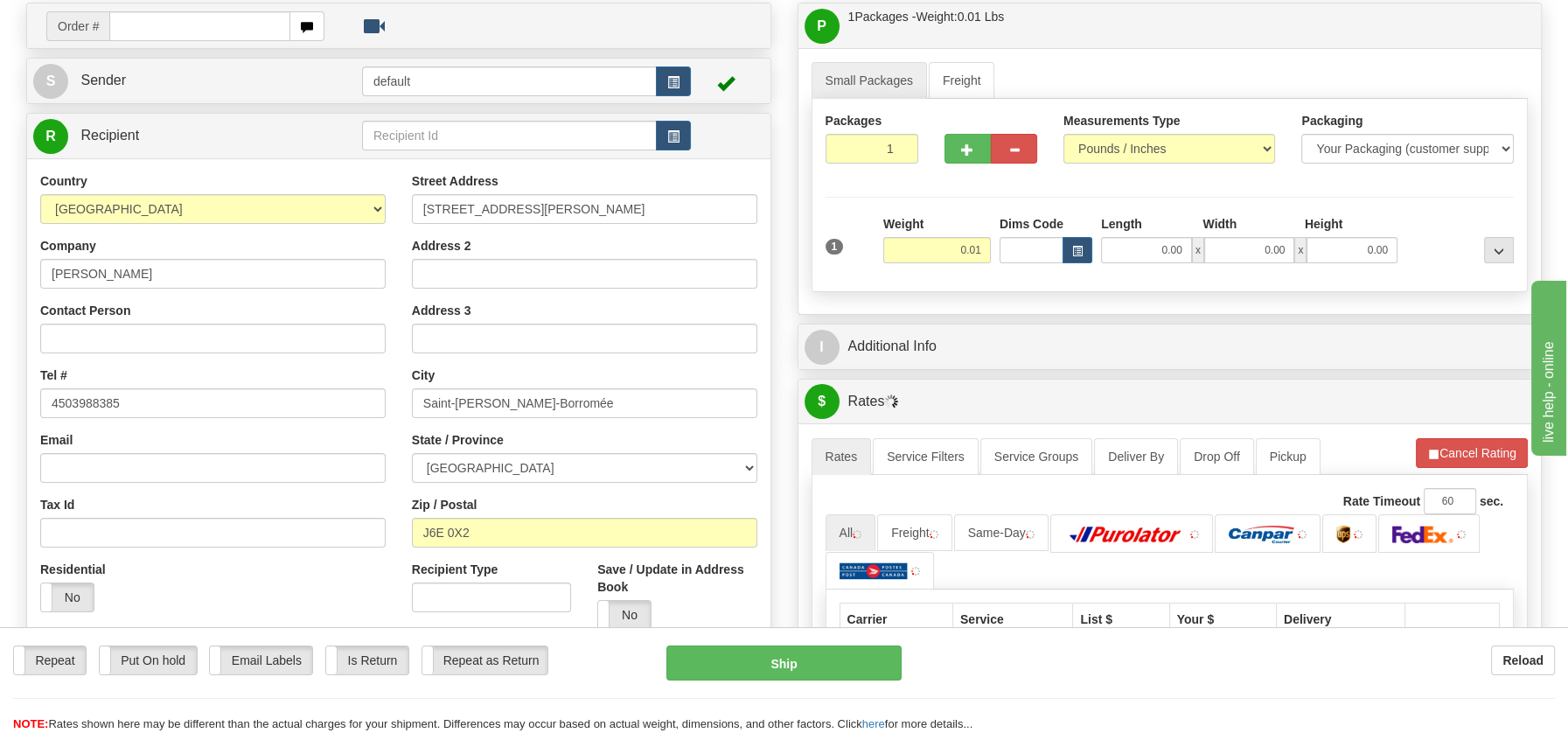
click at [931, 557] on div "P Packages / Skids 1 Packages - Weight: 0.01 Lbs 1 Skids - Weight: NaN Lbs Ship…" at bounding box center [1169, 484] width 771 height 964
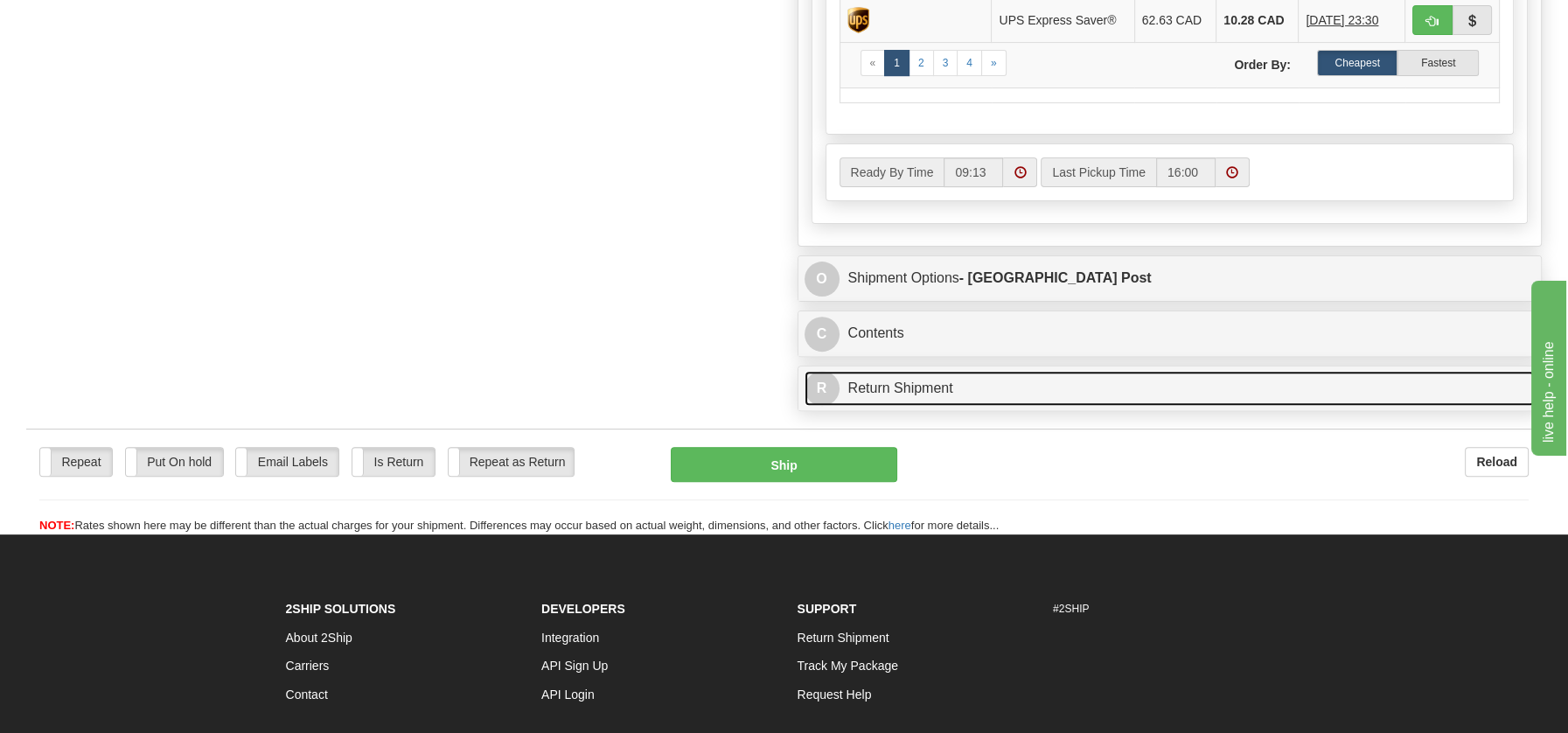
scroll to position [1015, 0]
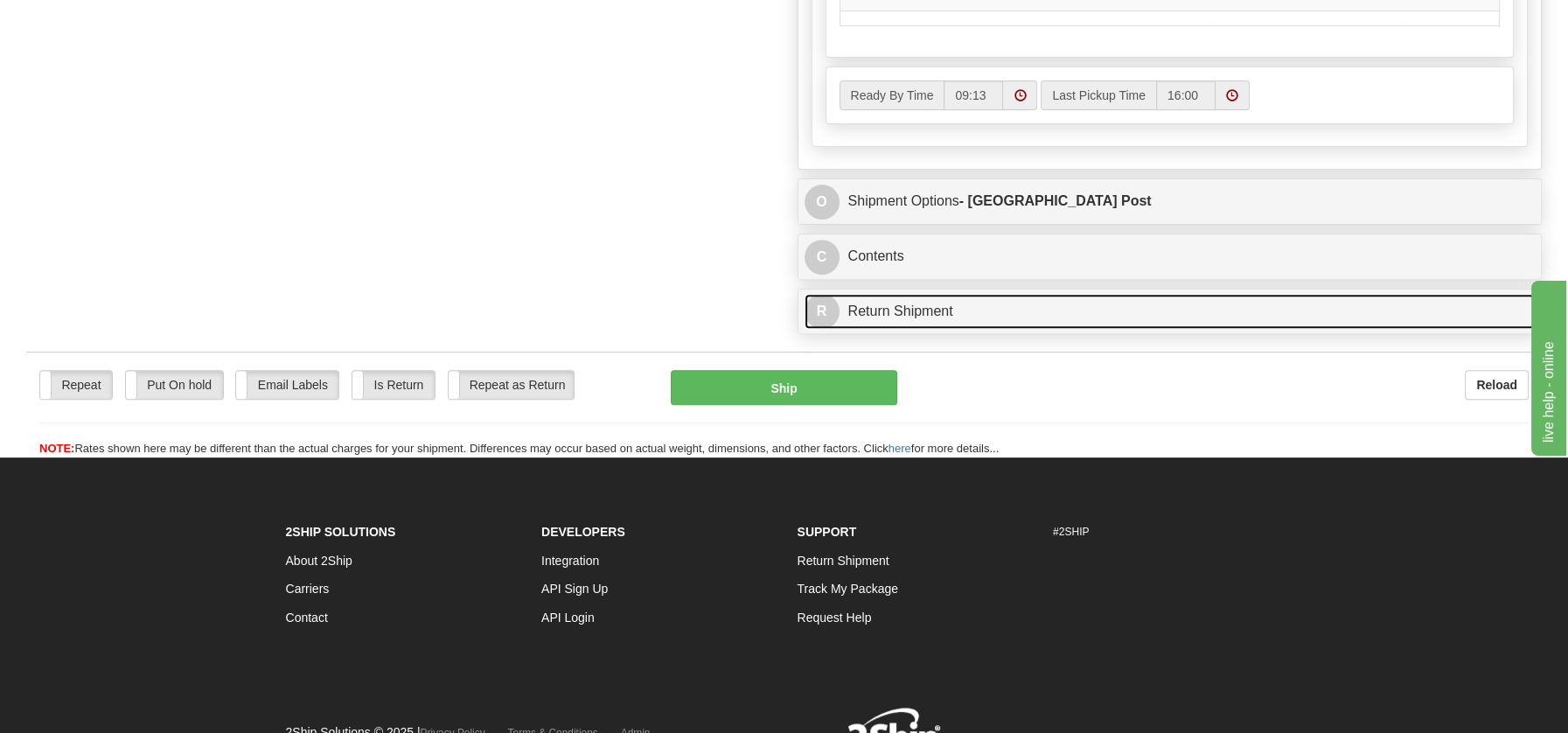
click at [901, 310] on link "R Return Shipment" at bounding box center [1169, 312] width 731 height 35
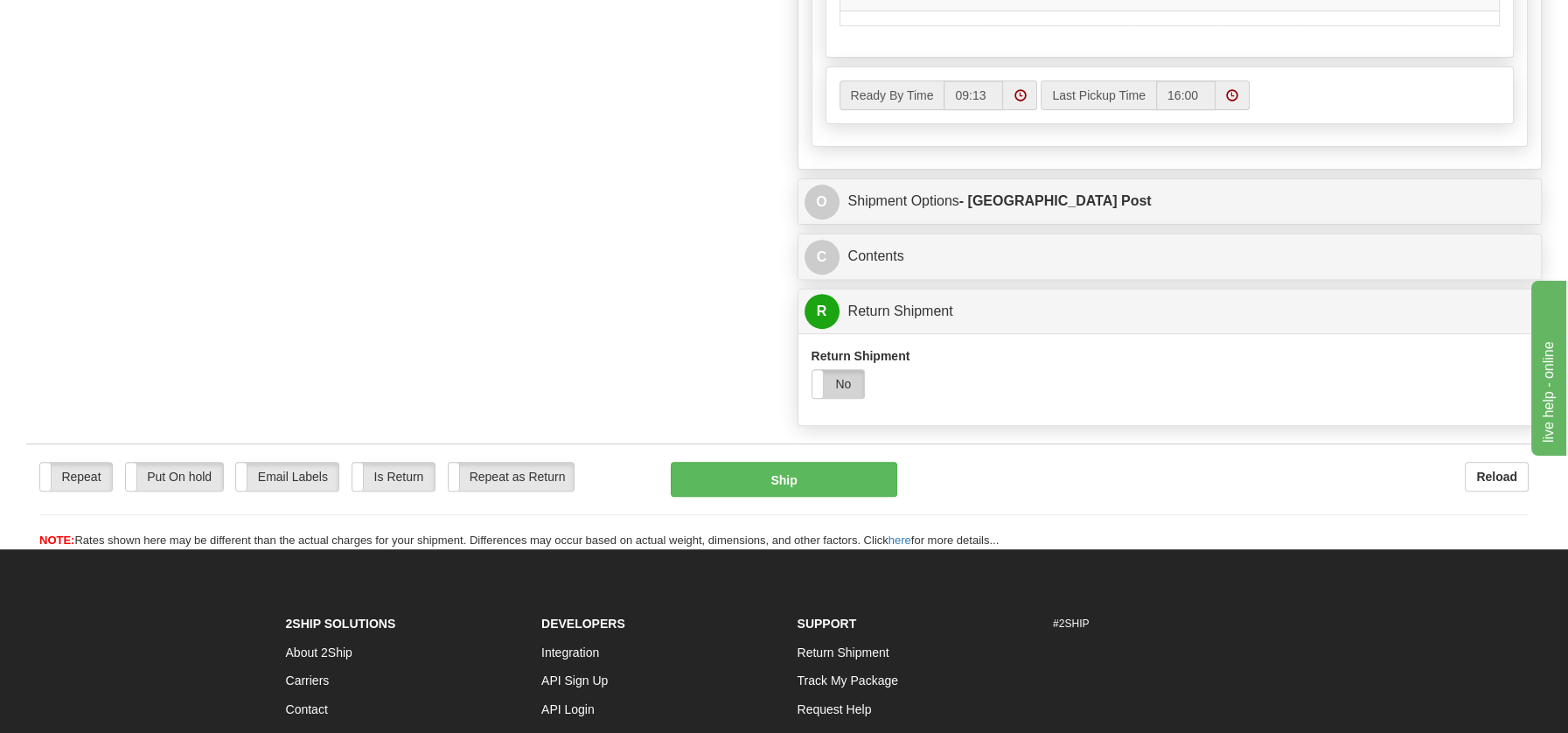
click at [850, 377] on label "No" at bounding box center [839, 383] width 53 height 28
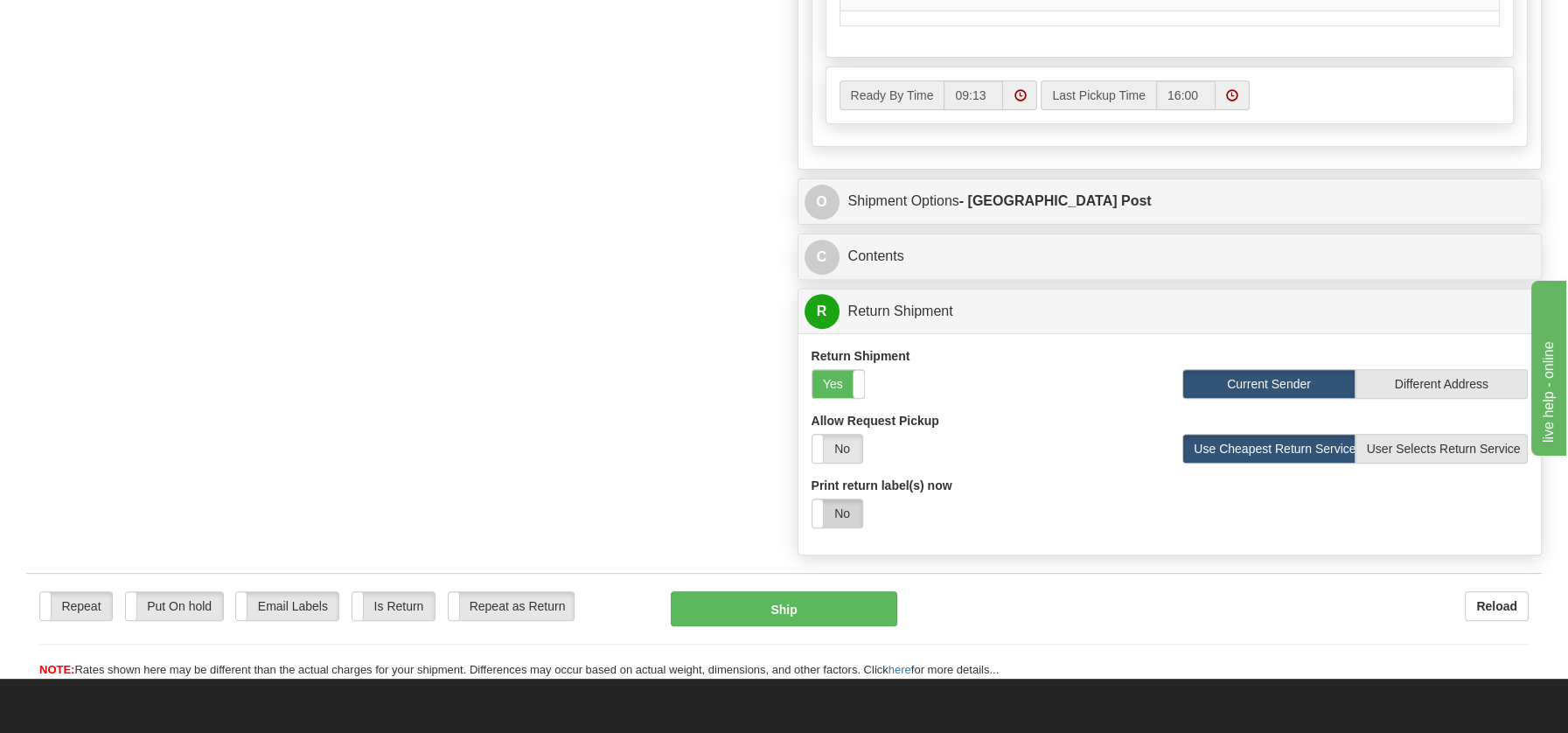
click at [841, 510] on label "No" at bounding box center [837, 513] width 50 height 28
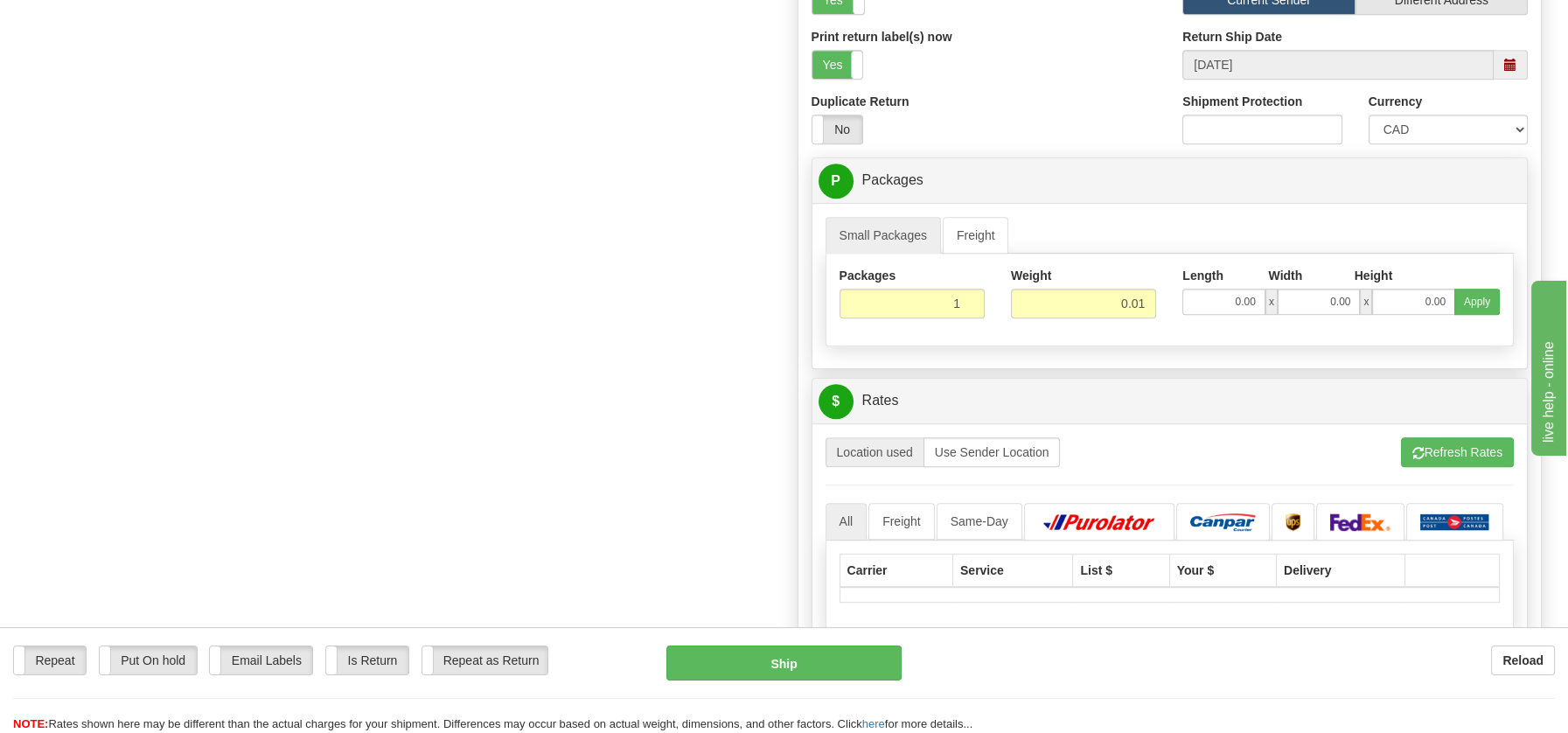
scroll to position [1565, 0]
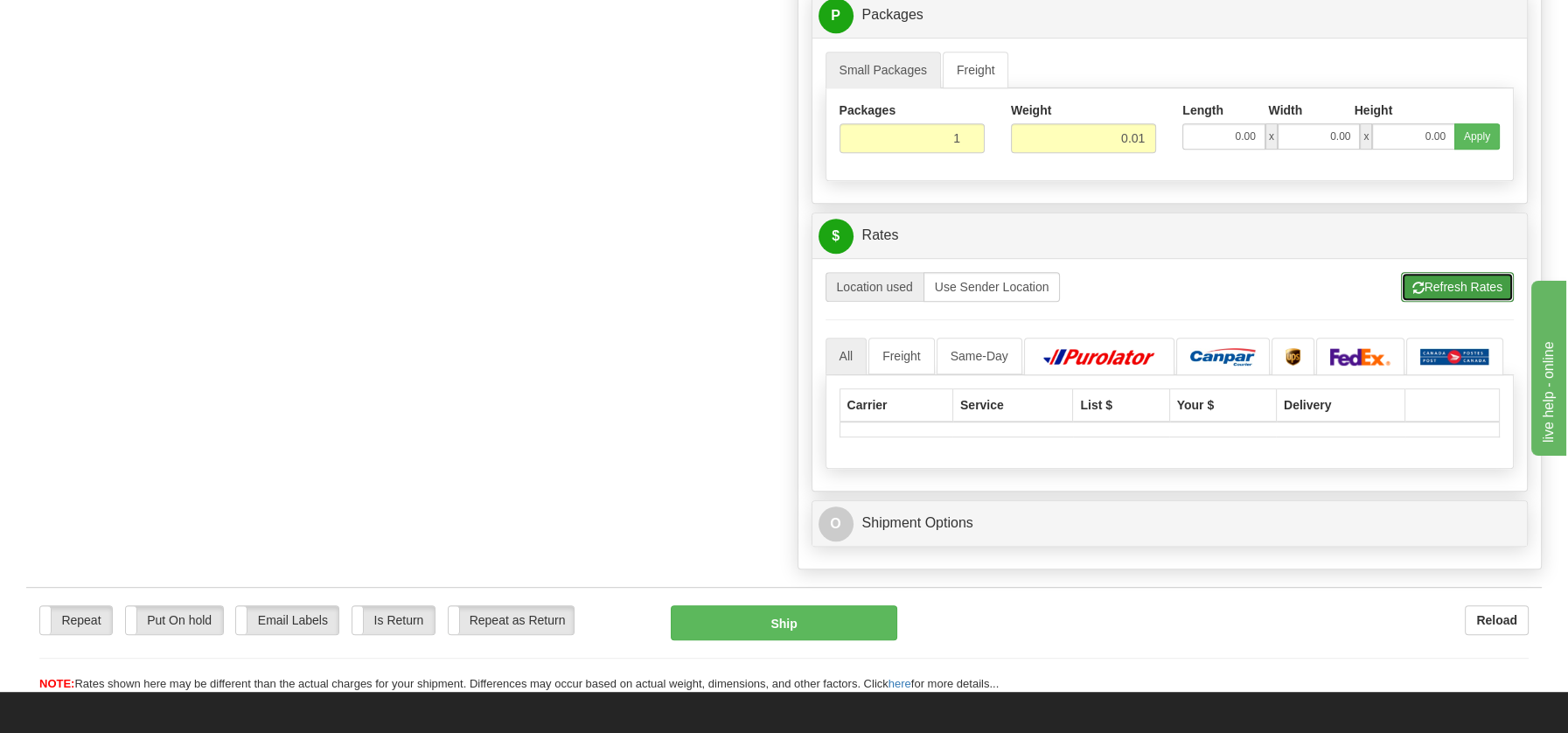
click at [1451, 272] on button "Refresh Rates" at bounding box center [1457, 287] width 113 height 30
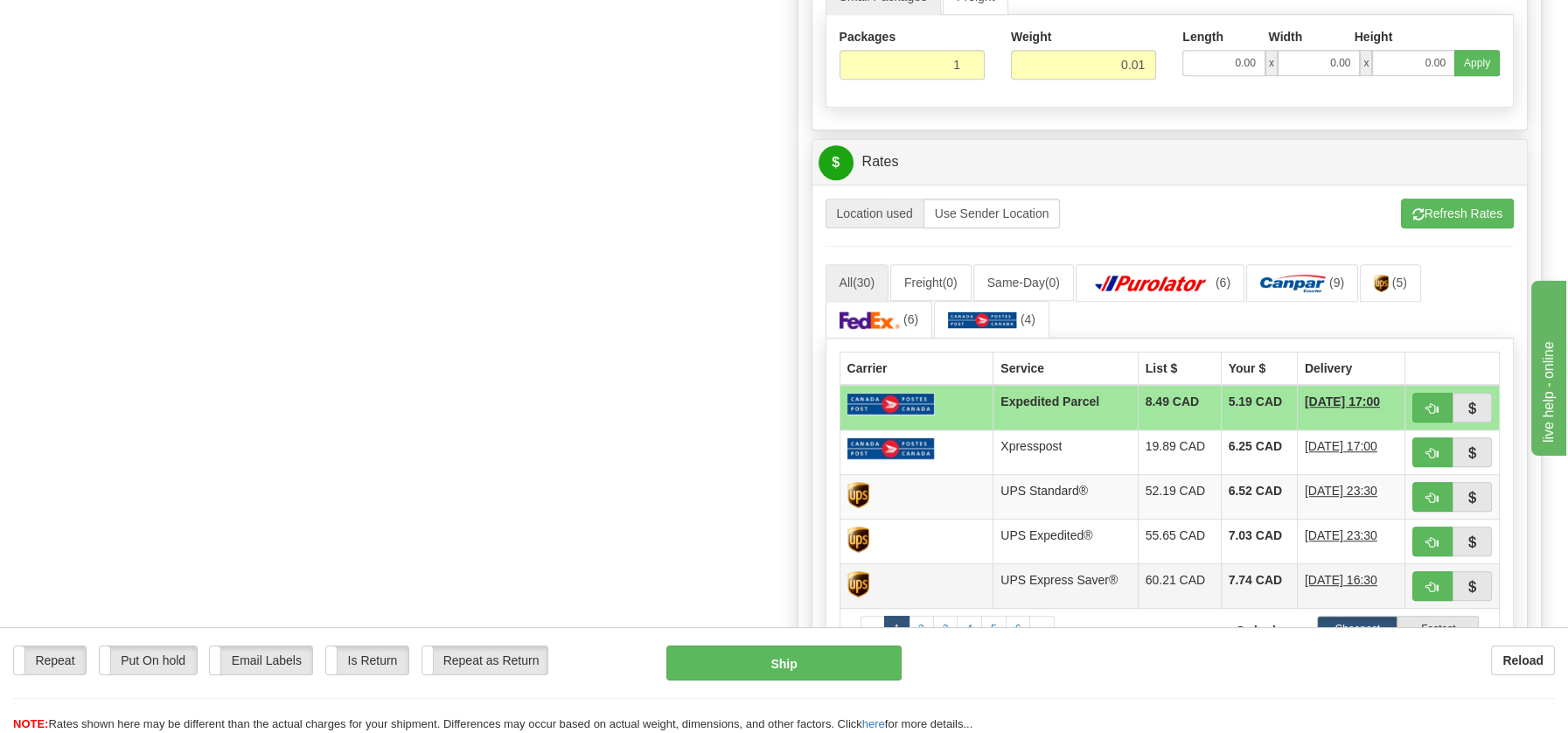
scroll to position [1707, 0]
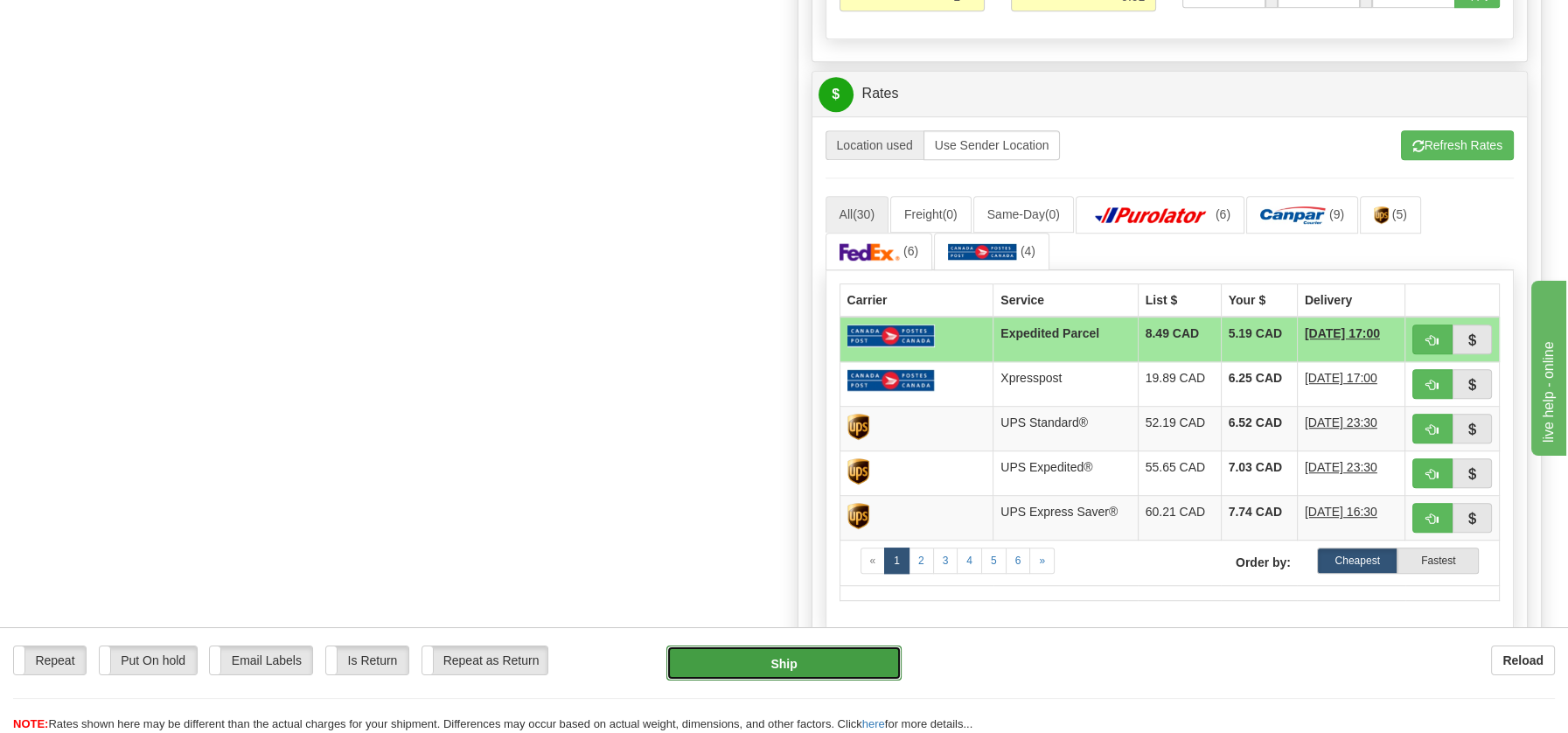
click at [756, 660] on button "Ship" at bounding box center [784, 663] width 235 height 35
type input "DOM.EP"
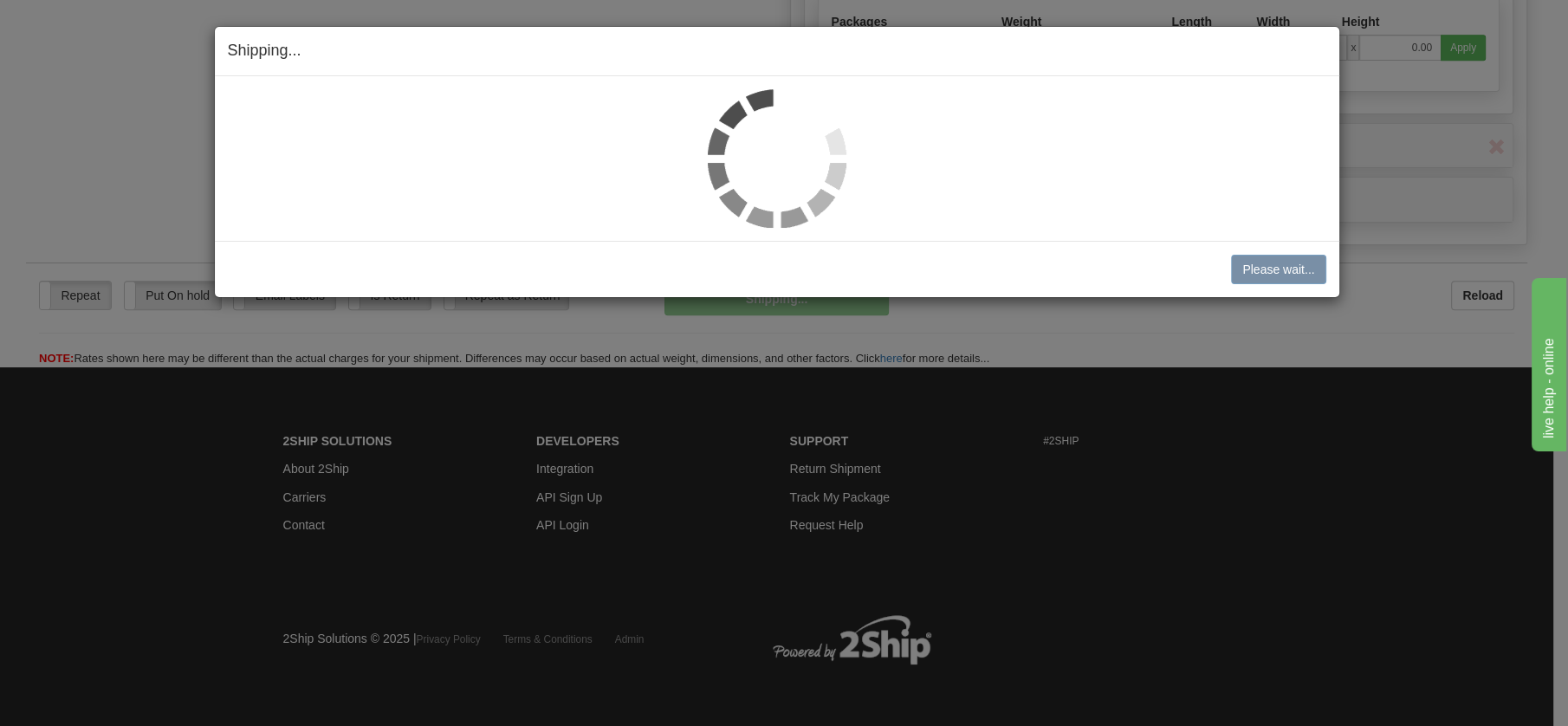
scroll to position [999, 0]
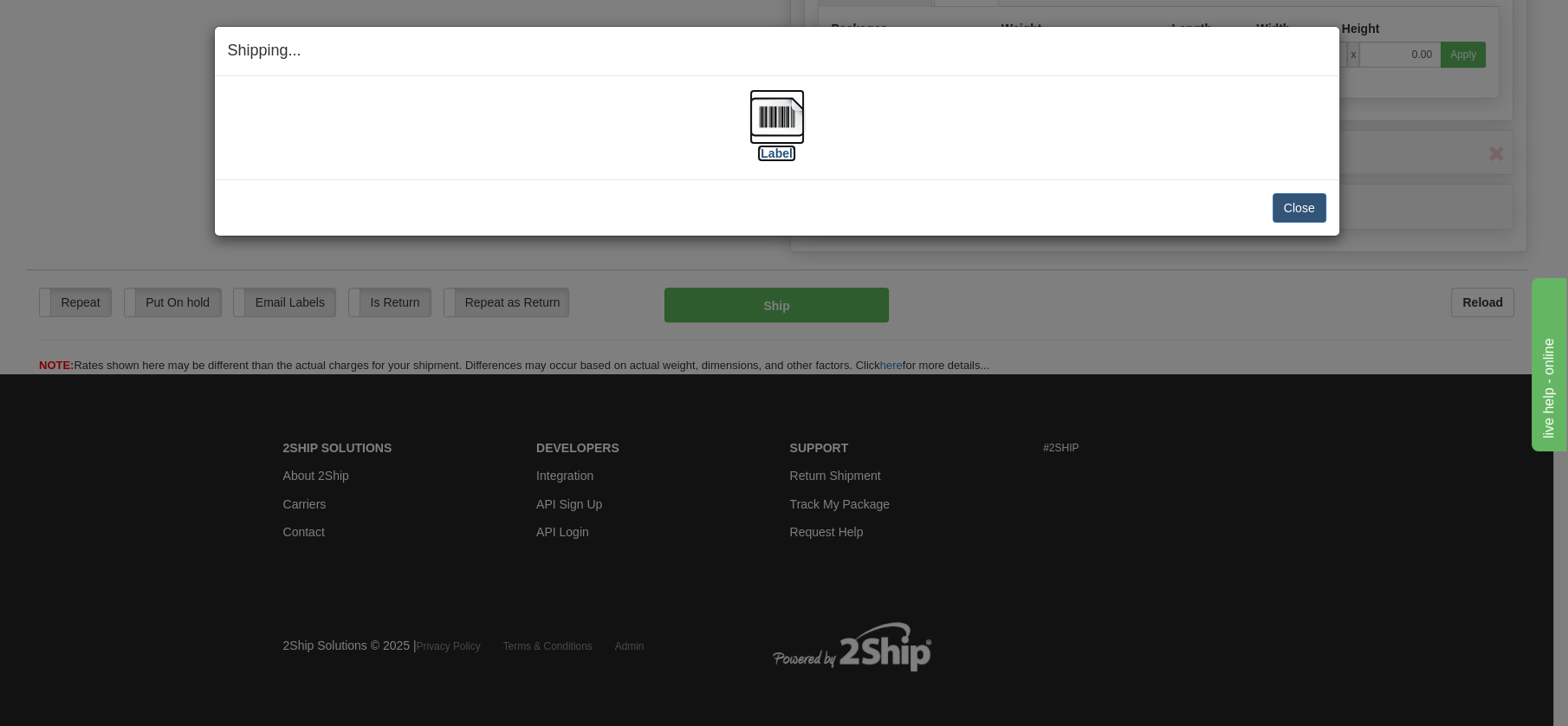
click at [767, 115] on img at bounding box center [777, 117] width 56 height 56
click at [1285, 194] on button "Close" at bounding box center [1300, 208] width 54 height 30
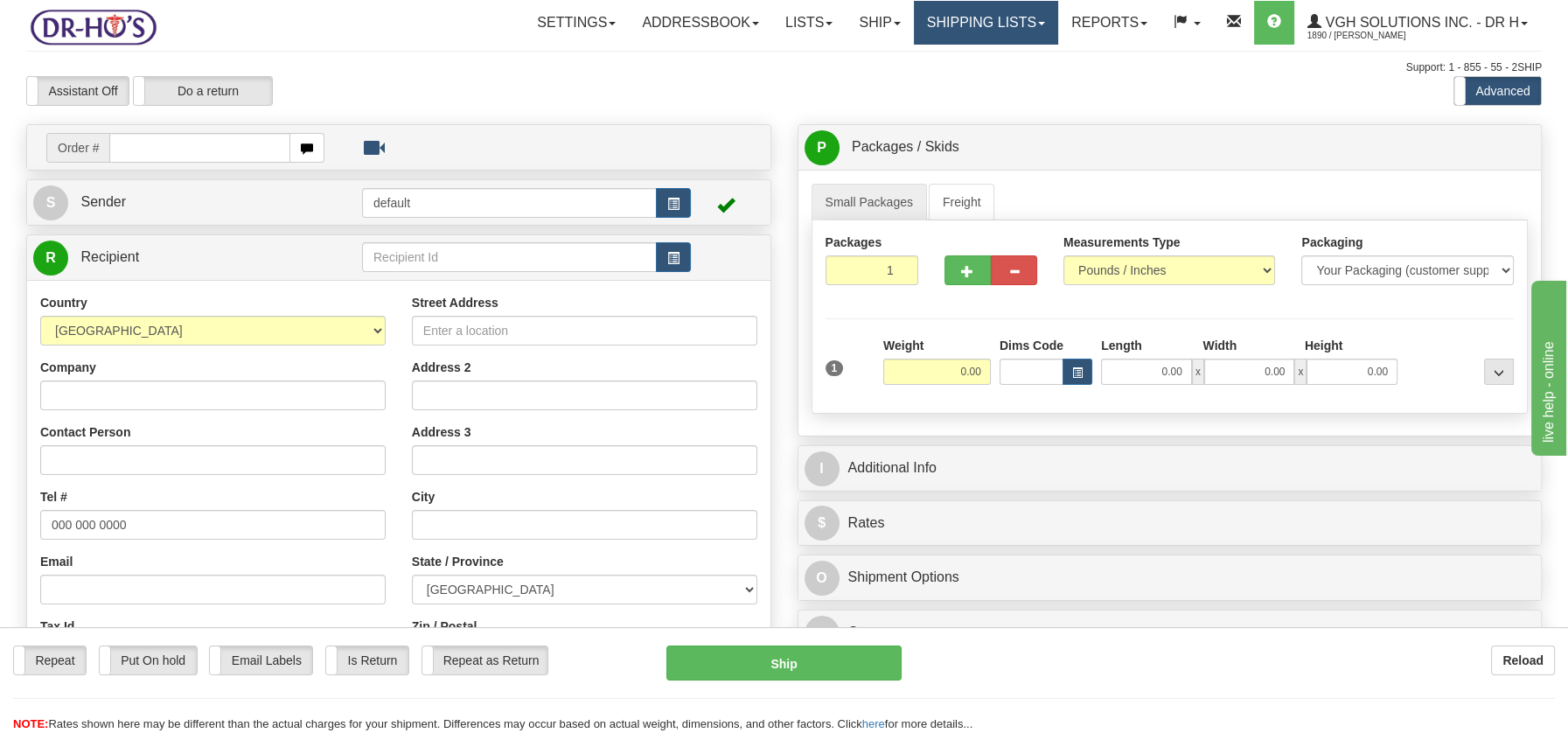
click at [1018, 19] on link "Shipping lists" at bounding box center [985, 23] width 144 height 44
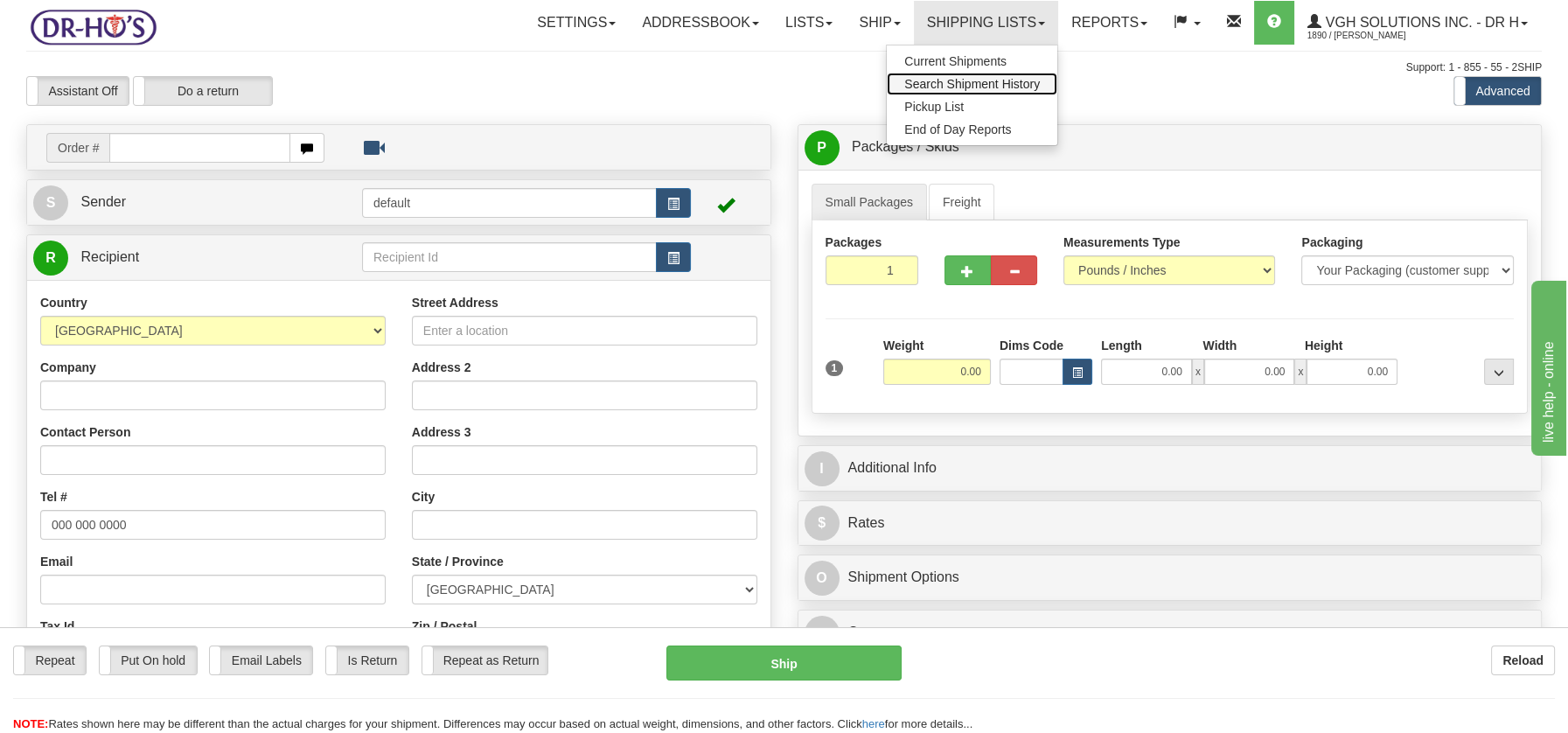
click at [967, 78] on span "Search Shipment History" at bounding box center [971, 84] width 135 height 14
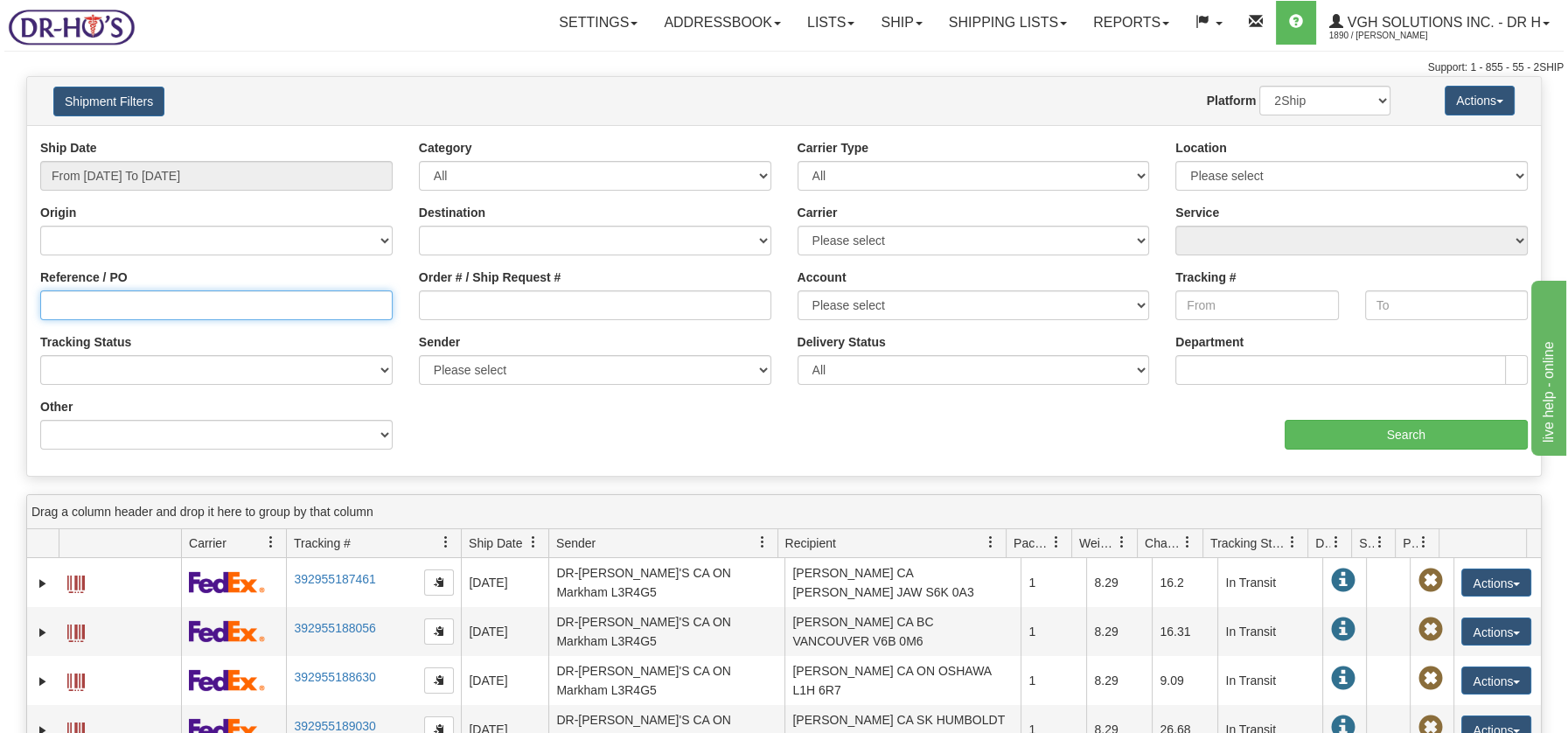
click at [103, 301] on input "Reference / PO" at bounding box center [216, 305] width 352 height 30
paste input "1204080"
type input "1204080"
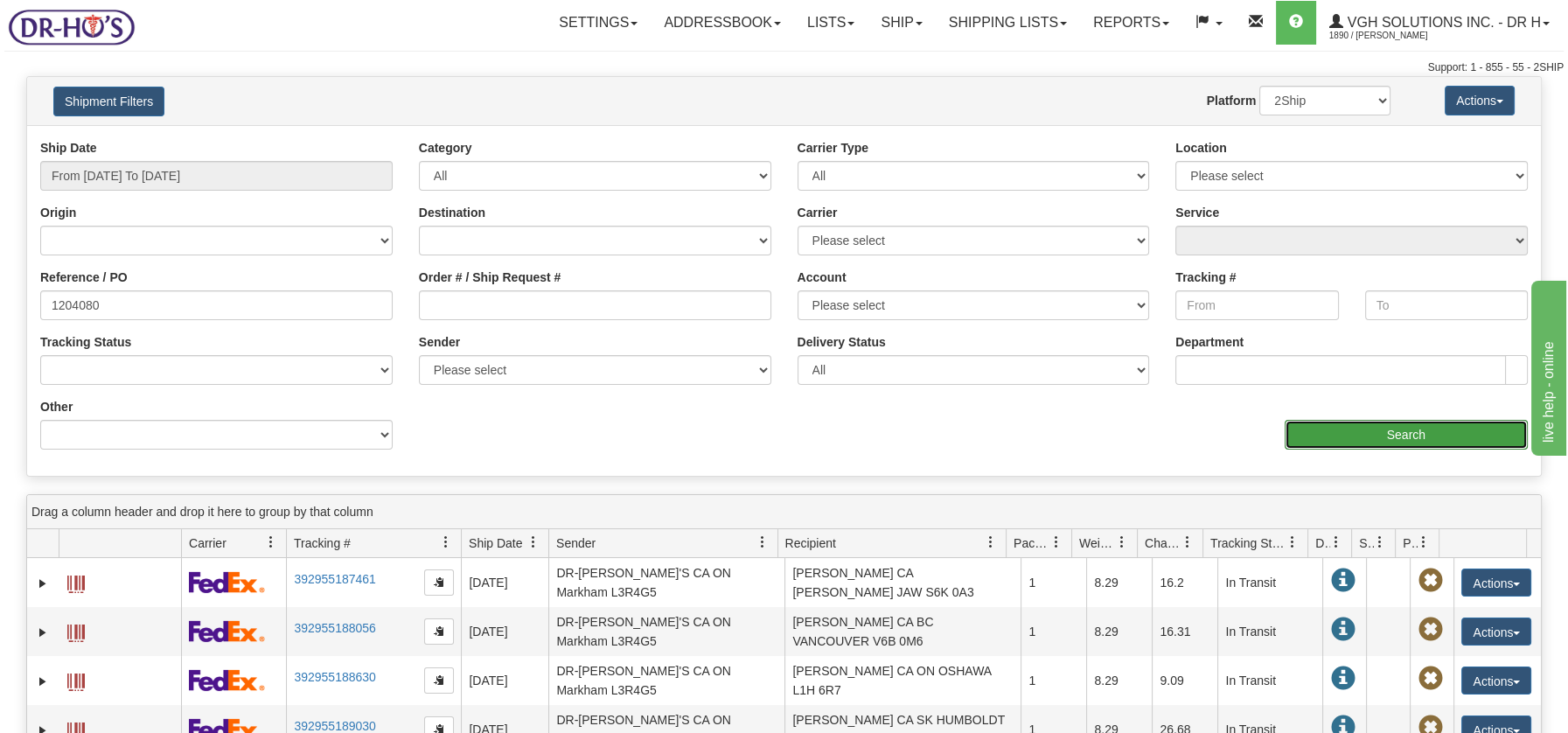
click at [1391, 434] on input "Search" at bounding box center [1406, 434] width 243 height 30
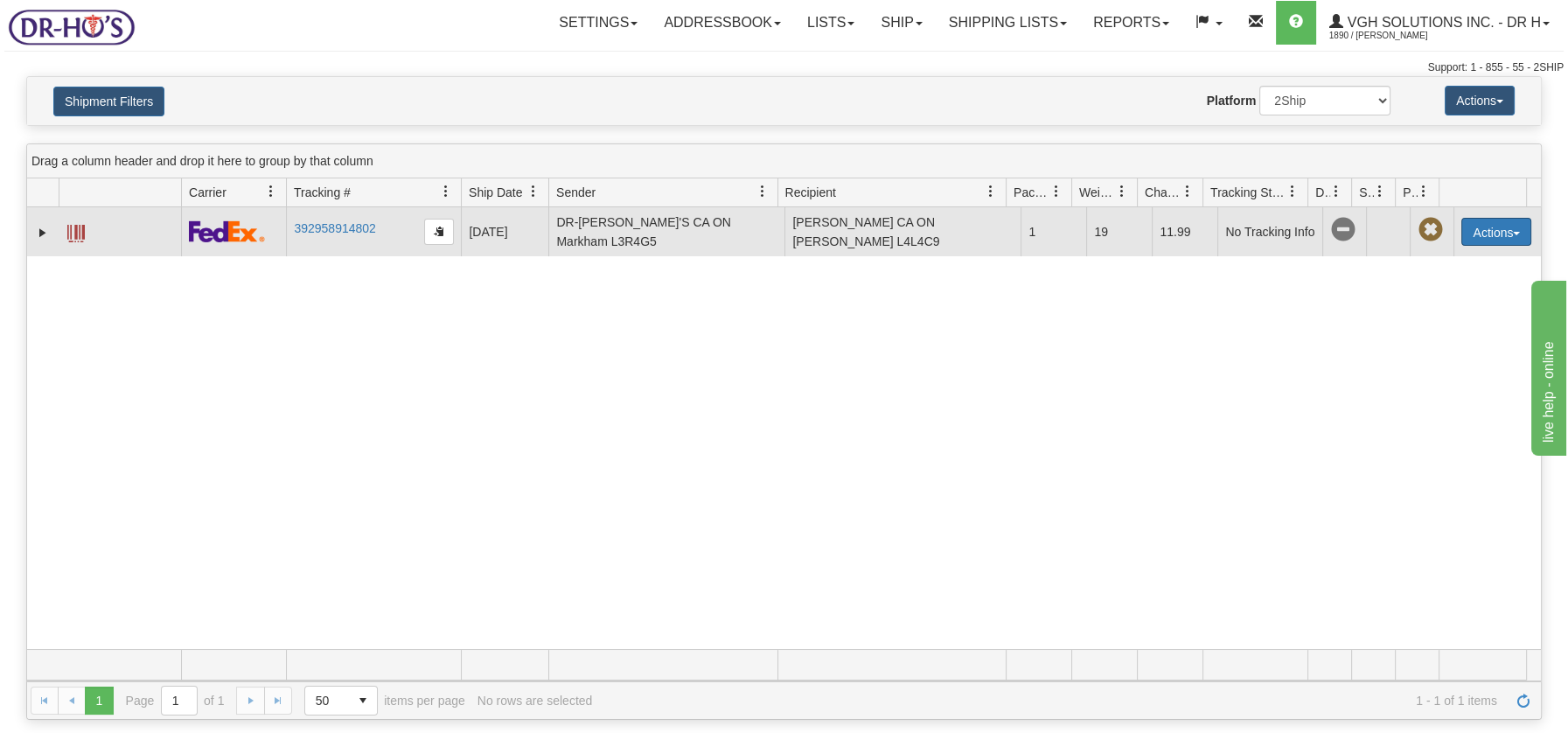
click at [1502, 228] on button "Actions" at bounding box center [1495, 232] width 70 height 28
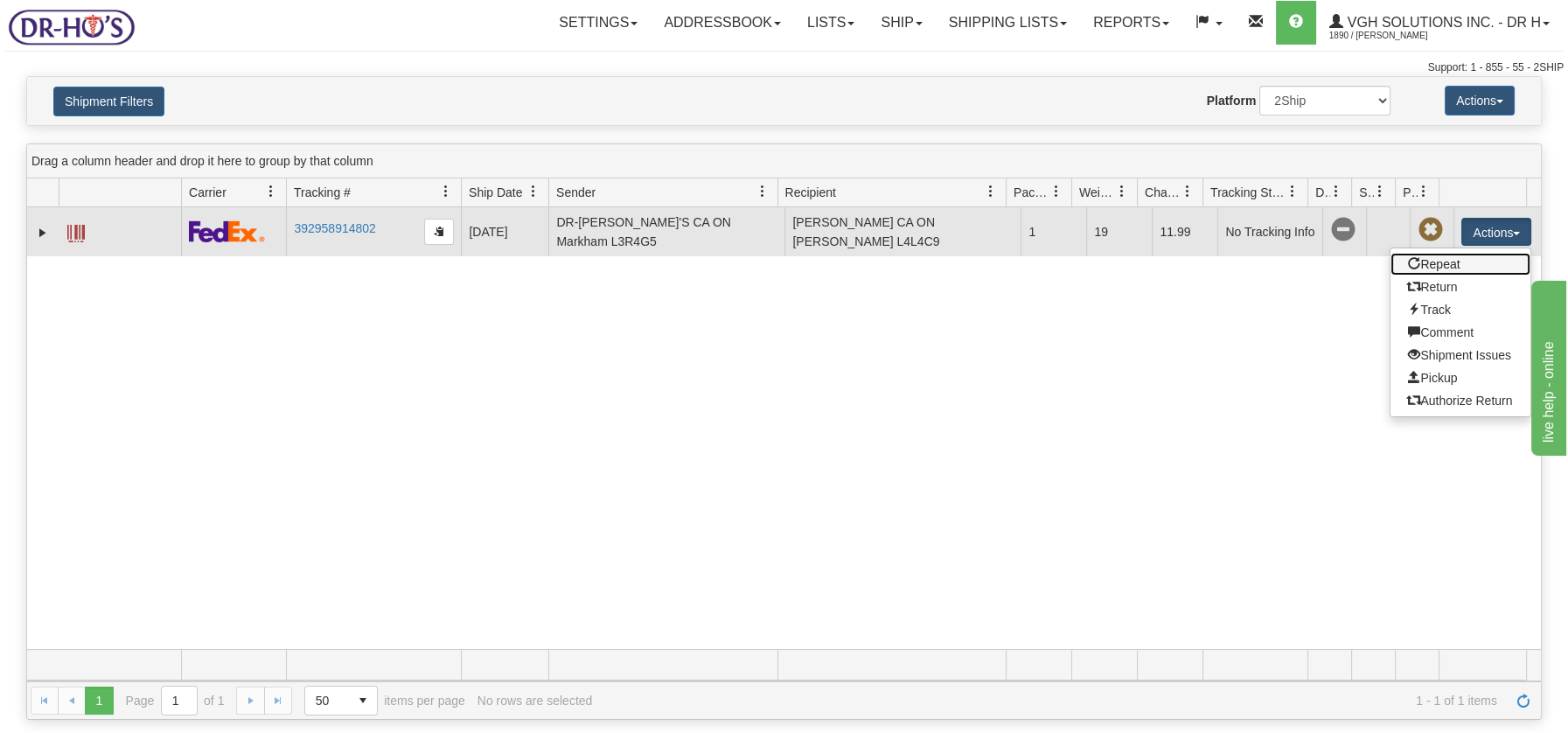
click at [1436, 257] on link "Repeat" at bounding box center [1460, 263] width 140 height 23
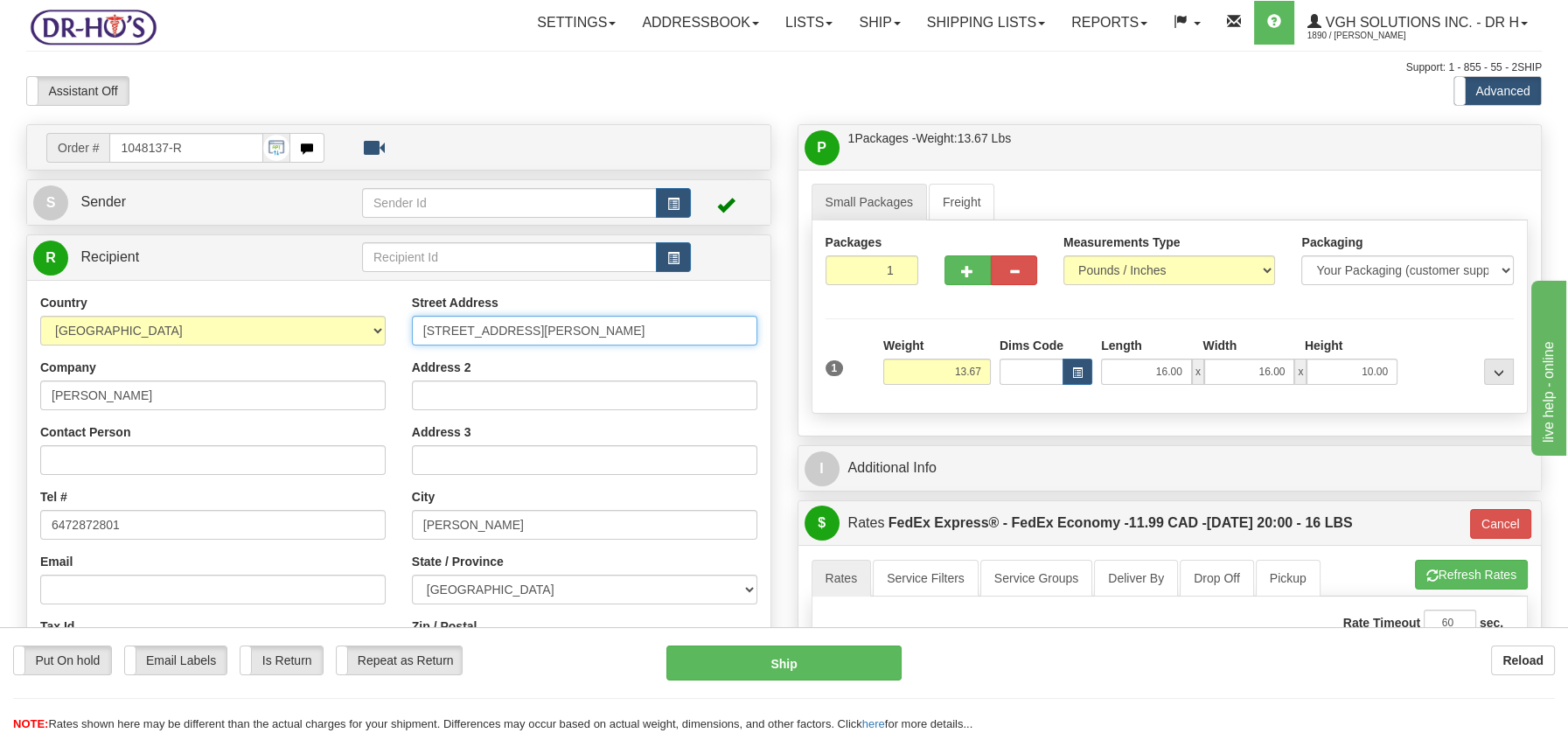
drag, startPoint x: 534, startPoint y: 329, endPoint x: 412, endPoint y: 332, distance: 122.0
click at [412, 332] on input "[STREET_ADDRESS][PERSON_NAME]" at bounding box center [585, 331] width 345 height 30
paste input "4 [PERSON_NAME]. Whitby ON, L1P1X4."
drag, startPoint x: 518, startPoint y: 331, endPoint x: 626, endPoint y: 326, distance: 108.1
click at [626, 326] on input "4 [PERSON_NAME]. Whitby ON, L1P1X4" at bounding box center [585, 331] width 345 height 30
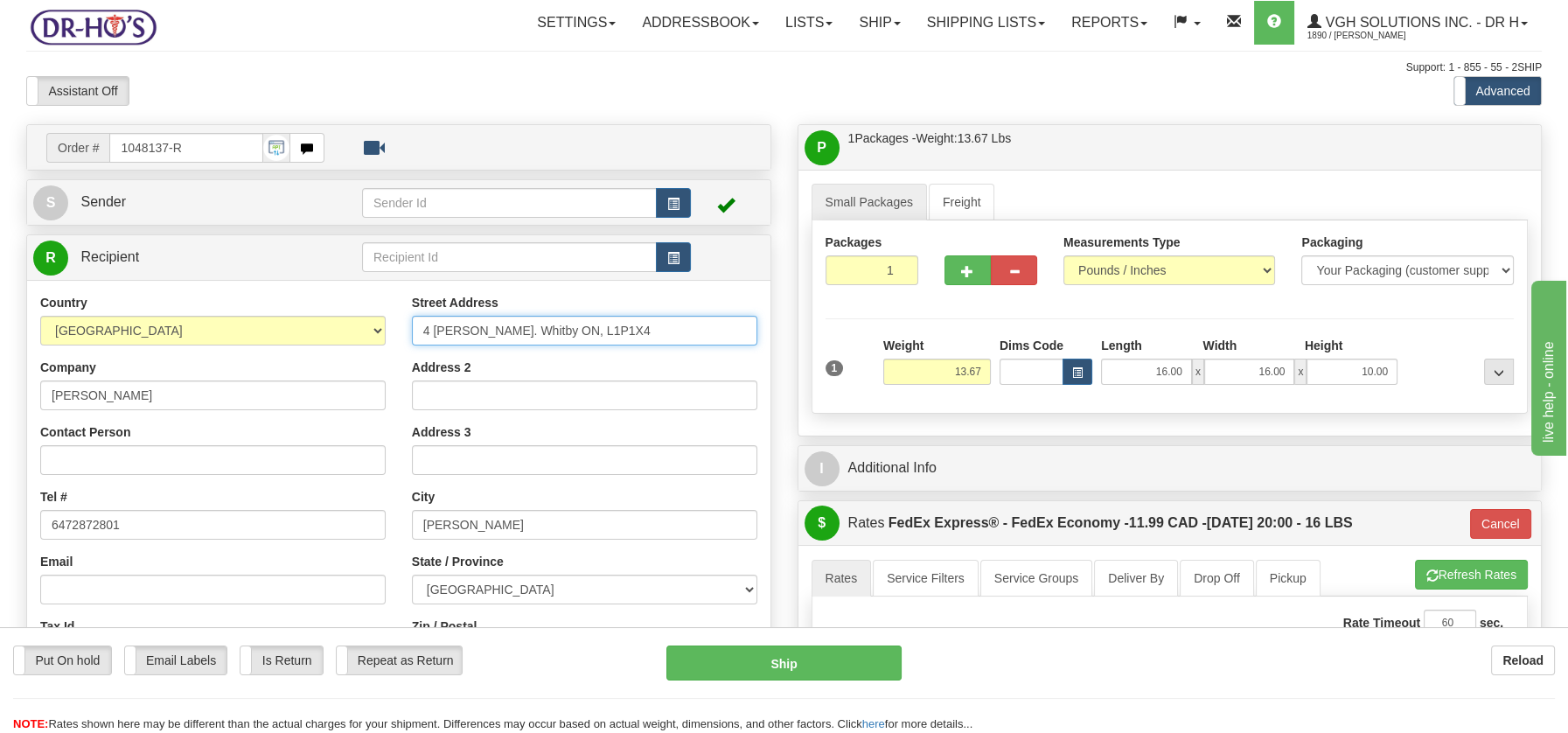
type input "4 [PERSON_NAME]. Whitby ON, L1P1X4"
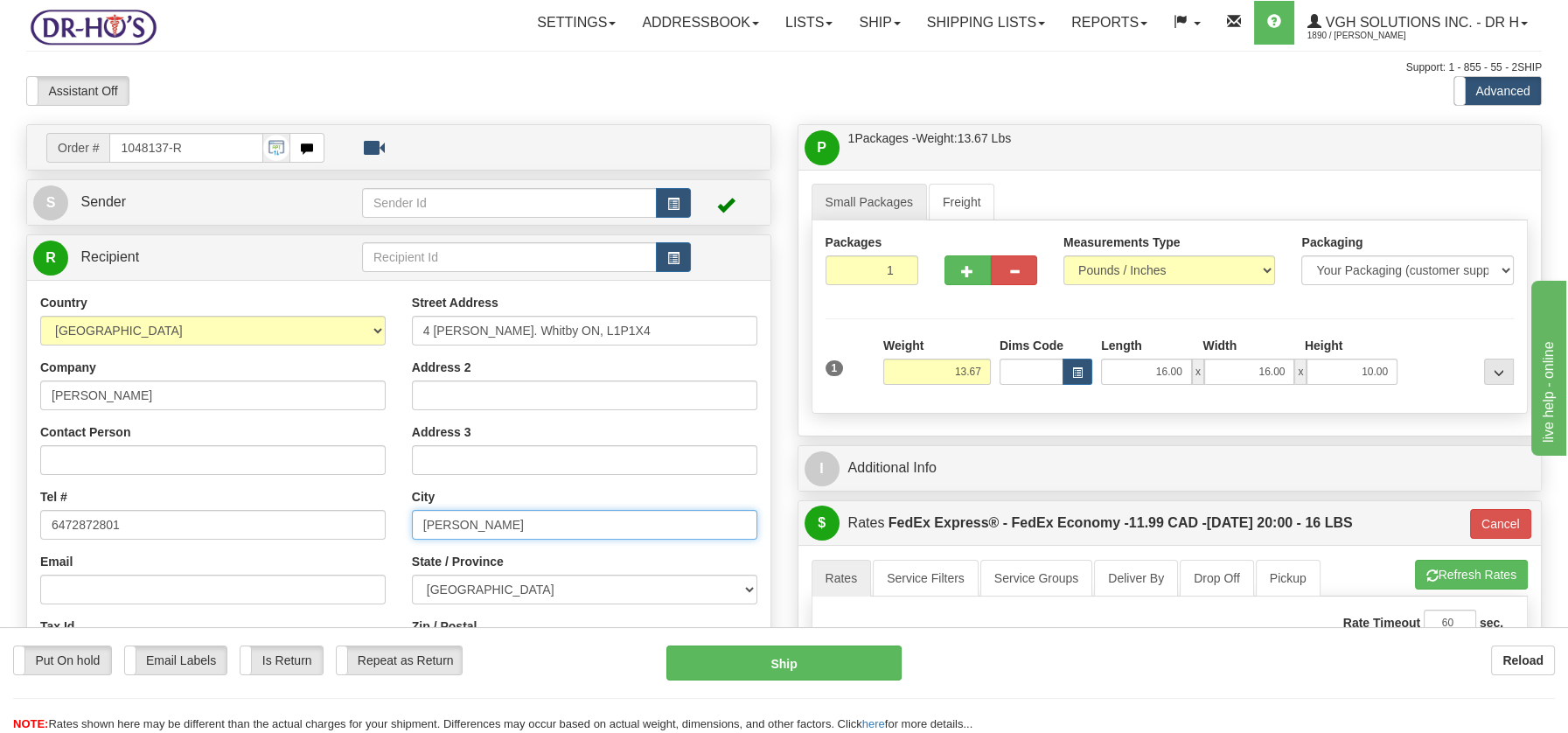
drag, startPoint x: 479, startPoint y: 528, endPoint x: 409, endPoint y: 529, distance: 70.0
click at [409, 529] on div "Street Address 4 [PERSON_NAME]. Whitby ON, L1P1X4 Address 2 Address 3 City [GEO…" at bounding box center [584, 530] width 371 height 471
paste input "Whitby ON, L1P1X4"
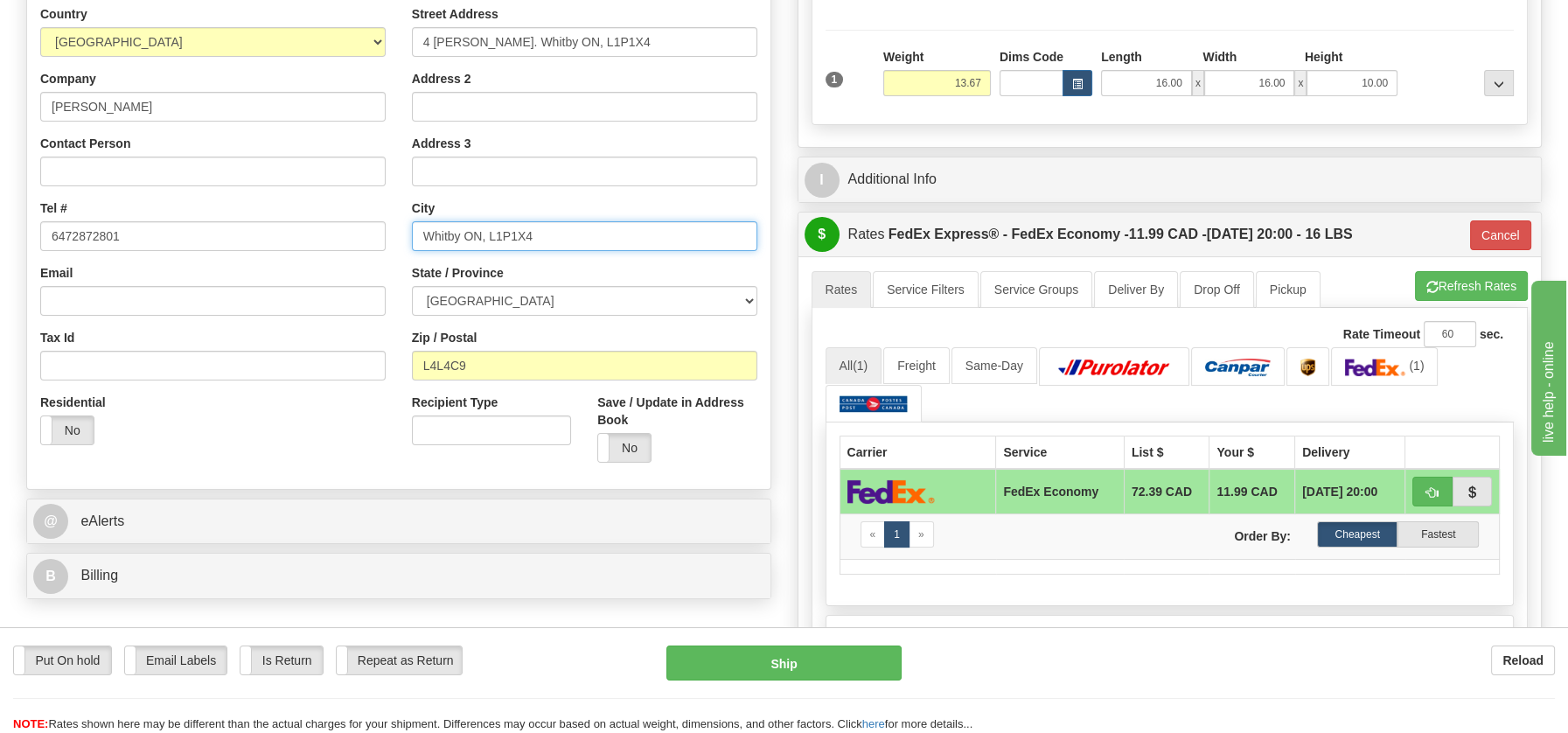
scroll to position [292, 0]
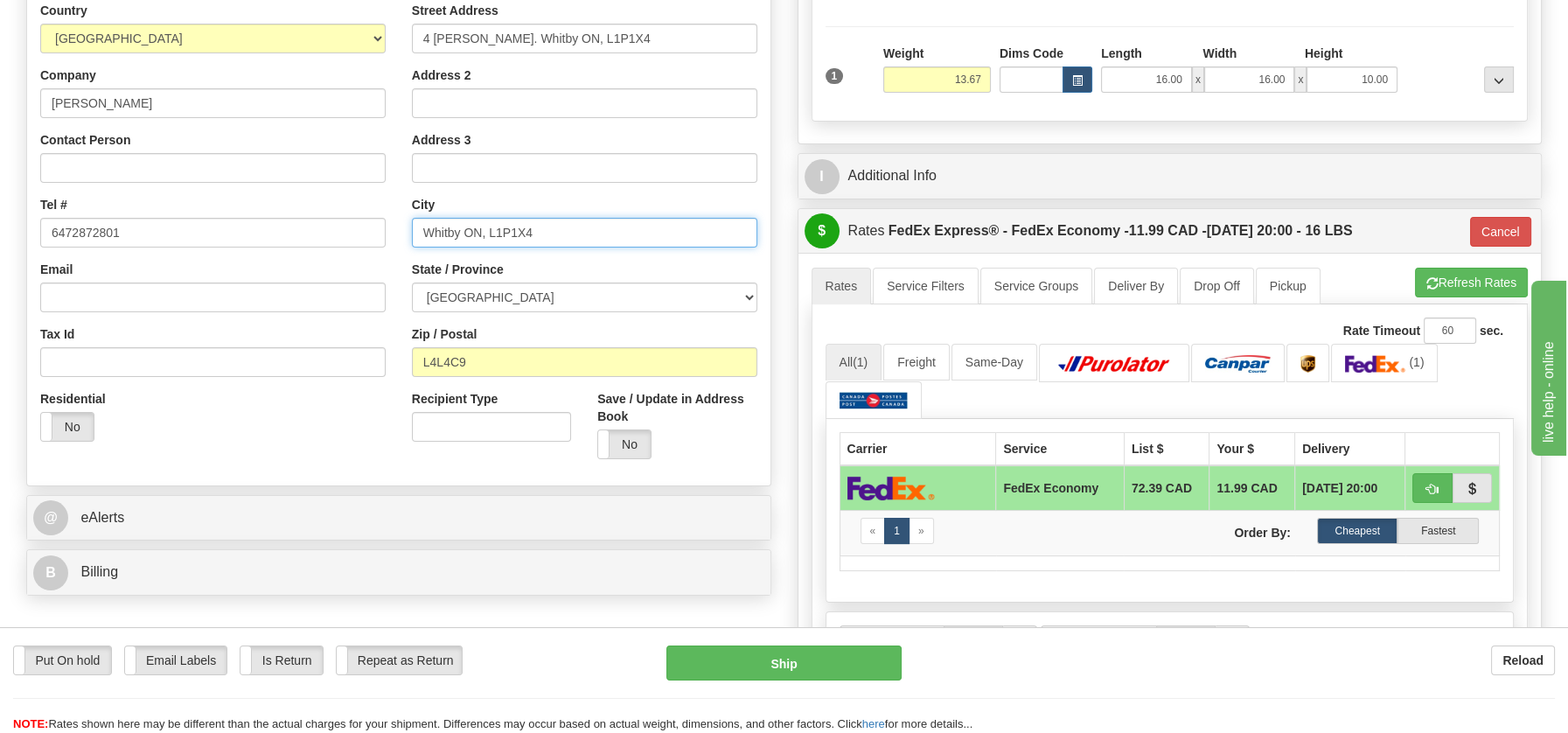
drag, startPoint x: 488, startPoint y: 235, endPoint x: 534, endPoint y: 233, distance: 46.0
click at [534, 233] on input "Whitby ON, L1P1X4" at bounding box center [585, 233] width 345 height 30
type input "Whitby ON, L1P1X4"
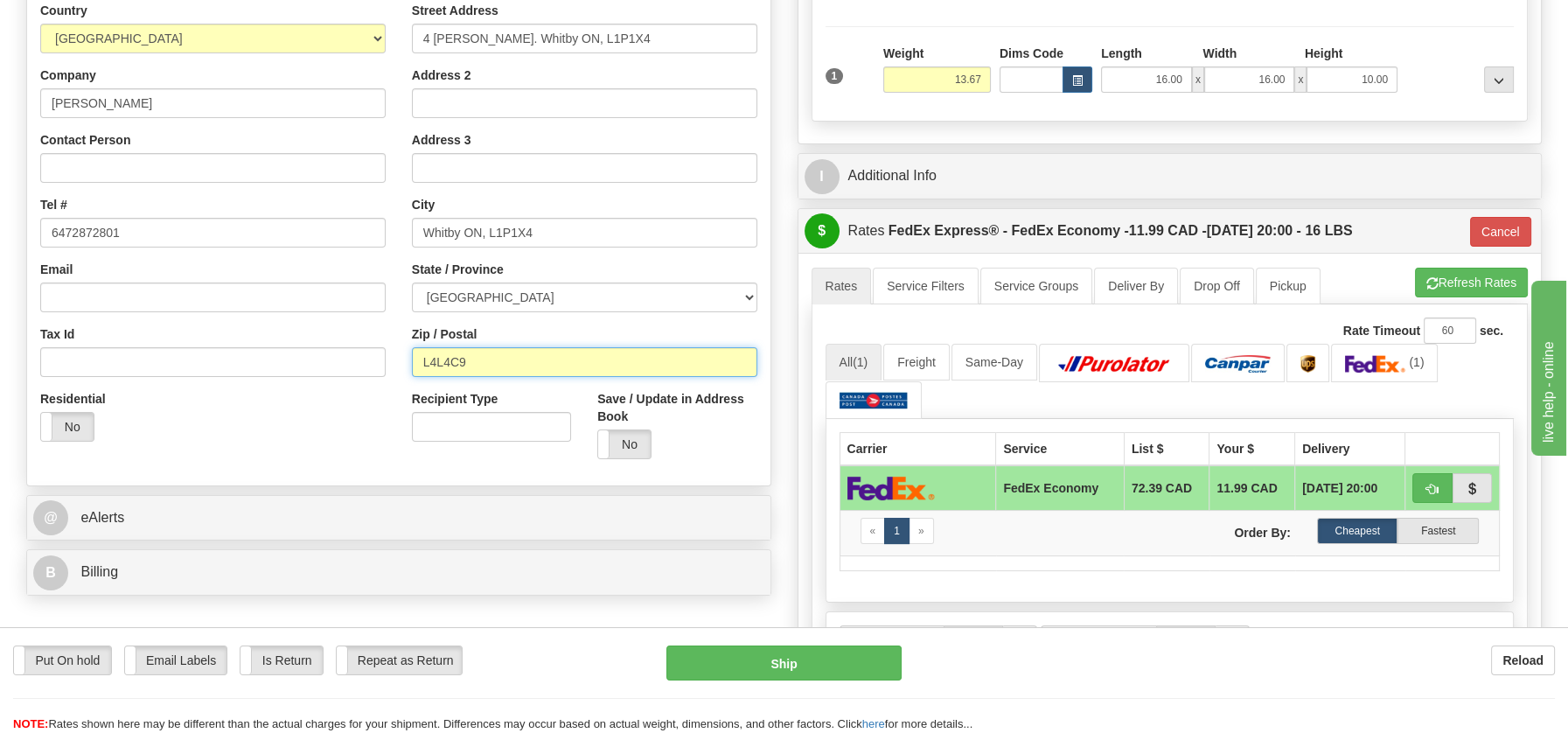
drag, startPoint x: 470, startPoint y: 370, endPoint x: 411, endPoint y: 365, distance: 59.2
click at [401, 363] on div "Street Address 4 [PERSON_NAME]. Whitby ON, L1P1X4 Address 2 Address 3 City Whit…" at bounding box center [584, 237] width 371 height 471
paste input "1P1X4"
type input "L1P1X4"
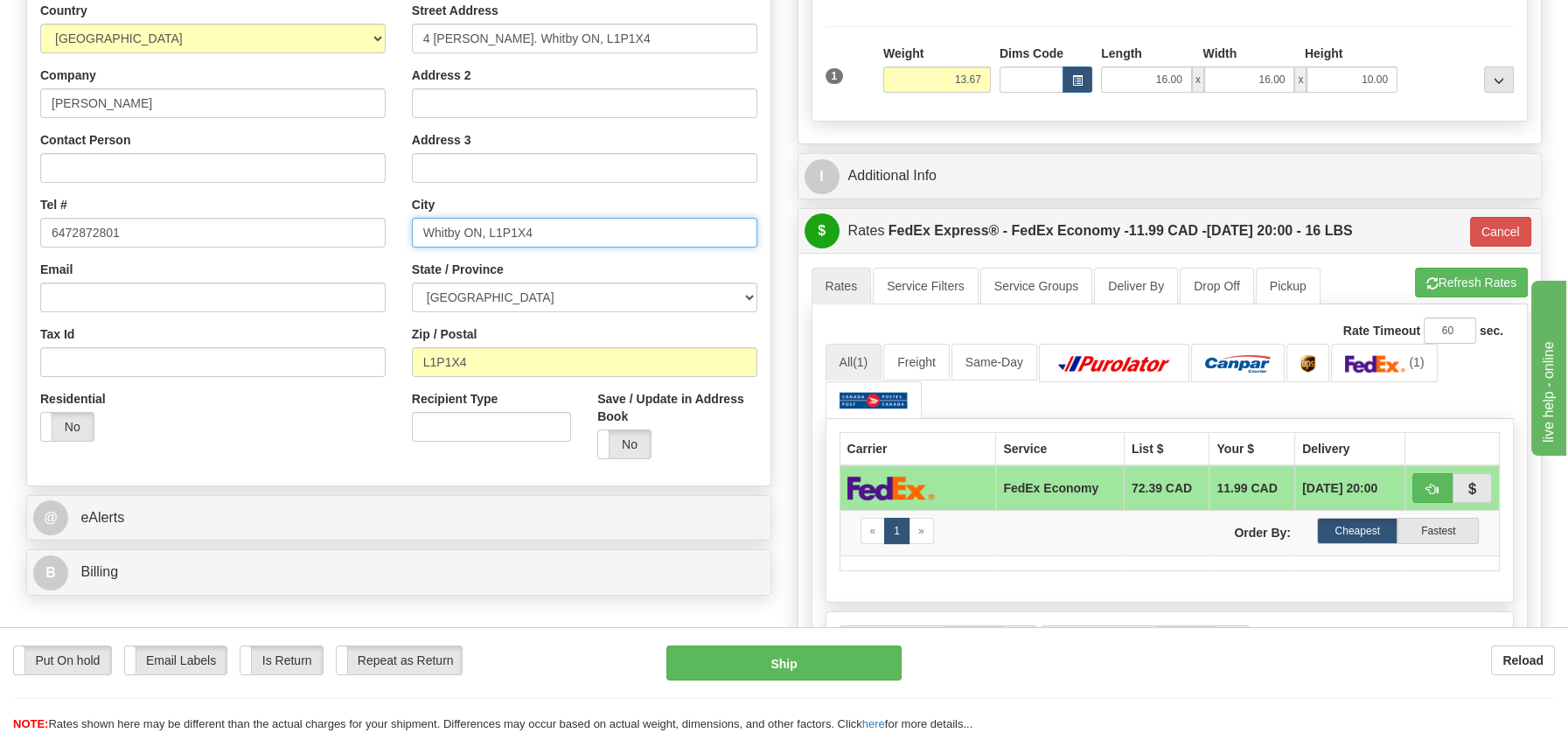
type input "20"
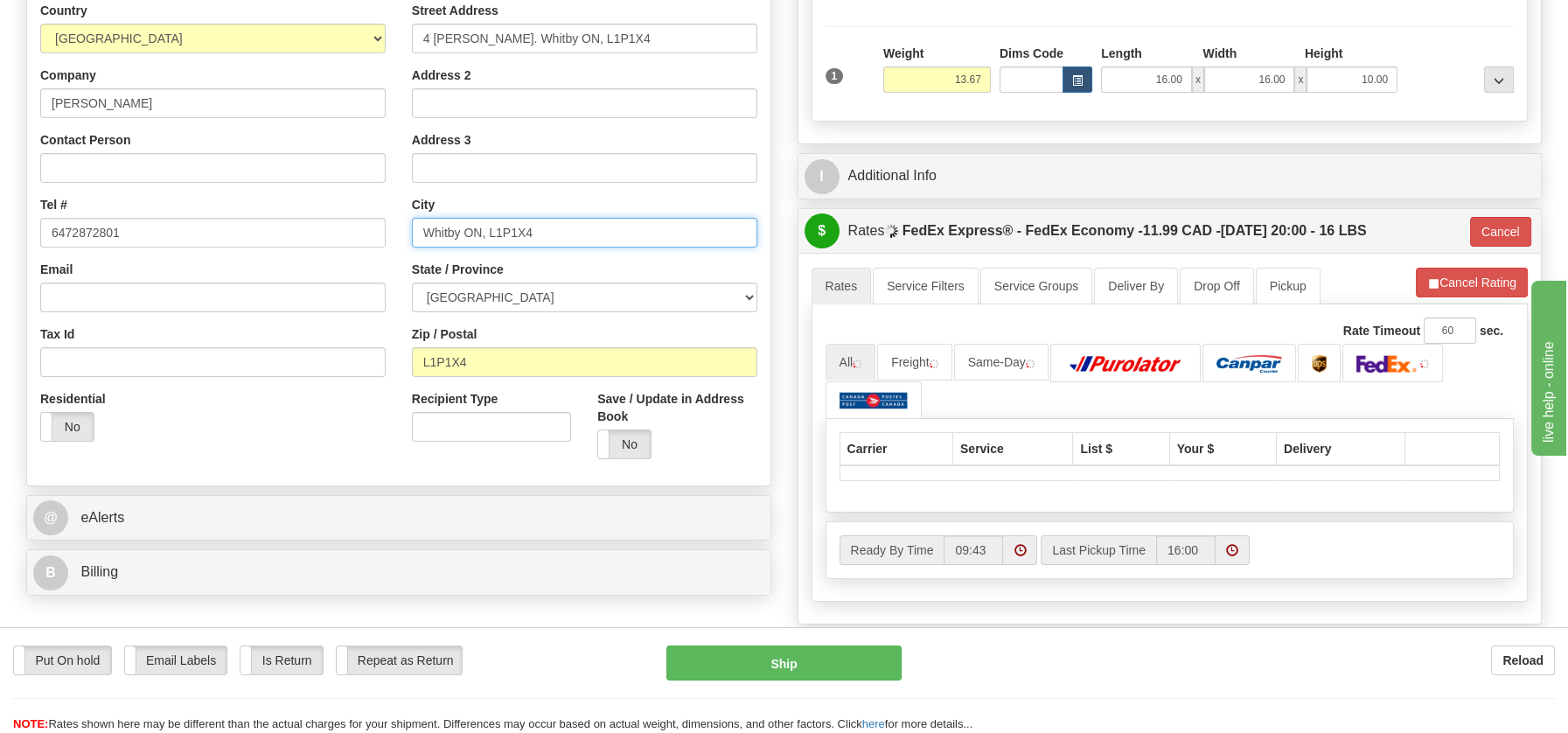
drag, startPoint x: 463, startPoint y: 233, endPoint x: 573, endPoint y: 223, distance: 110.5
click at [573, 223] on input "Whitby ON, L1P1X4" at bounding box center [585, 233] width 345 height 30
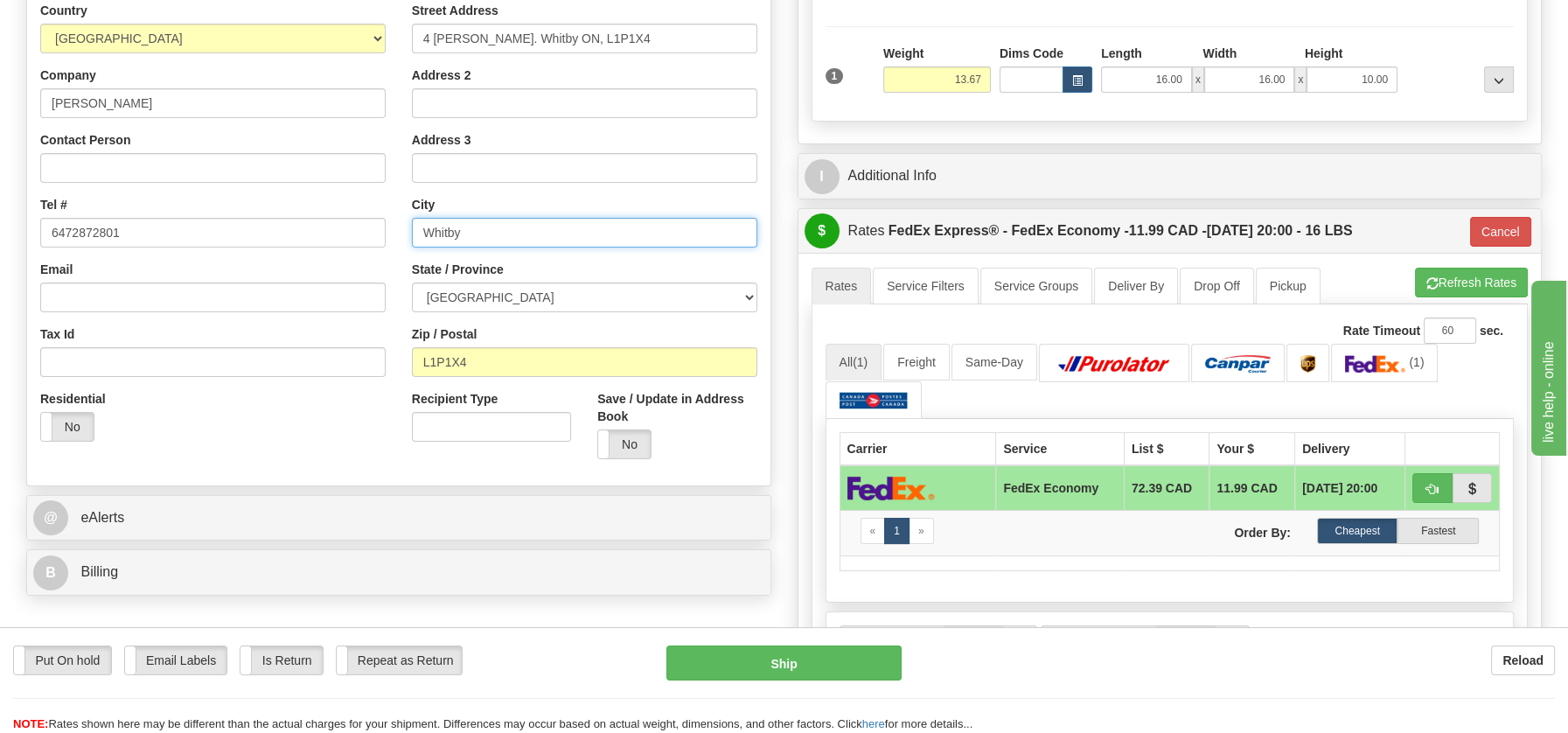
type input "Whitby"
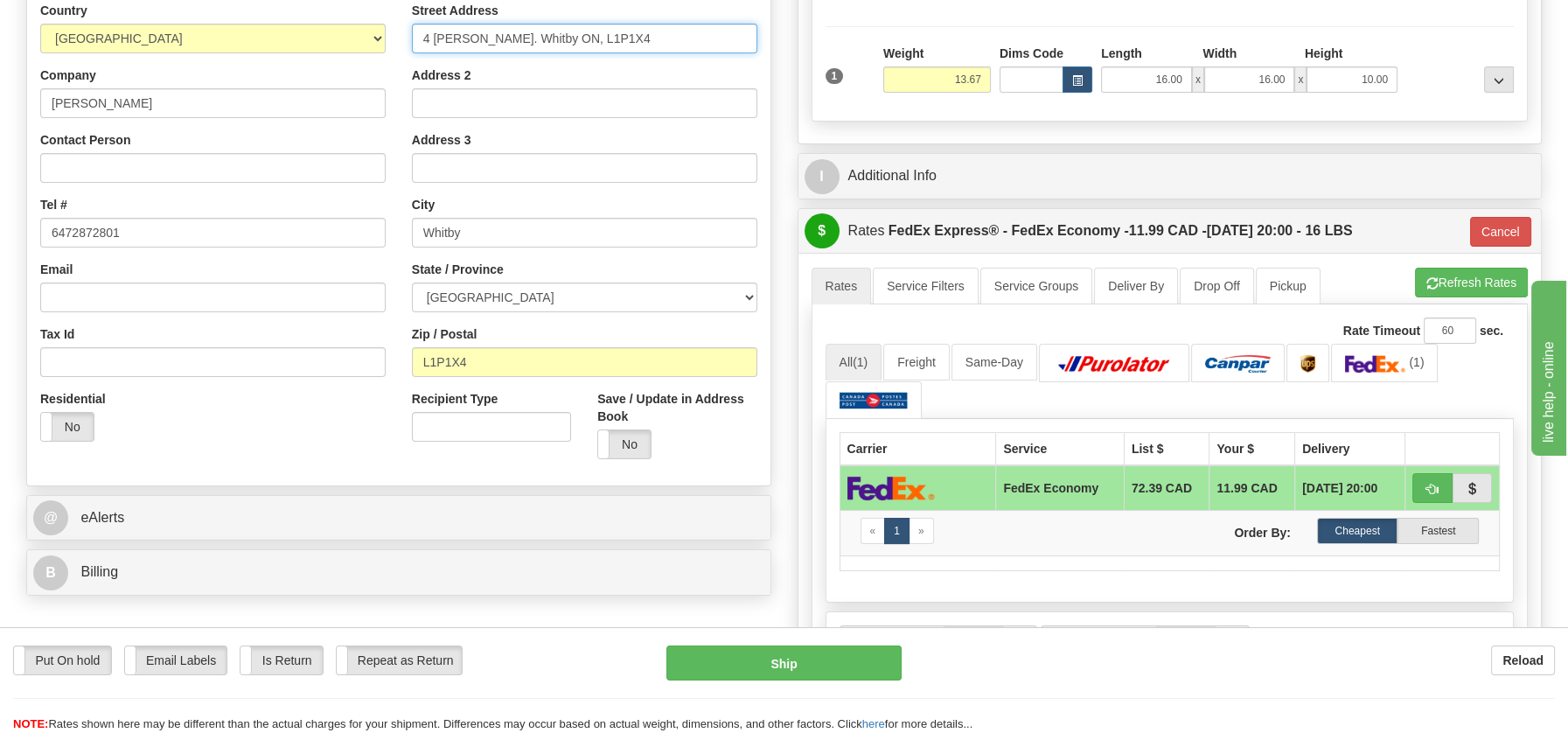
drag, startPoint x: 517, startPoint y: 37, endPoint x: 636, endPoint y: 35, distance: 119.0
click at [636, 35] on input "4 [PERSON_NAME]. Whitby ON, L1P1X4" at bounding box center [585, 38] width 345 height 30
type input "4 [PERSON_NAME]."
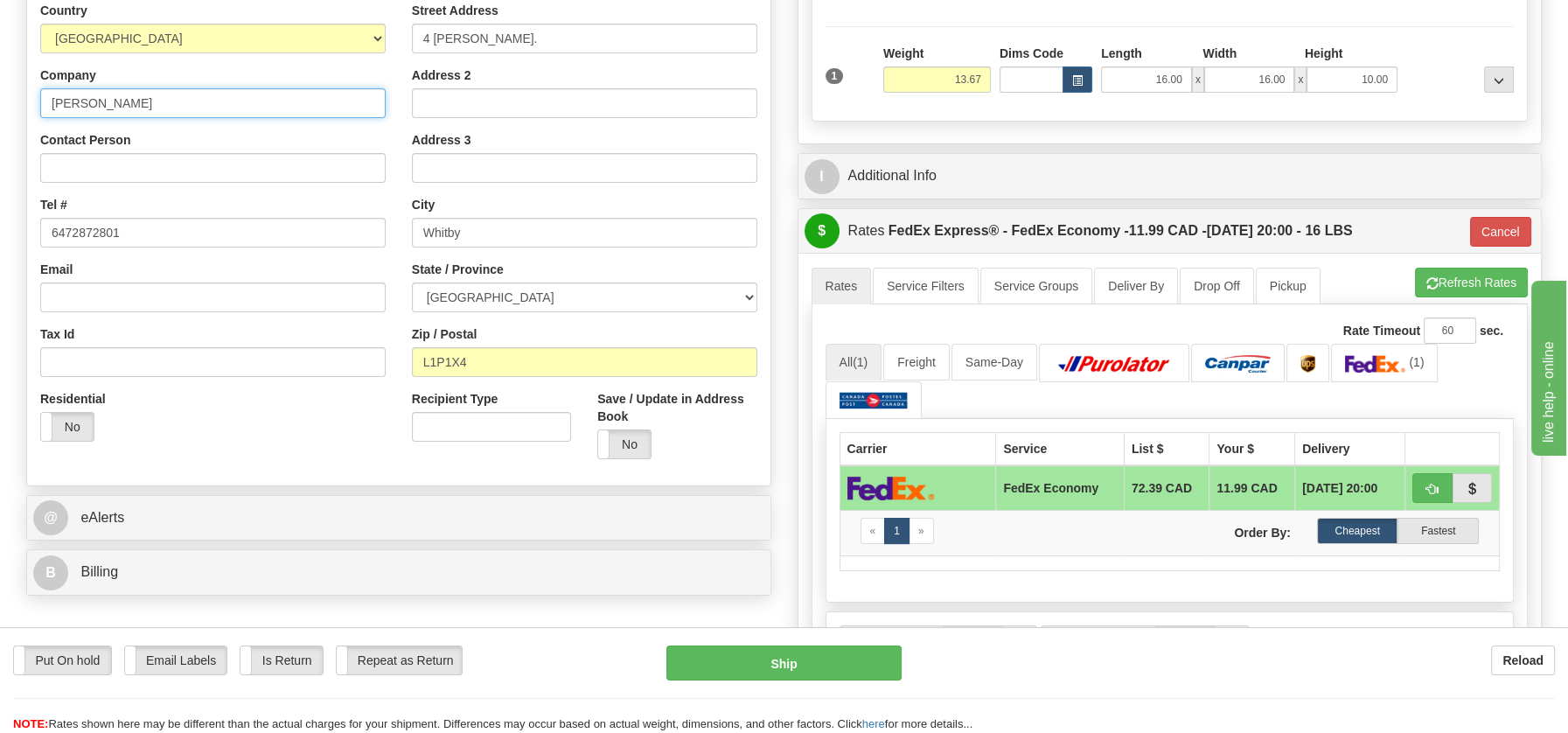
drag, startPoint x: 52, startPoint y: 104, endPoint x: 148, endPoint y: 102, distance: 96.0
click at [148, 102] on input "[PERSON_NAME]" at bounding box center [212, 103] width 345 height 30
click at [1510, 222] on button "Cancel" at bounding box center [1500, 232] width 61 height 30
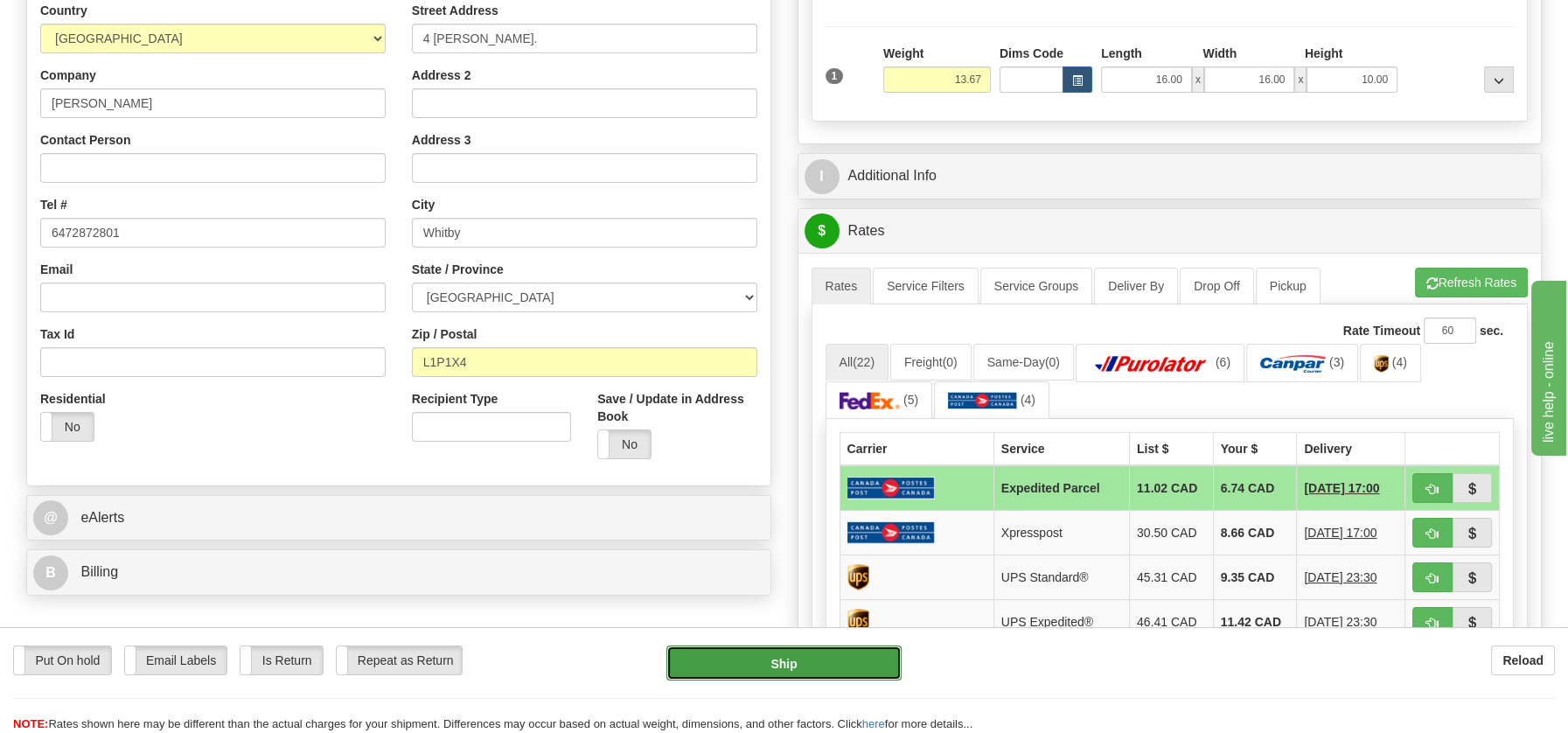
click at [756, 668] on button "Ship" at bounding box center [784, 663] width 235 height 35
type input "DOM.EP"
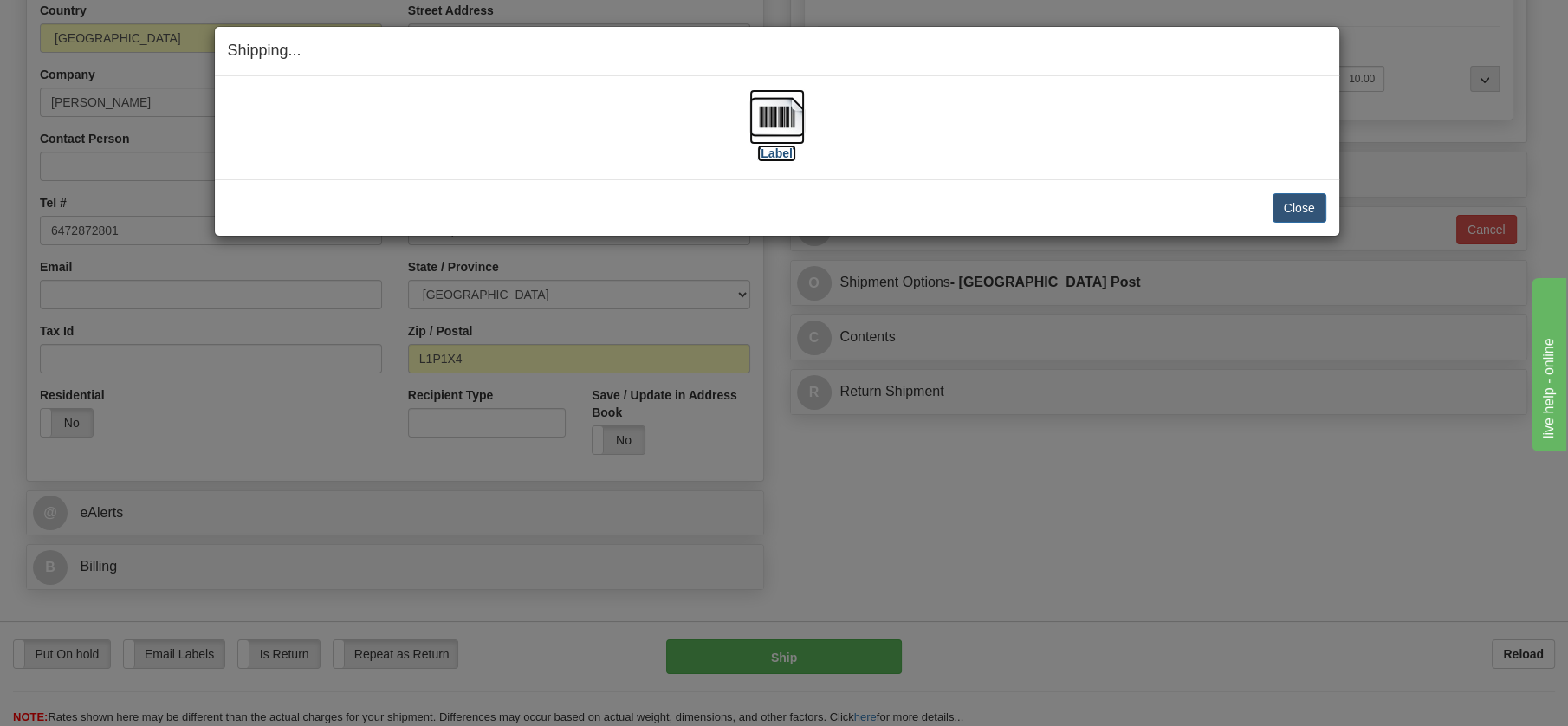
click at [775, 107] on img at bounding box center [777, 117] width 56 height 56
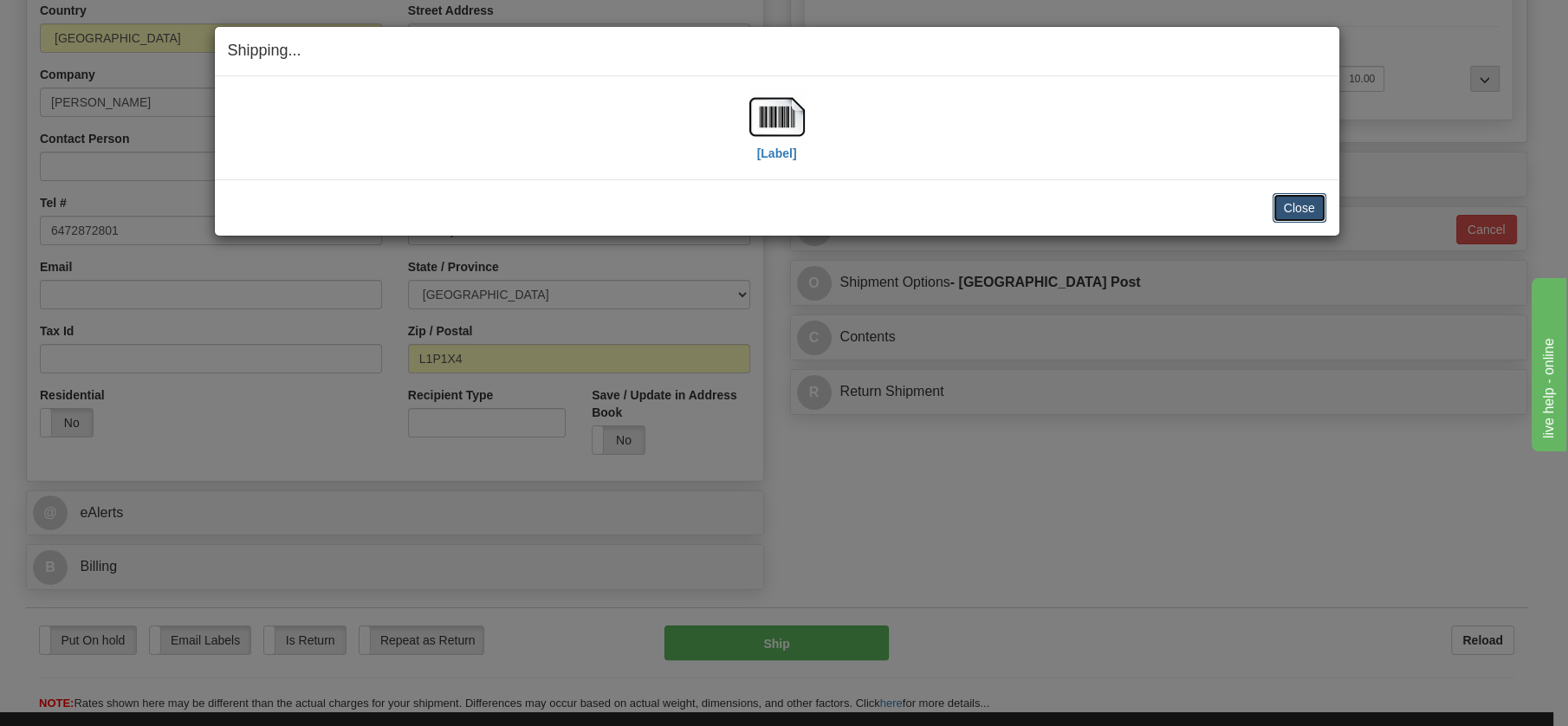
drag, startPoint x: 1285, startPoint y: 210, endPoint x: 1276, endPoint y: 204, distance: 10.8
click at [1285, 205] on button "Close" at bounding box center [1300, 208] width 54 height 30
